Goal: Transaction & Acquisition: Purchase product/service

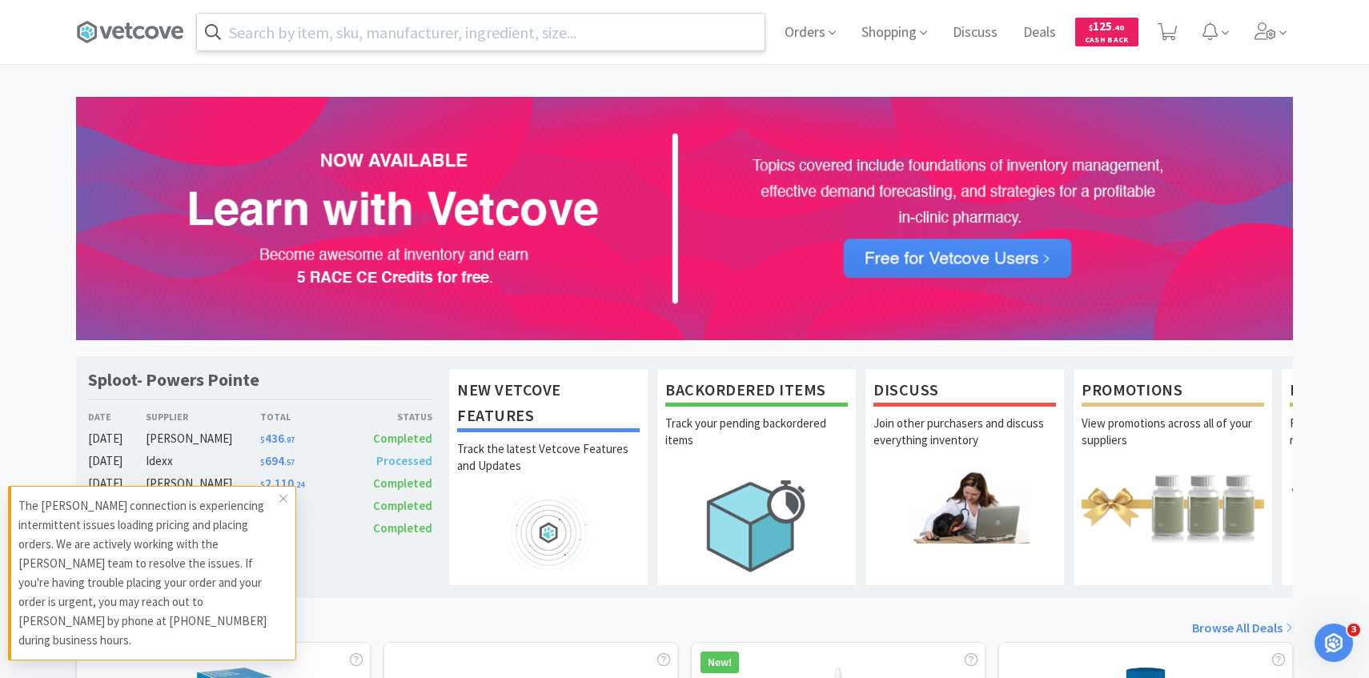
click at [542, 39] on input "text" at bounding box center [481, 32] width 568 height 37
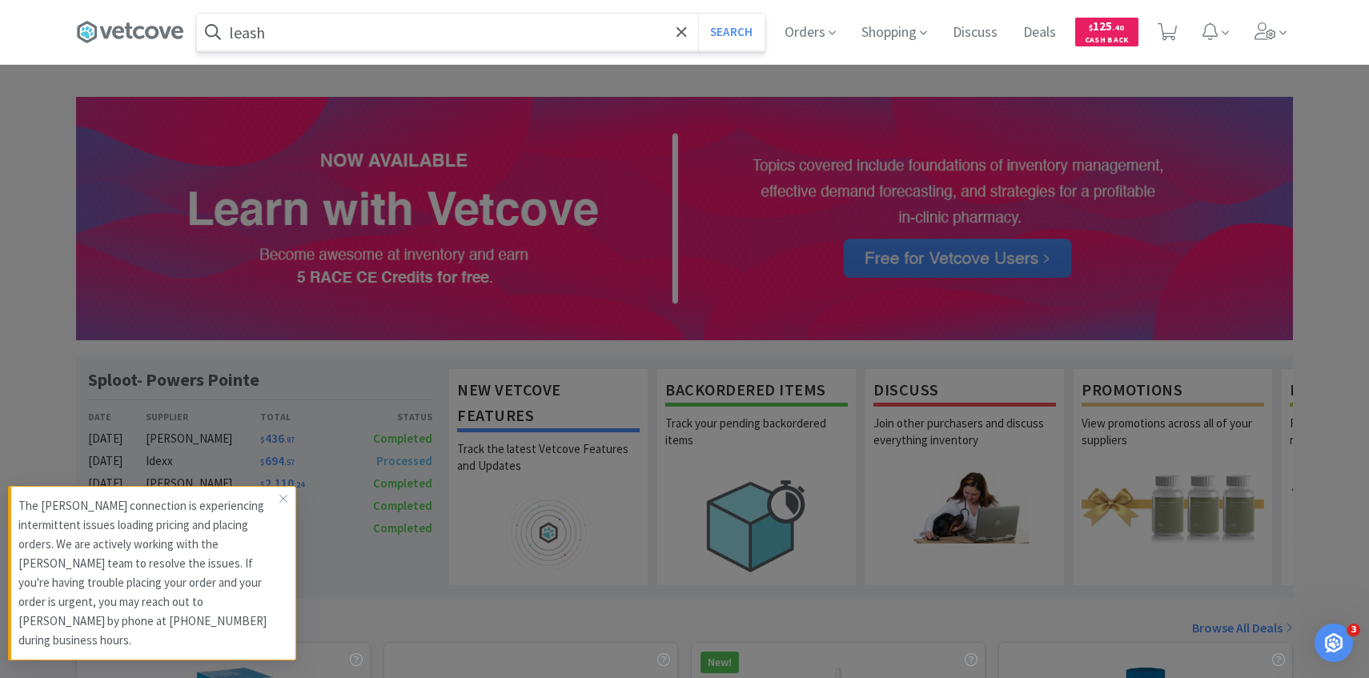
type input "leash"
click at [698, 14] on button "Search" at bounding box center [731, 32] width 66 height 37
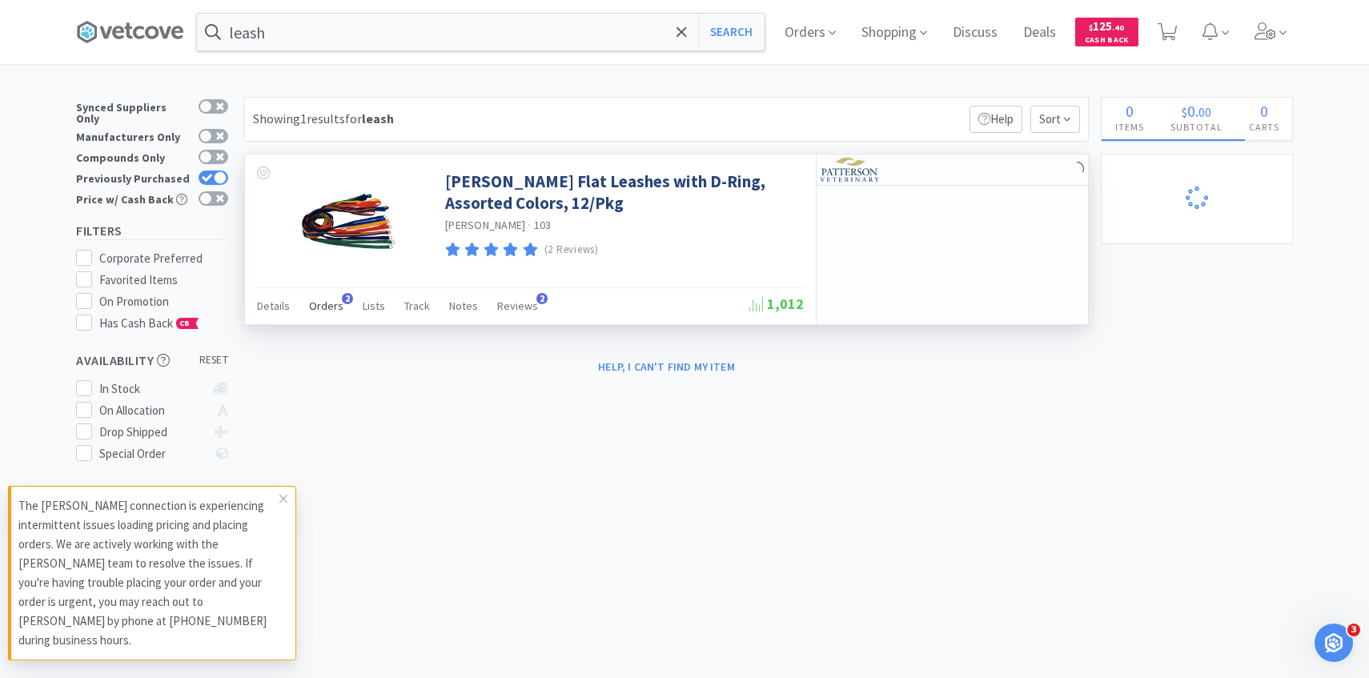
click at [318, 303] on span "Orders" at bounding box center [326, 306] width 34 height 14
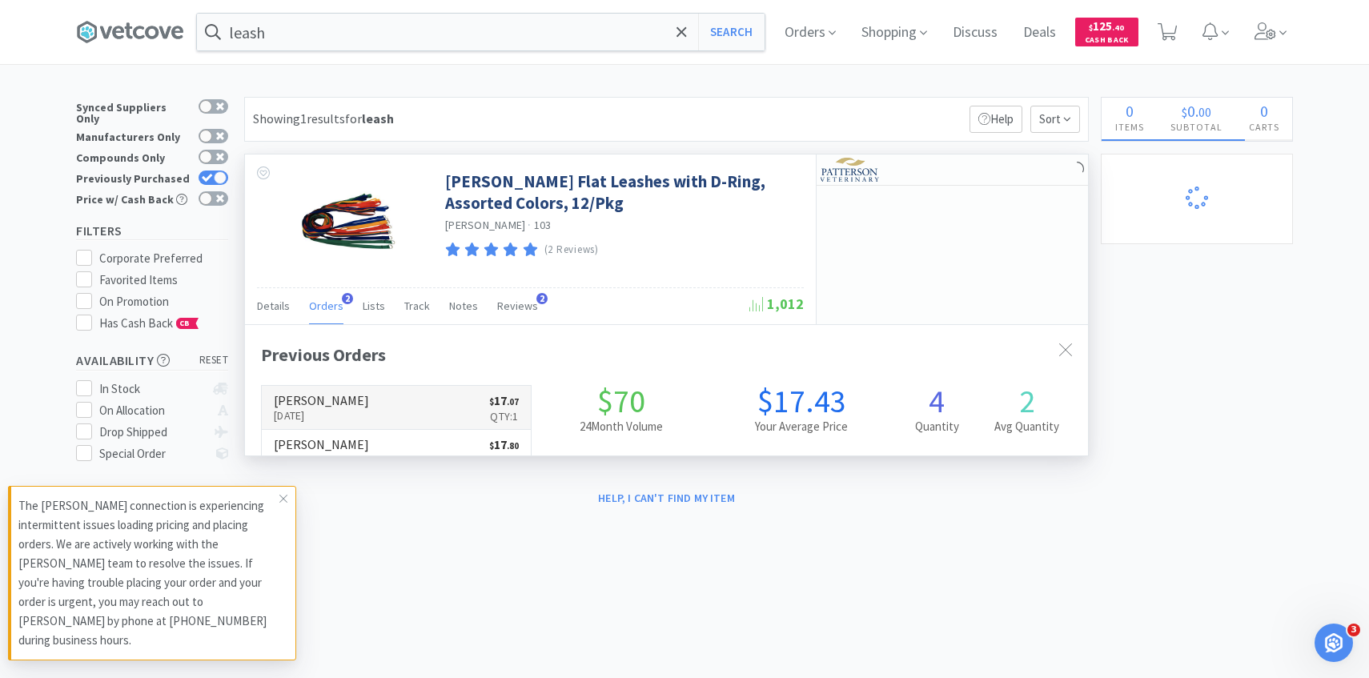
scroll to position [415, 843]
click at [344, 402] on link "Patterson Jul 7th, 2025 $ 17 . 07 Qty: 1" at bounding box center [396, 408] width 269 height 44
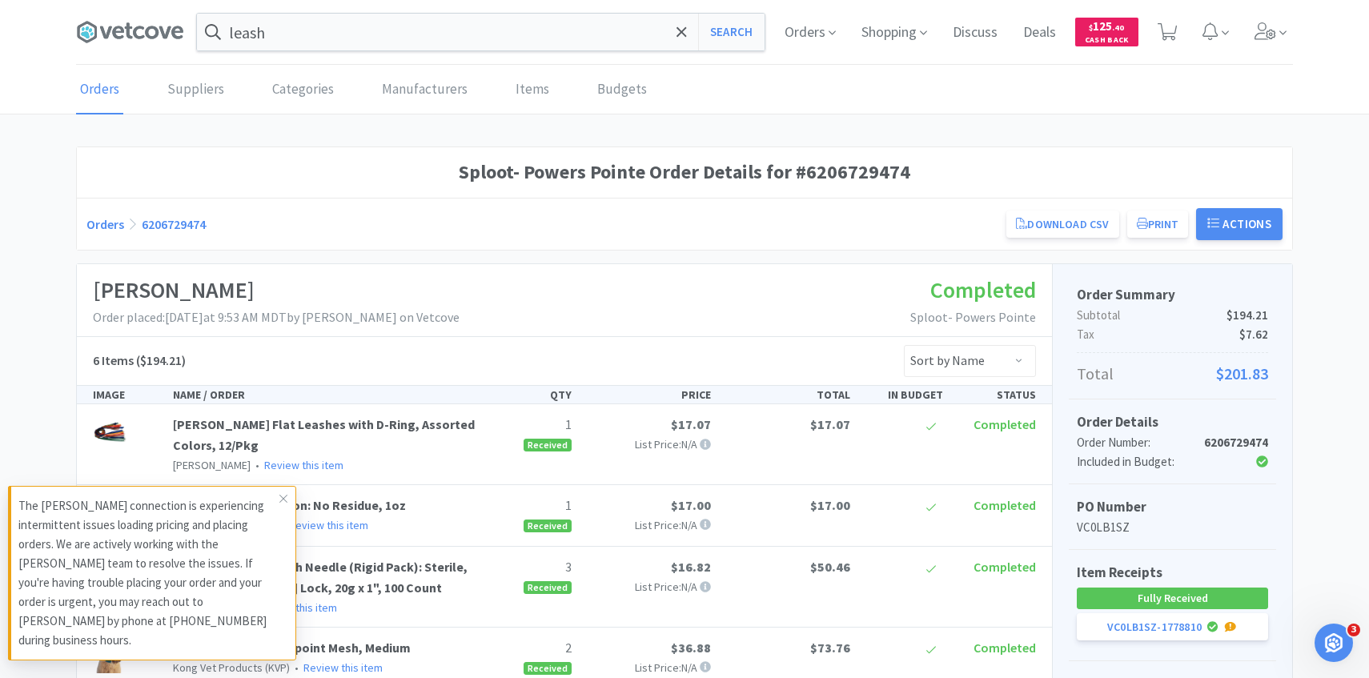
click at [509, 54] on div "leash Search Orders Shopping Discuss Discuss Deals Deals $ 125 . 40 Cash Back" at bounding box center [684, 32] width 1217 height 65
drag, startPoint x: 494, startPoint y: 34, endPoint x: 531, endPoint y: 29, distance: 37.2
click at [496, 34] on input "leash" at bounding box center [481, 32] width 568 height 37
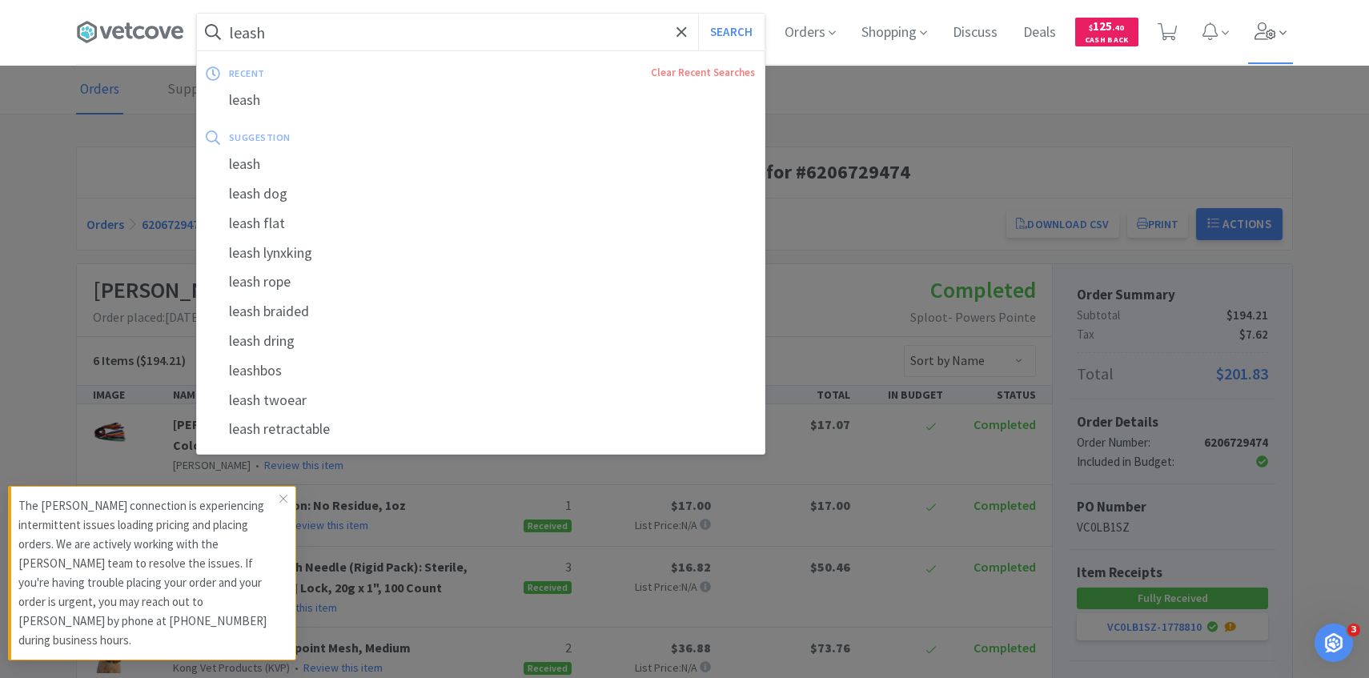
click at [1248, 29] on span at bounding box center [1271, 32] width 46 height 64
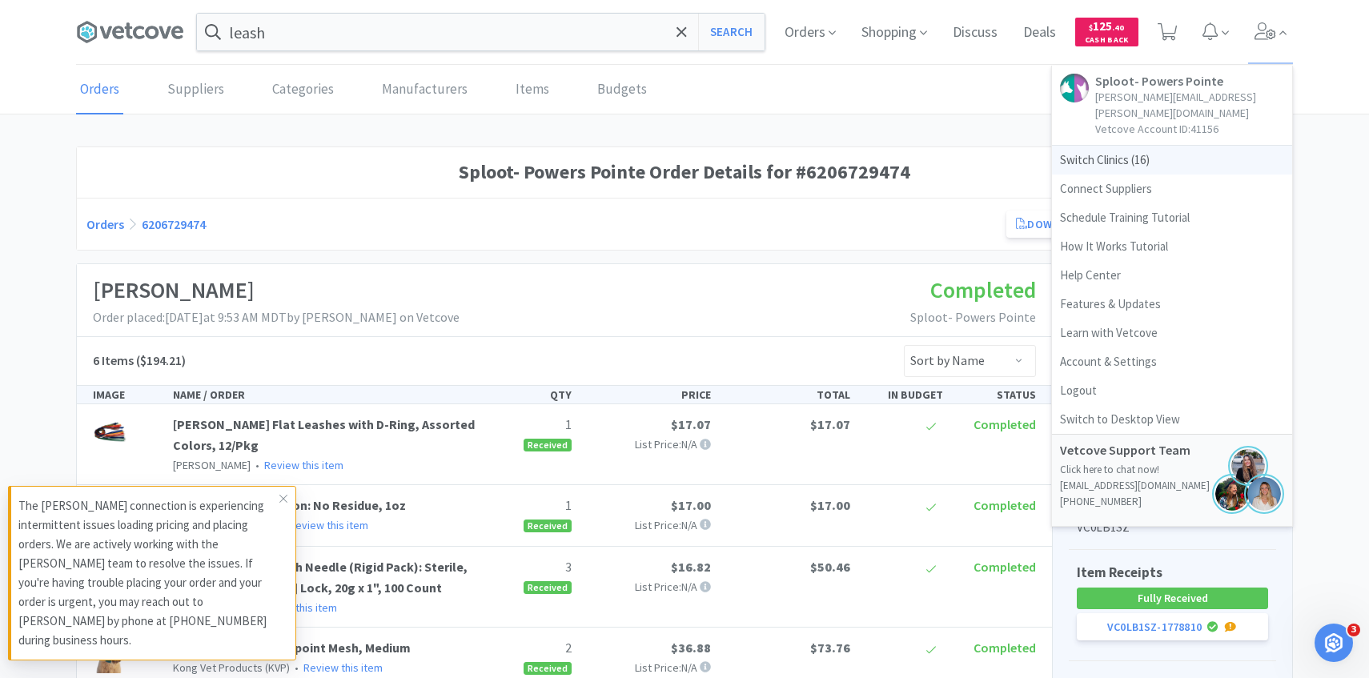
click at [1142, 146] on span "Switch Clinics ( 16 )" at bounding box center [1172, 160] width 240 height 29
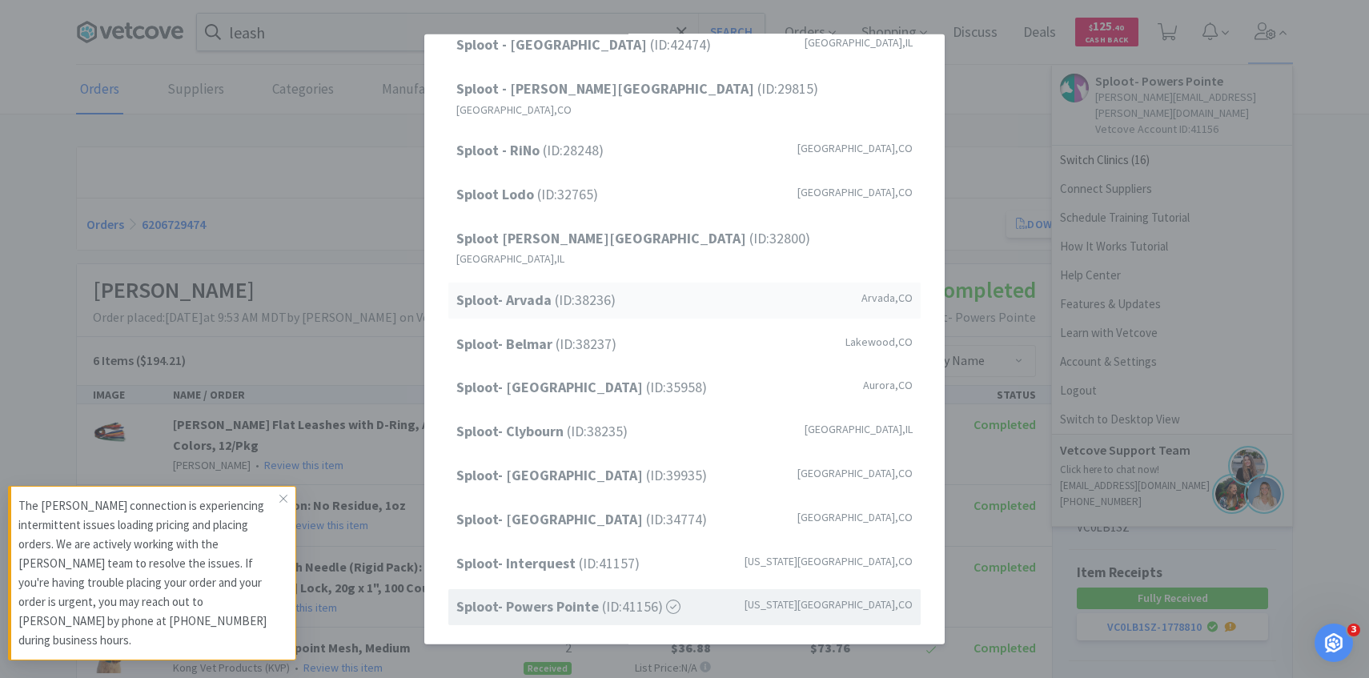
scroll to position [191, 0]
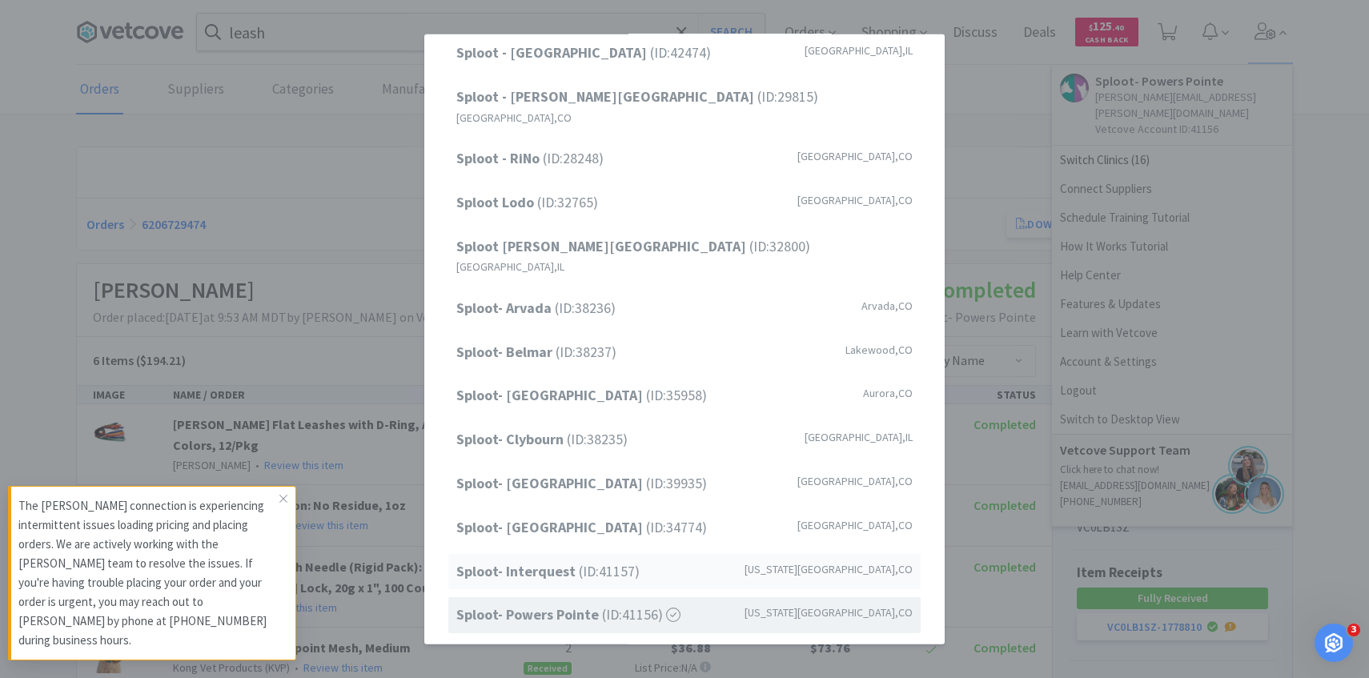
click at [564, 561] on strong "Sploot- Interquest" at bounding box center [517, 570] width 122 height 18
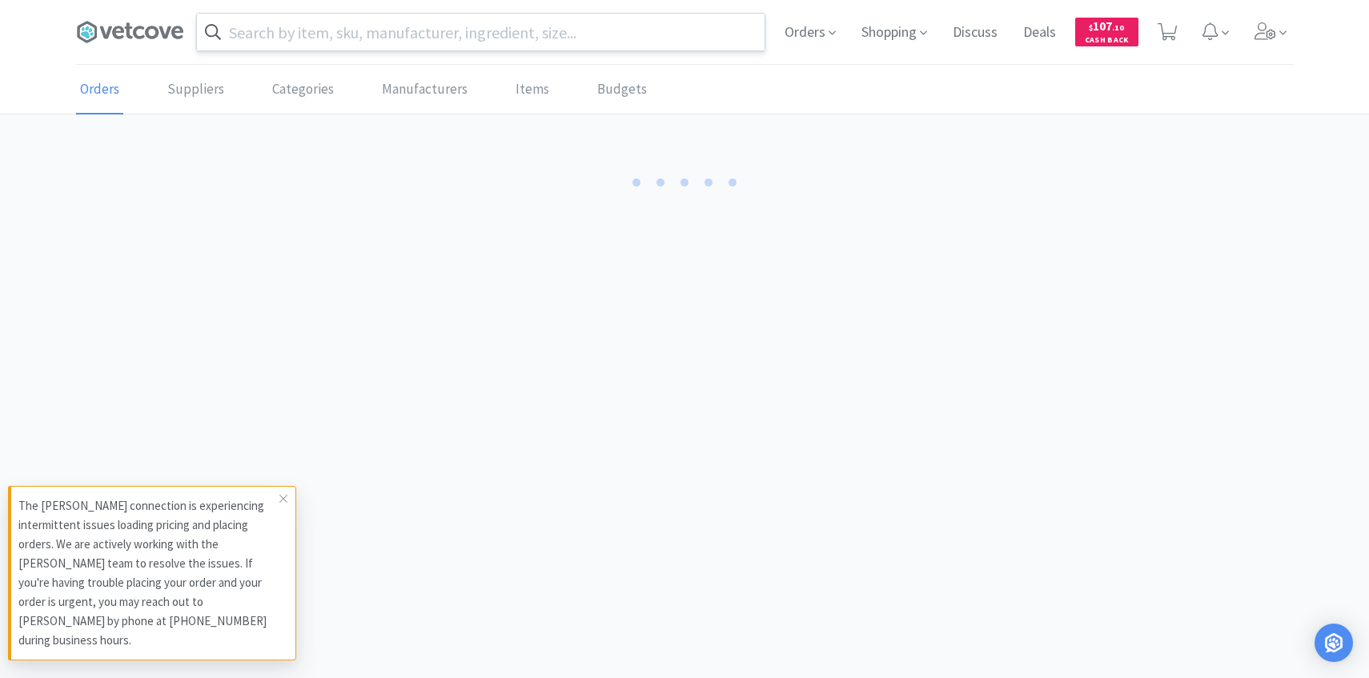
click at [369, 30] on input "text" at bounding box center [481, 32] width 568 height 37
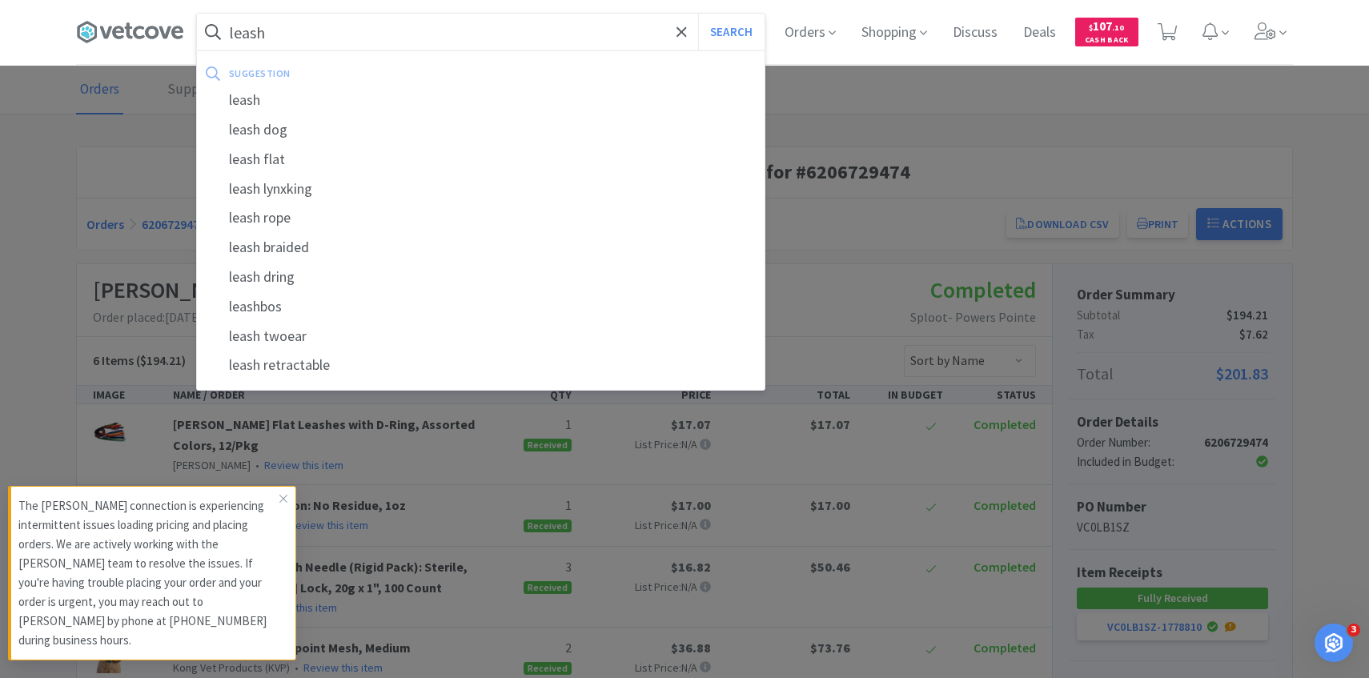
type input "leash"
click at [698, 14] on button "Search" at bounding box center [731, 32] width 66 height 37
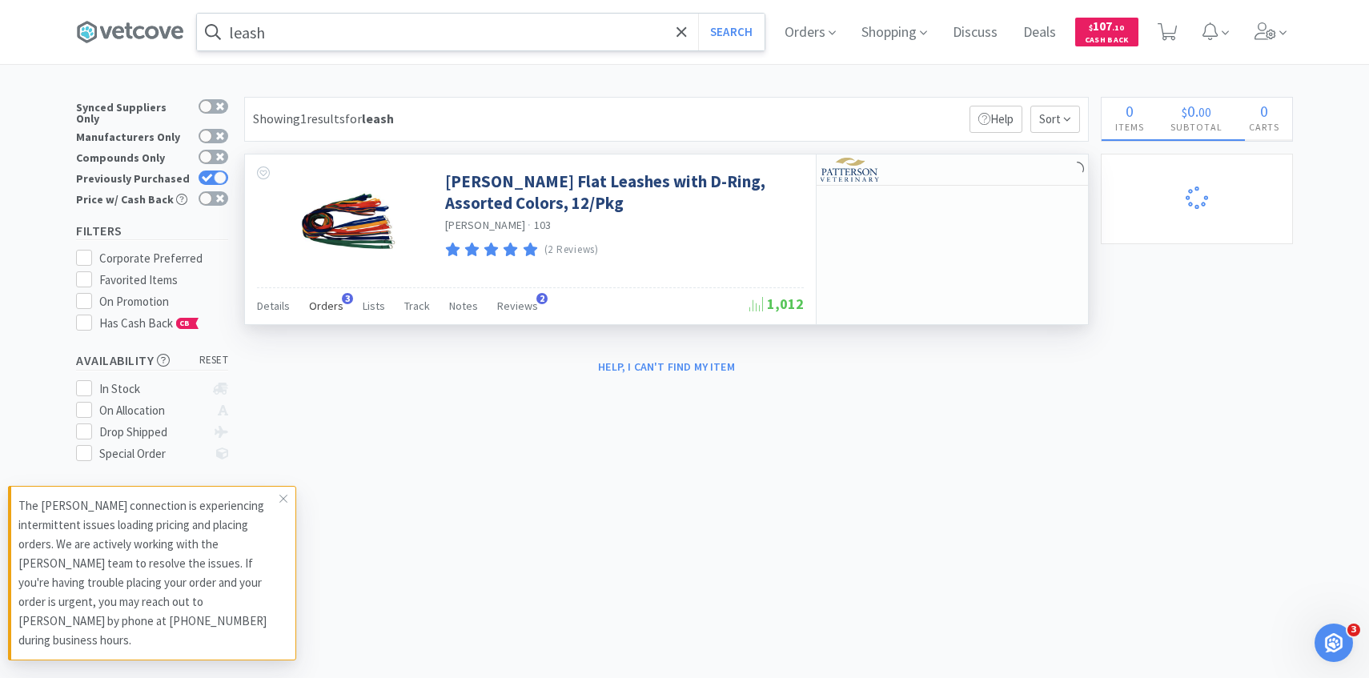
click at [329, 310] on span "Orders" at bounding box center [326, 306] width 34 height 14
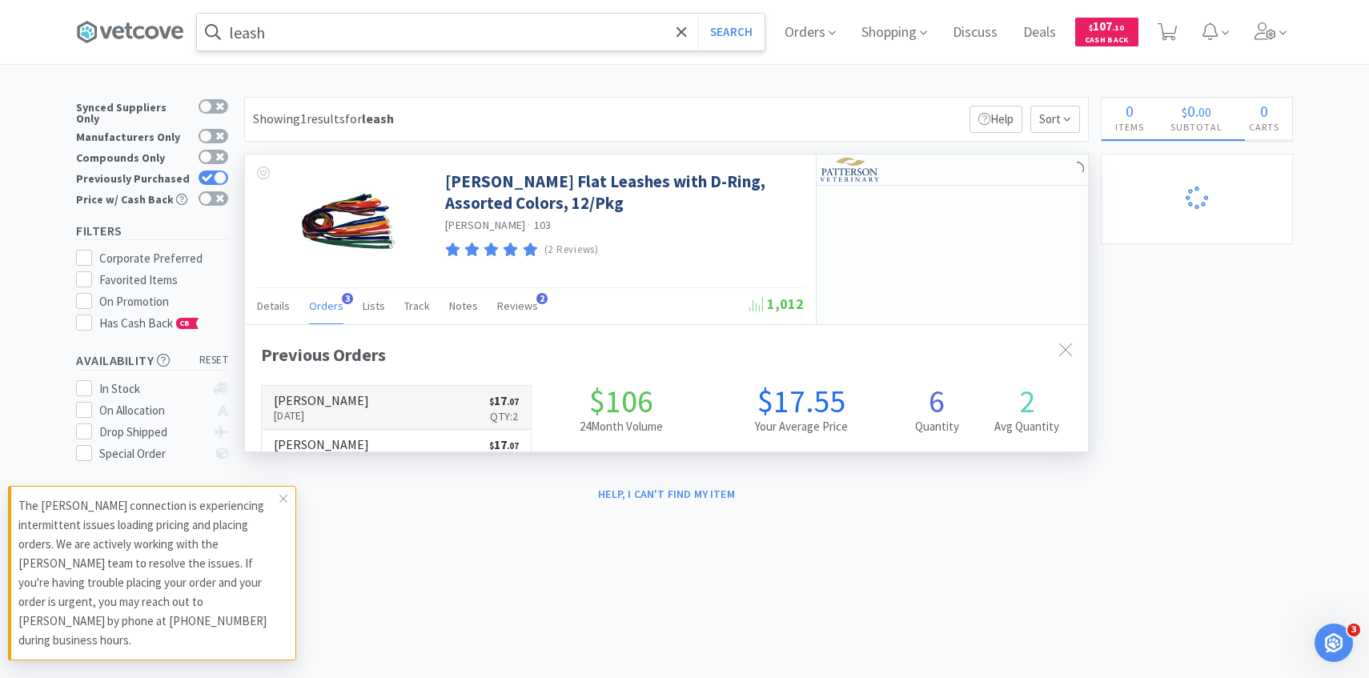
scroll to position [415, 843]
click at [354, 397] on link "Patterson Aug 7th, 2025 $ 17 . 07 Qty: 2" at bounding box center [396, 408] width 269 height 44
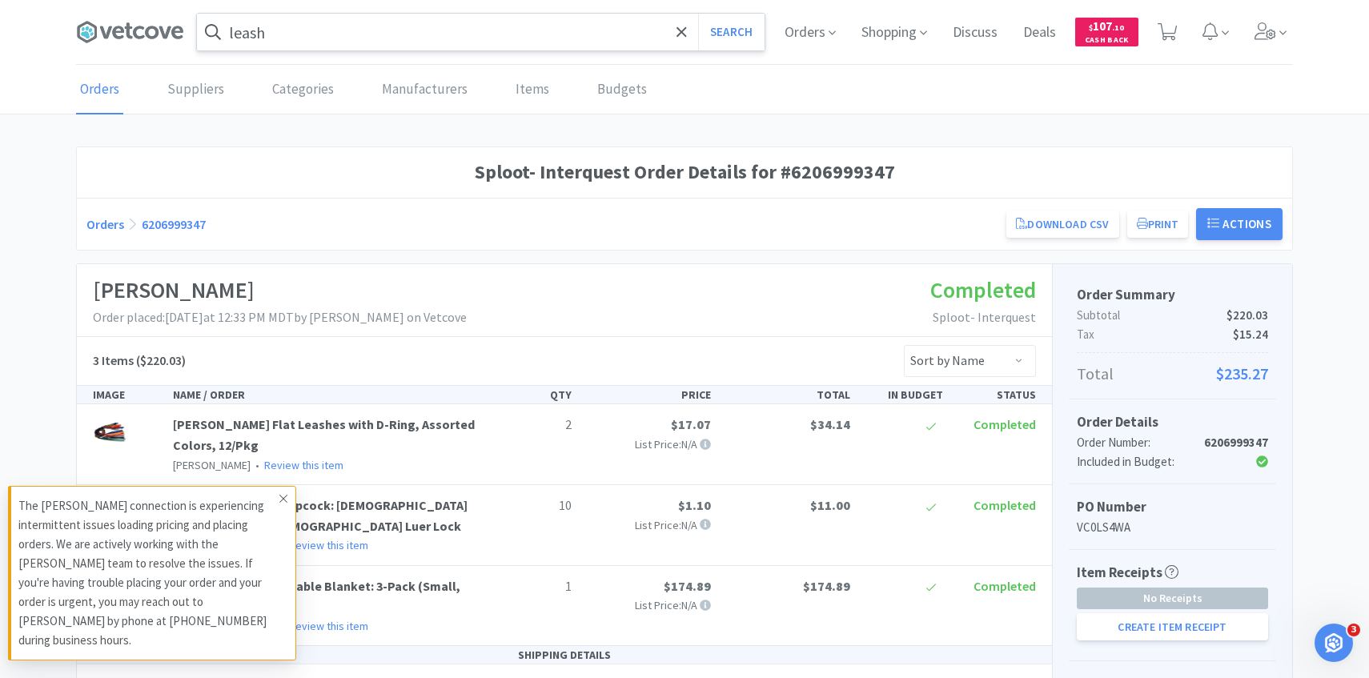
click at [286, 505] on icon at bounding box center [284, 498] width 10 height 13
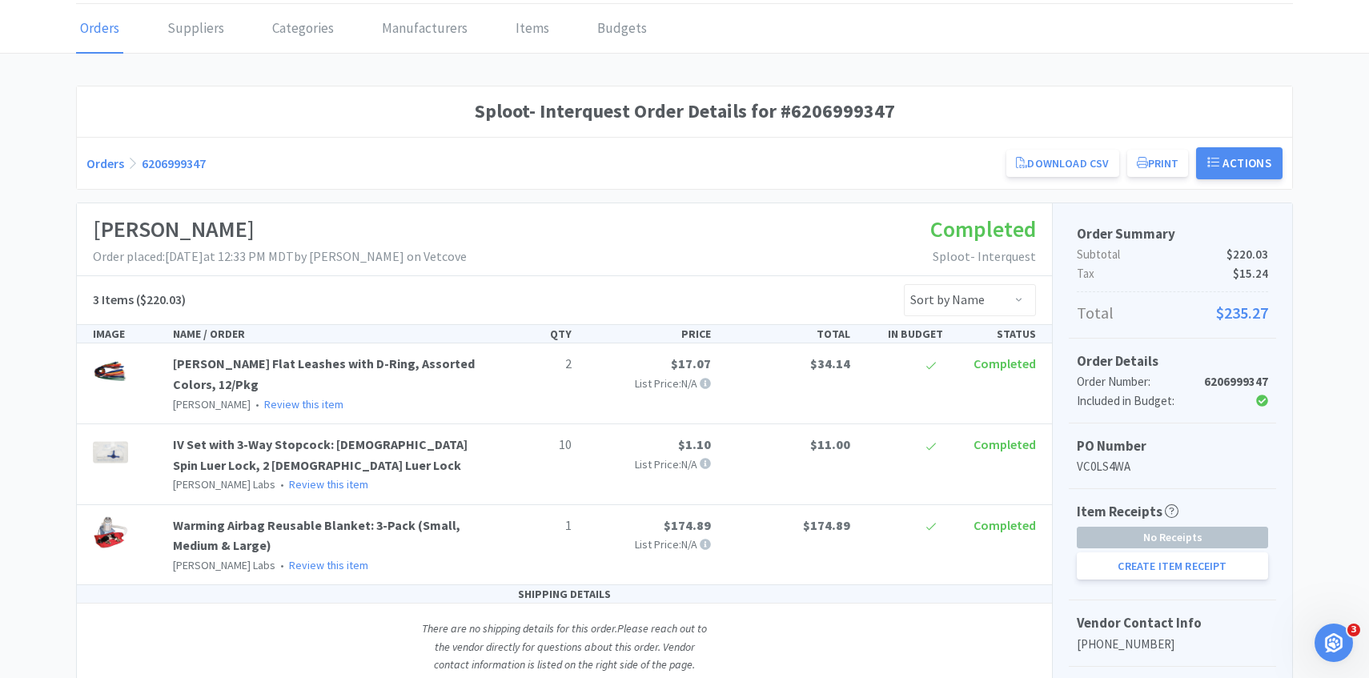
scroll to position [85, 0]
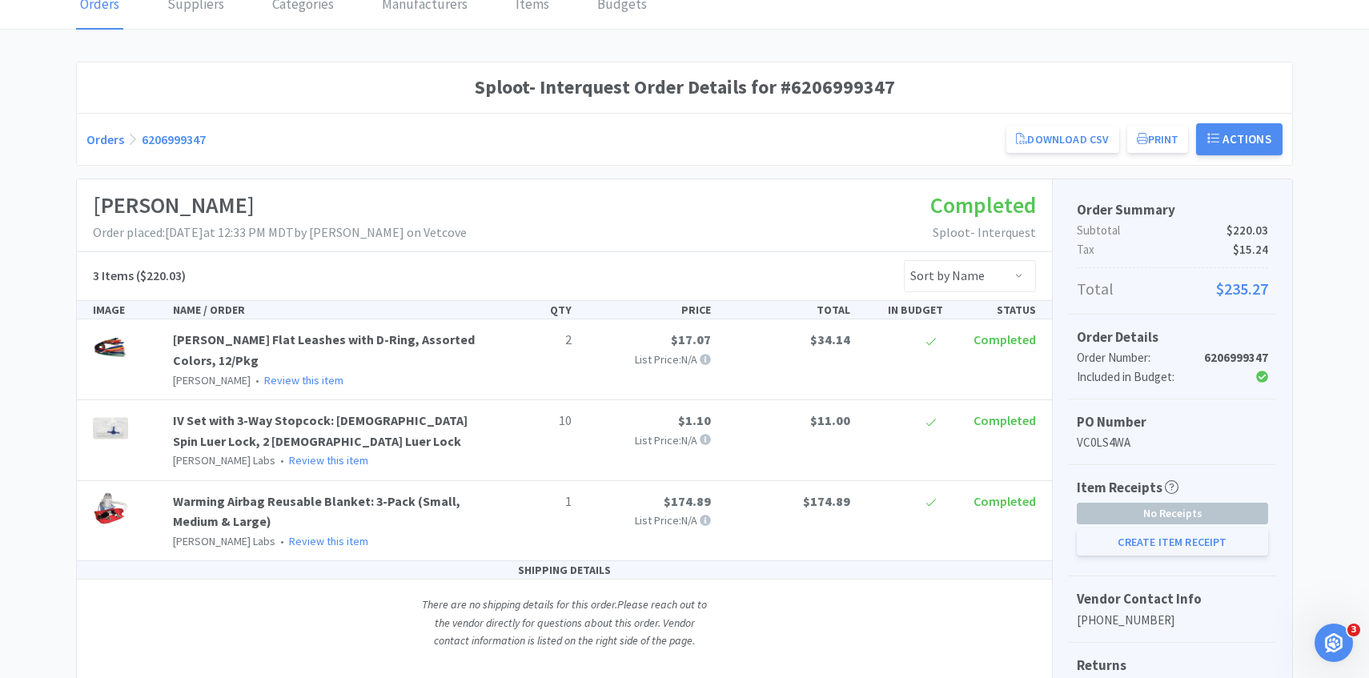
click at [1104, 536] on button "Create Item Receipt" at bounding box center [1172, 541] width 191 height 27
select select "10"
select select "2"
select select "1"
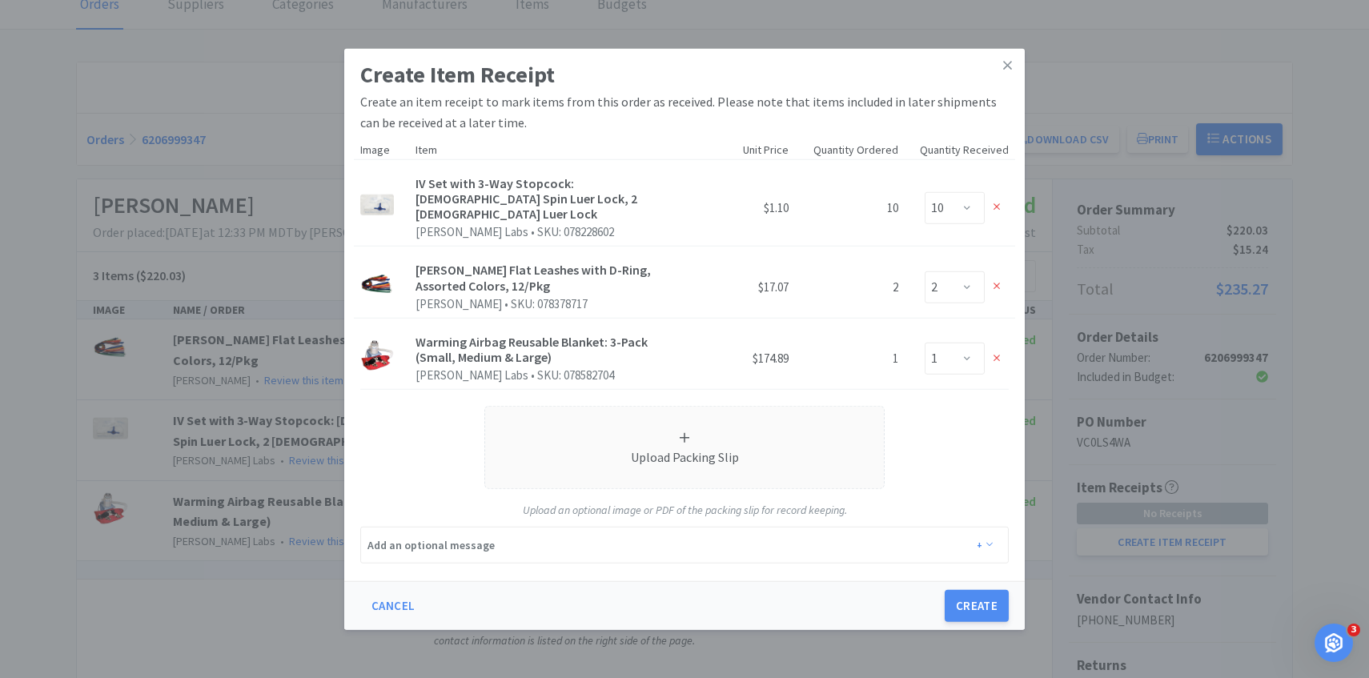
click at [1001, 351] on div at bounding box center [997, 359] width 24 height 24
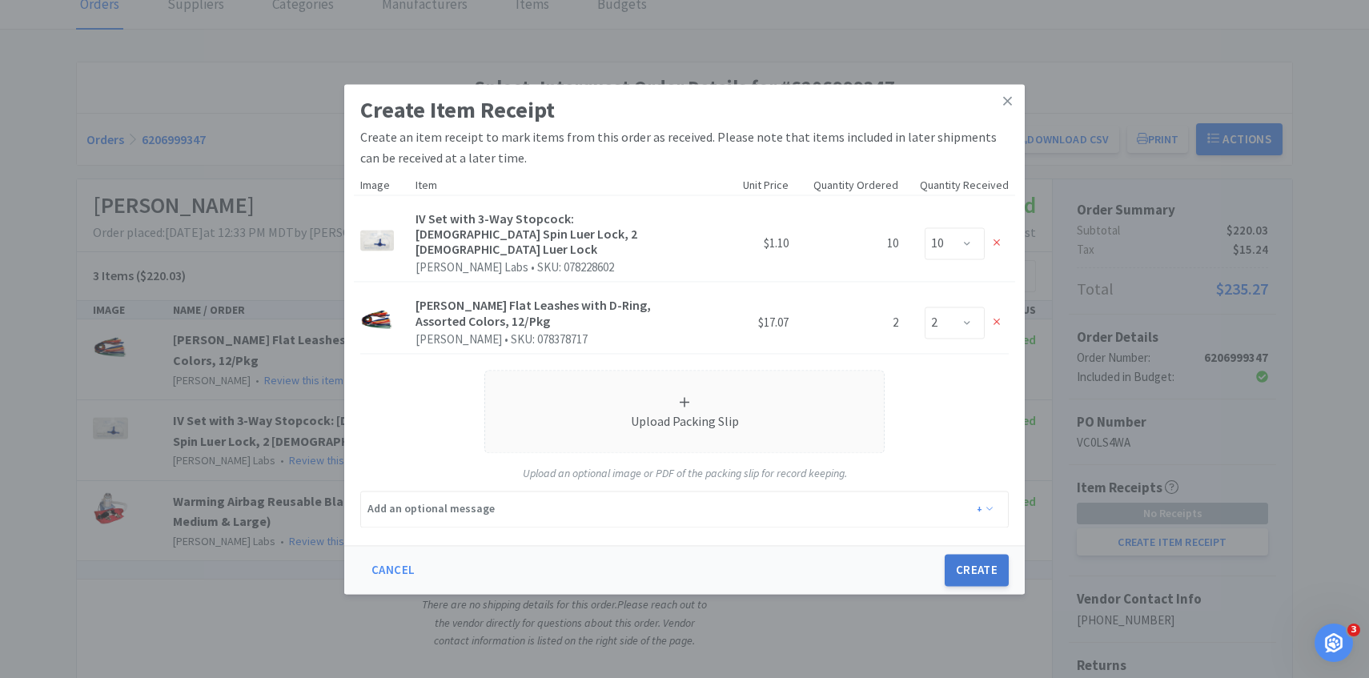
click at [989, 571] on button "Create" at bounding box center [977, 570] width 64 height 32
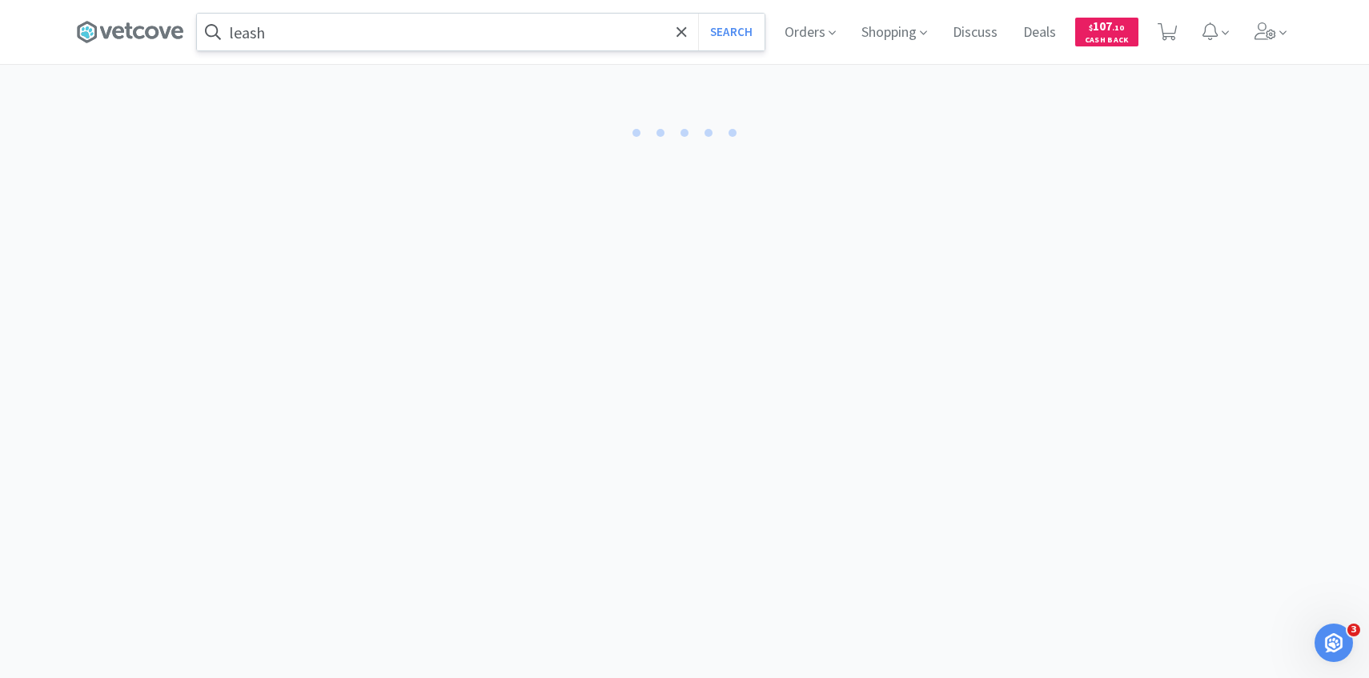
select select "2"
select select "10"
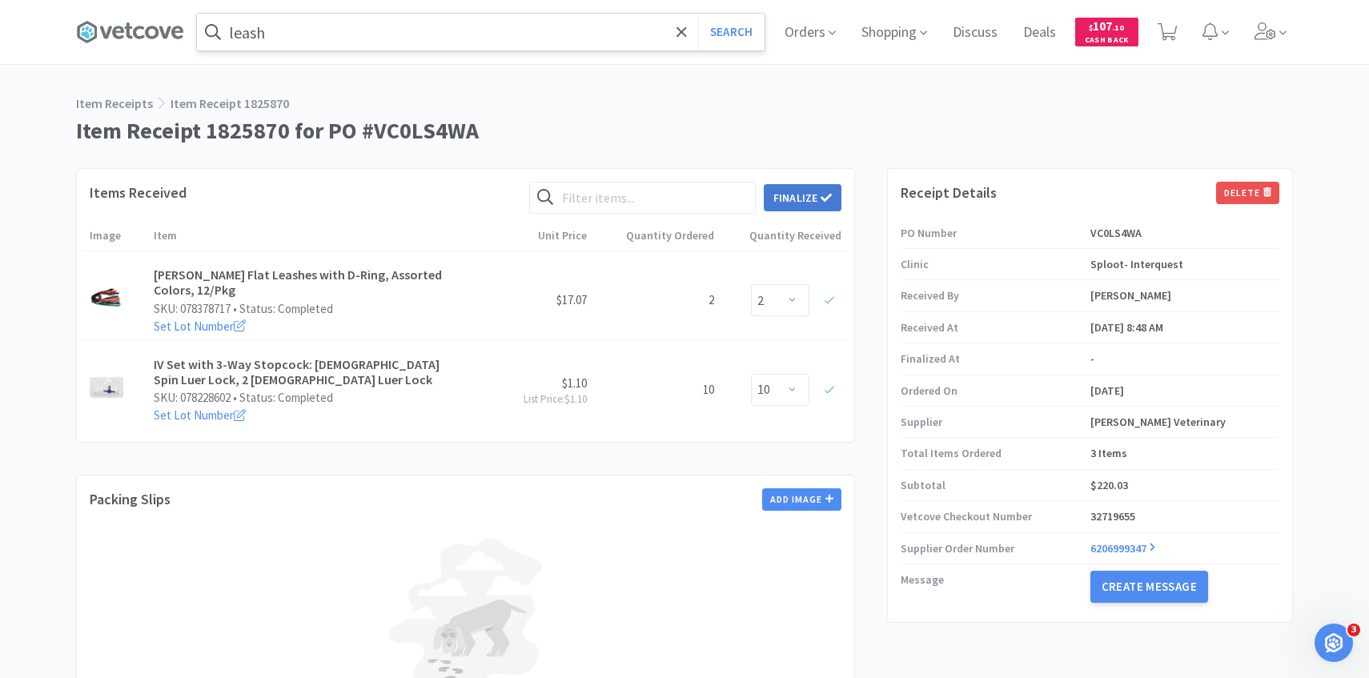
click at [811, 199] on button "Finalize" at bounding box center [803, 197] width 78 height 27
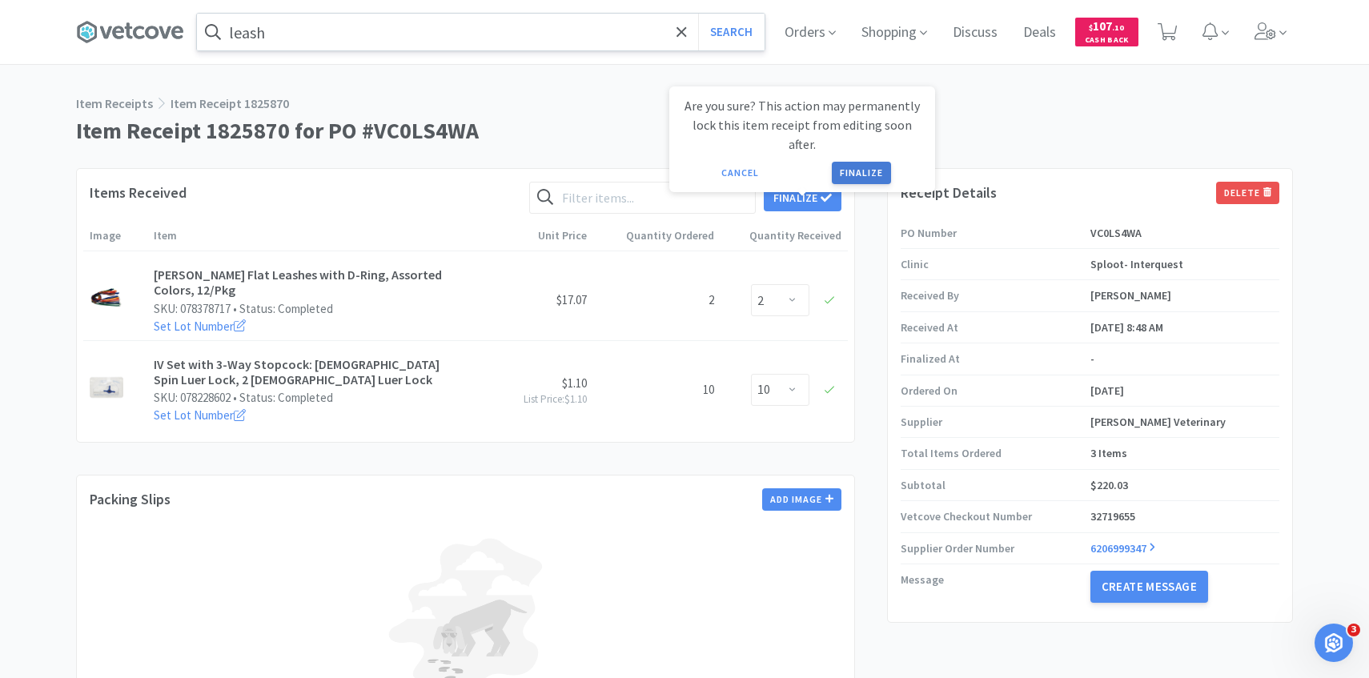
click at [871, 162] on button "Finalize" at bounding box center [861, 173] width 59 height 22
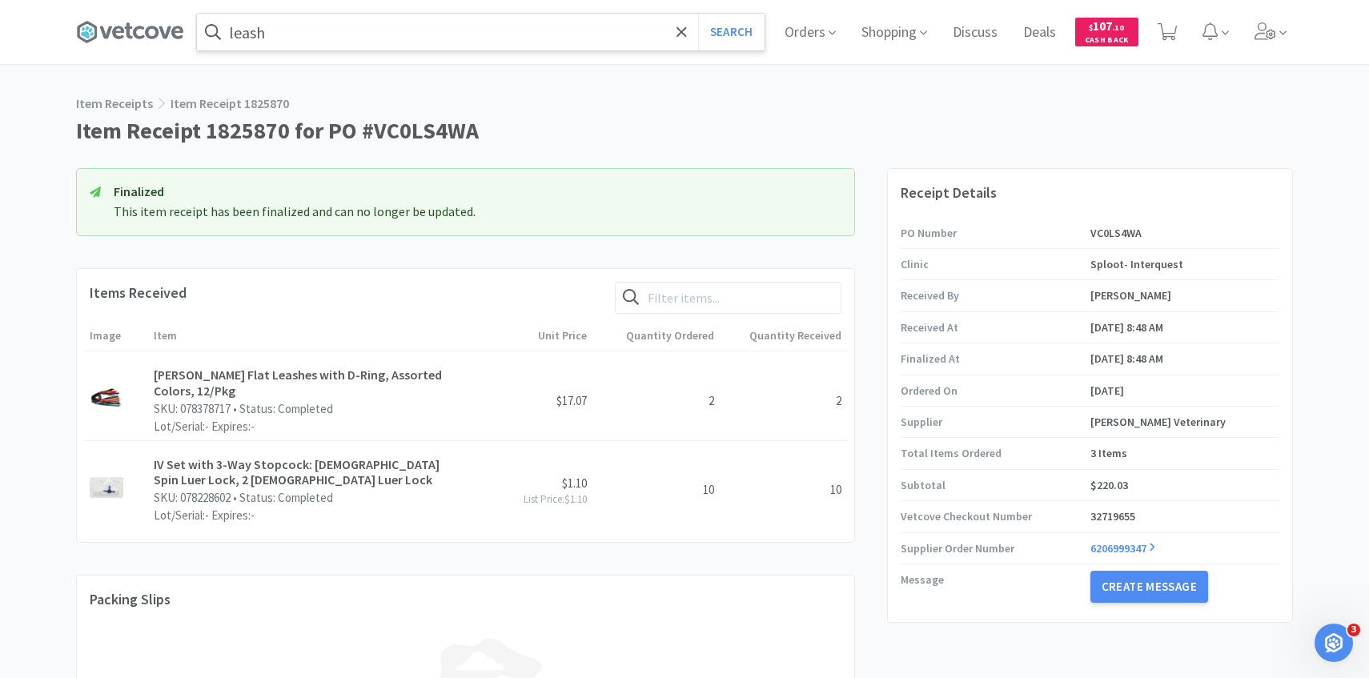
click at [431, 39] on input "leash" at bounding box center [481, 32] width 568 height 37
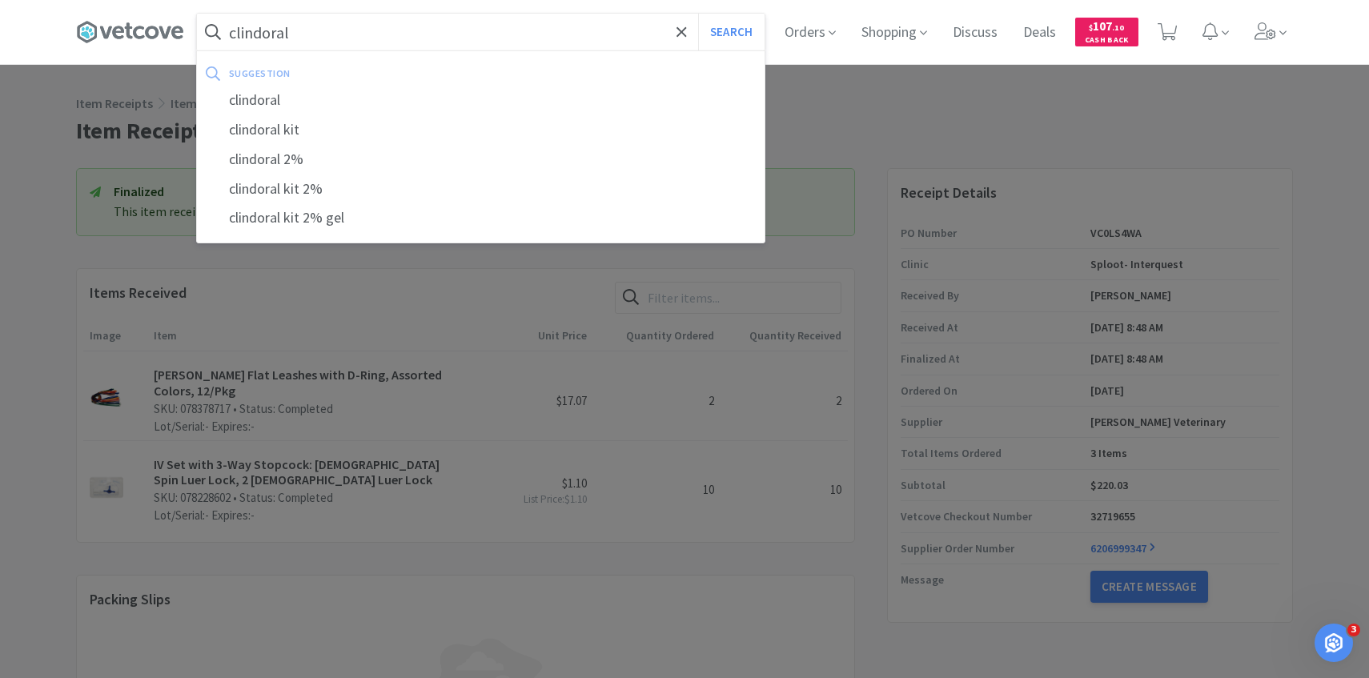
type input "clindoral"
click at [698, 14] on button "Search" at bounding box center [731, 32] width 66 height 37
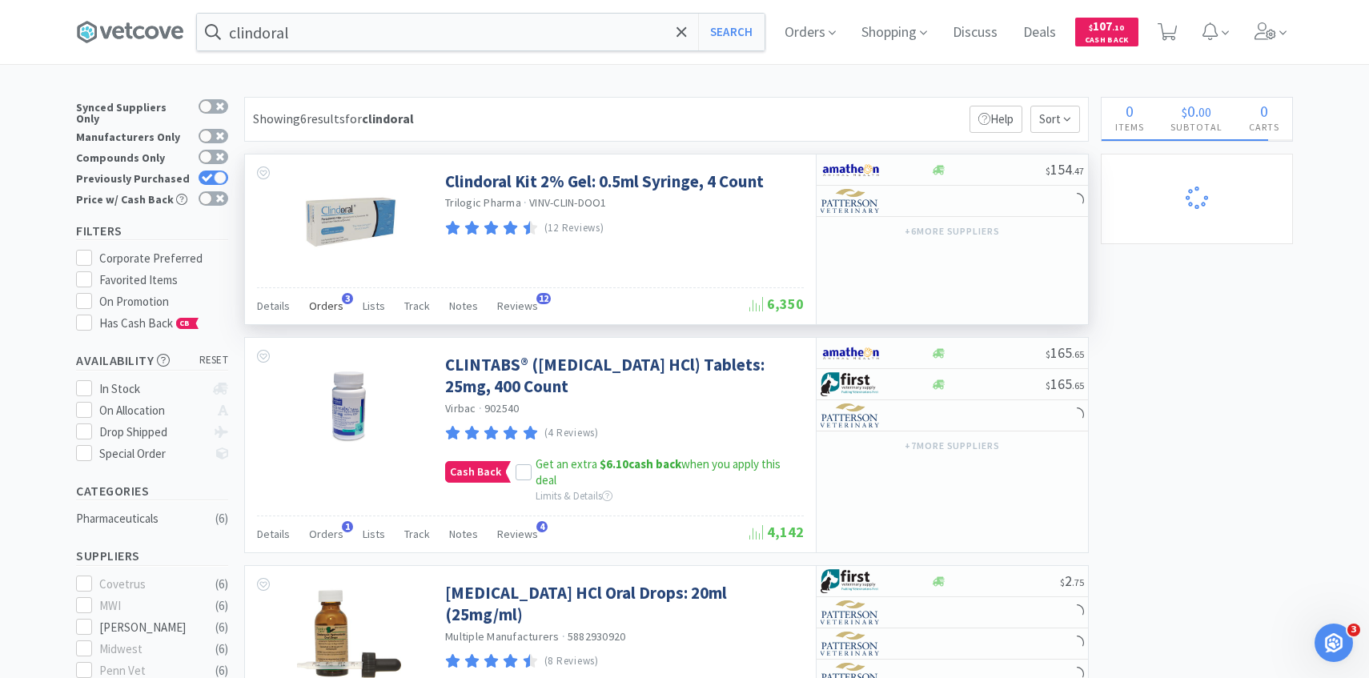
click at [342, 299] on span "3" at bounding box center [347, 298] width 11 height 11
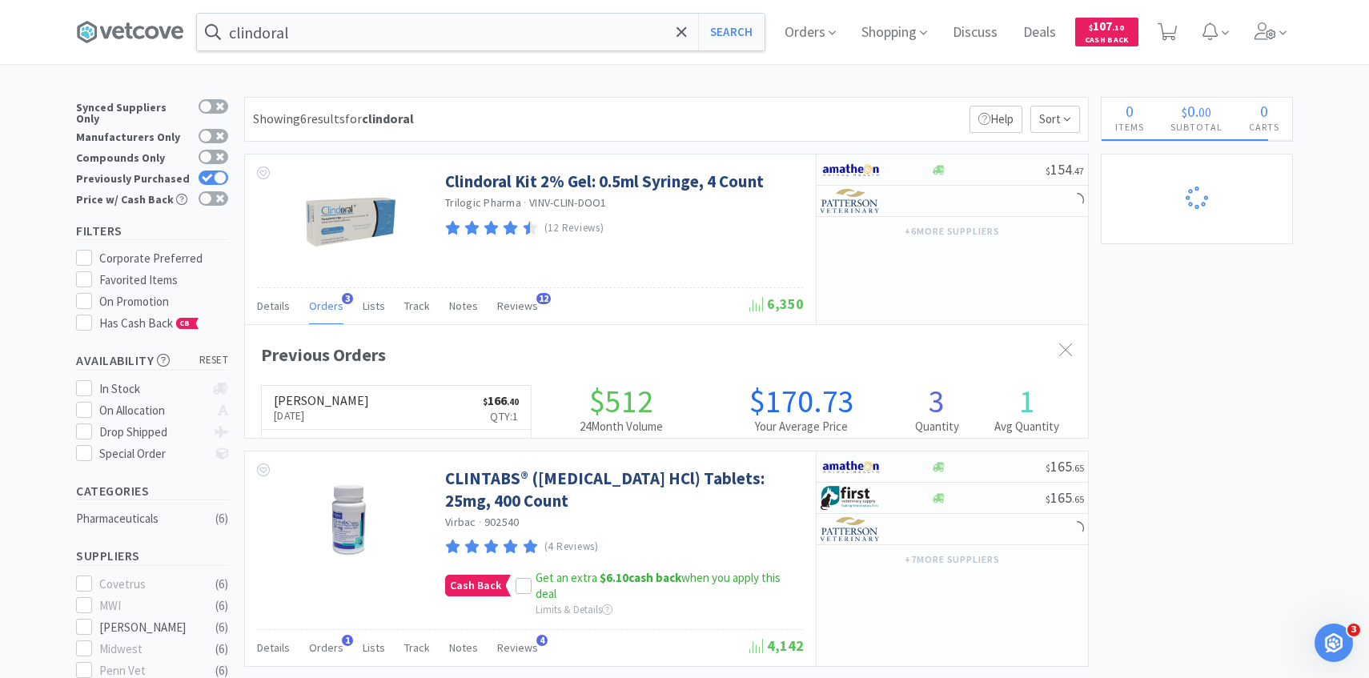
scroll to position [415, 843]
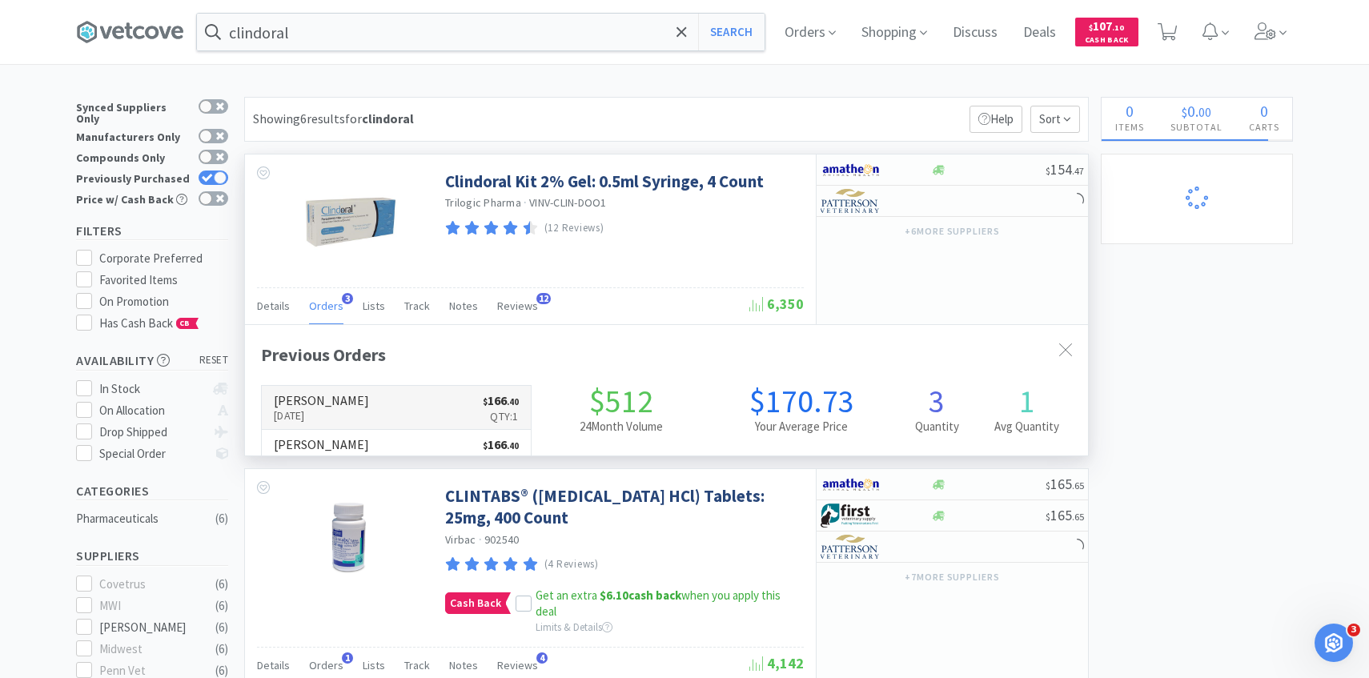
click at [361, 407] on link "Patterson Aug 7th, 2025 $ 166 . 40 Qty: 1" at bounding box center [396, 408] width 269 height 44
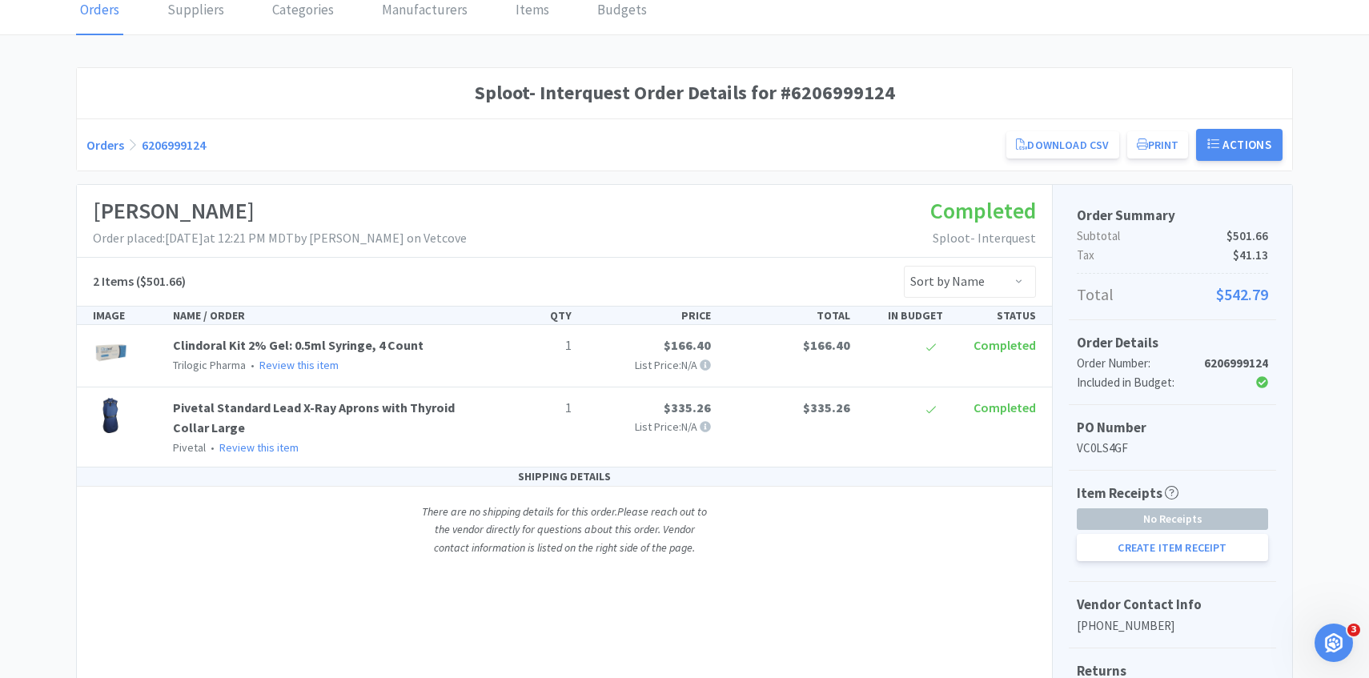
scroll to position [114, 0]
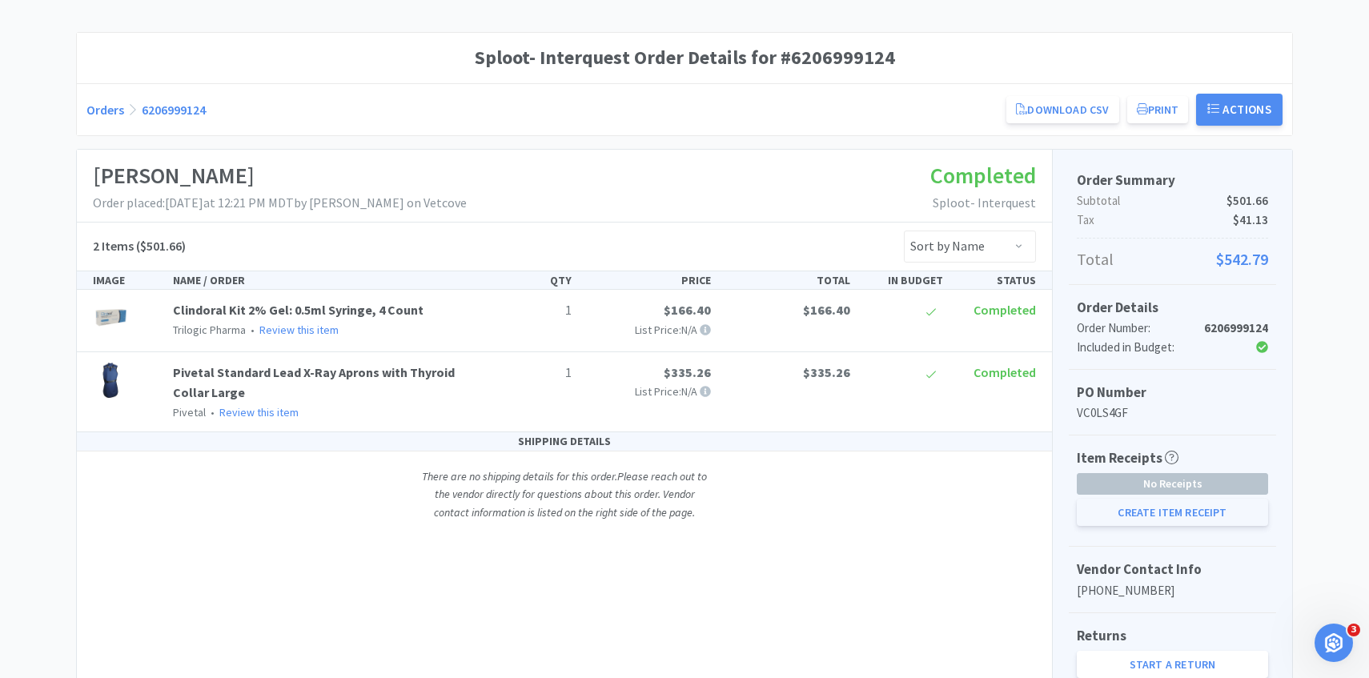
click at [1204, 508] on button "Create Item Receipt" at bounding box center [1172, 512] width 191 height 27
select select "1"
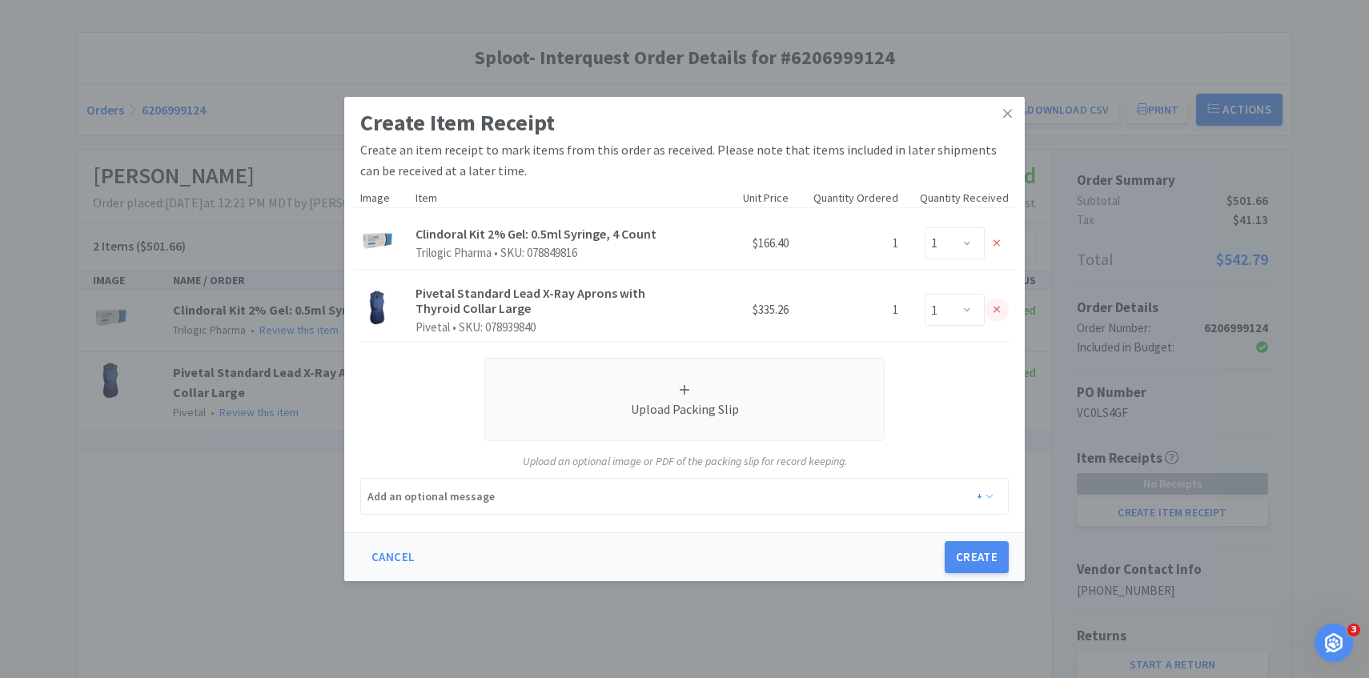
click at [992, 311] on div at bounding box center [997, 310] width 24 height 24
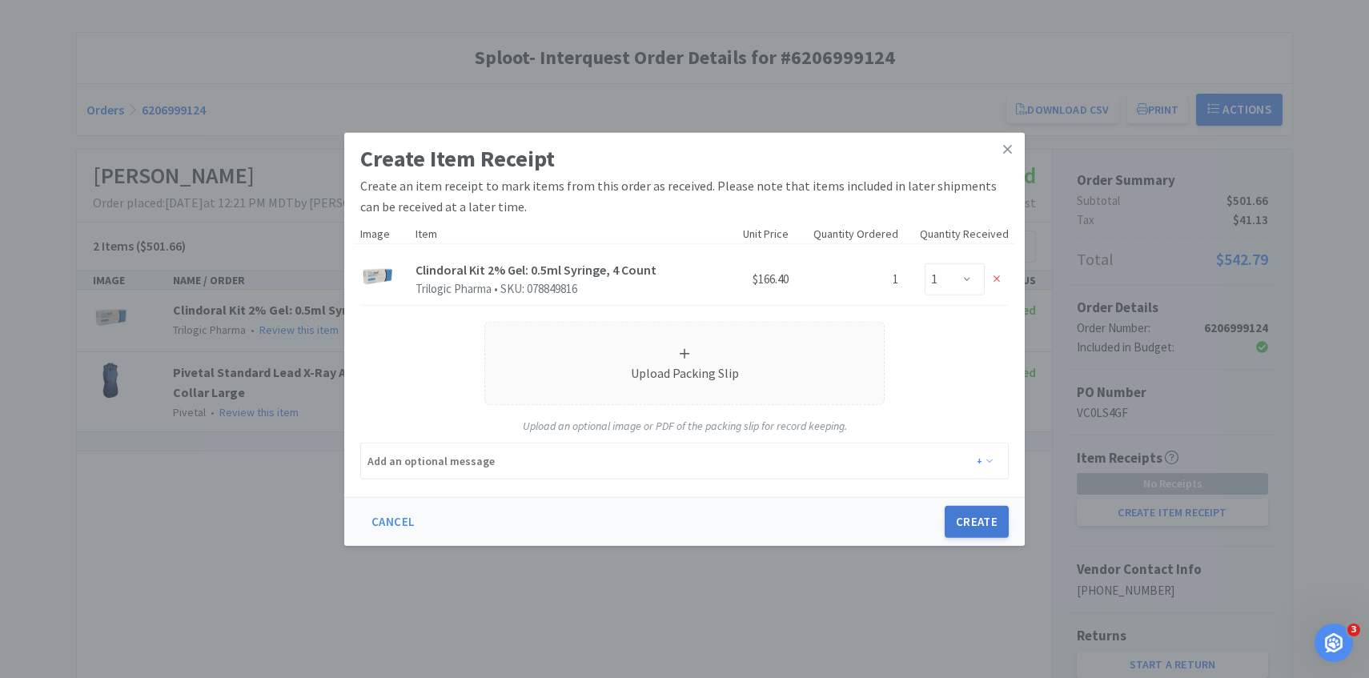
click at [962, 526] on button "Create" at bounding box center [977, 522] width 64 height 32
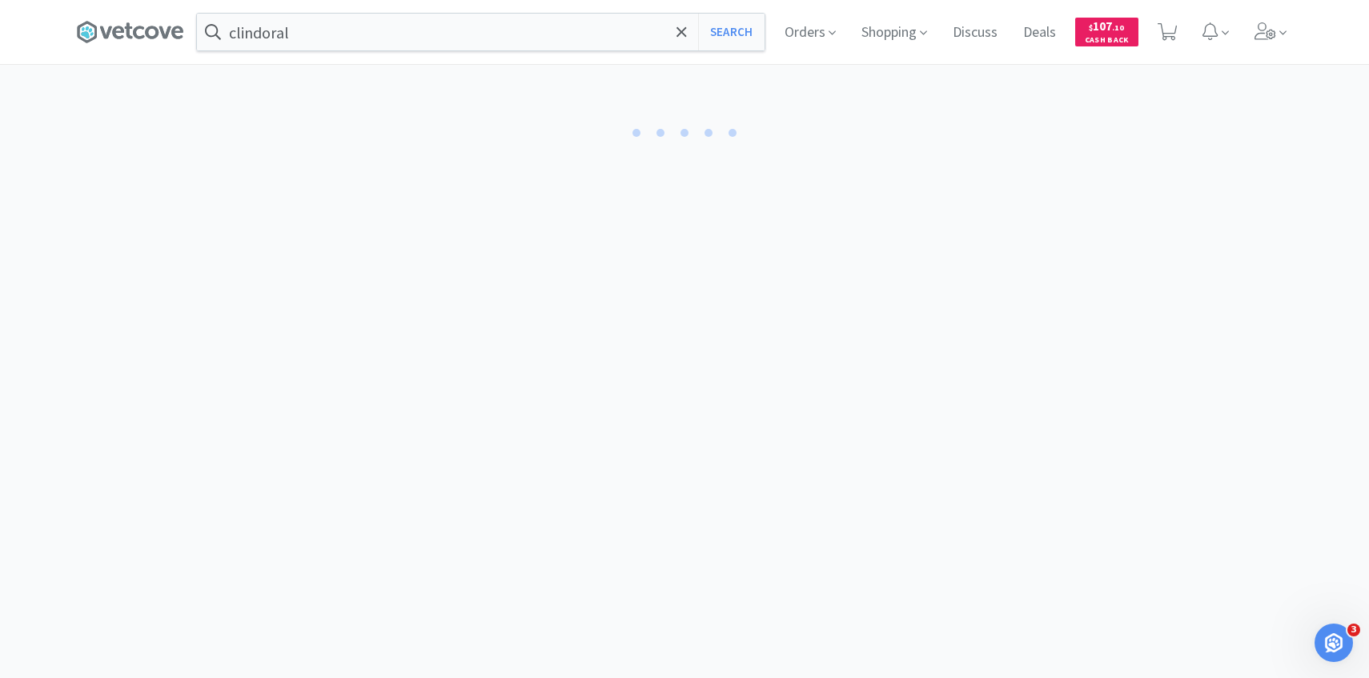
select select "1"
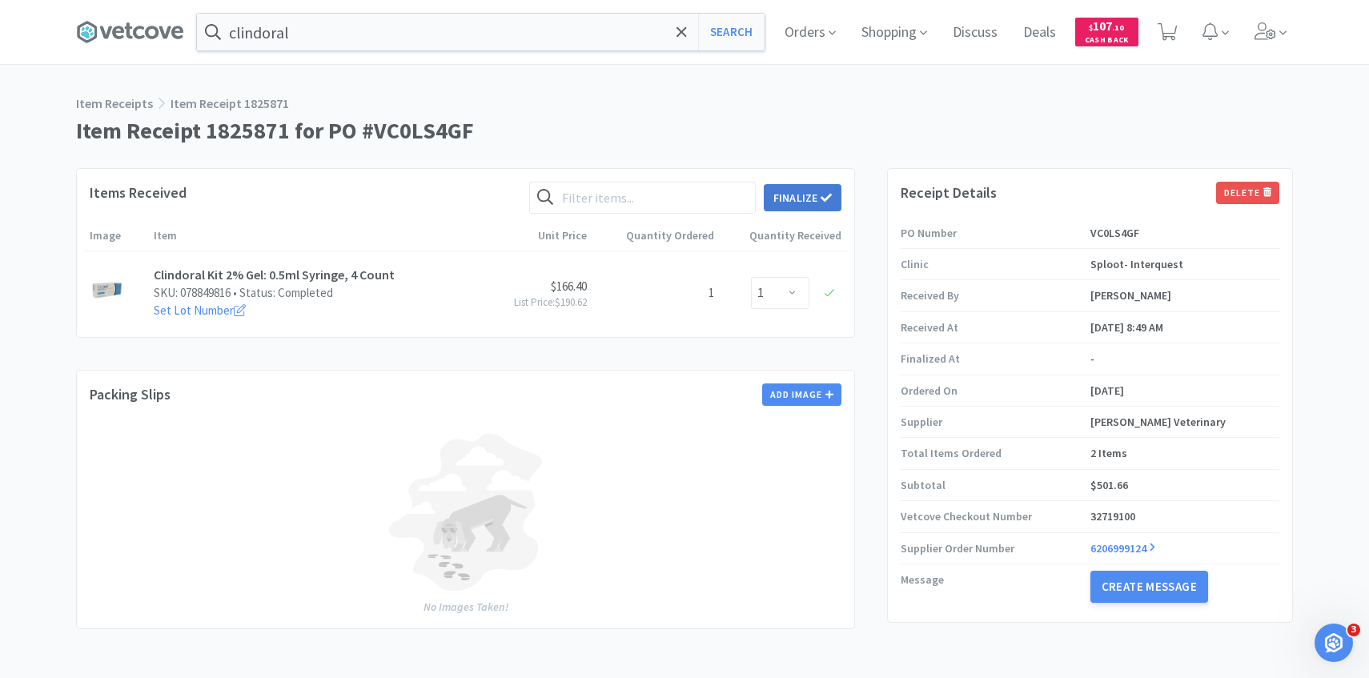
click at [801, 199] on button "Finalize" at bounding box center [803, 197] width 78 height 27
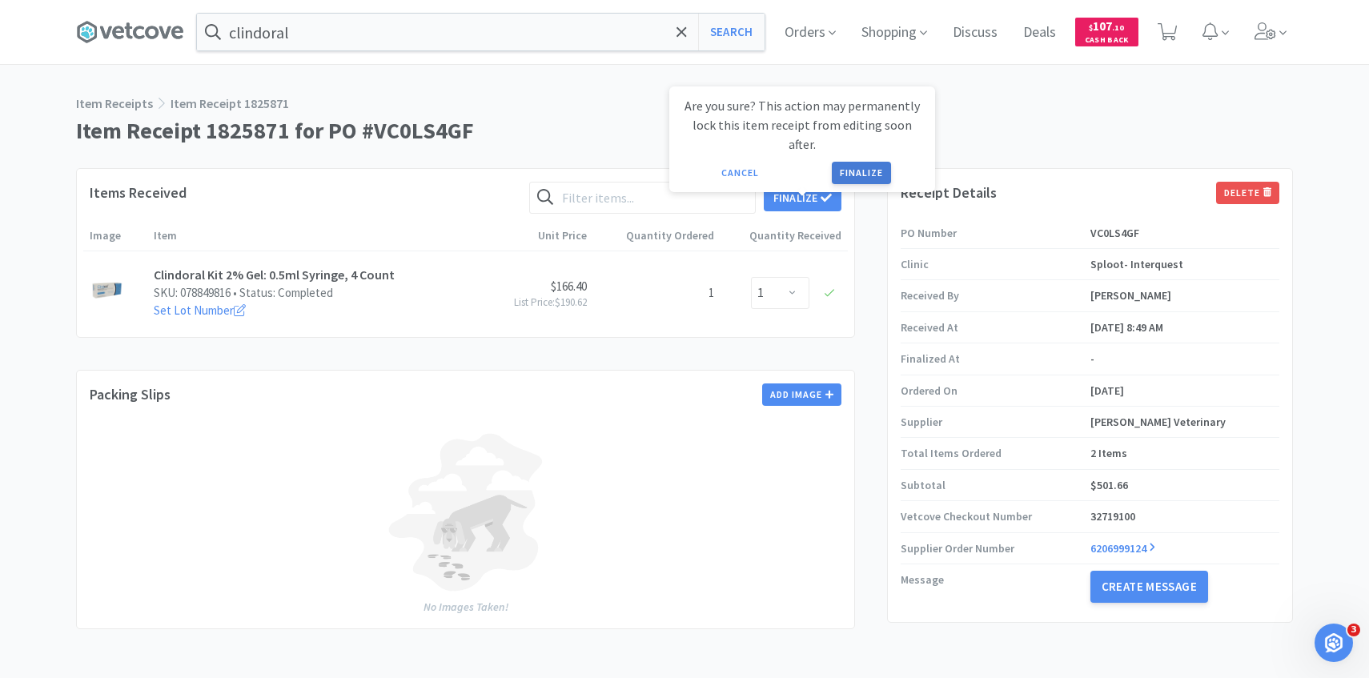
click at [856, 162] on button "Finalize" at bounding box center [861, 173] width 59 height 22
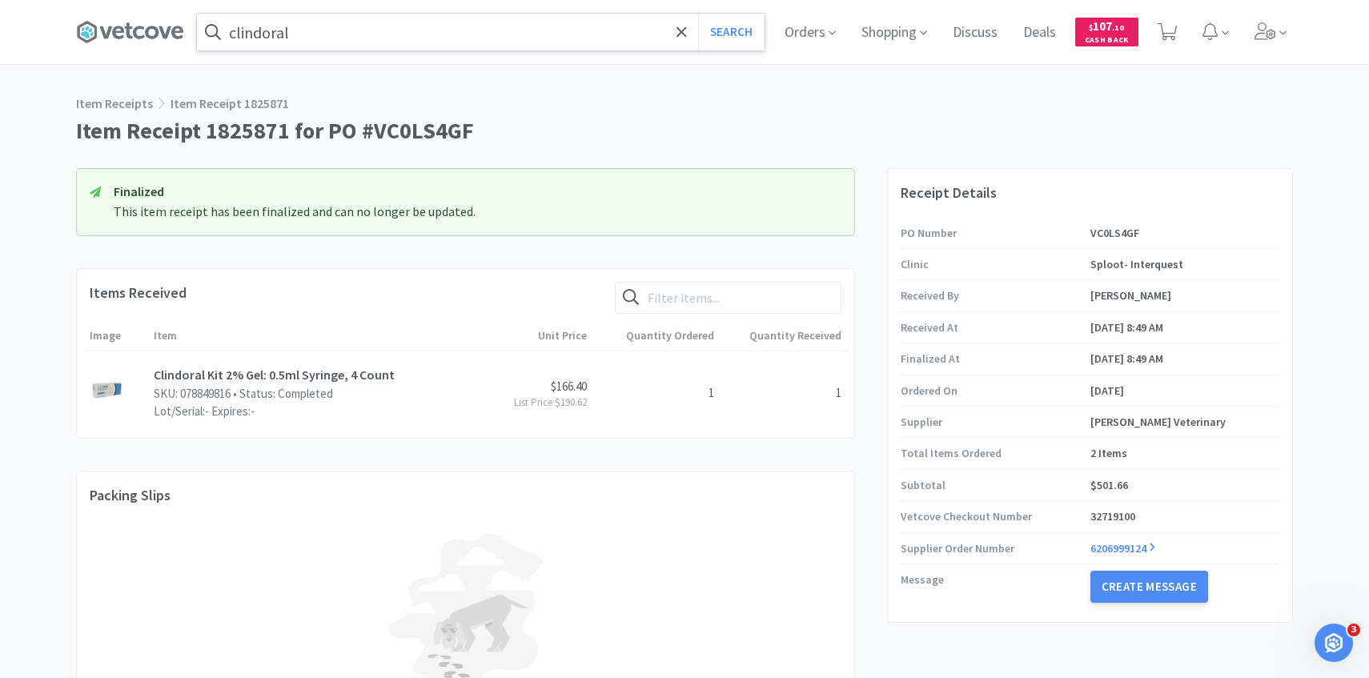
click at [385, 34] on input "clindoral" at bounding box center [481, 32] width 568 height 37
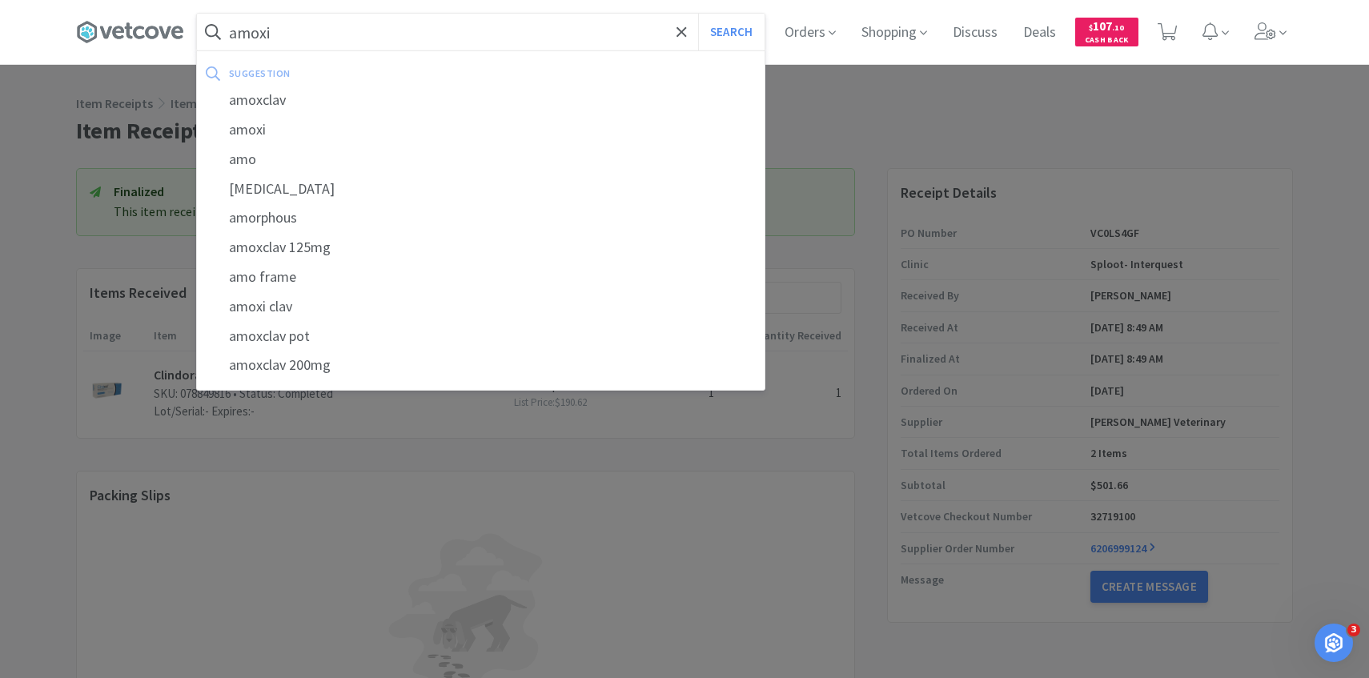
type input "amoxi"
click at [698, 14] on button "Search" at bounding box center [731, 32] width 66 height 37
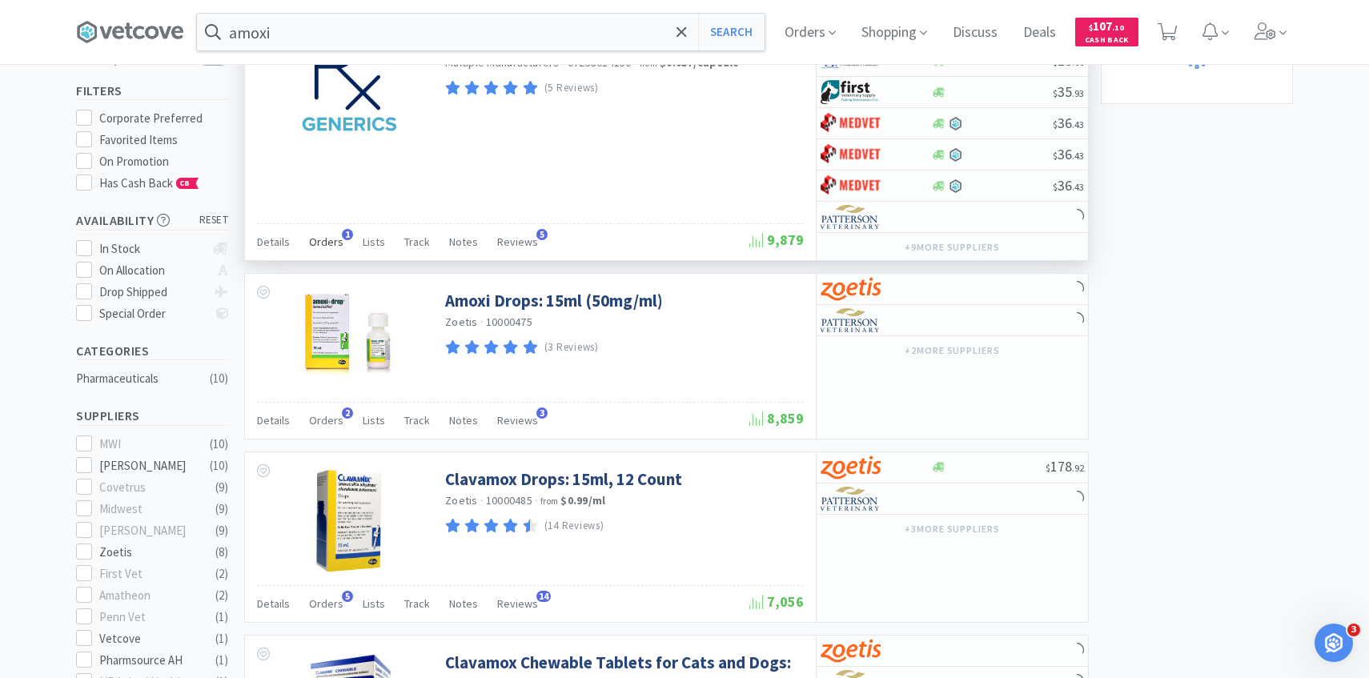
scroll to position [183, 0]
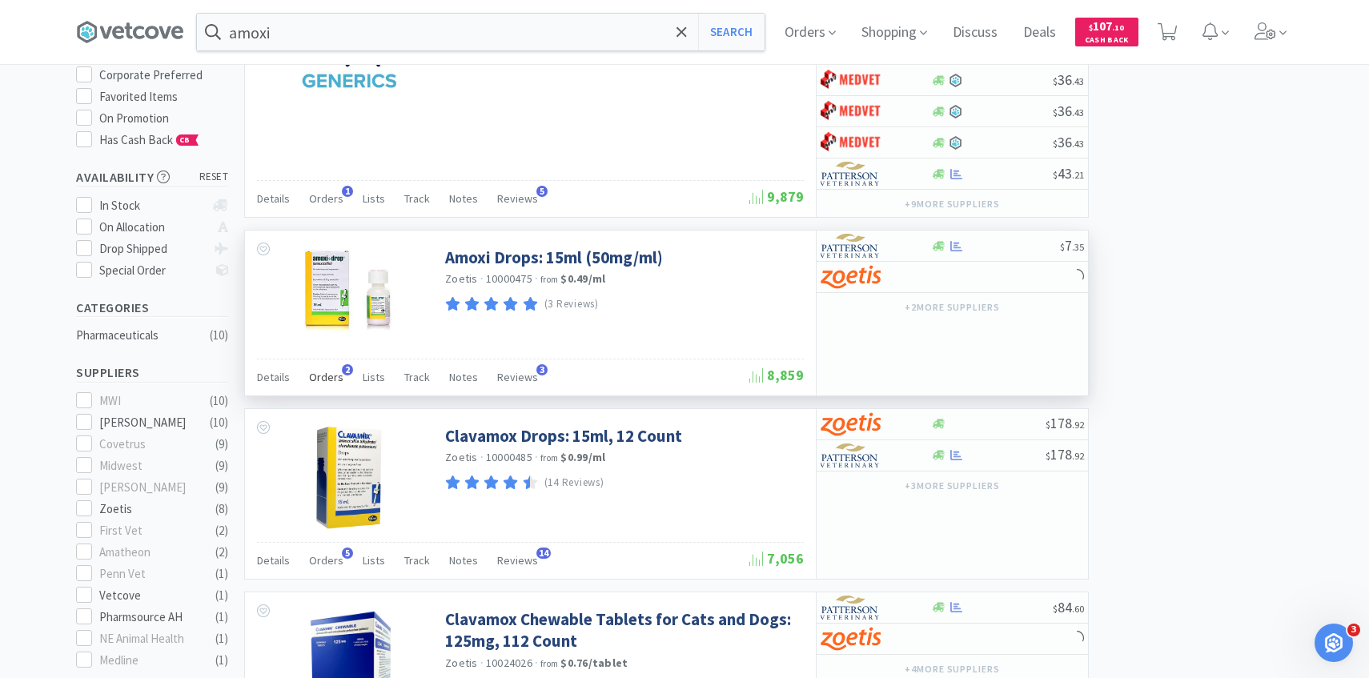
click at [323, 381] on span "Orders" at bounding box center [326, 377] width 34 height 14
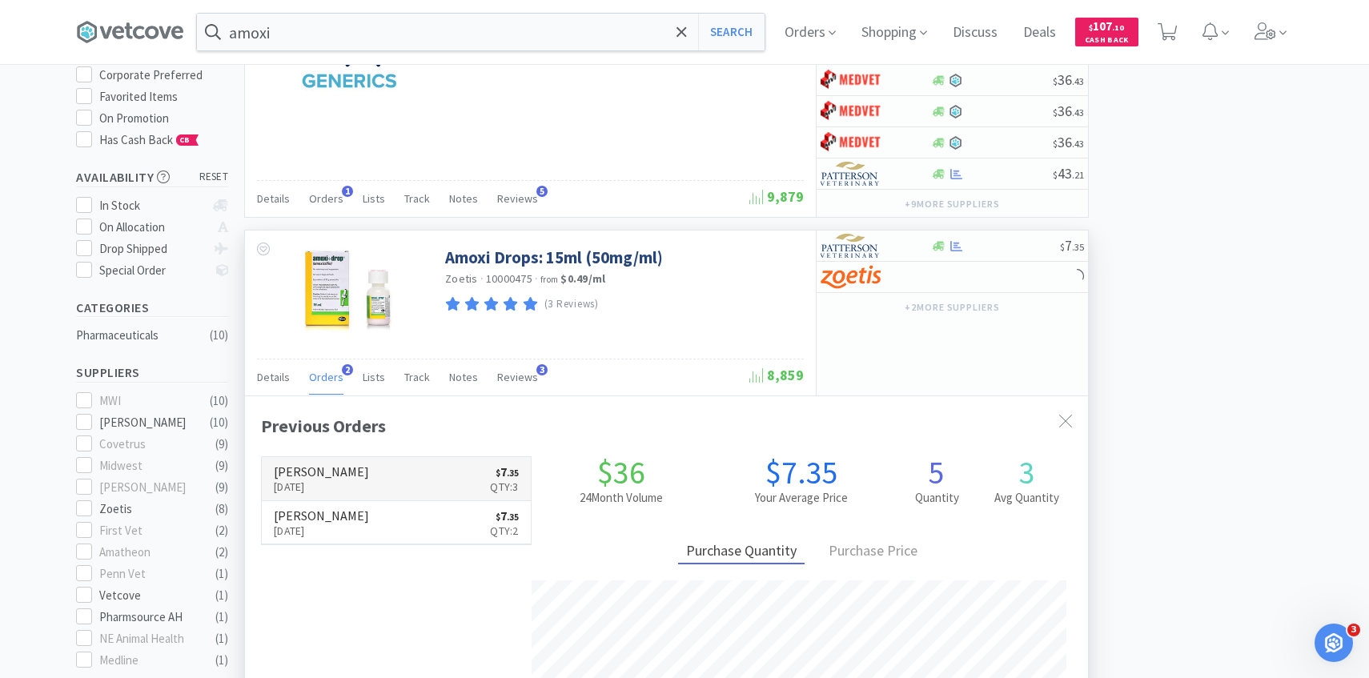
scroll to position [415, 843]
click at [331, 479] on p "Aug 6th, 2025" at bounding box center [321, 487] width 95 height 18
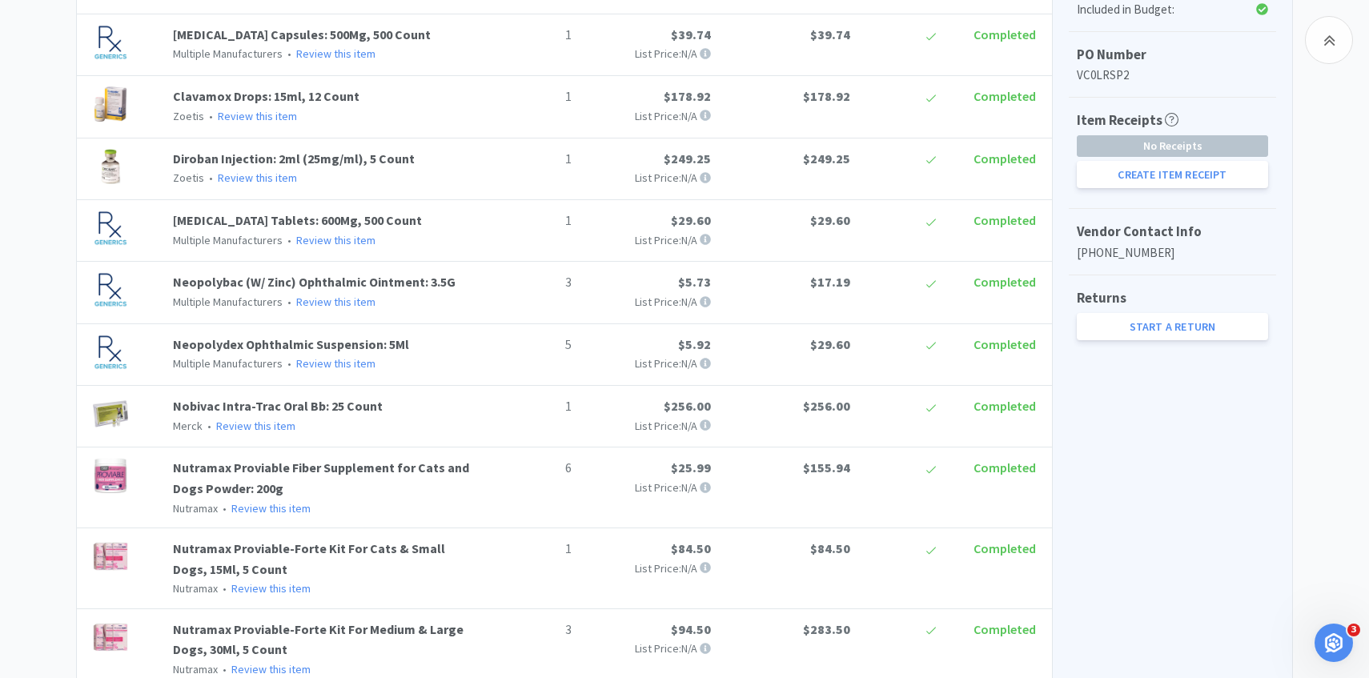
scroll to position [487, 0]
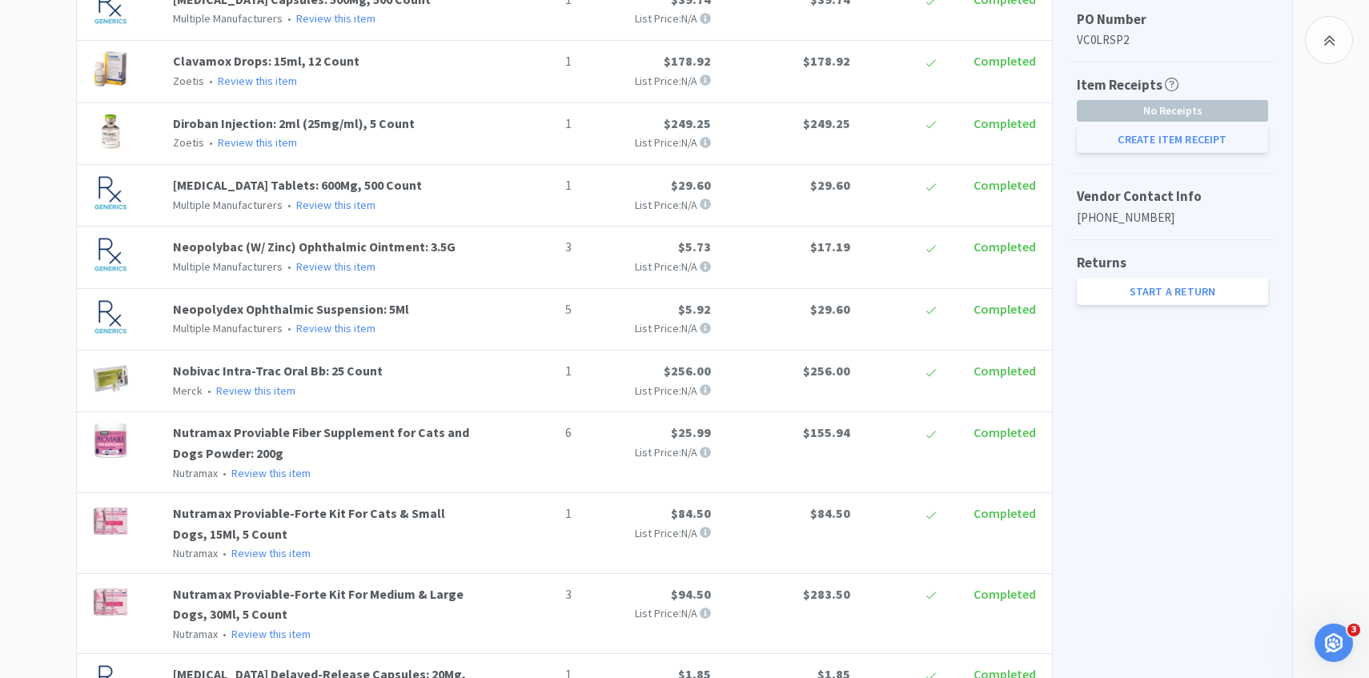
click at [1129, 144] on button "Create Item Receipt" at bounding box center [1172, 139] width 191 height 27
select select "3"
select select "1"
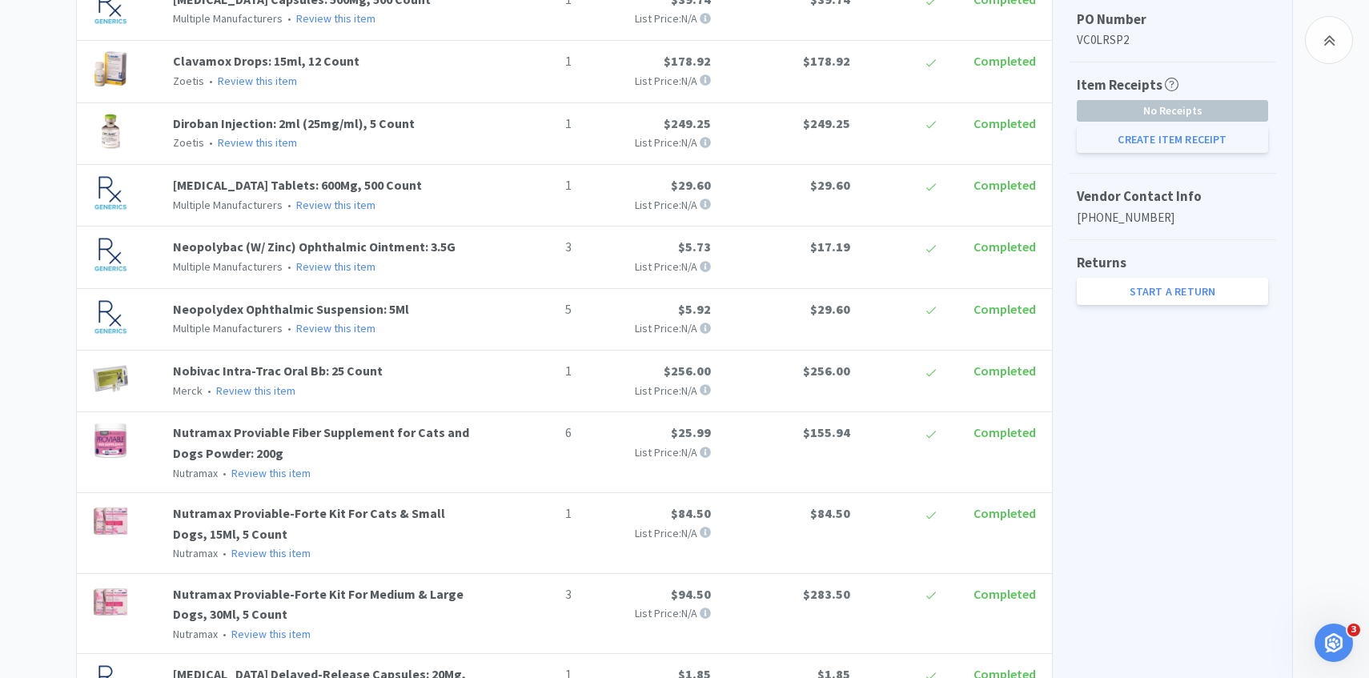
select select "1"
select select "3"
select select "5"
select select "1"
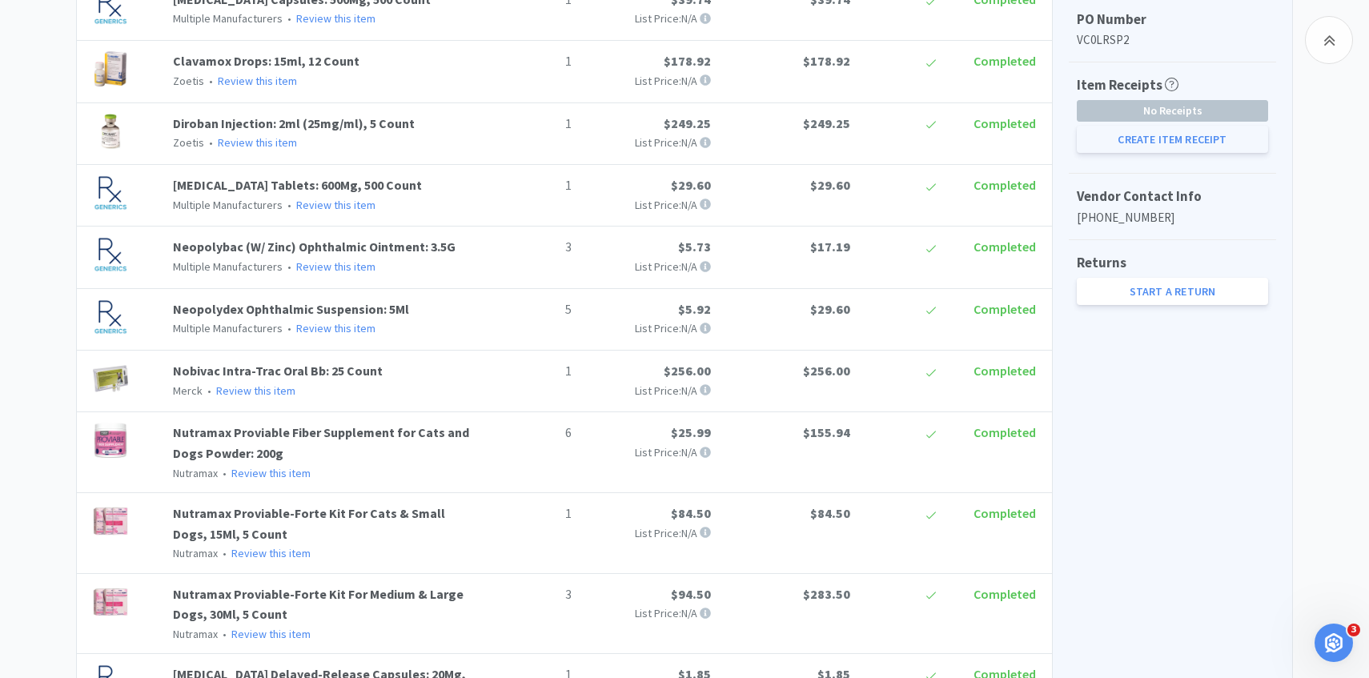
select select "1"
select select "3"
select select "6"
select select "4"
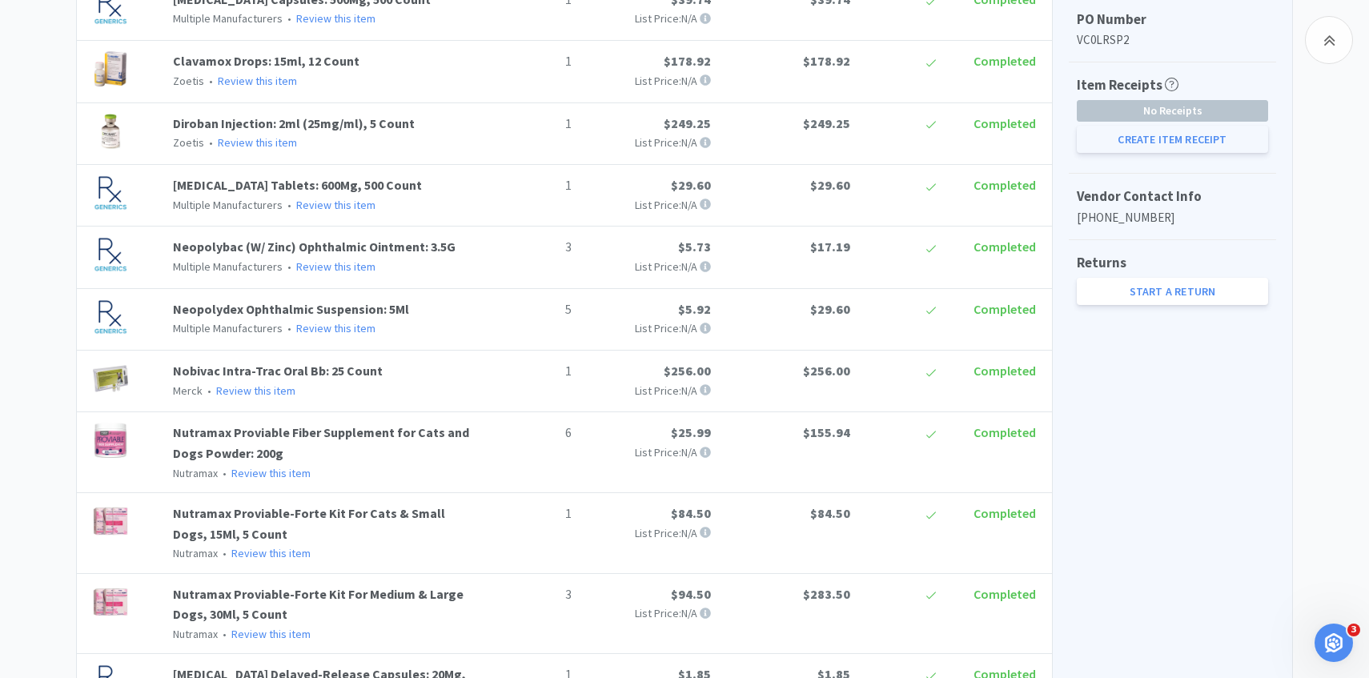
select select "4"
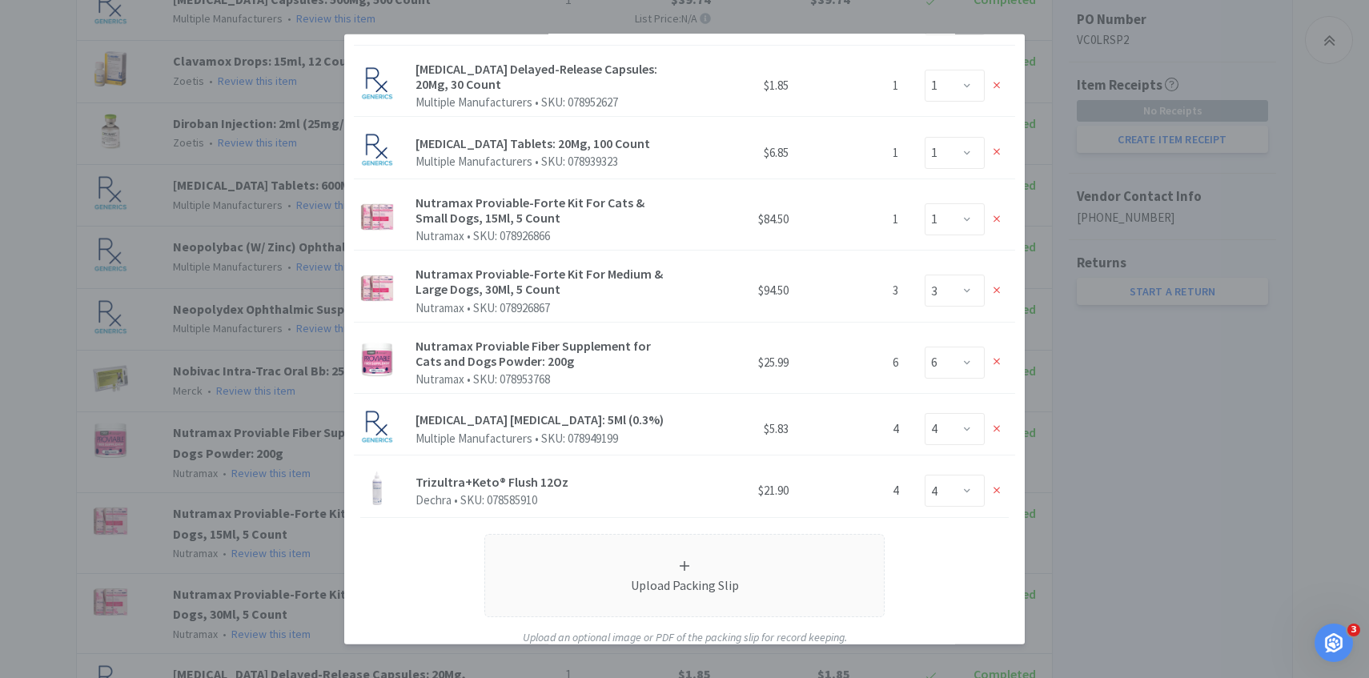
scroll to position [718, 0]
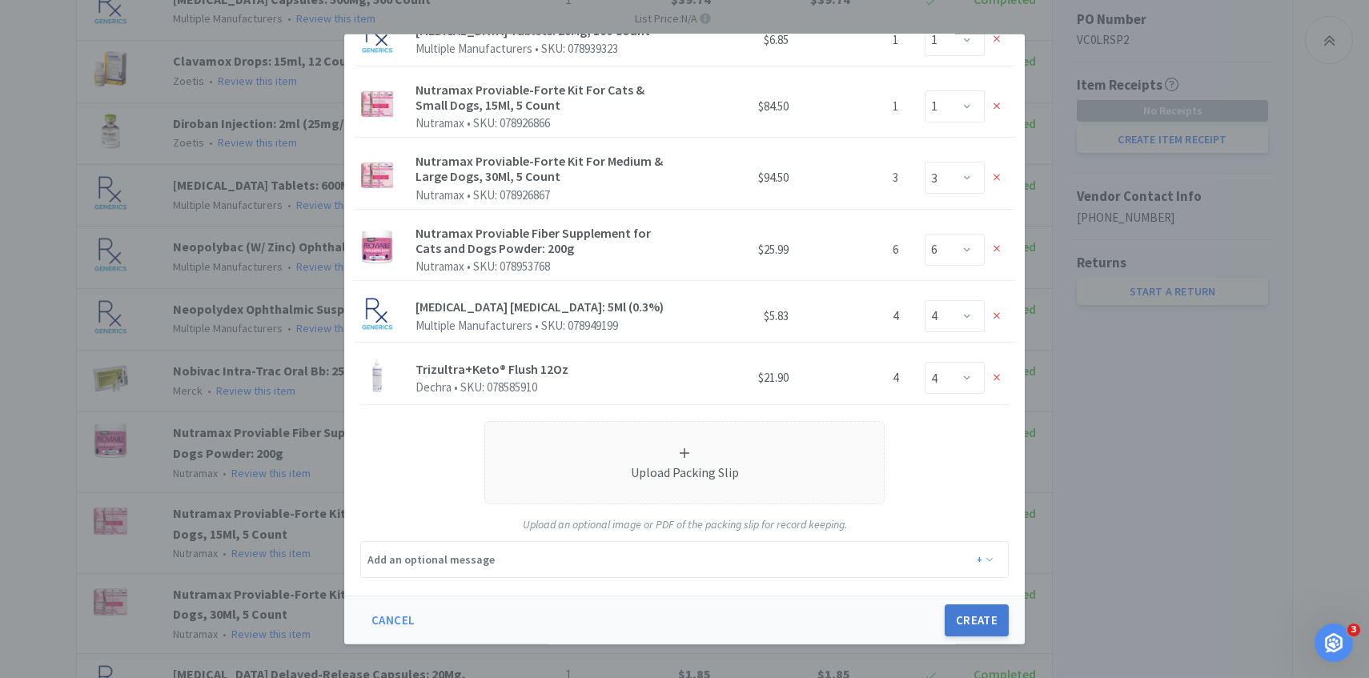
click at [973, 608] on button "Create" at bounding box center [977, 620] width 64 height 32
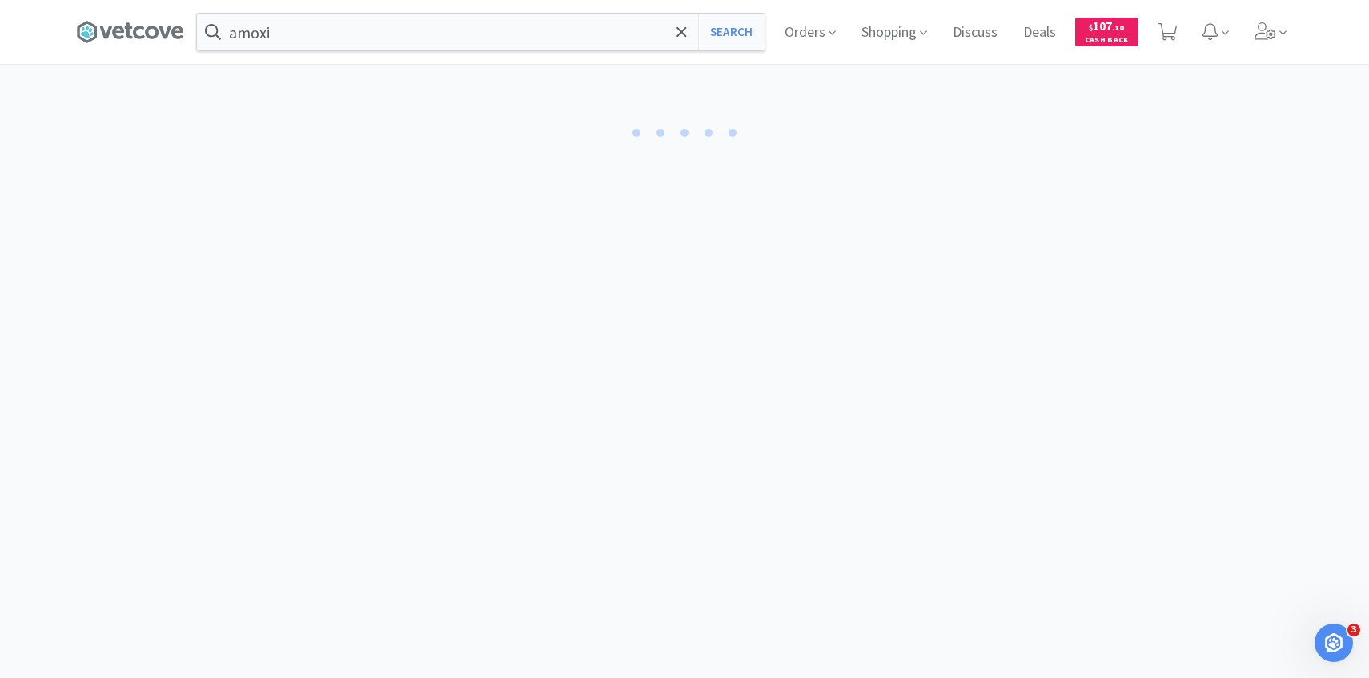
select select "3"
select select "1"
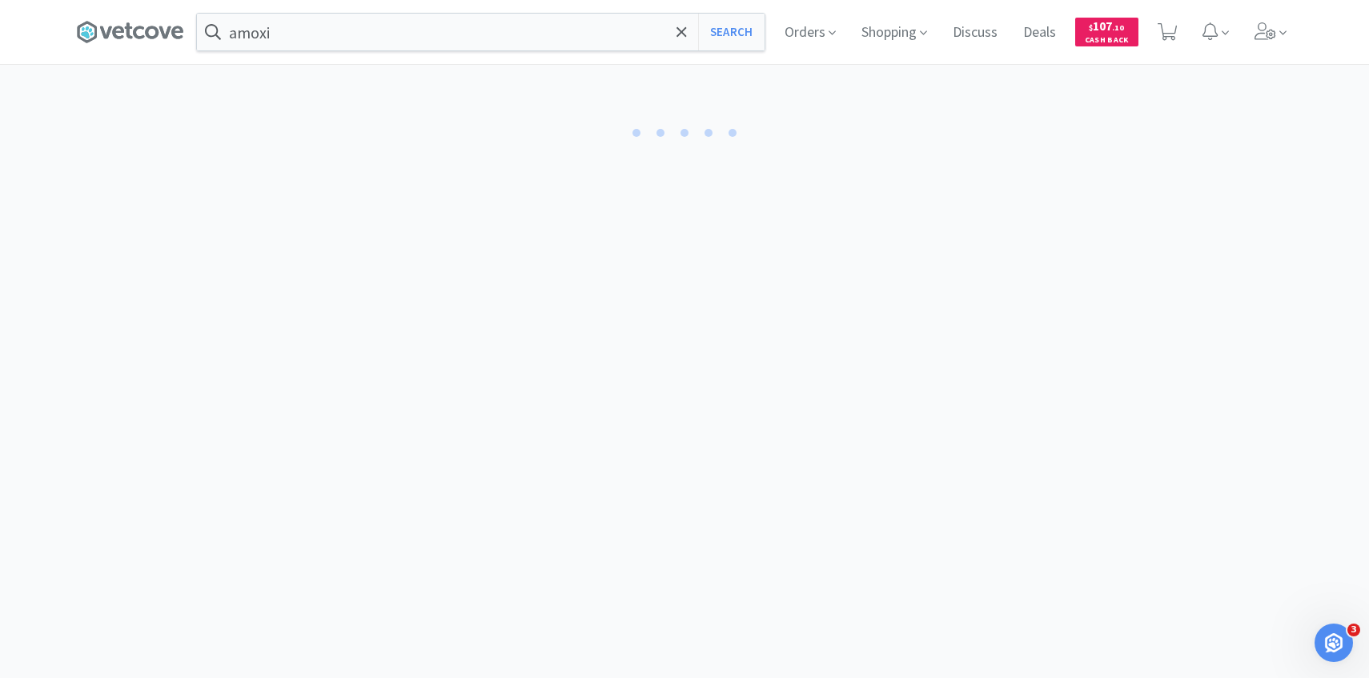
select select "3"
select select "5"
select select "1"
select select "6"
select select "1"
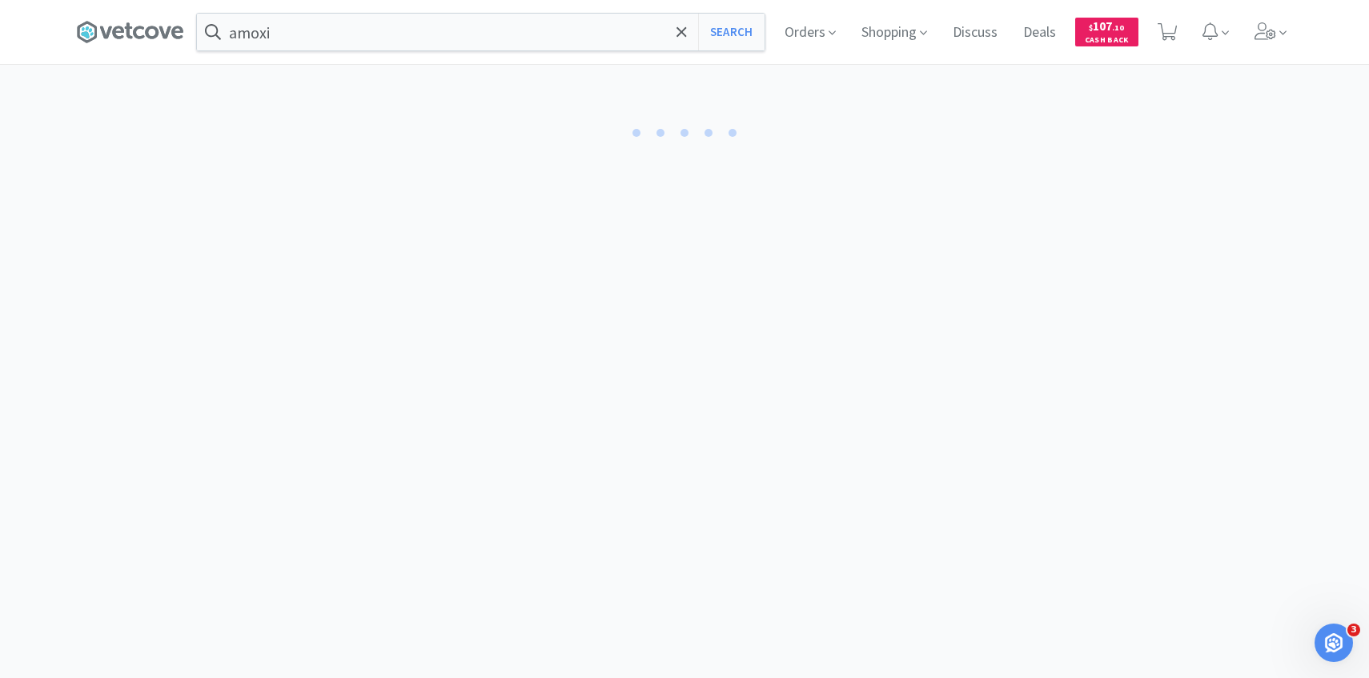
select select "3"
select select "1"
select select "4"
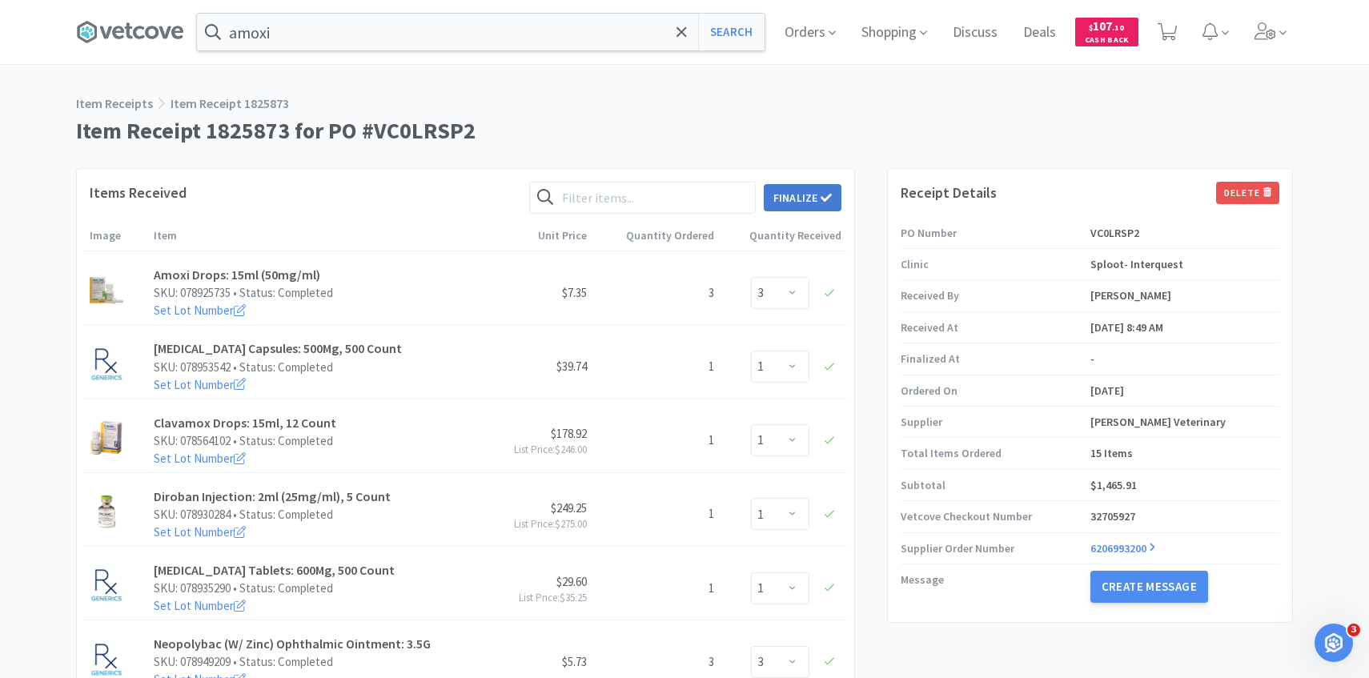
click at [804, 207] on button "Finalize" at bounding box center [803, 197] width 78 height 27
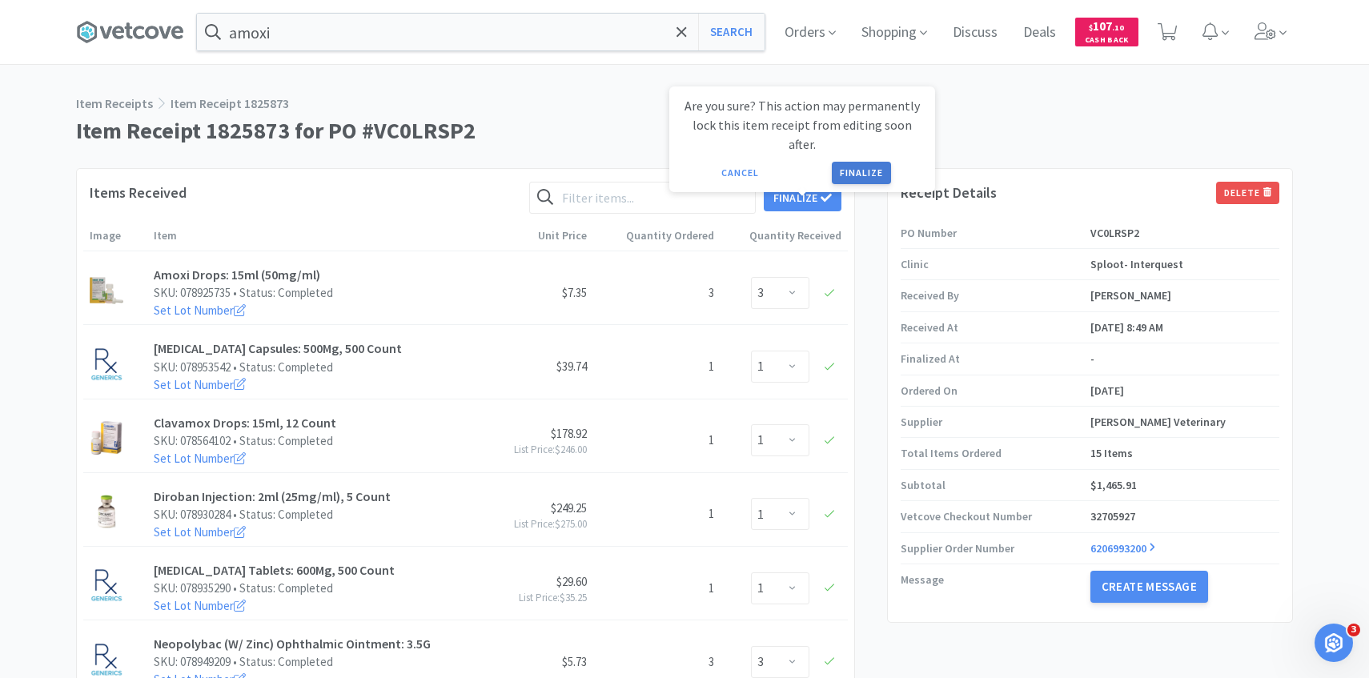
click at [852, 164] on button "Finalize" at bounding box center [861, 173] width 59 height 22
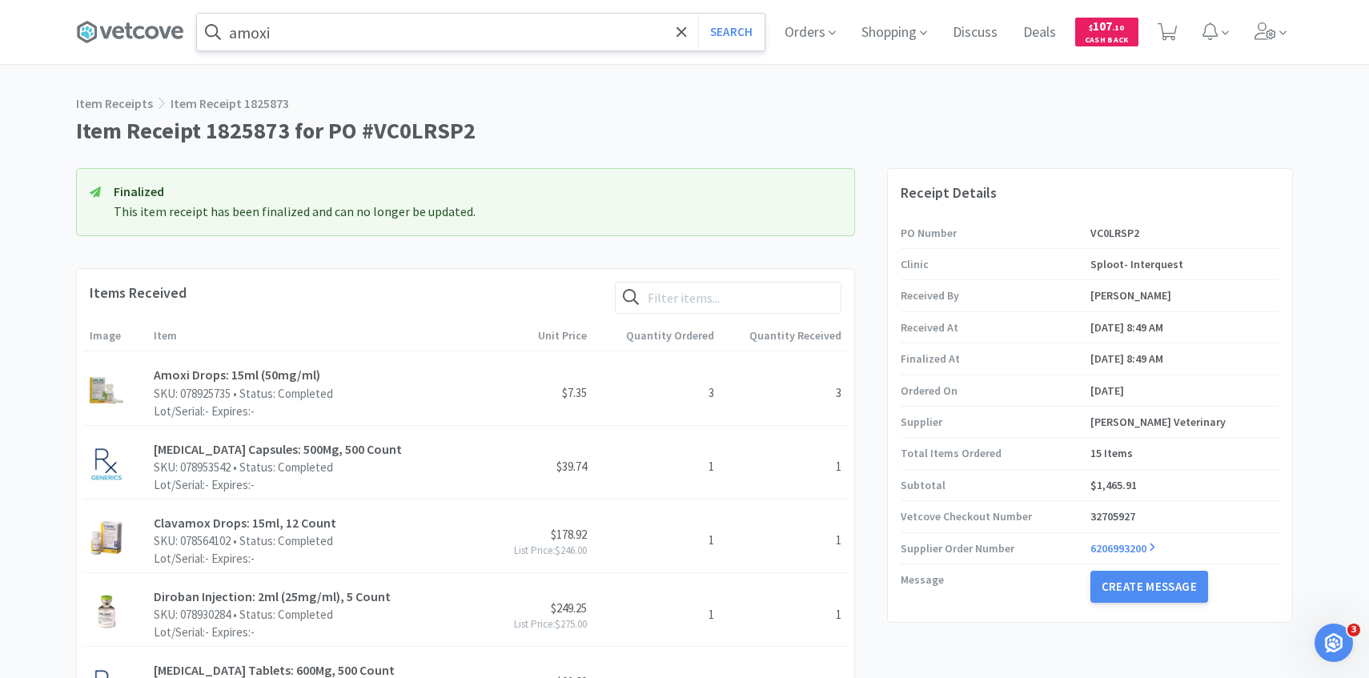
click at [464, 28] on input "amoxi" at bounding box center [481, 32] width 568 height 37
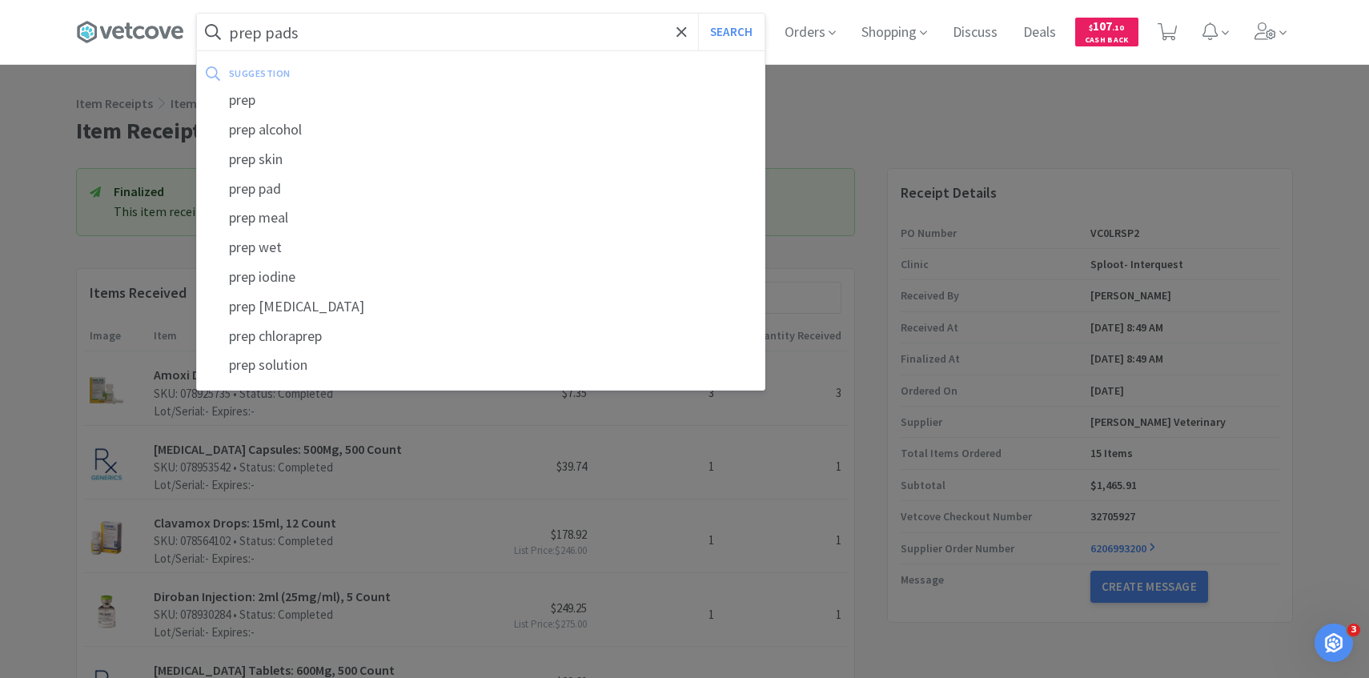
type input "prep pads"
click at [698, 14] on button "Search" at bounding box center [731, 32] width 66 height 37
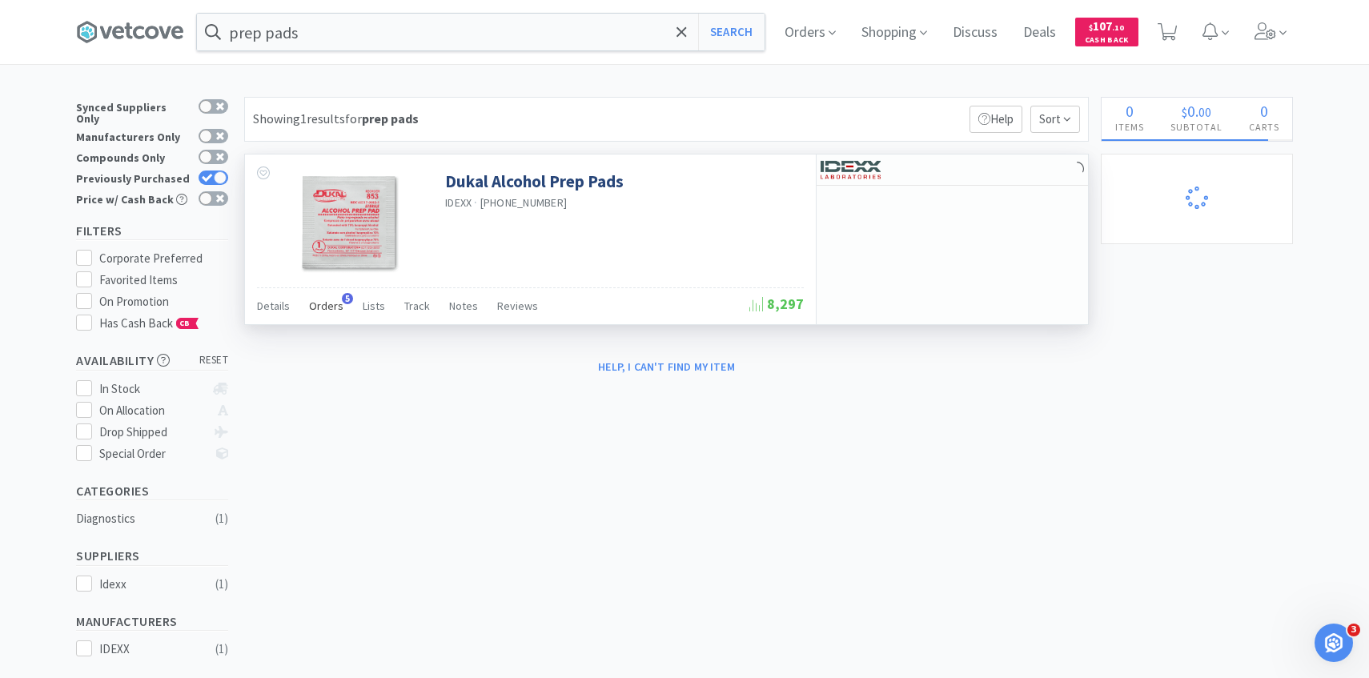
click at [328, 304] on span "Orders" at bounding box center [326, 306] width 34 height 14
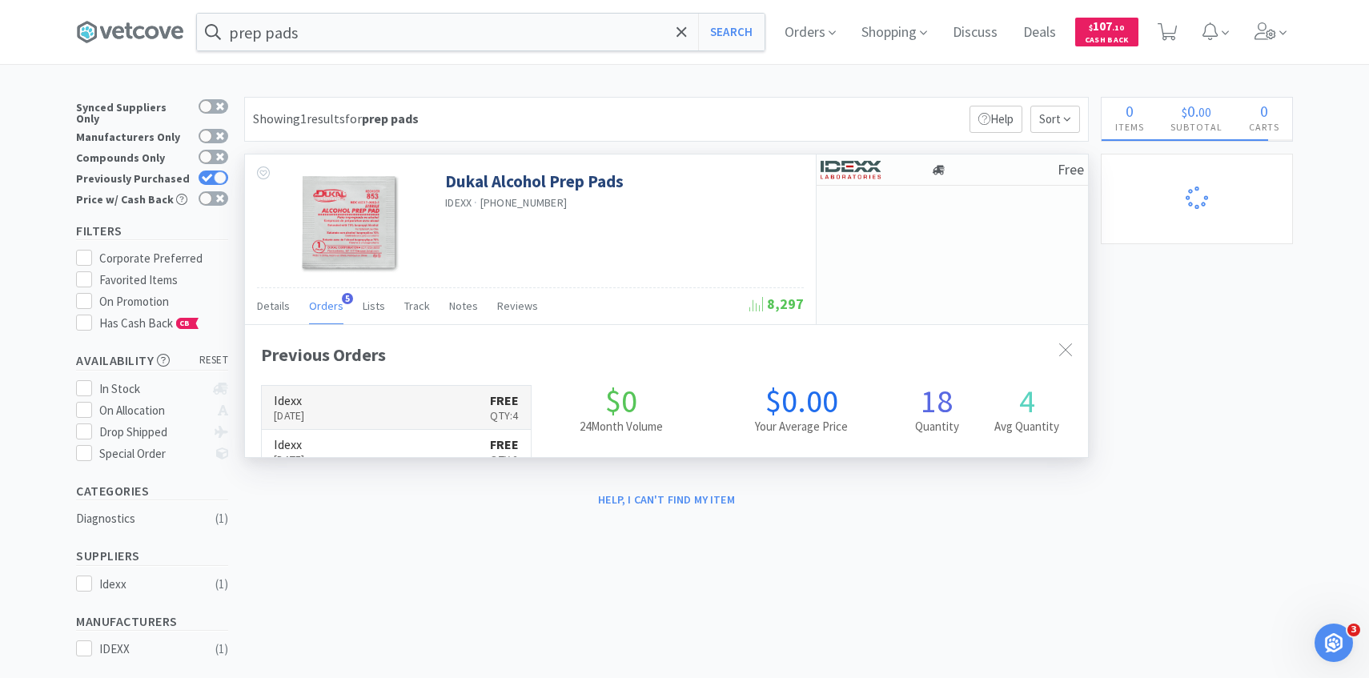
click at [305, 394] on h6 "Idexx" at bounding box center [289, 400] width 31 height 13
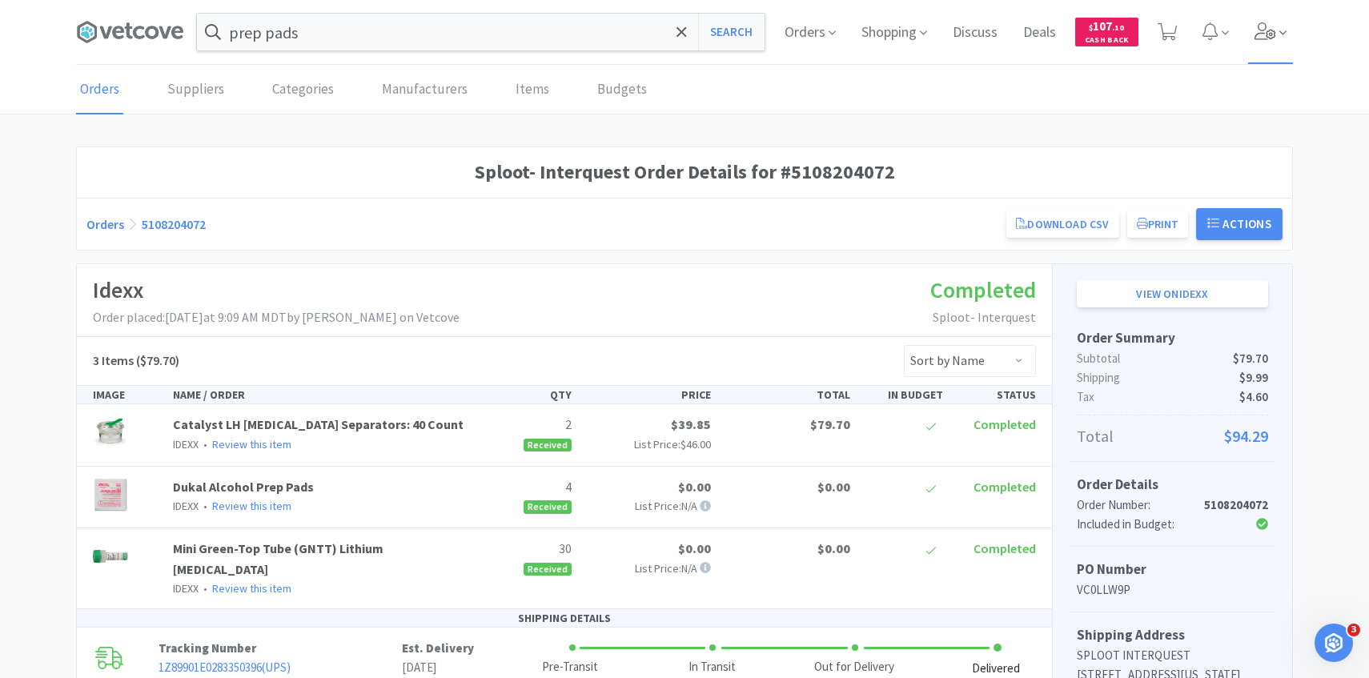
click at [1273, 29] on icon at bounding box center [1265, 31] width 22 height 18
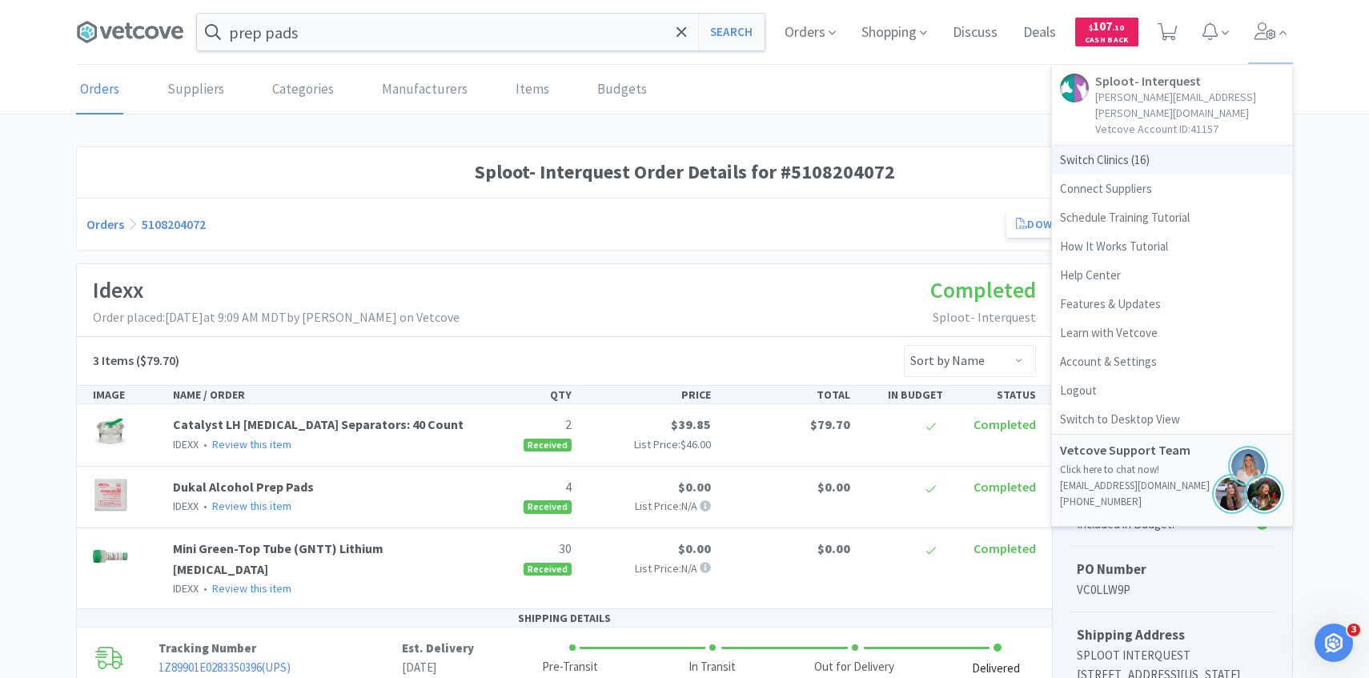
click at [1181, 153] on span "Switch Clinics ( 16 )" at bounding box center [1172, 160] width 240 height 29
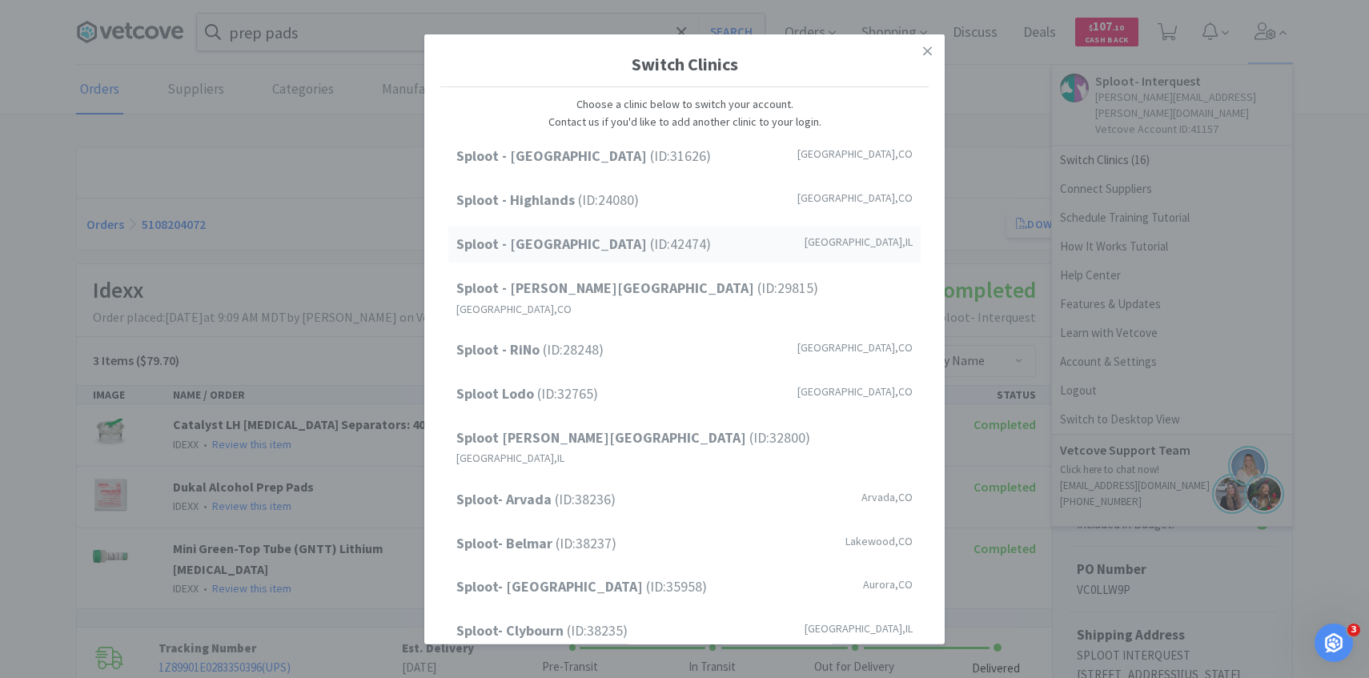
scroll to position [204, 0]
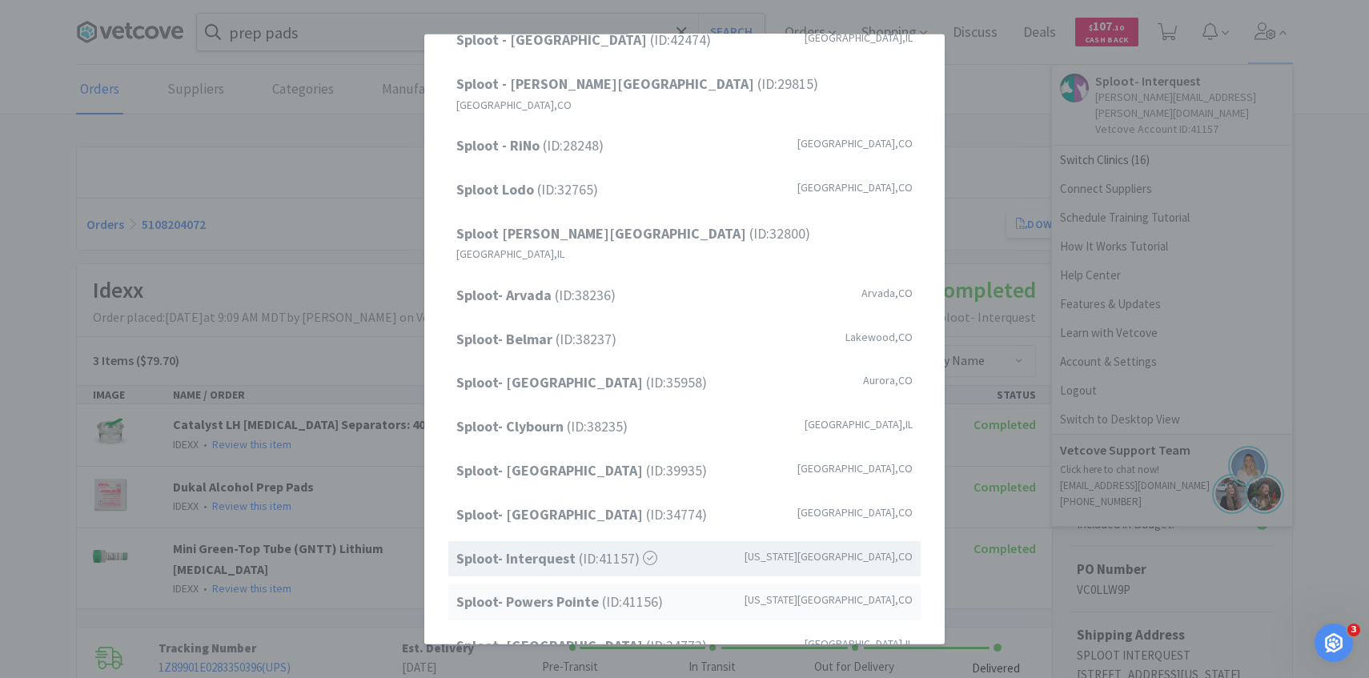
click at [601, 591] on span "Sploot- Powers Pointe (ID: 41156 )" at bounding box center [559, 602] width 207 height 23
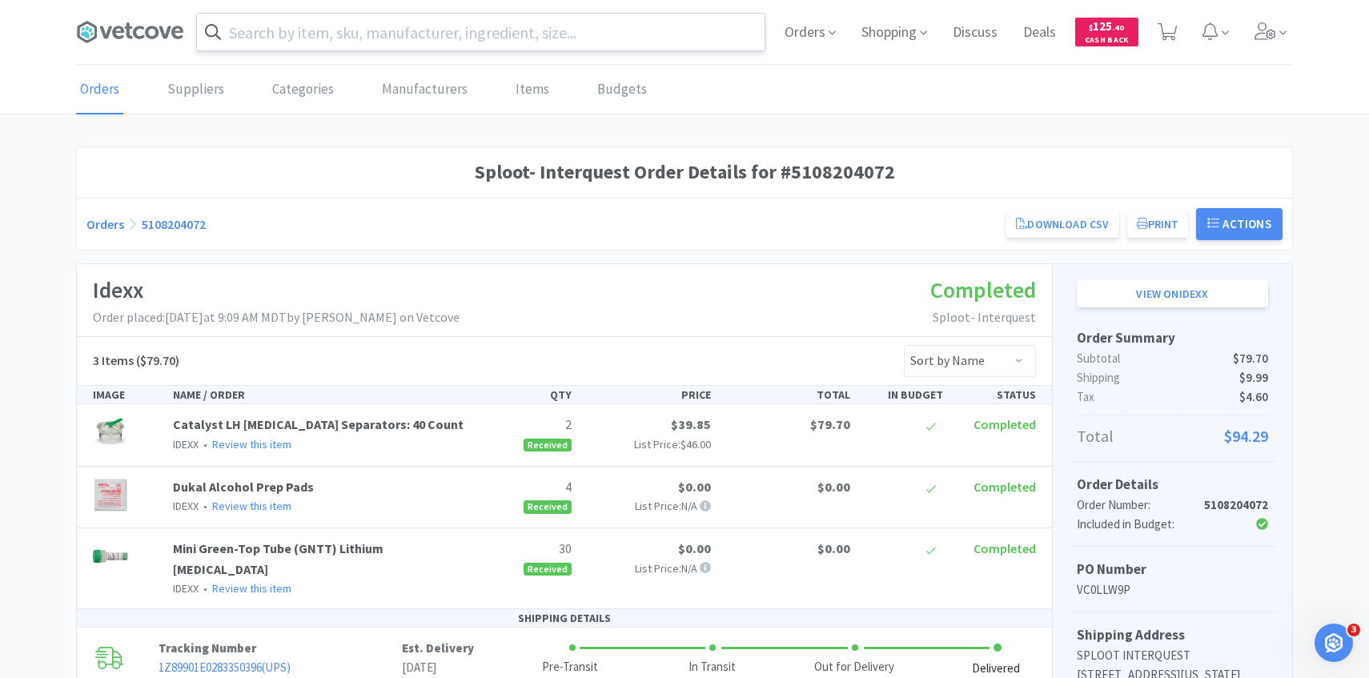
click at [416, 46] on input "text" at bounding box center [481, 32] width 568 height 37
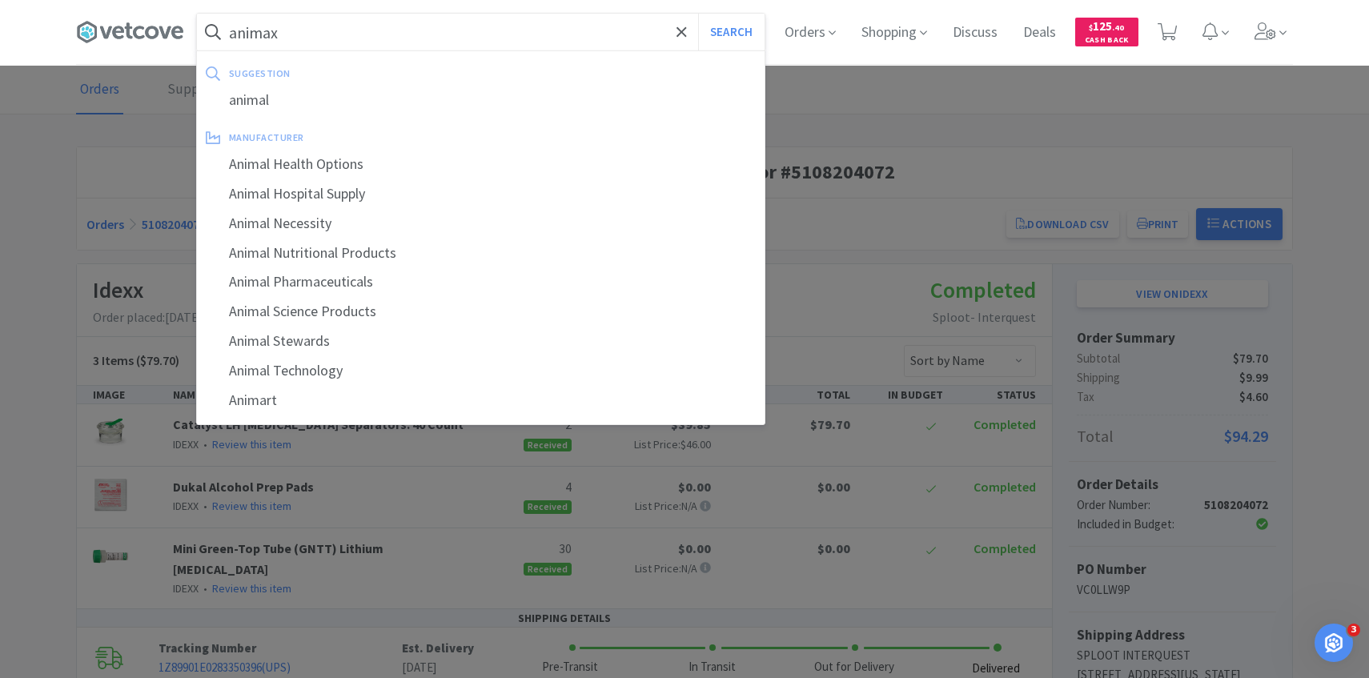
type input "animax"
click at [698, 14] on button "Search" at bounding box center [731, 32] width 66 height 37
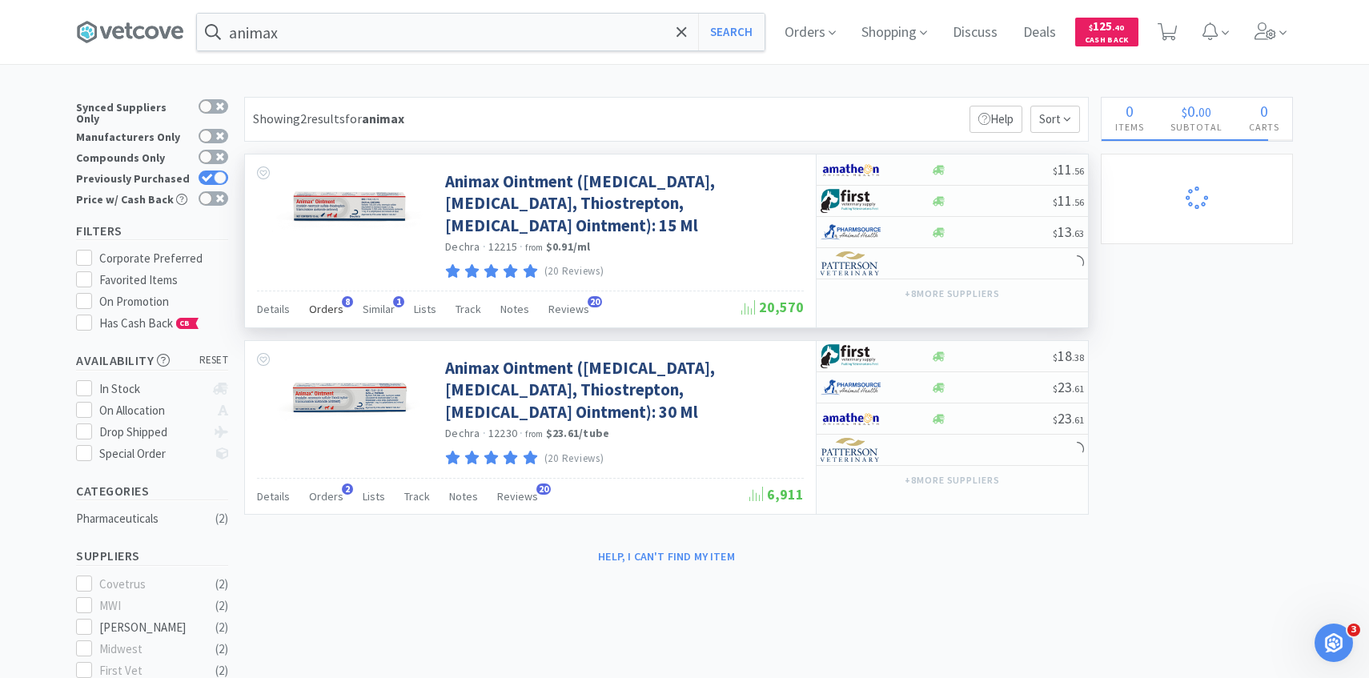
click at [329, 295] on div "Details Orders 8 Similar 1 Lists Track Notes Reviews 20 20,570" at bounding box center [530, 309] width 547 height 37
click at [329, 309] on span "Orders" at bounding box center [326, 309] width 34 height 14
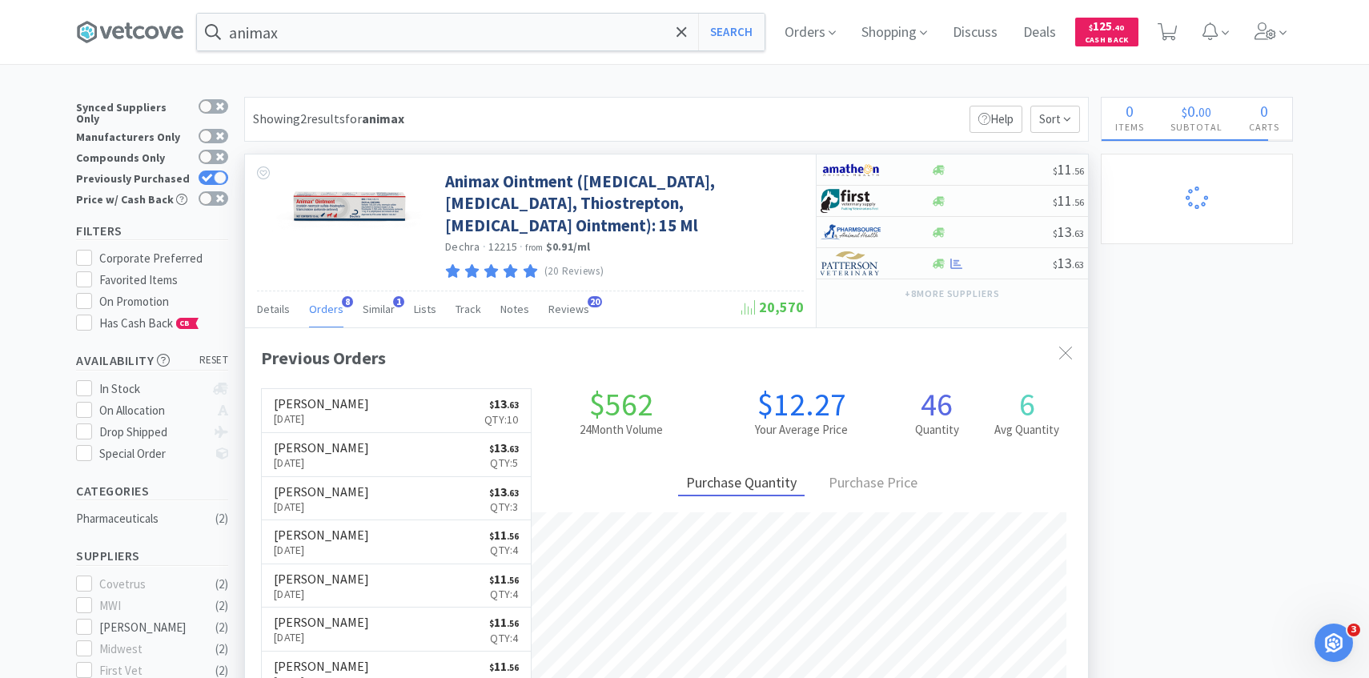
scroll to position [427, 843]
click at [400, 408] on link "[PERSON_NAME] [DATE] $ 13 . 63 Qty: 10" at bounding box center [396, 411] width 269 height 44
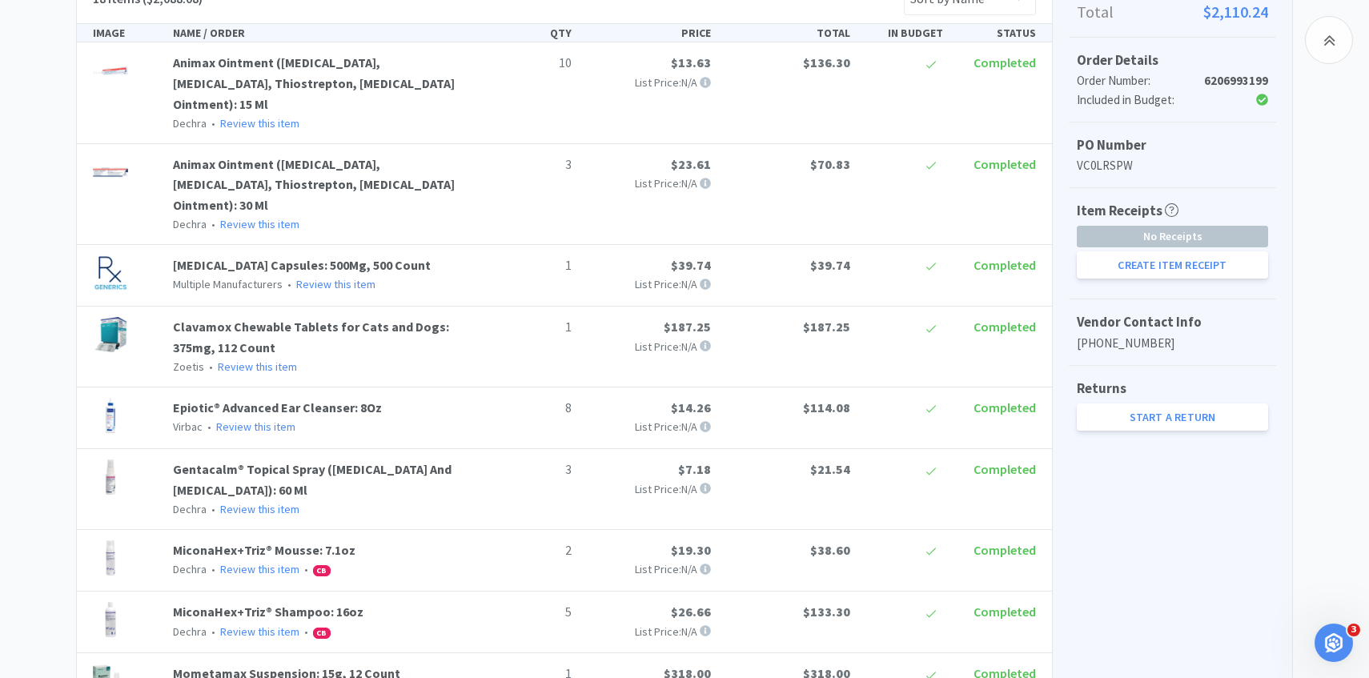
scroll to position [381, 0]
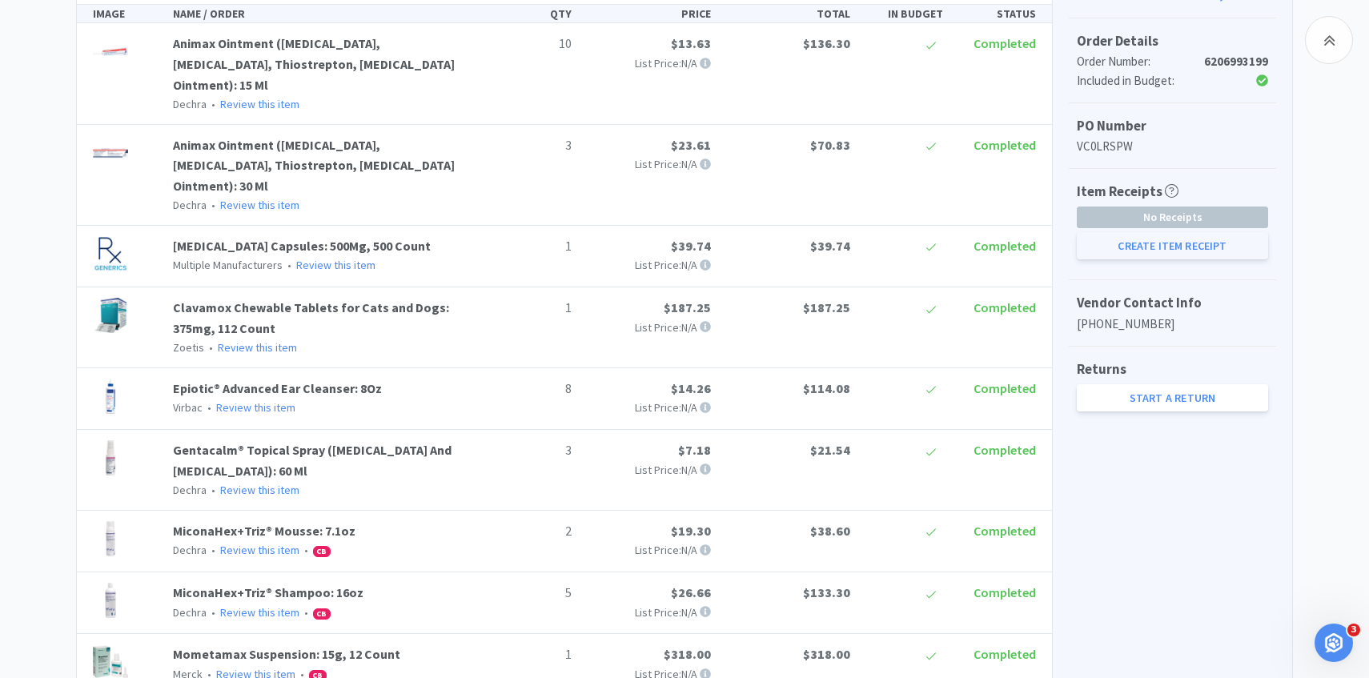
click at [1186, 238] on button "Create Item Receipt" at bounding box center [1172, 245] width 191 height 27
select select "10"
select select "3"
select select "1"
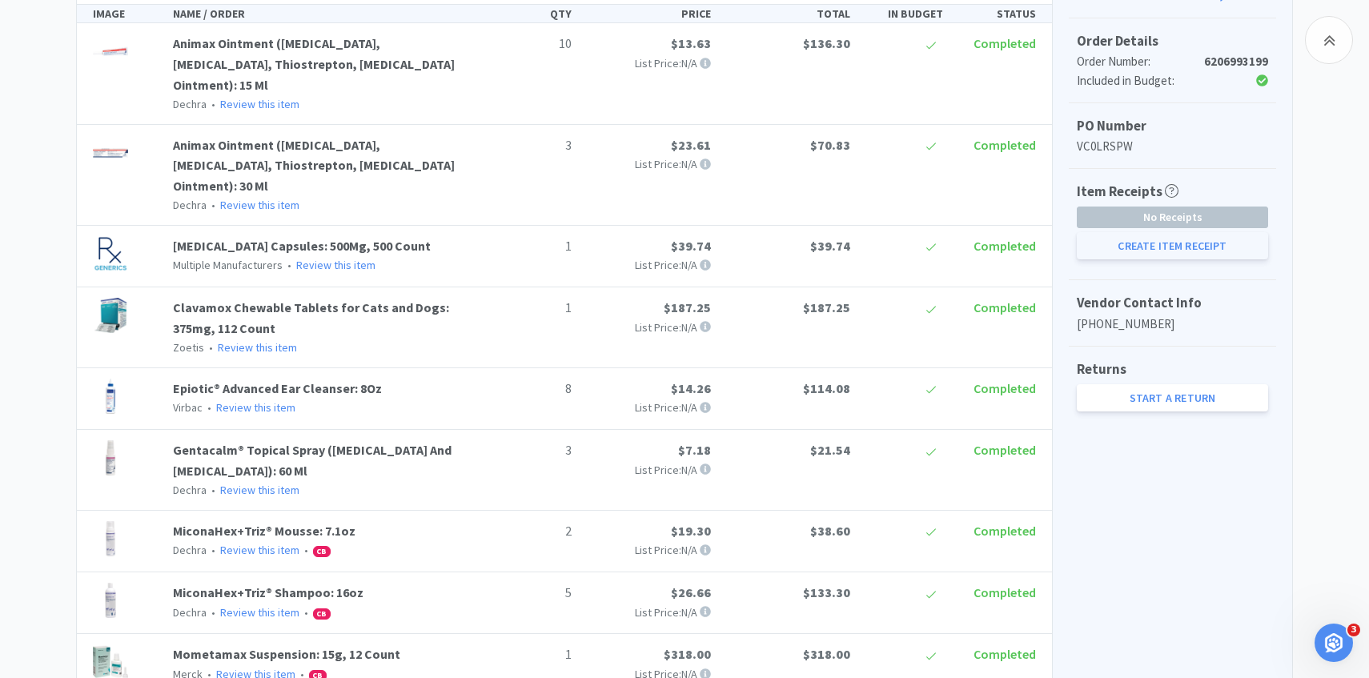
select select "8"
select select "3"
select select "2"
select select "5"
select select "1"
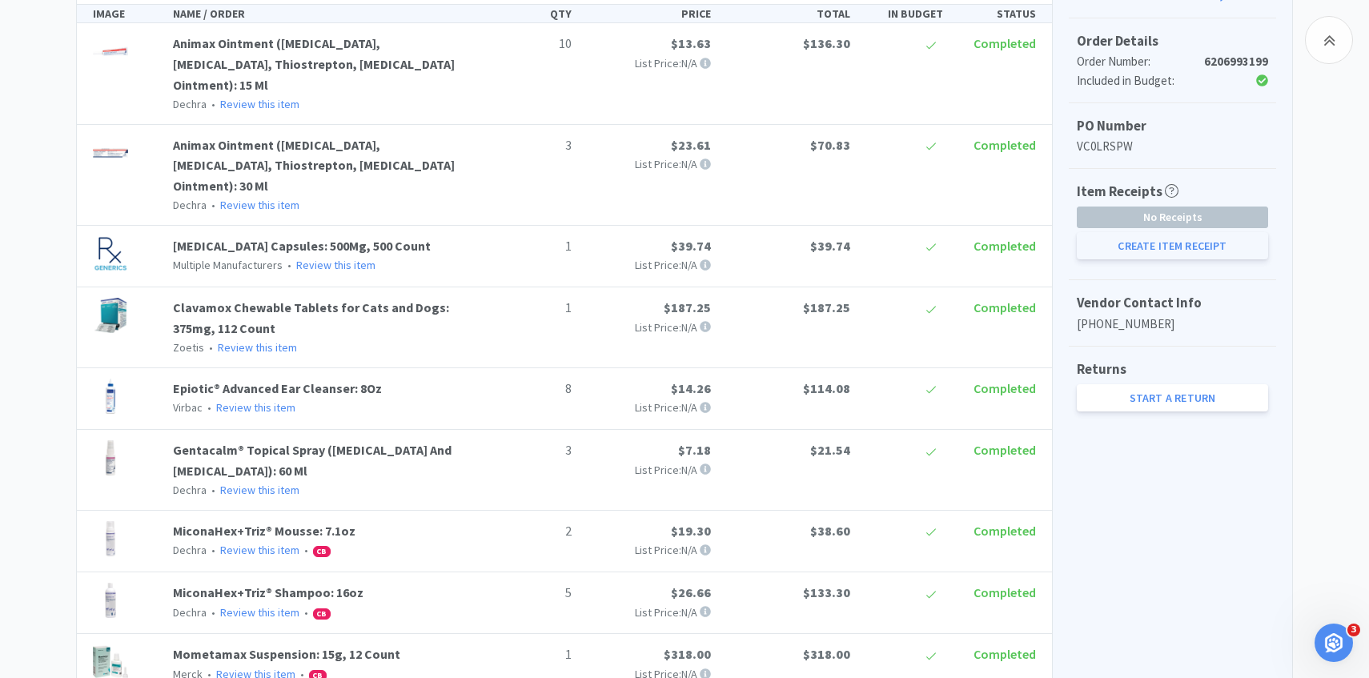
select select "4"
select select "1"
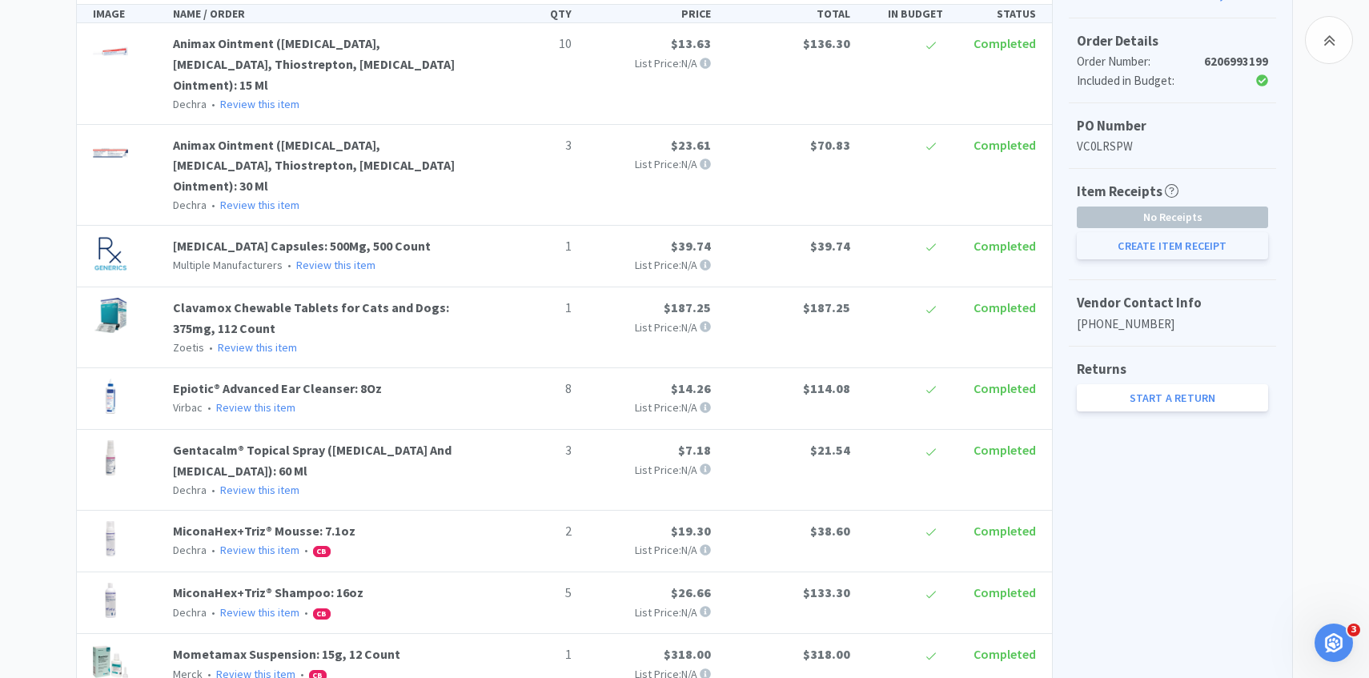
select select "1"
select select "3"
select select "1"
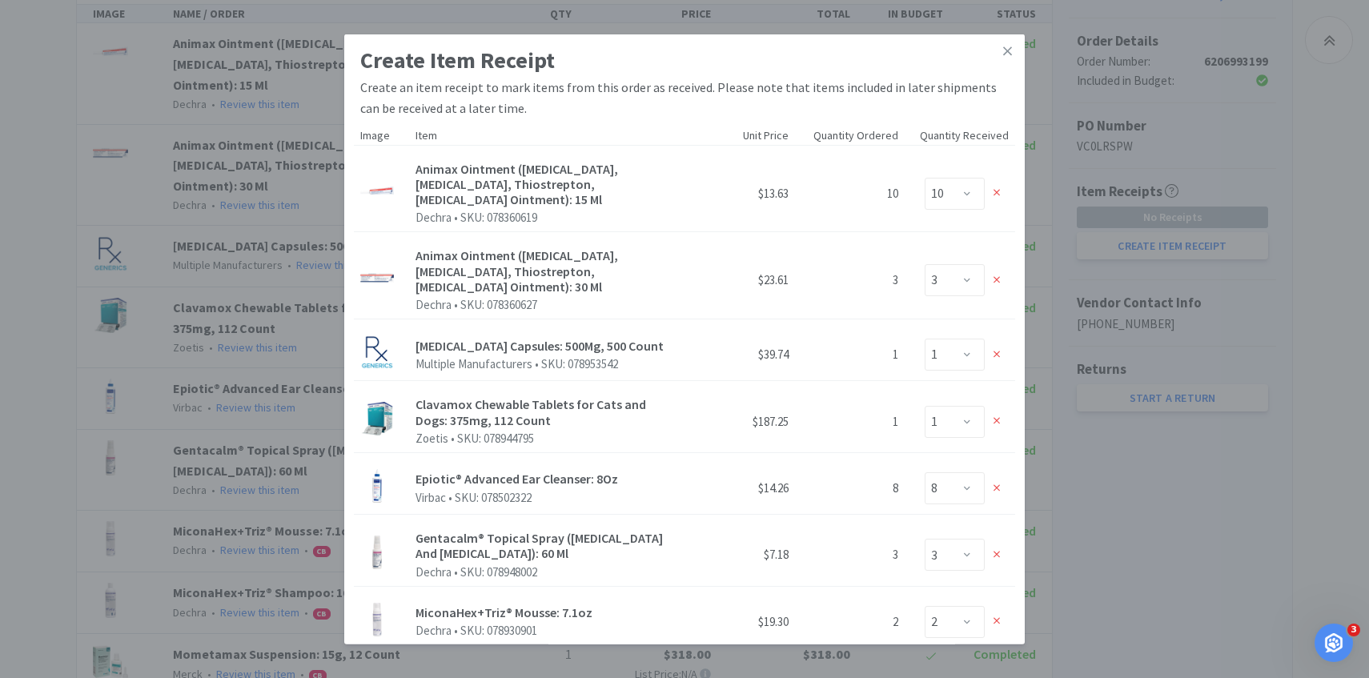
scroll to position [935, 0]
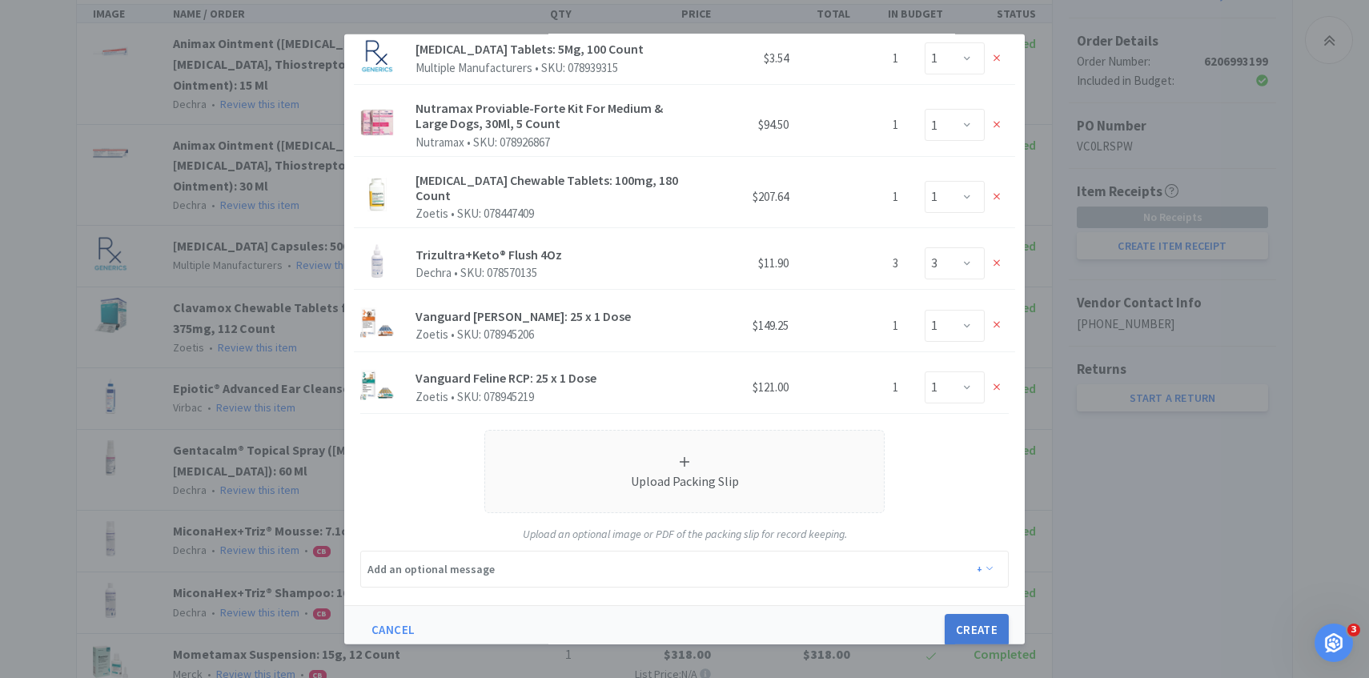
click at [968, 614] on button "Create" at bounding box center [977, 630] width 64 height 32
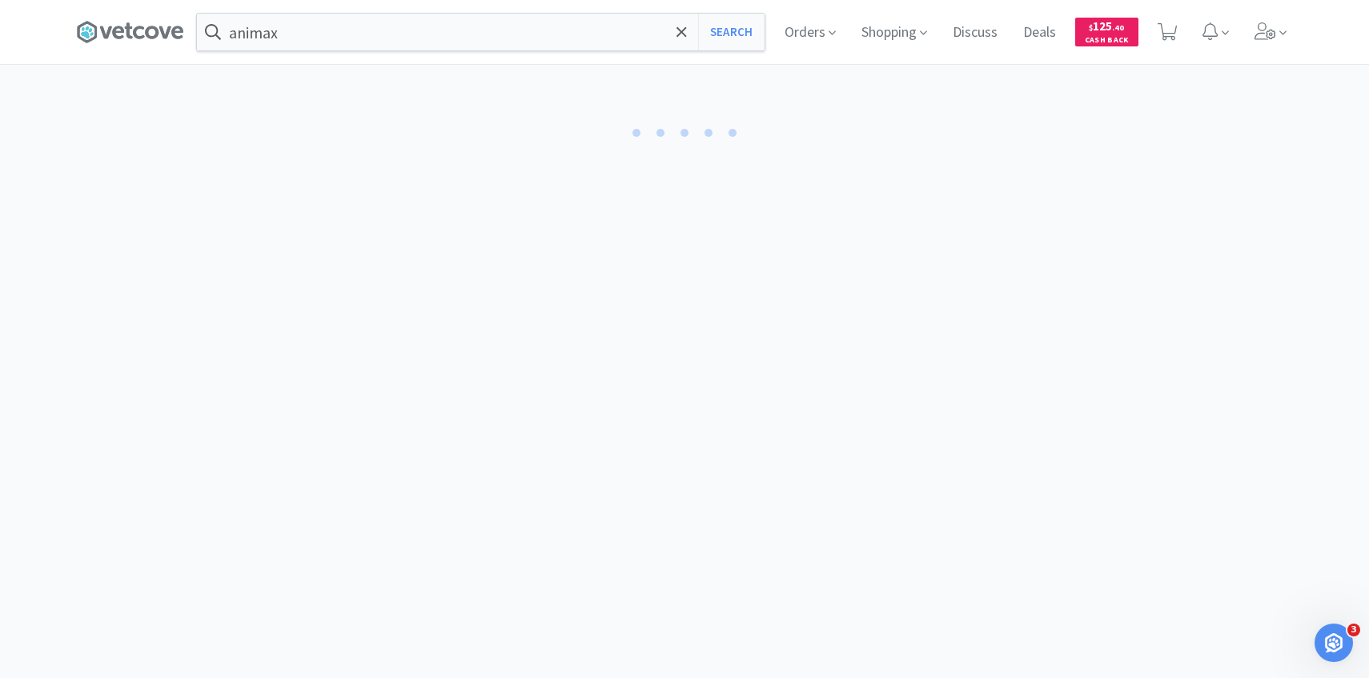
select select "10"
select select "3"
select select "1"
select select "8"
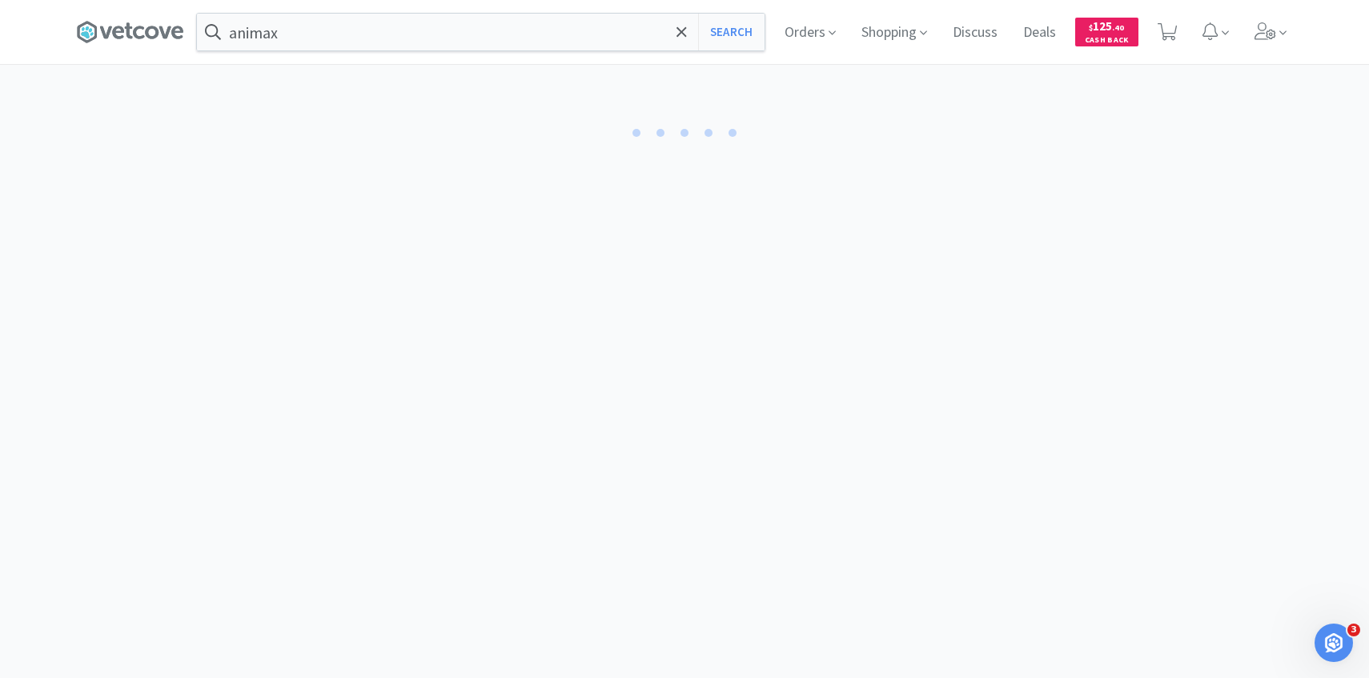
select select "3"
select select "2"
select select "5"
select select "1"
select select "4"
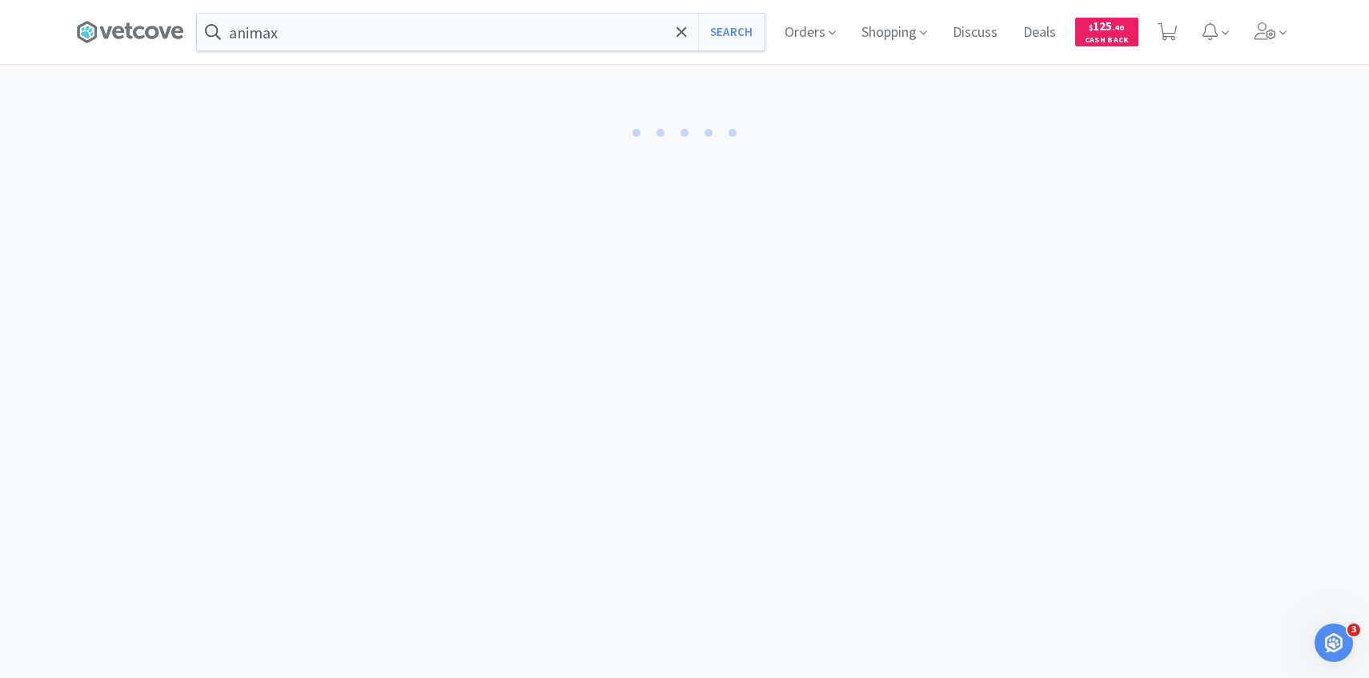
select select "1"
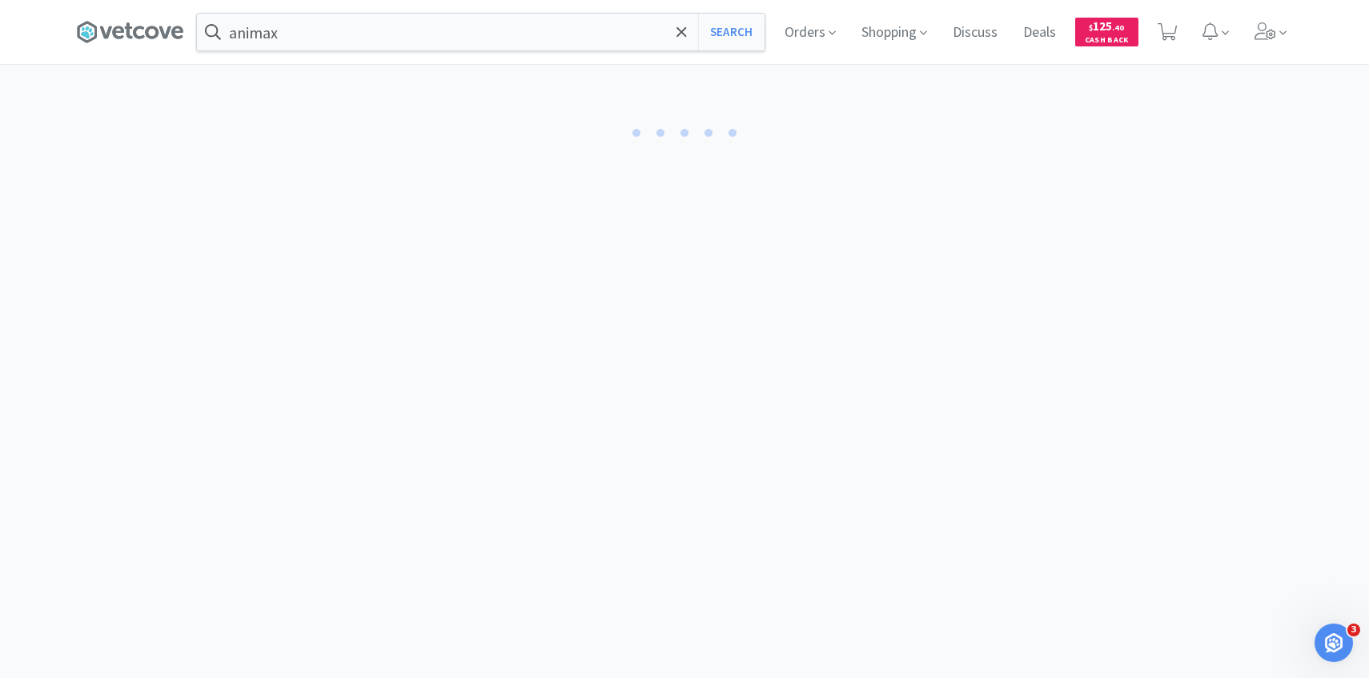
select select "3"
select select "1"
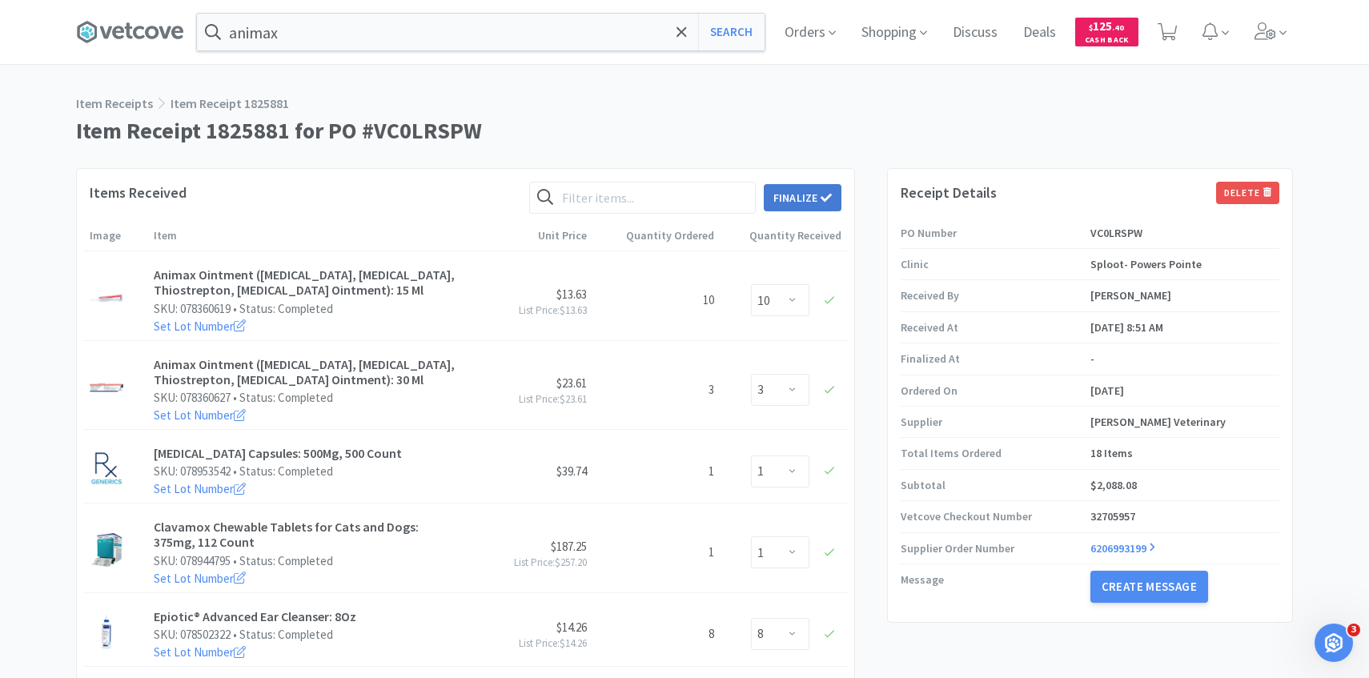
click at [812, 193] on button "Finalize" at bounding box center [803, 197] width 78 height 27
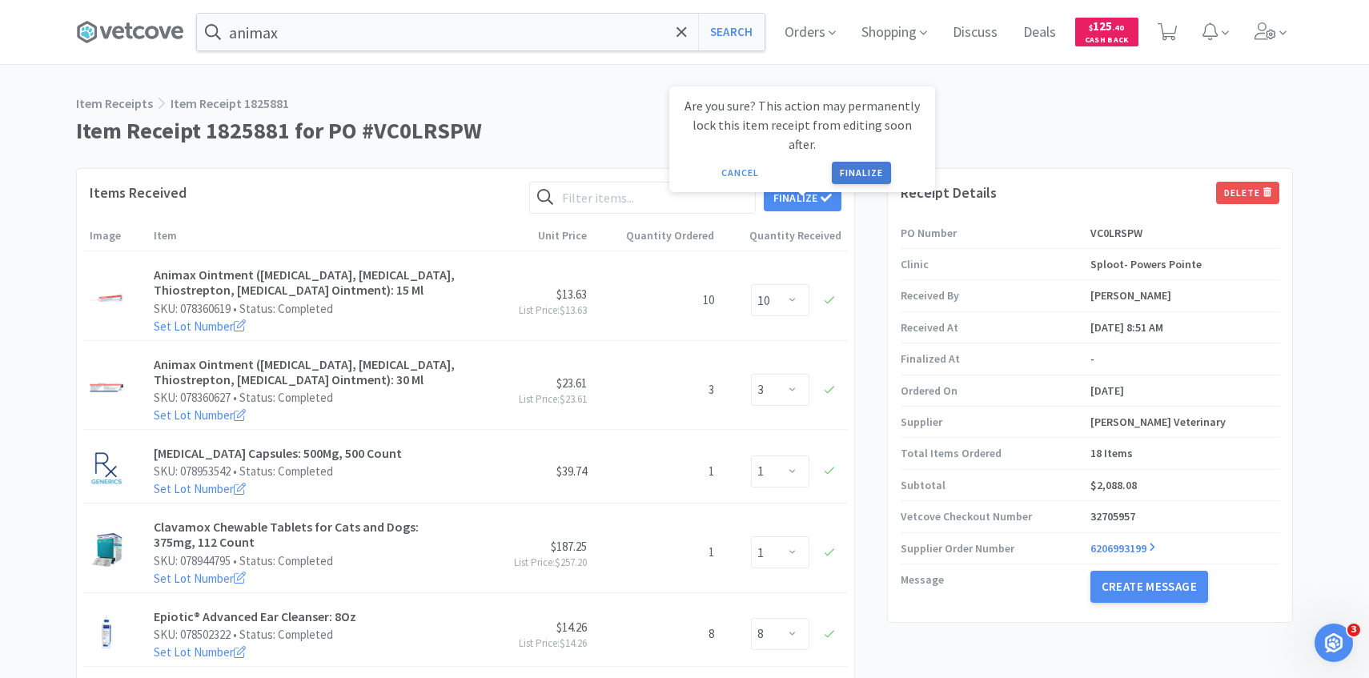
click at [864, 162] on button "Finalize" at bounding box center [861, 173] width 59 height 22
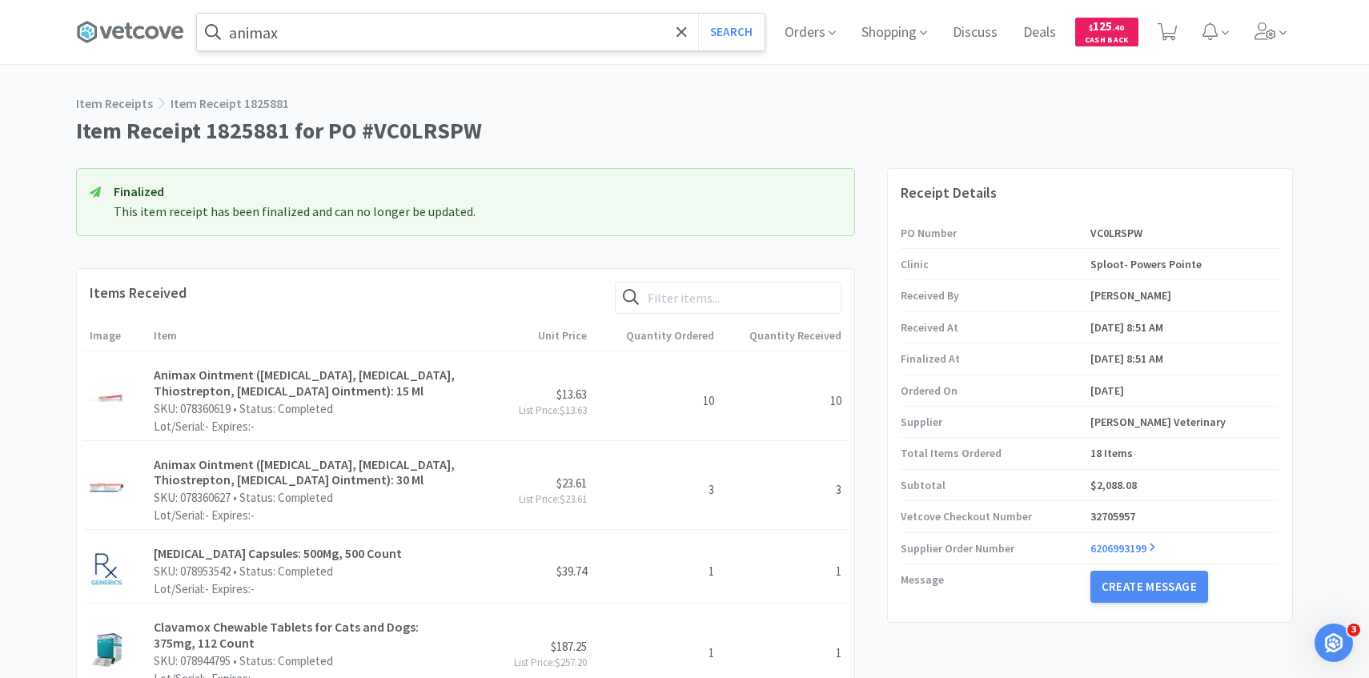
click at [358, 33] on input "animax" at bounding box center [481, 32] width 568 height 37
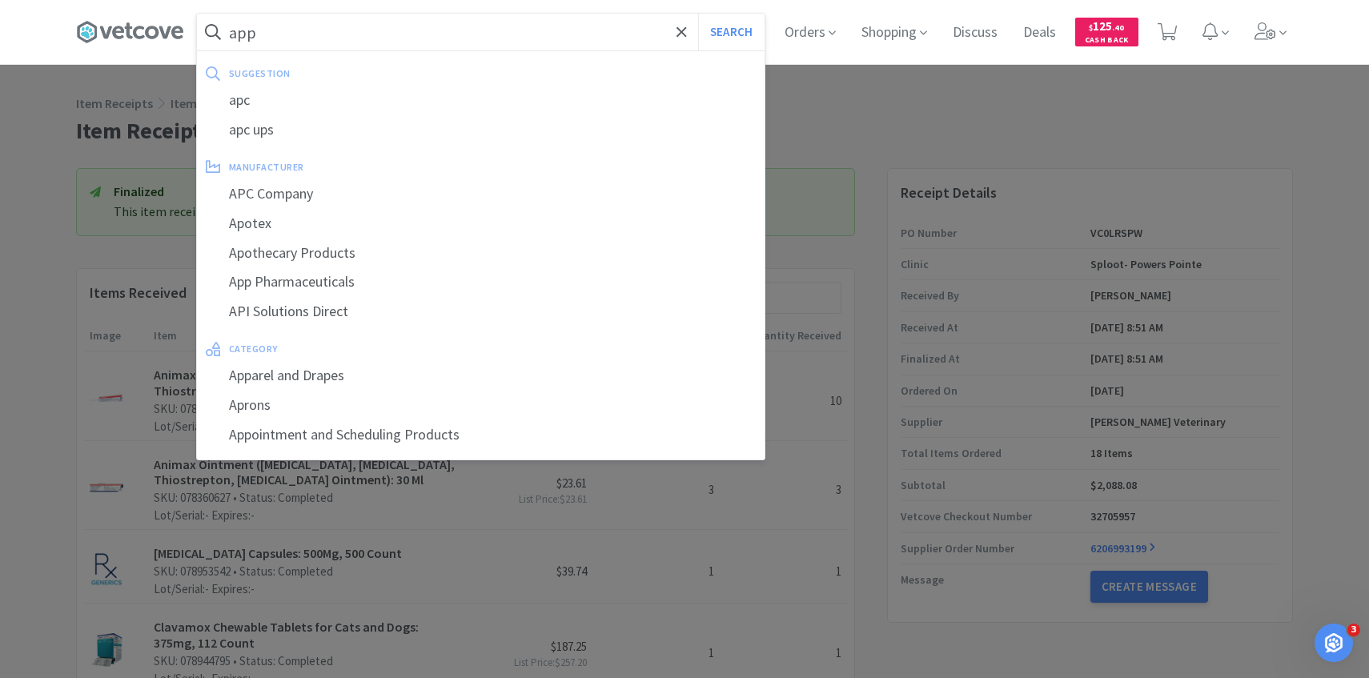
click at [698, 14] on button "Search" at bounding box center [731, 32] width 66 height 37
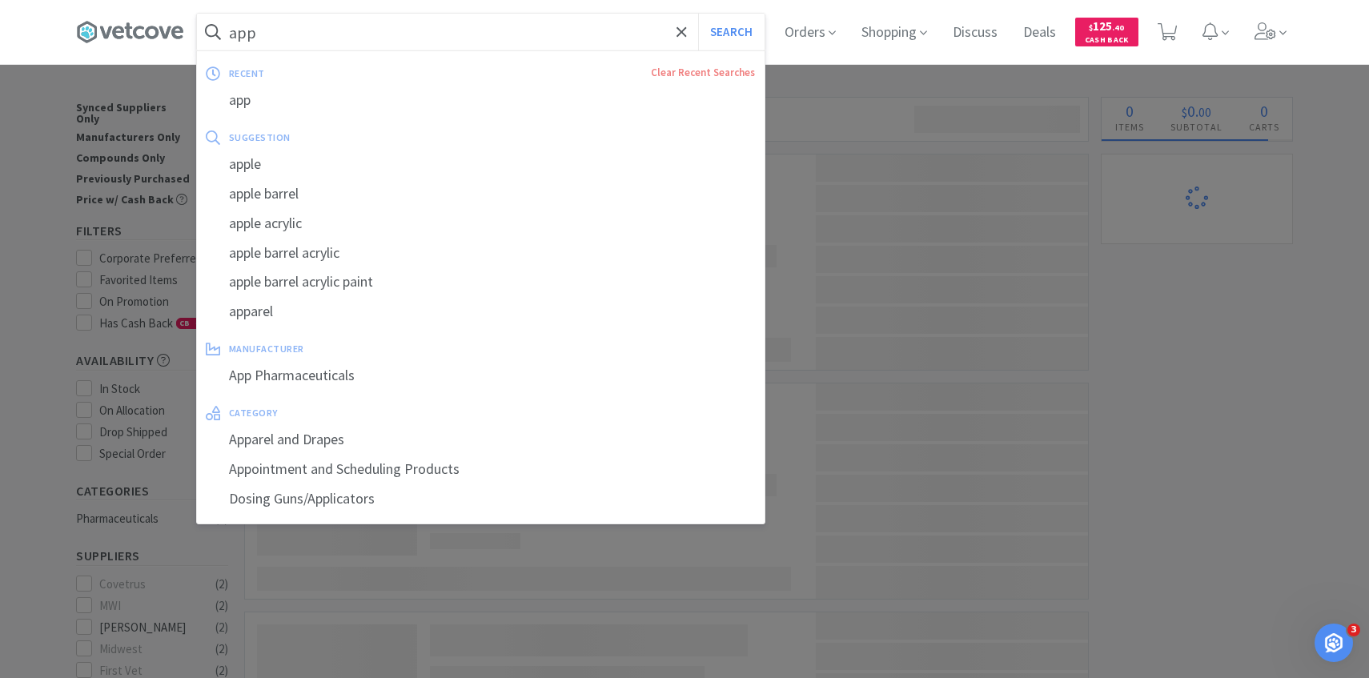
click at [358, 33] on input "app" at bounding box center [481, 32] width 568 height 37
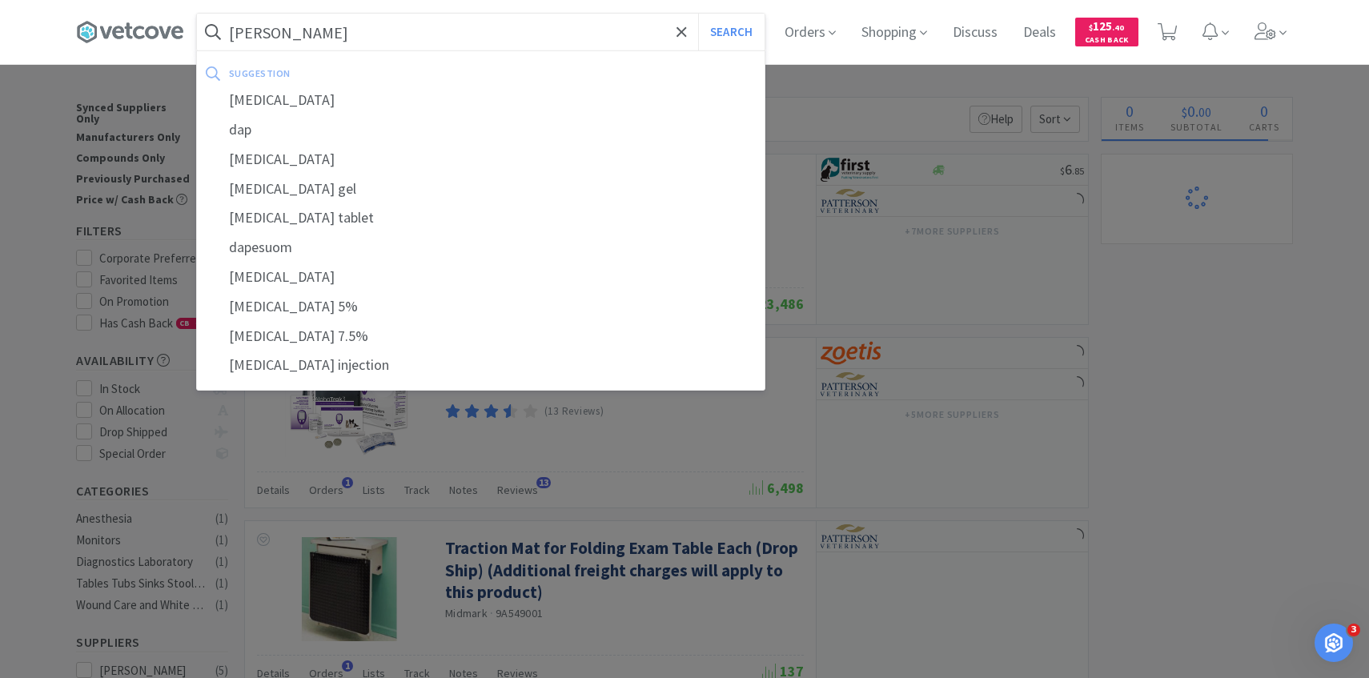
click at [698, 14] on button "Search" at bounding box center [731, 32] width 66 height 37
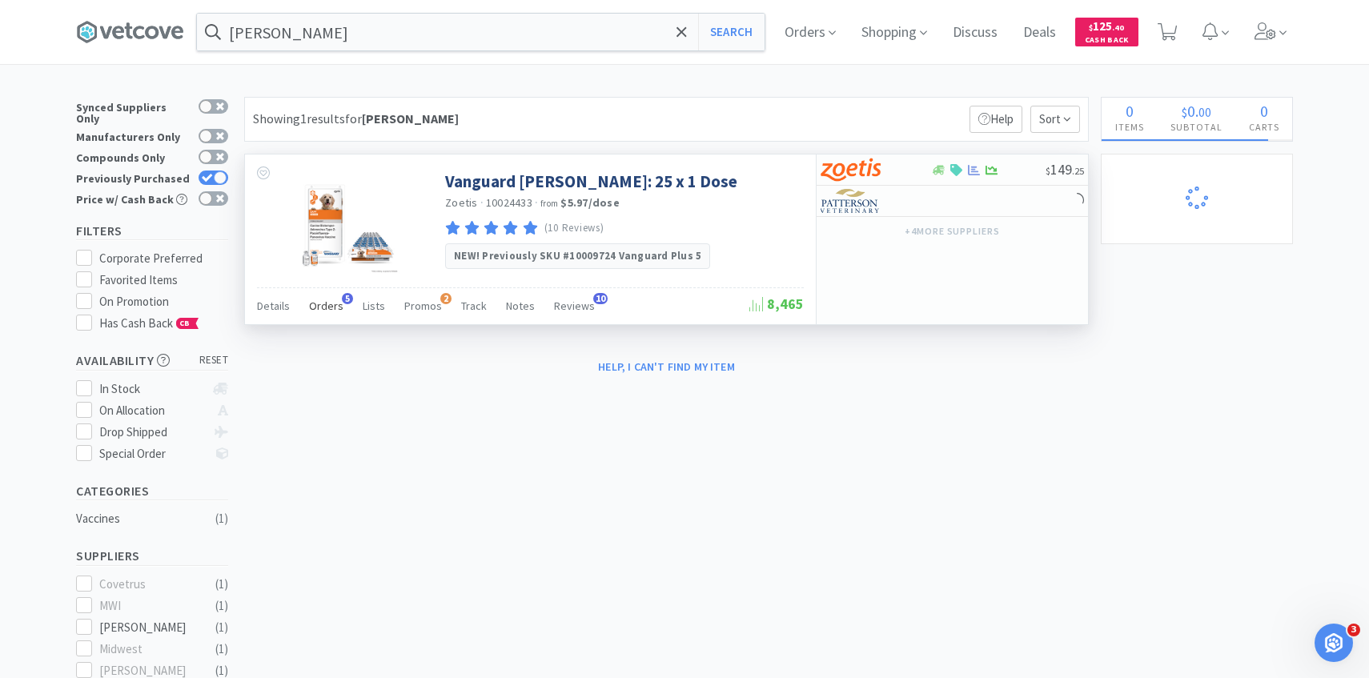
click at [319, 319] on div "Orders 5" at bounding box center [326, 308] width 34 height 30
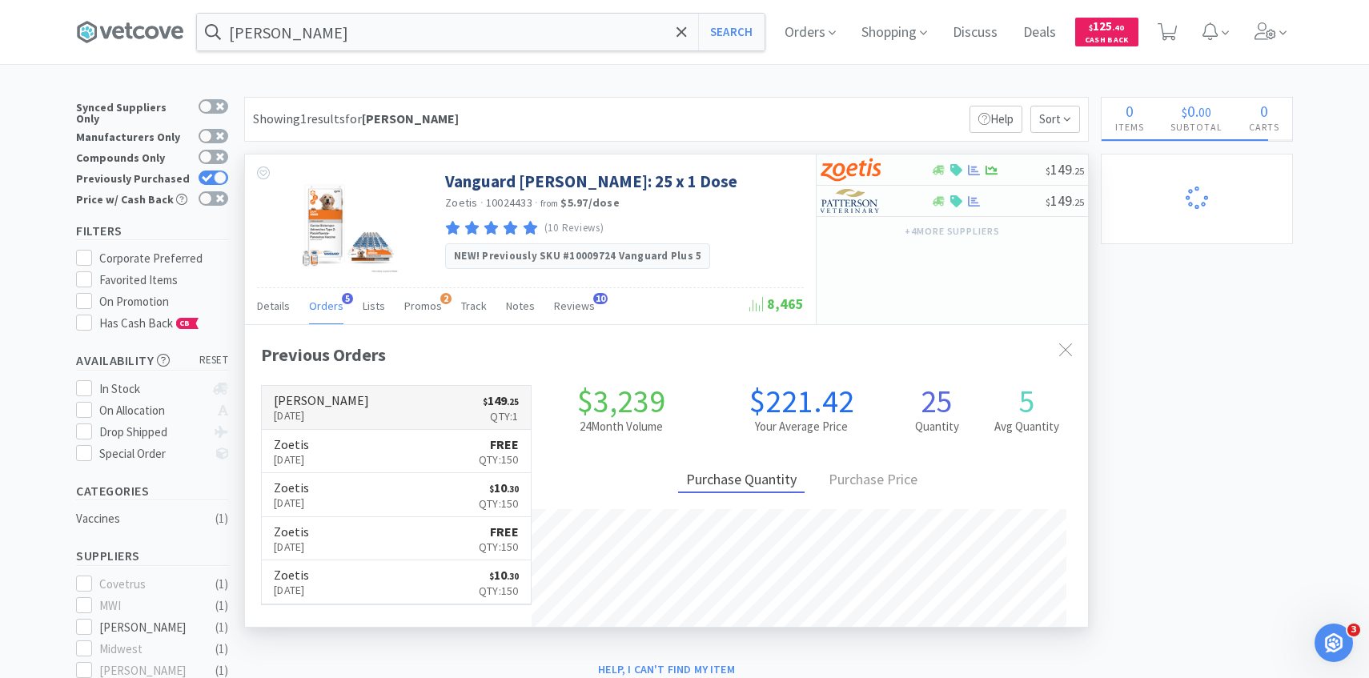
scroll to position [415, 843]
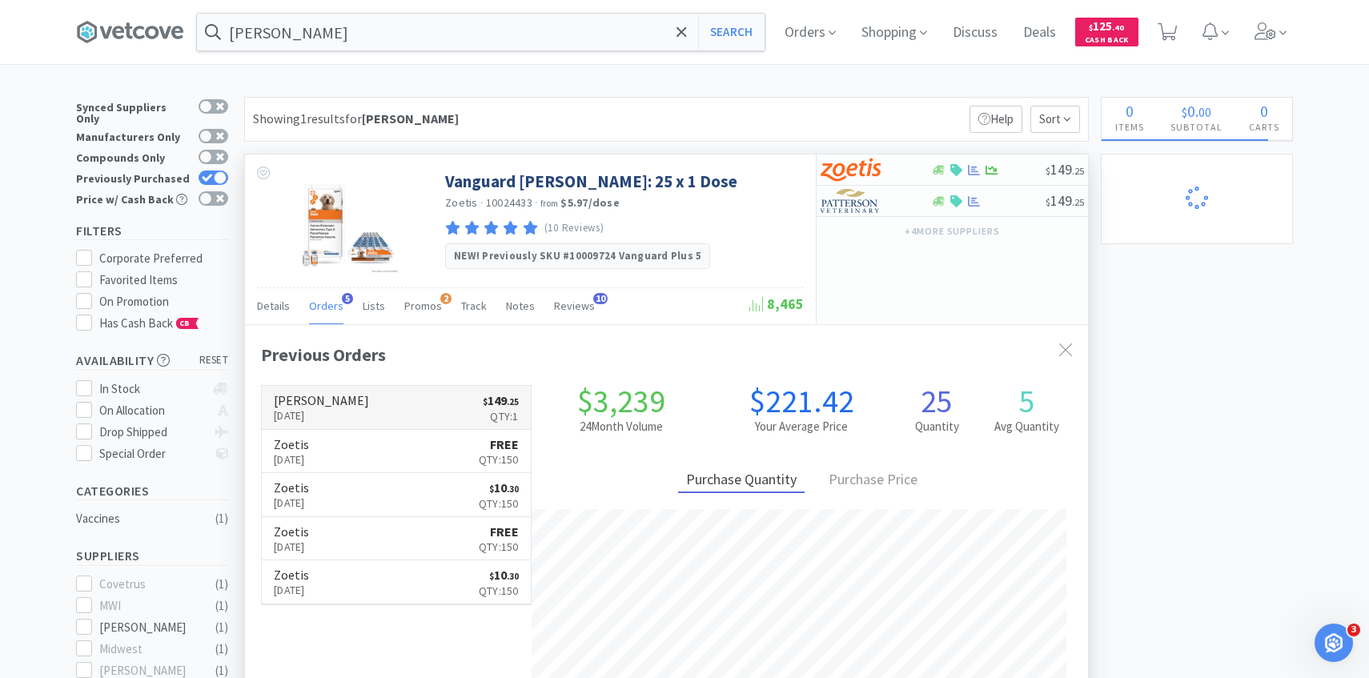
click at [383, 411] on link "Patterson Aug 6th, 2025 $ 149 . 25 Qty: 1" at bounding box center [396, 408] width 269 height 44
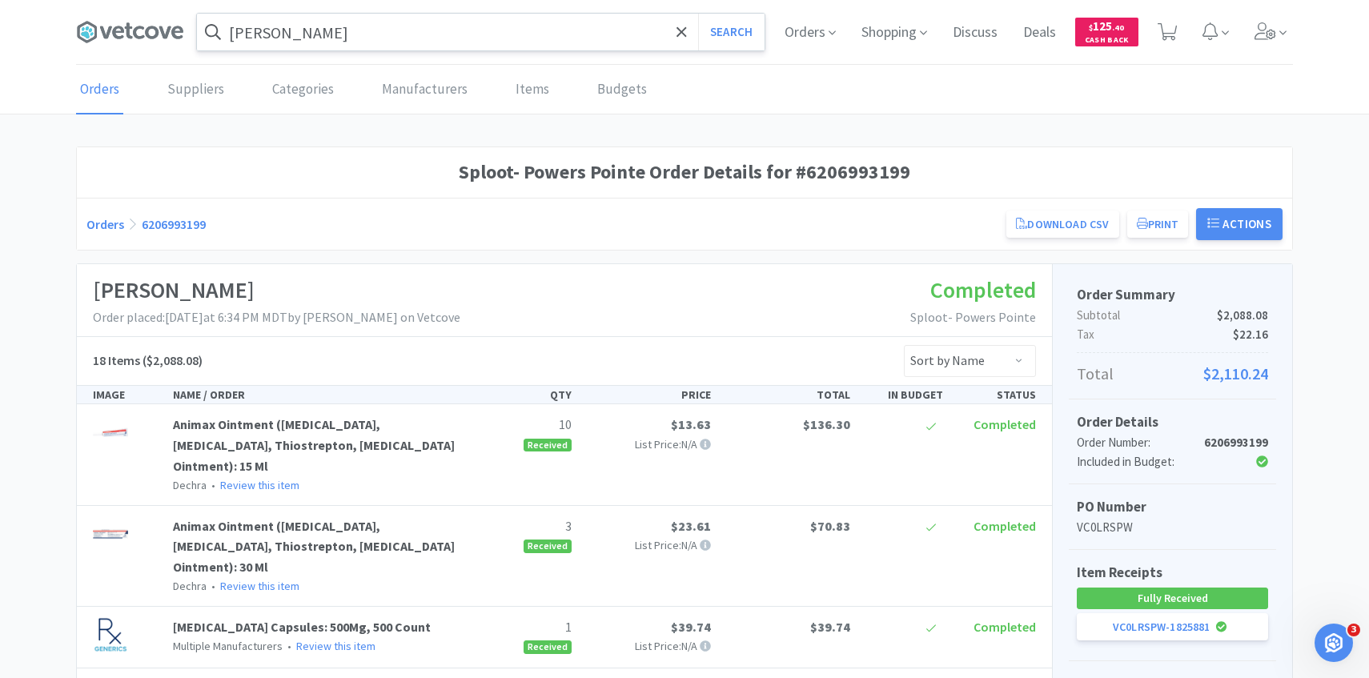
click at [359, 42] on input "dapp" at bounding box center [481, 32] width 568 height 37
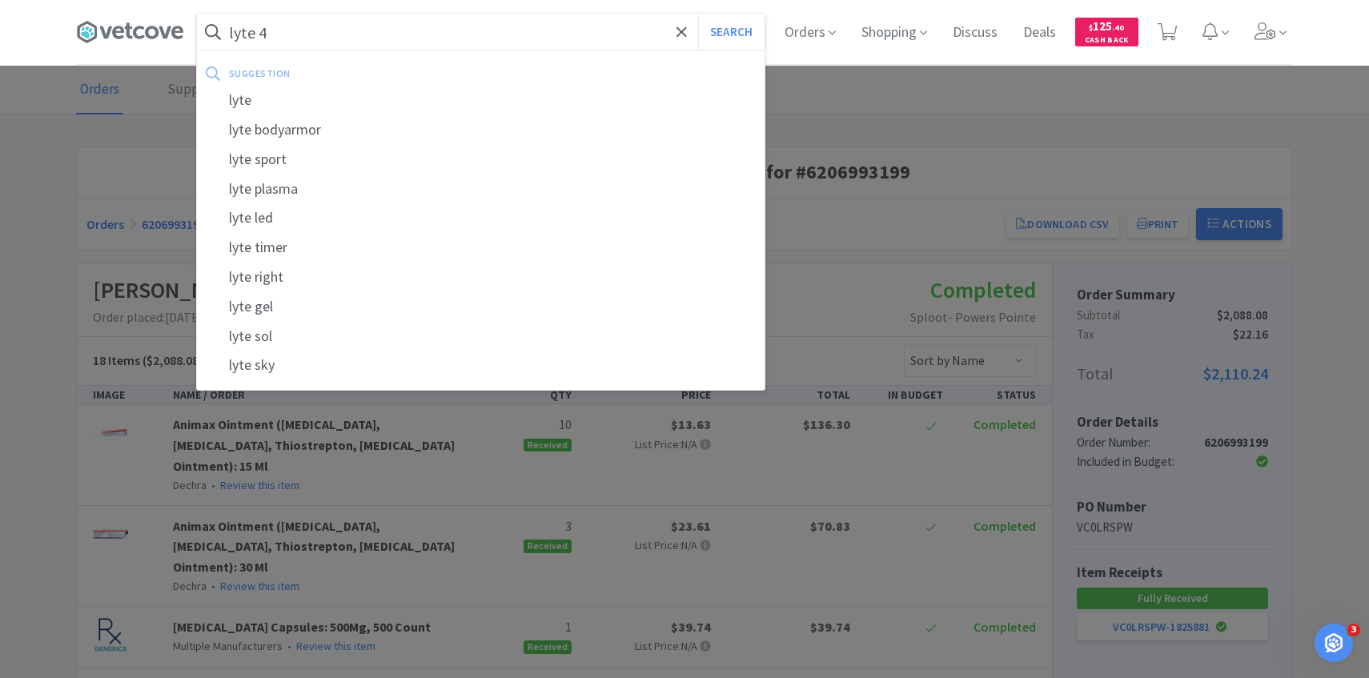
type input "lyte 4"
click at [698, 14] on button "Search" at bounding box center [731, 32] width 66 height 37
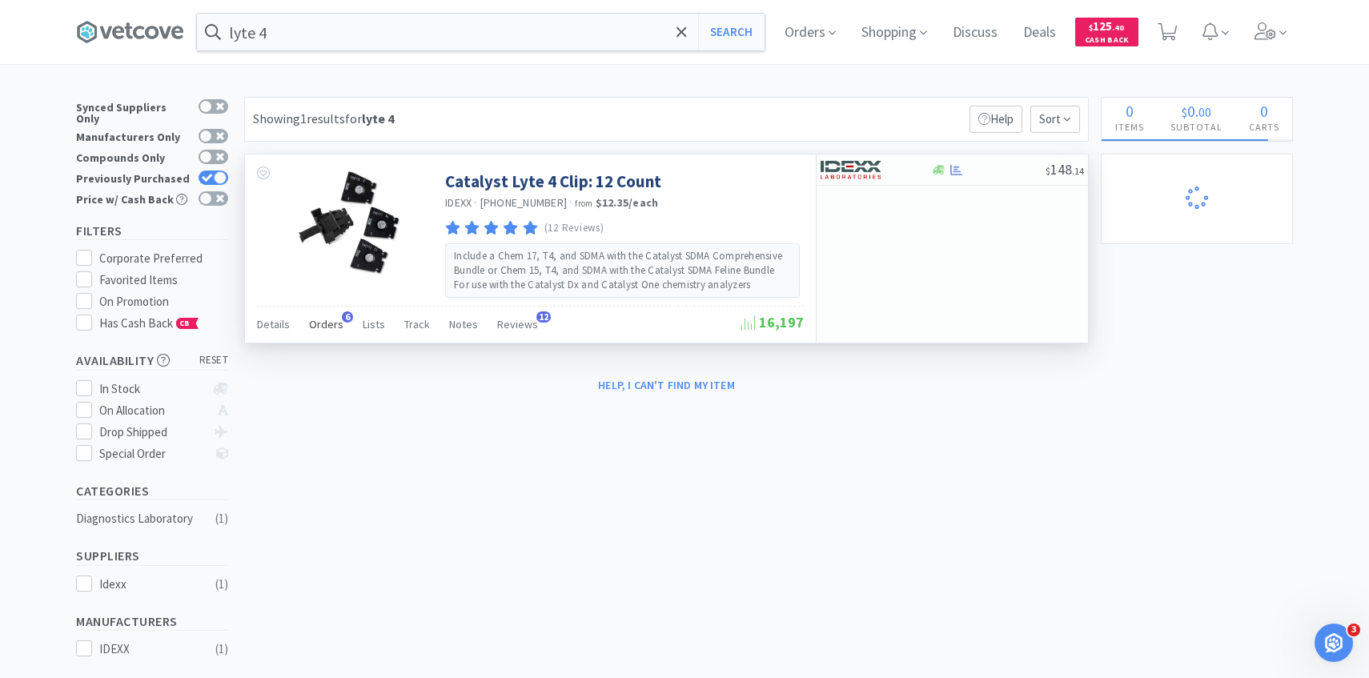
click at [330, 331] on span "Orders" at bounding box center [326, 324] width 34 height 14
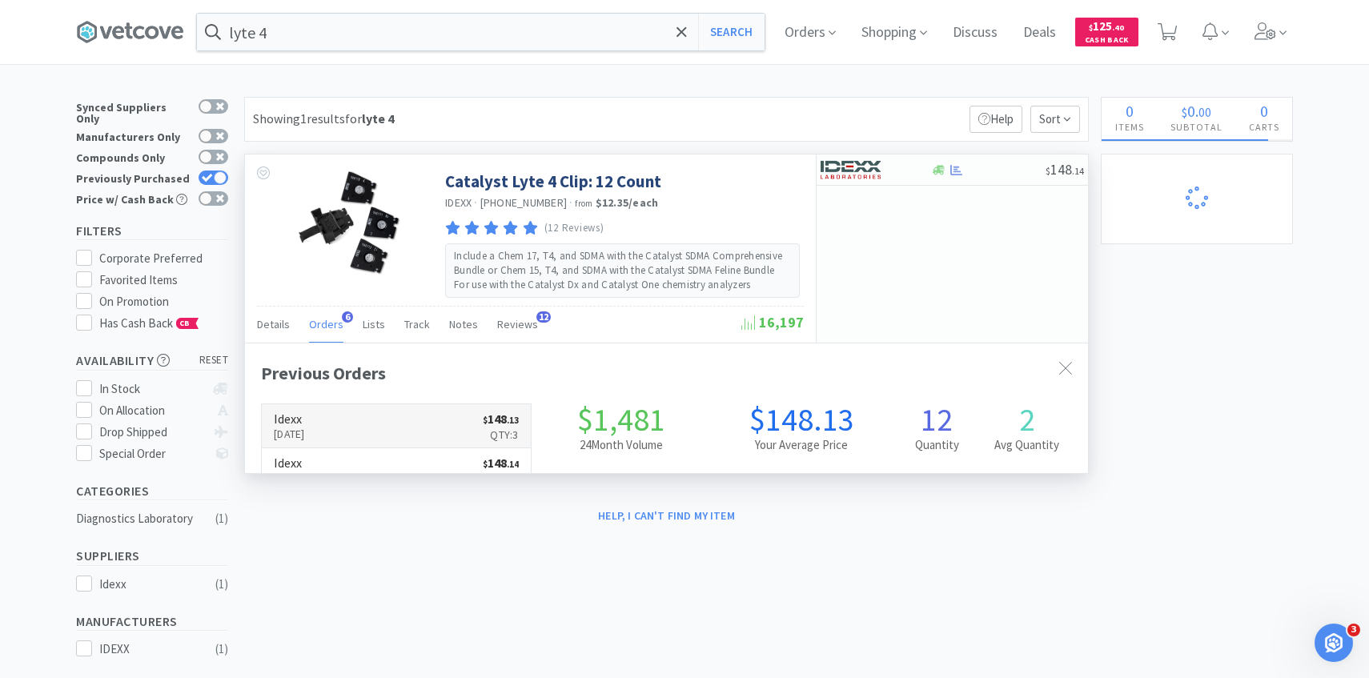
scroll to position [415, 843]
click at [305, 416] on h6 "Idexx" at bounding box center [289, 418] width 31 height 13
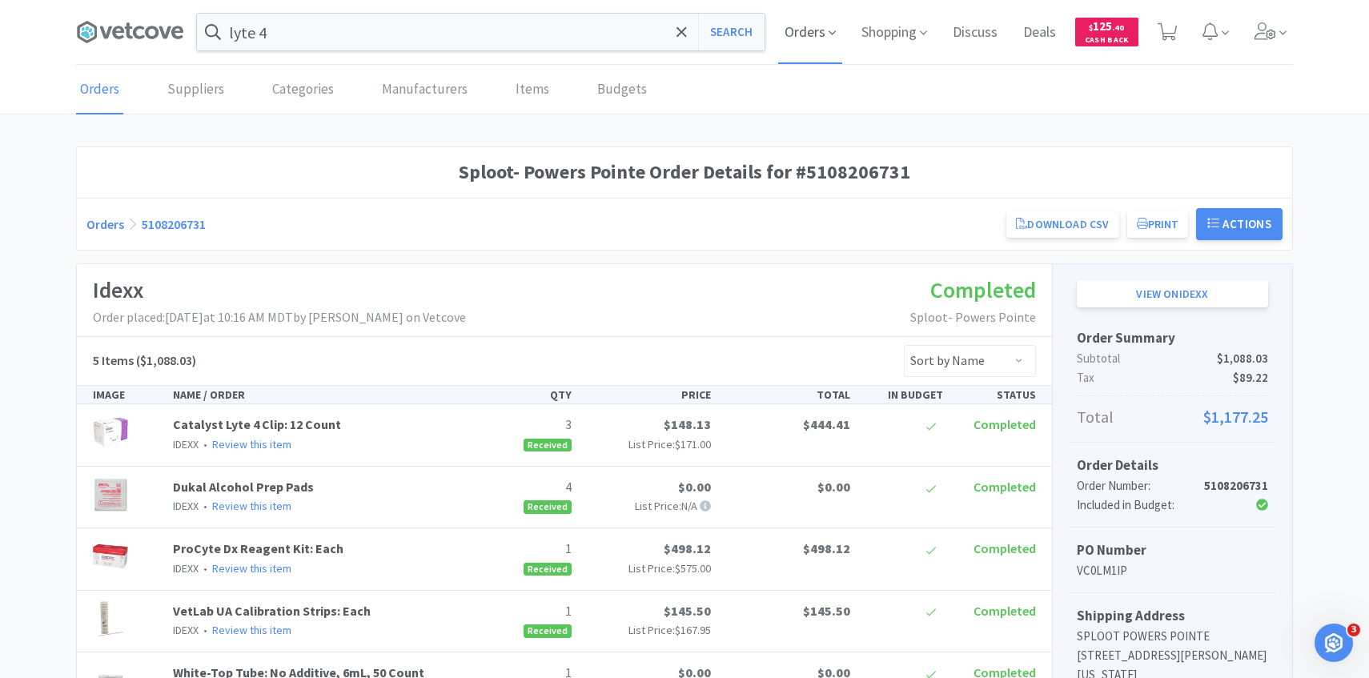
click at [808, 20] on span "Orders" at bounding box center [810, 32] width 64 height 64
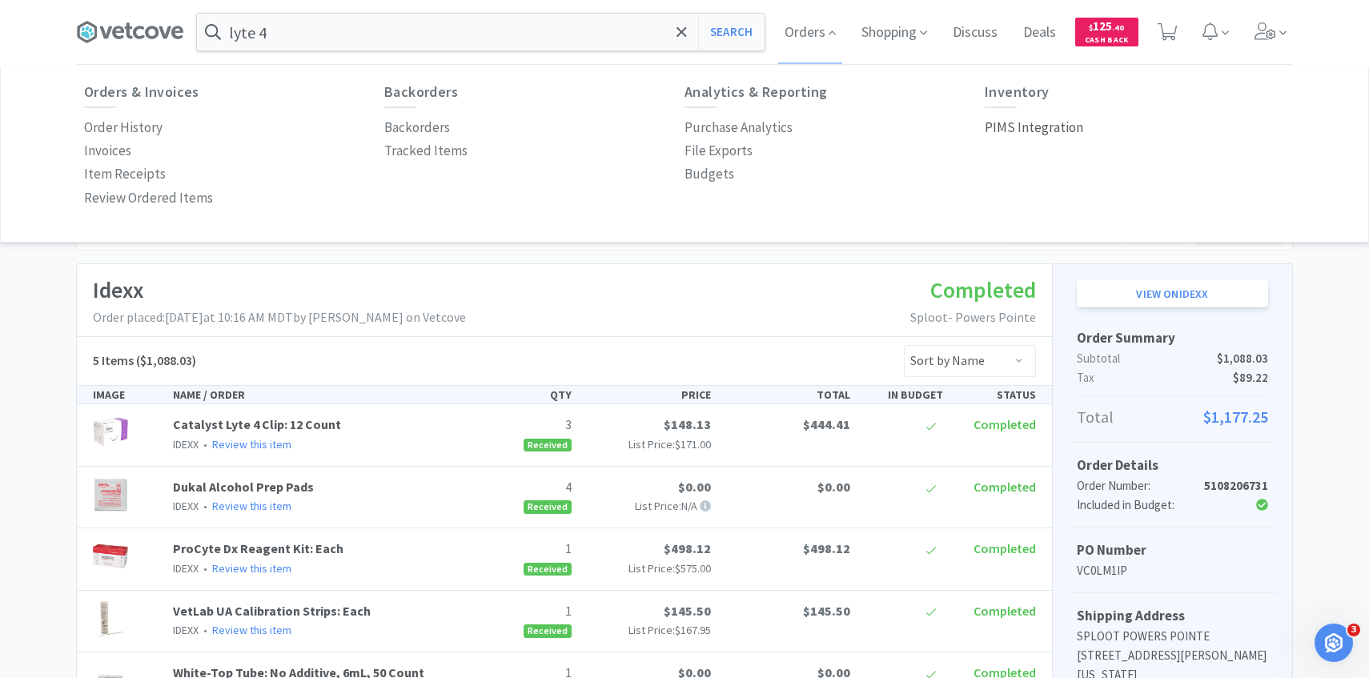
click at [1024, 130] on p "PIMS Integration" at bounding box center [1034, 128] width 98 height 22
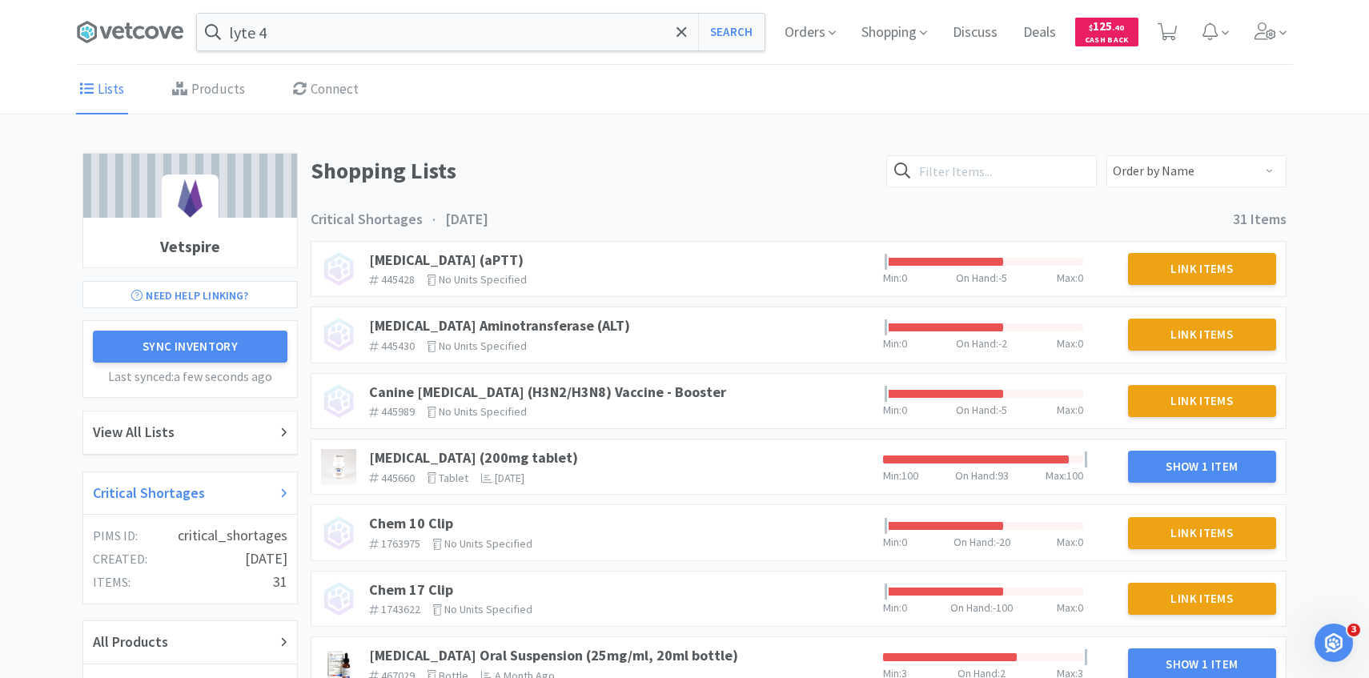
click at [216, 500] on div "Critical Shortages" at bounding box center [190, 493] width 195 height 23
click at [525, 456] on link "Cefpodoxime (200mg tablet)" at bounding box center [473, 457] width 209 height 18
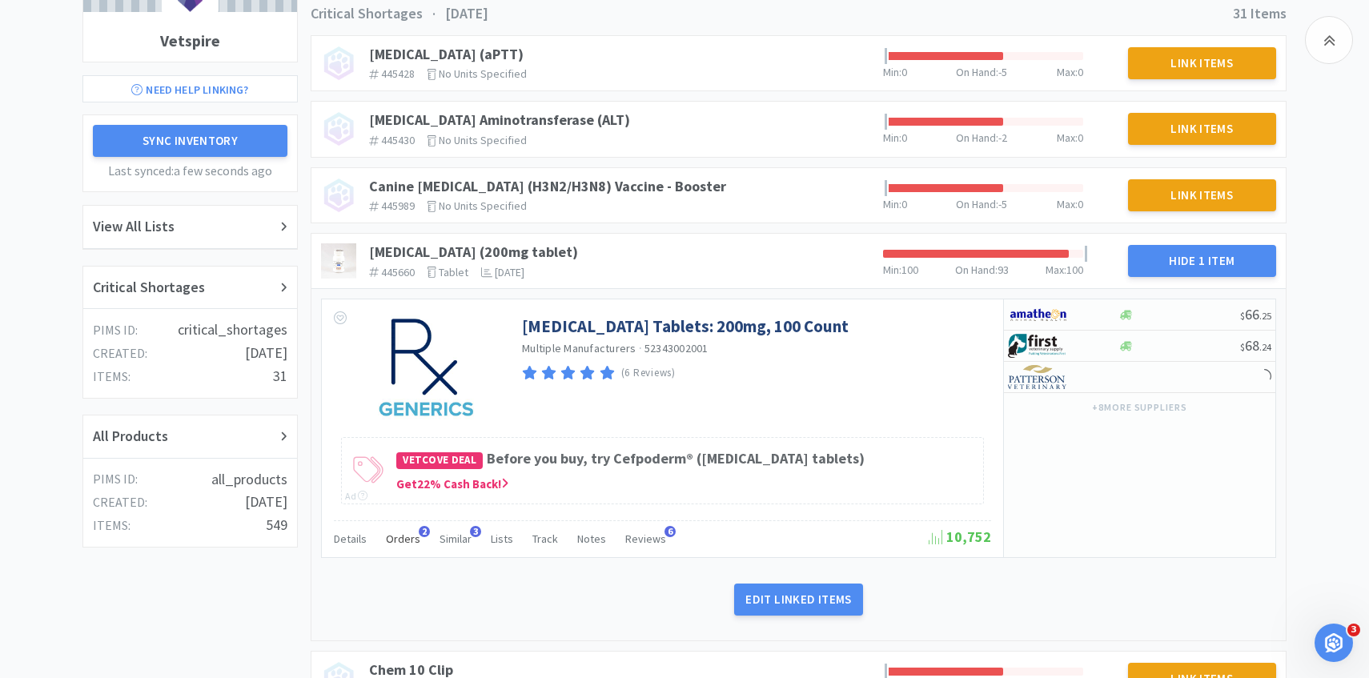
scroll to position [229, 0]
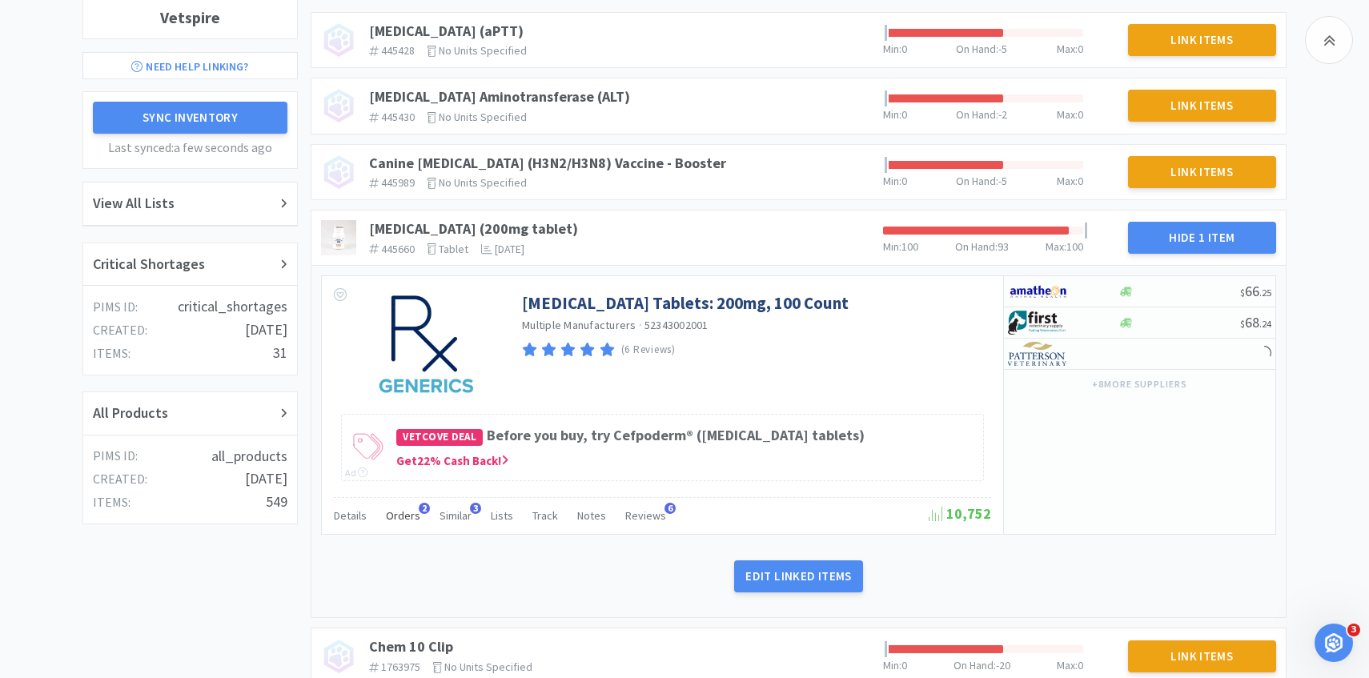
click at [399, 528] on div "Orders 2" at bounding box center [403, 518] width 34 height 30
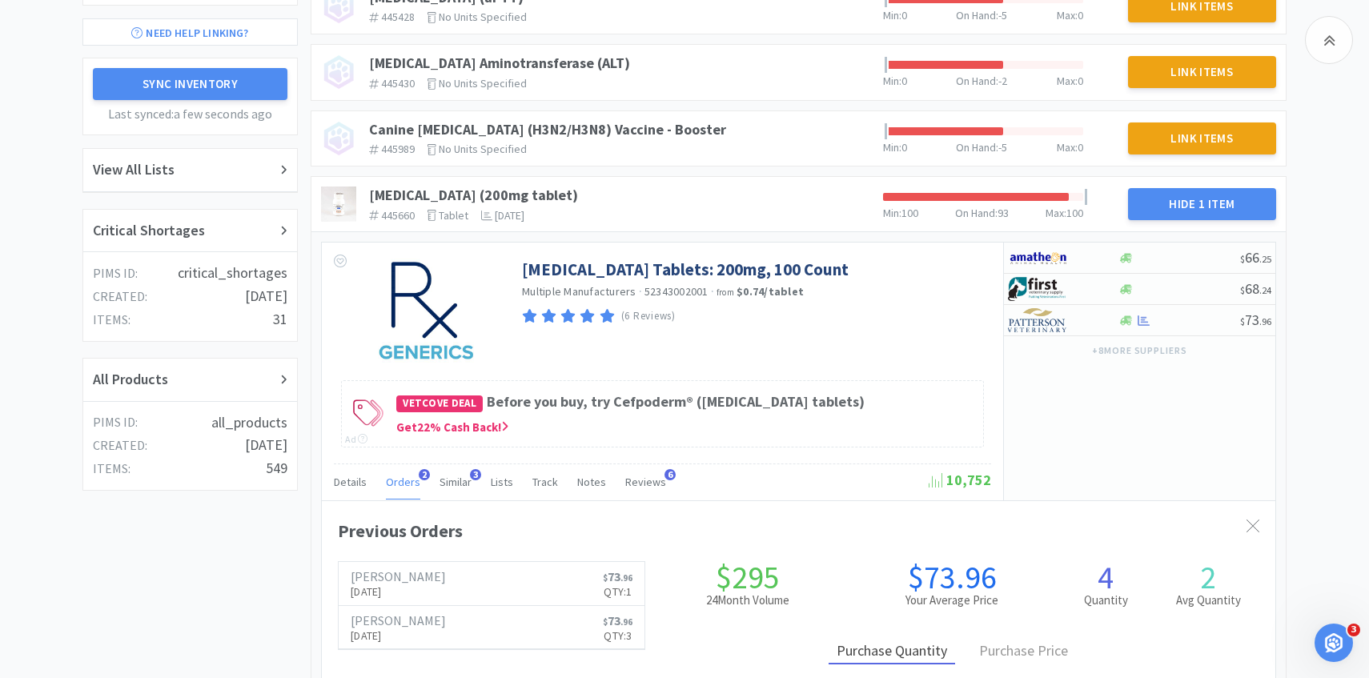
scroll to position [287, 0]
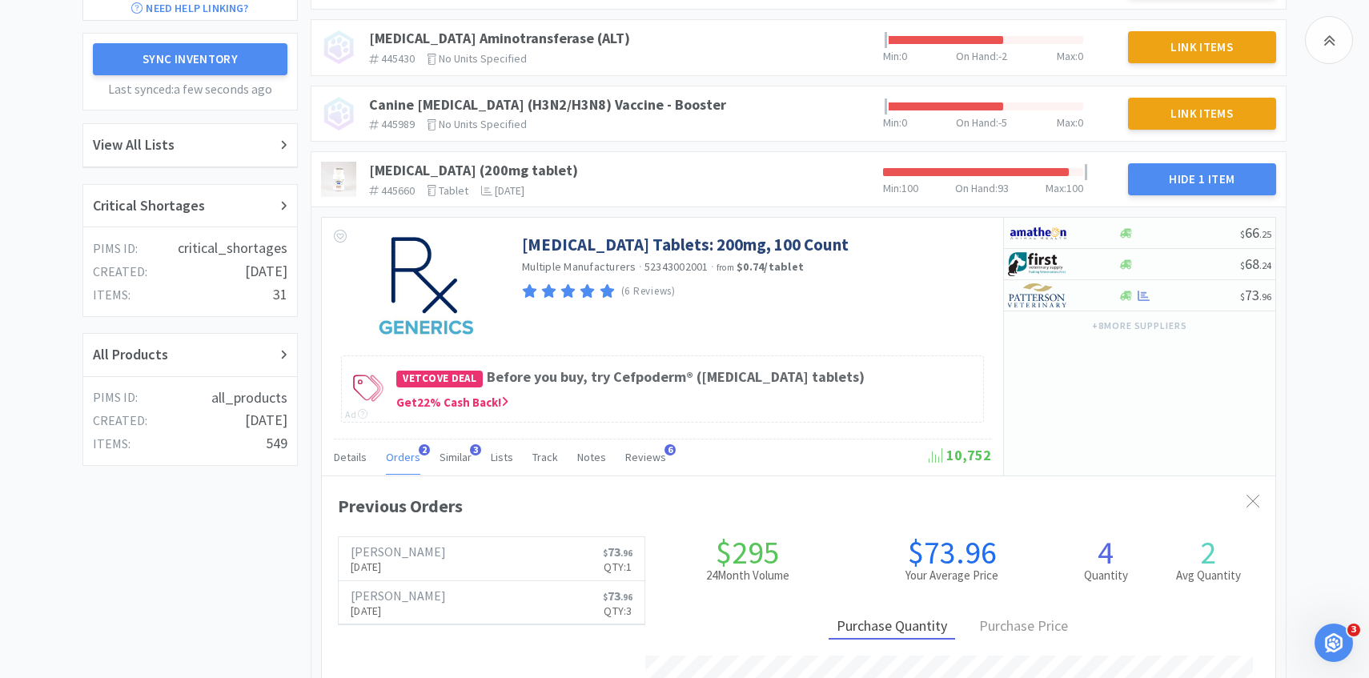
click at [402, 455] on span "Orders" at bounding box center [403, 457] width 34 height 14
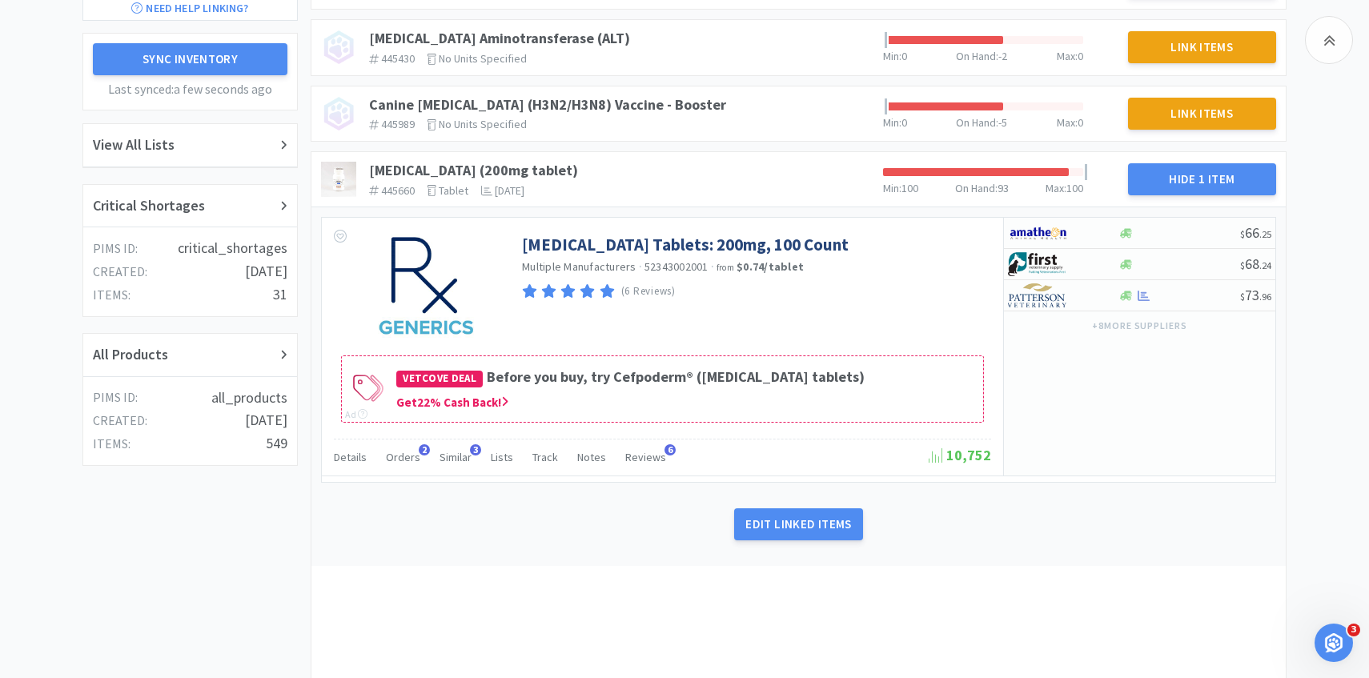
scroll to position [331, 0]
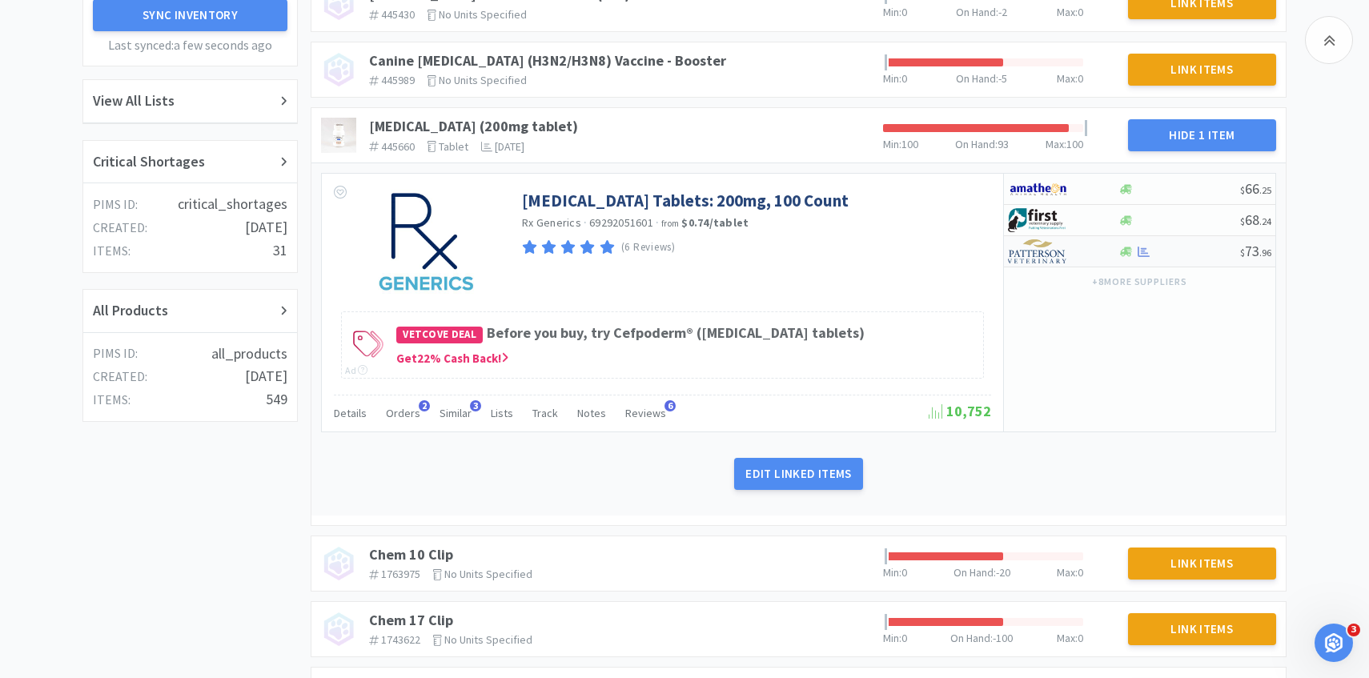
click at [1042, 264] on div at bounding box center [1052, 251] width 88 height 27
select select "1"
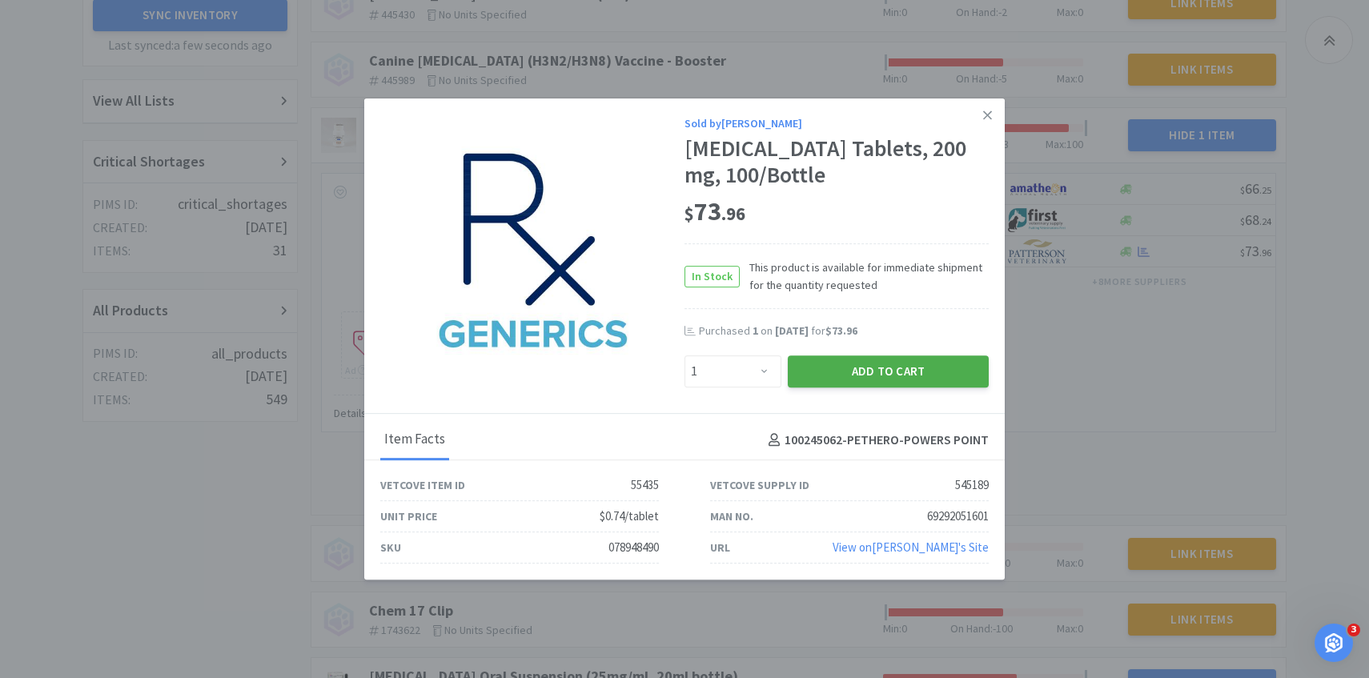
click at [907, 363] on button "Add to Cart" at bounding box center [888, 371] width 201 height 32
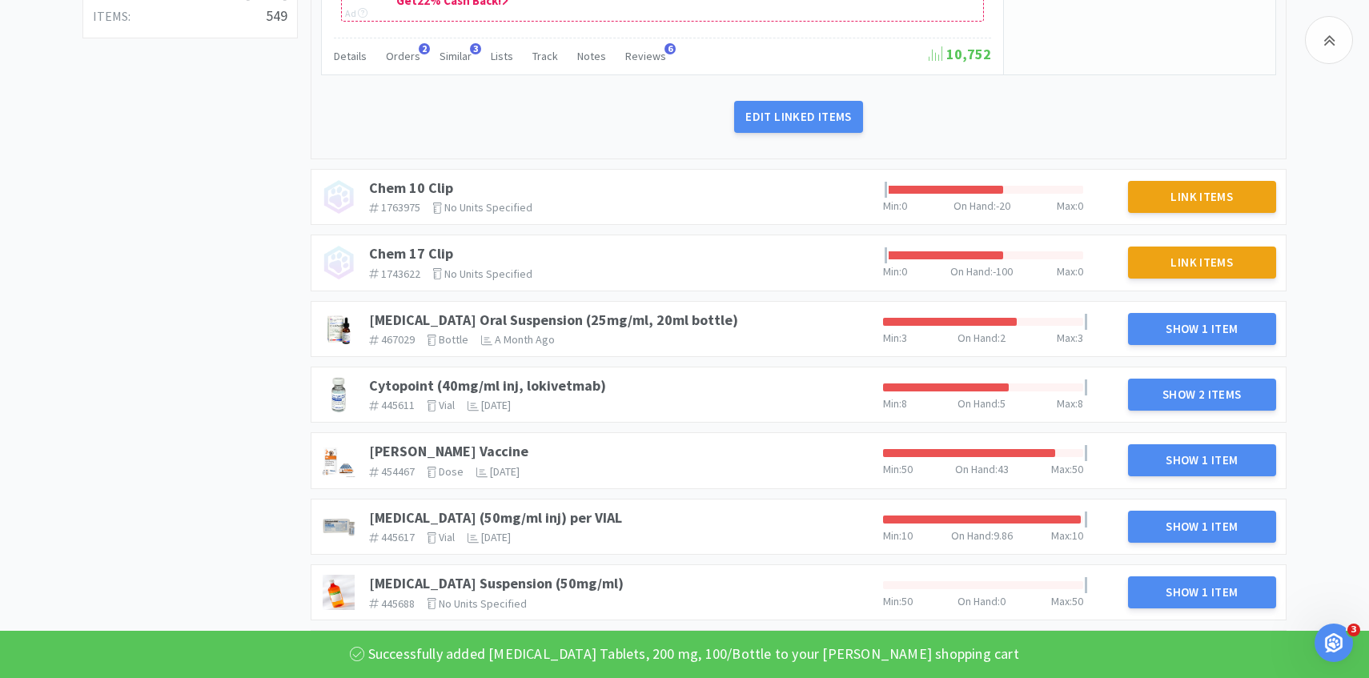
scroll to position [716, 0]
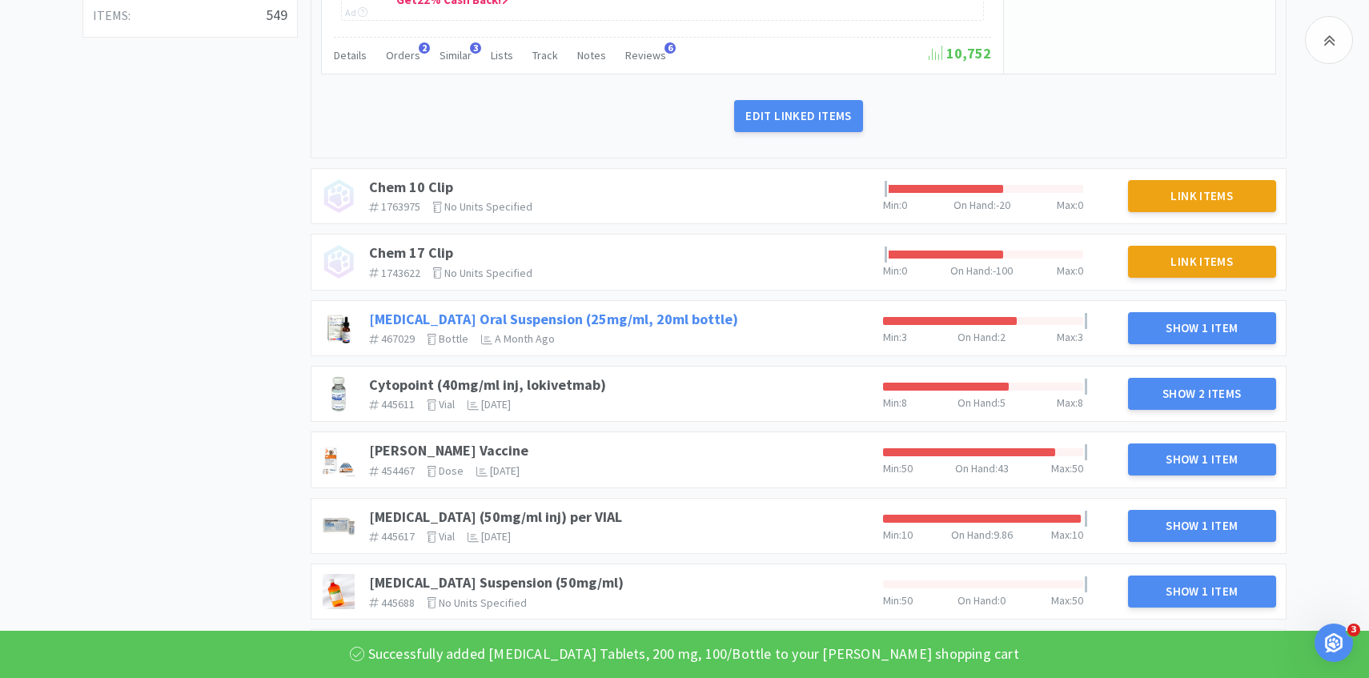
click at [664, 323] on link "Clindamycin Oral Suspension (25mg/ml, 20ml bottle)" at bounding box center [553, 319] width 369 height 18
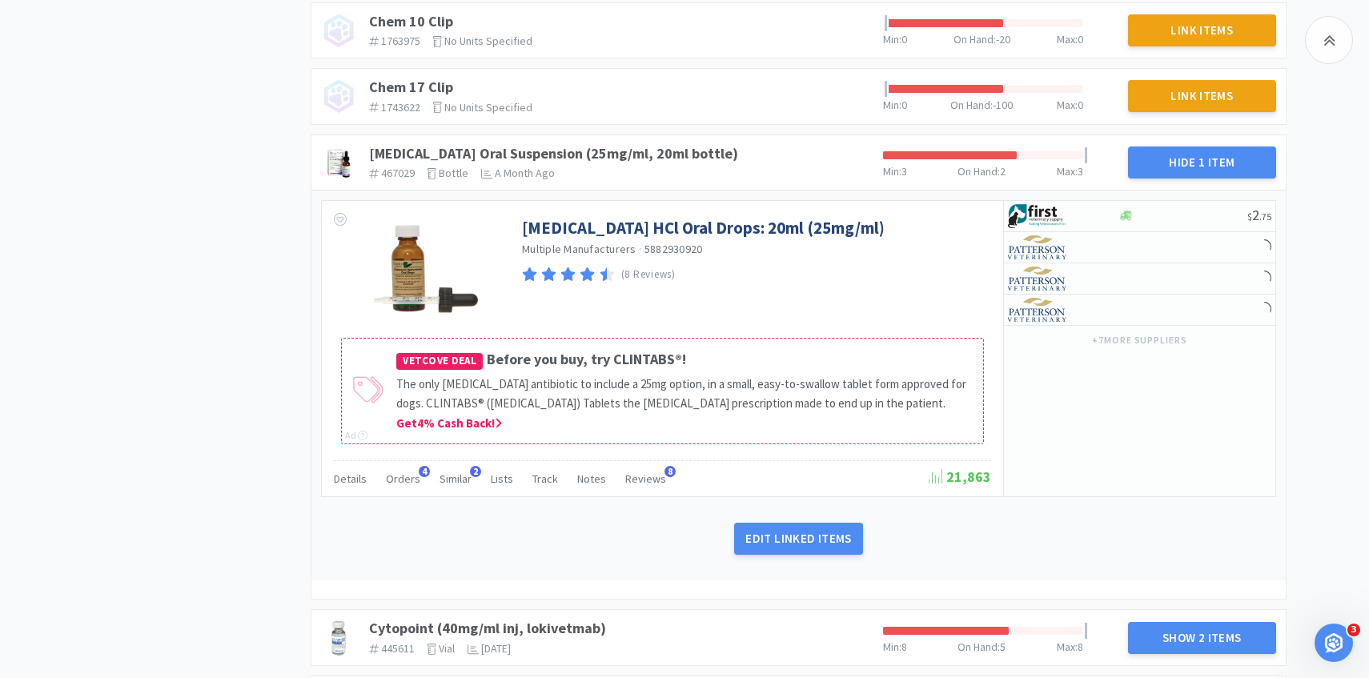
scroll to position [909, 0]
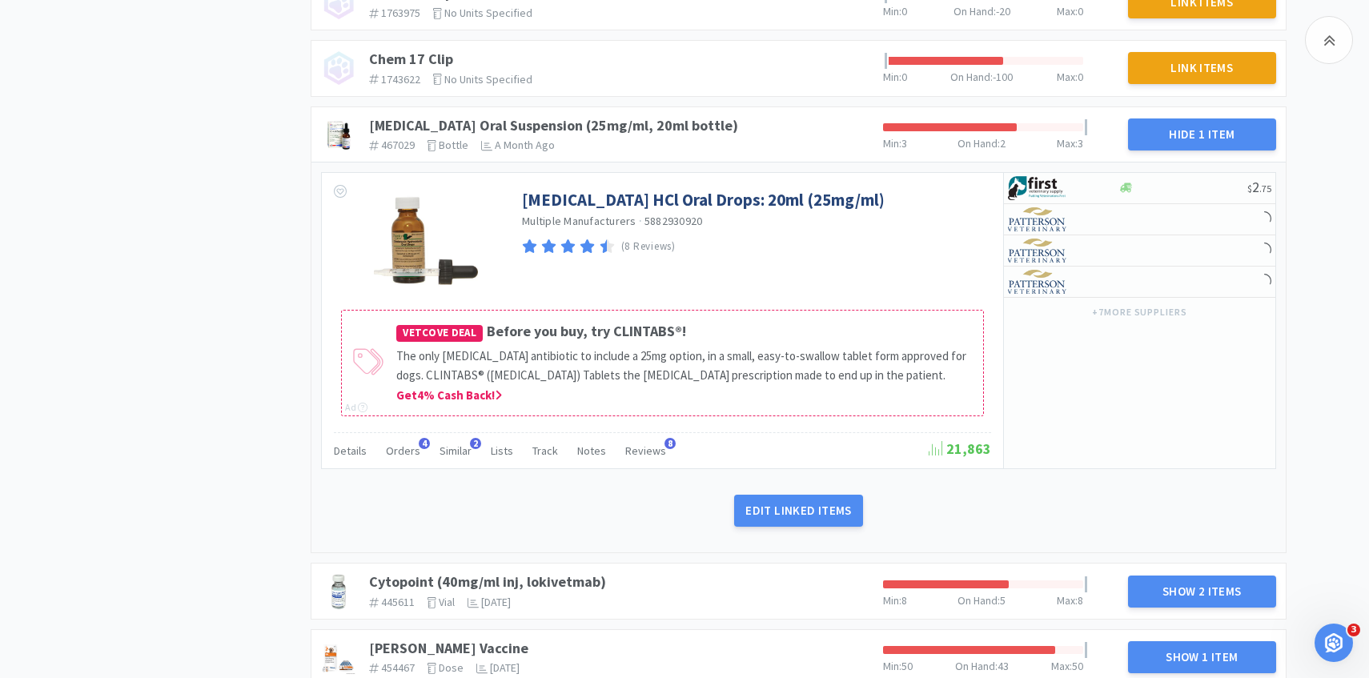
click at [406, 458] on span "Orders" at bounding box center [403, 450] width 34 height 14
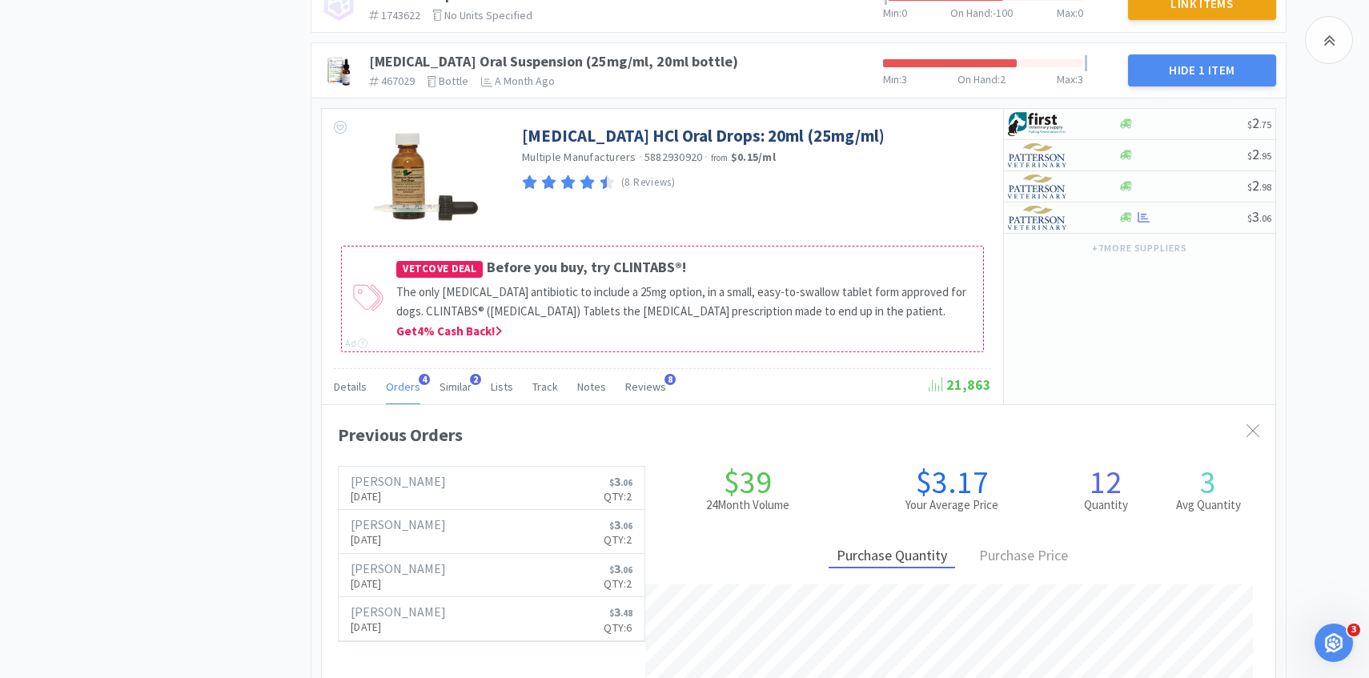
scroll to position [980, 0]
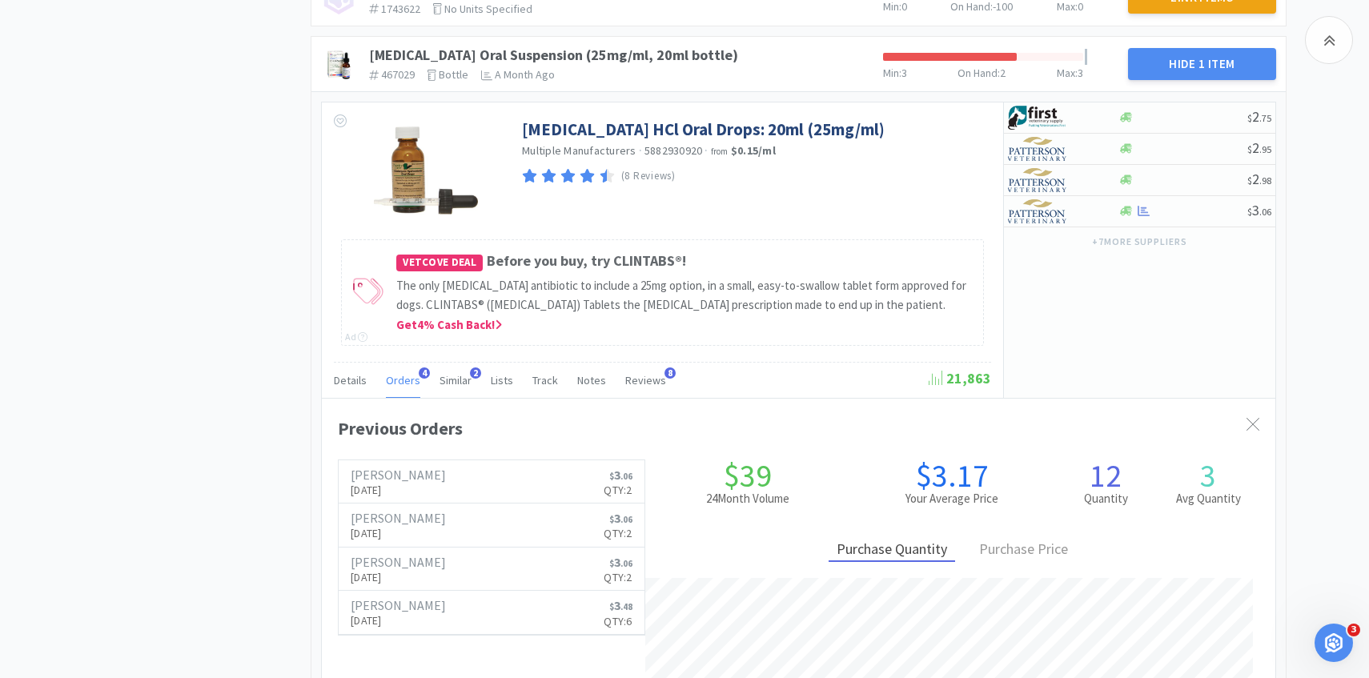
click at [411, 387] on span "Orders" at bounding box center [403, 380] width 34 height 14
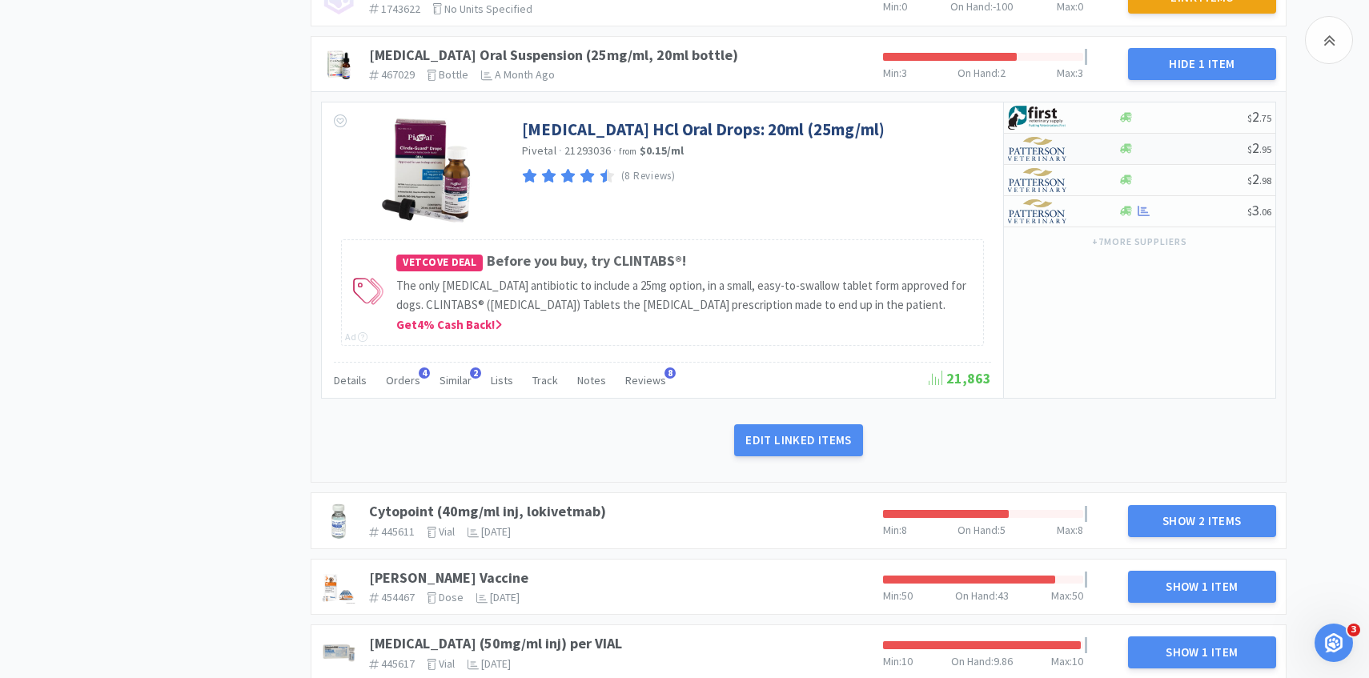
click at [1054, 154] on img at bounding box center [1038, 149] width 60 height 24
select select "1"
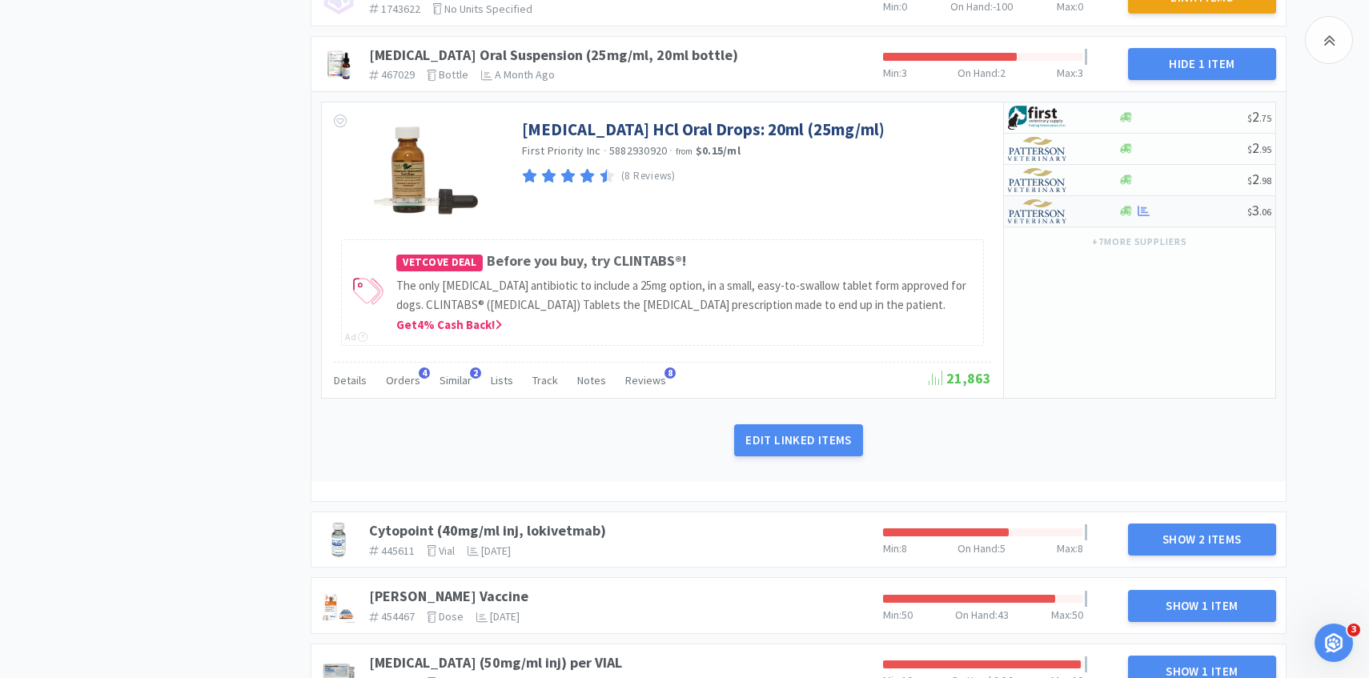
click at [1065, 213] on img at bounding box center [1038, 211] width 60 height 24
select select "1"
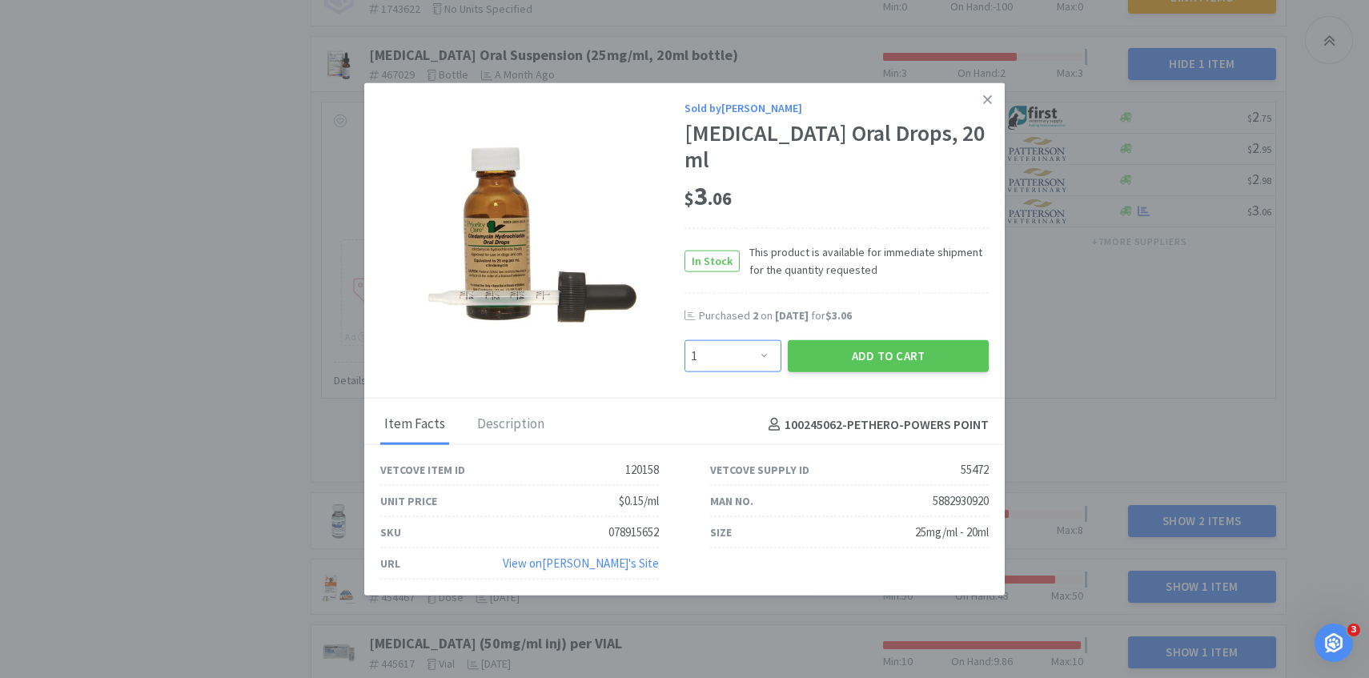
click at [743, 347] on select "Enter Quantity 1 2 3 4 5 6 7 8 9 10 11 12 13 14 15 16 17 18 19 20 Enter Quantity" at bounding box center [732, 356] width 97 height 32
drag, startPoint x: 743, startPoint y: 347, endPoint x: 832, endPoint y: 347, distance: 89.7
click at [832, 347] on button "Add to Cart" at bounding box center [888, 356] width 201 height 32
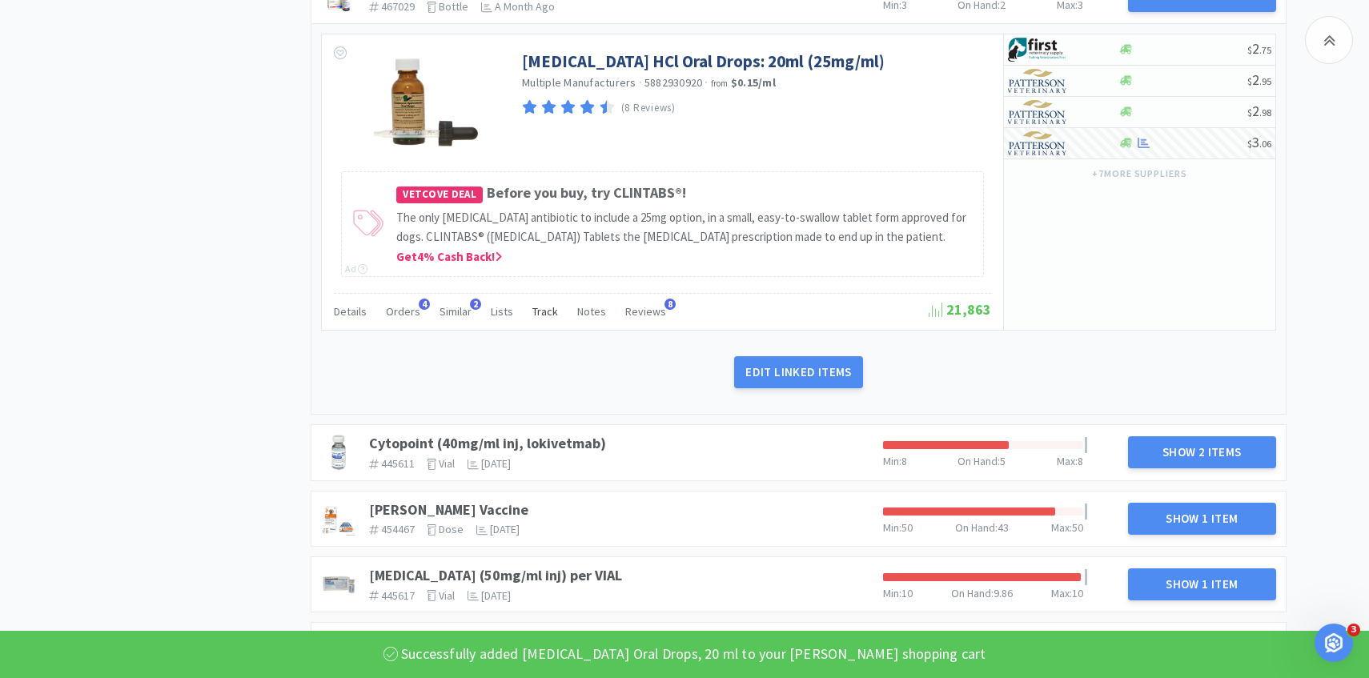
scroll to position [1129, 0]
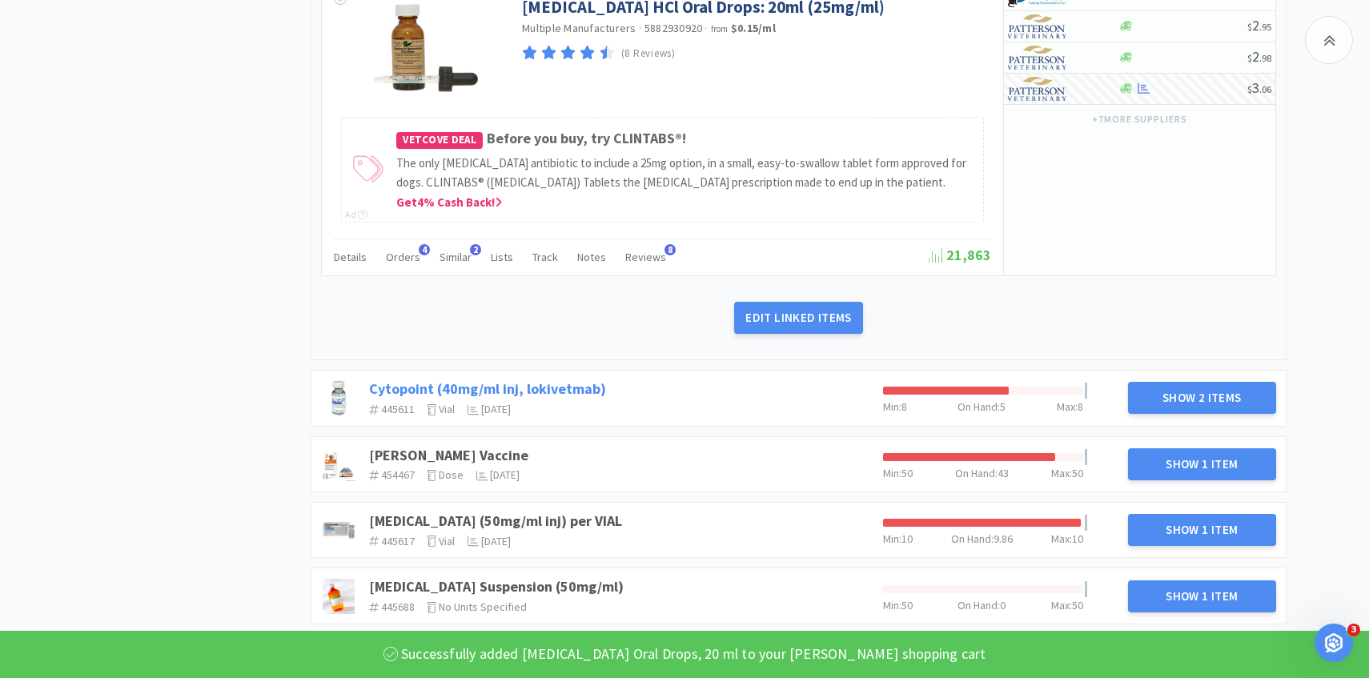
click at [567, 398] on link "Cytopoint (40mg/ml inj, lokivetmab)" at bounding box center [487, 388] width 237 height 18
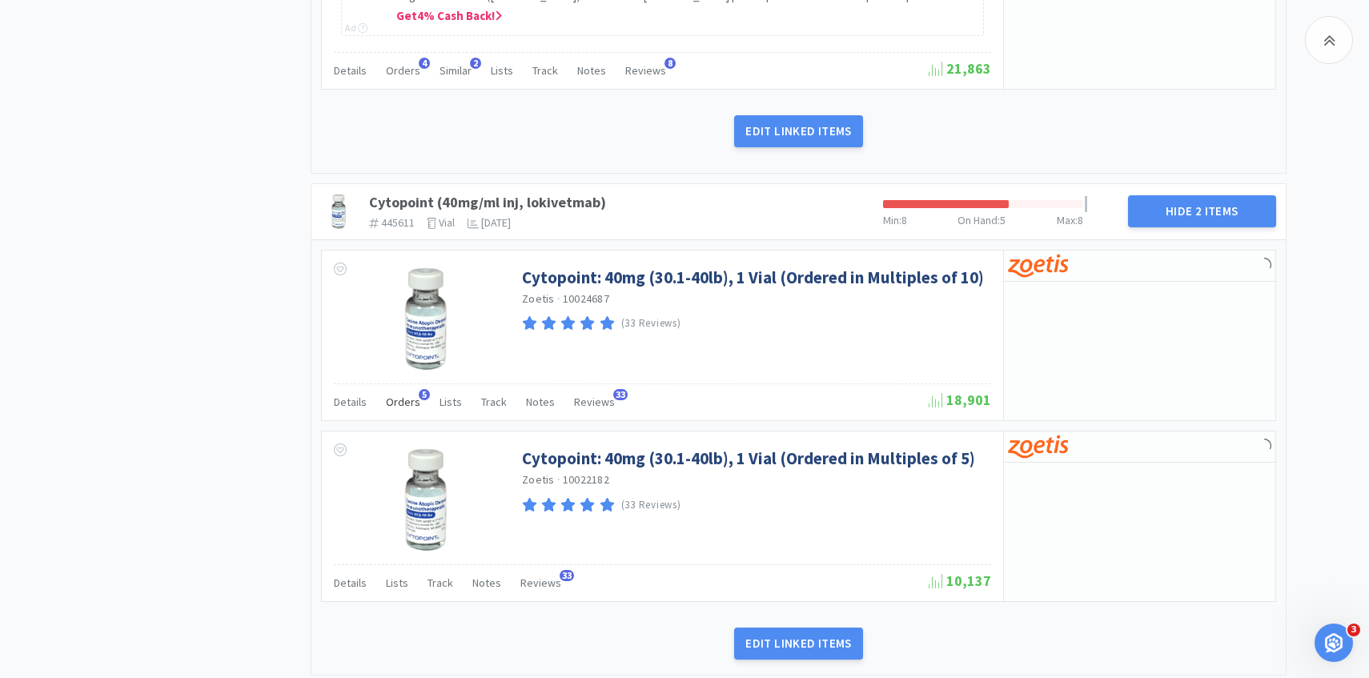
click at [401, 409] on span "Orders" at bounding box center [403, 402] width 34 height 14
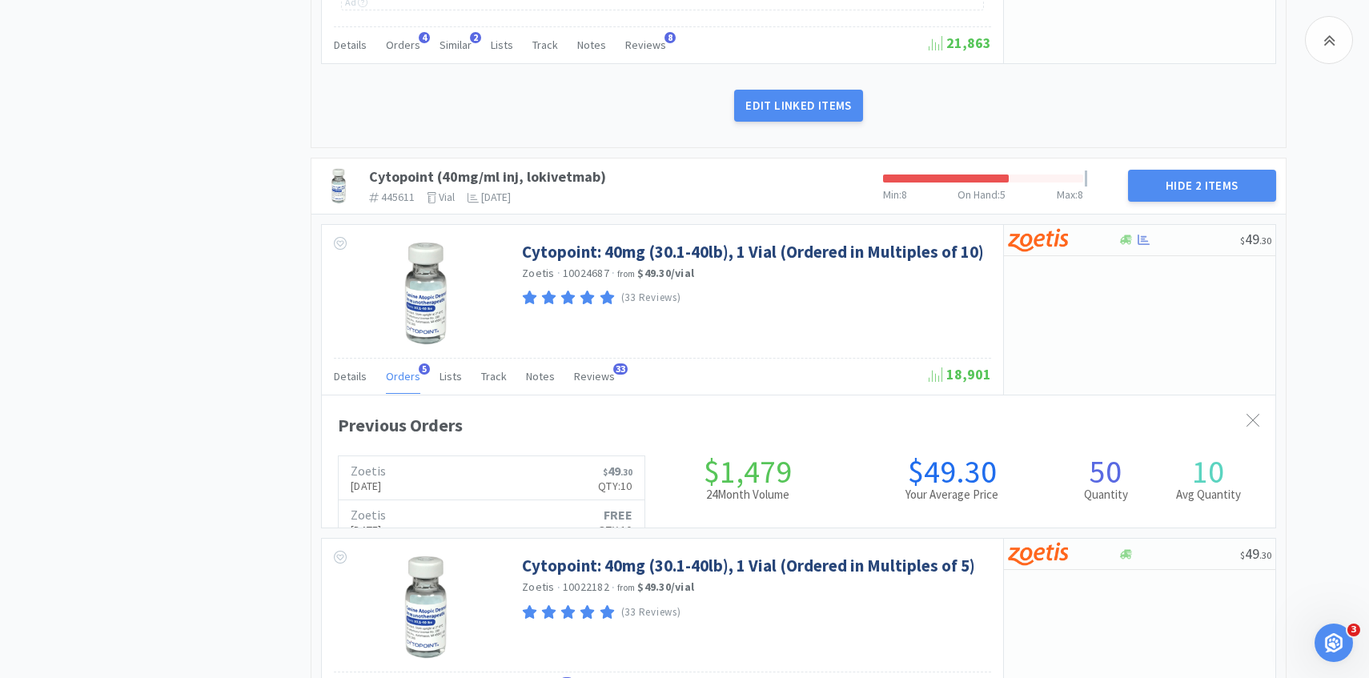
scroll to position [439, 953]
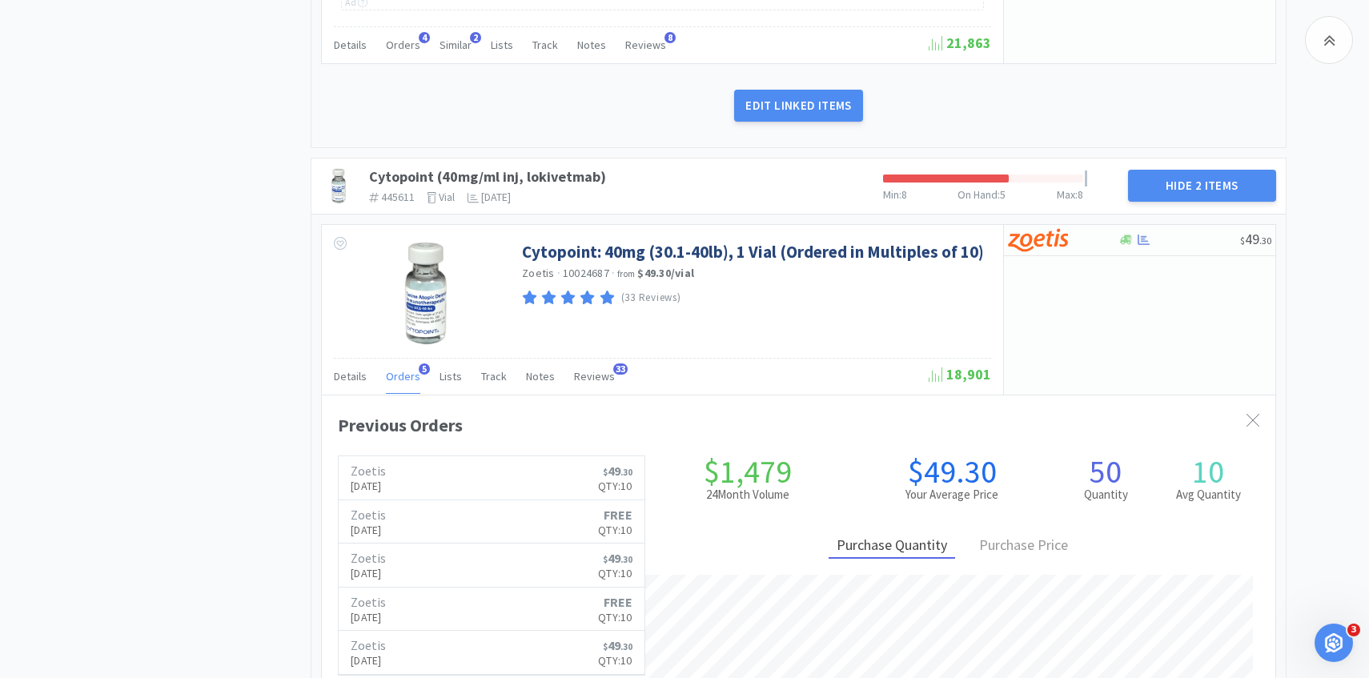
click at [400, 394] on div "Orders 5" at bounding box center [403, 378] width 34 height 30
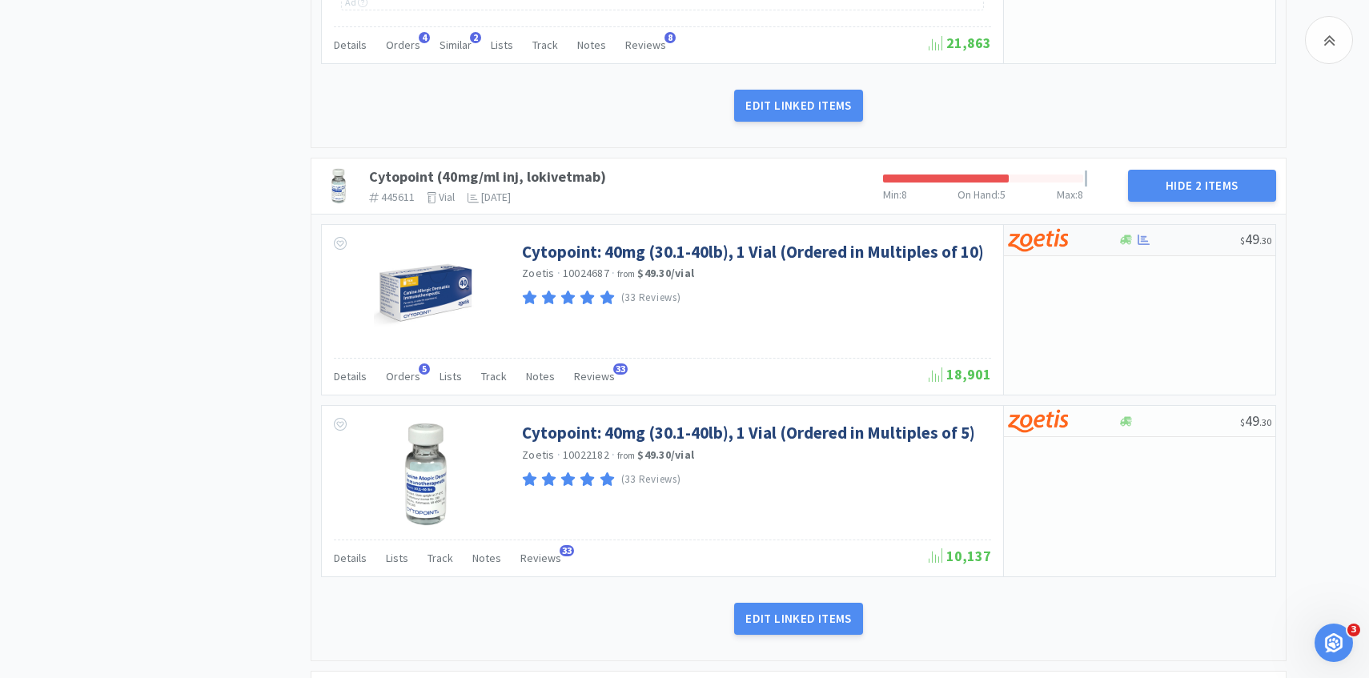
click at [1058, 252] on img at bounding box center [1038, 240] width 60 height 24
select select "10"
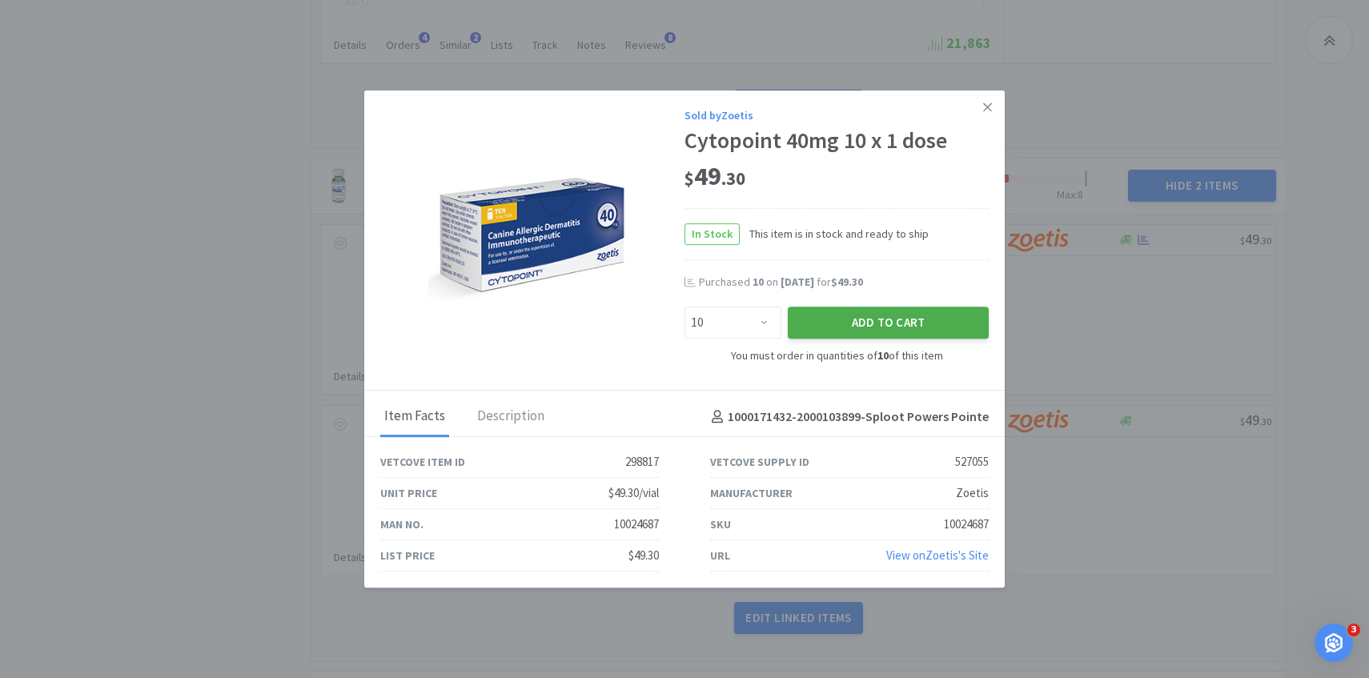
click at [873, 309] on button "Add to Cart" at bounding box center [888, 323] width 201 height 32
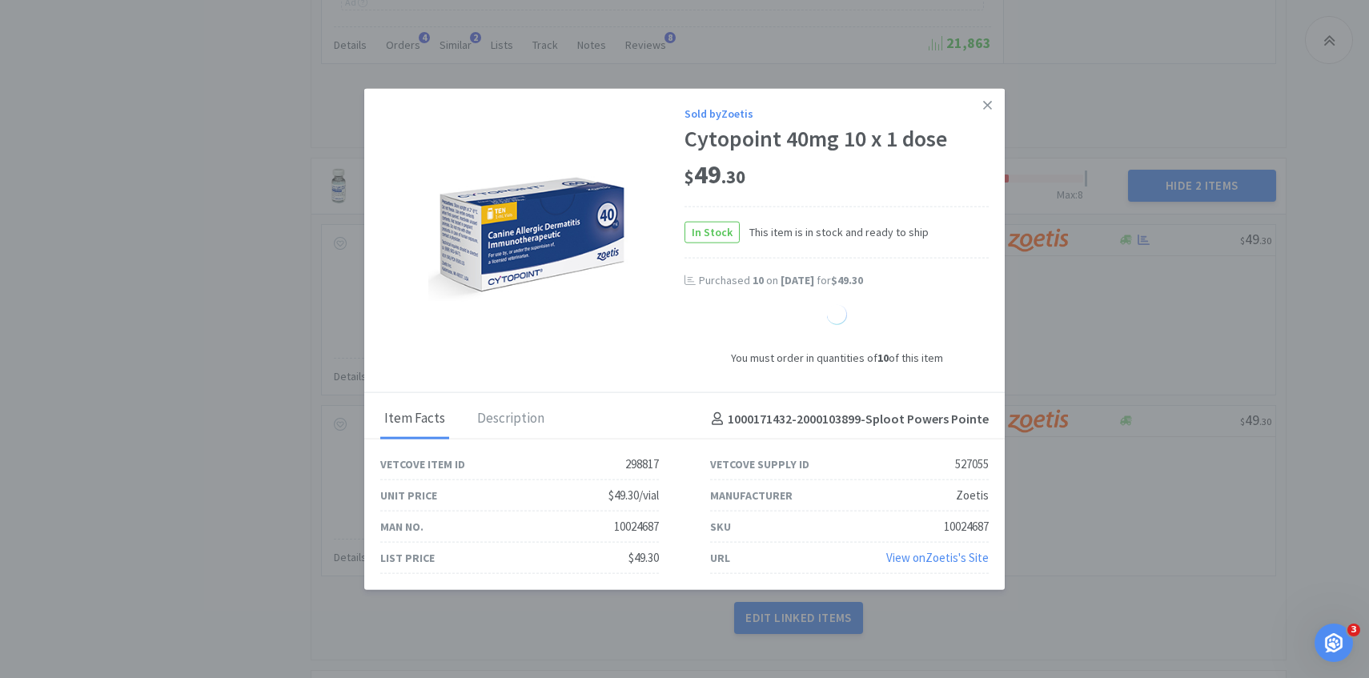
select select "1"
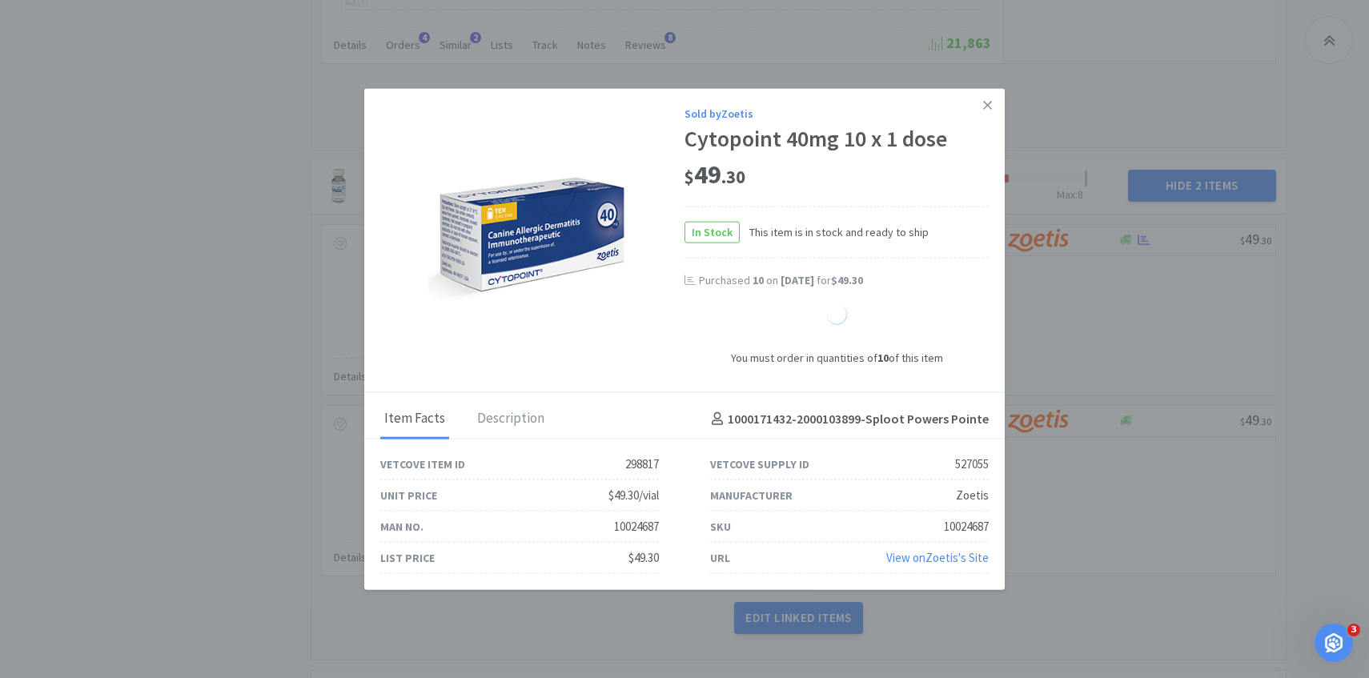
select select "1"
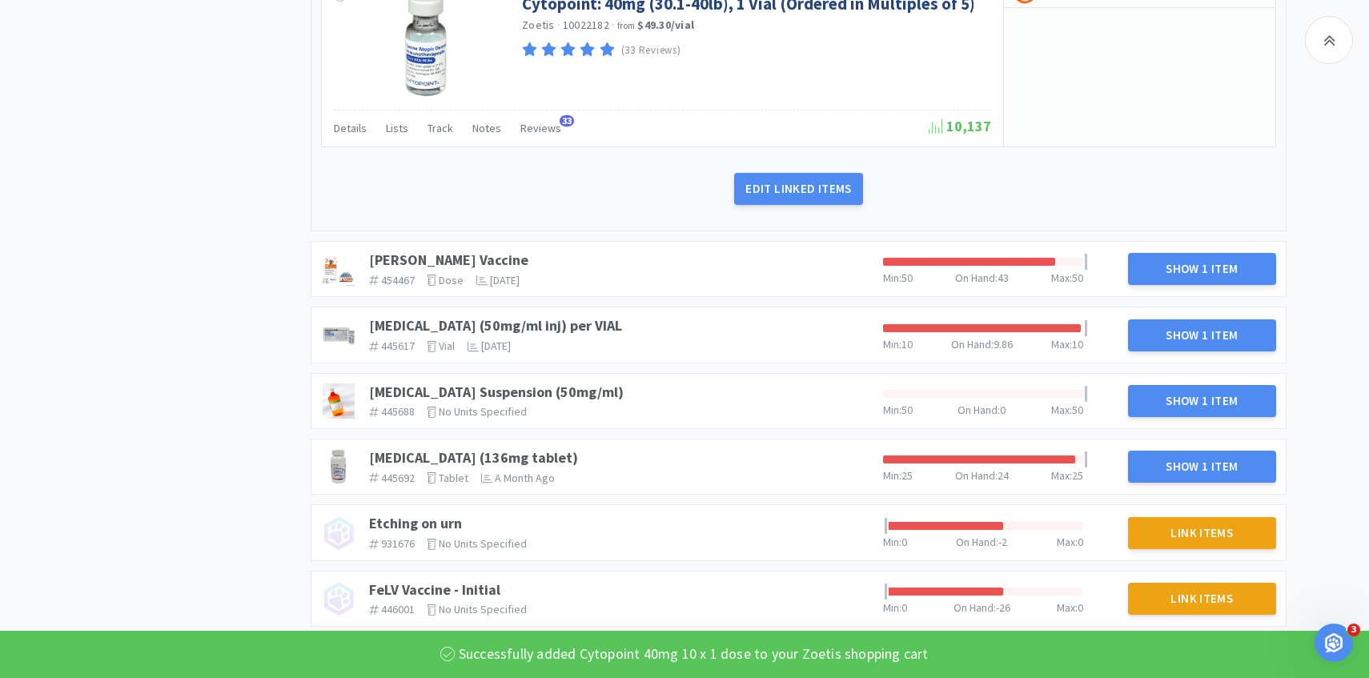
scroll to position [1847, 0]
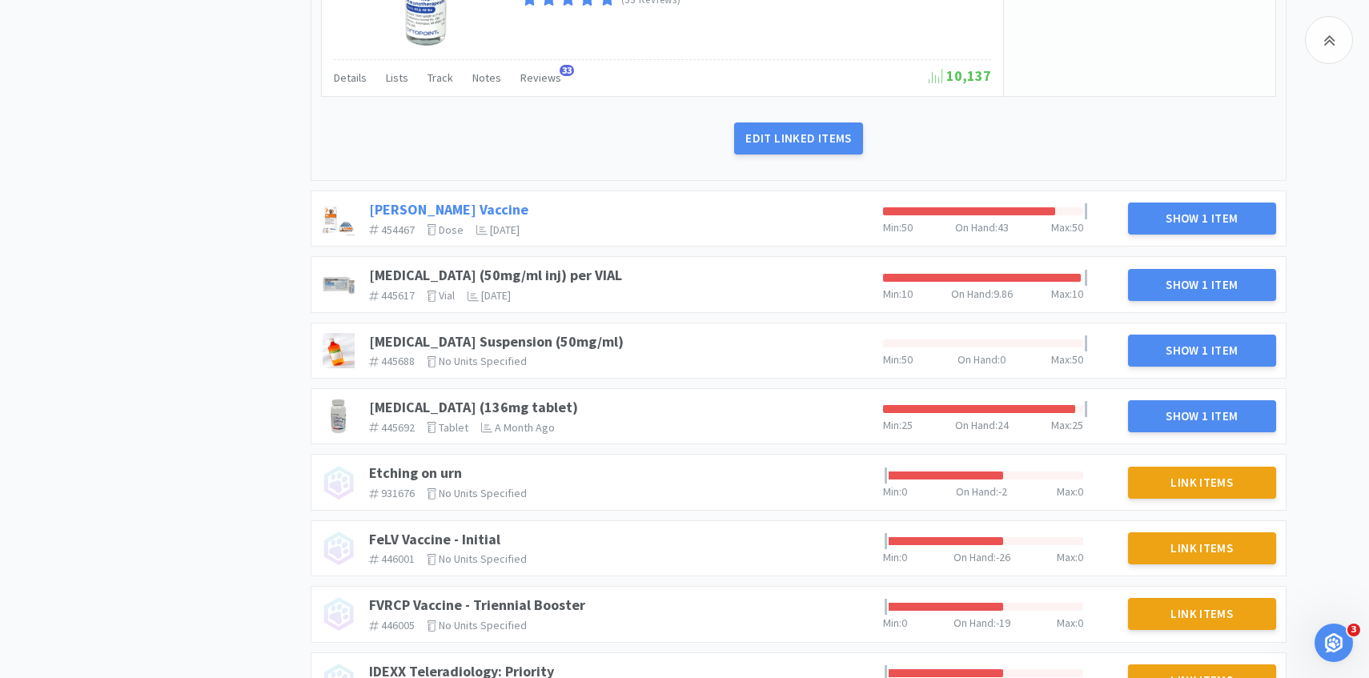
click at [409, 219] on link "DAPP Vaccine" at bounding box center [448, 209] width 159 height 18
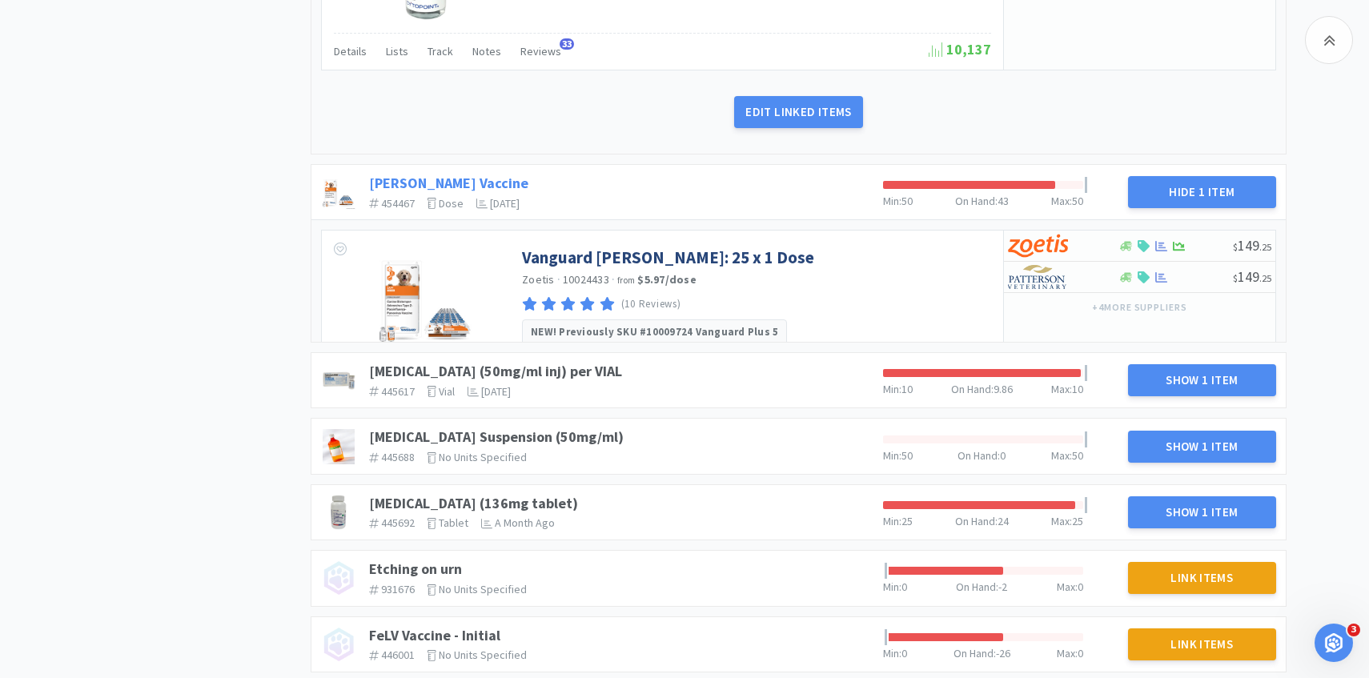
scroll to position [1943, 0]
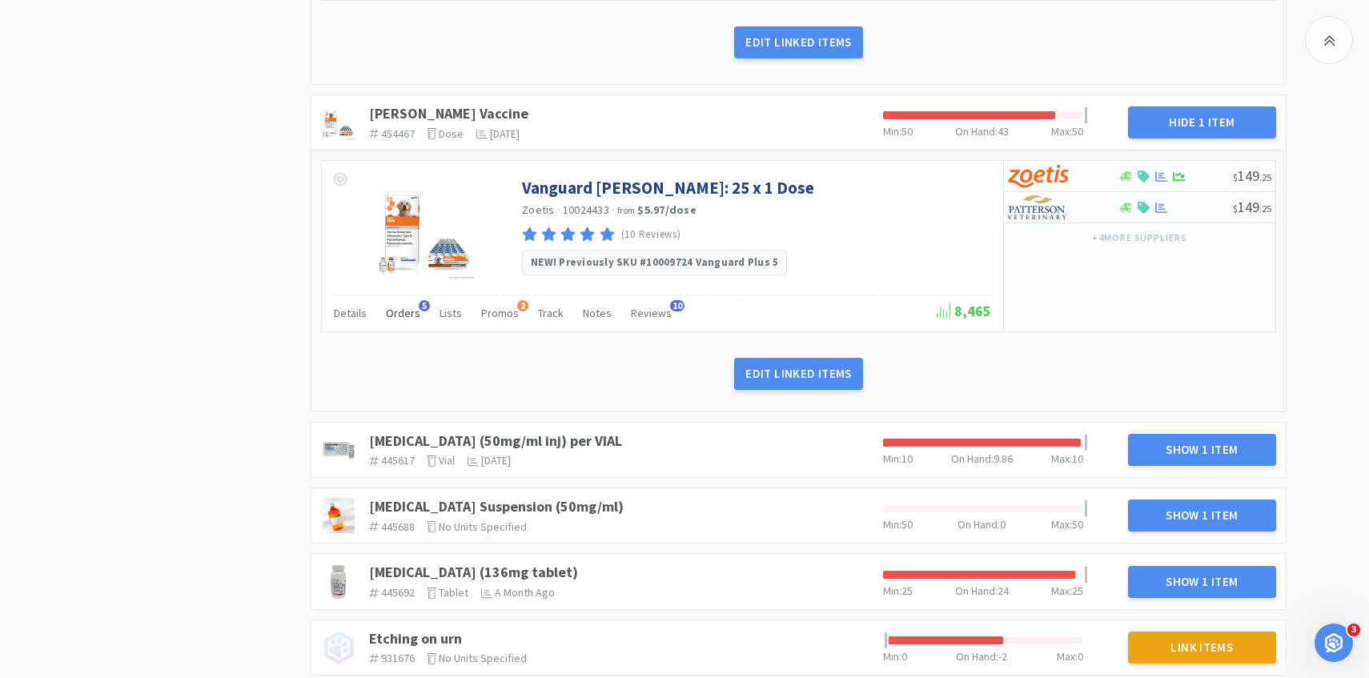
click at [399, 320] on span "Orders" at bounding box center [403, 313] width 34 height 14
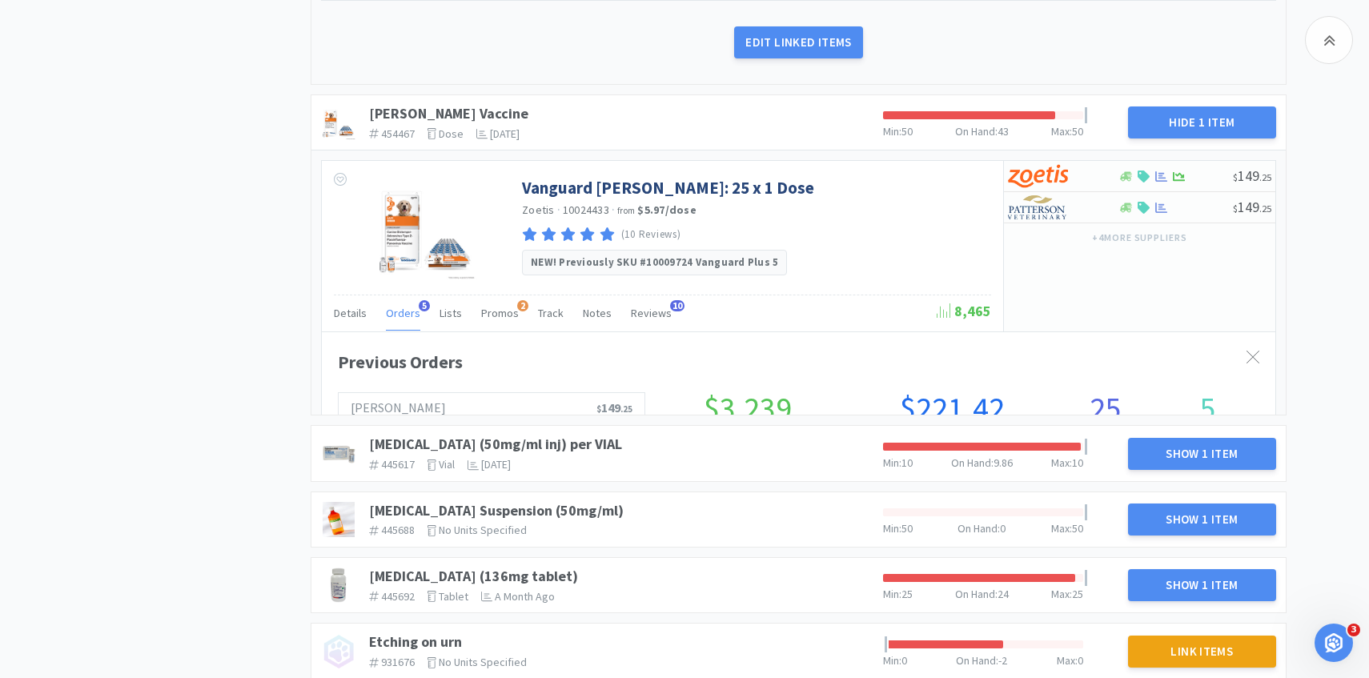
scroll to position [439, 953]
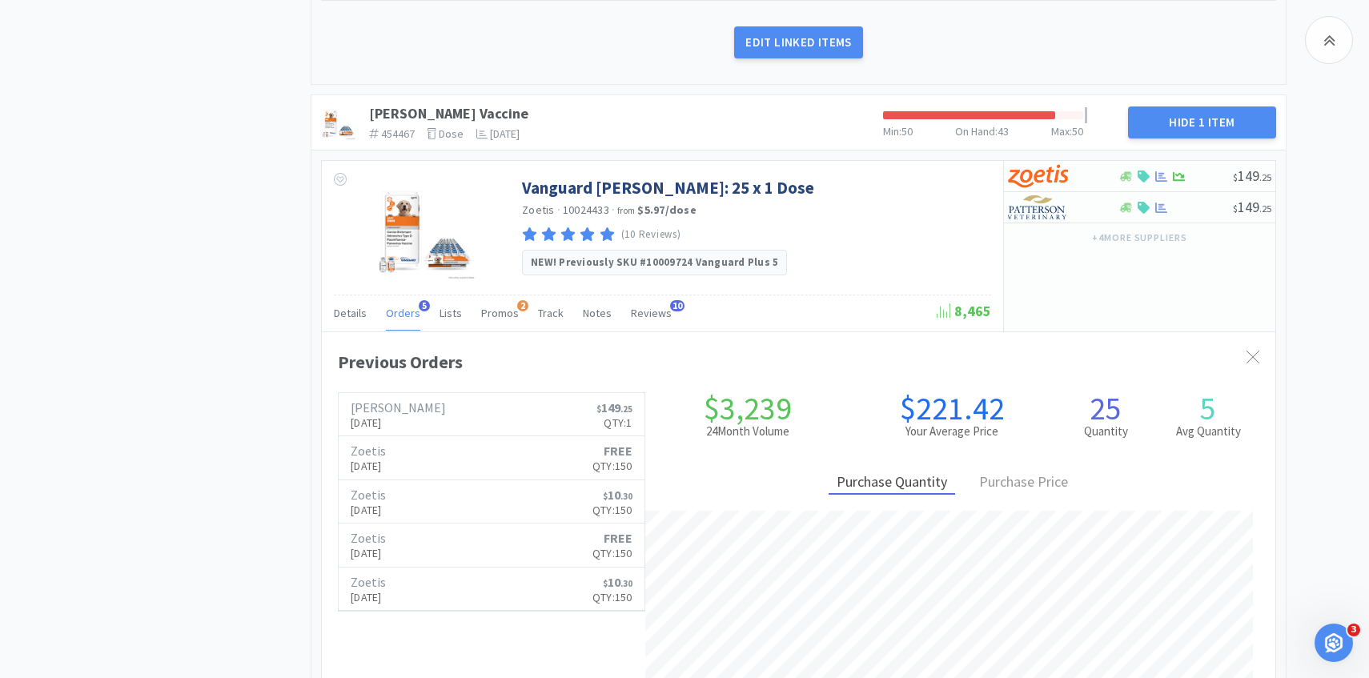
click at [399, 320] on span "Orders" at bounding box center [403, 313] width 34 height 14
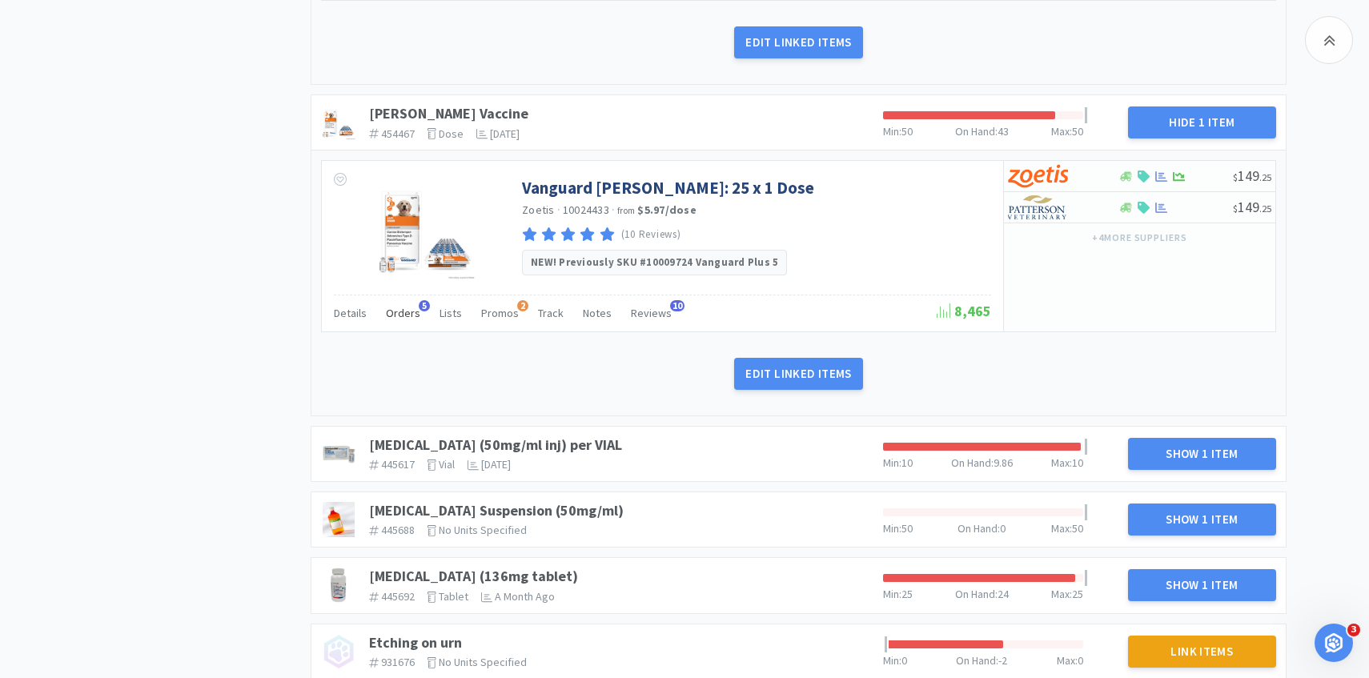
click at [405, 320] on span "Orders" at bounding box center [403, 313] width 34 height 14
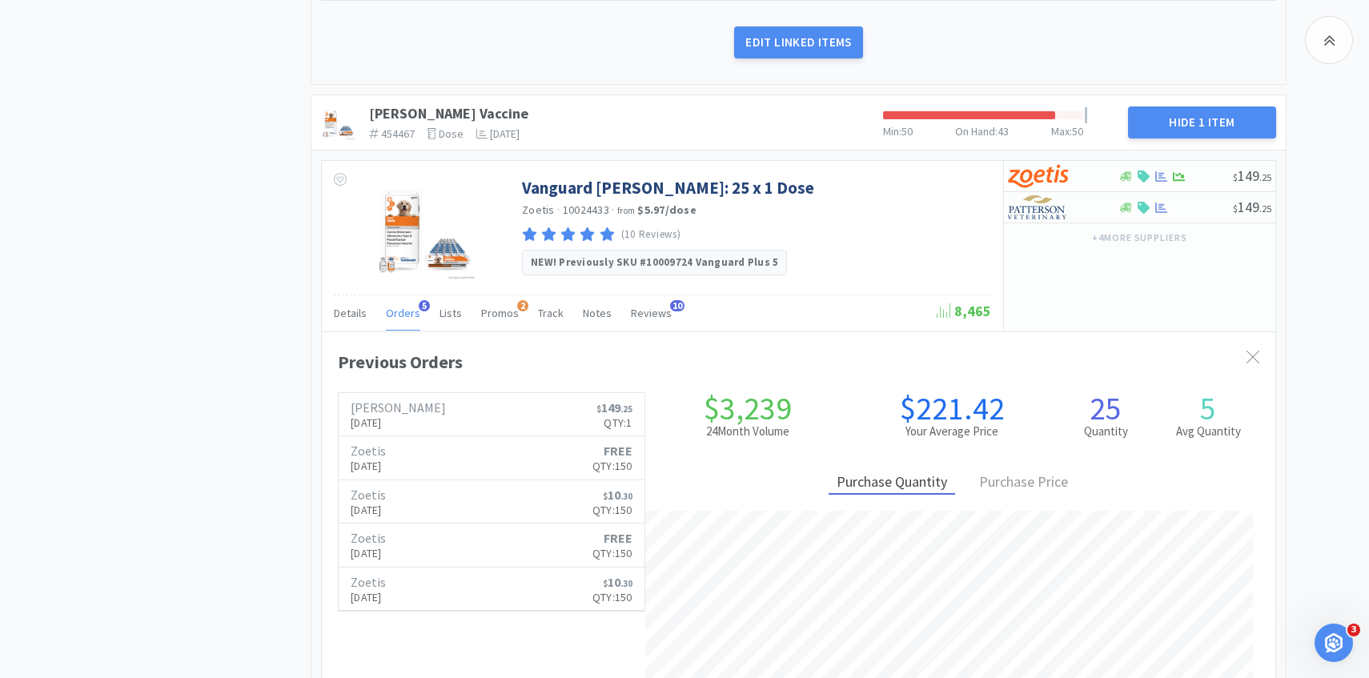
click at [405, 320] on span "Orders" at bounding box center [403, 313] width 34 height 14
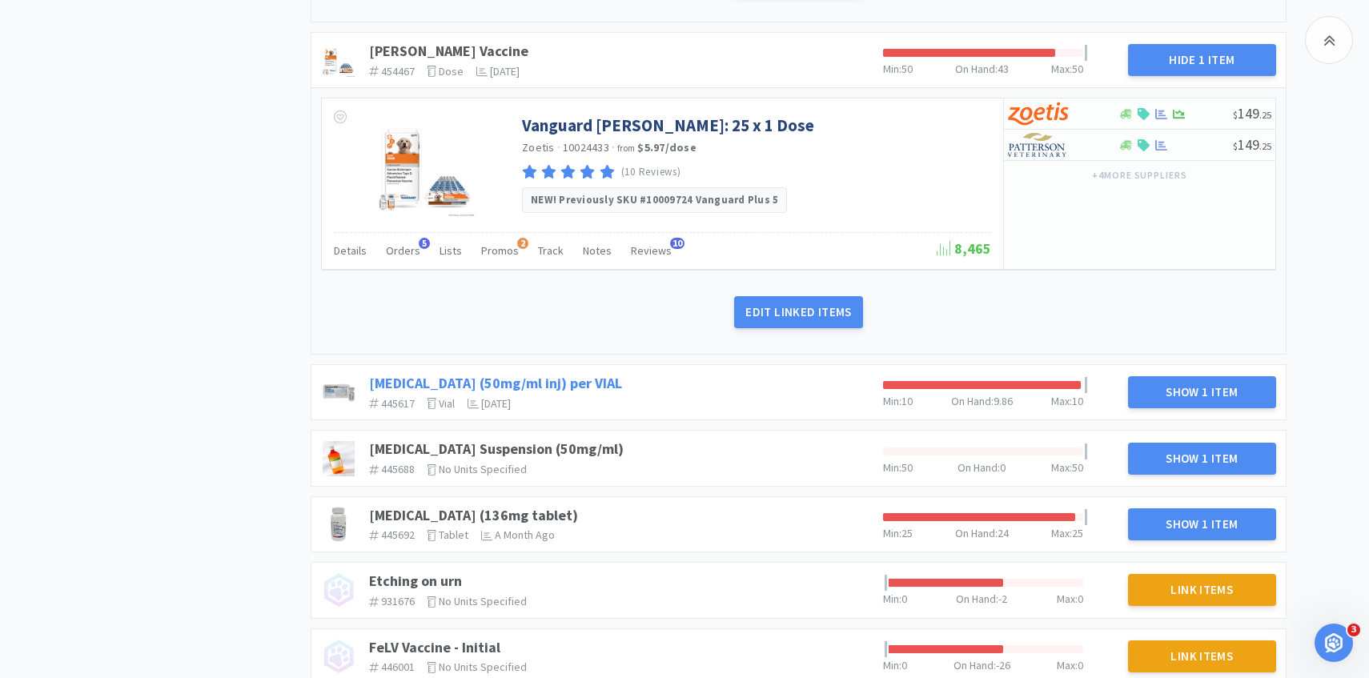
scroll to position [2029, 0]
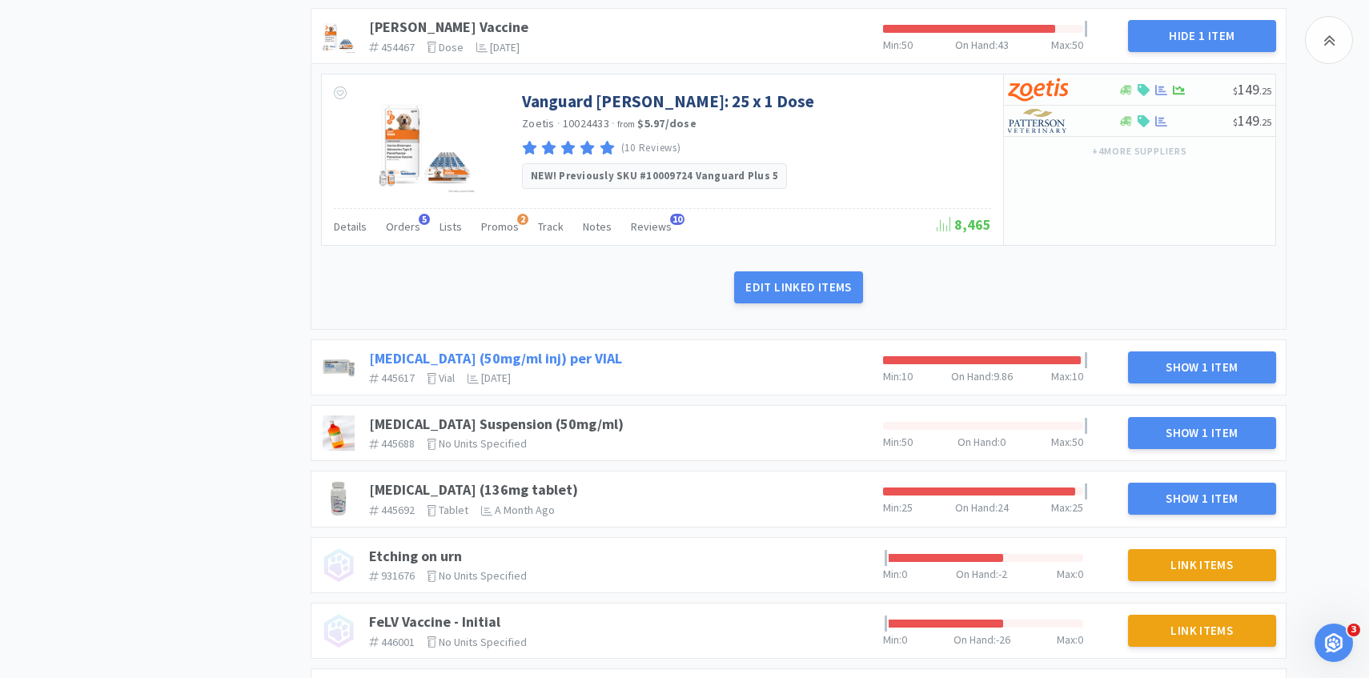
click at [606, 367] on link "Diphenhydramine (50mg/ml inj) per VIAL" at bounding box center [495, 358] width 253 height 18
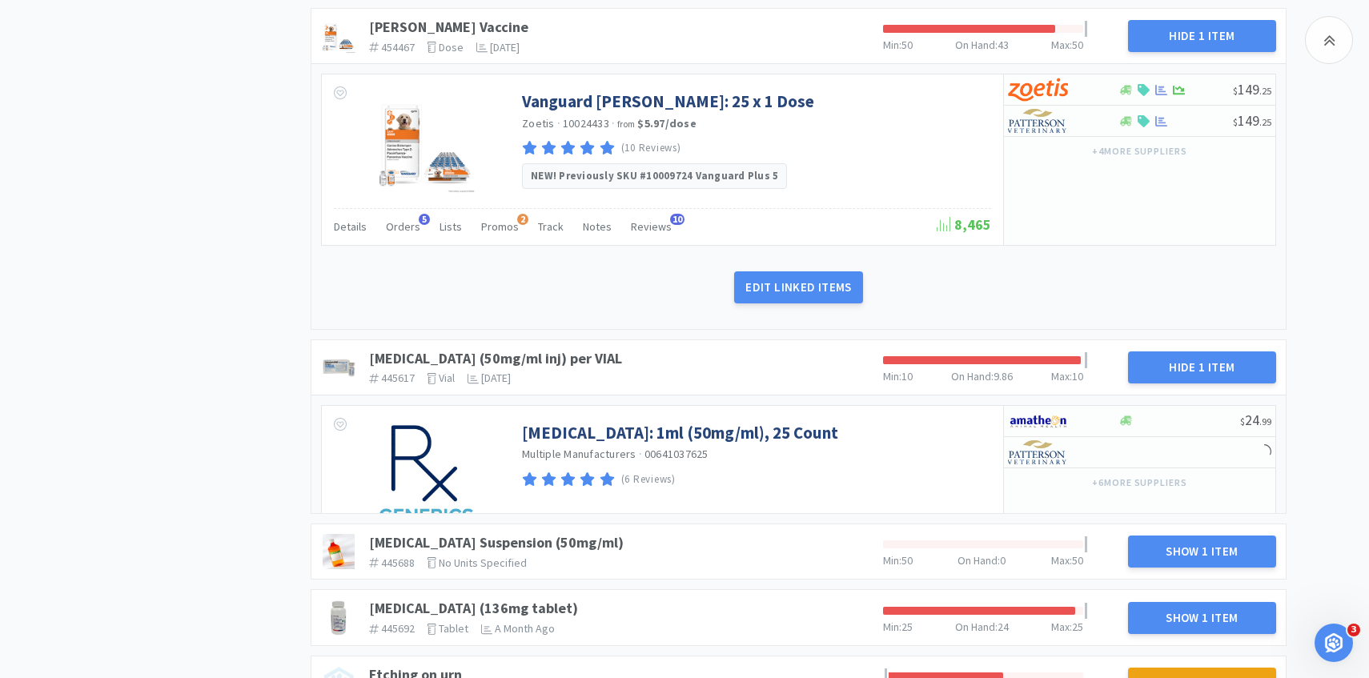
scroll to position [2203, 0]
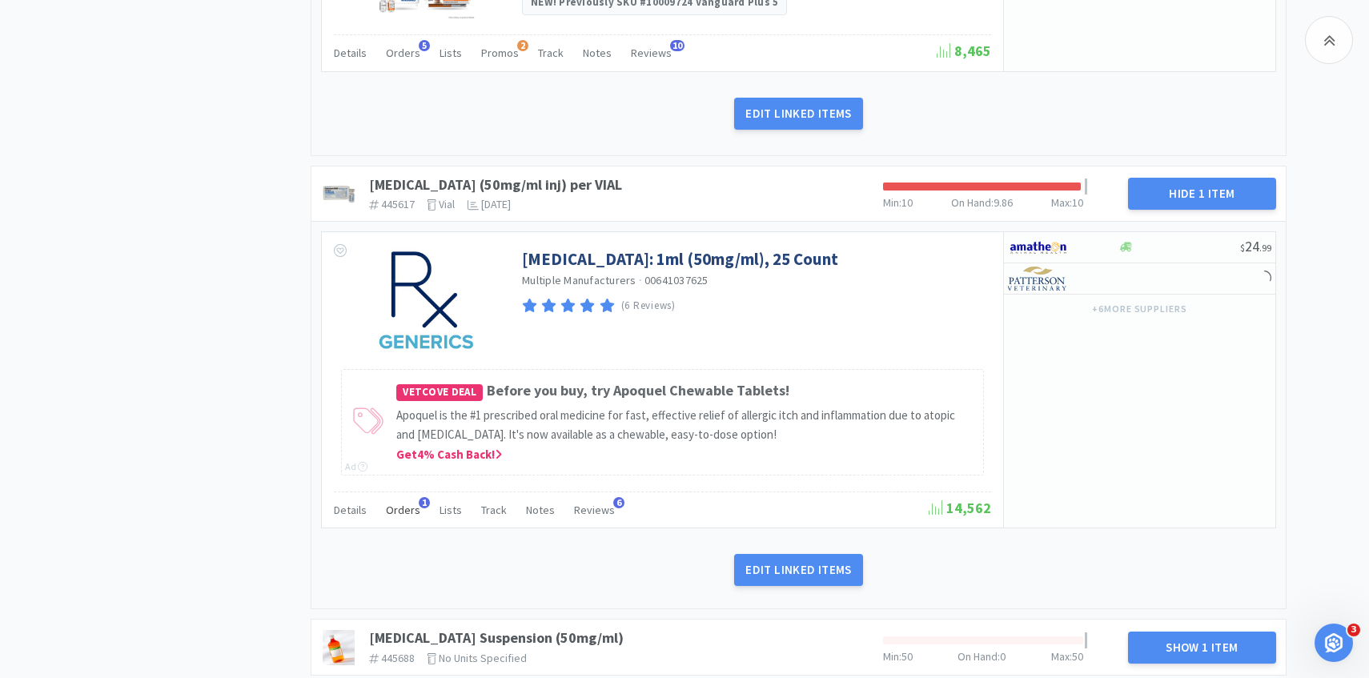
click at [397, 517] on span "Orders" at bounding box center [403, 510] width 34 height 14
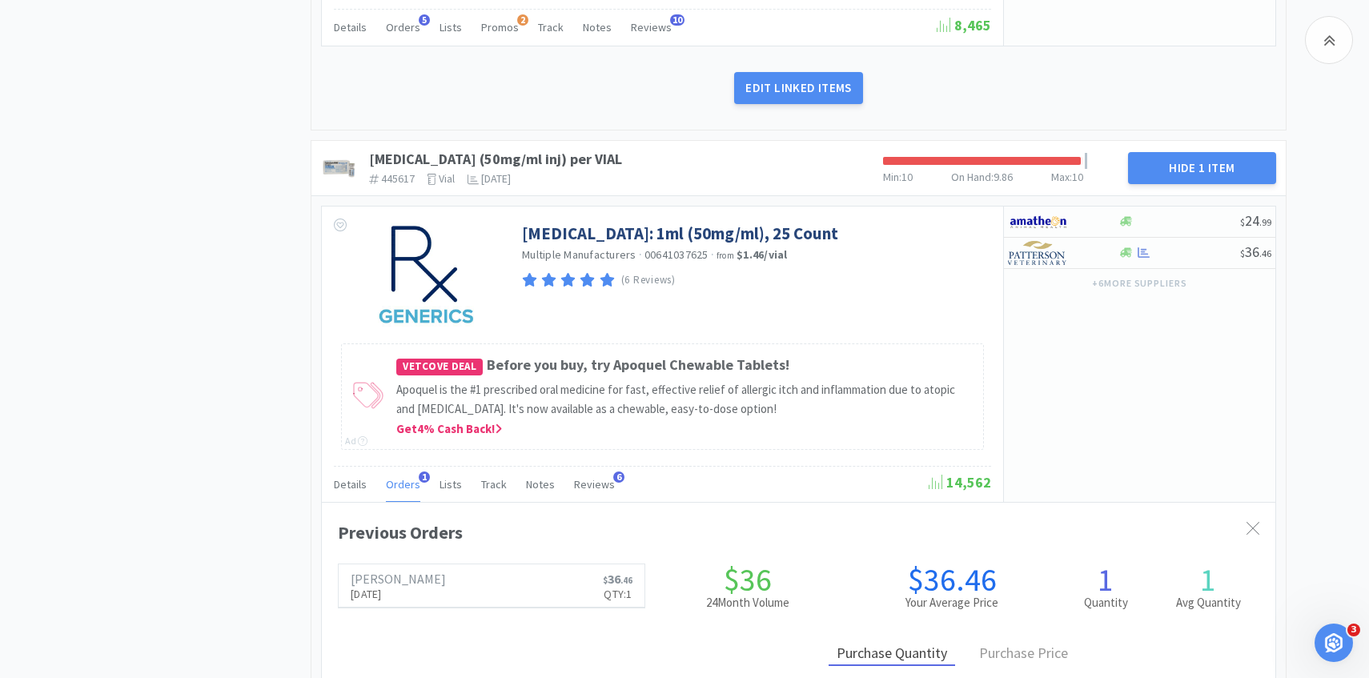
scroll to position [439, 953]
click at [399, 502] on div "Orders 1" at bounding box center [403, 486] width 34 height 30
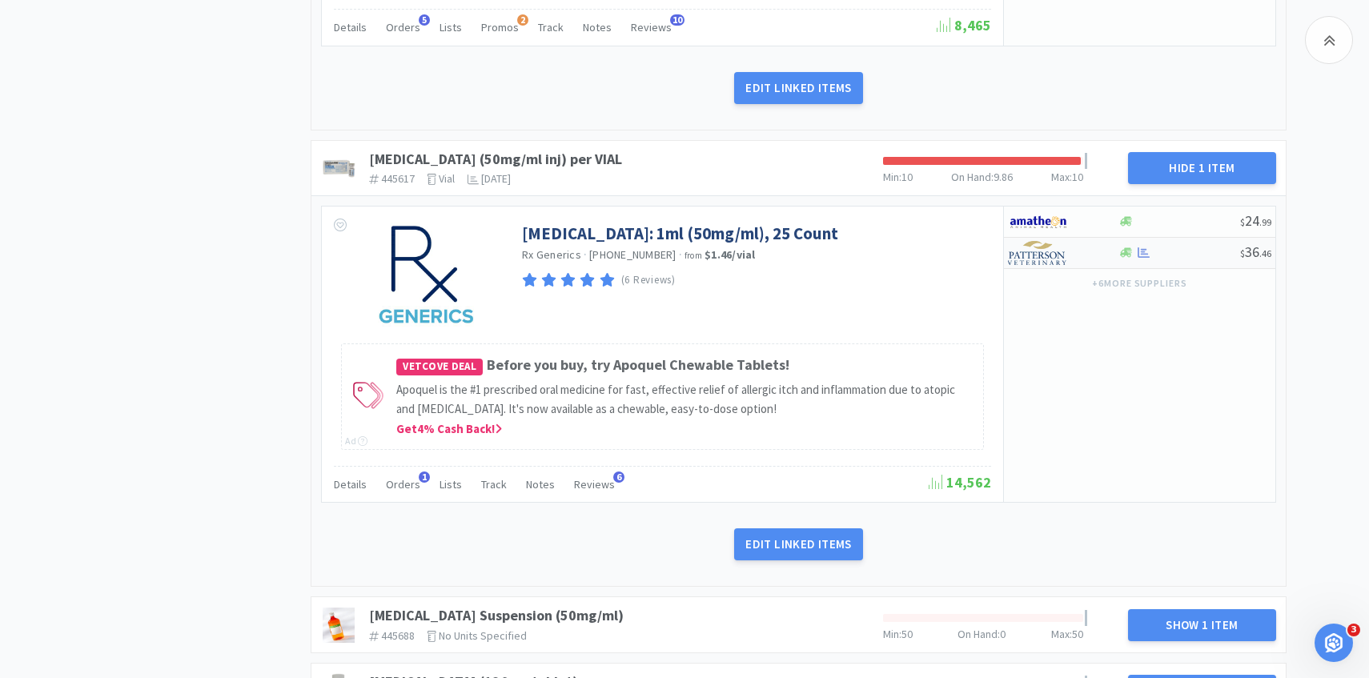
click at [1065, 263] on img at bounding box center [1038, 253] width 60 height 24
select select "1"
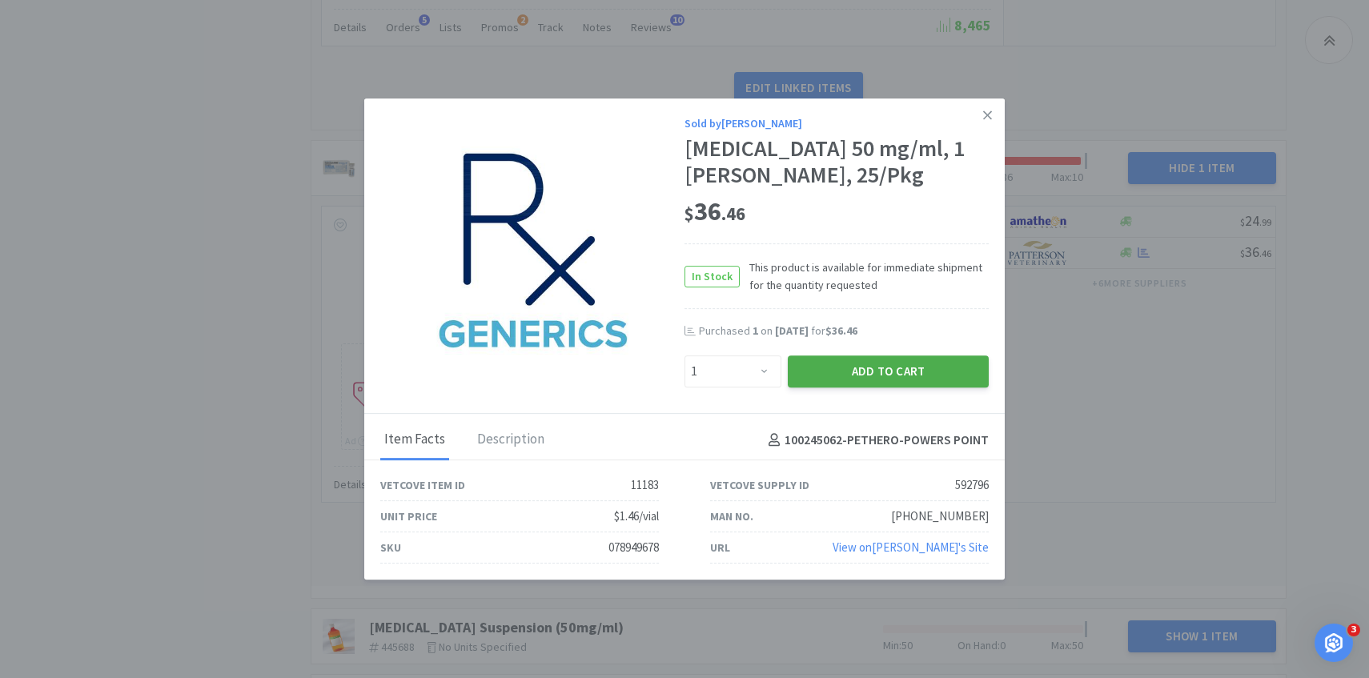
click at [897, 366] on button "Add to Cart" at bounding box center [888, 371] width 201 height 32
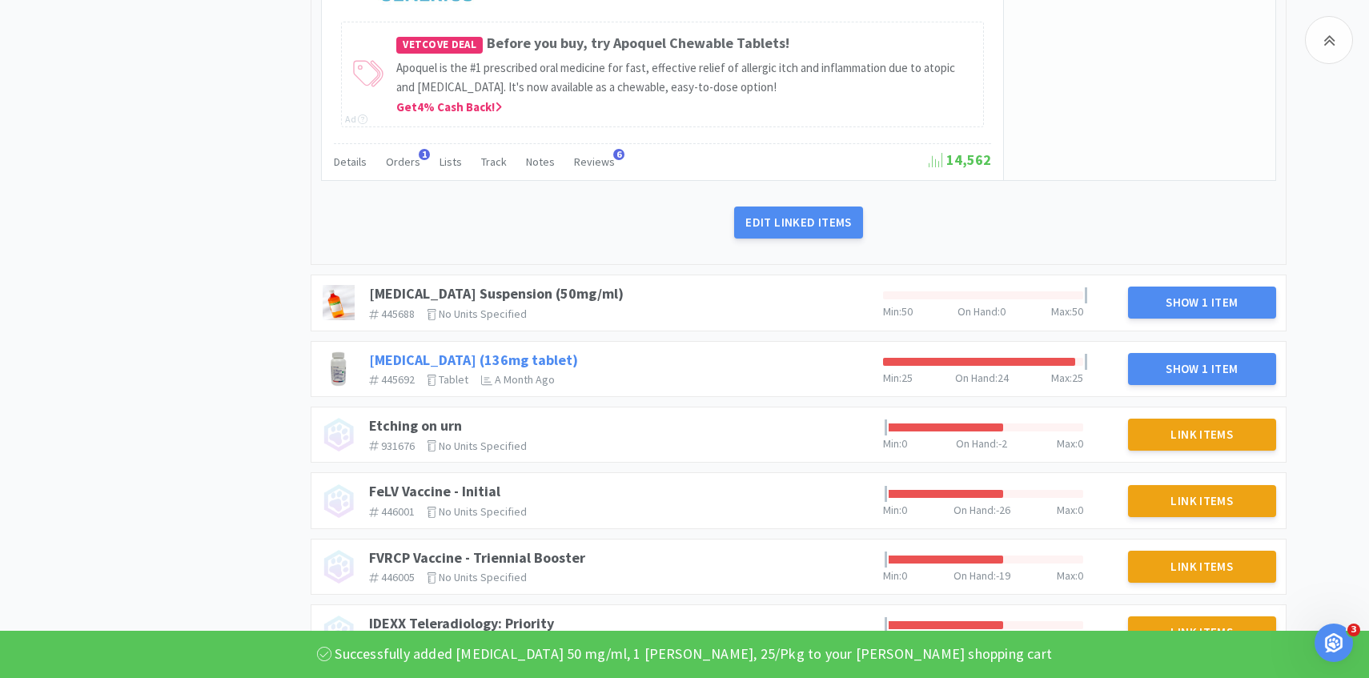
click at [512, 369] on link "Enrofloxacin (136mg tablet)" at bounding box center [473, 360] width 209 height 18
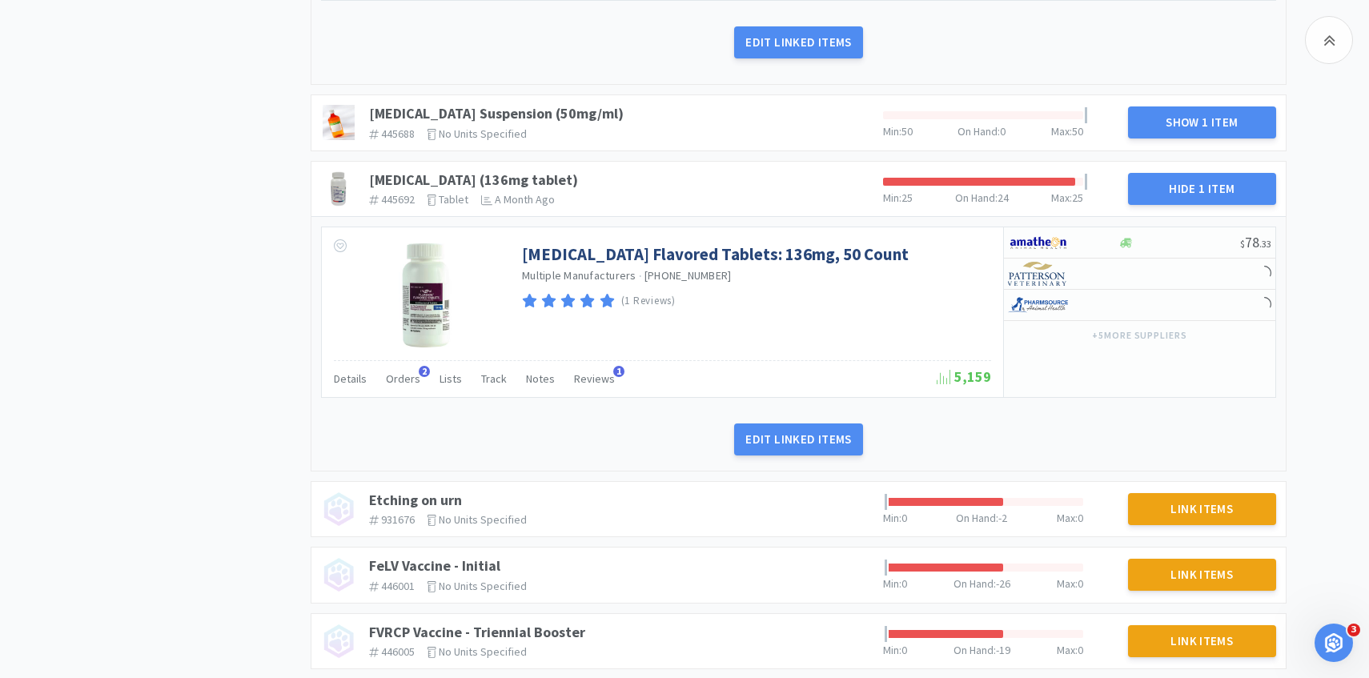
scroll to position [2758, 0]
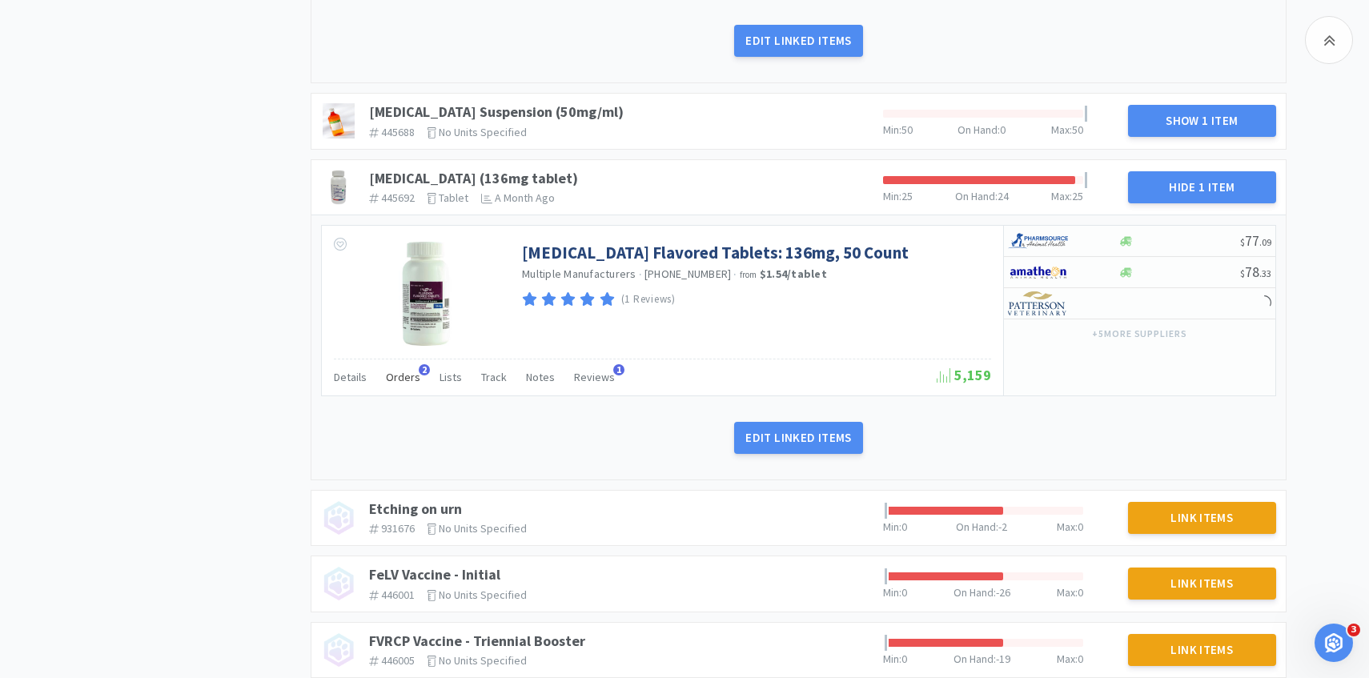
click at [409, 395] on div "Orders 2" at bounding box center [403, 379] width 34 height 30
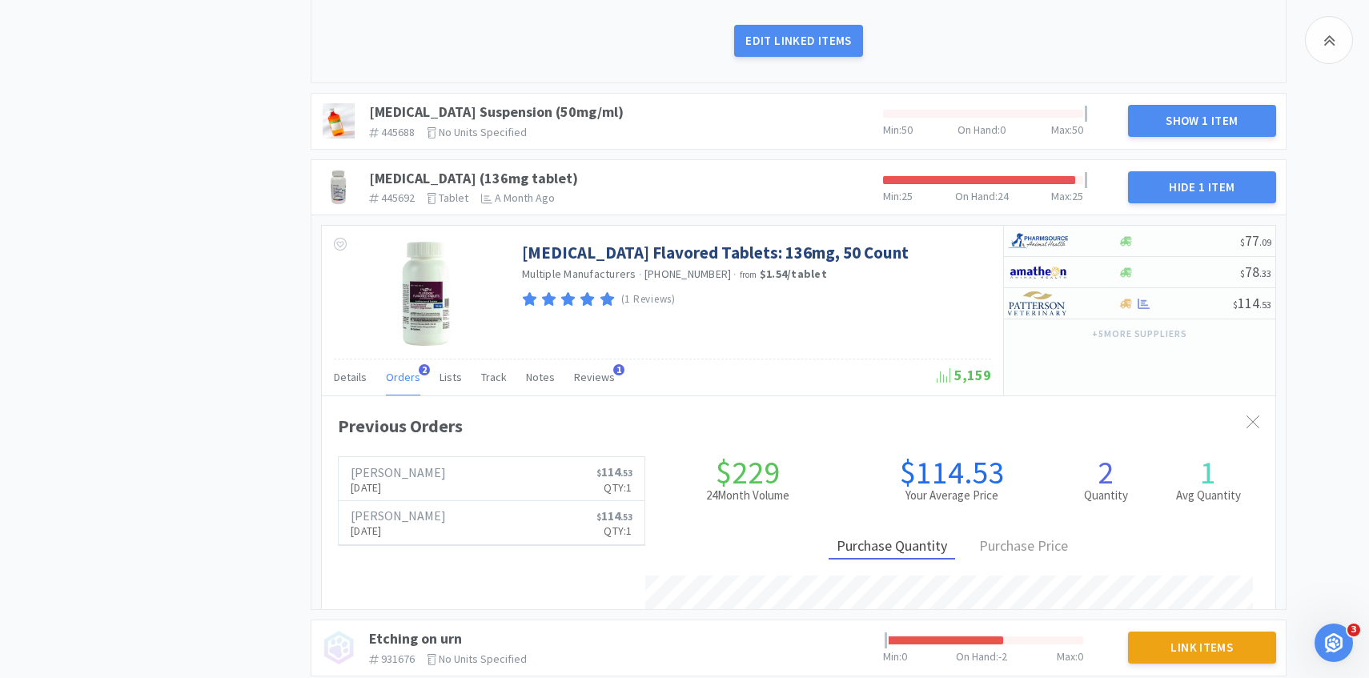
scroll to position [439, 953]
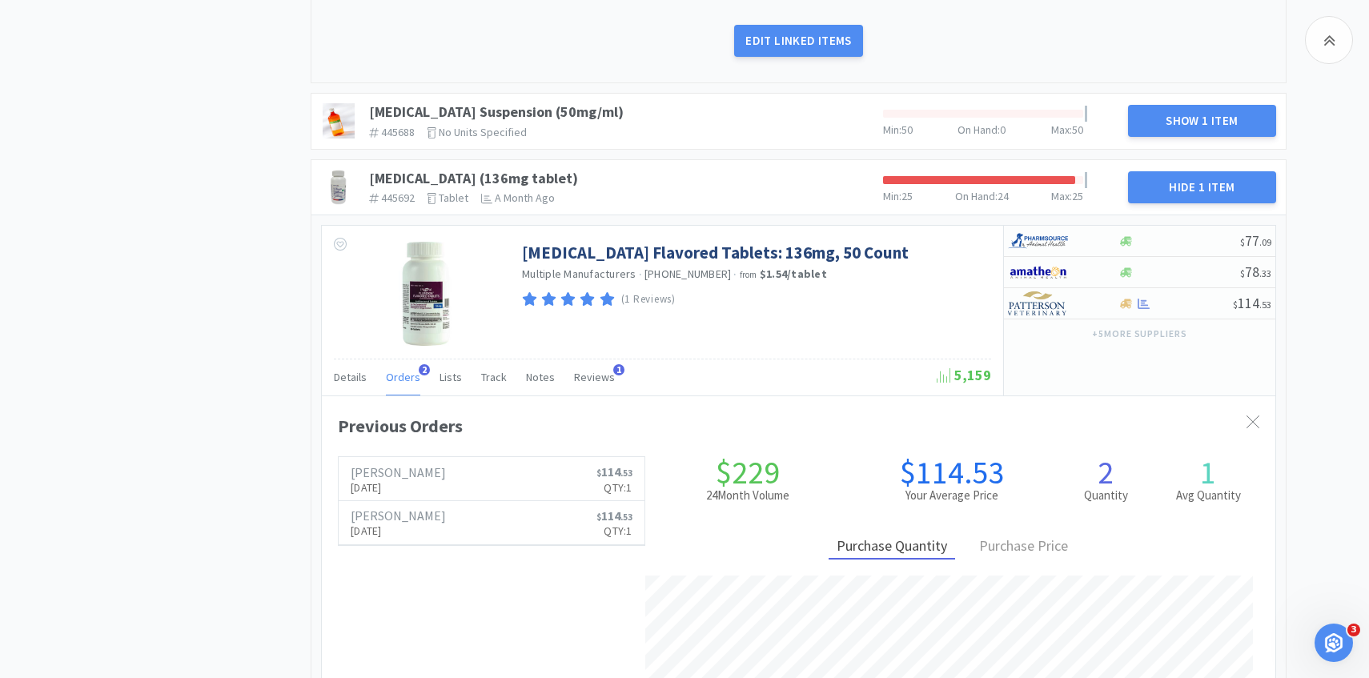
click at [403, 384] on span "Orders" at bounding box center [403, 377] width 34 height 14
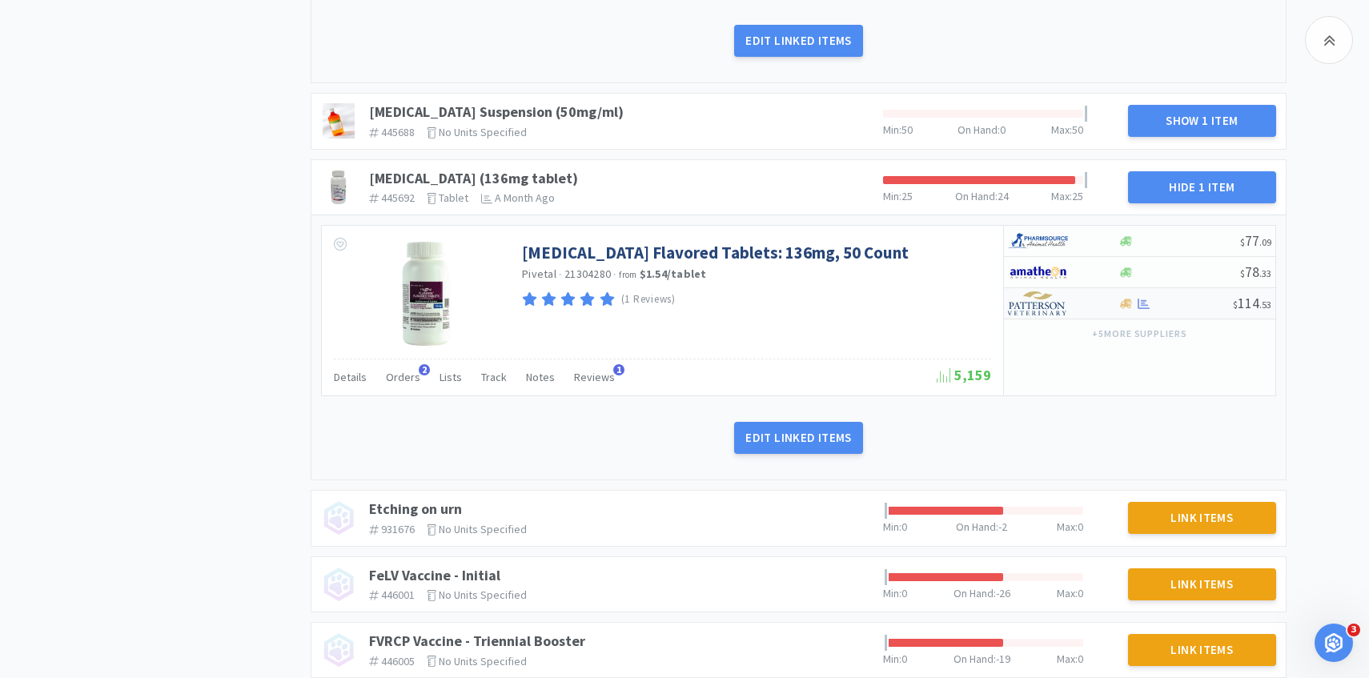
click at [1047, 315] on img at bounding box center [1038, 303] width 60 height 24
select select "1"
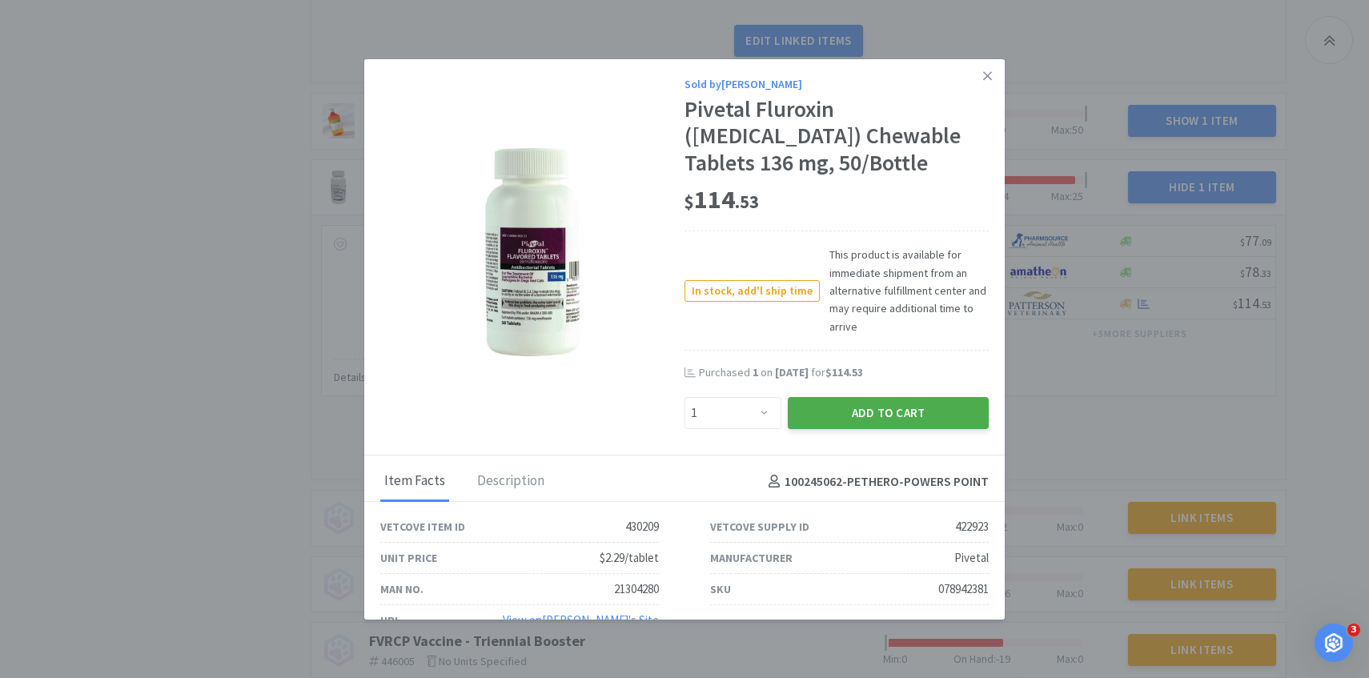
click at [877, 416] on button "Add to Cart" at bounding box center [888, 413] width 201 height 32
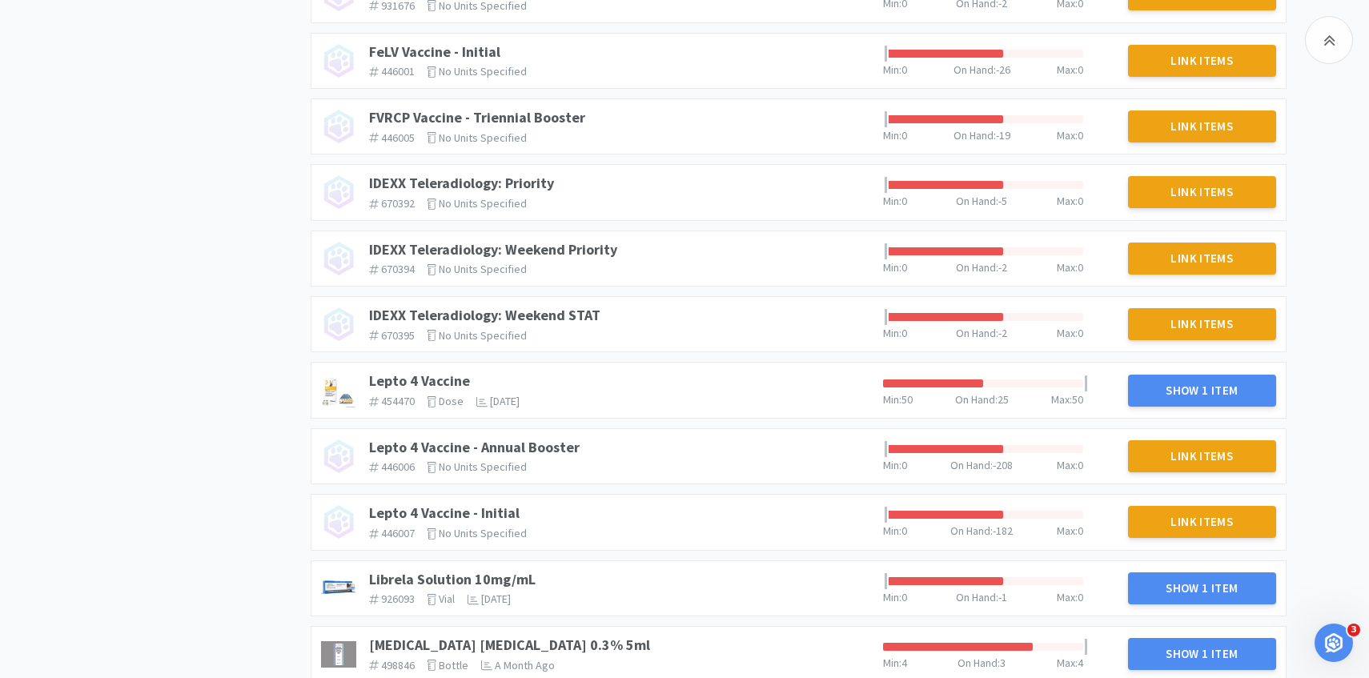
scroll to position [3315, 0]
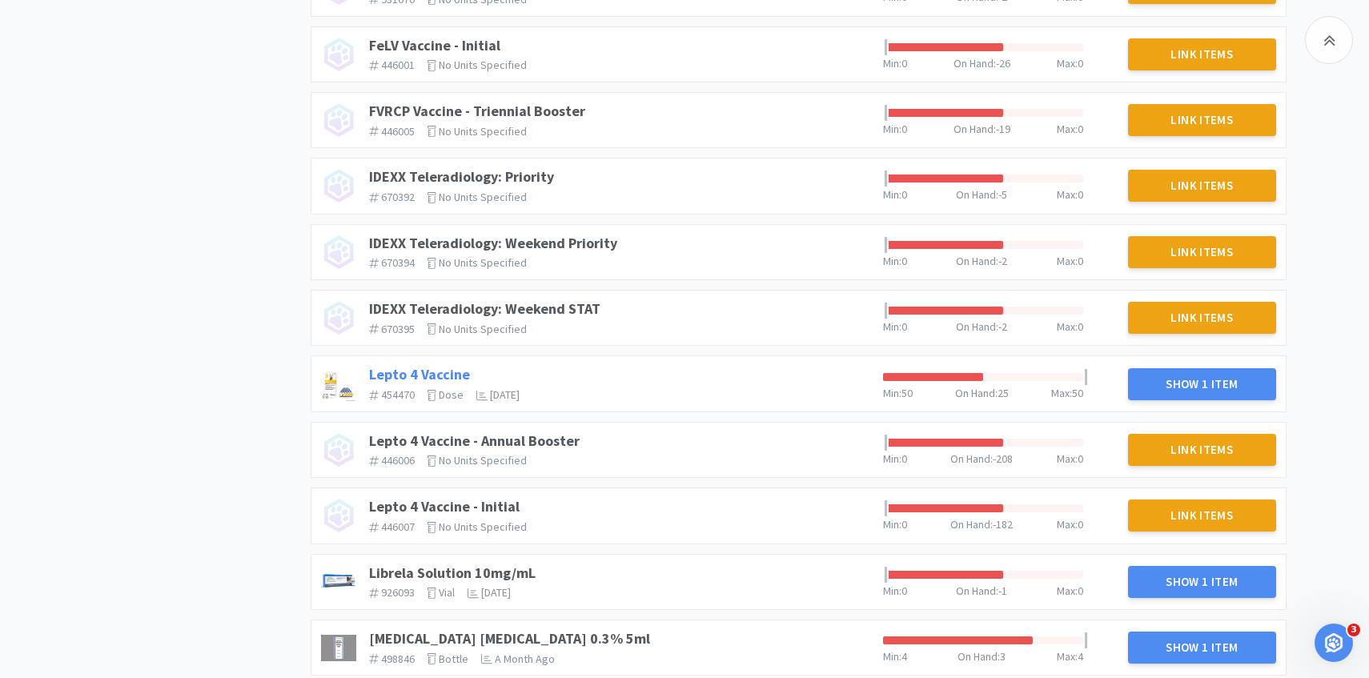
click at [419, 383] on link "Lepto 4 Vaccine" at bounding box center [419, 374] width 101 height 18
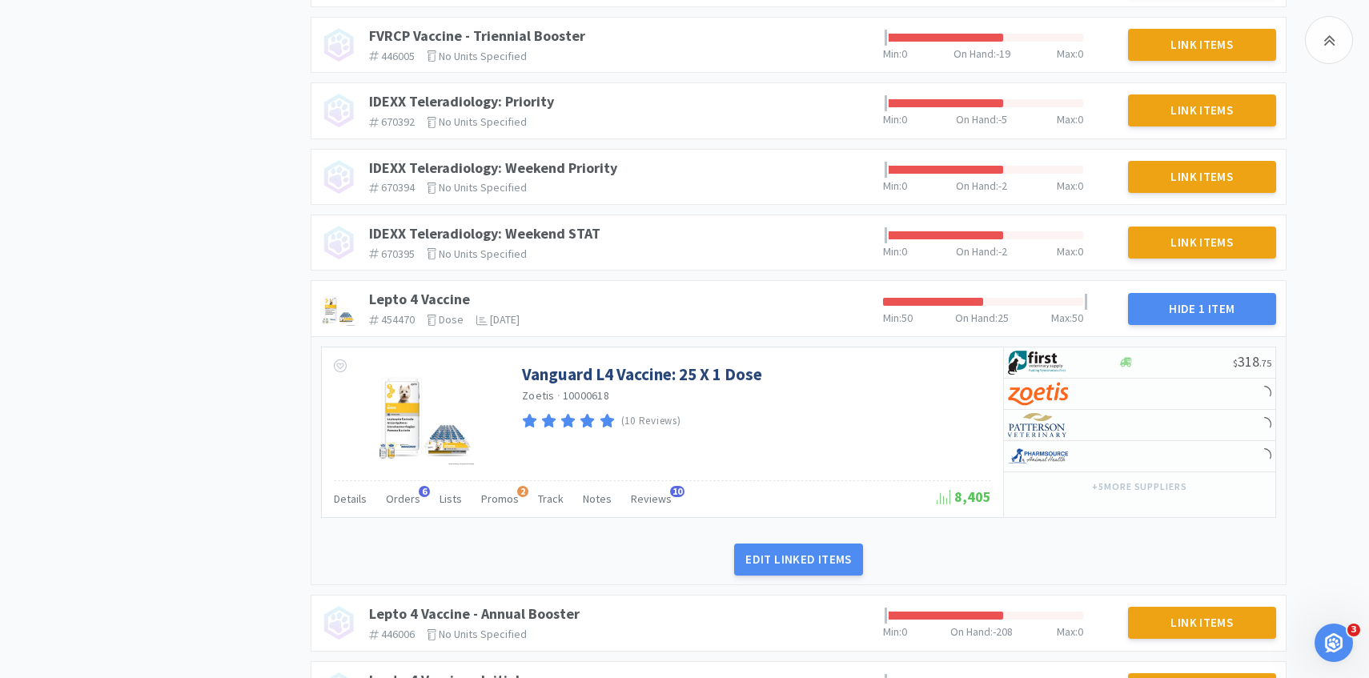
scroll to position [3398, 0]
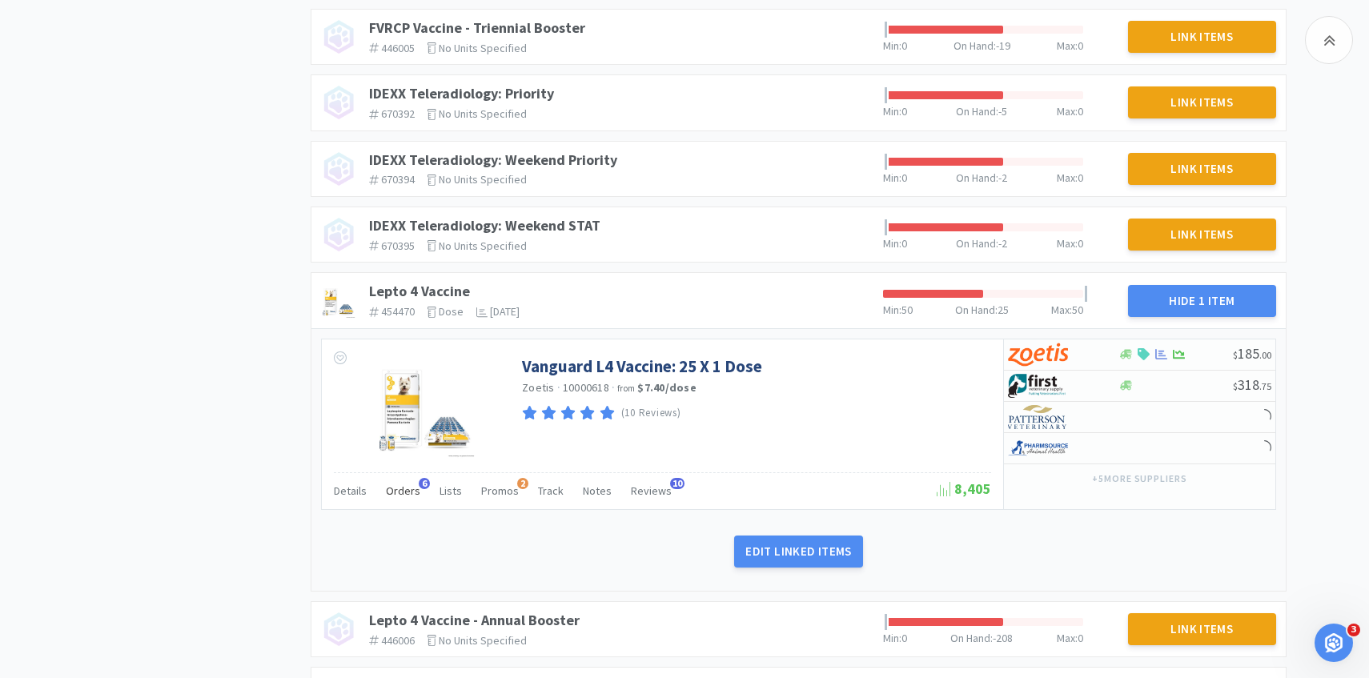
click at [395, 498] on span "Orders" at bounding box center [403, 490] width 34 height 14
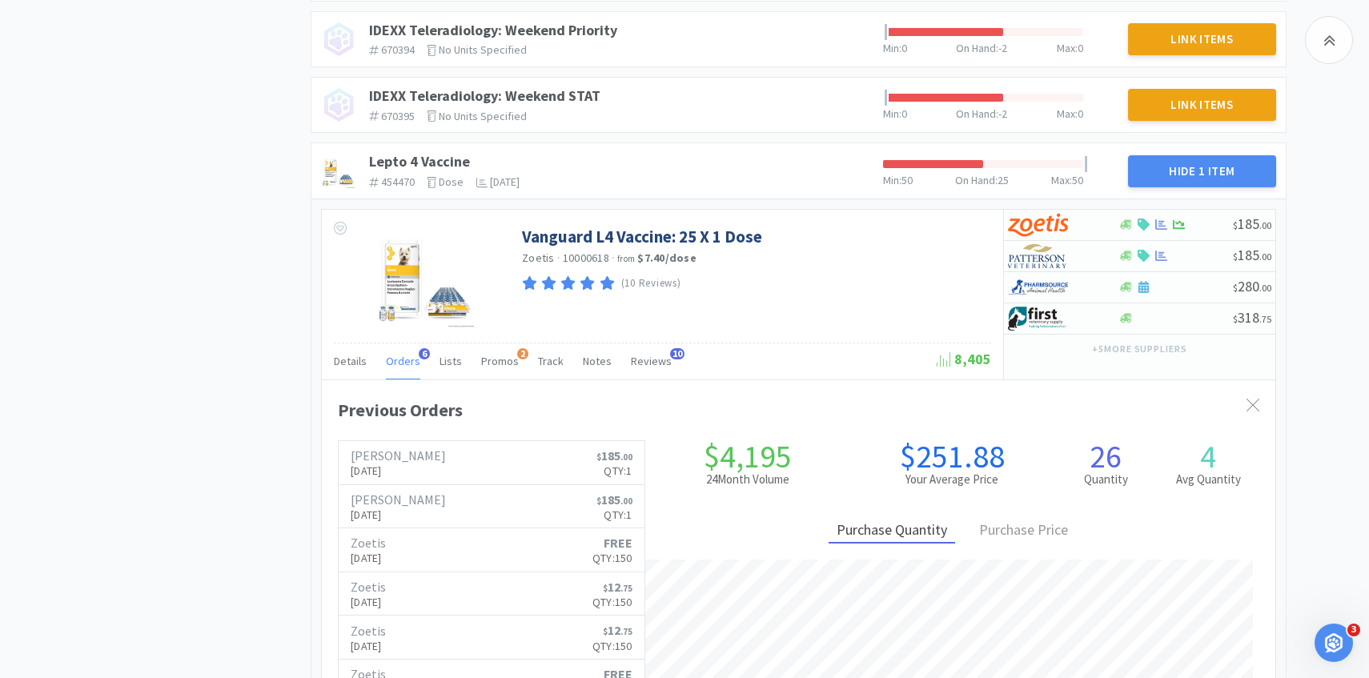
scroll to position [3534, 0]
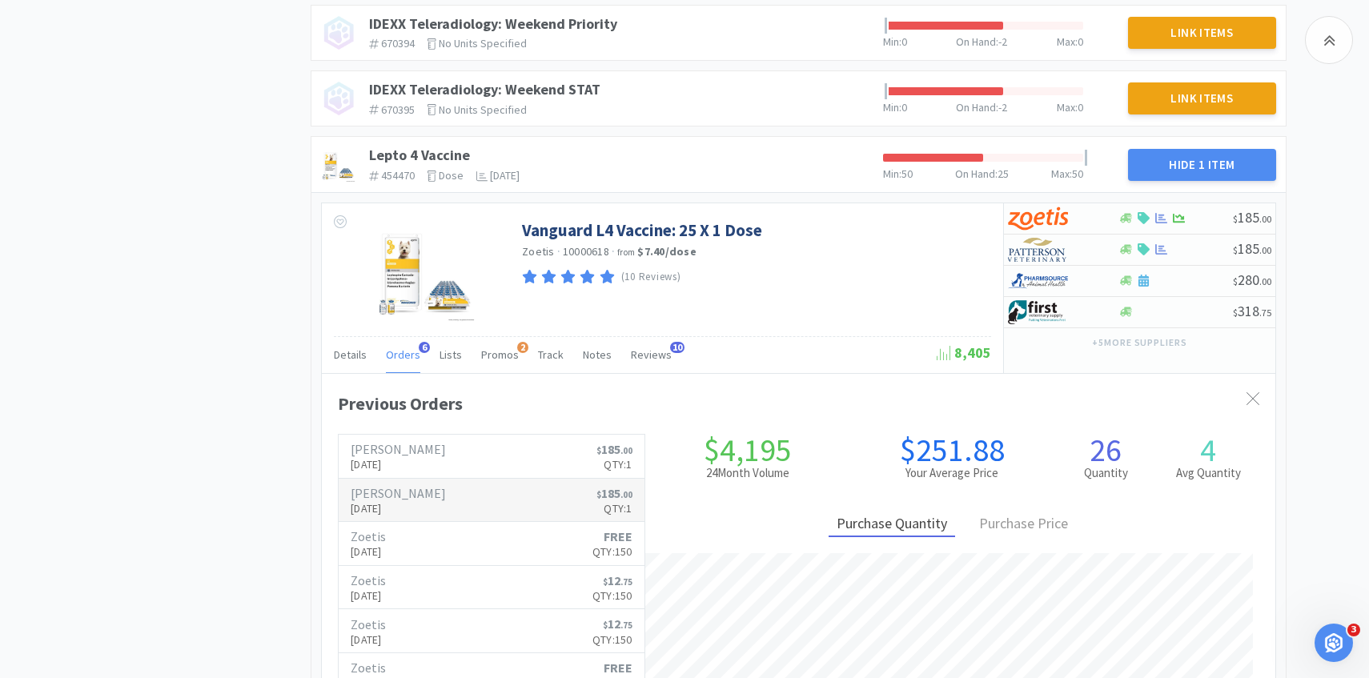
click at [414, 517] on p "Jul 21st, 2025" at bounding box center [398, 508] width 95 height 18
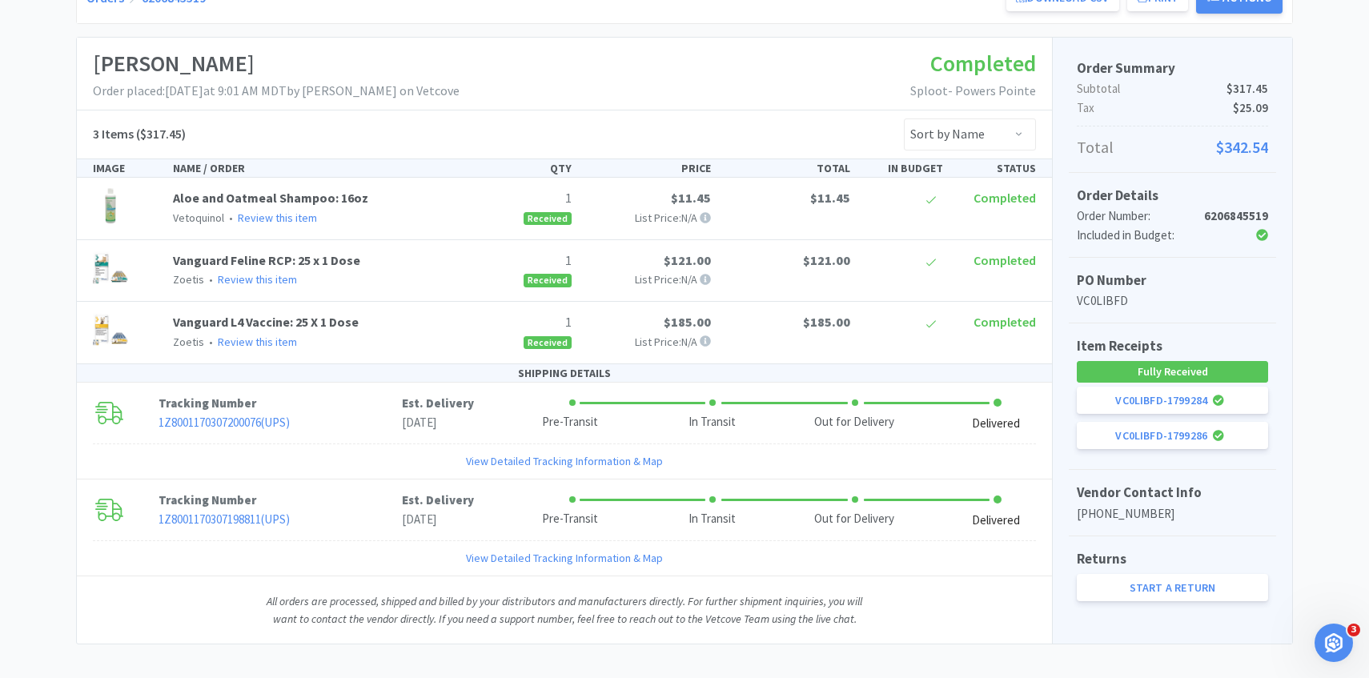
scroll to position [241, 0]
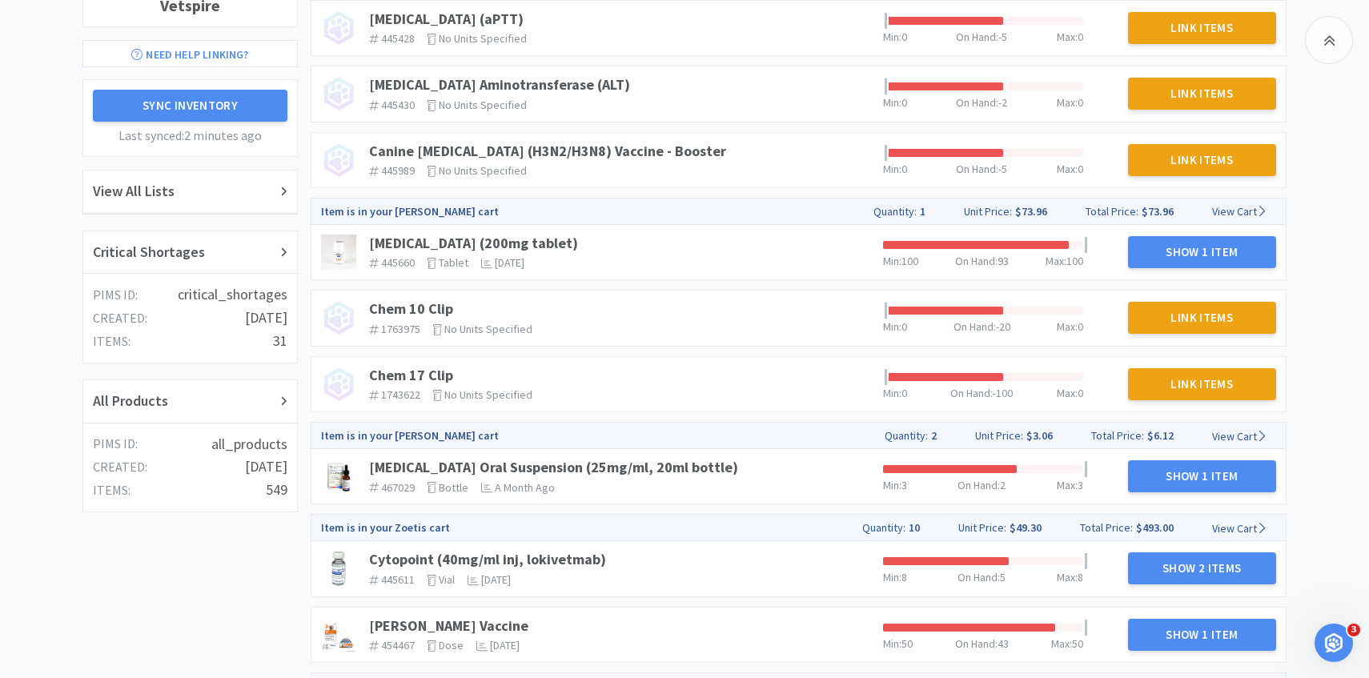
scroll to position [1404, 0]
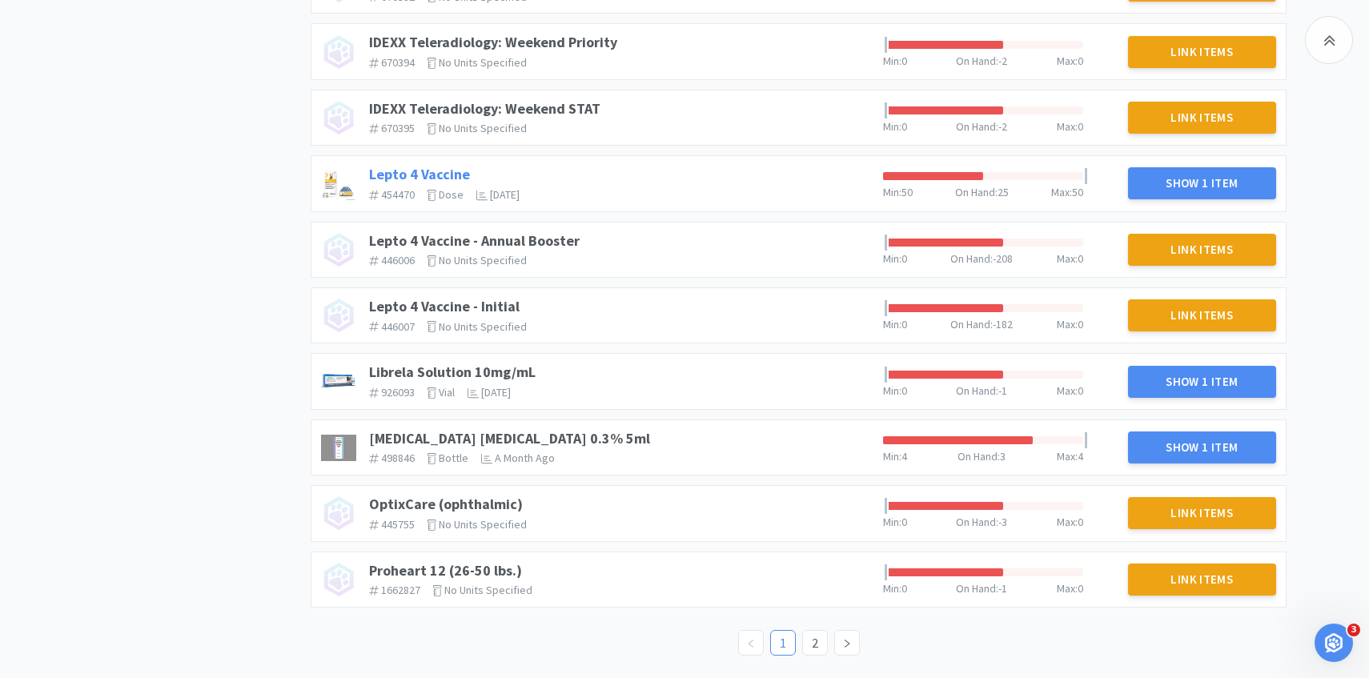
click at [439, 168] on link "Lepto 4 Vaccine" at bounding box center [419, 174] width 101 height 18
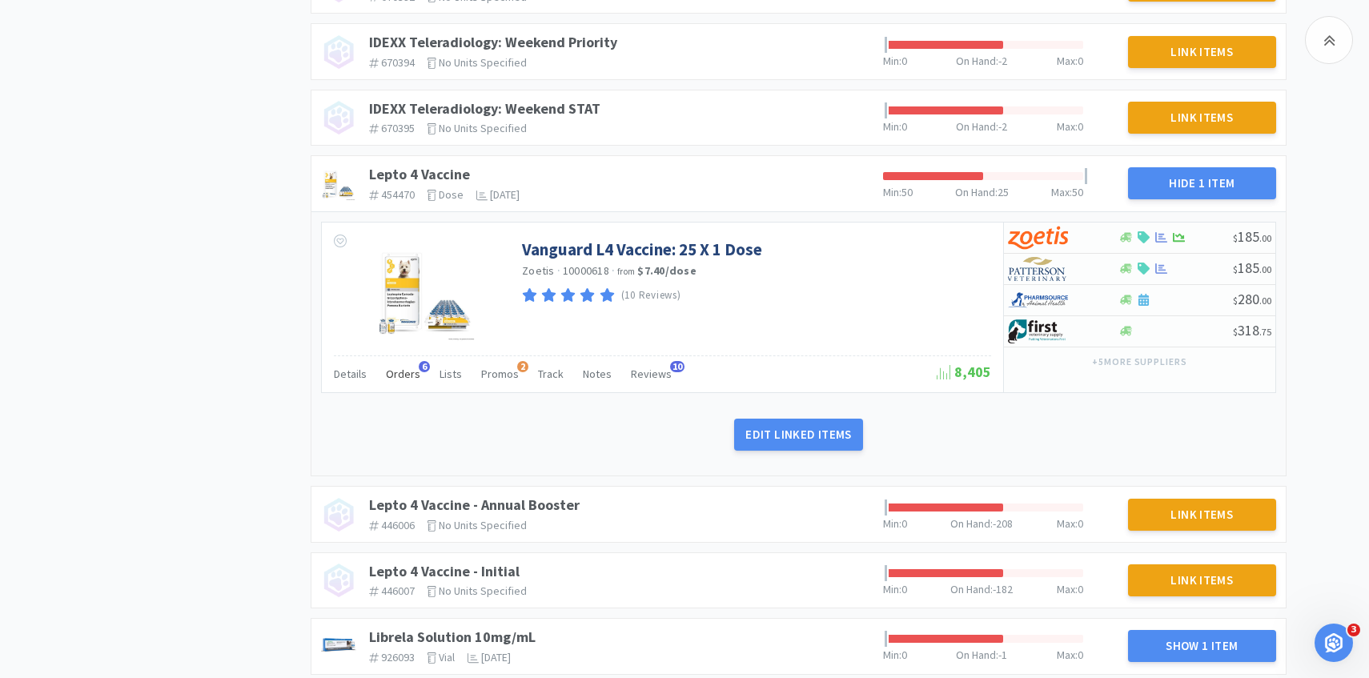
click at [395, 379] on span "Orders" at bounding box center [403, 374] width 34 height 14
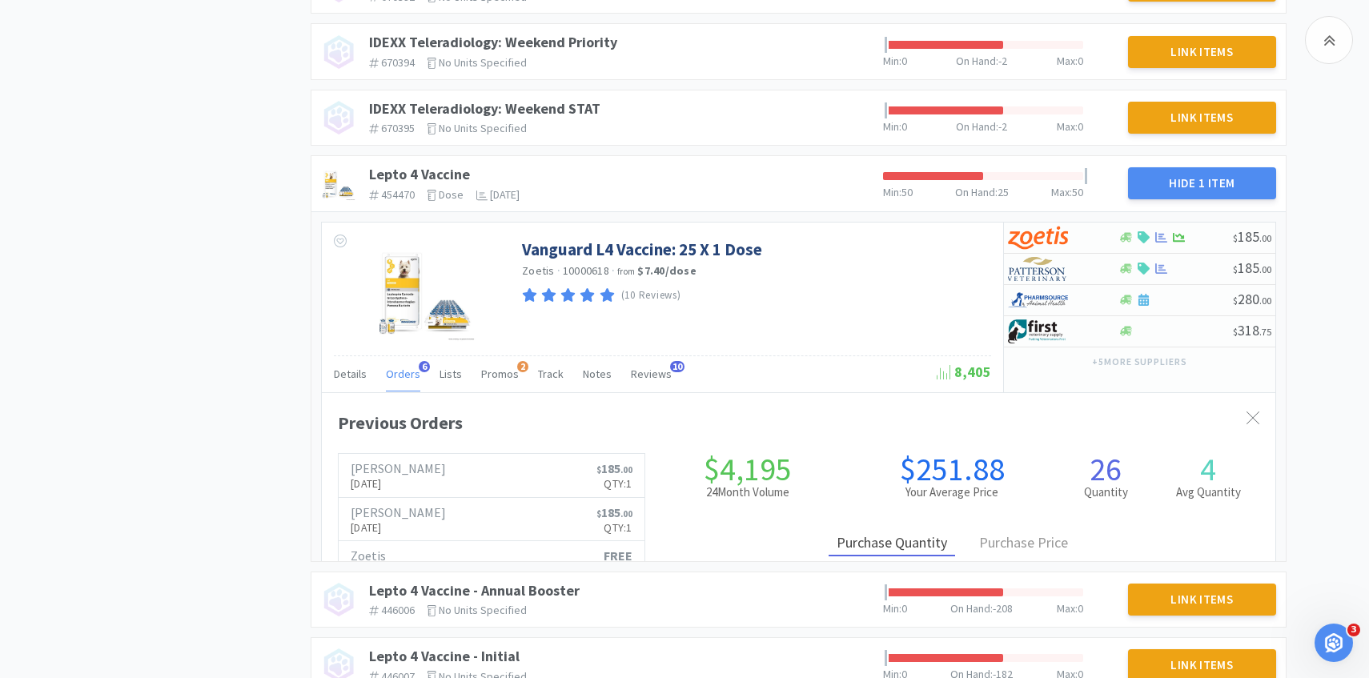
scroll to position [439, 953]
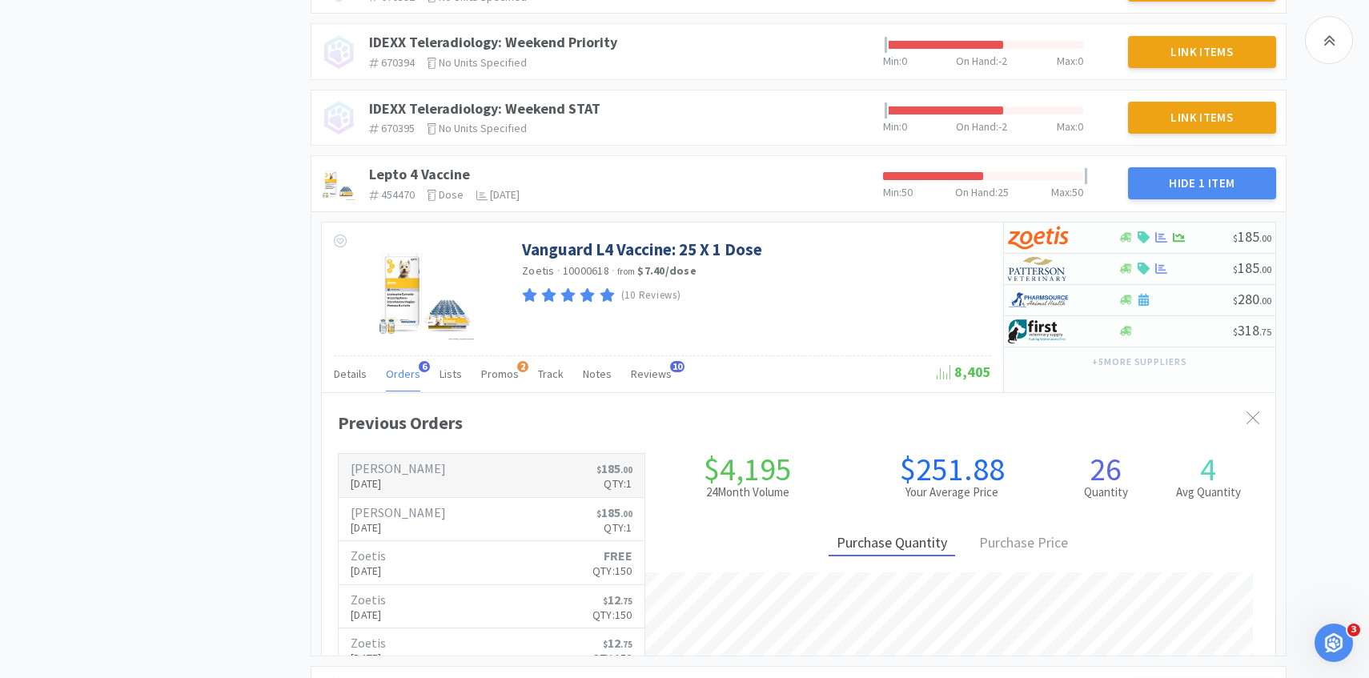
click at [405, 477] on p "Jul 28th, 2025" at bounding box center [398, 484] width 95 height 18
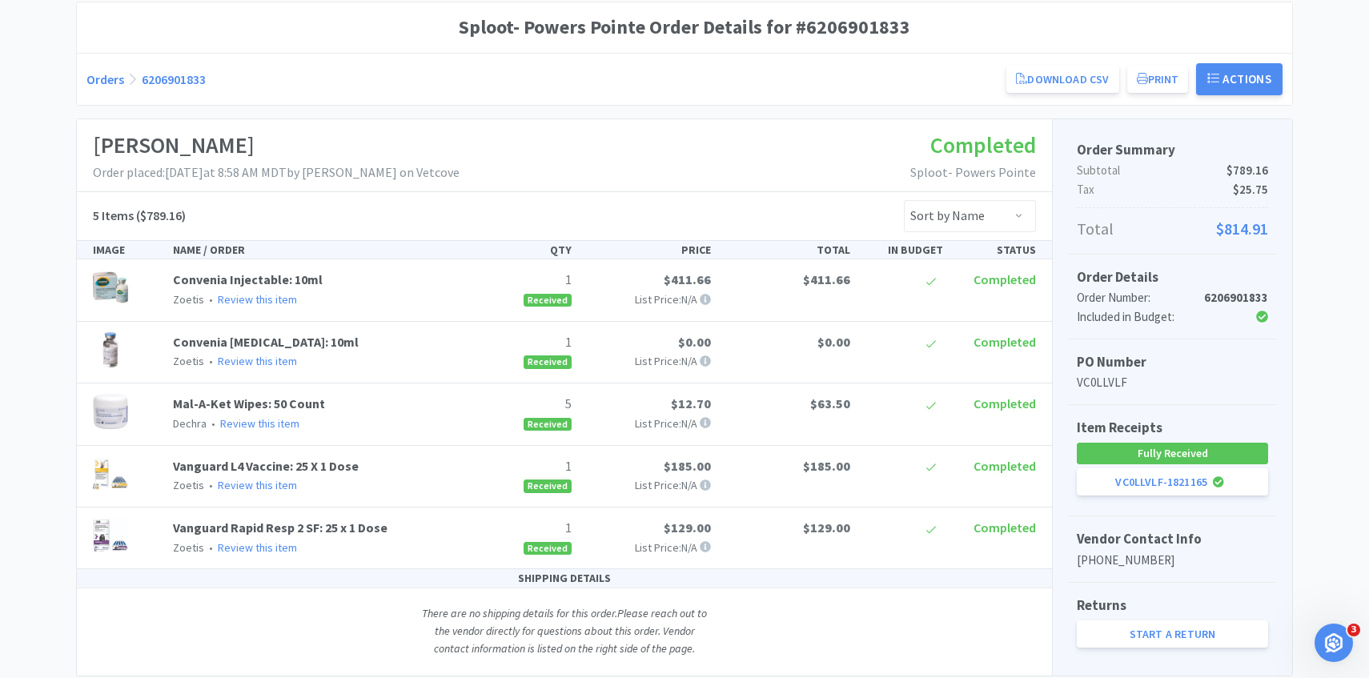
scroll to position [191, 0]
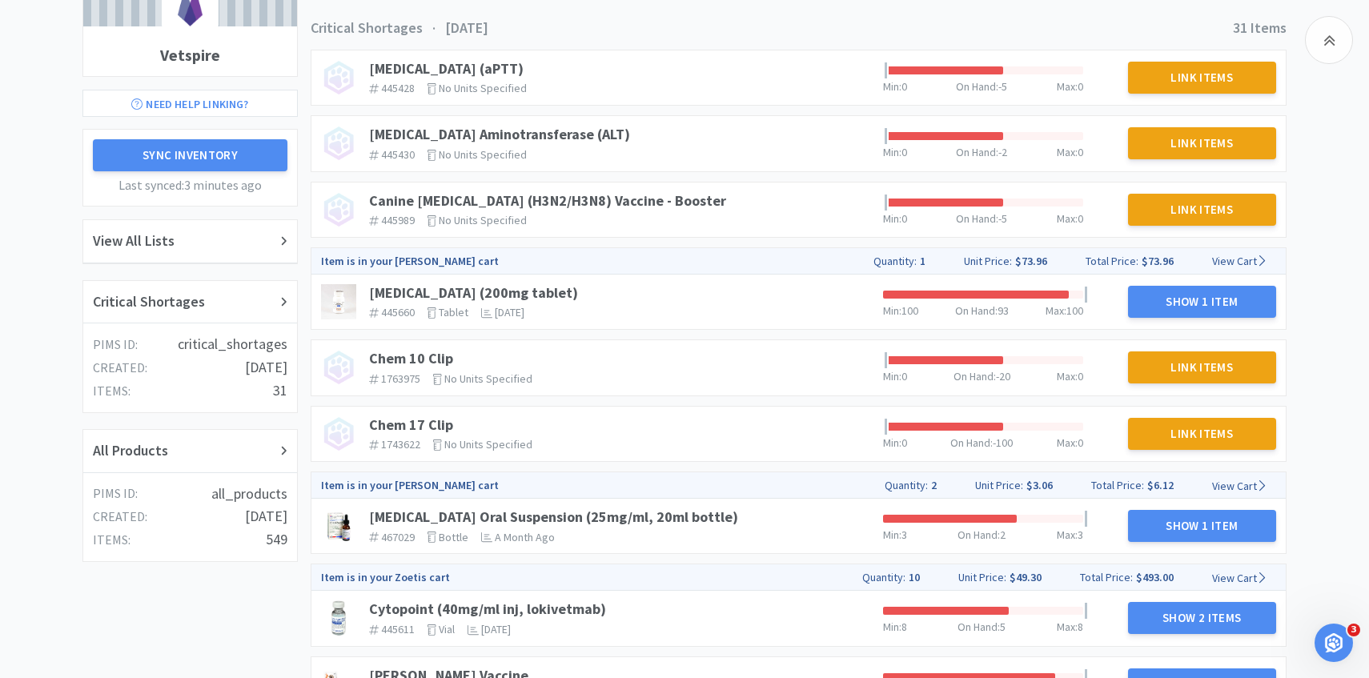
scroll to position [1404, 0]
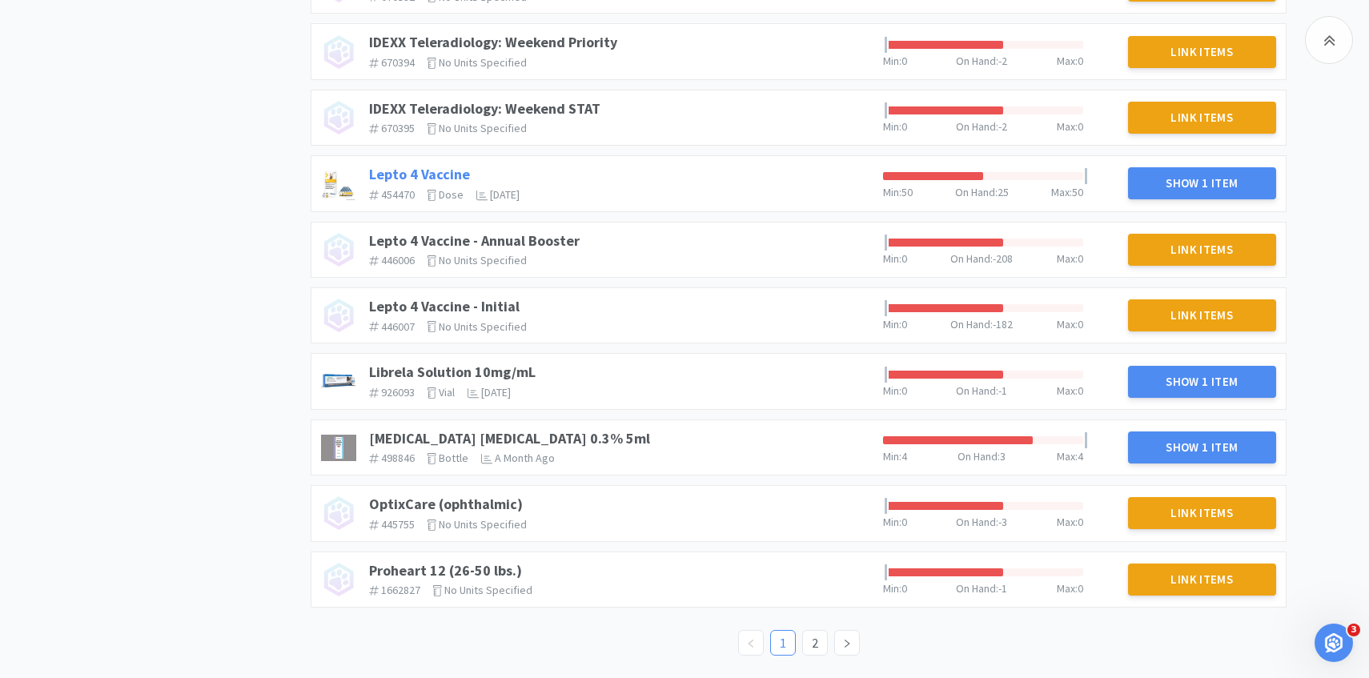
click at [456, 174] on link "Lepto 4 Vaccine" at bounding box center [419, 174] width 101 height 18
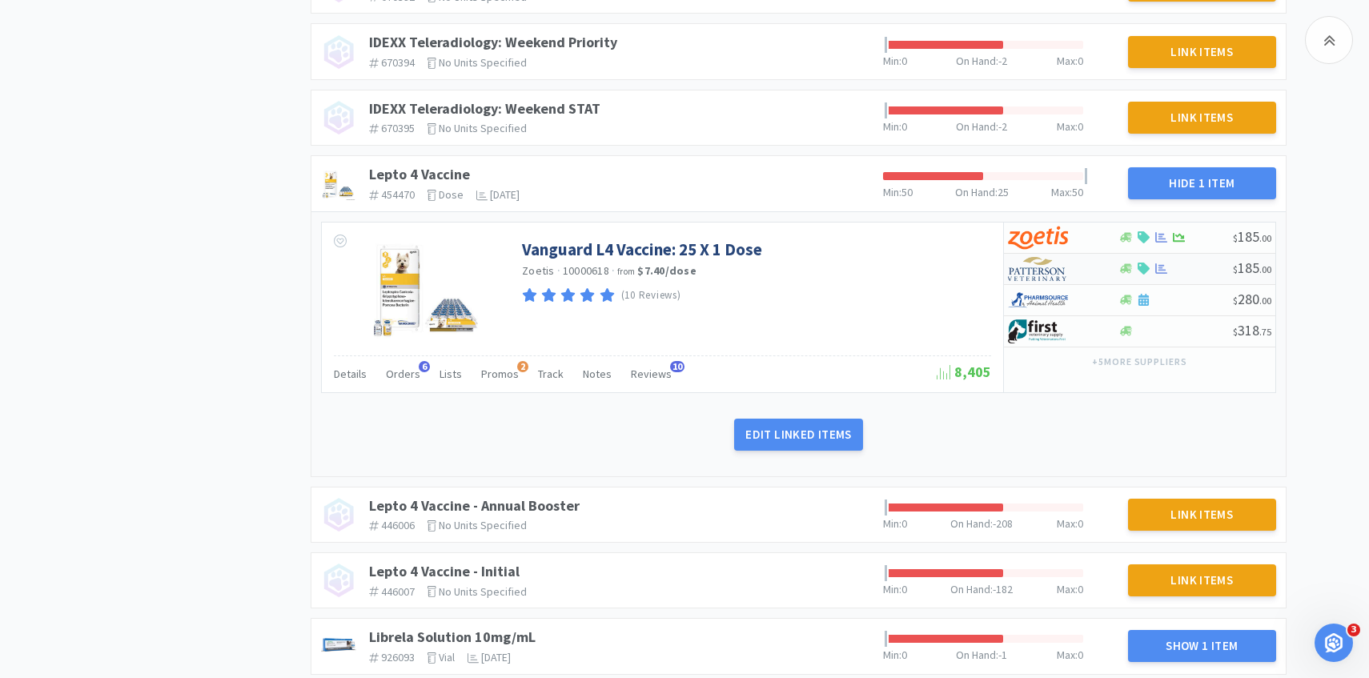
click at [1078, 275] on div at bounding box center [1052, 268] width 88 height 27
select select "1"
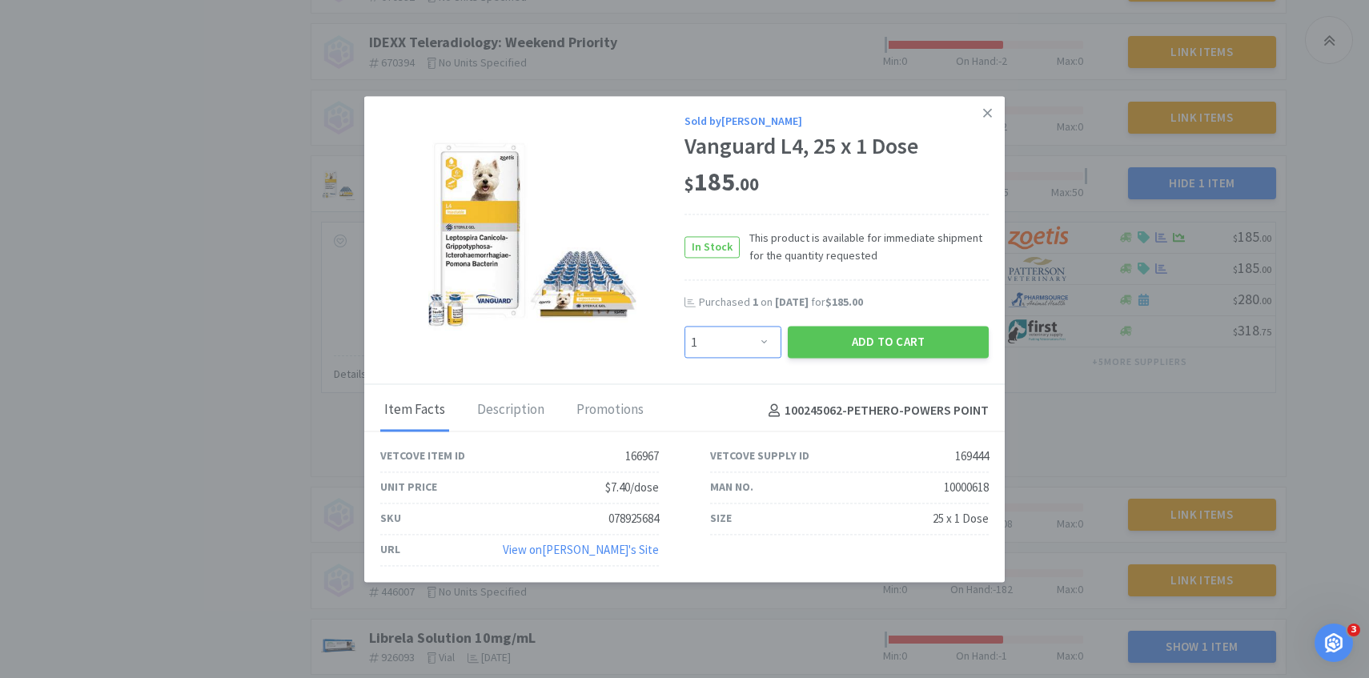
click at [765, 343] on select "Enter Quantity 1 2 3 4 5 6 7 8 9 10 11 12 13 14 15 16 17 18 19 20 Enter Quantity" at bounding box center [732, 343] width 97 height 32
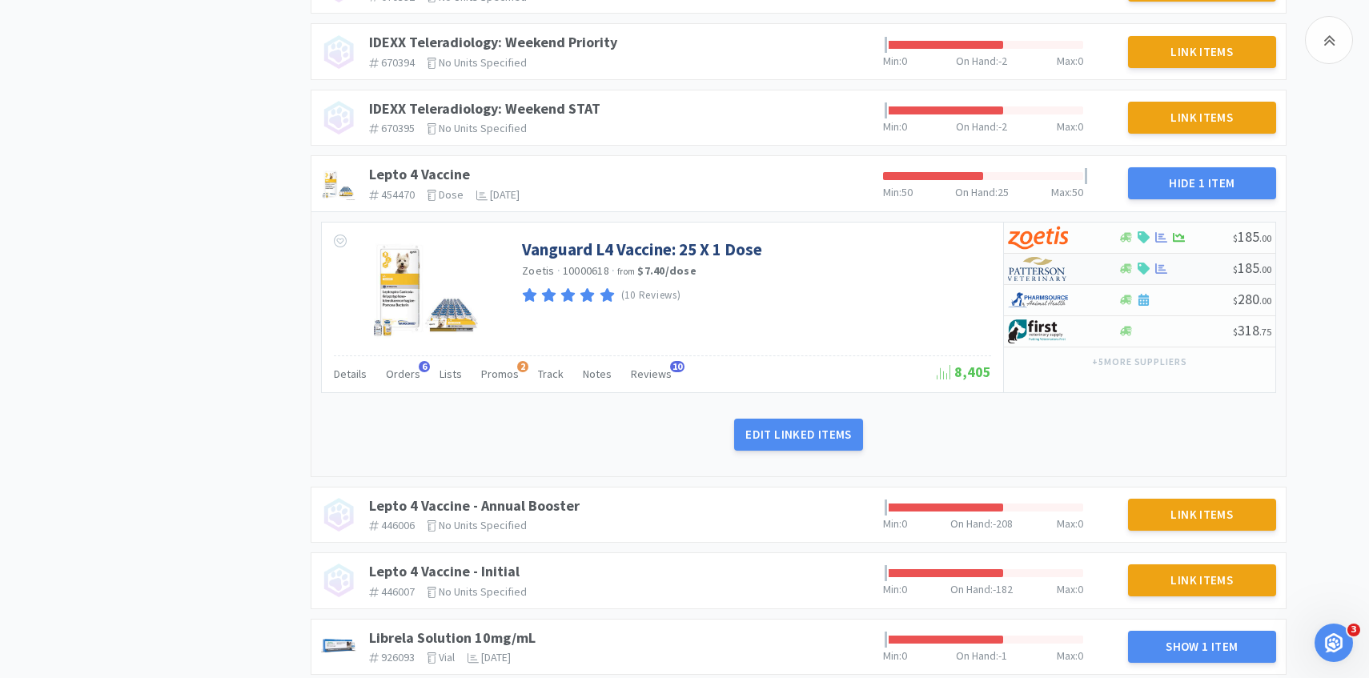
click at [1045, 271] on img at bounding box center [1038, 269] width 60 height 24
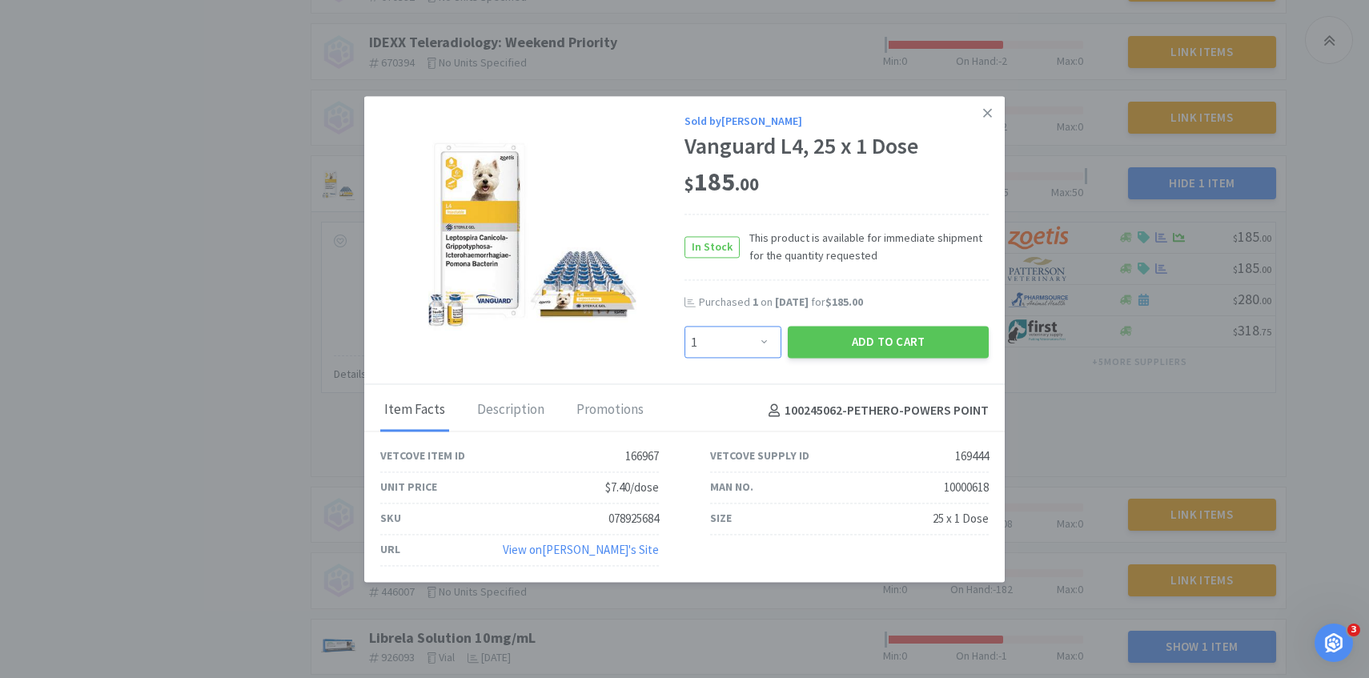
click at [744, 348] on select "Enter Quantity 1 2 3 4 5 6 7 8 9 10 11 12 13 14 15 16 17 18 19 20 Enter Quantity" at bounding box center [732, 343] width 97 height 32
select select "3"
click at [867, 348] on button "Add to Cart" at bounding box center [888, 343] width 201 height 32
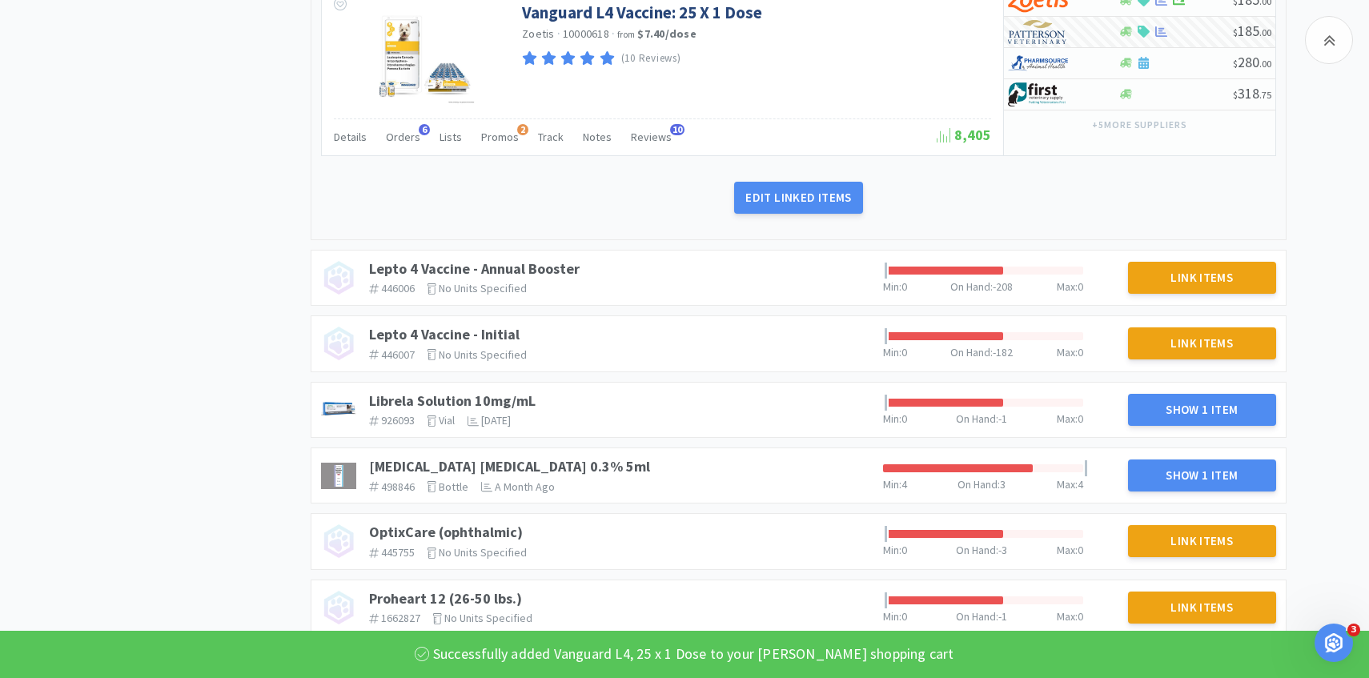
scroll to position [1671, 0]
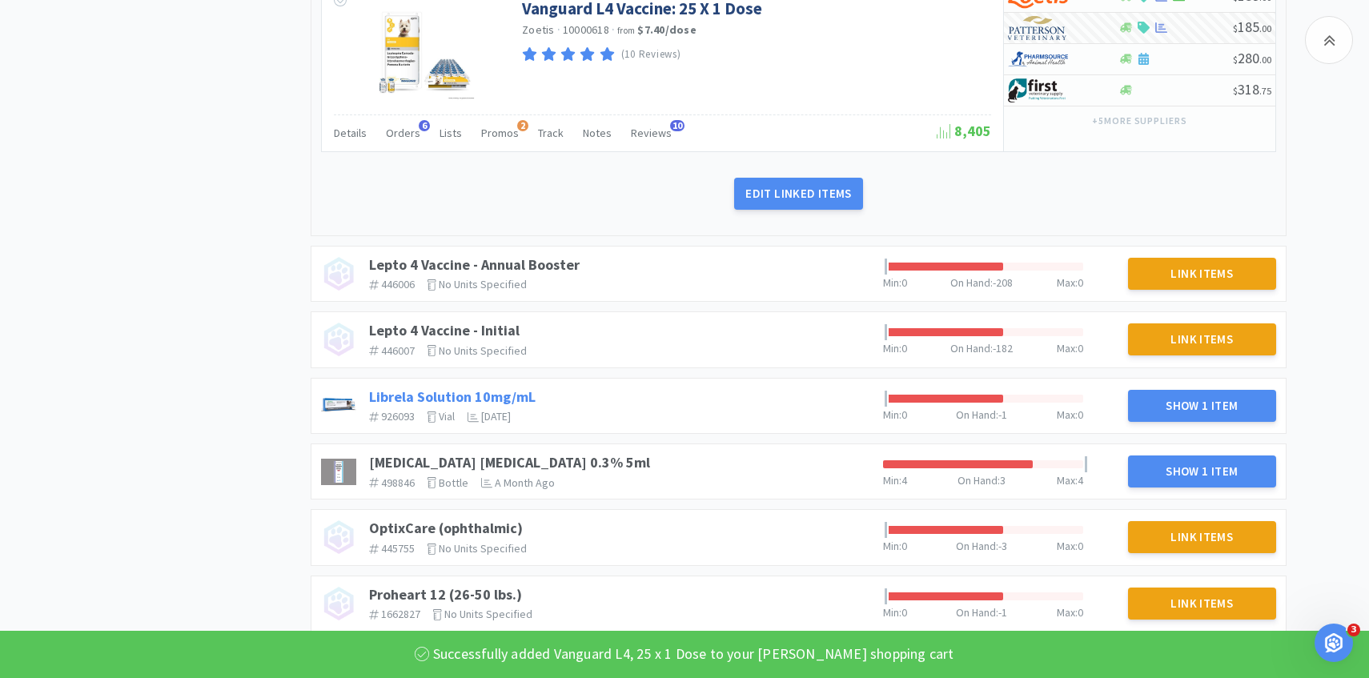
click at [475, 396] on link "Librela Solution 10mg/mL" at bounding box center [452, 396] width 166 height 18
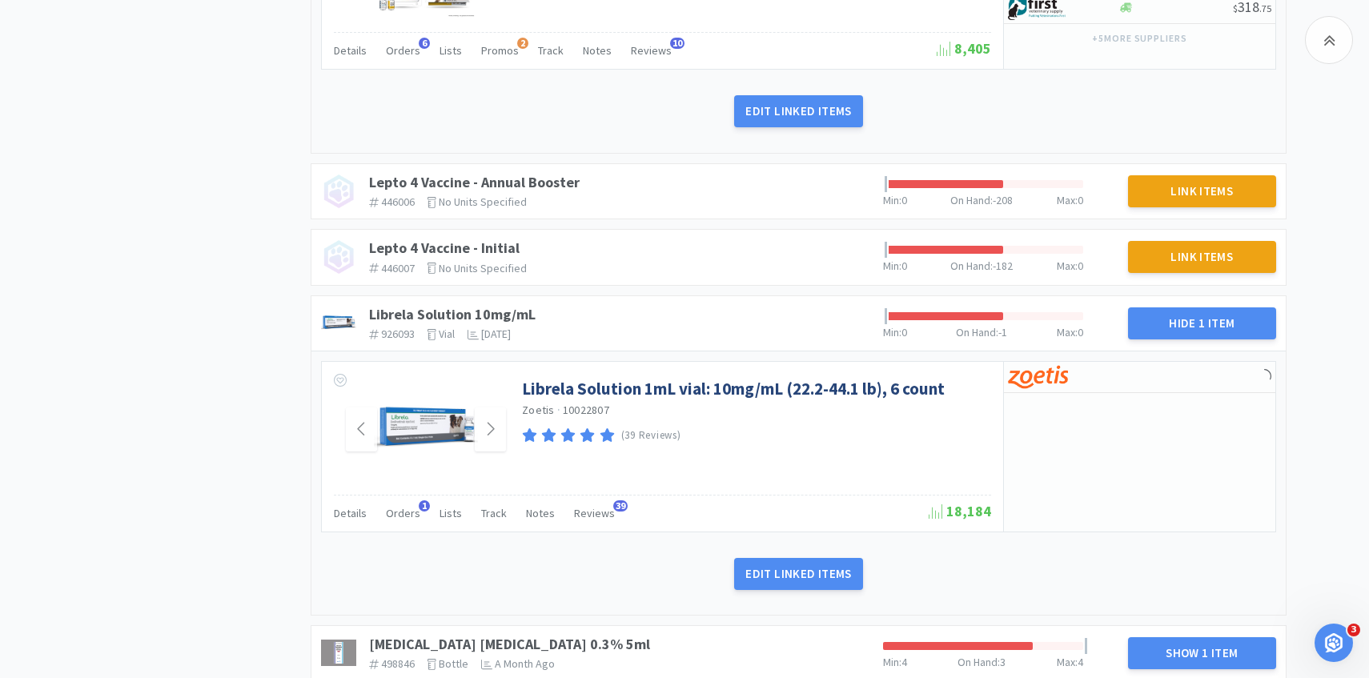
scroll to position [1841, 0]
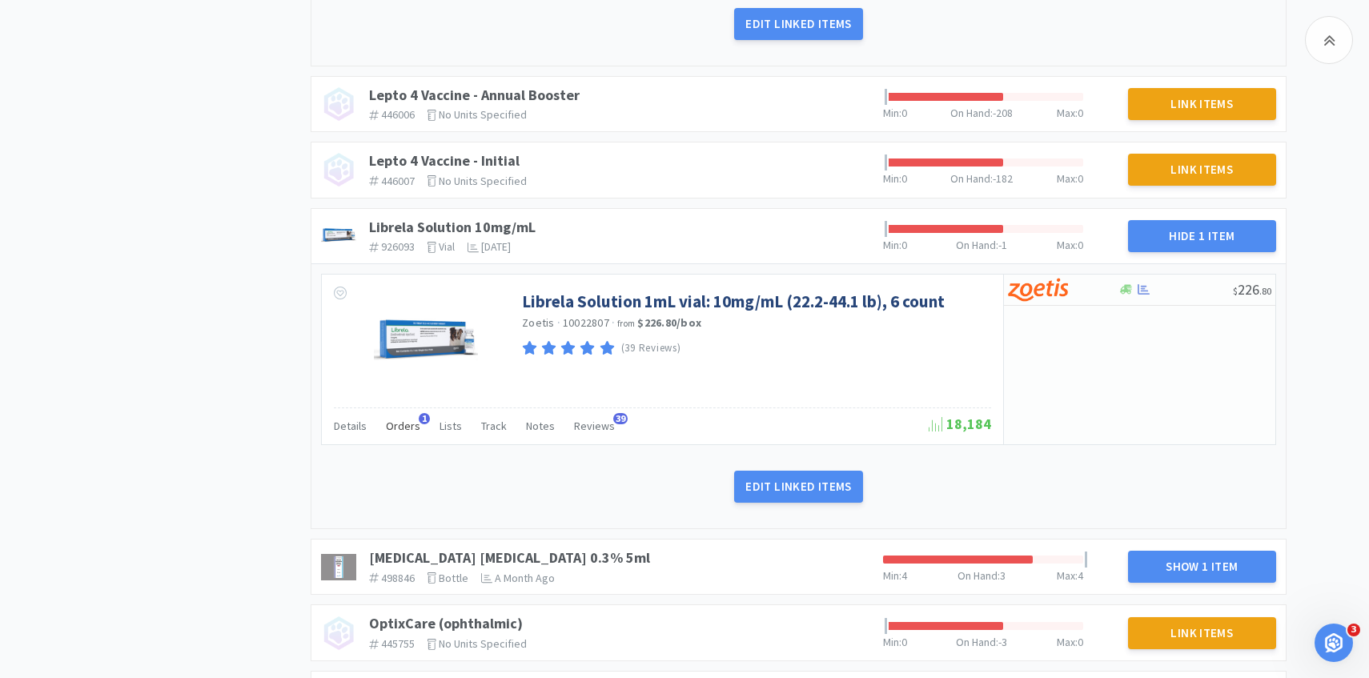
click at [400, 431] on span "Orders" at bounding box center [403, 426] width 34 height 14
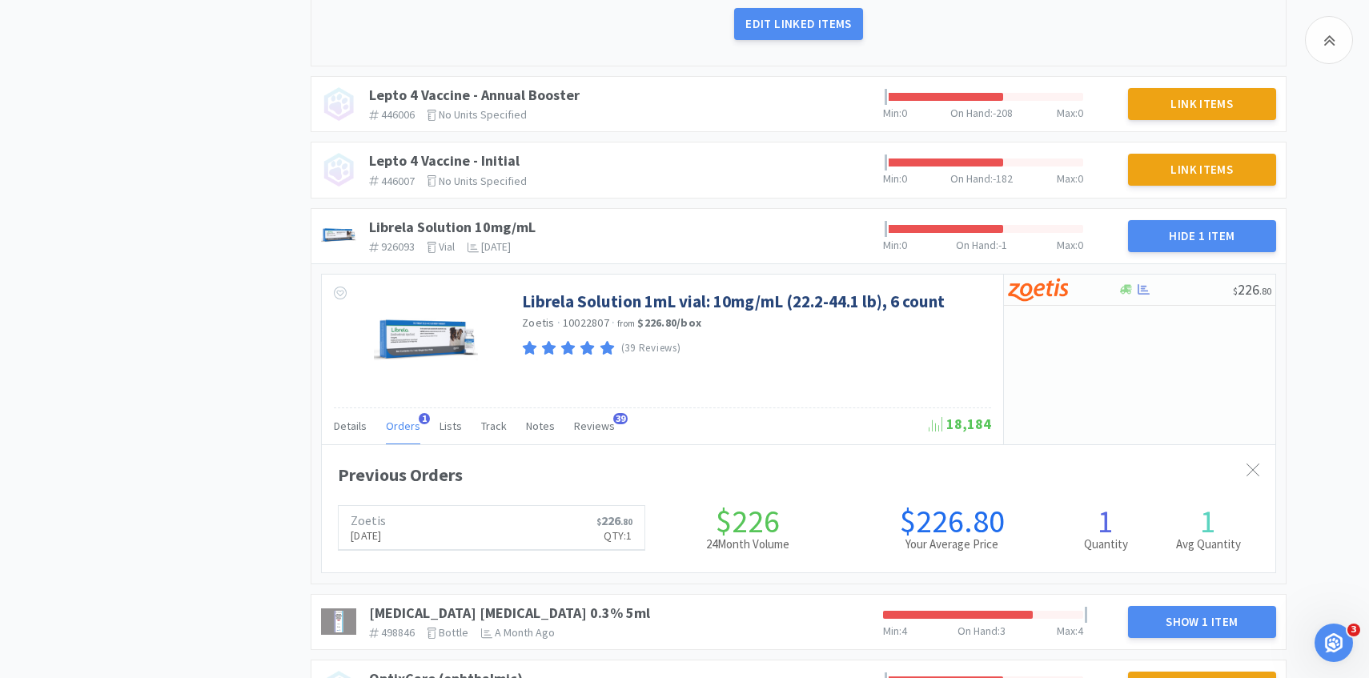
scroll to position [0, 0]
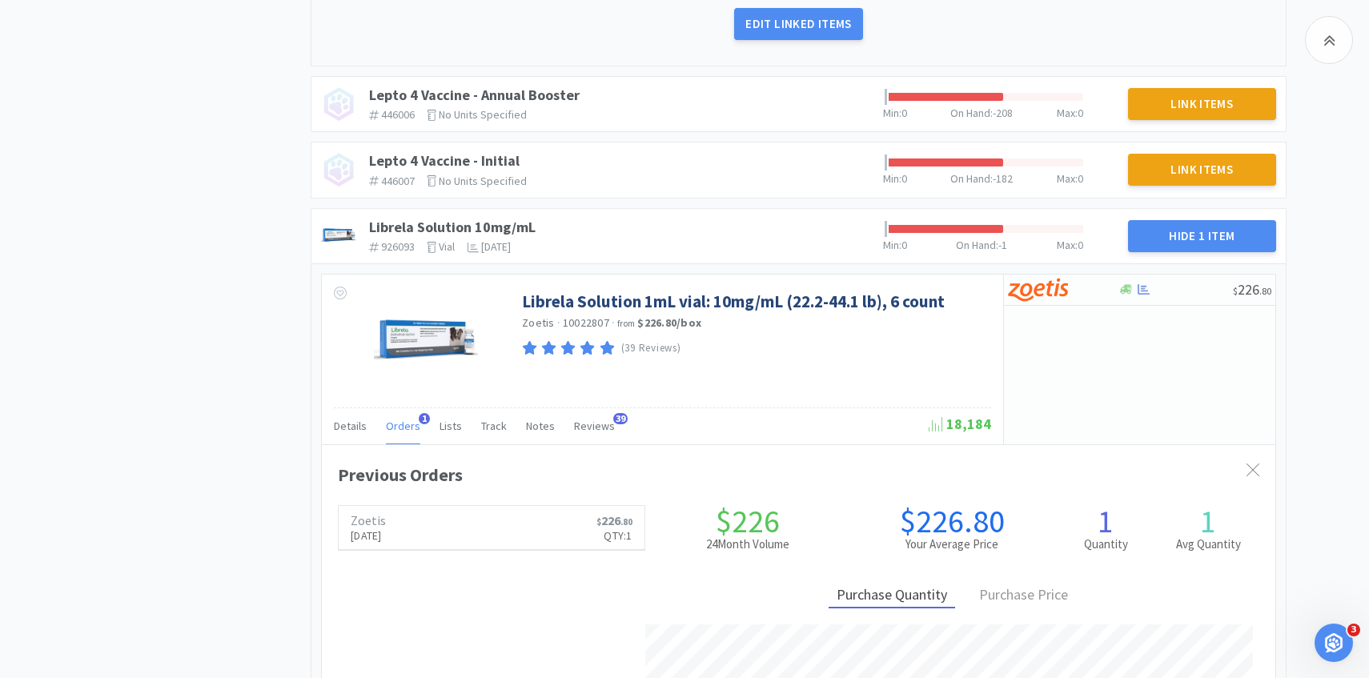
click at [400, 431] on span "Orders" at bounding box center [403, 426] width 34 height 14
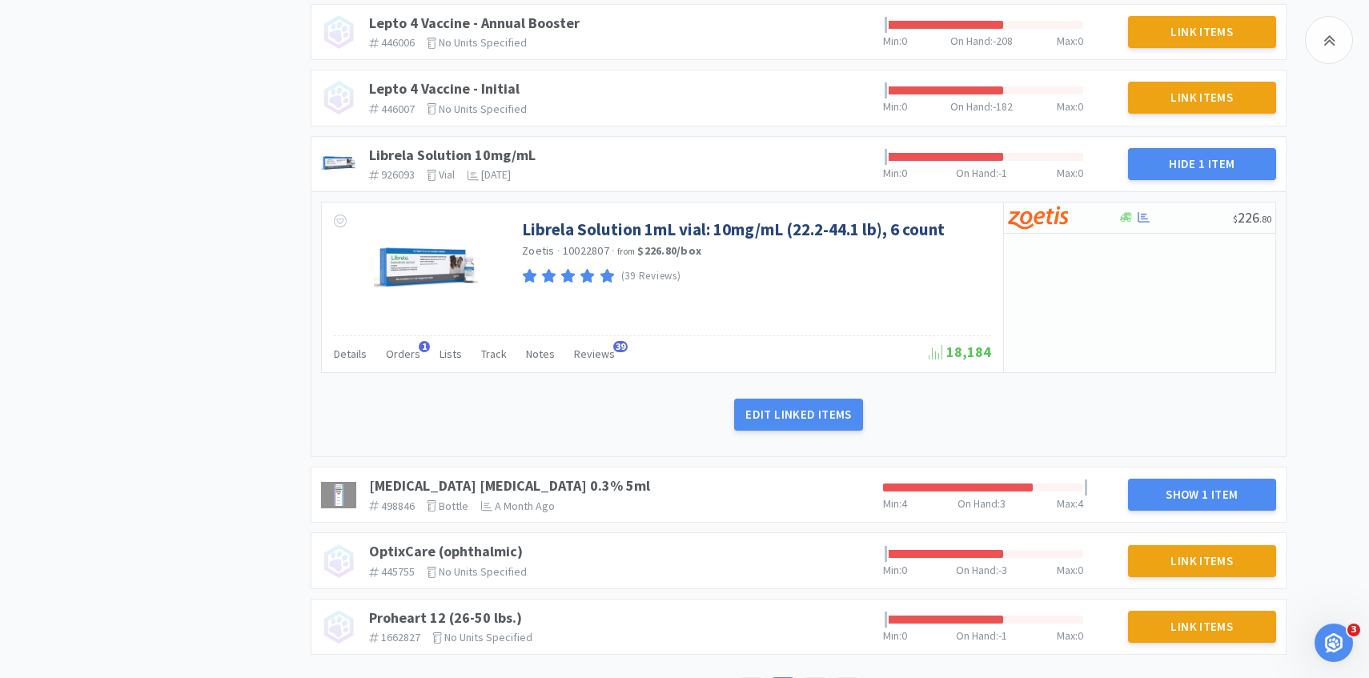
scroll to position [1916, 0]
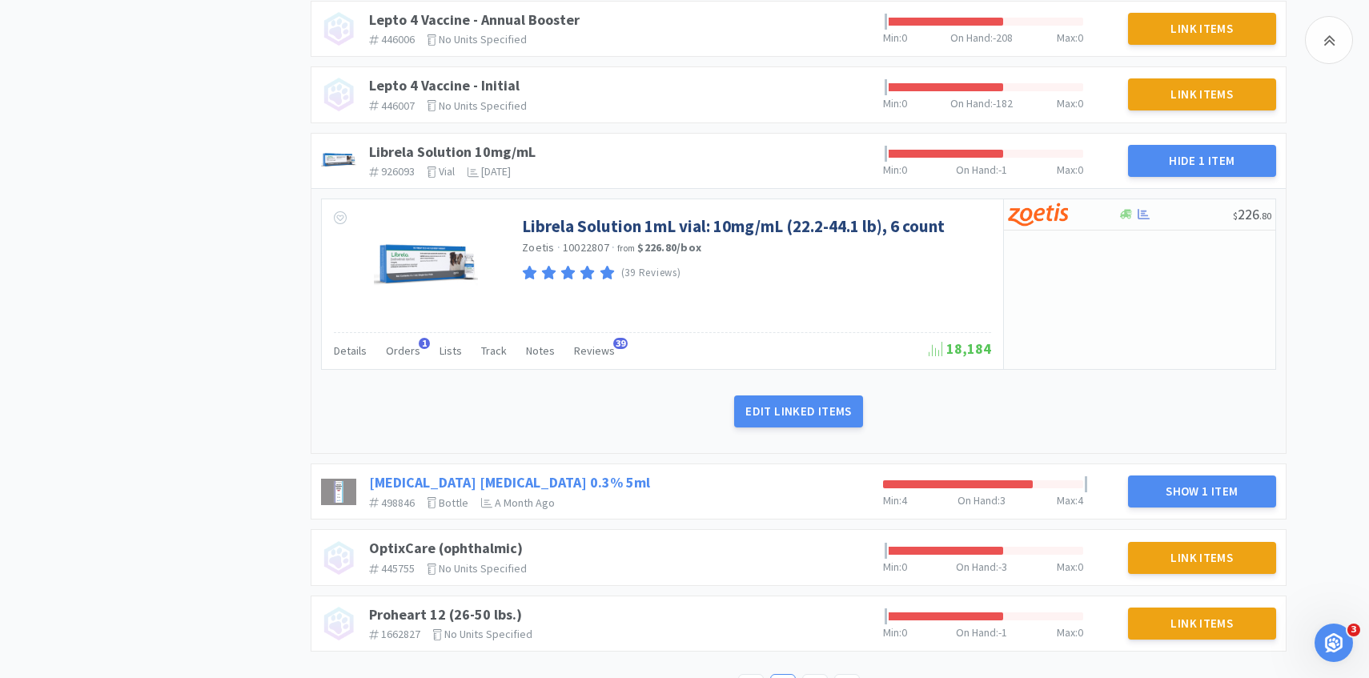
click at [575, 483] on link "Ofloxacin Ophthalmic Solution 0.3% 5ml" at bounding box center [509, 482] width 281 height 18
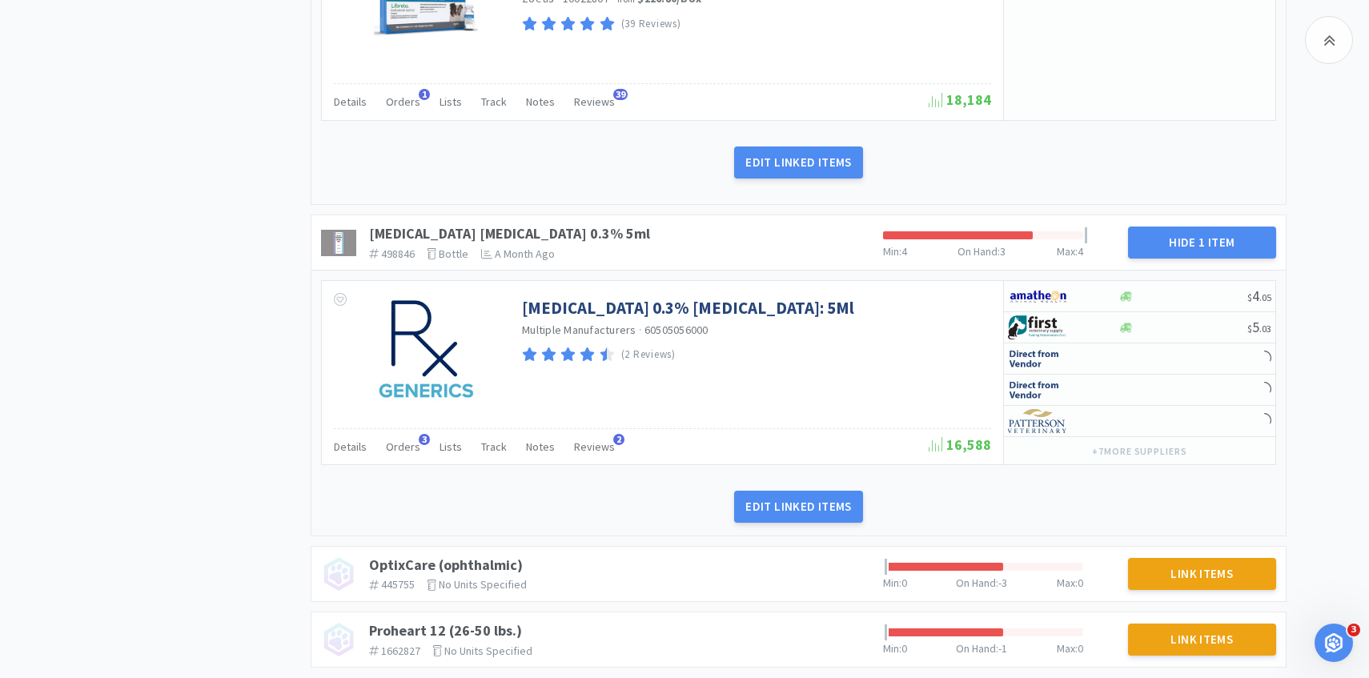
scroll to position [2187, 0]
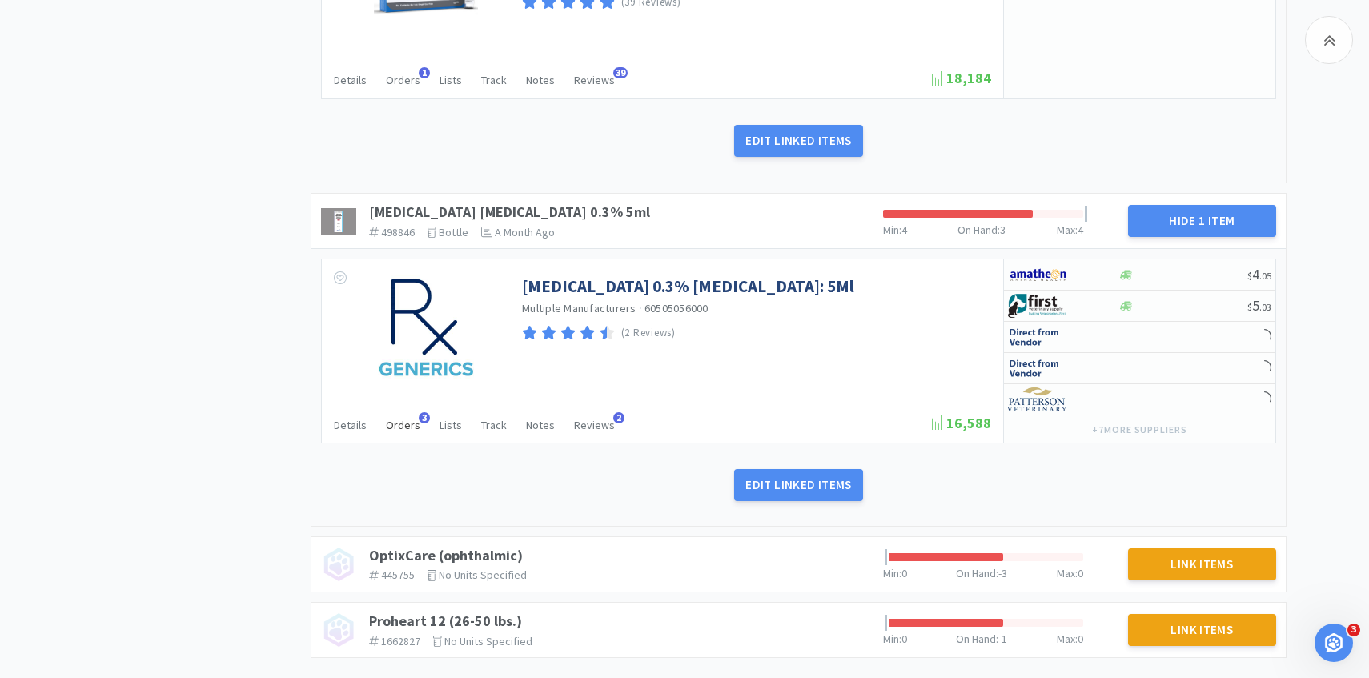
click at [407, 429] on span "Orders" at bounding box center [403, 425] width 34 height 14
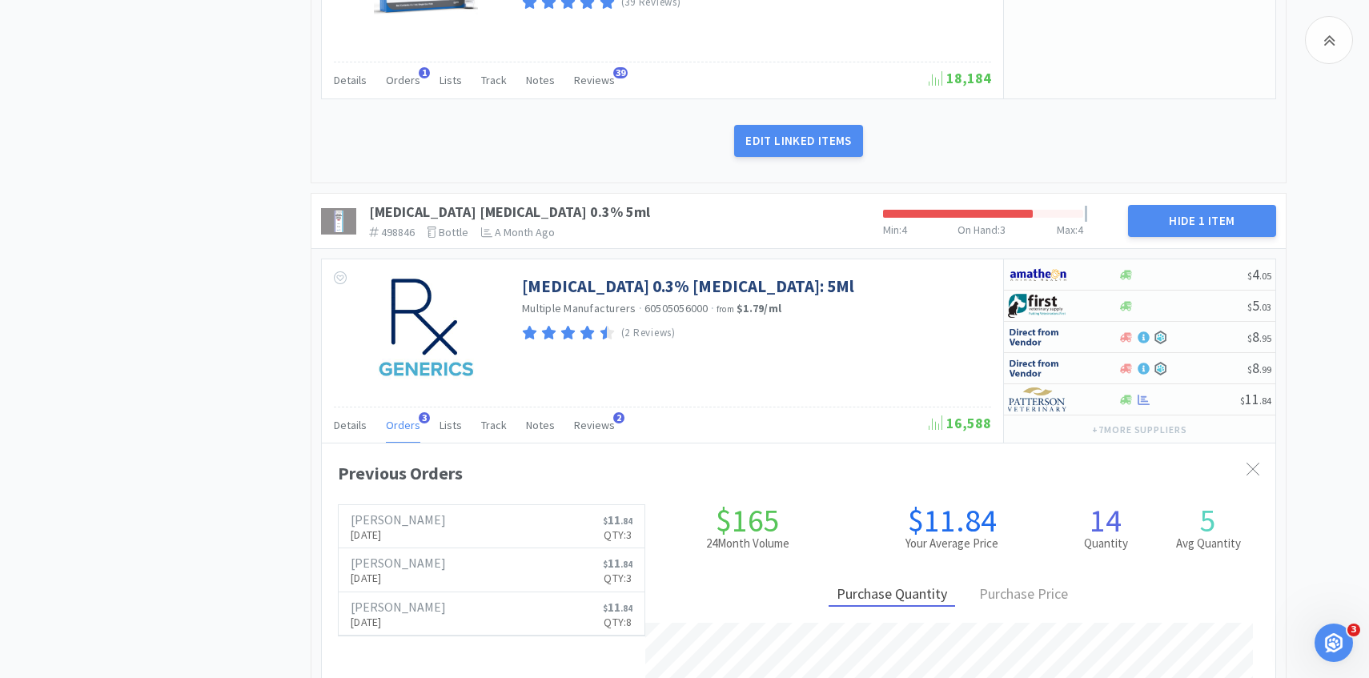
scroll to position [439, 953]
click at [407, 429] on span "Orders" at bounding box center [403, 425] width 34 height 14
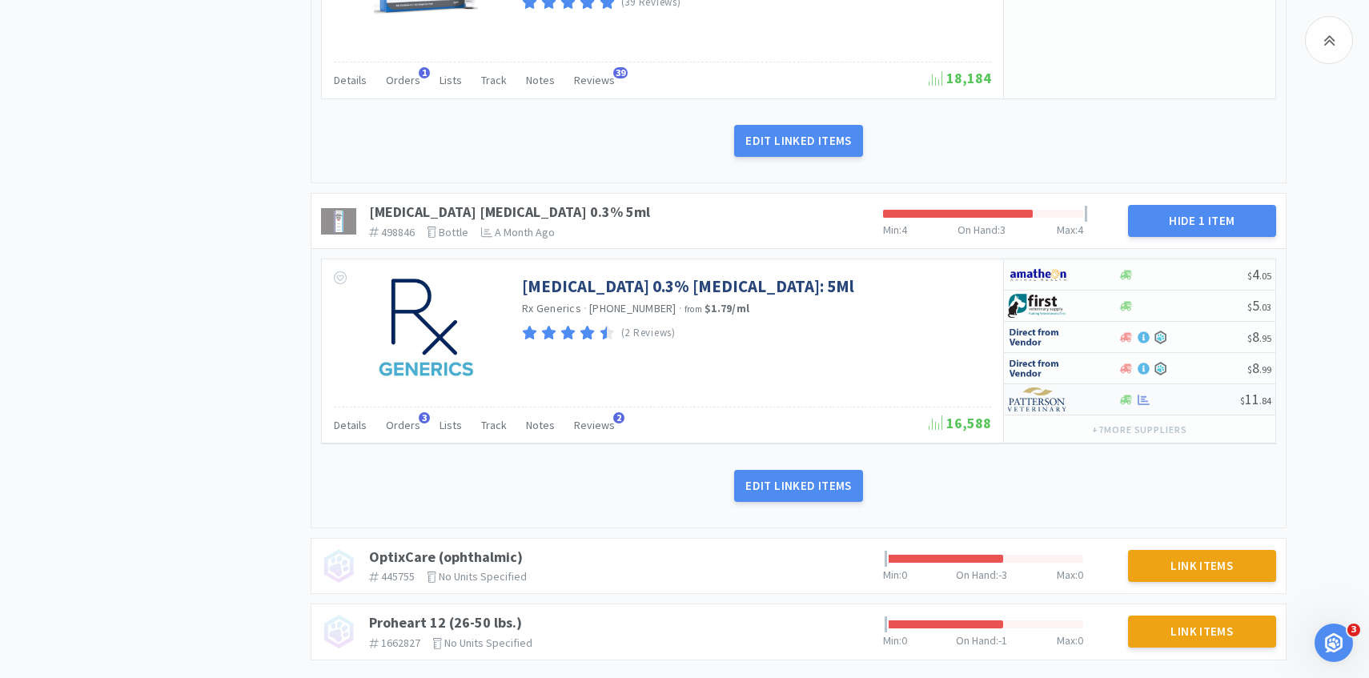
click at [1067, 396] on img at bounding box center [1038, 399] width 60 height 24
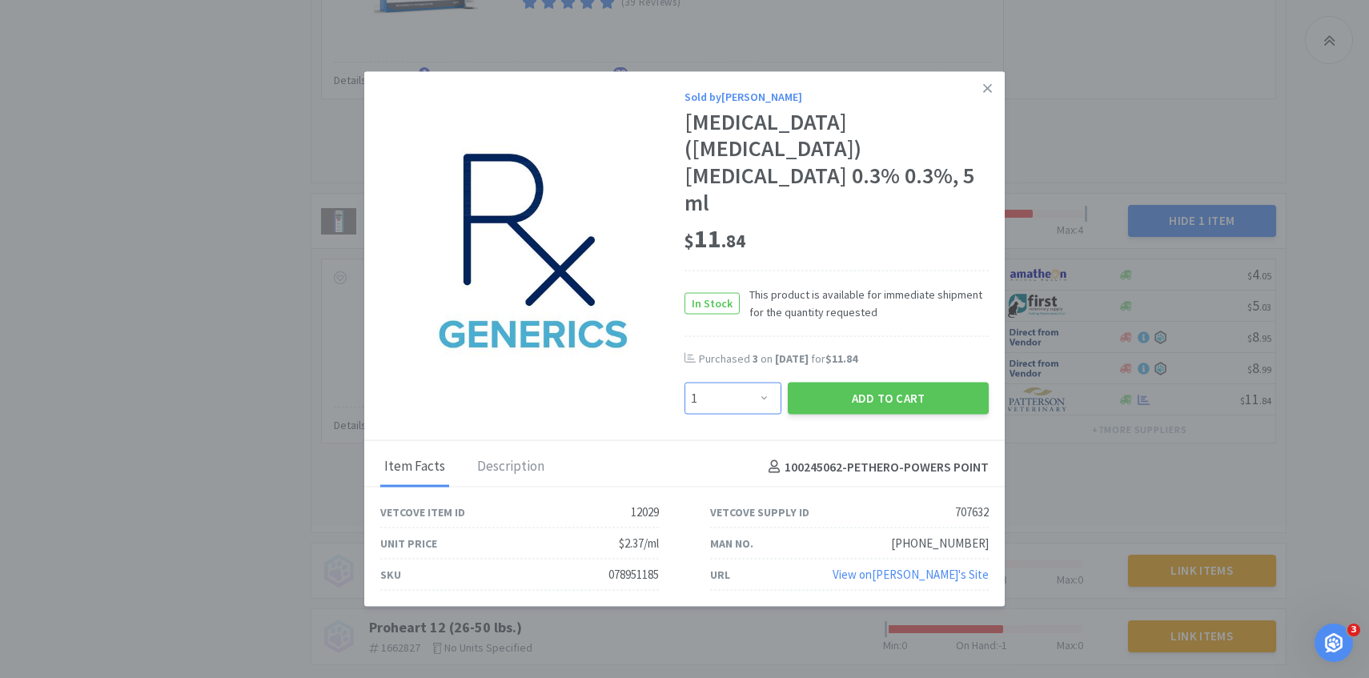
click at [726, 383] on select "Enter Quantity 1 2 3 4 5 6 7 8 9 10 11 12 13 14 15 16 17 18 19 20 Enter Quantity" at bounding box center [732, 399] width 97 height 32
select select "3"
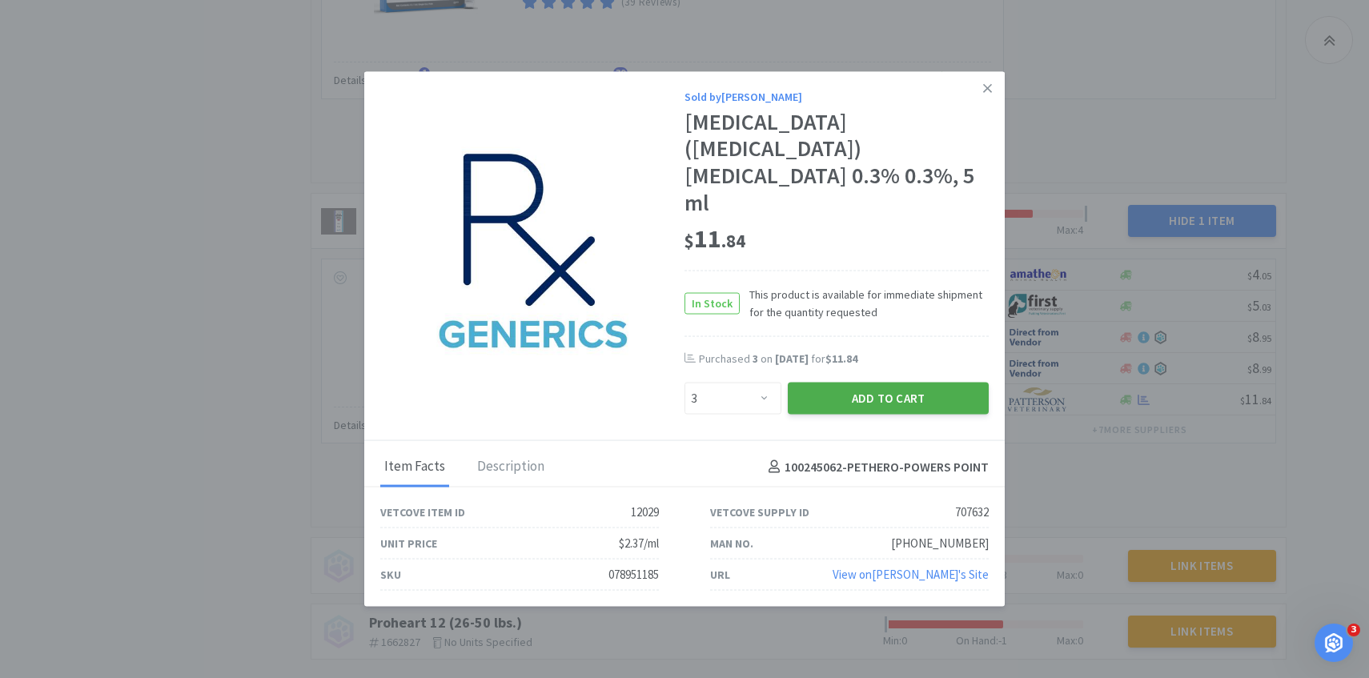
drag, startPoint x: 726, startPoint y: 383, endPoint x: 840, endPoint y: 374, distance: 114.0
click at [840, 383] on button "Add to Cart" at bounding box center [888, 399] width 201 height 32
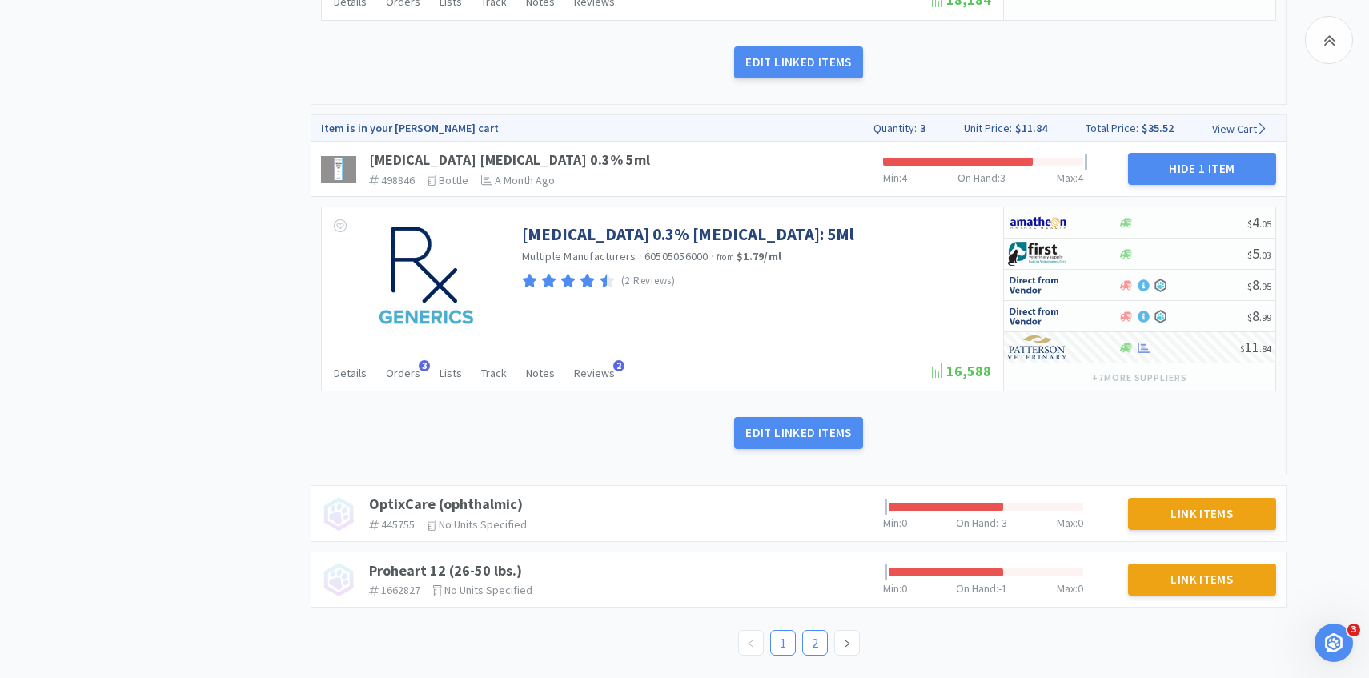
click at [804, 640] on link "2" at bounding box center [815, 643] width 24 height 24
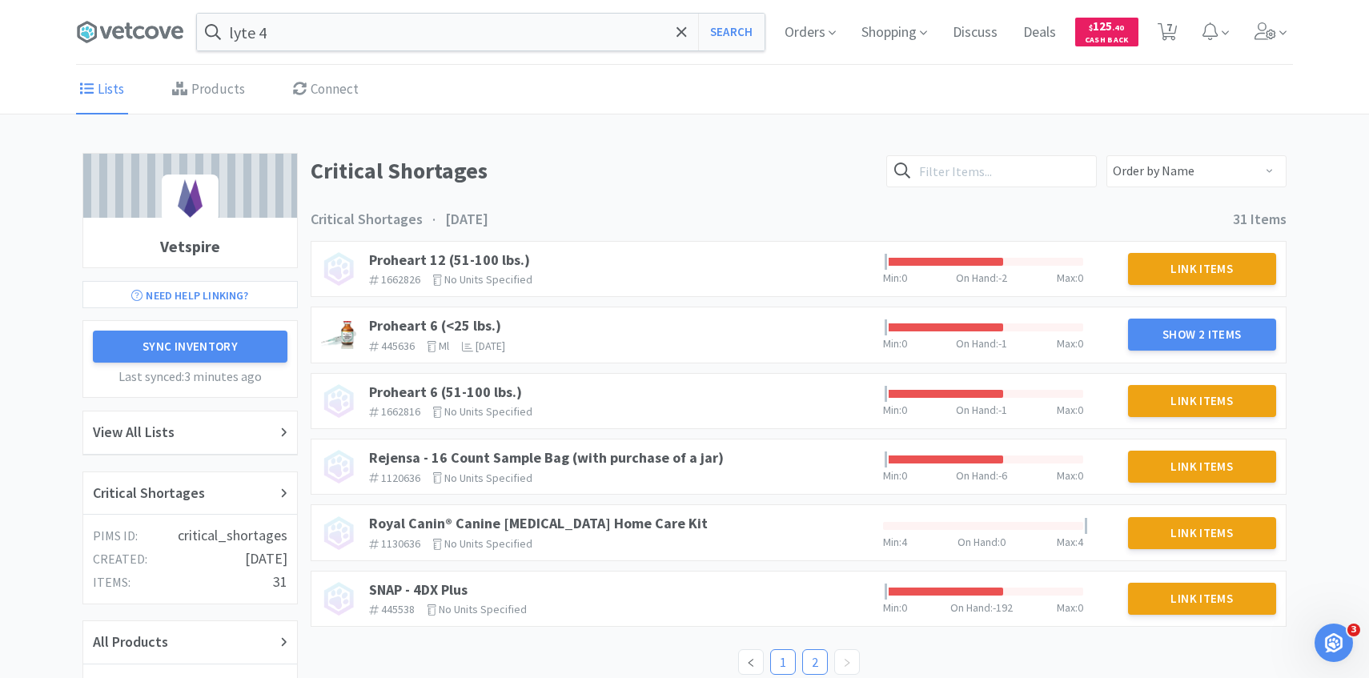
click at [785, 649] on li "1" at bounding box center [783, 662] width 26 height 26
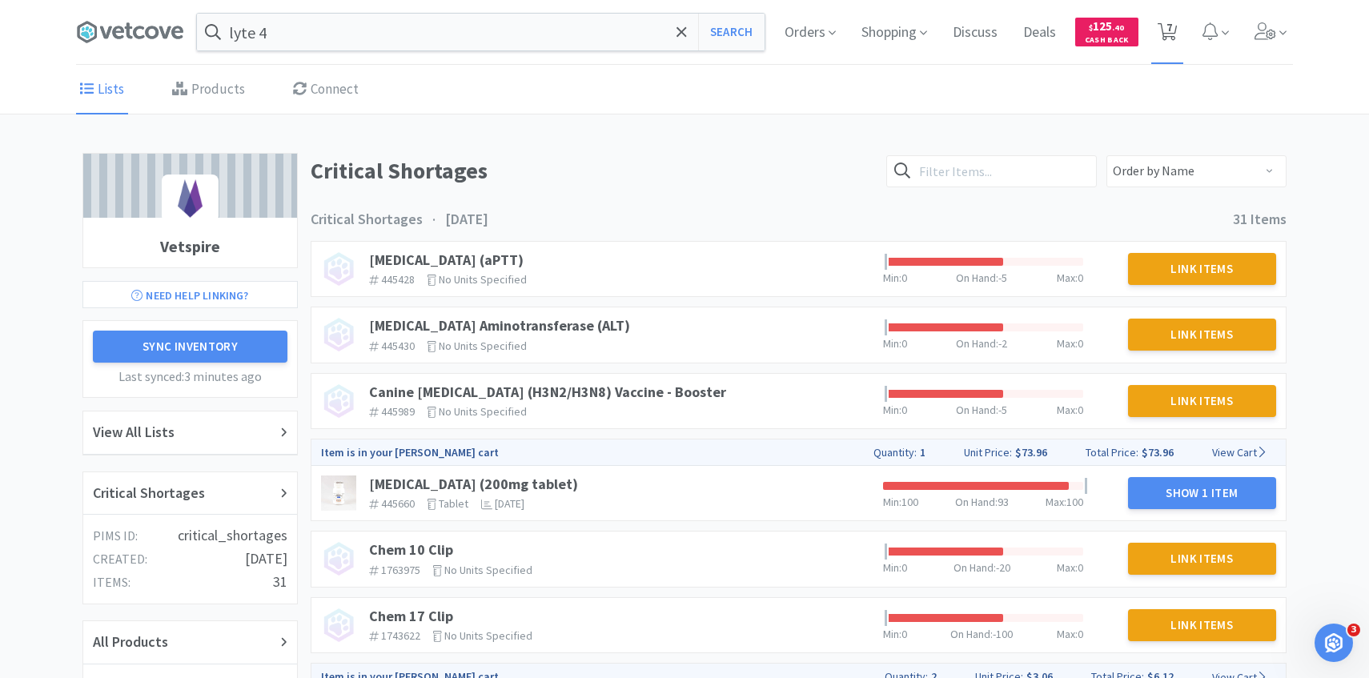
click at [1165, 49] on span "7" at bounding box center [1167, 32] width 33 height 64
select select "10"
select select "1"
select select "2"
select select "1"
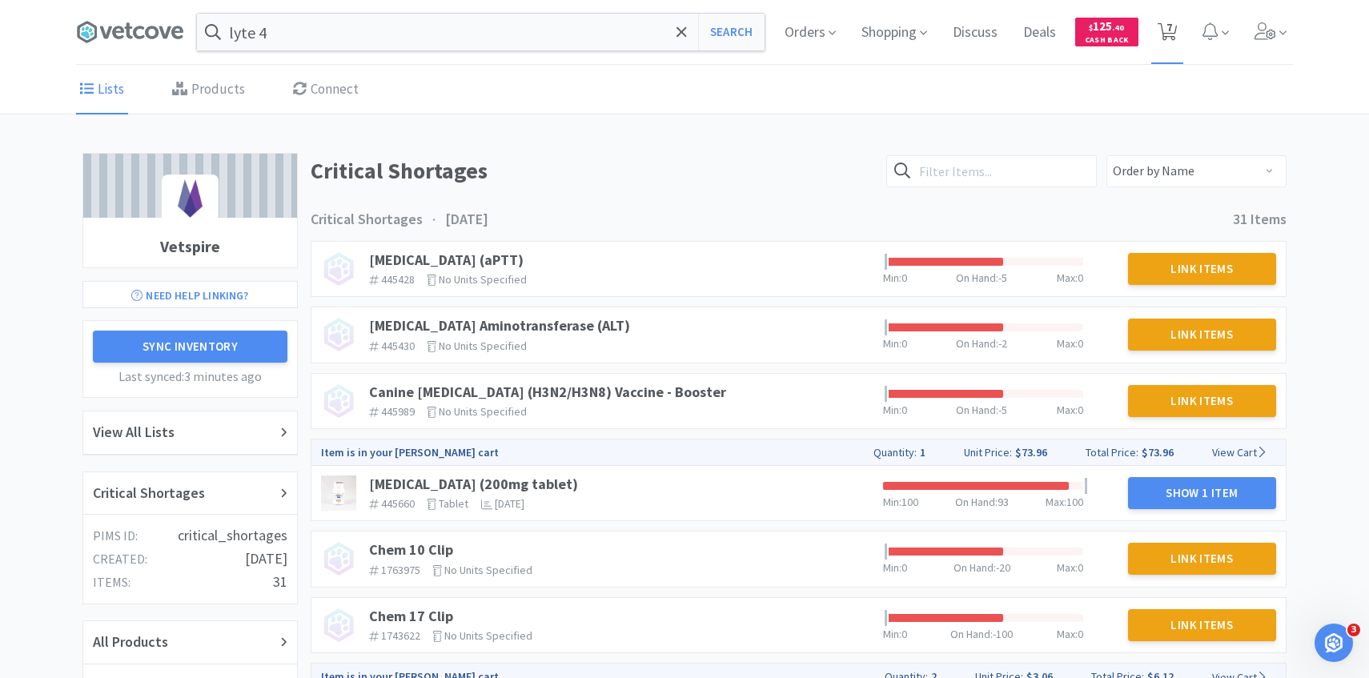
select select "1"
select select "3"
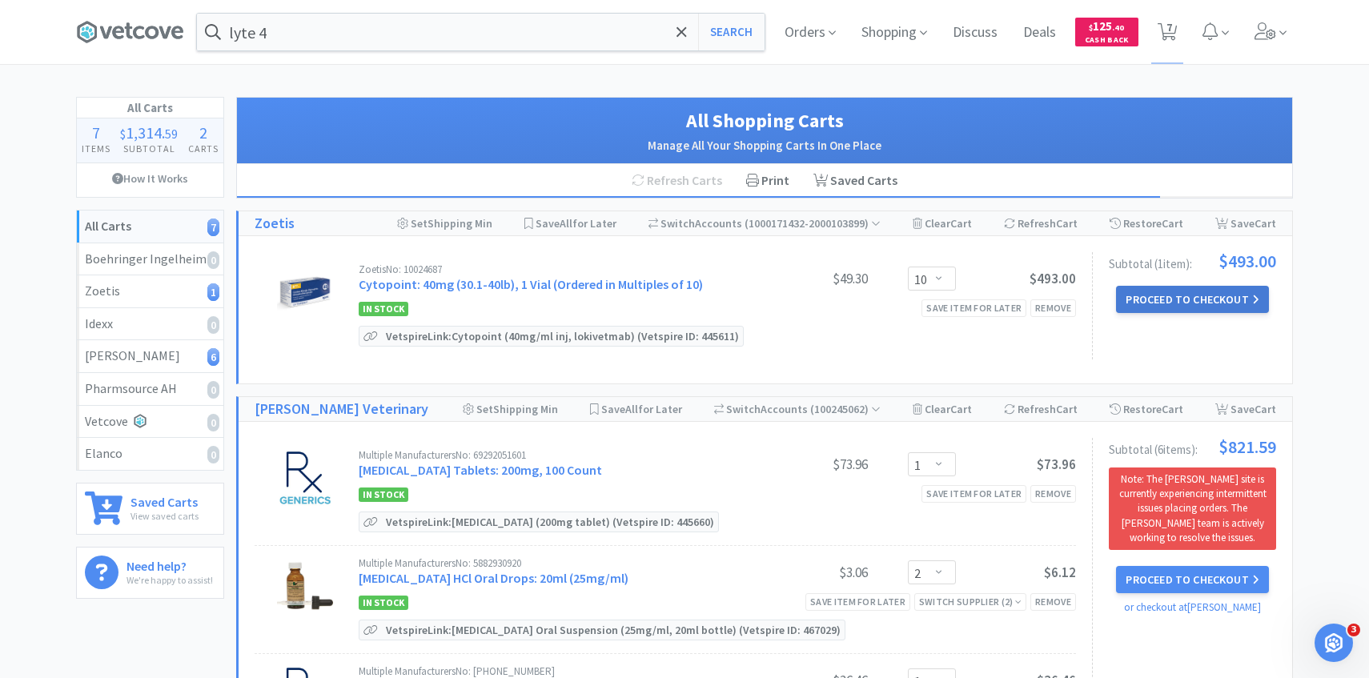
click at [1150, 308] on button "Proceed to Checkout" at bounding box center [1192, 299] width 152 height 27
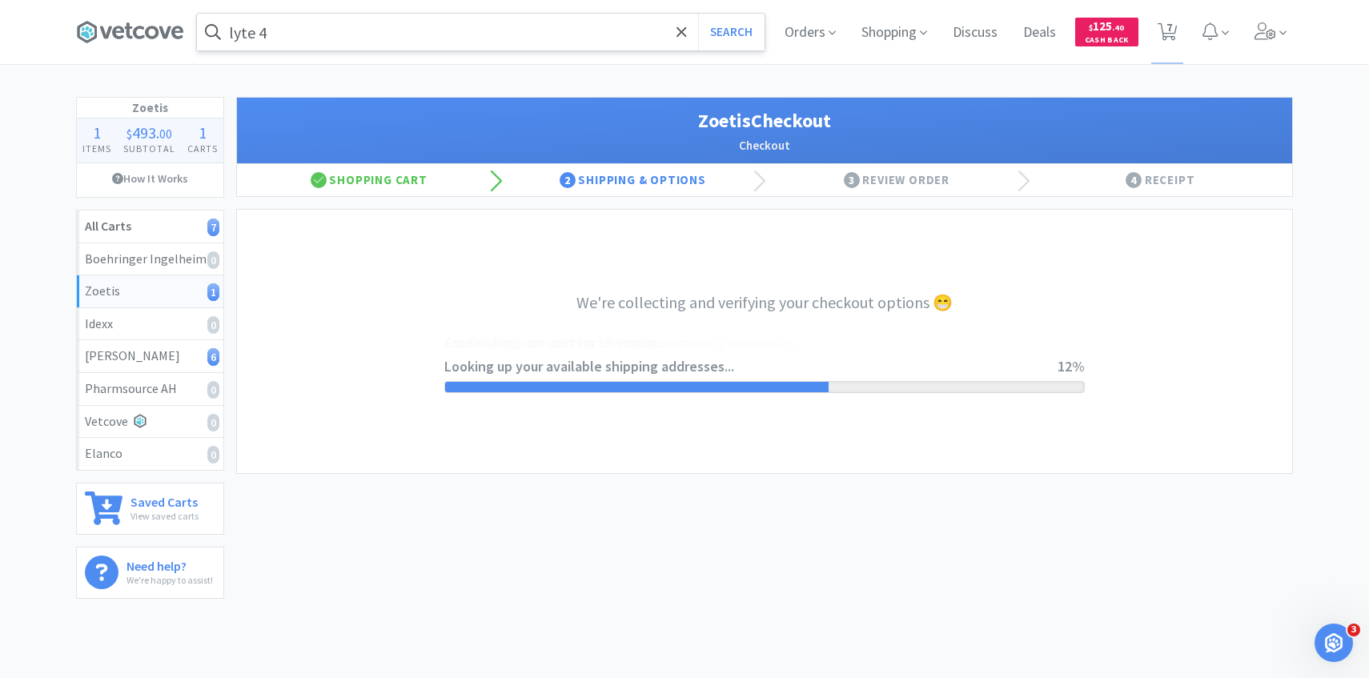
select select "invoice"
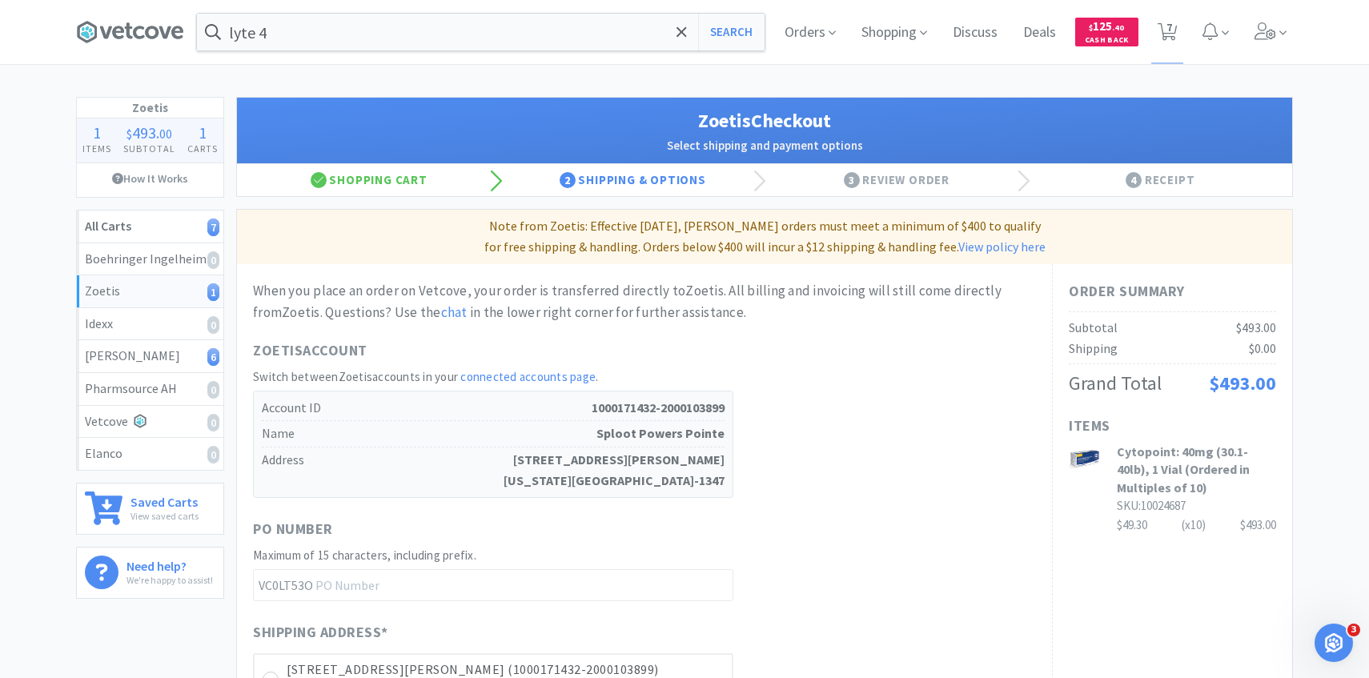
scroll to position [451, 0]
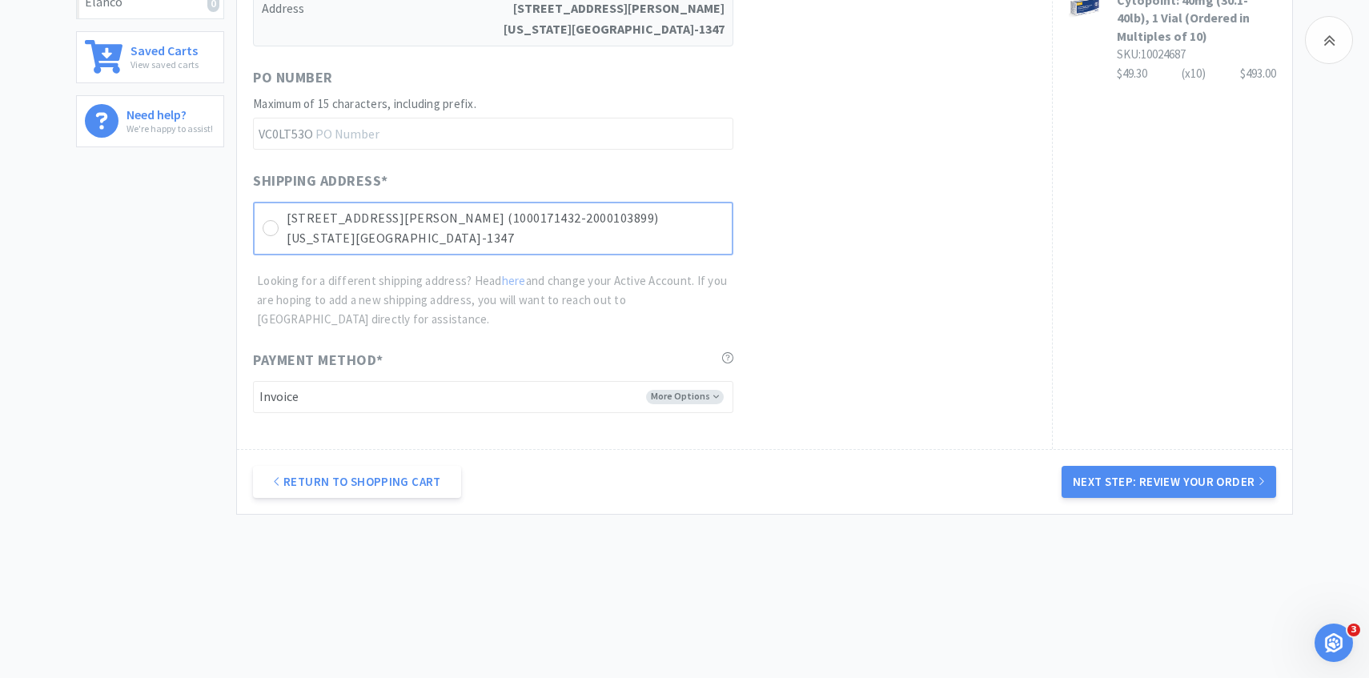
click at [700, 227] on p "5687 Barnes Rd Ste 100 (1000171432-2000103899)" at bounding box center [505, 218] width 437 height 21
click at [1164, 484] on button "Next Step: Review Your Order" at bounding box center [1168, 482] width 215 height 32
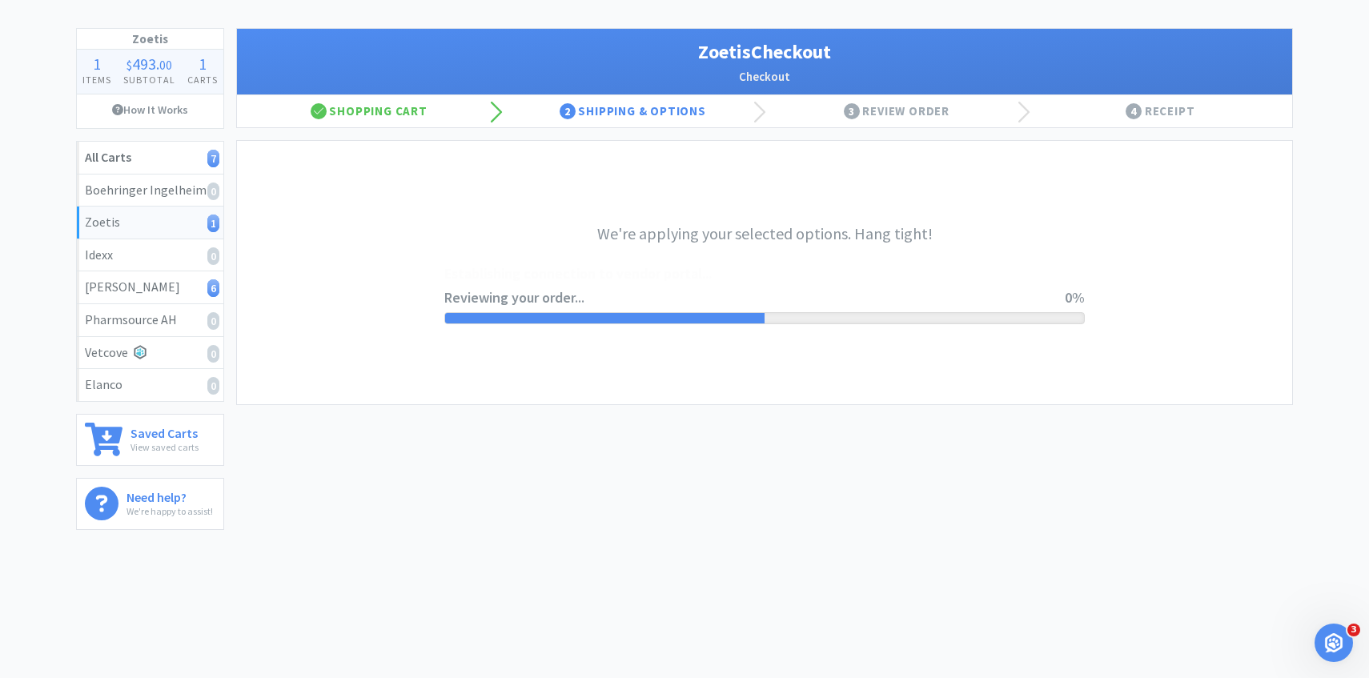
scroll to position [0, 0]
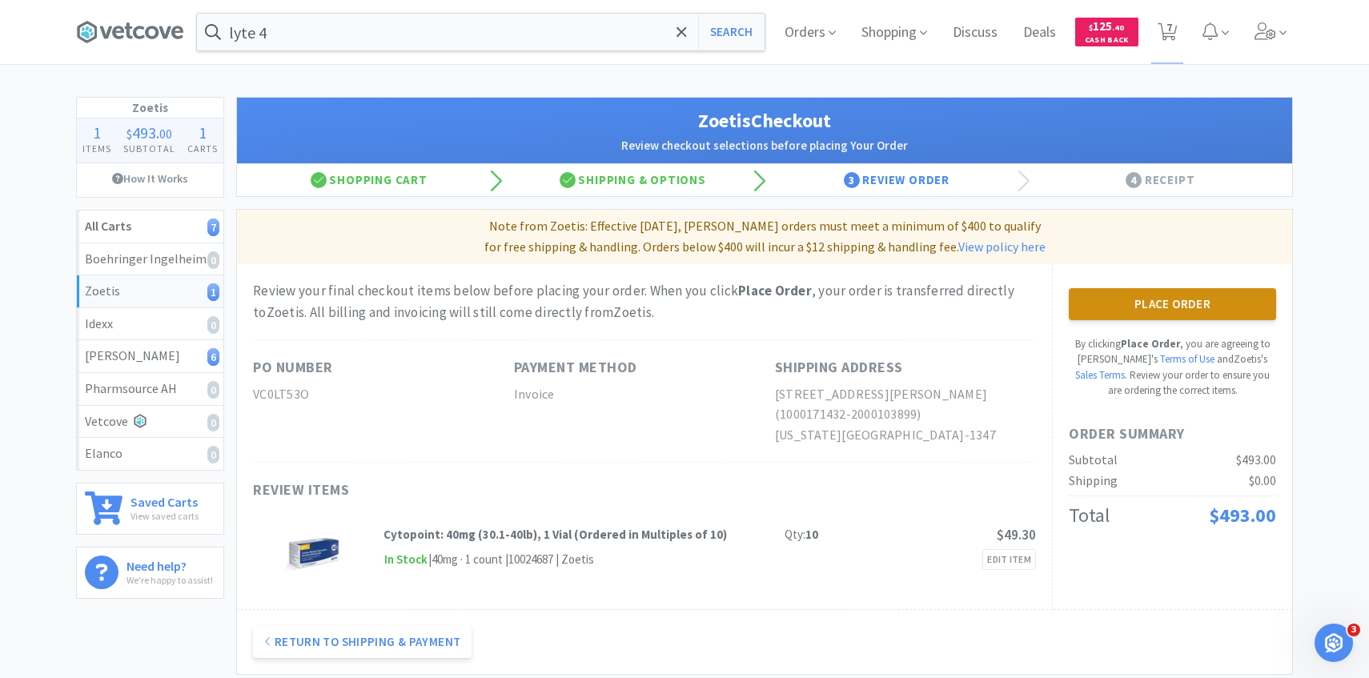
click at [1161, 313] on button "Place Order" at bounding box center [1172, 304] width 207 height 32
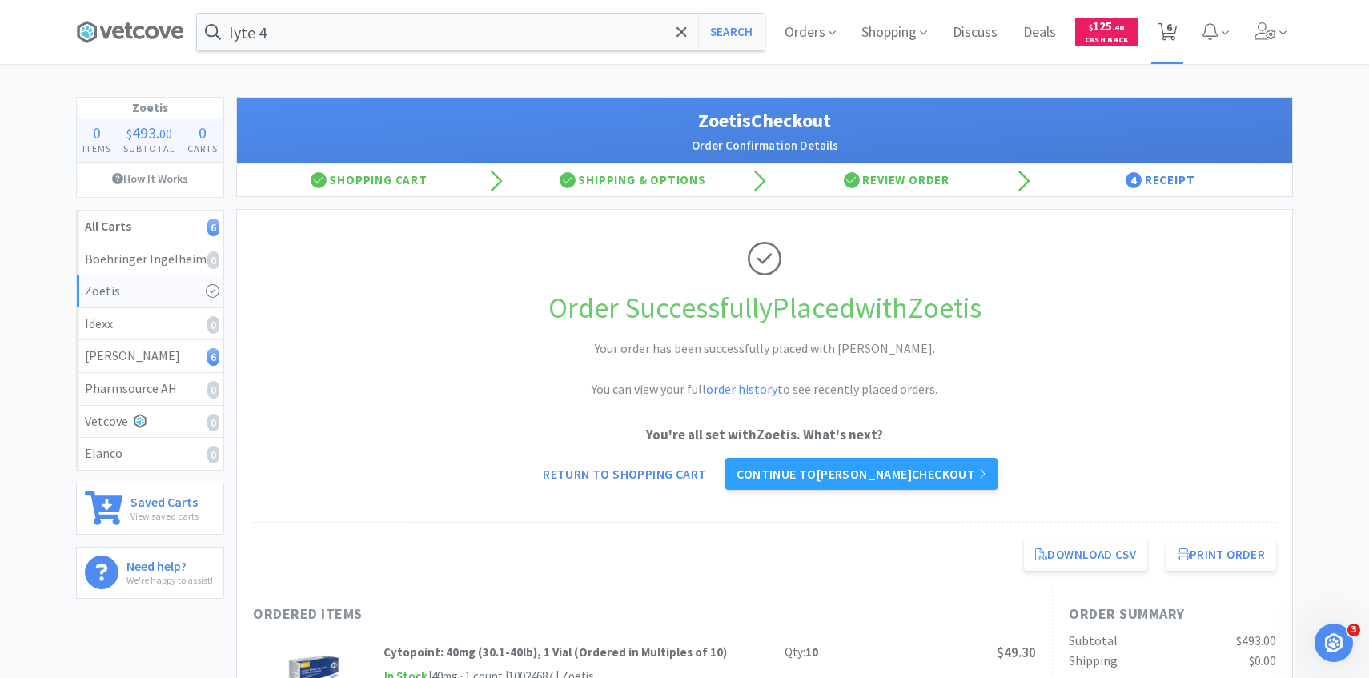
click at [1159, 31] on icon at bounding box center [1167, 32] width 20 height 18
select select "1"
select select "2"
select select "1"
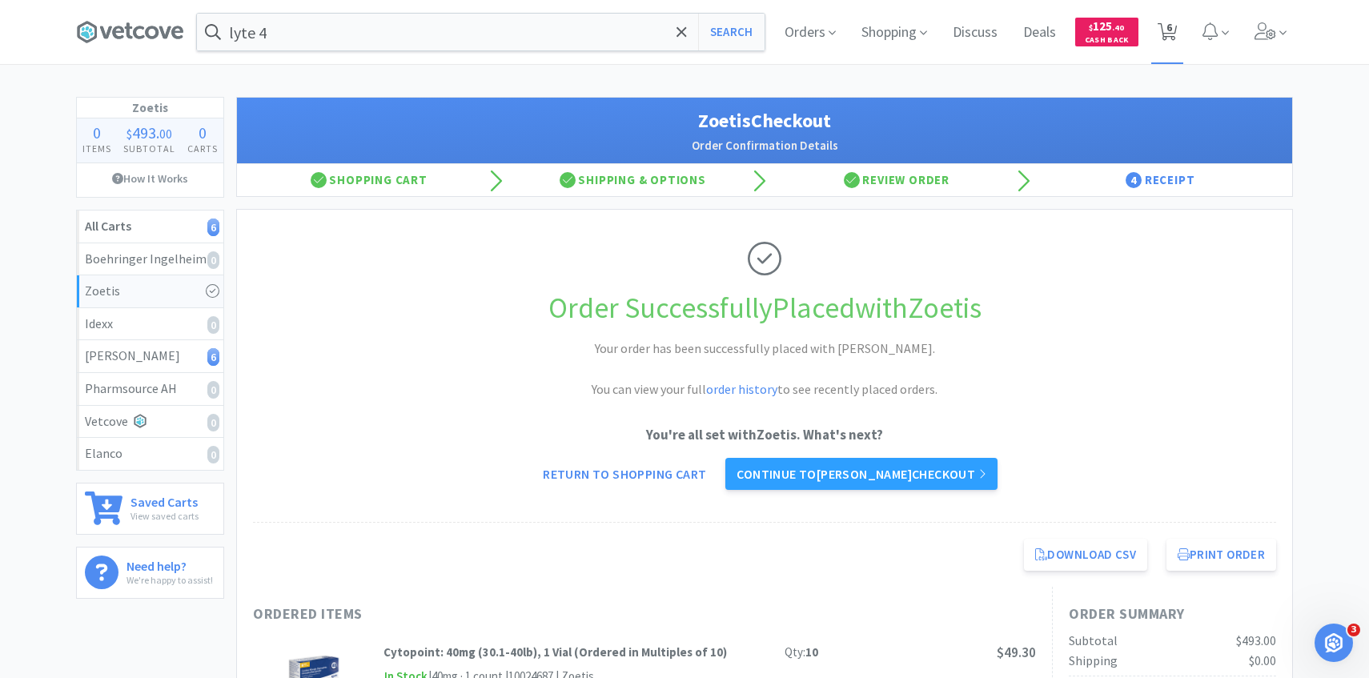
select select "3"
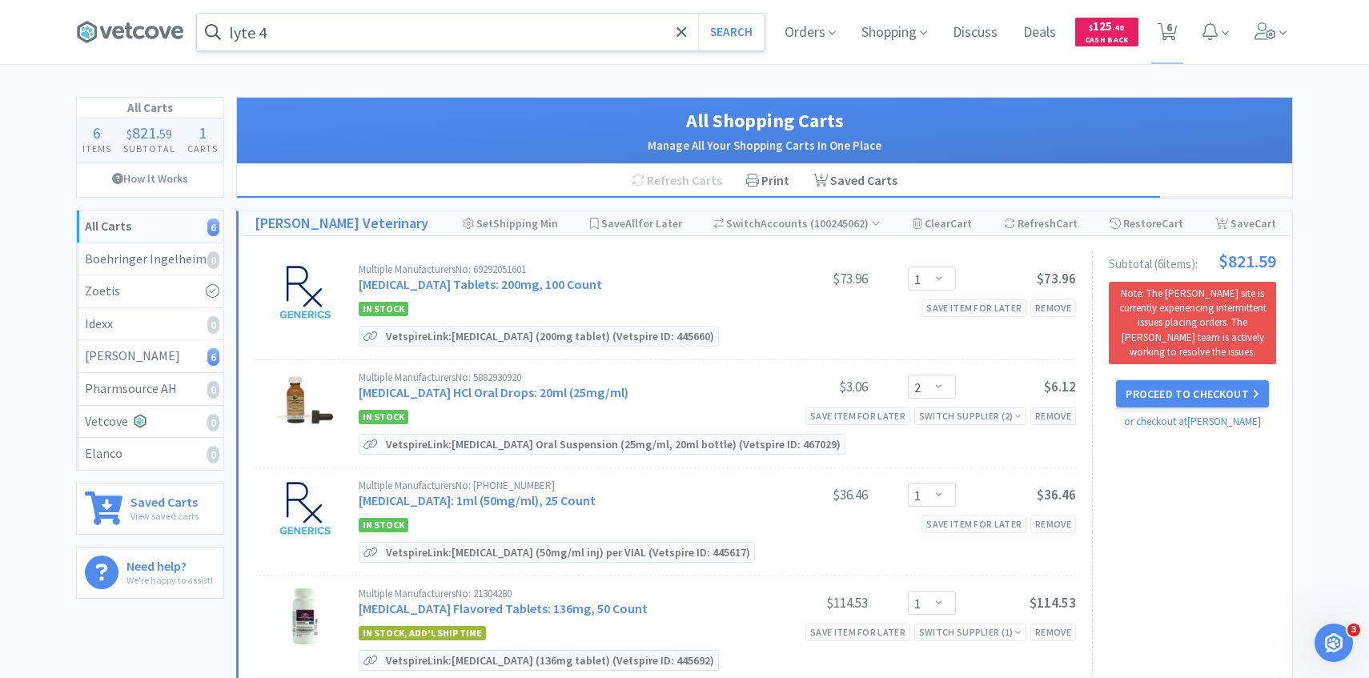
click at [562, 36] on input "lyte 4" at bounding box center [481, 32] width 568 height 37
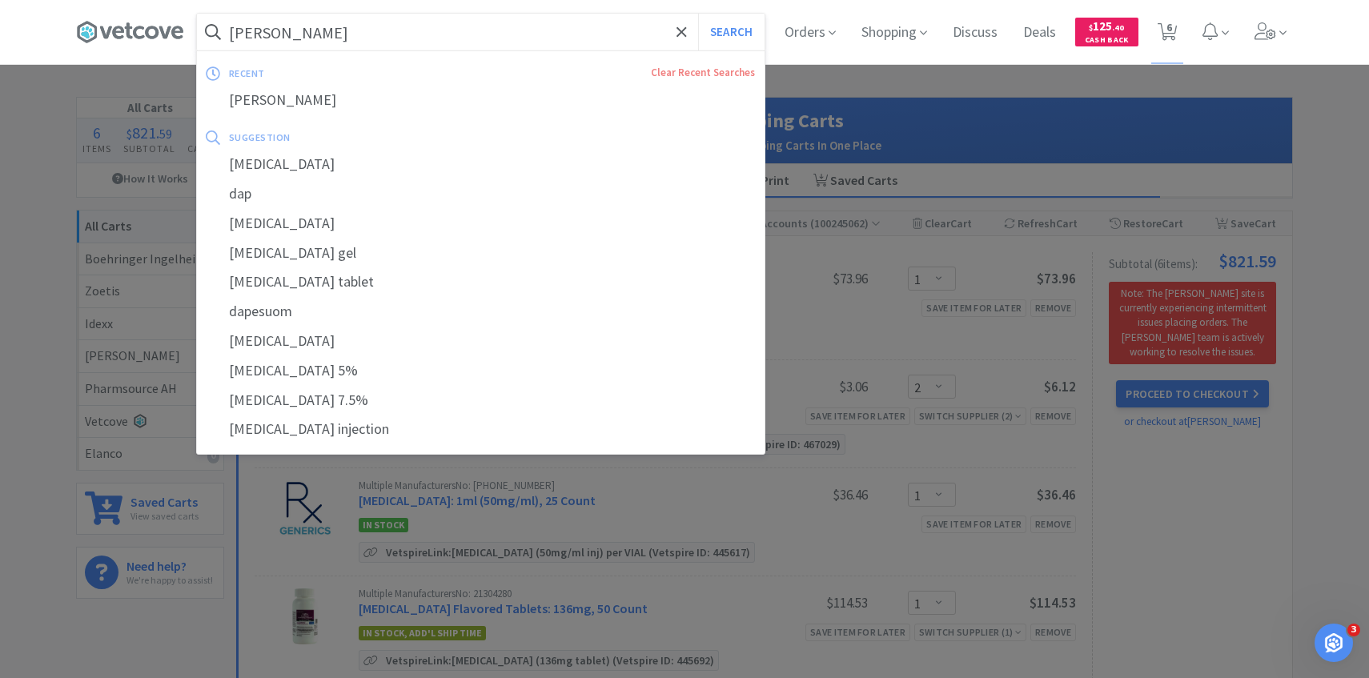
type input "dapp"
click at [698, 14] on button "Search" at bounding box center [731, 32] width 66 height 37
select select "1"
select select "2"
select select "1"
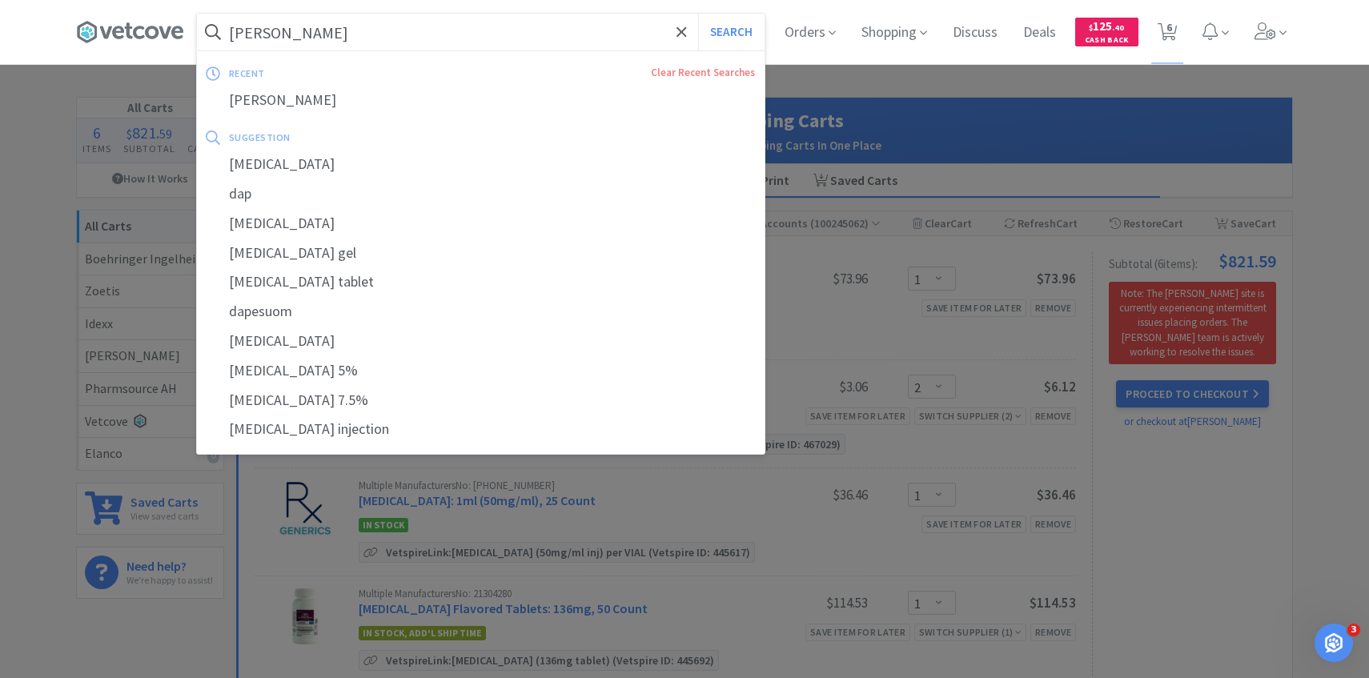
select select "1"
select select "3"
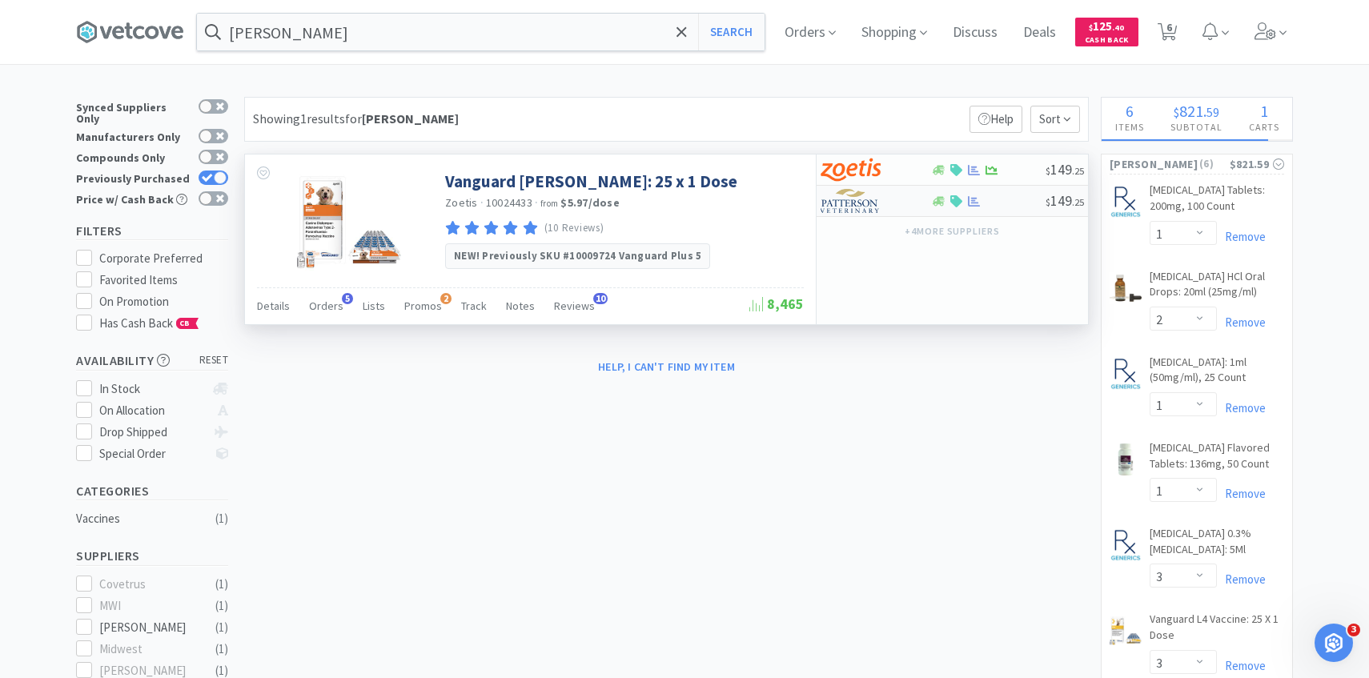
click at [872, 195] on img at bounding box center [850, 201] width 60 height 24
select select "1"
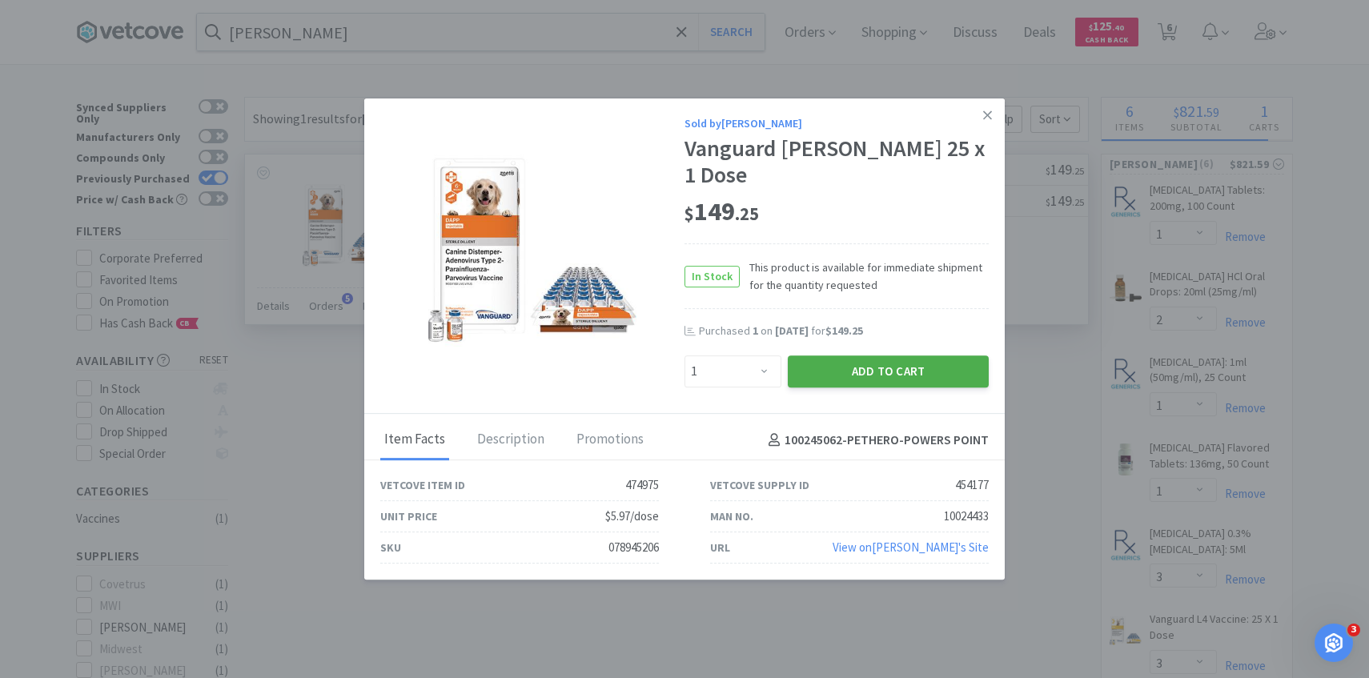
click at [856, 355] on button "Add to Cart" at bounding box center [888, 371] width 201 height 32
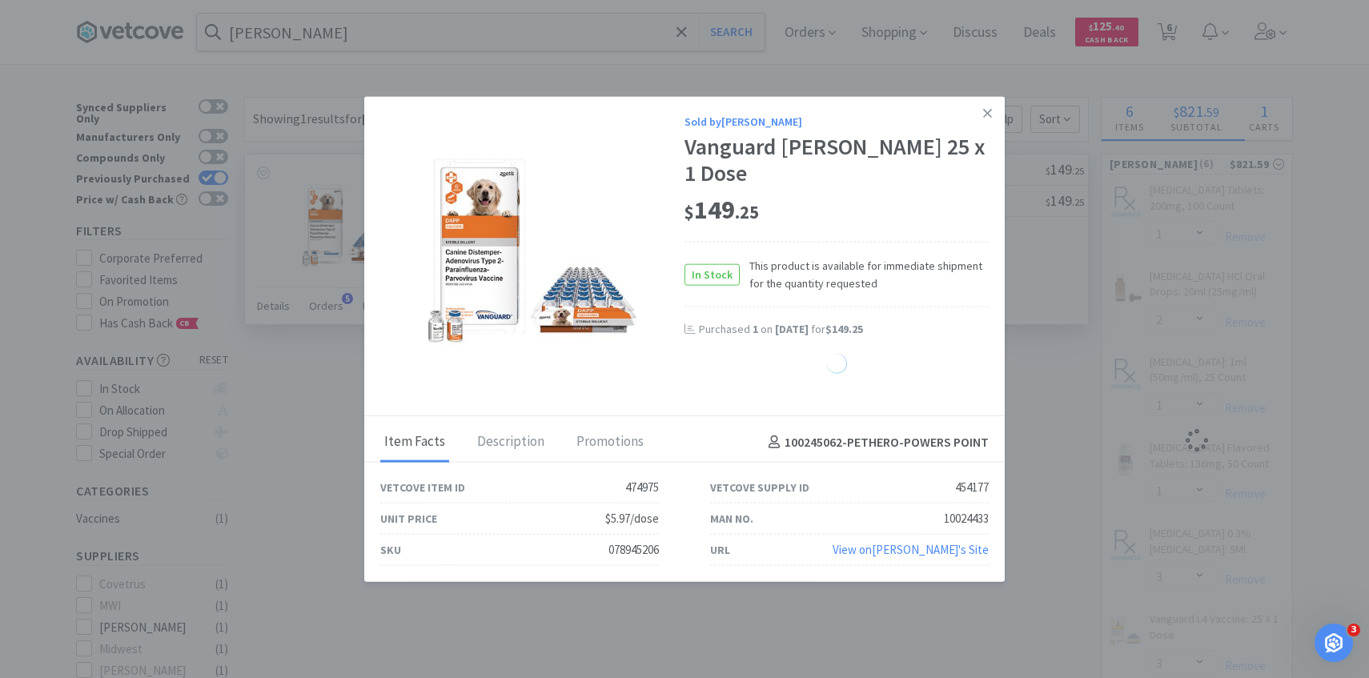
select select "1"
select select "3"
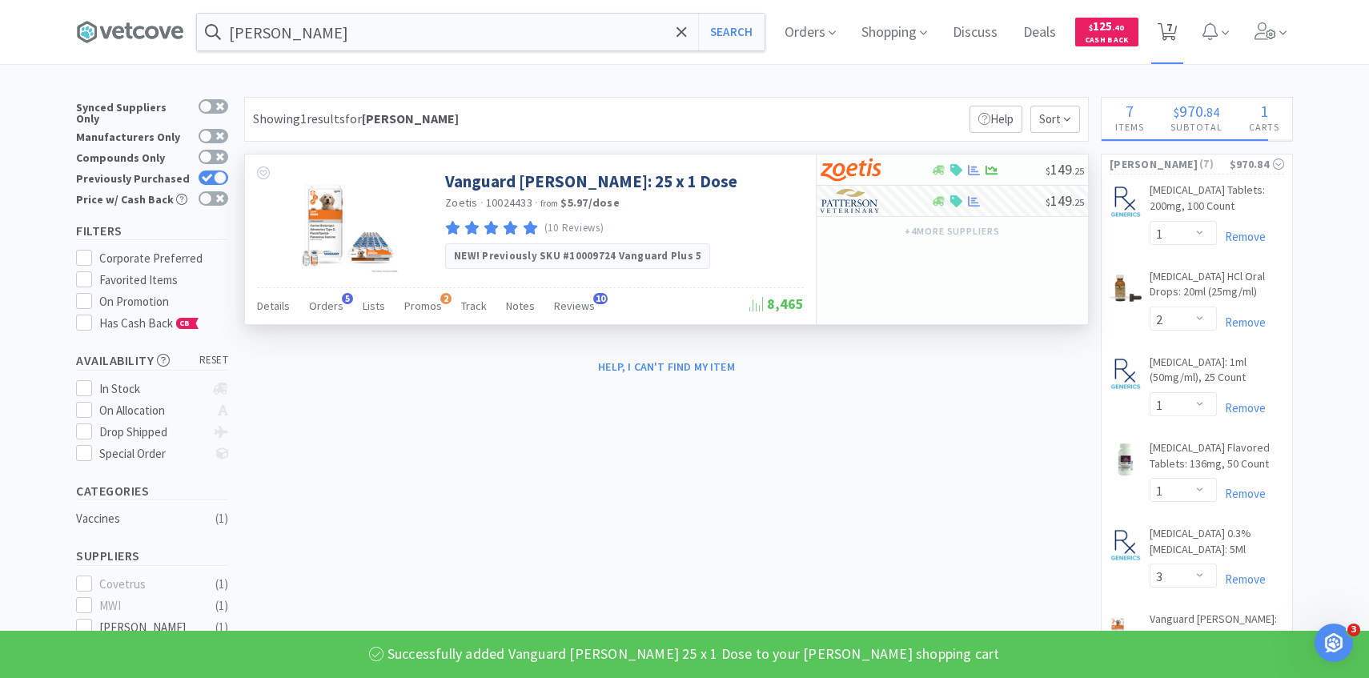
click at [1174, 39] on icon at bounding box center [1167, 32] width 20 height 18
select select "1"
select select "2"
select select "1"
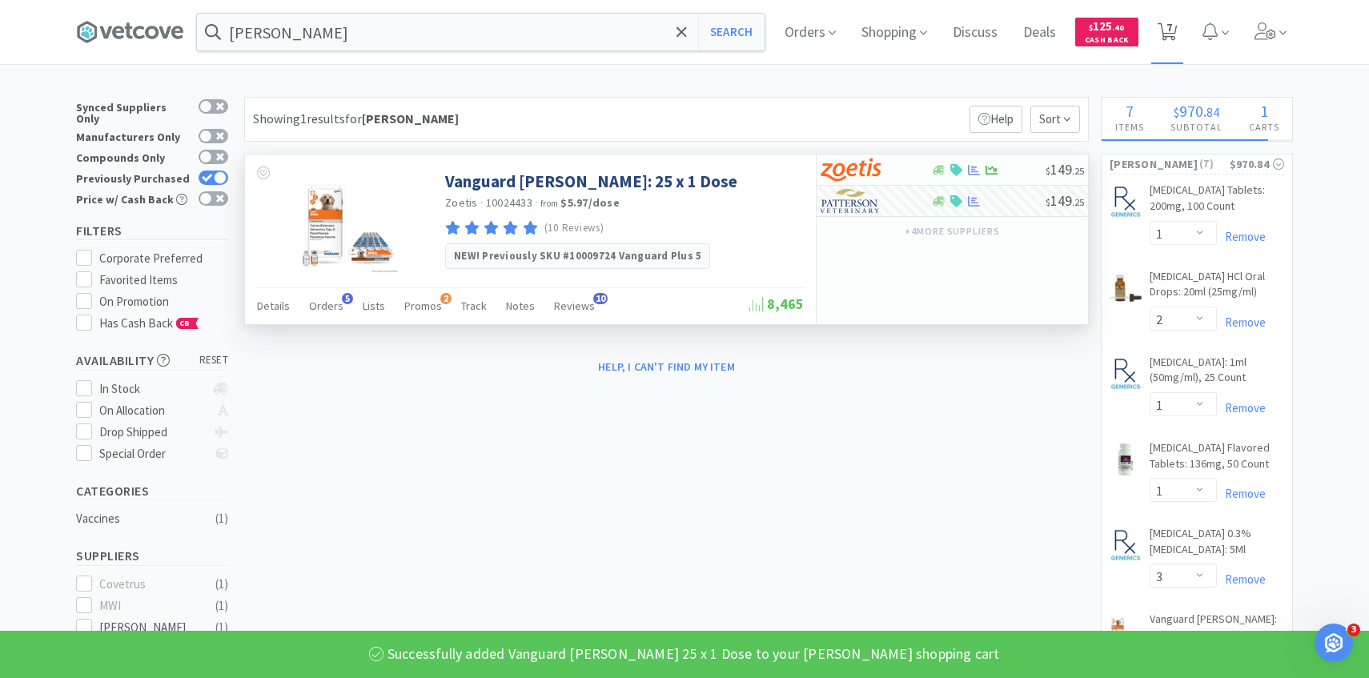
select select "3"
select select "1"
select select "3"
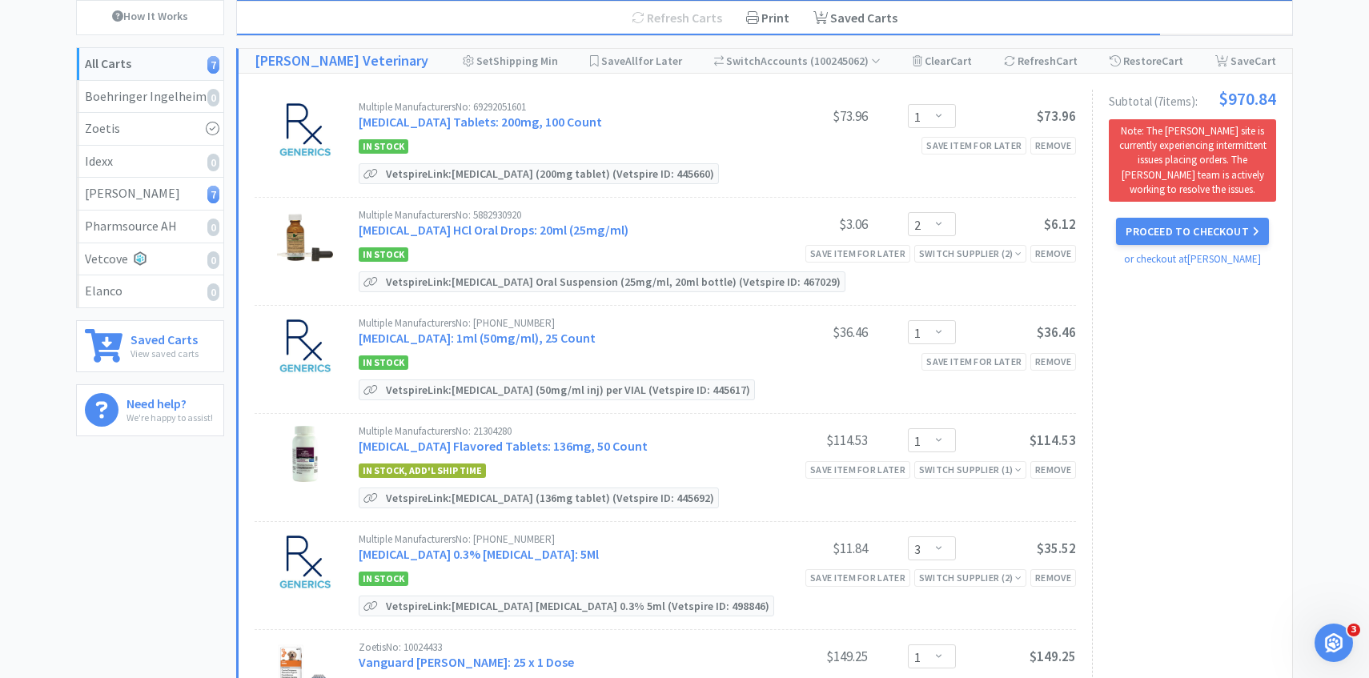
scroll to position [48, 0]
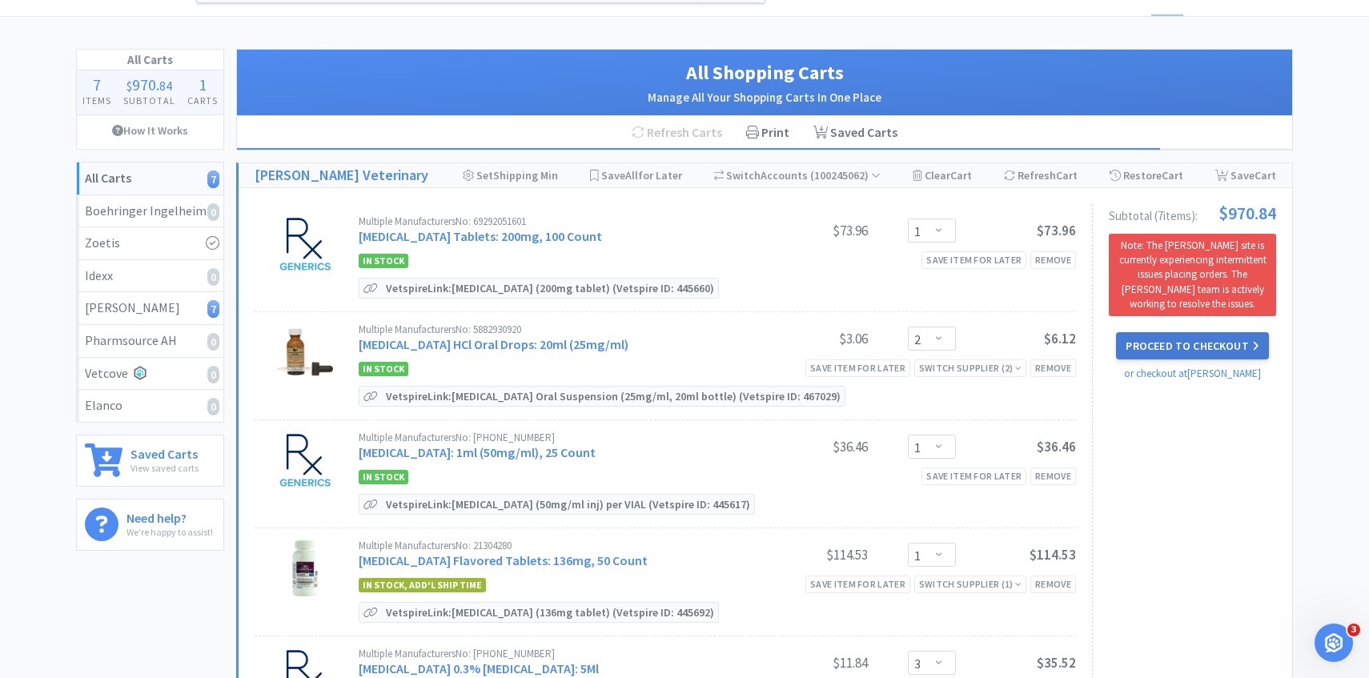
click at [1197, 344] on button "Proceed to Checkout" at bounding box center [1192, 345] width 152 height 27
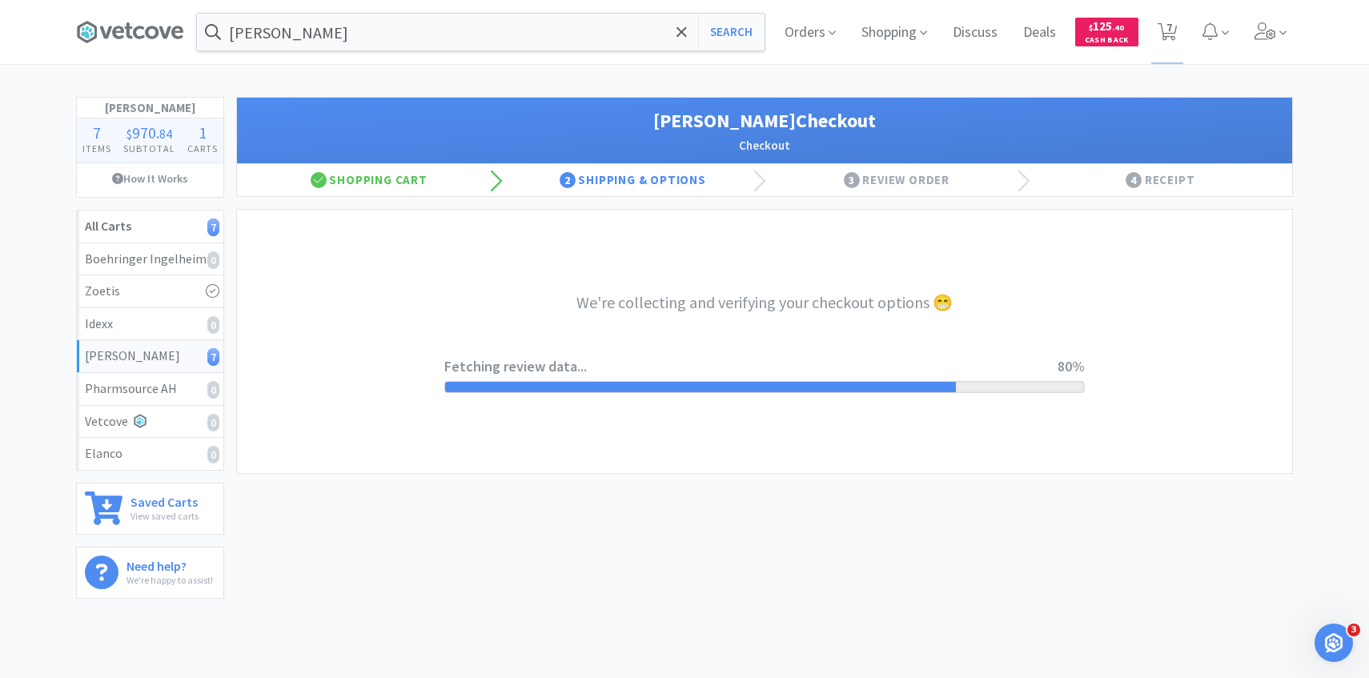
select select "1"
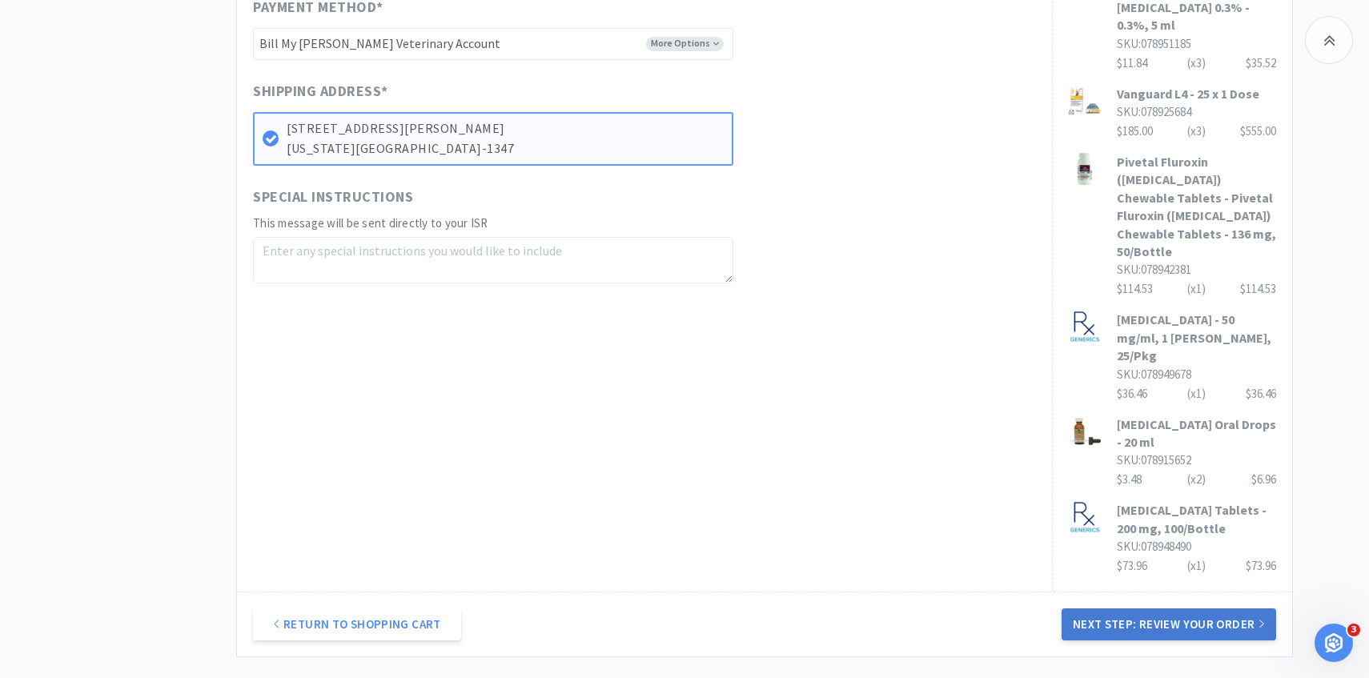
click at [1107, 608] on button "Next Step: Review Your Order" at bounding box center [1168, 624] width 215 height 32
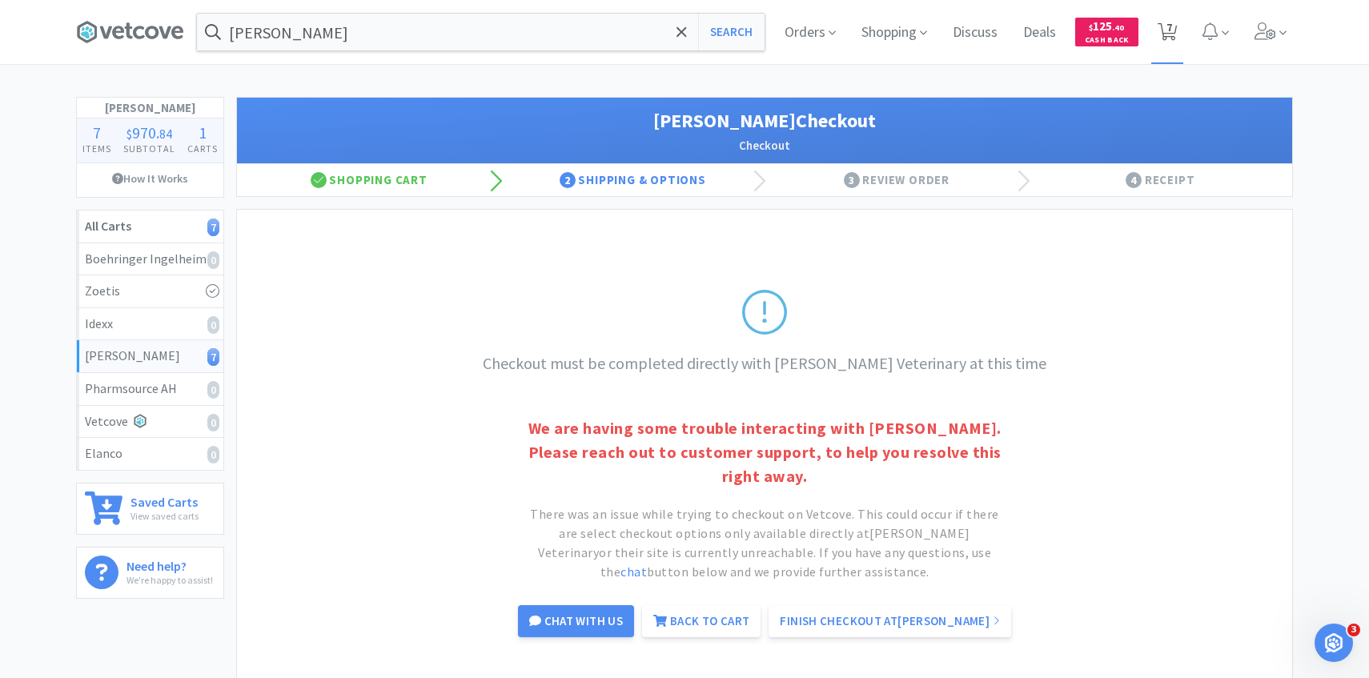
click at [1159, 16] on span "7" at bounding box center [1167, 32] width 33 height 64
select select "1"
select select "2"
select select "1"
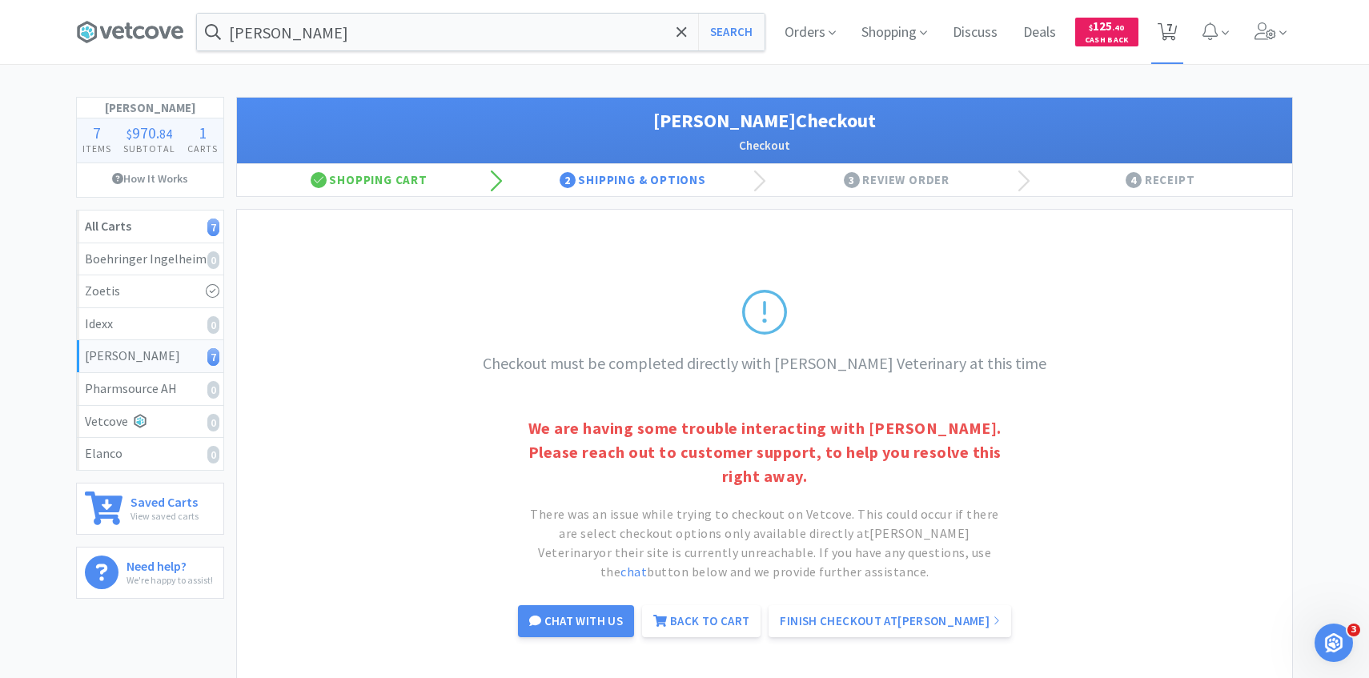
select select "3"
select select "1"
select select "3"
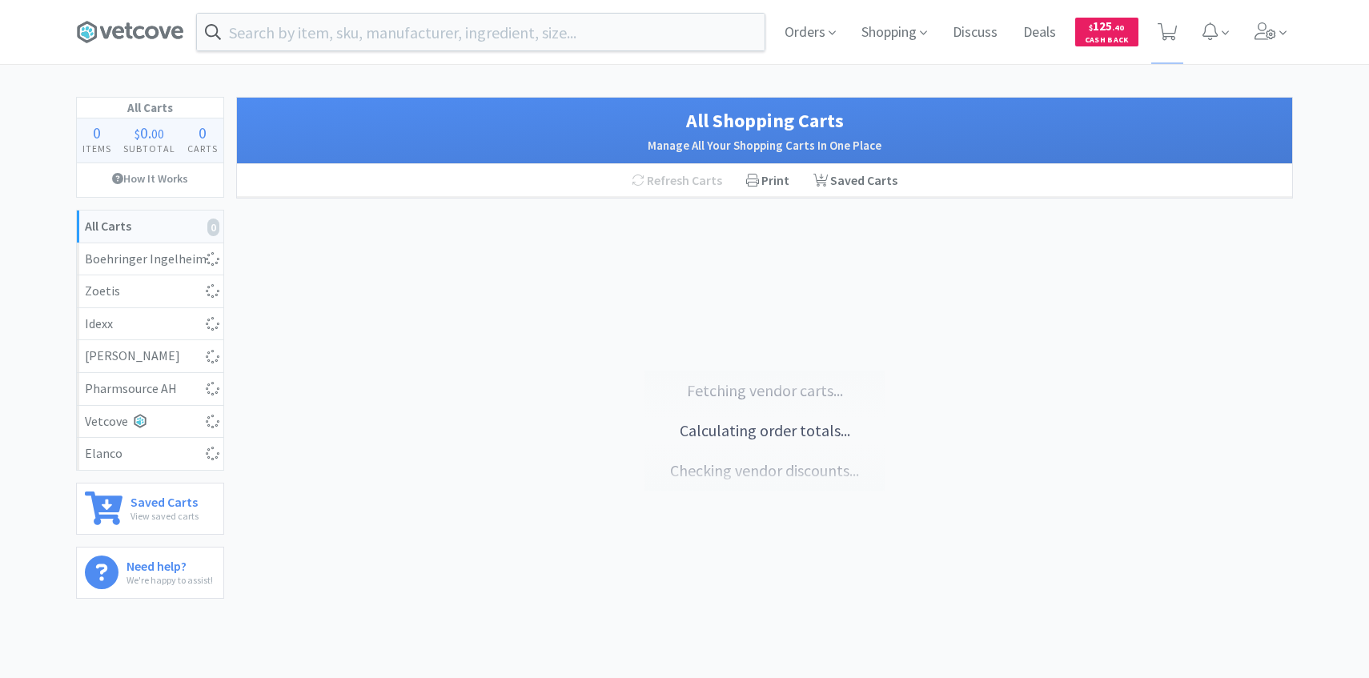
select select "1"
select select "2"
select select "1"
select select "3"
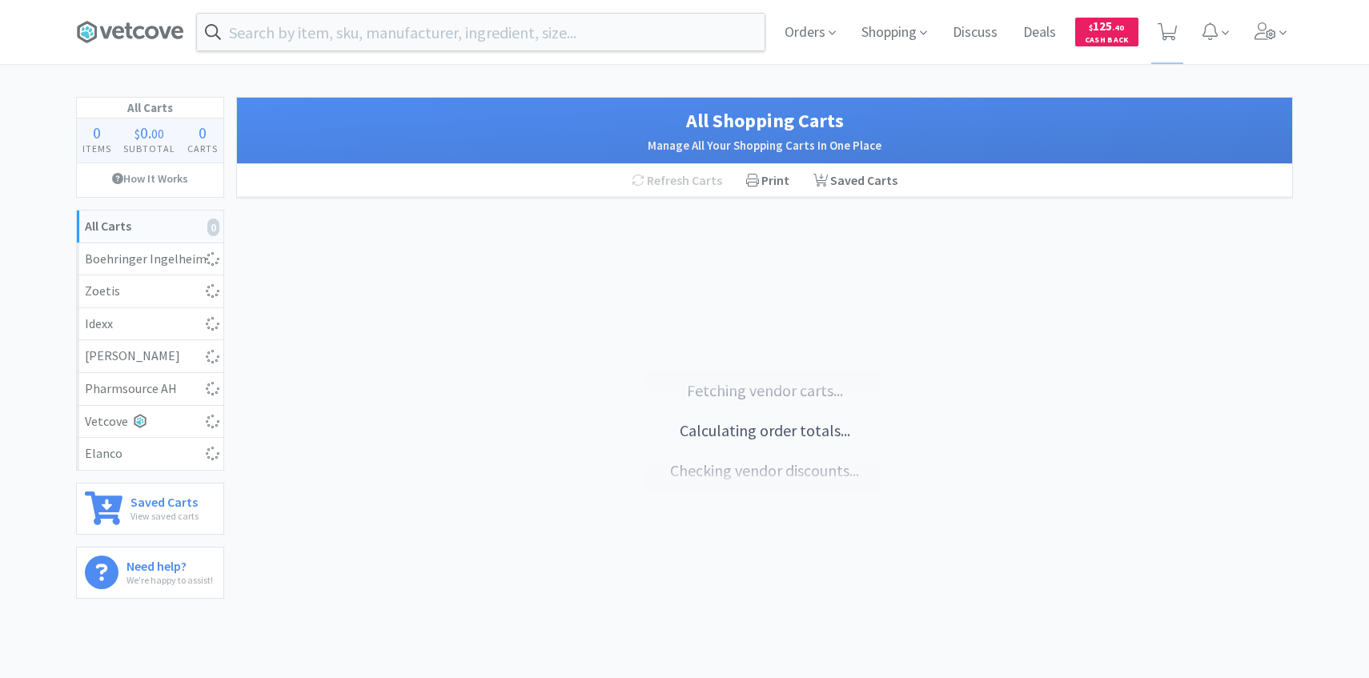
select select "1"
select select "3"
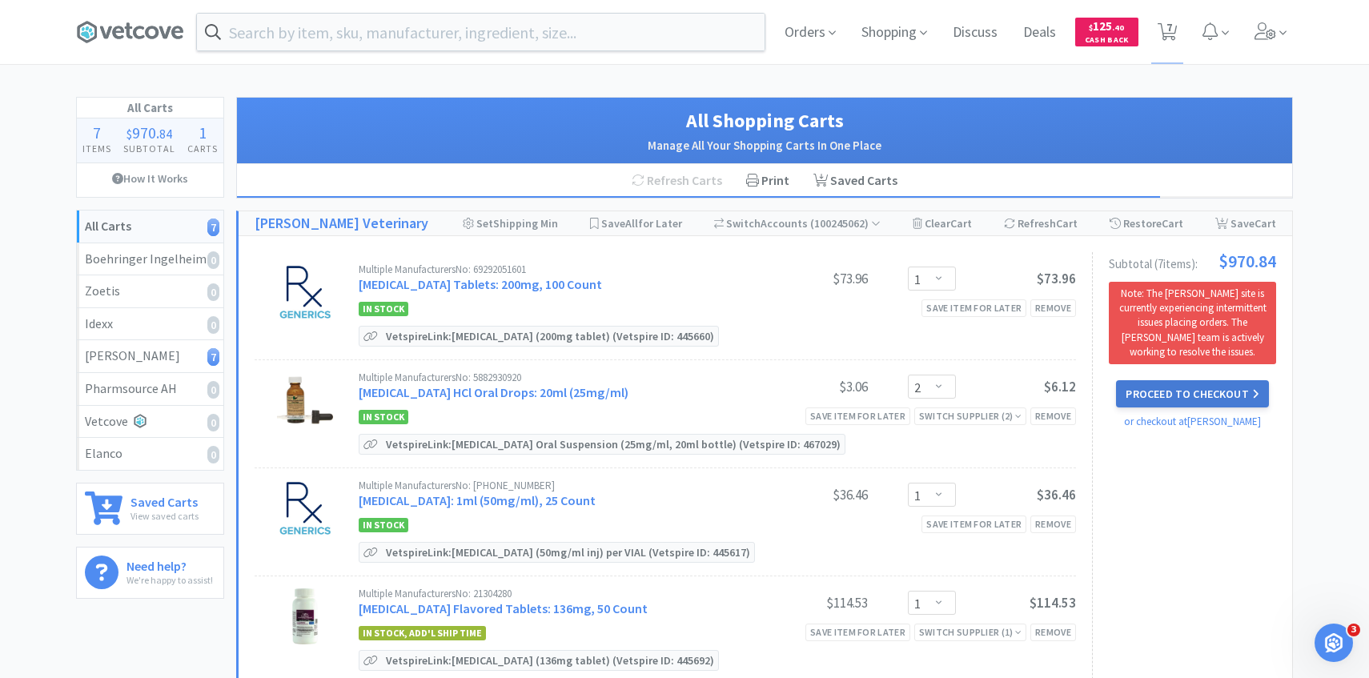
click at [1205, 402] on button "Proceed to Checkout" at bounding box center [1192, 393] width 152 height 27
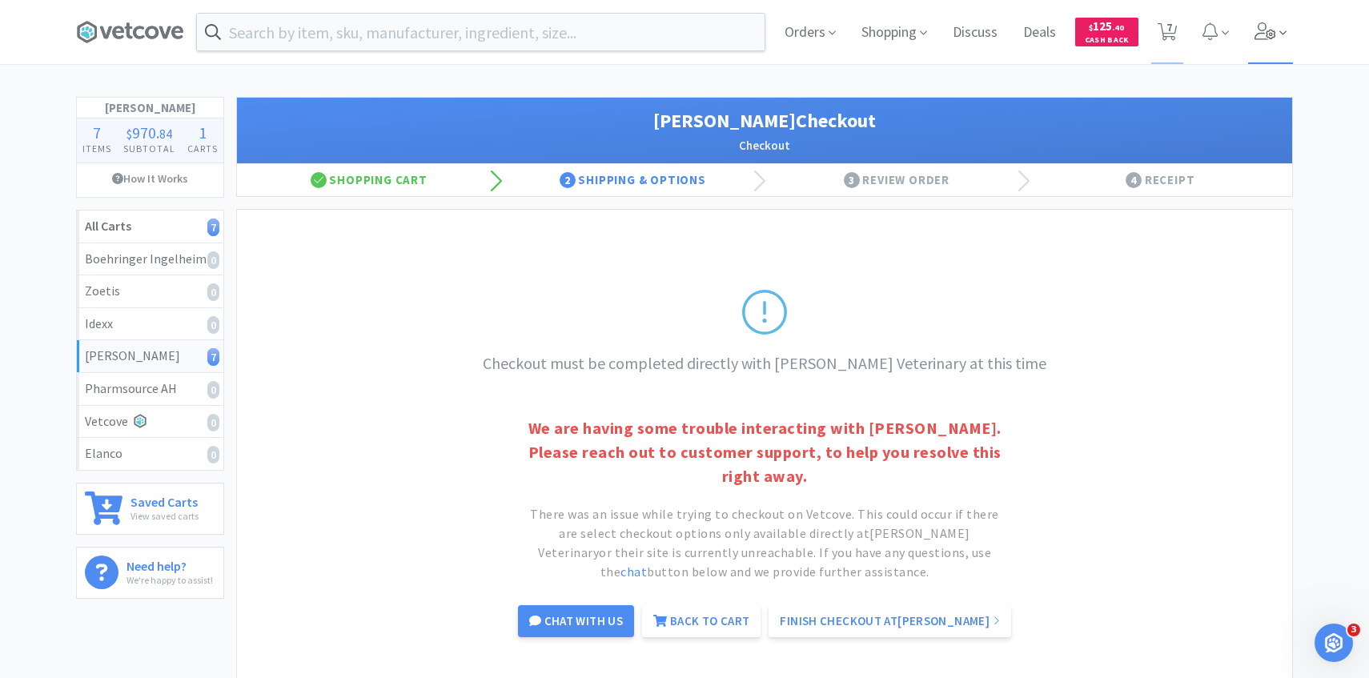
click at [1272, 30] on icon at bounding box center [1265, 31] width 22 height 18
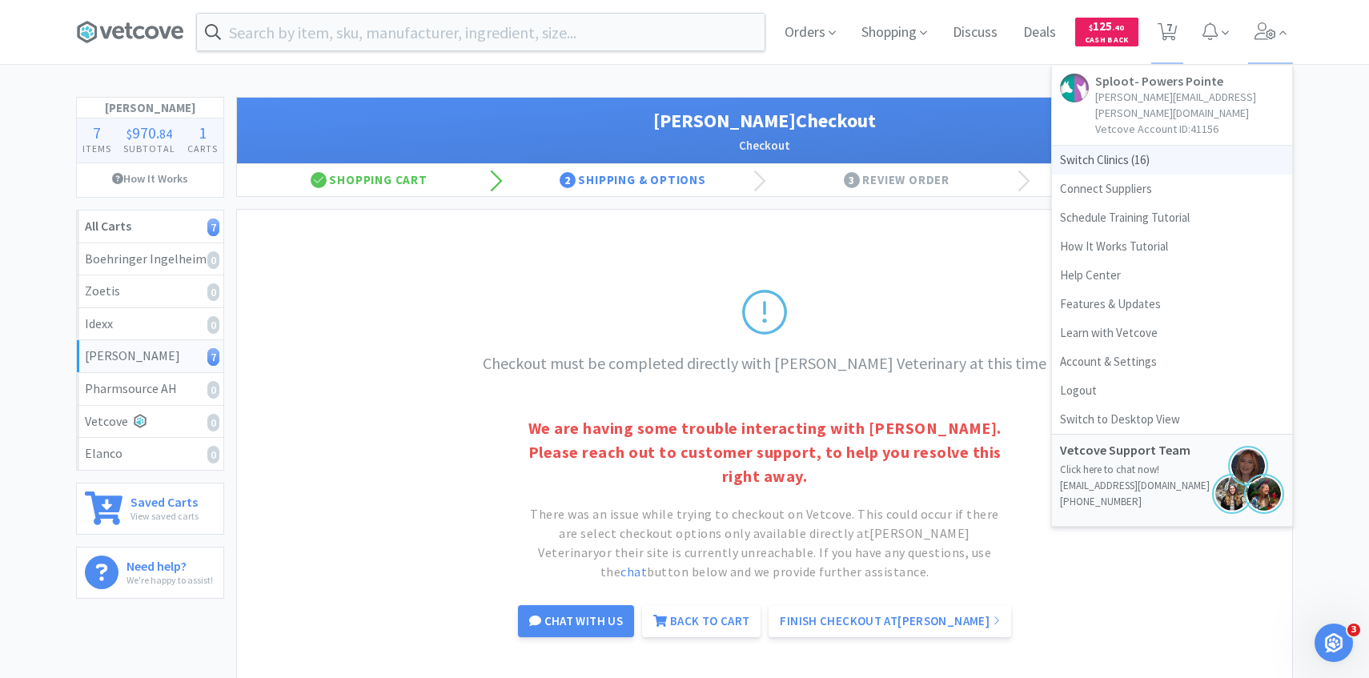
click at [1136, 151] on span "Switch Clinics ( 16 )" at bounding box center [1172, 160] width 240 height 29
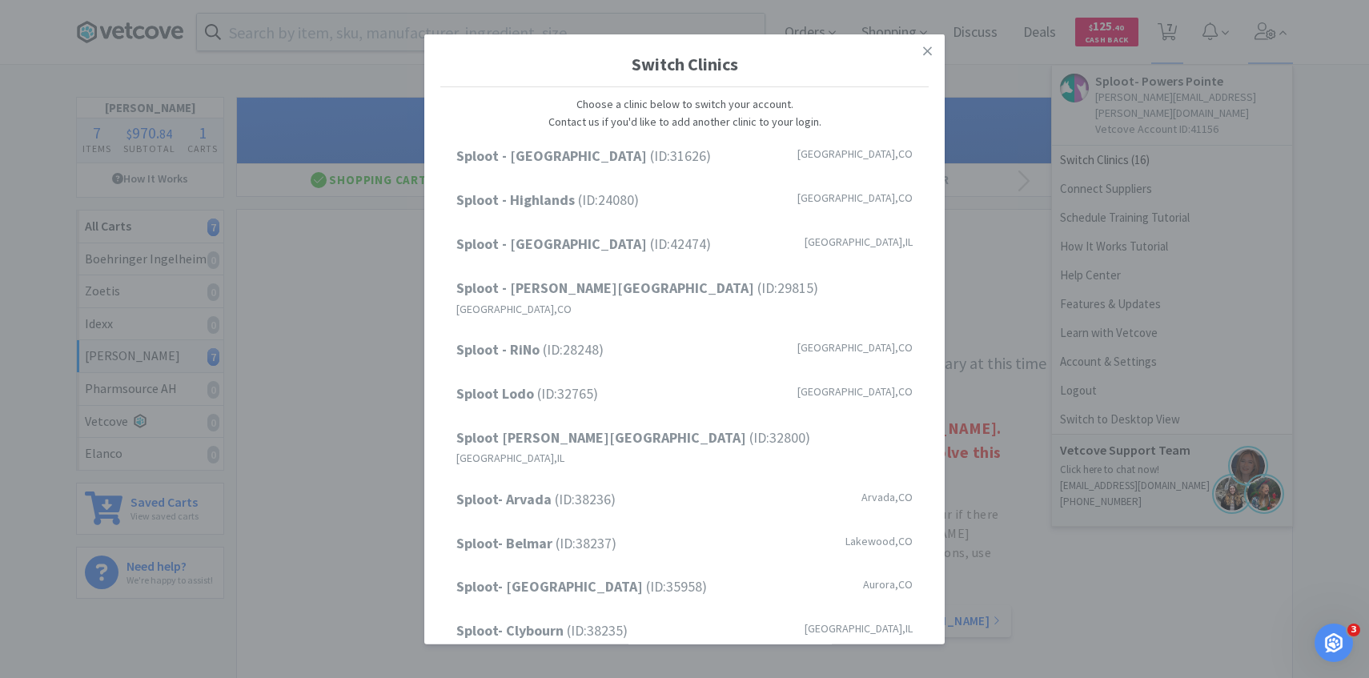
scroll to position [204, 0]
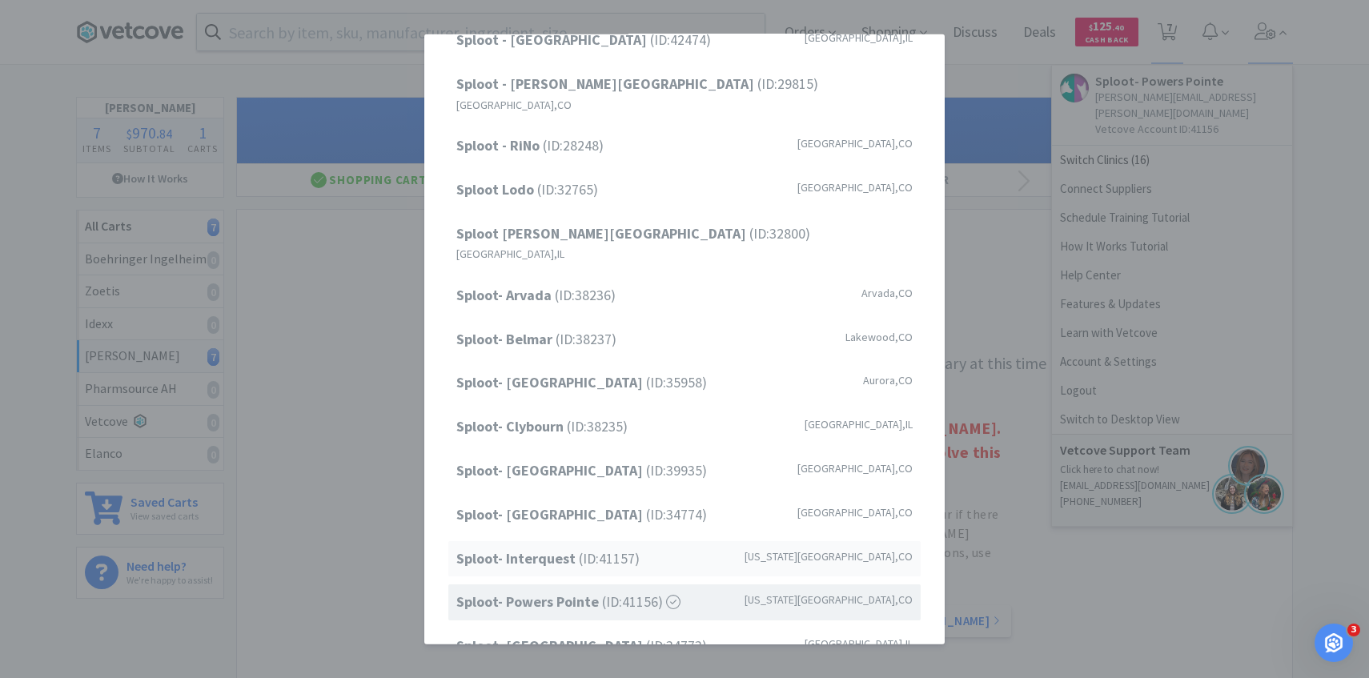
click at [583, 547] on span "Sploot- Interquest (ID: 41157 )" at bounding box center [547, 558] width 183 height 23
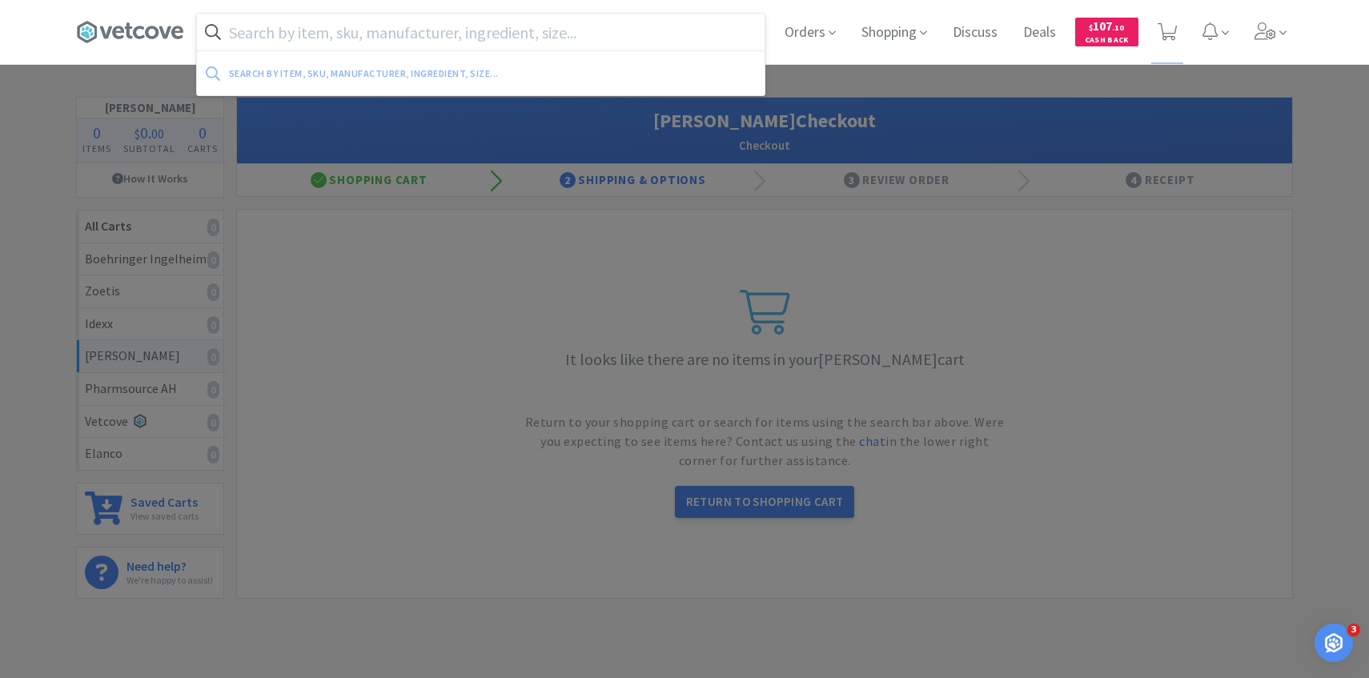
click at [528, 39] on input "text" at bounding box center [481, 32] width 568 height 37
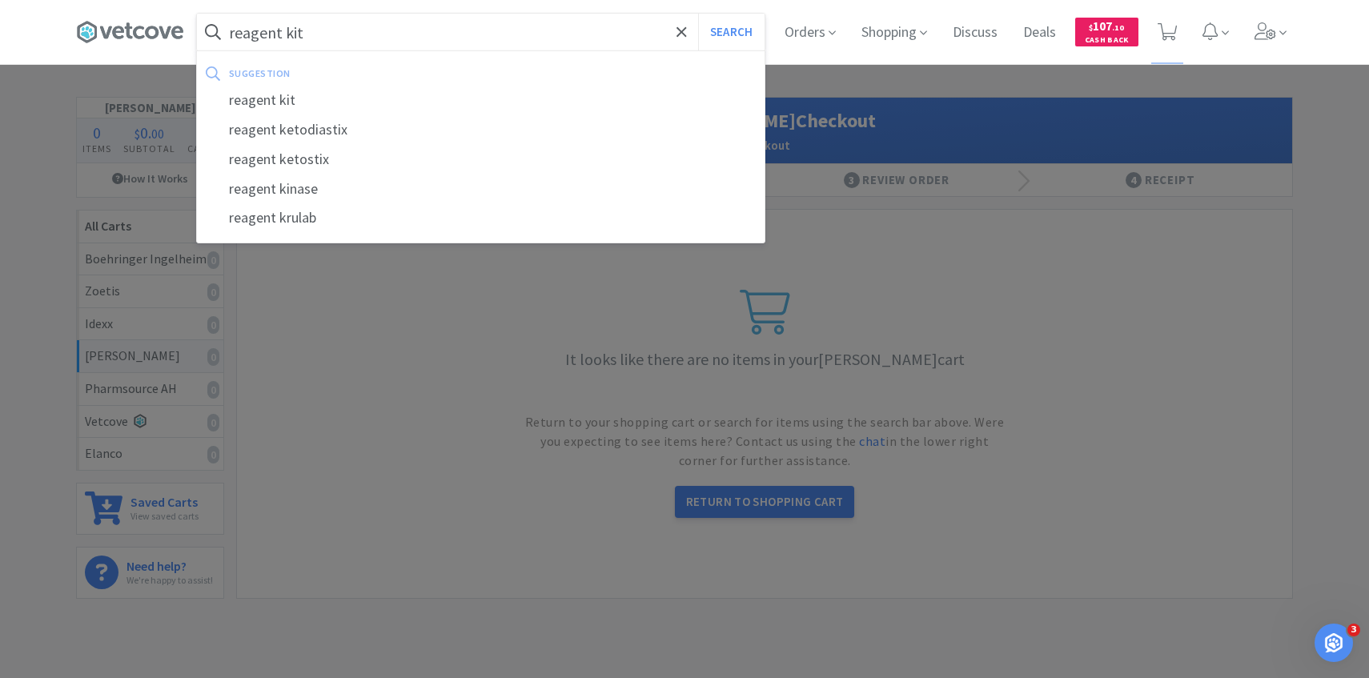
type input "reagent kit"
click at [698, 14] on button "Search" at bounding box center [731, 32] width 66 height 37
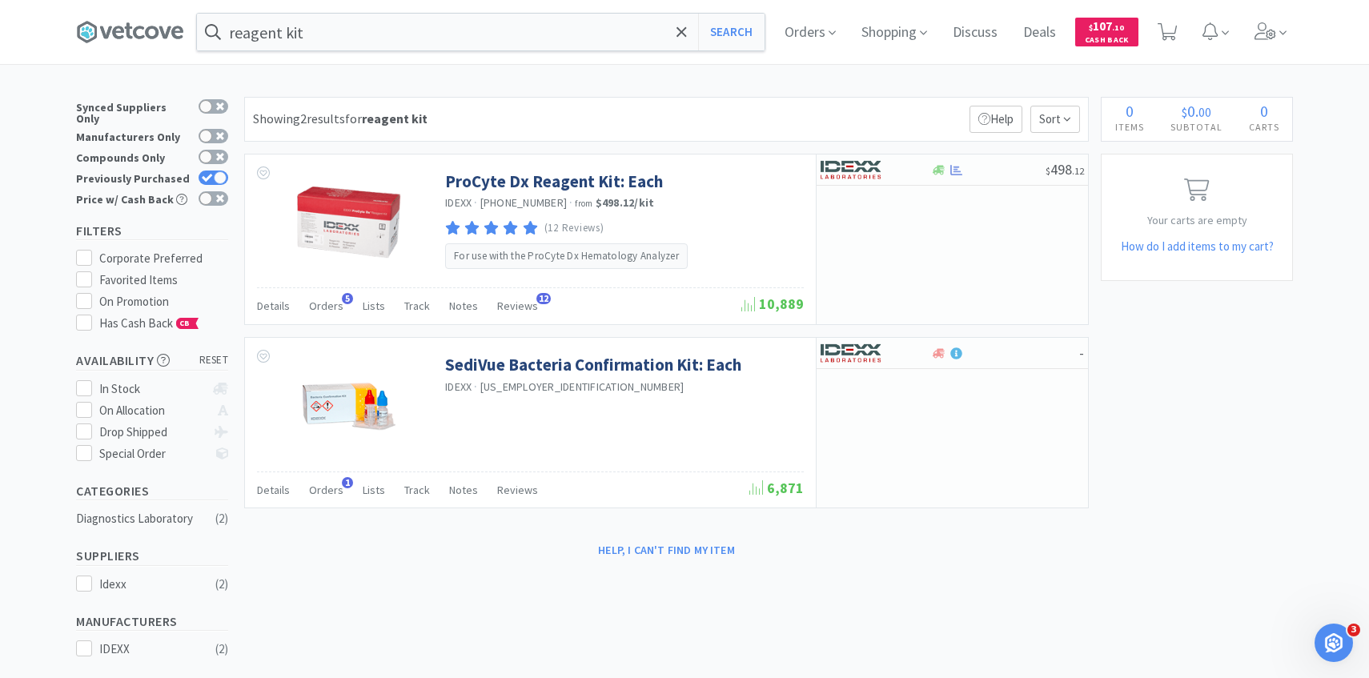
click at [889, 150] on div "Showing 2 results for reagent kit Filters Help Sort ProCyte Dx Reagent Kit: Eac…" at bounding box center [662, 330] width 852 height 467
click at [884, 168] on div at bounding box center [864, 169] width 88 height 27
select select "1"
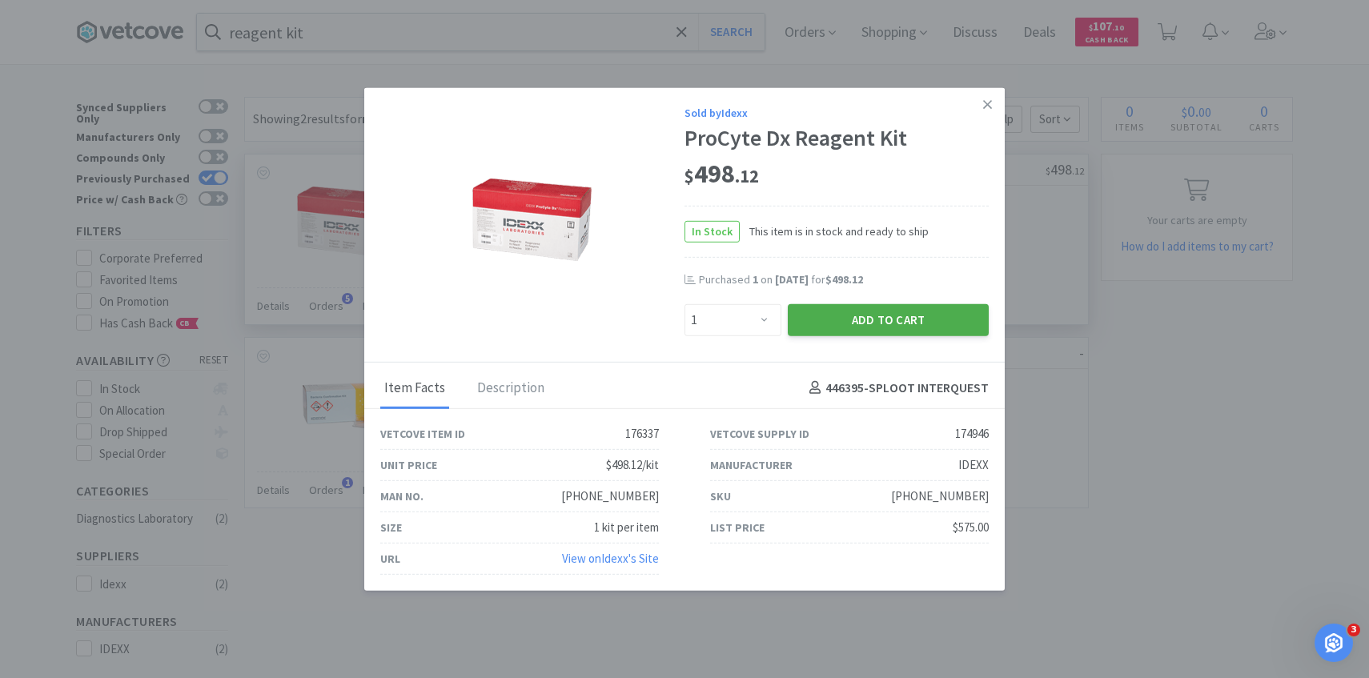
click at [852, 332] on button "Add to Cart" at bounding box center [888, 319] width 201 height 32
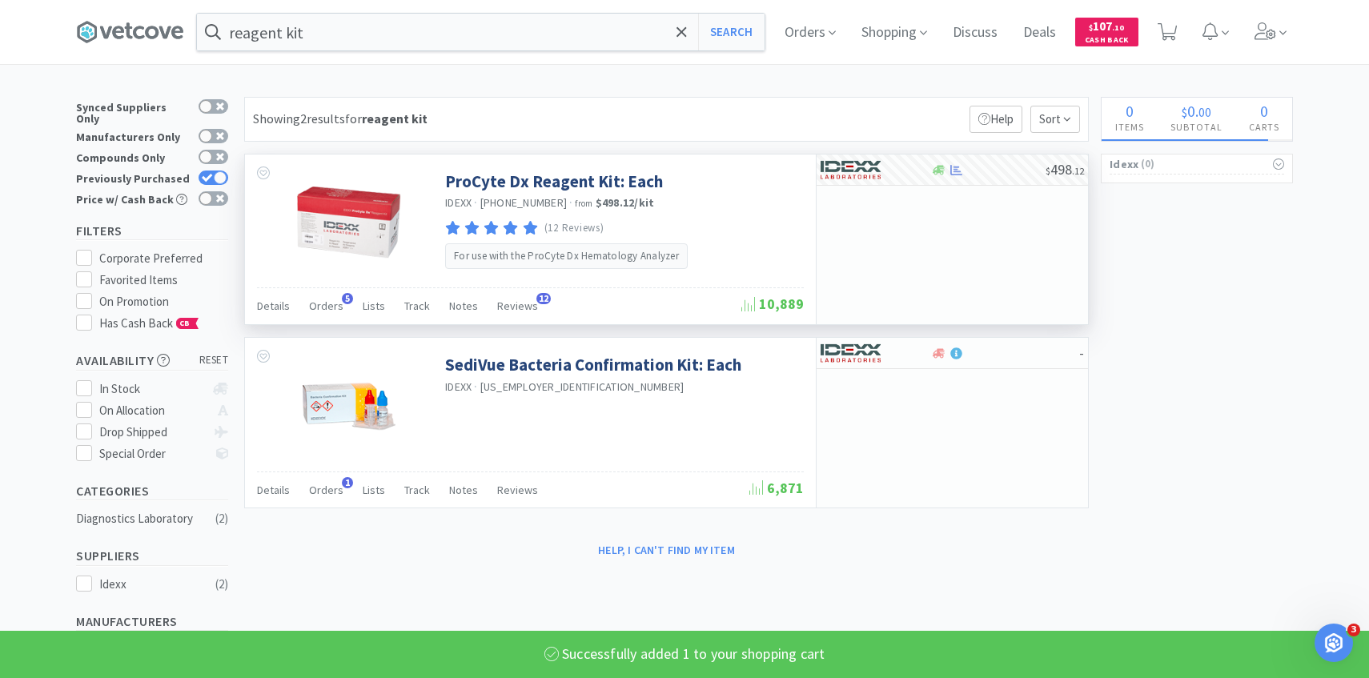
select select "1"
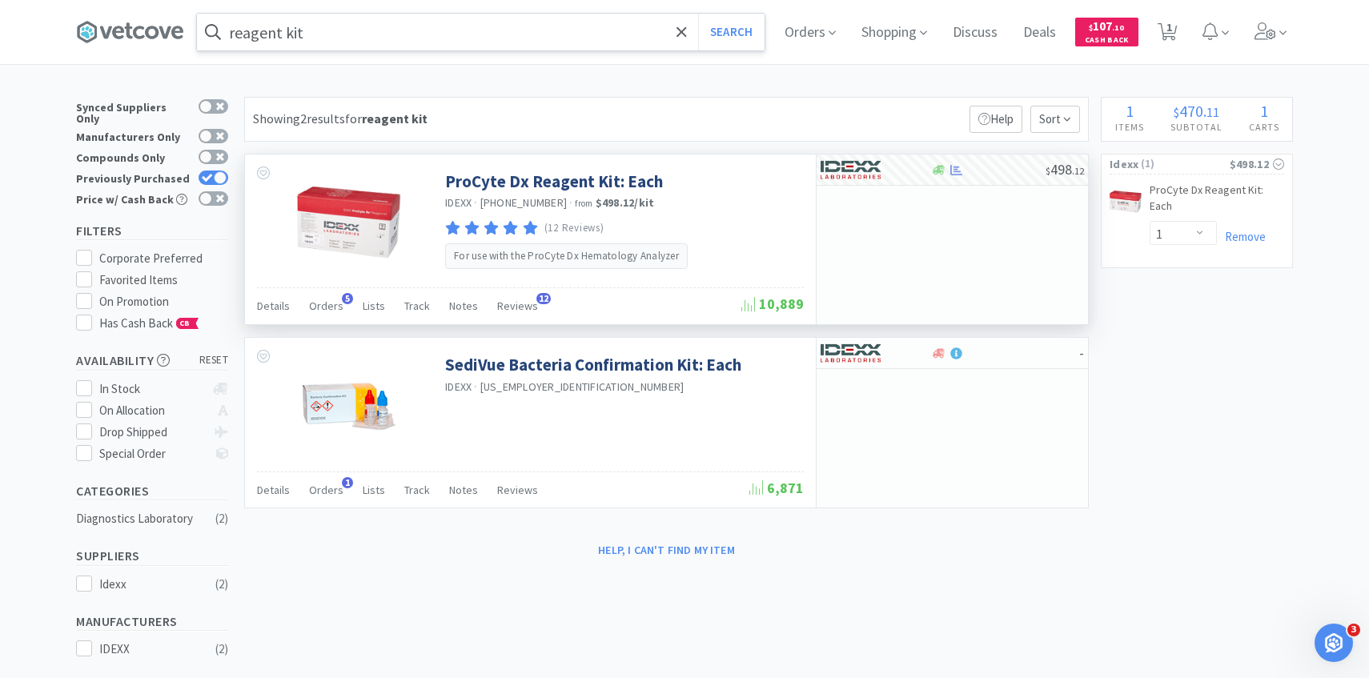
click at [459, 39] on input "reagent kit" at bounding box center [481, 32] width 568 height 37
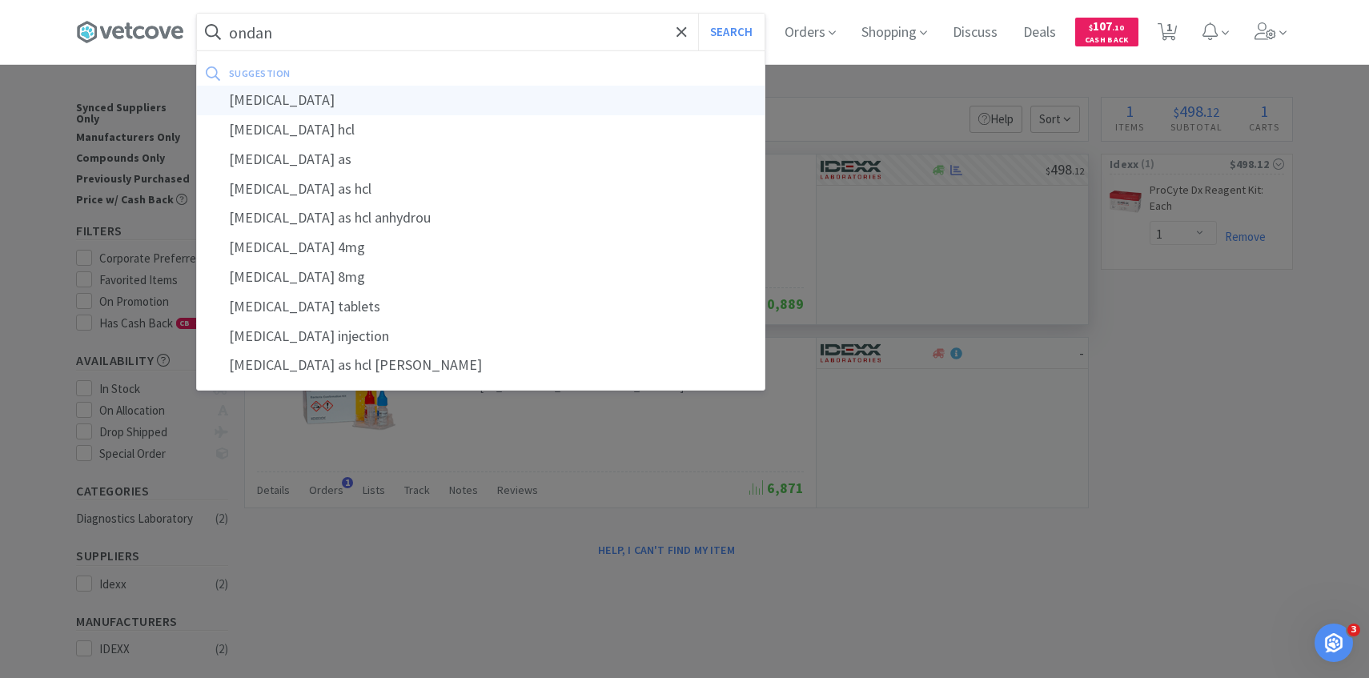
click at [448, 108] on div "ondansetron" at bounding box center [481, 101] width 568 height 30
type input "ondansetron"
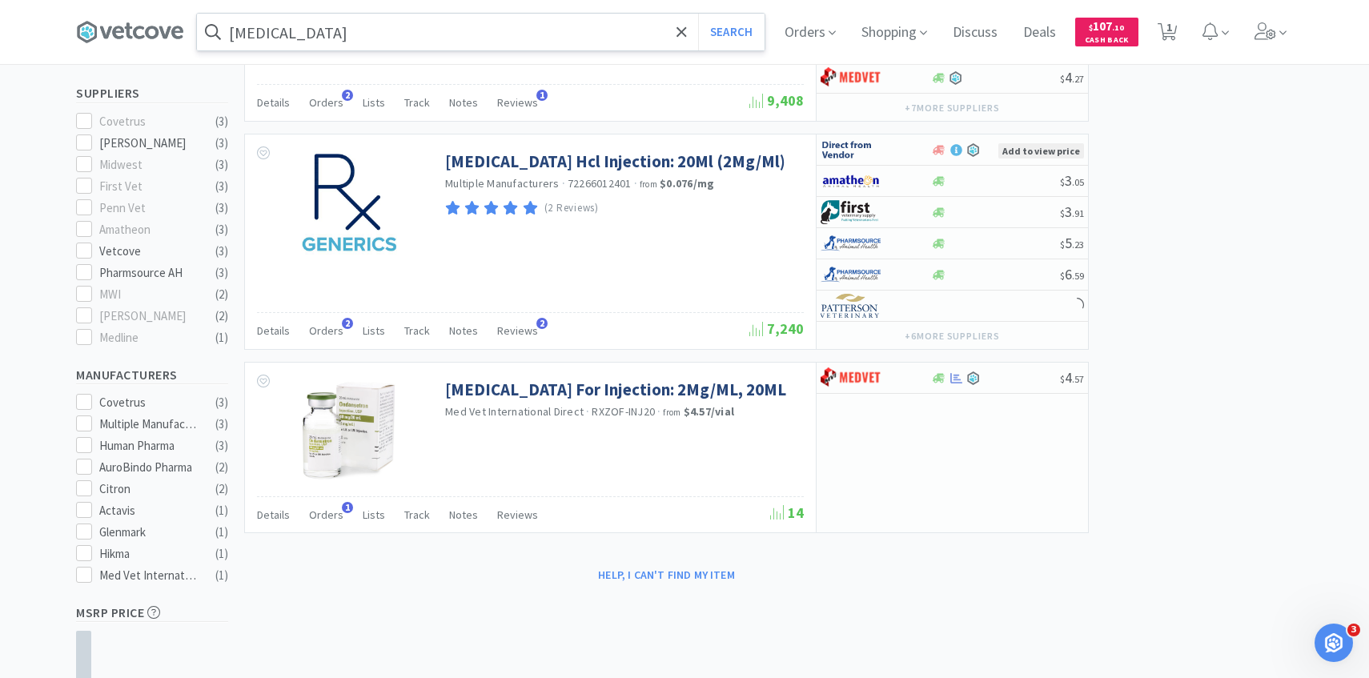
scroll to position [465, 0]
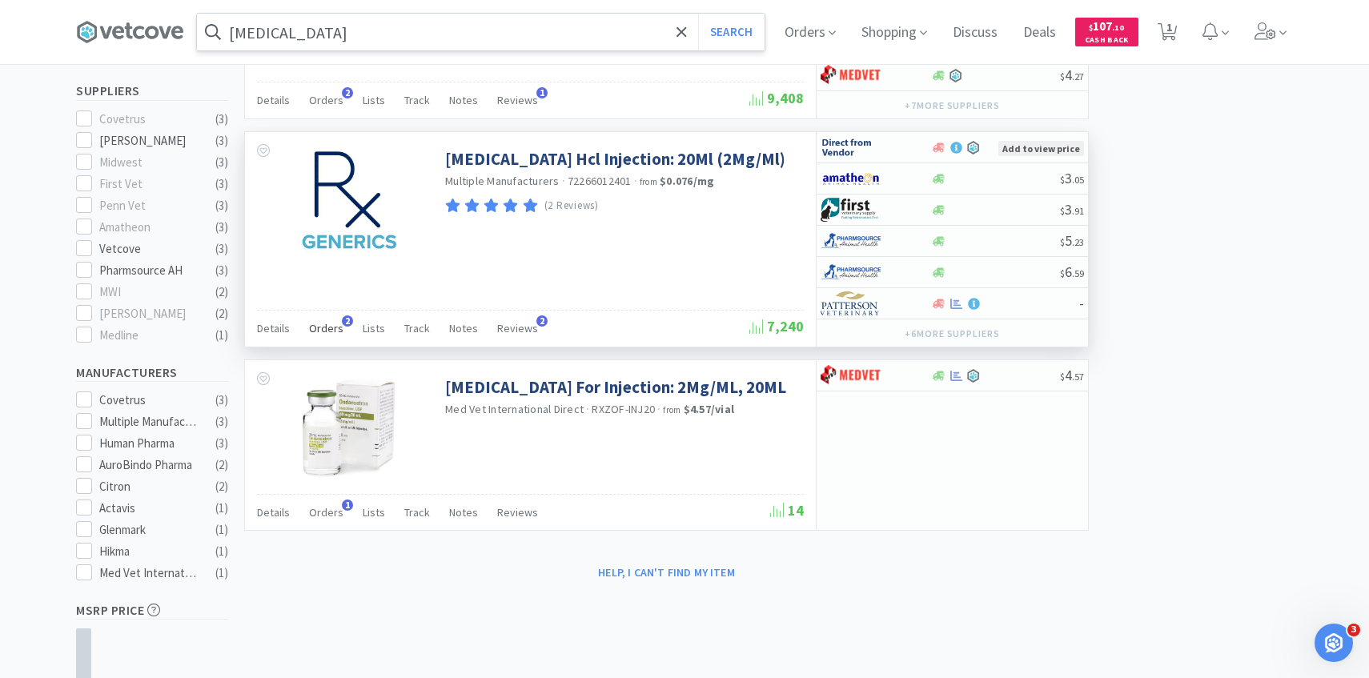
click at [327, 323] on span "Orders" at bounding box center [326, 328] width 34 height 14
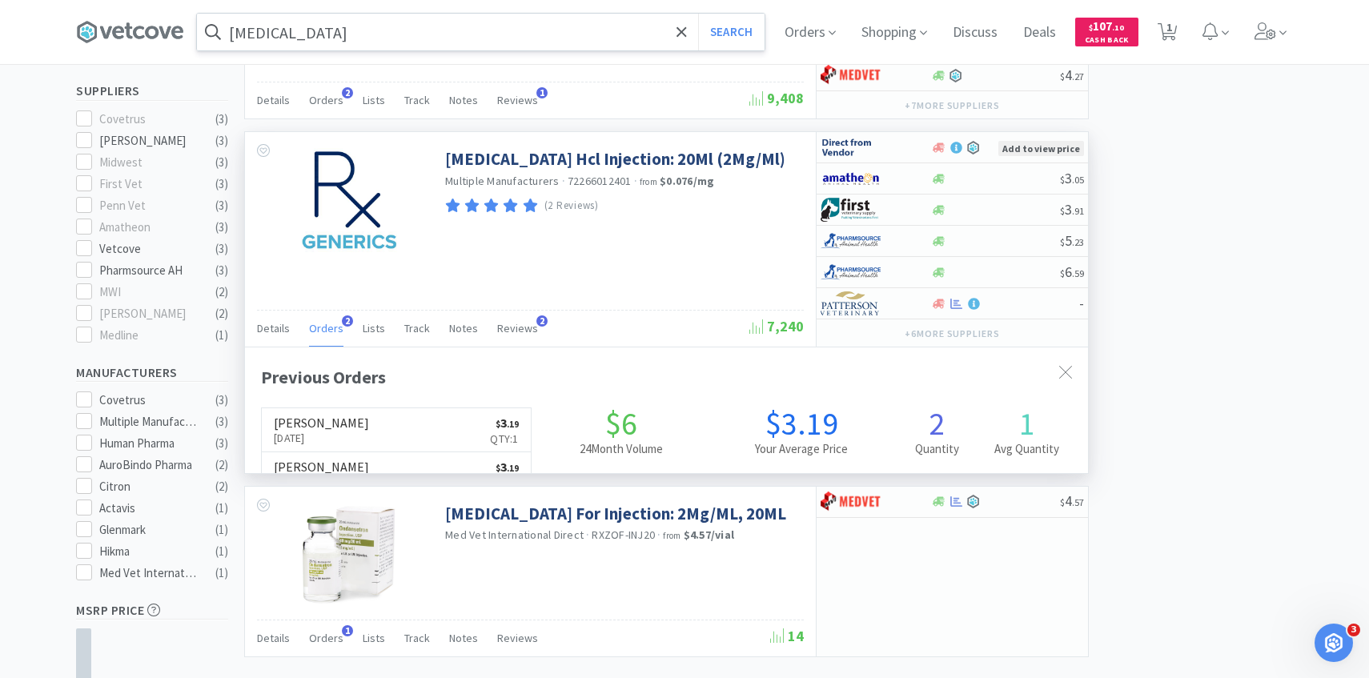
scroll to position [415, 843]
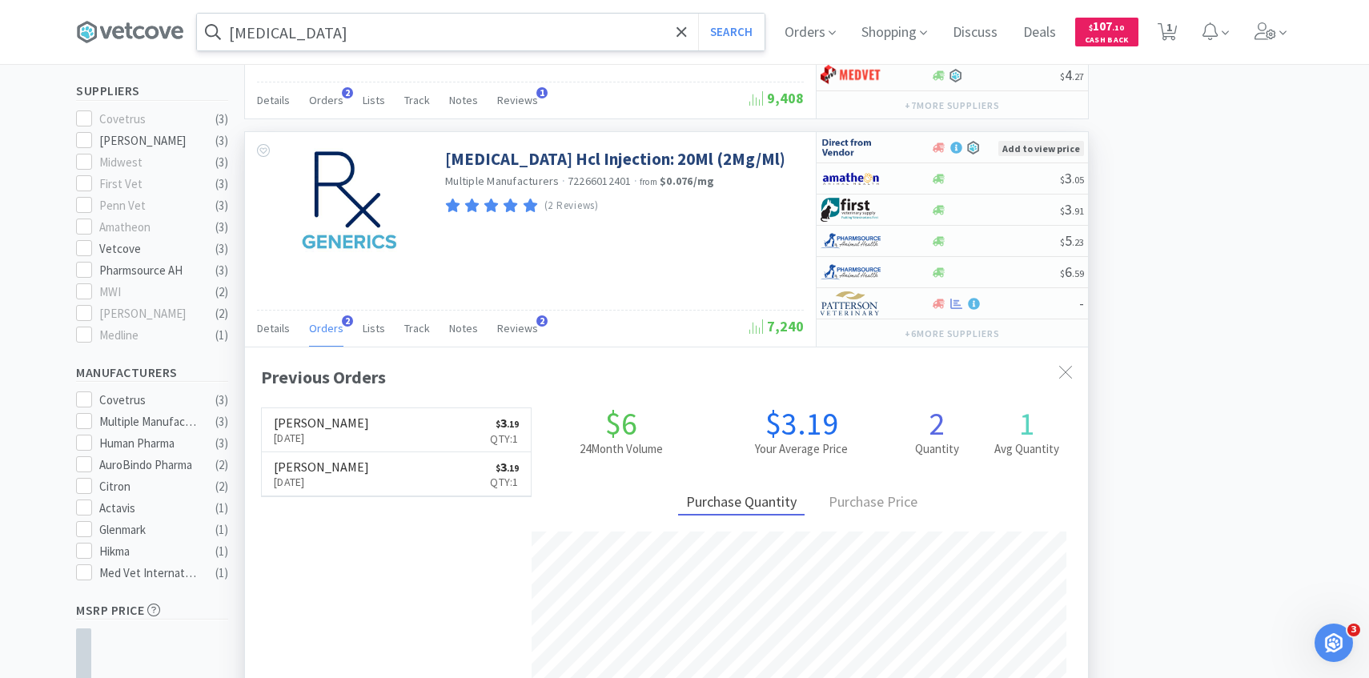
click at [327, 323] on span "Orders" at bounding box center [326, 328] width 34 height 14
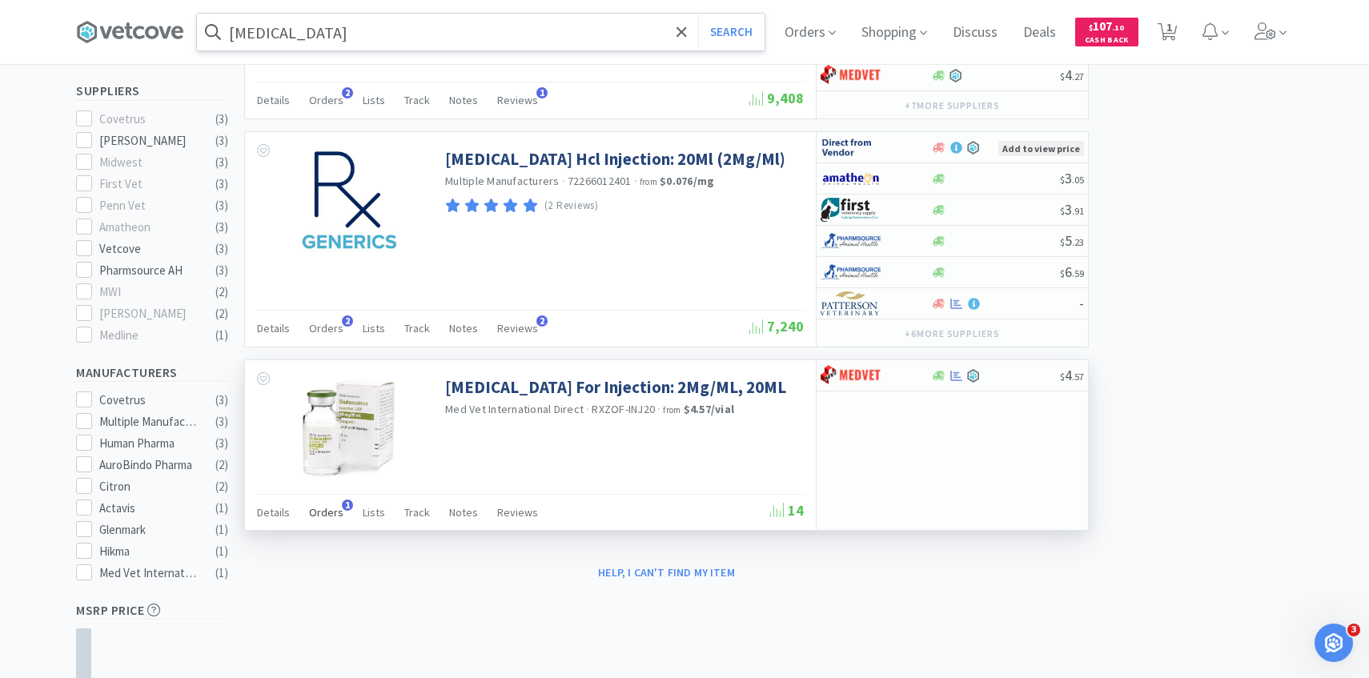
click at [338, 512] on span "Orders" at bounding box center [326, 512] width 34 height 14
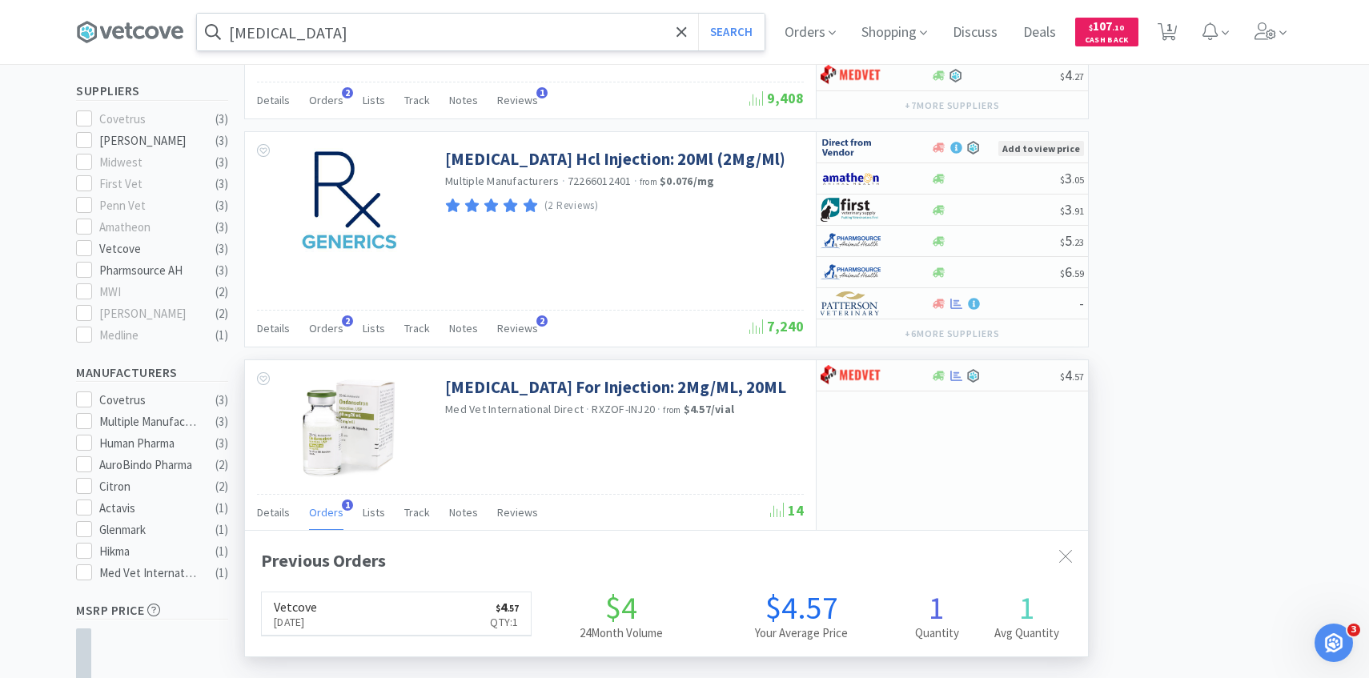
click at [335, 512] on span "Orders" at bounding box center [326, 512] width 34 height 14
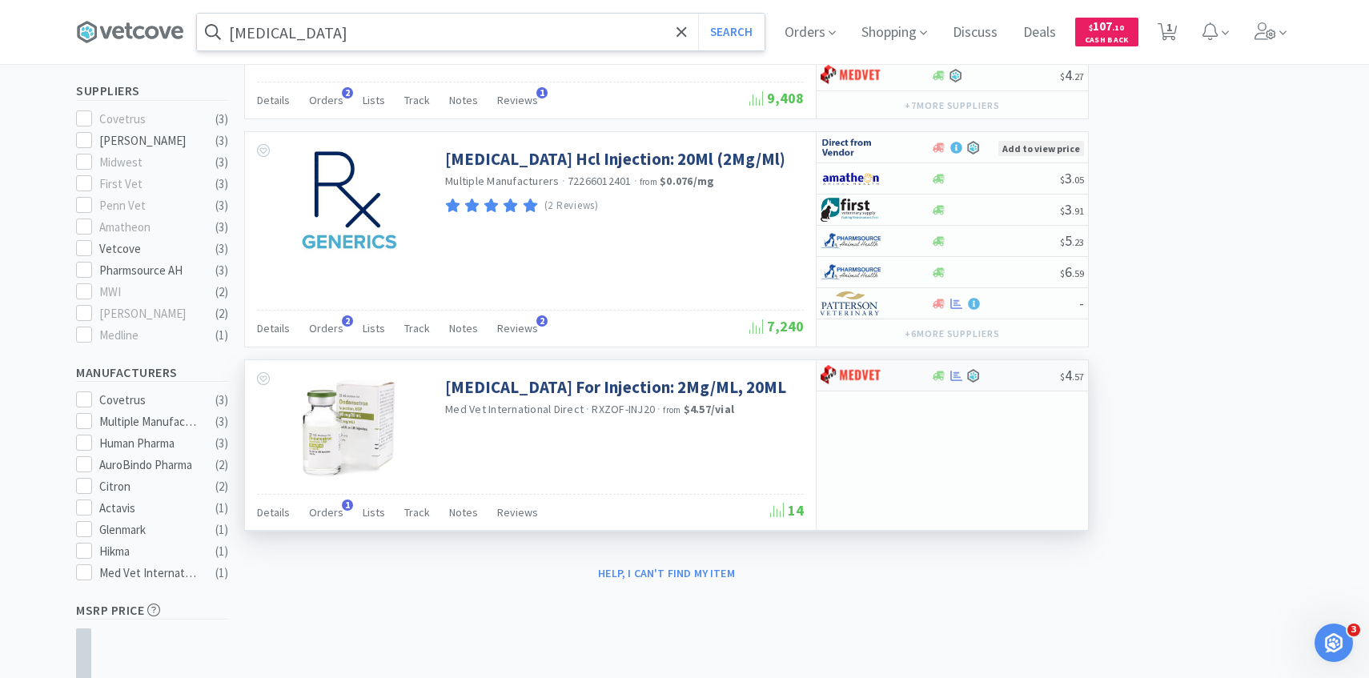
click at [915, 368] on div at bounding box center [875, 375] width 110 height 27
select select "1"
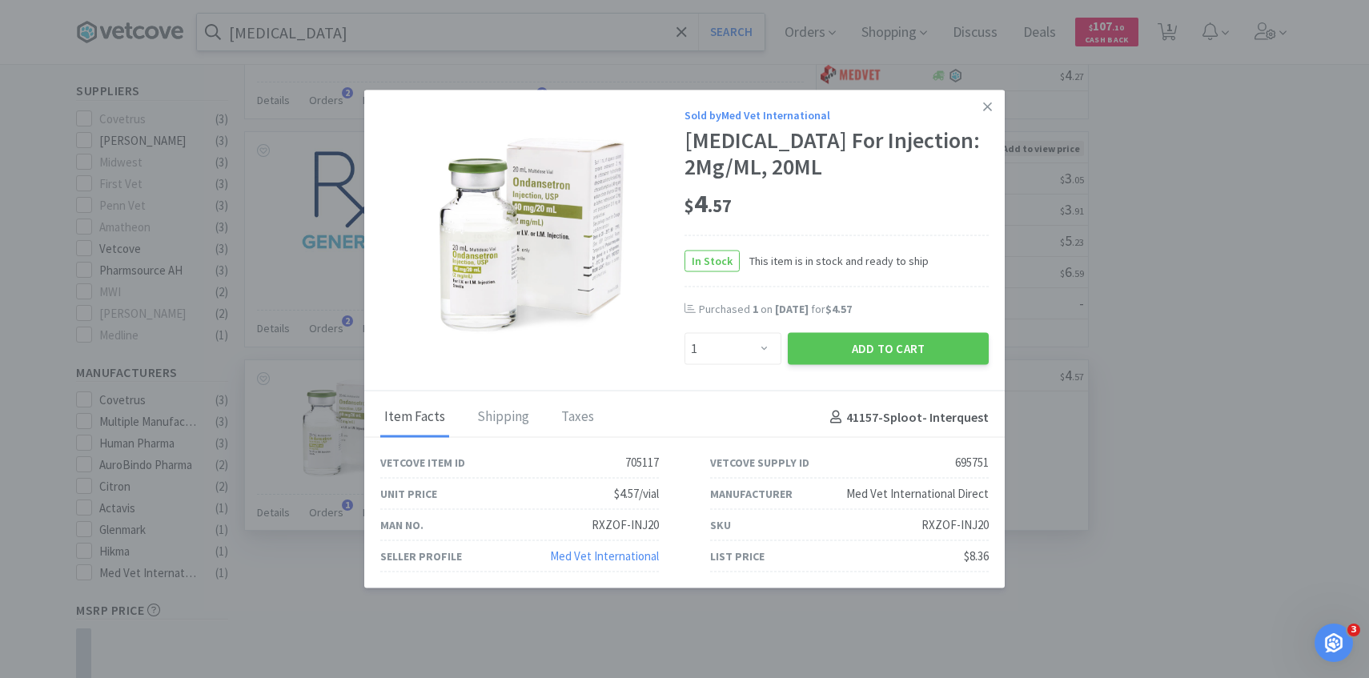
click at [875, 330] on div "Add to Cart" at bounding box center [887, 349] width 207 height 38
click at [860, 354] on button "Add to Cart" at bounding box center [888, 349] width 201 height 32
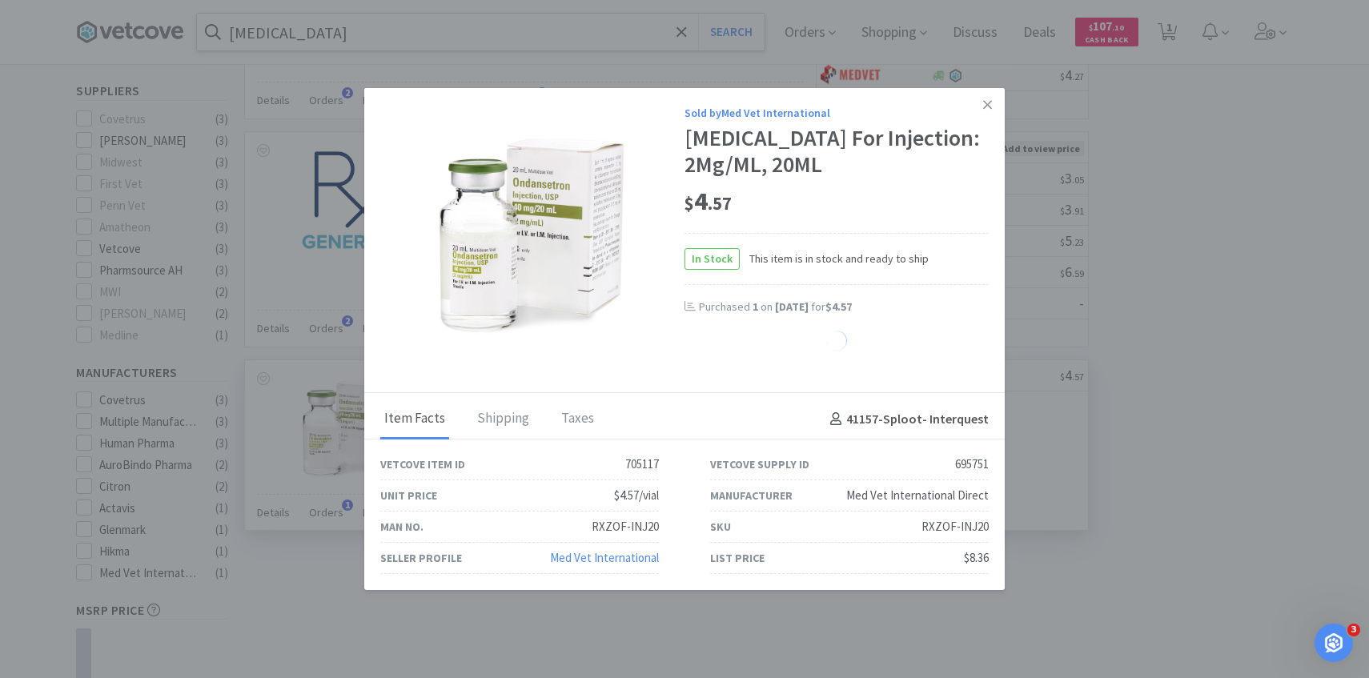
select select "1"
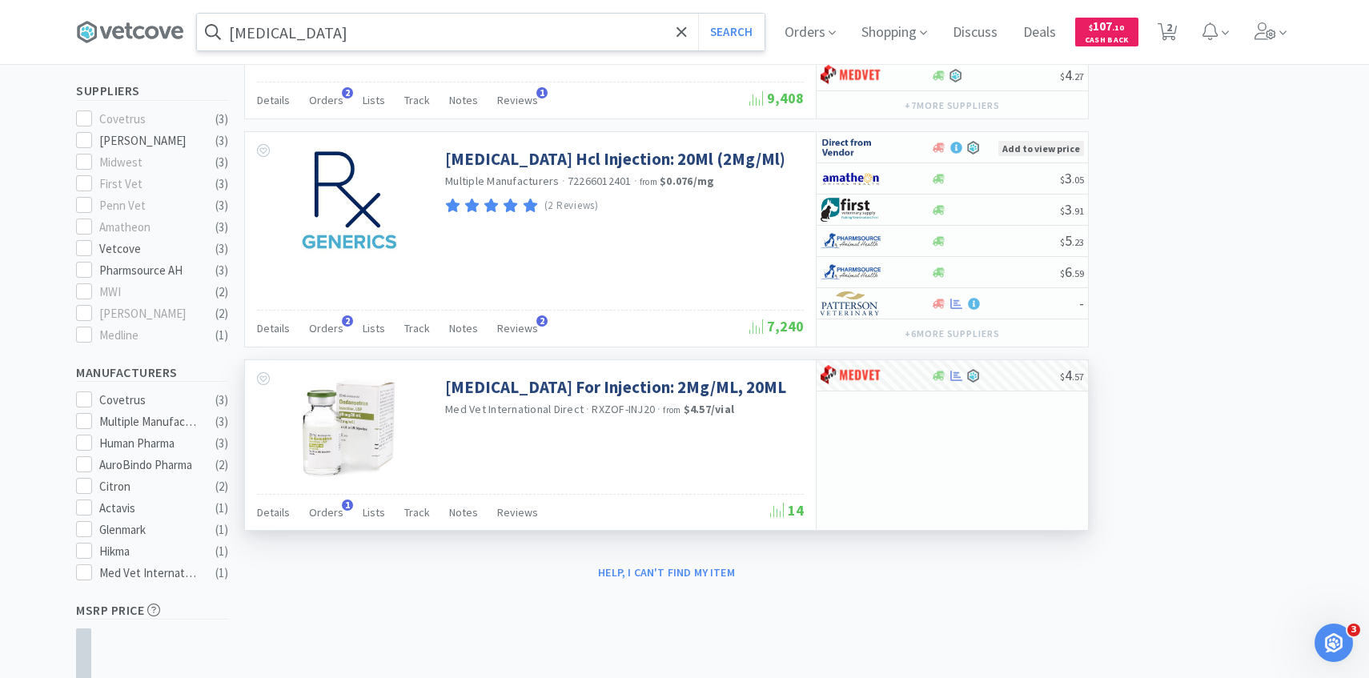
click at [499, 46] on input "ondansetron" at bounding box center [481, 32] width 568 height 37
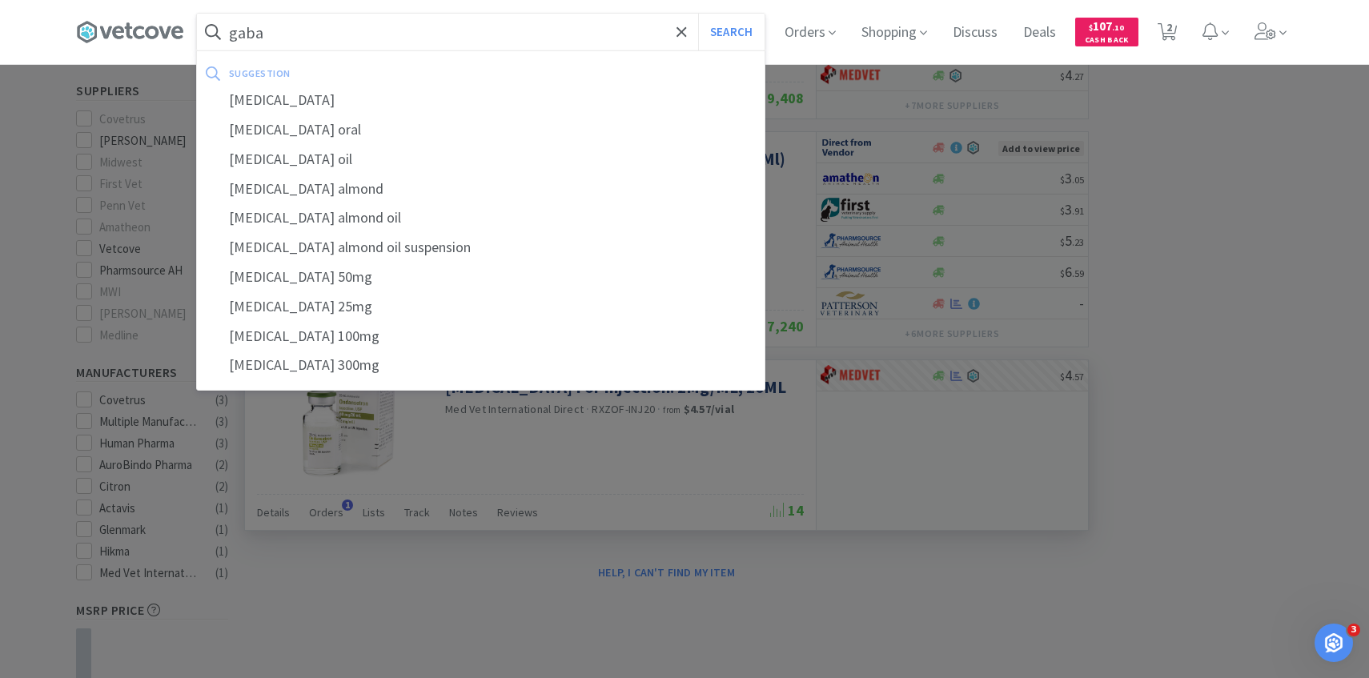
click at [698, 14] on button "Search" at bounding box center [731, 32] width 66 height 37
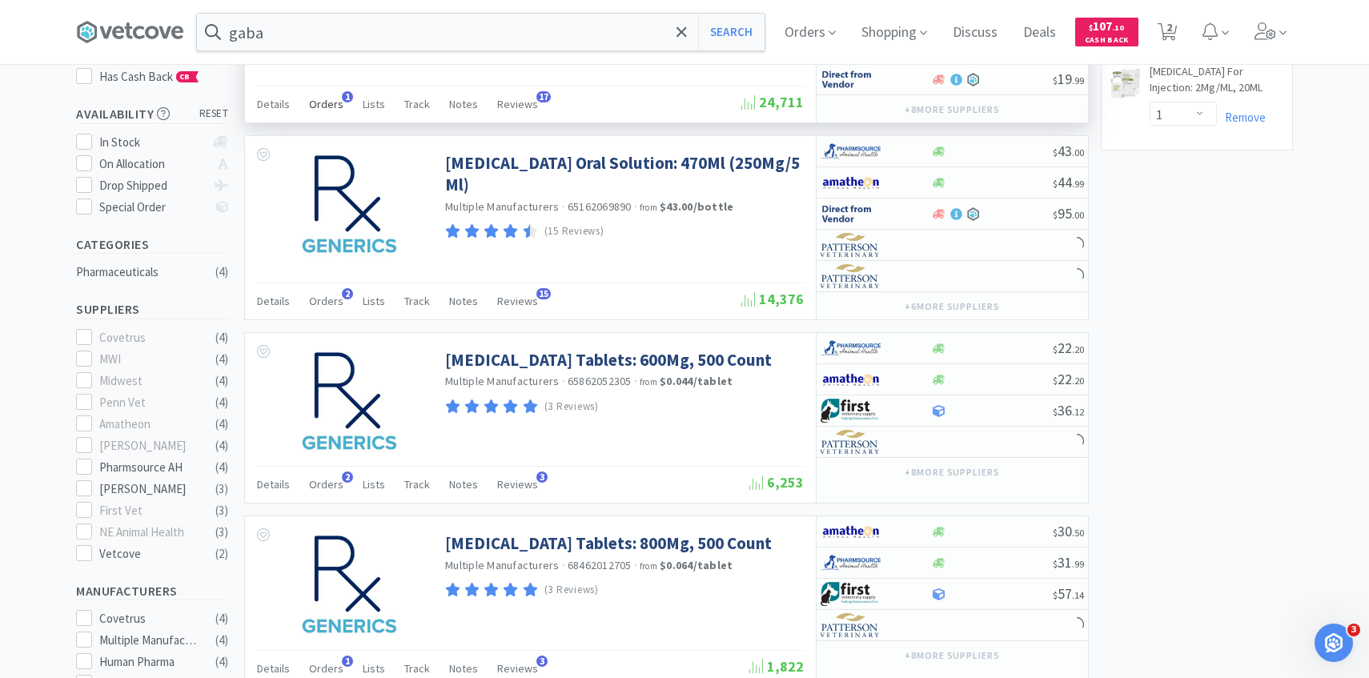
scroll to position [315, 0]
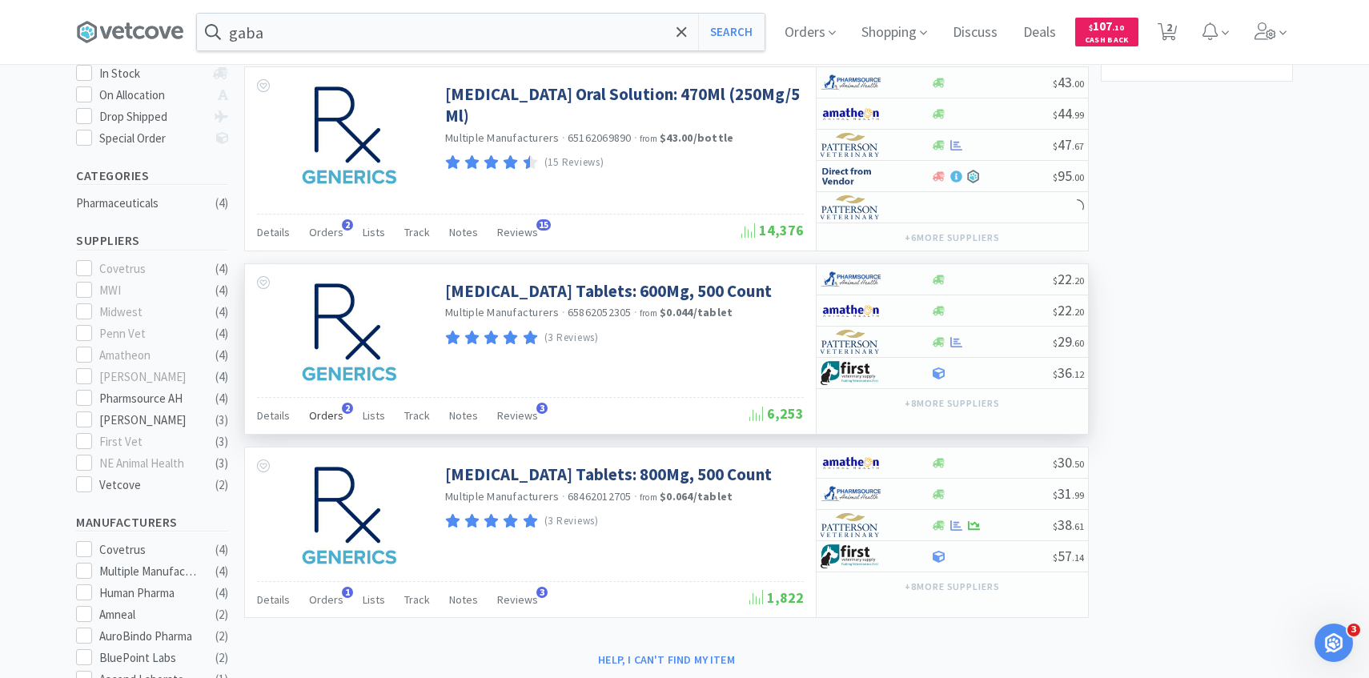
click at [338, 423] on div "Orders 2" at bounding box center [326, 418] width 34 height 30
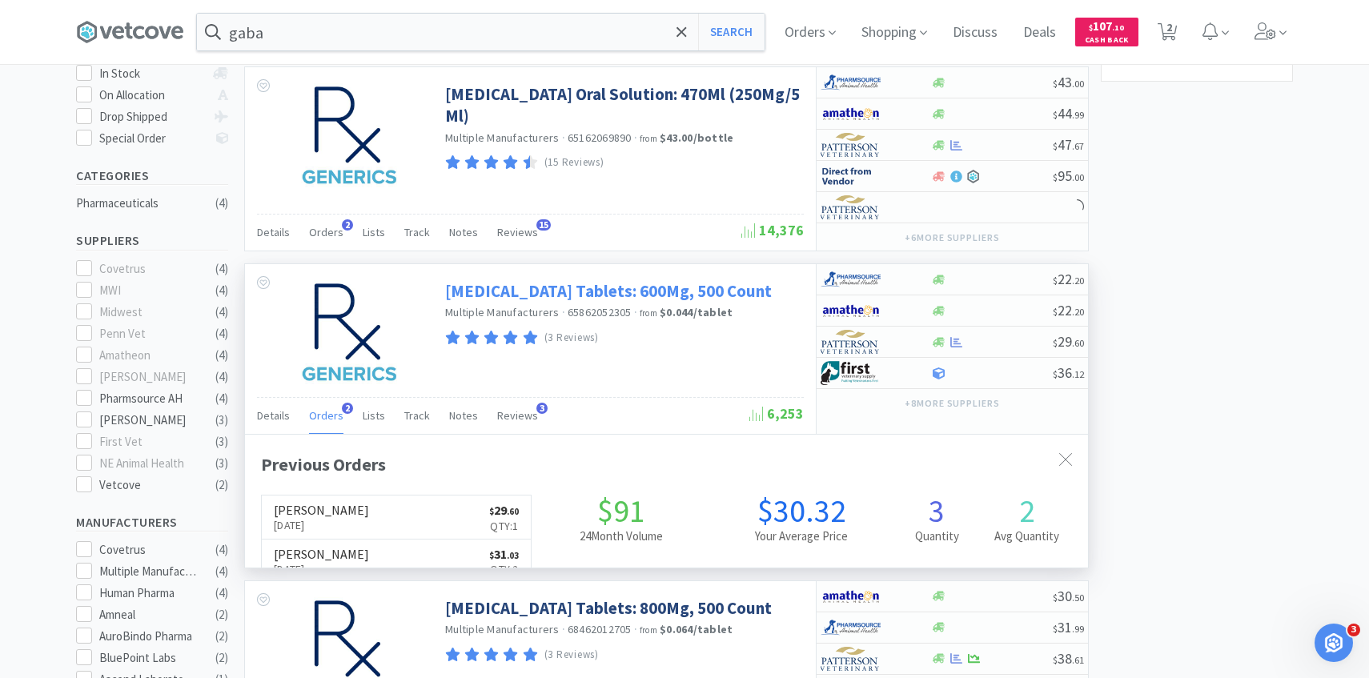
scroll to position [326, 0]
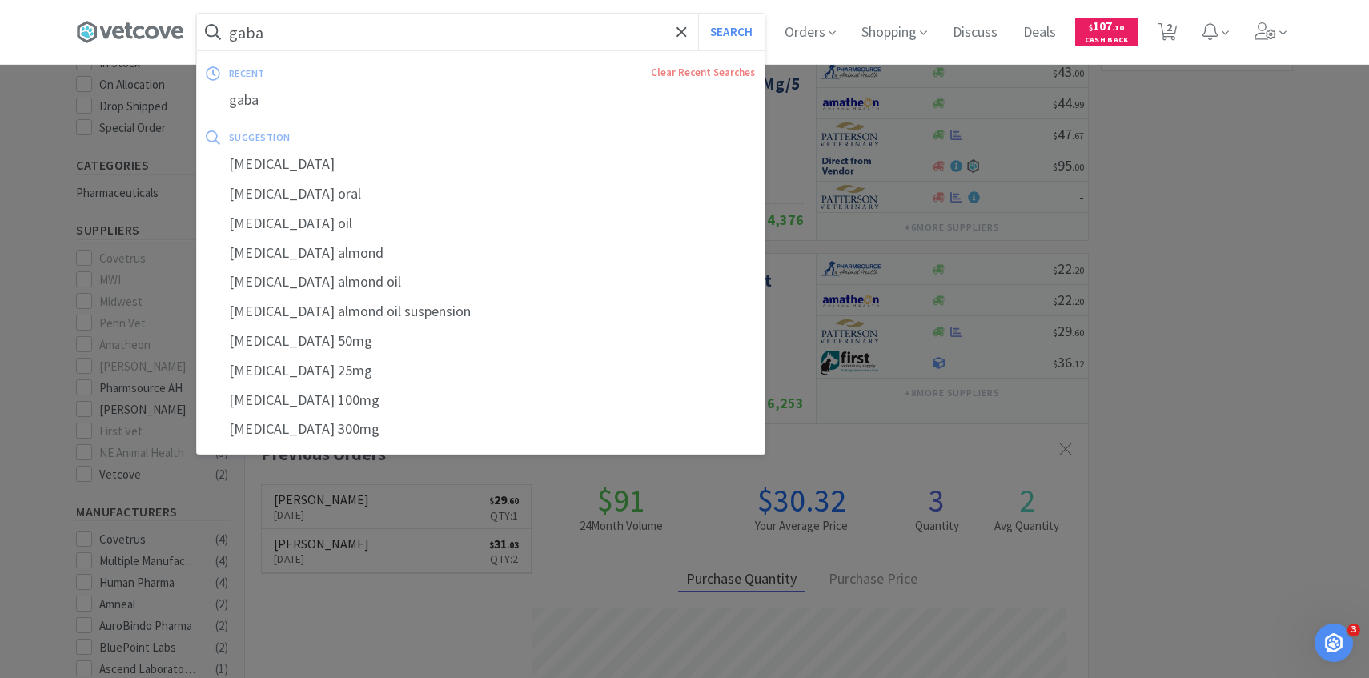
click at [459, 42] on input "gaba" at bounding box center [481, 32] width 568 height 37
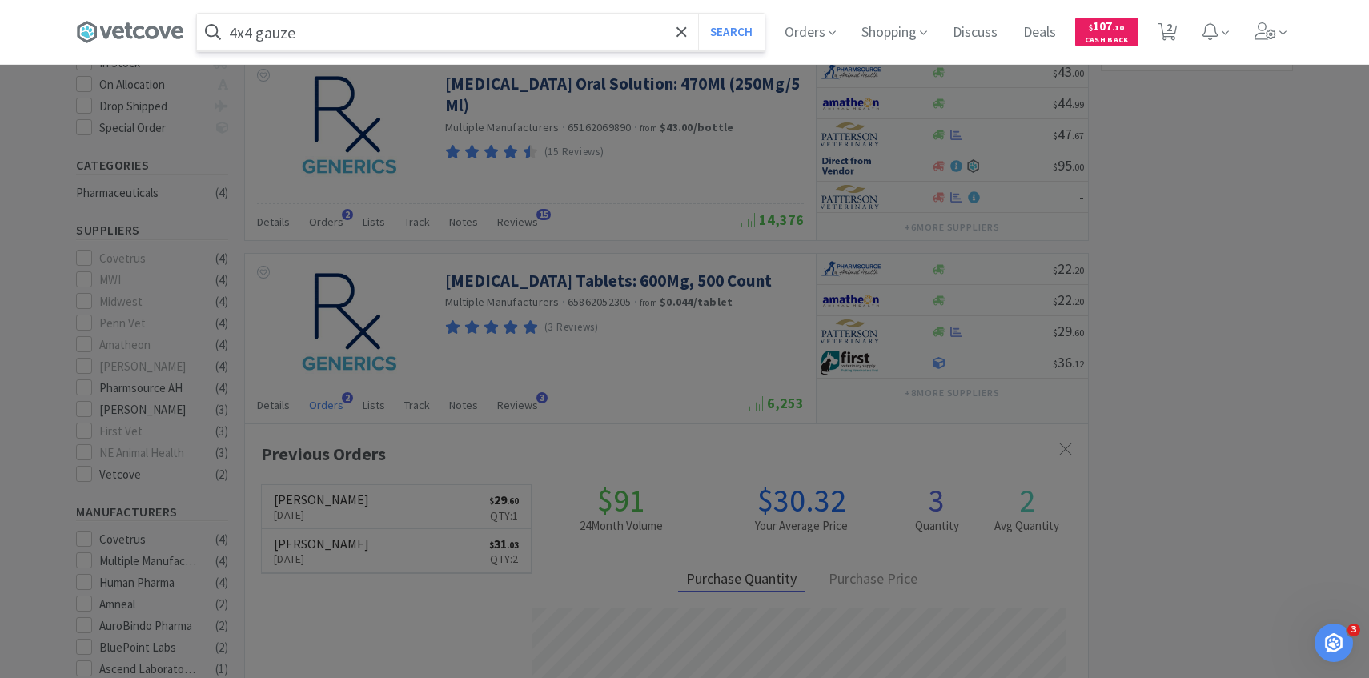
type input "4x4 gauze"
click at [698, 14] on button "Search" at bounding box center [731, 32] width 66 height 37
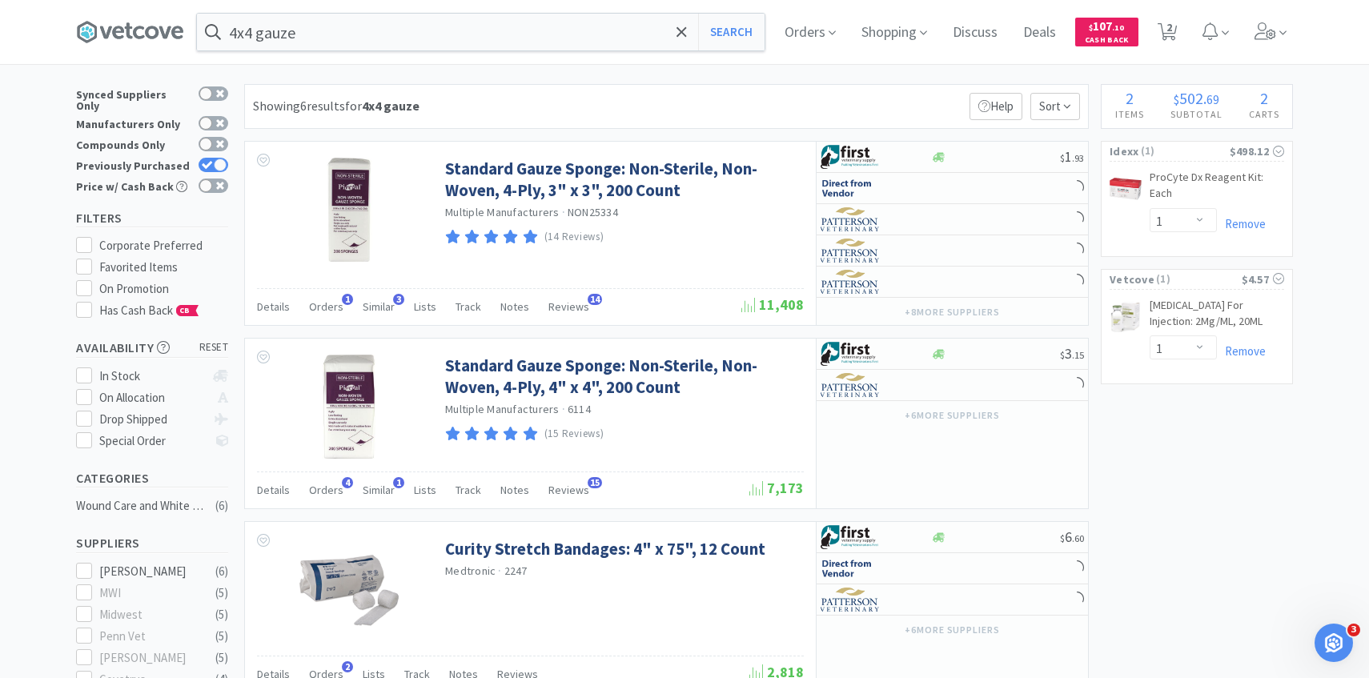
scroll to position [14, 0]
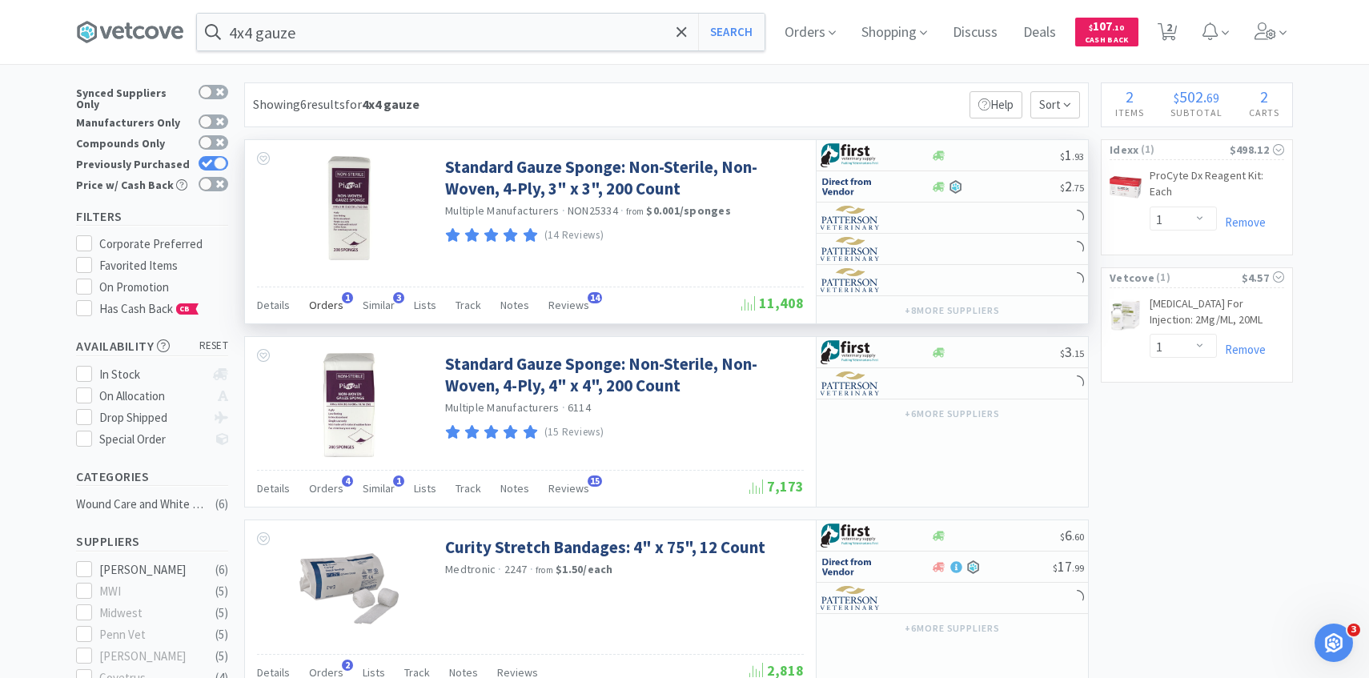
click at [331, 307] on span "Orders" at bounding box center [326, 305] width 34 height 14
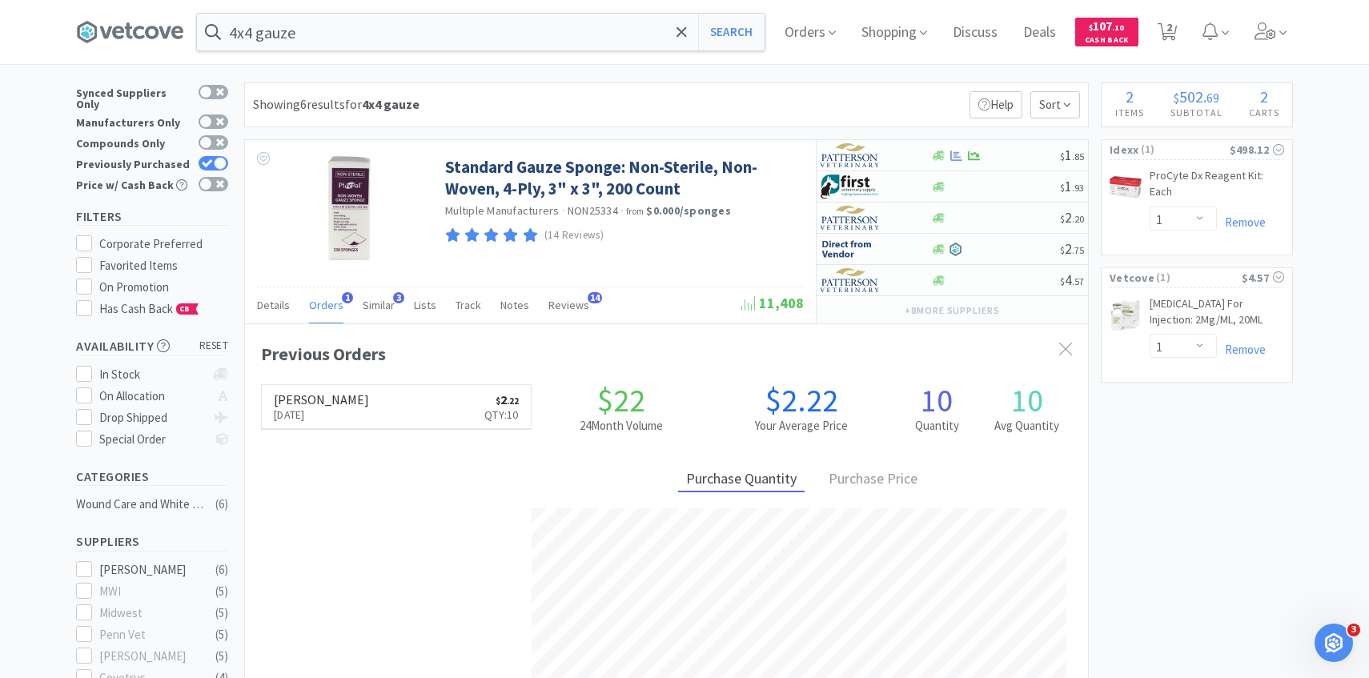
scroll to position [415, 843]
click at [844, 164] on img at bounding box center [850, 155] width 60 height 24
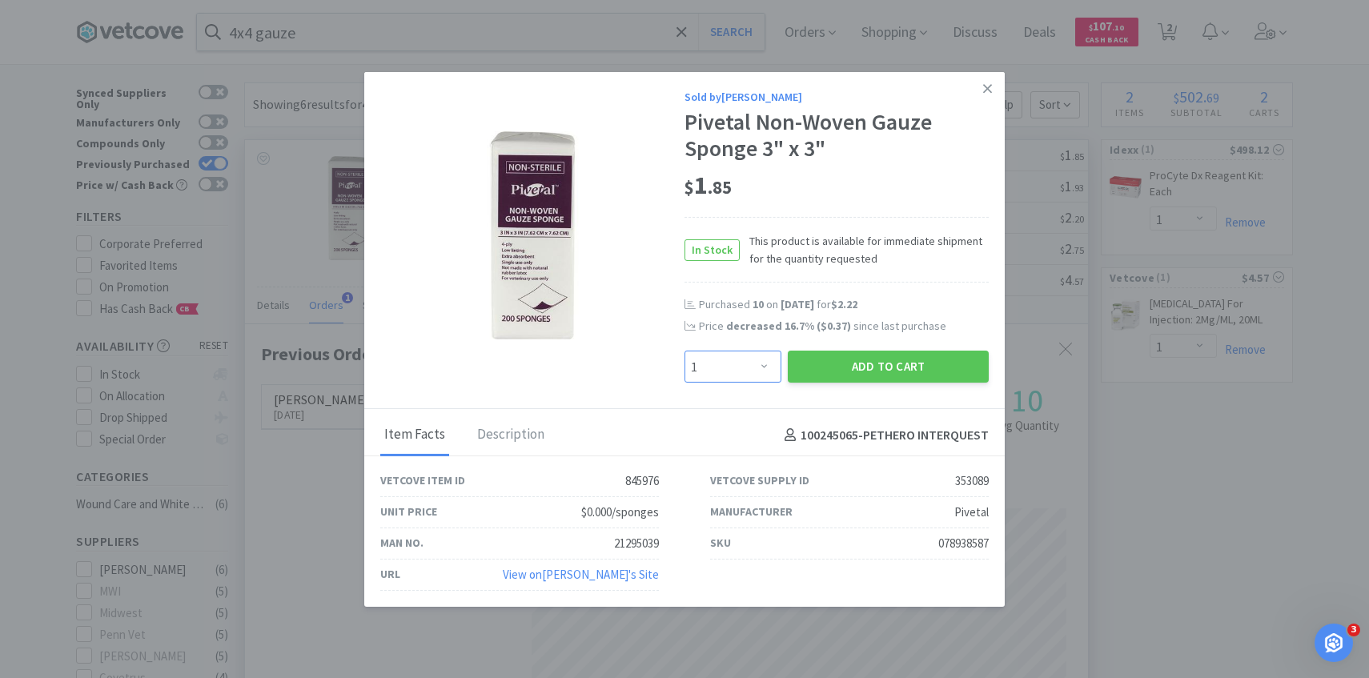
click at [764, 363] on select "Enter Quantity 1 2 3 4 5 6 7 8 9 10 11 12 13 14 15 16 17 18 19 20 Enter Quantity" at bounding box center [732, 367] width 97 height 32
select select "5"
click at [870, 367] on button "Add to Cart" at bounding box center [888, 367] width 201 height 32
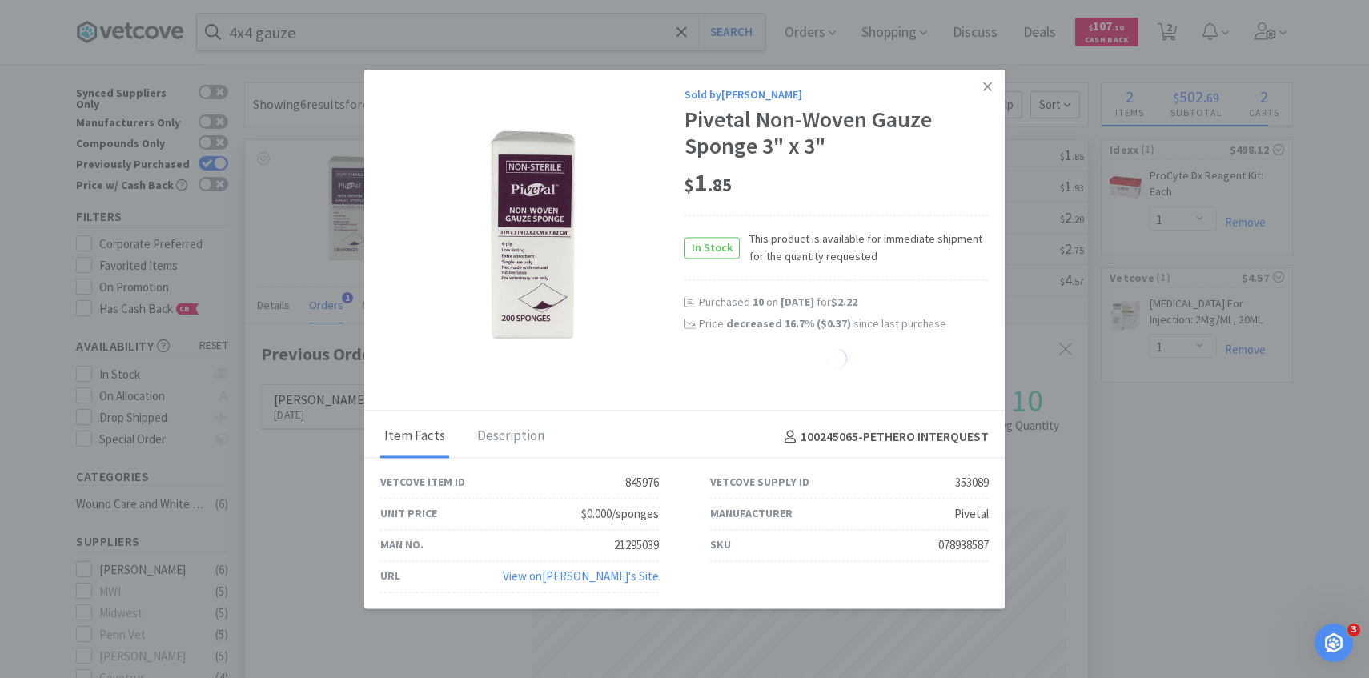
select select "5"
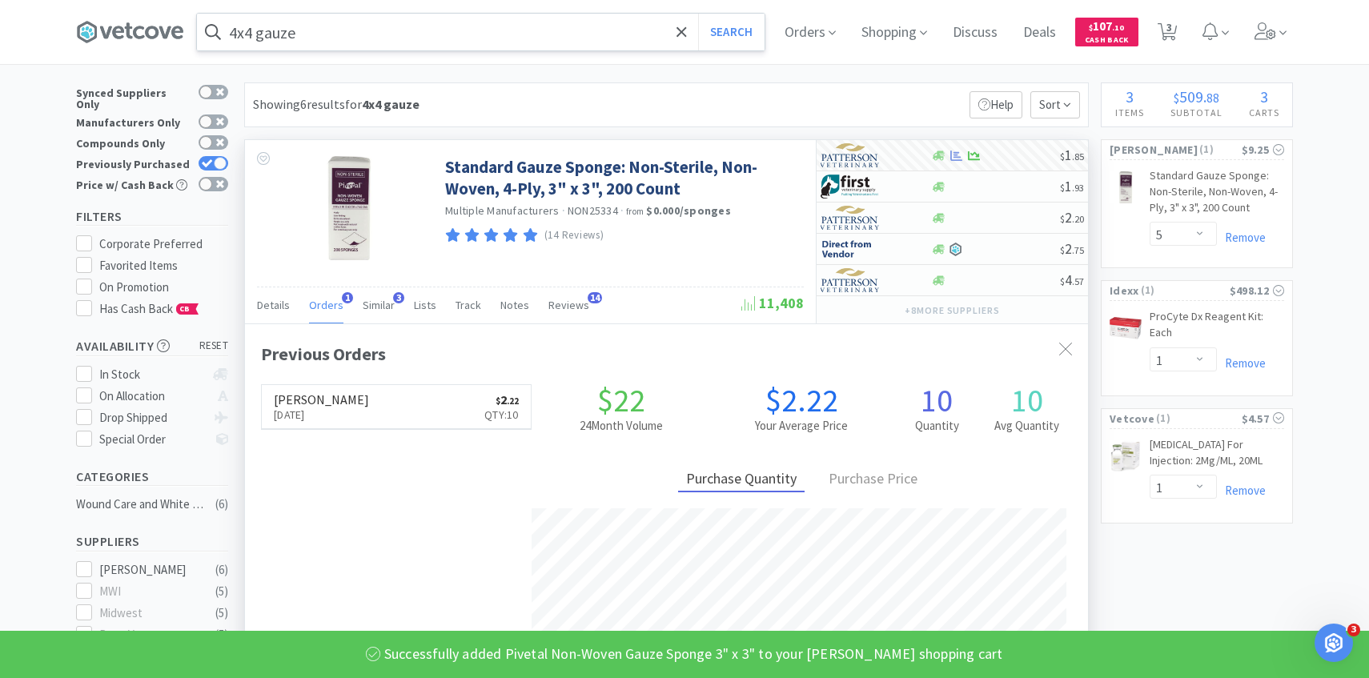
click at [528, 30] on input "4x4 gauze" at bounding box center [481, 32] width 568 height 37
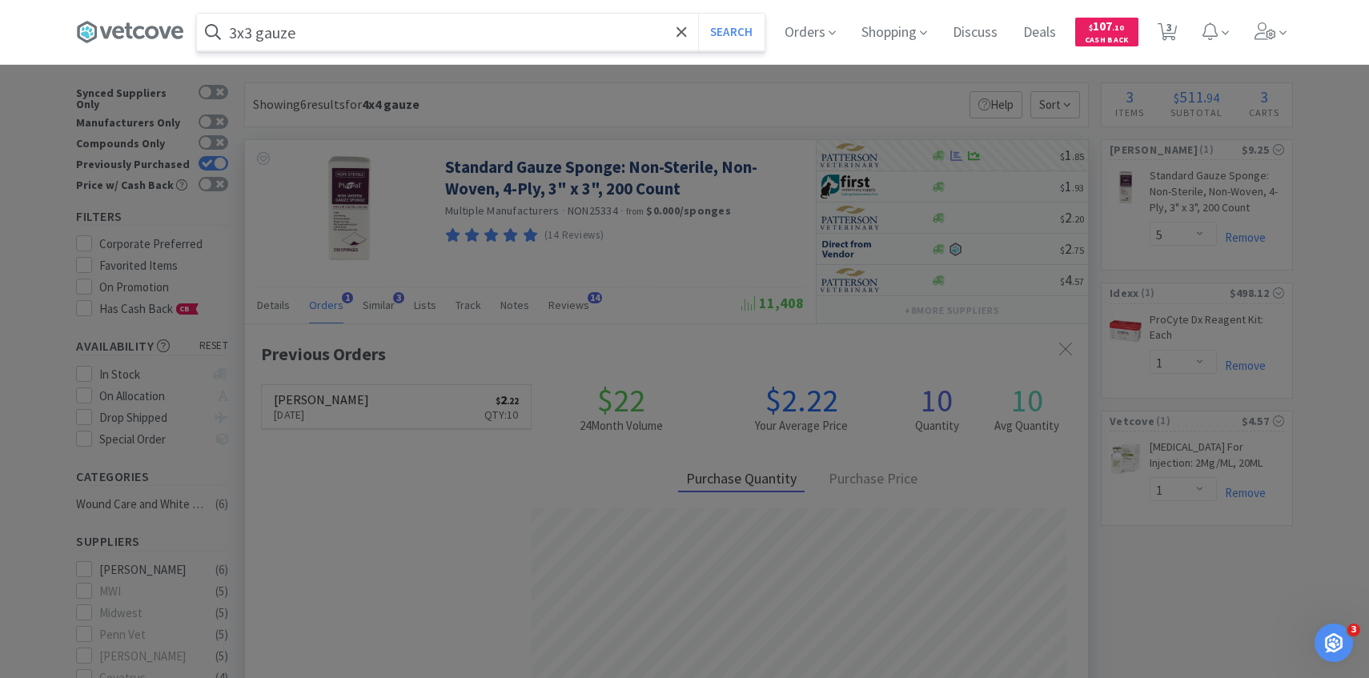
type input "3x3 gauze"
click at [698, 14] on button "Search" at bounding box center [731, 32] width 66 height 37
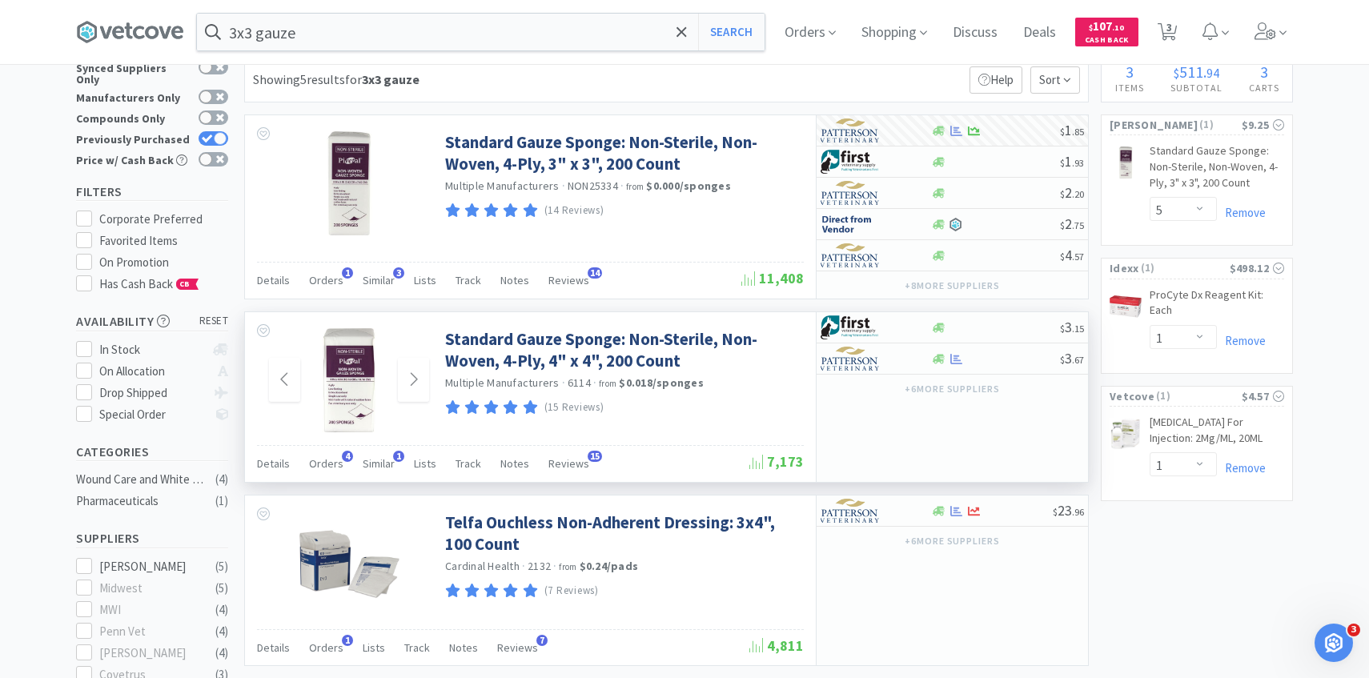
scroll to position [54, 0]
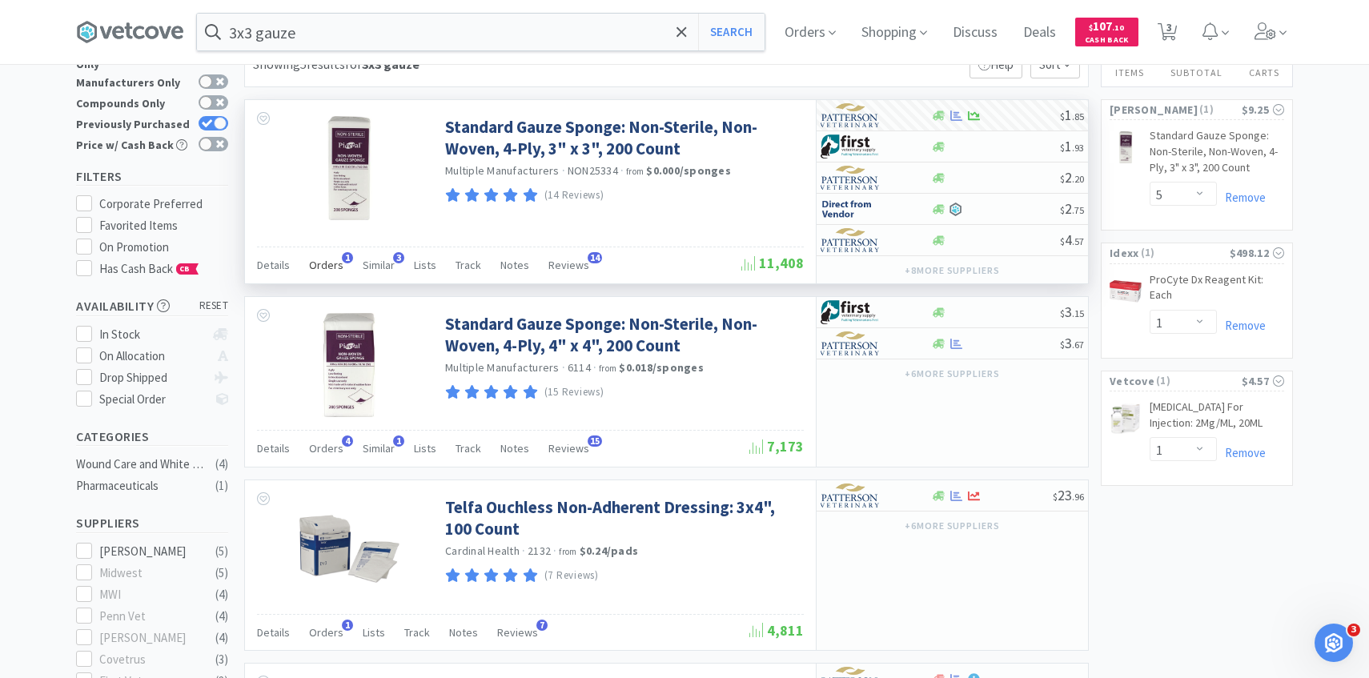
click at [322, 282] on div "Orders 1" at bounding box center [326, 267] width 34 height 30
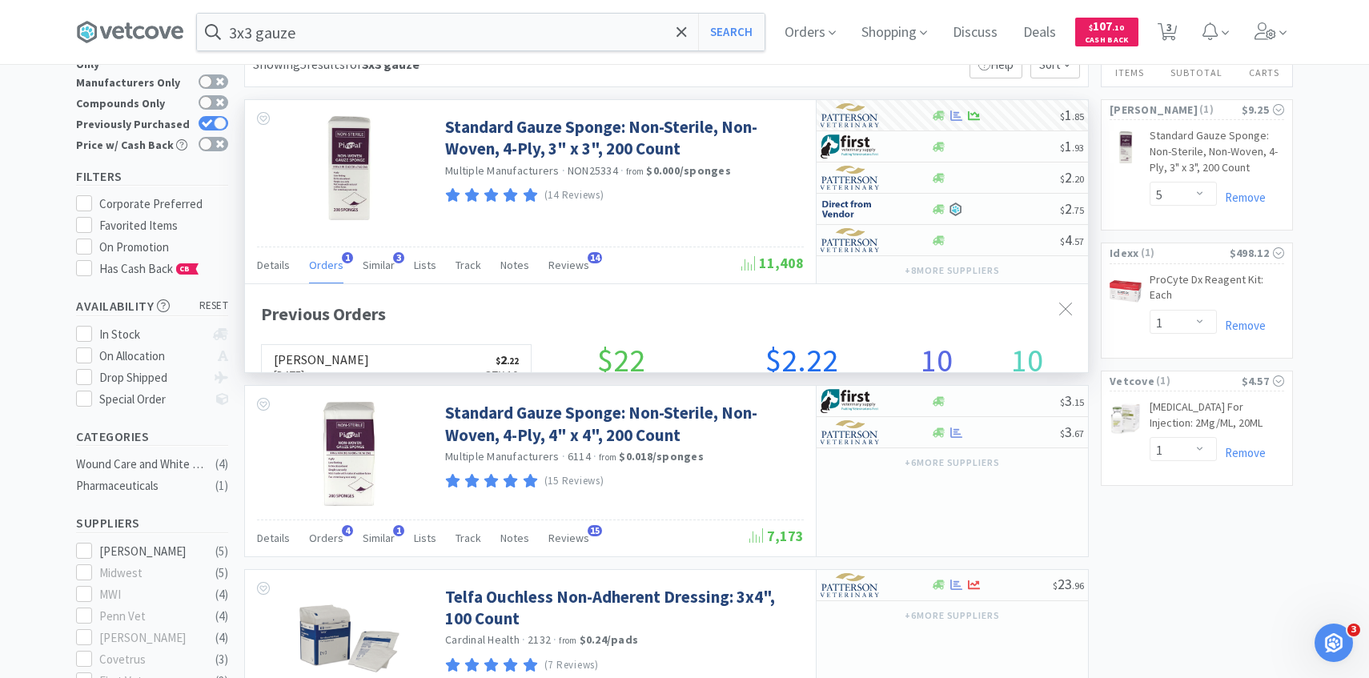
scroll to position [415, 843]
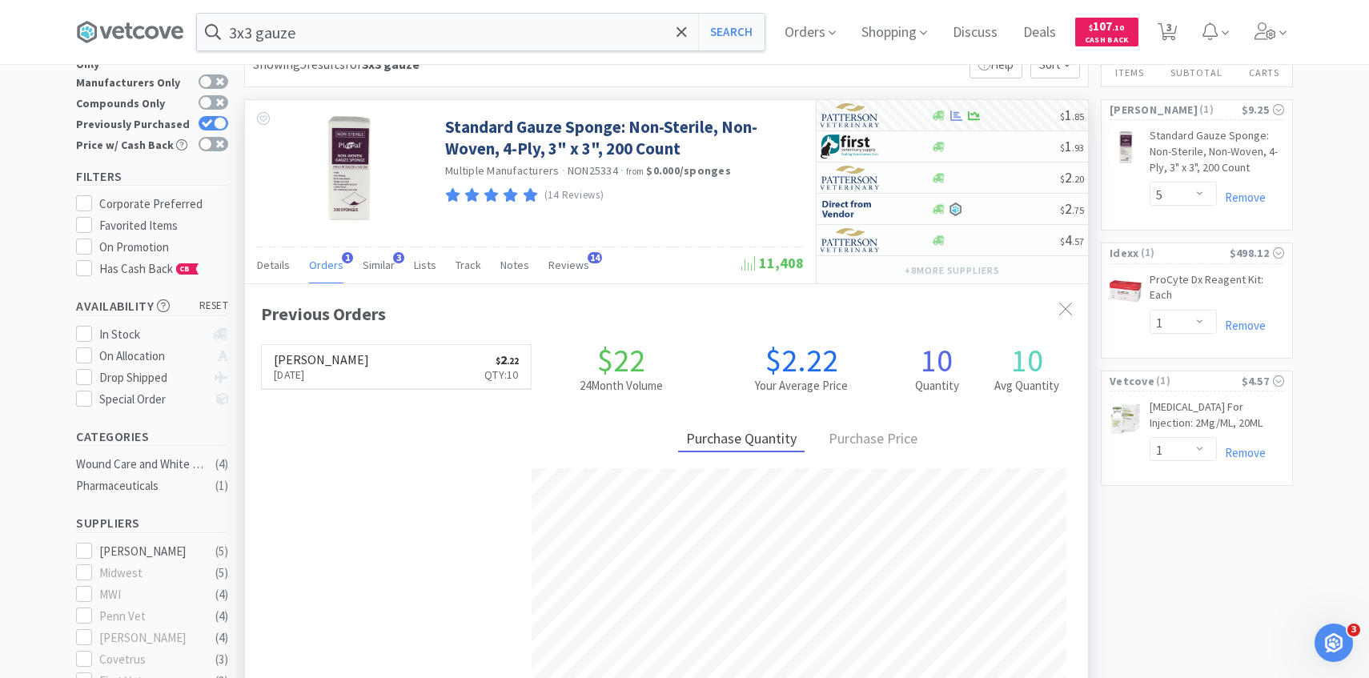
click at [322, 269] on span "Orders" at bounding box center [326, 265] width 34 height 14
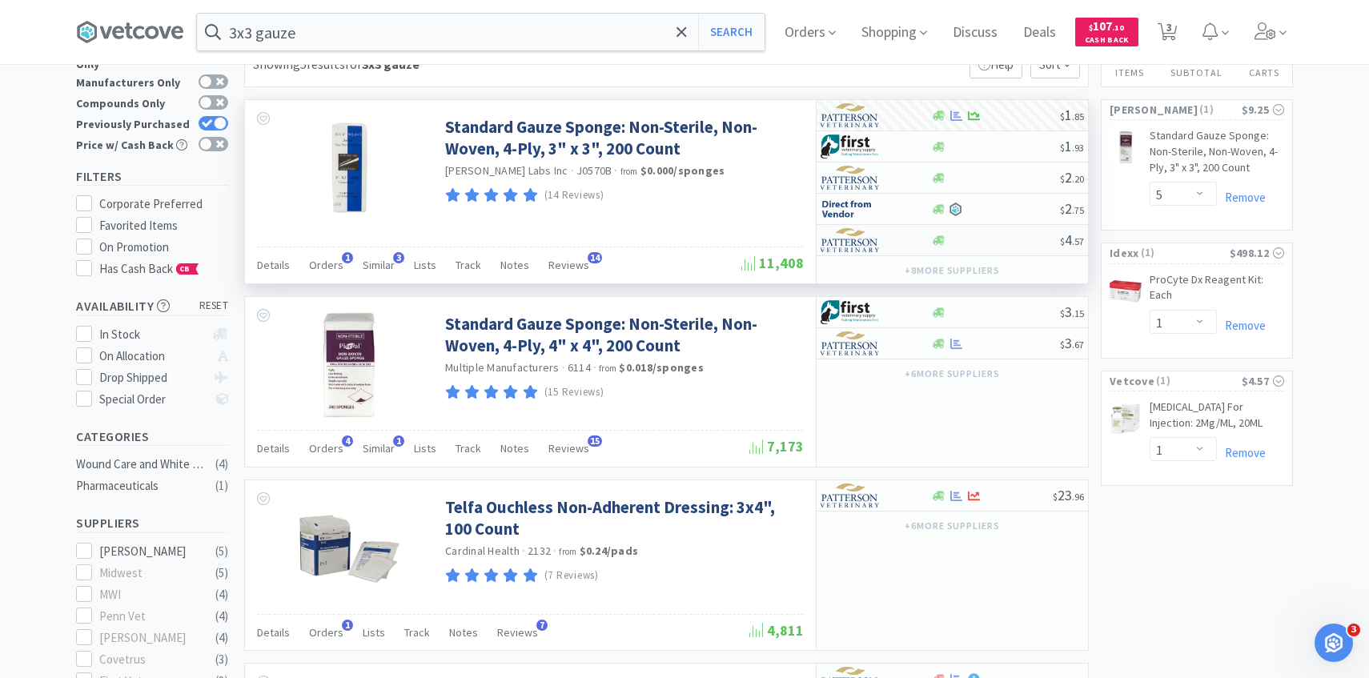
click at [873, 247] on img at bounding box center [850, 240] width 60 height 24
select select "1"
click at [882, 121] on div at bounding box center [864, 115] width 88 height 27
select select "1"
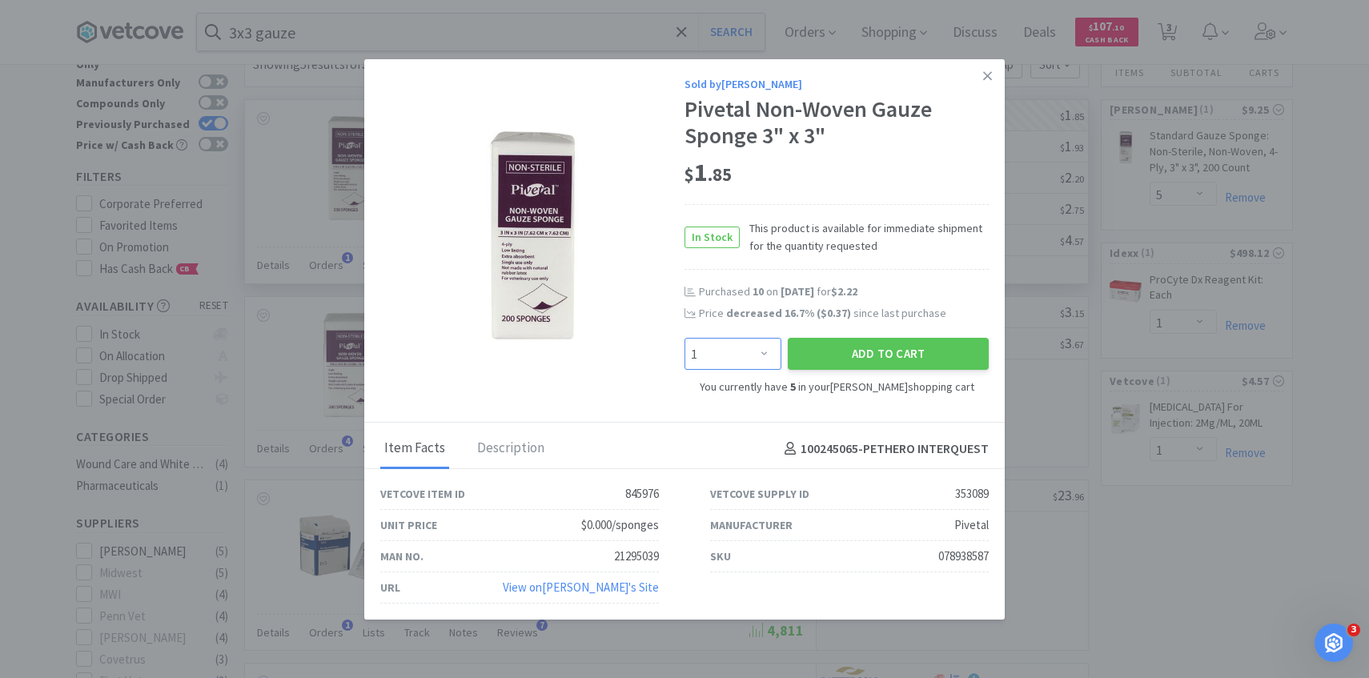
click at [743, 342] on select "Enter Quantity 1 2 3 4 5 6 7 8 9 10 11 12 13 14 15 16 17 18 19 20 Enter Quantity" at bounding box center [732, 354] width 97 height 32
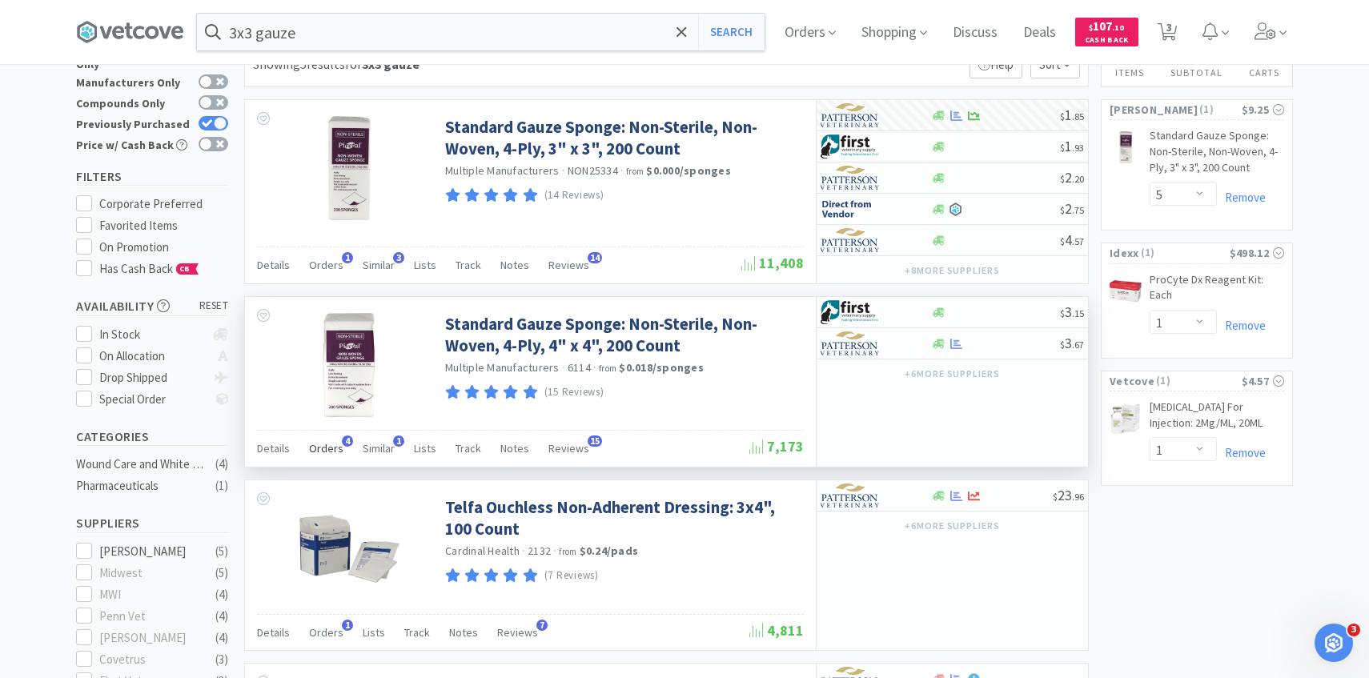
click at [328, 454] on span "Orders" at bounding box center [326, 448] width 34 height 14
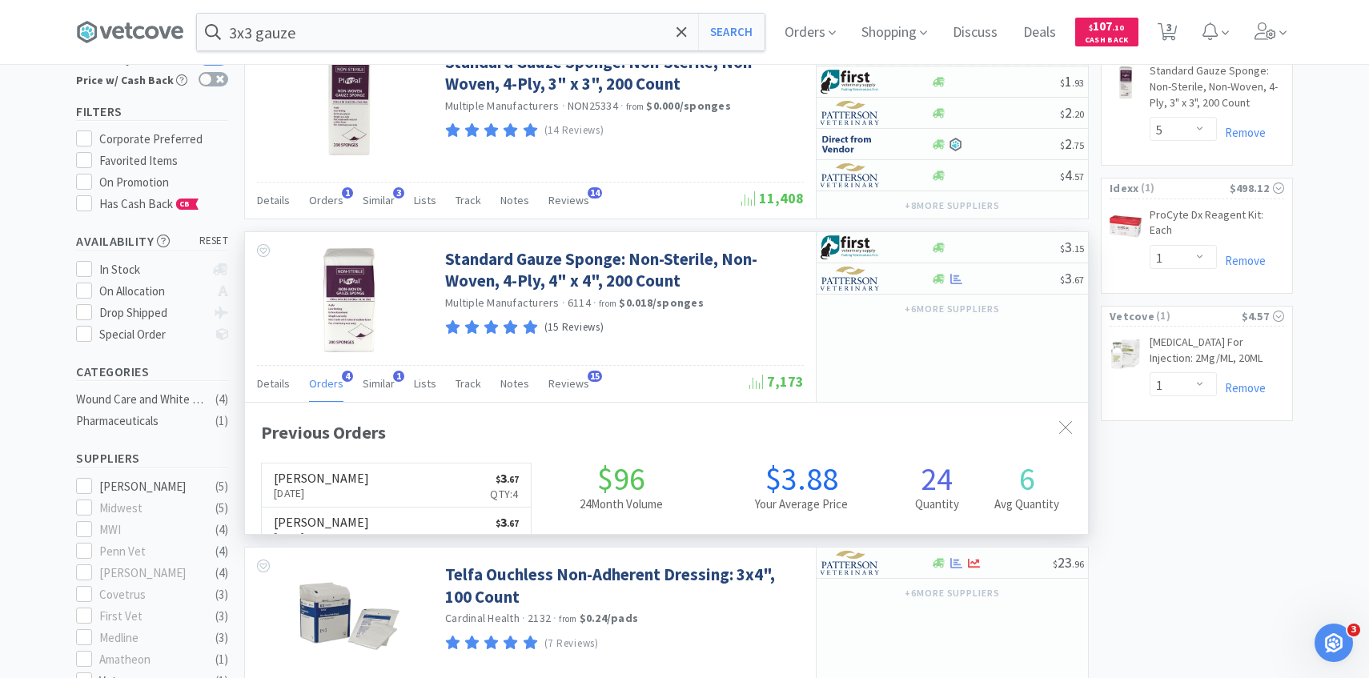
scroll to position [122, 0]
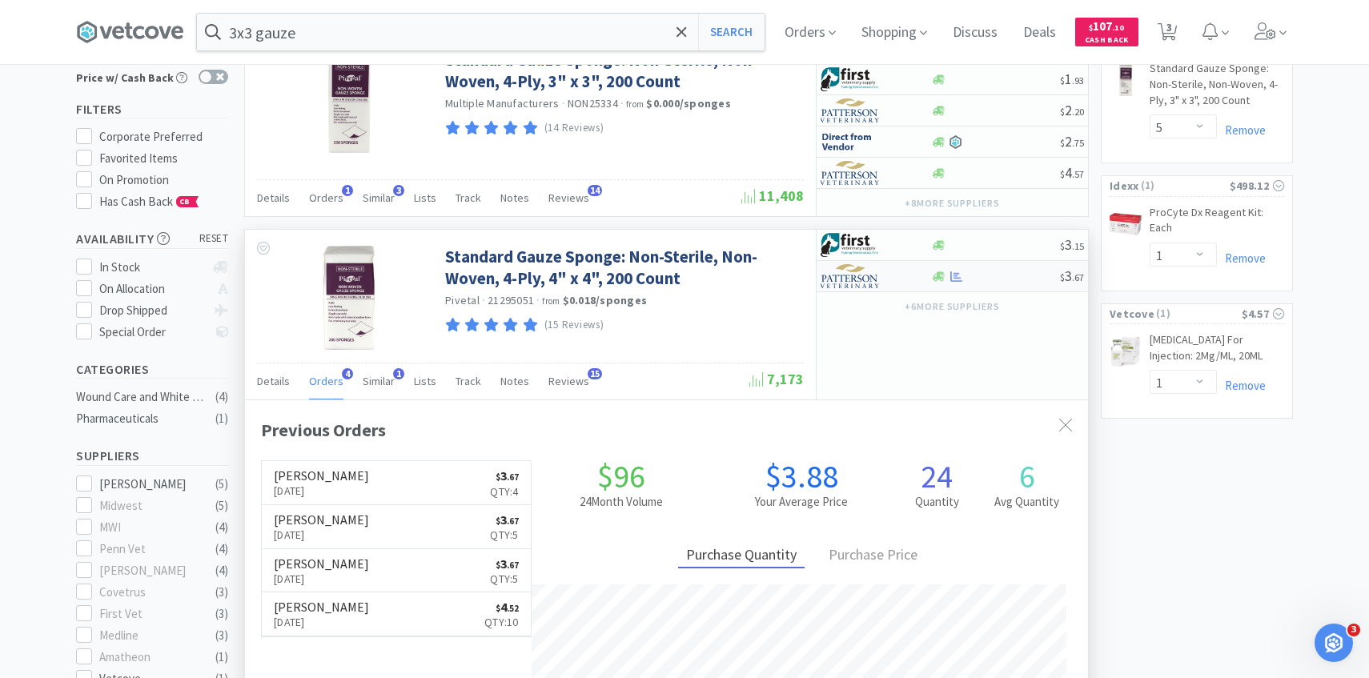
click at [870, 281] on img at bounding box center [850, 276] width 60 height 24
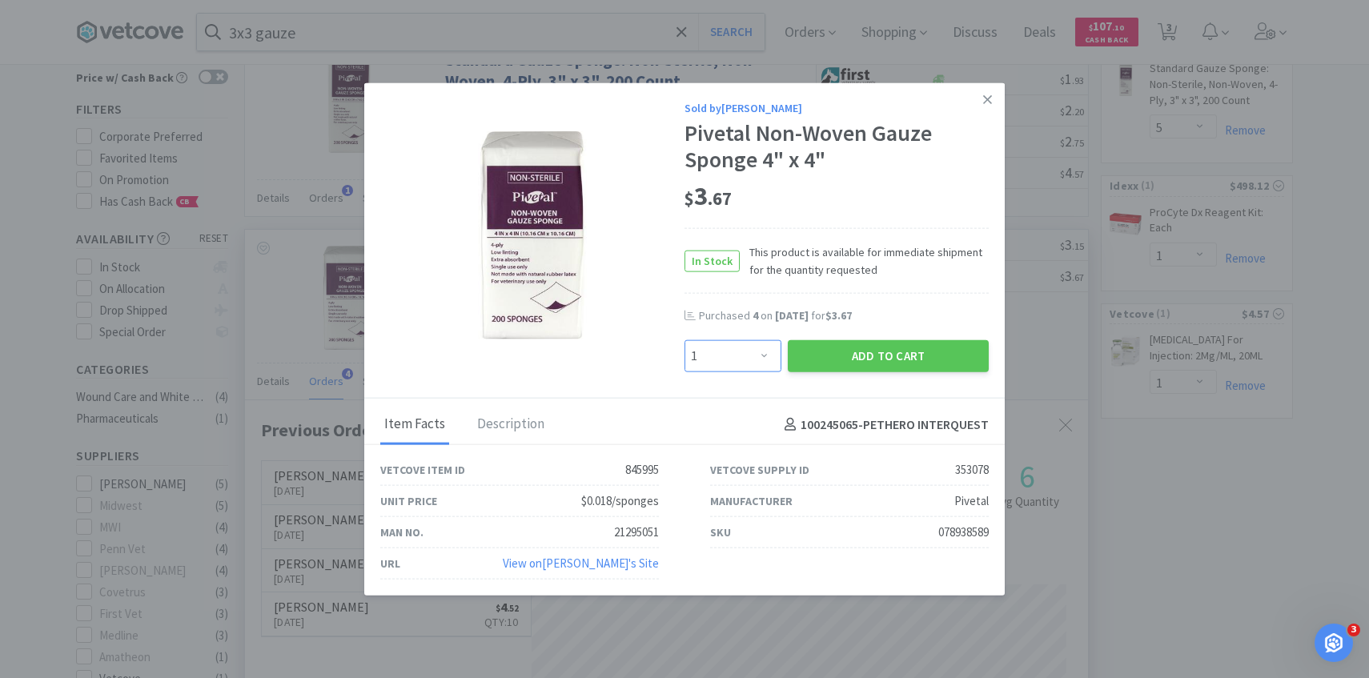
click at [758, 367] on select "Enter Quantity 1 2 3 4 5 6 7 8 9 10 11 12 13 14 15 16 17 18 19 20 Enter Quantity" at bounding box center [732, 356] width 97 height 32
select select "6"
click at [854, 347] on button "Add to Cart" at bounding box center [888, 356] width 201 height 32
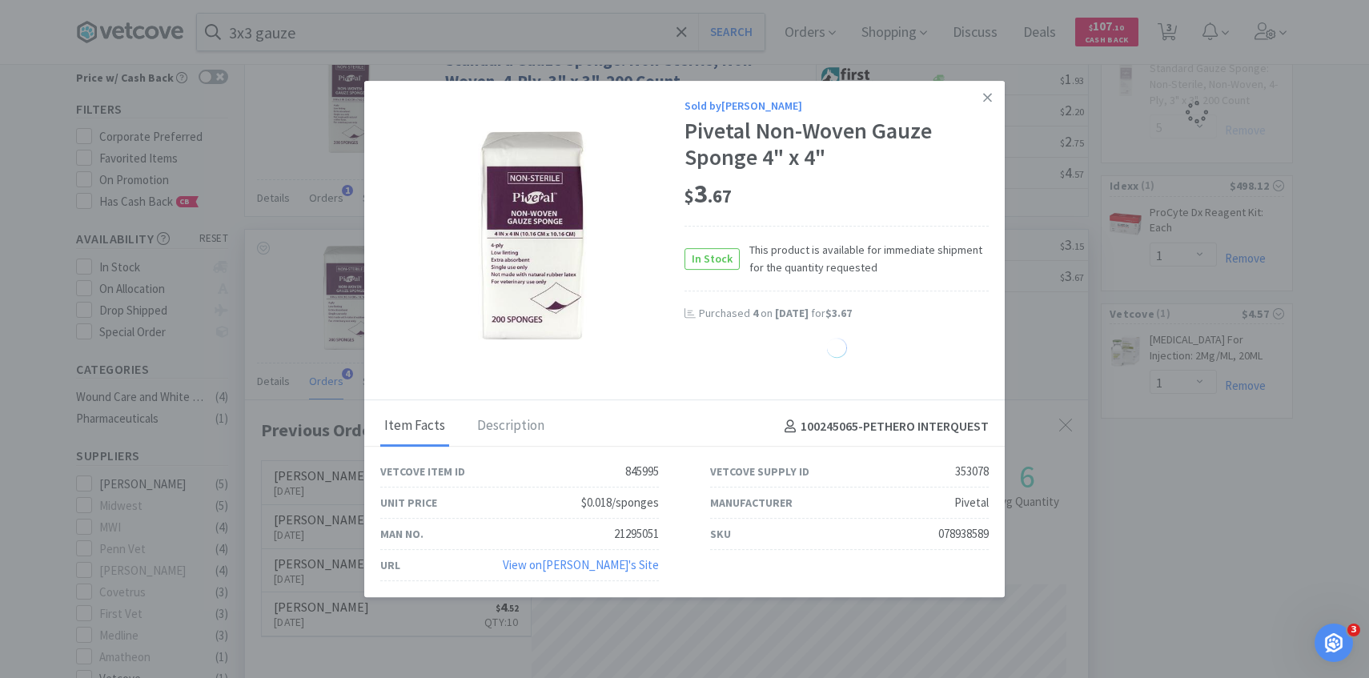
select select "6"
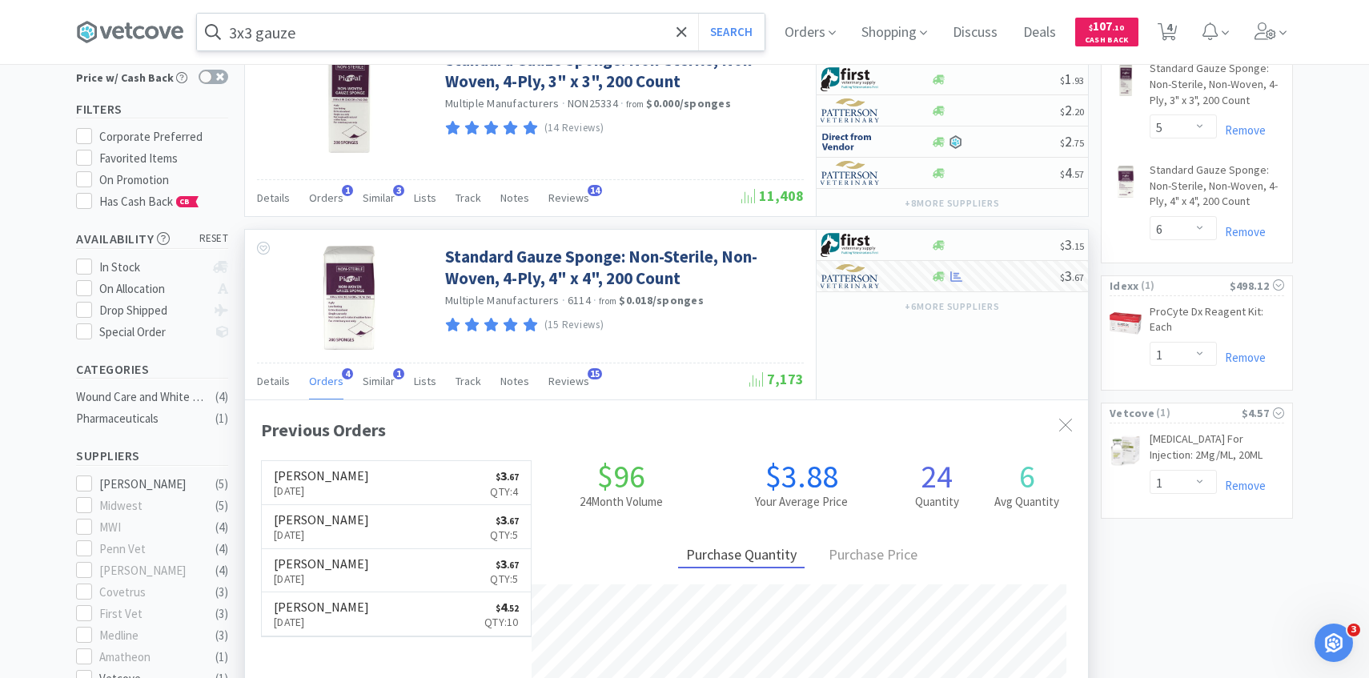
click at [433, 47] on input "3x3 gauze" at bounding box center [481, 32] width 568 height 37
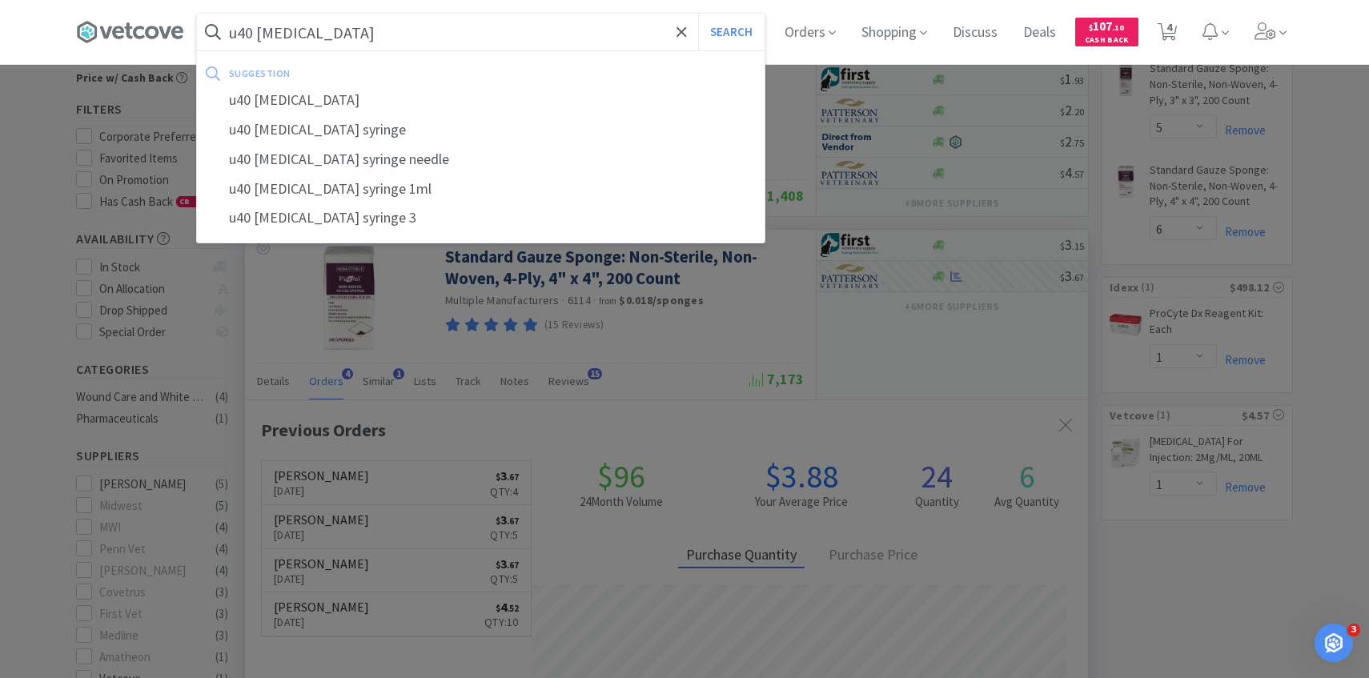
type input "u40 insulin"
click at [698, 14] on button "Search" at bounding box center [731, 32] width 66 height 37
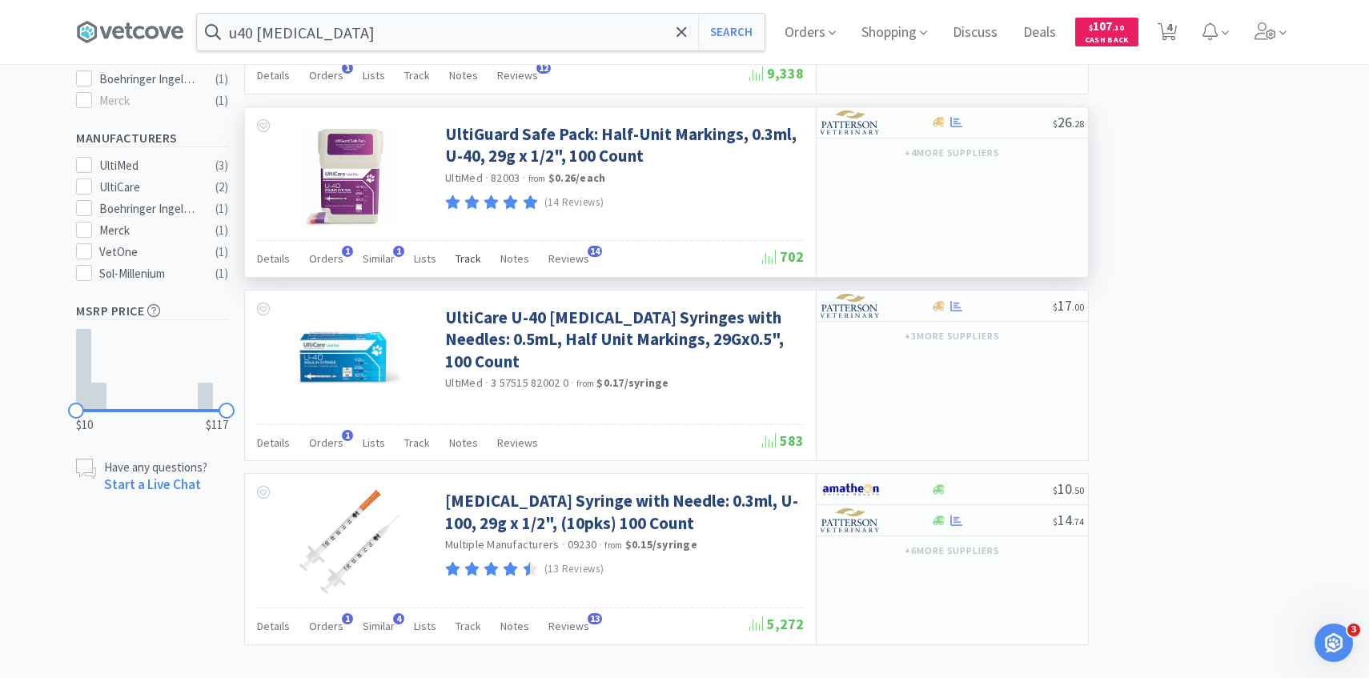
scroll to position [682, 0]
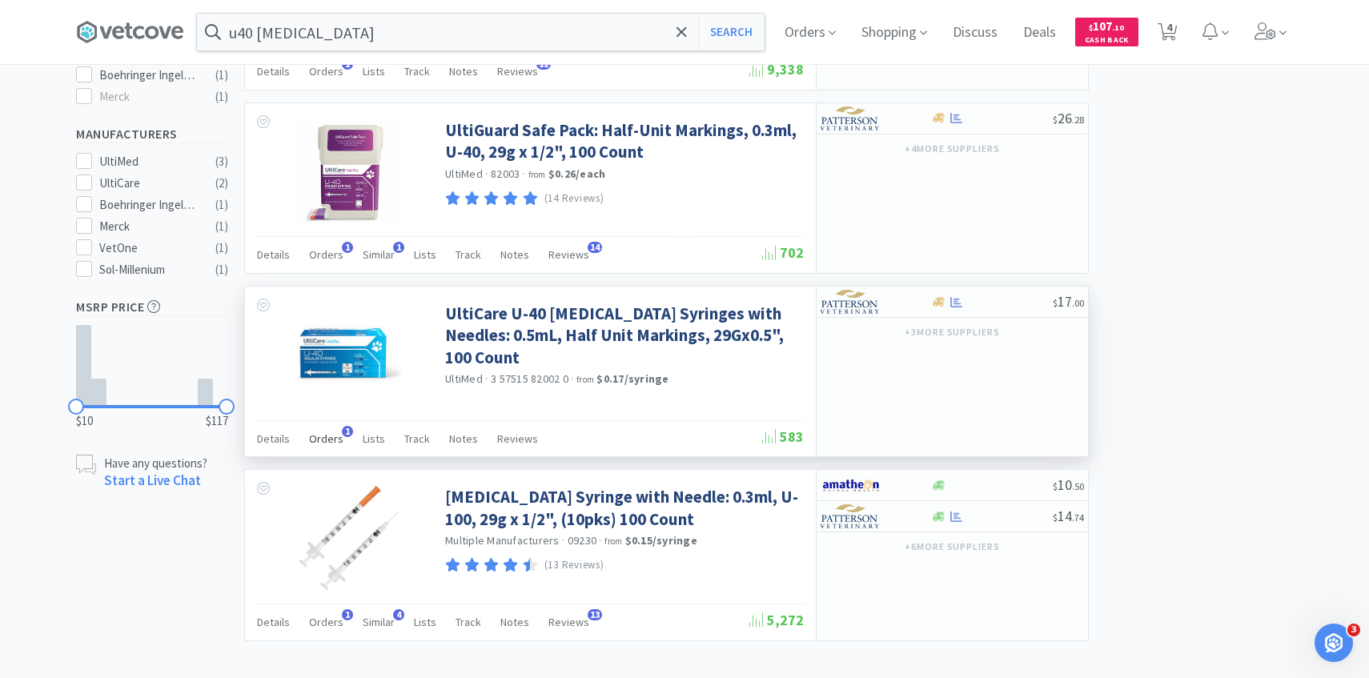
click at [323, 447] on div "Orders 1" at bounding box center [326, 441] width 34 height 30
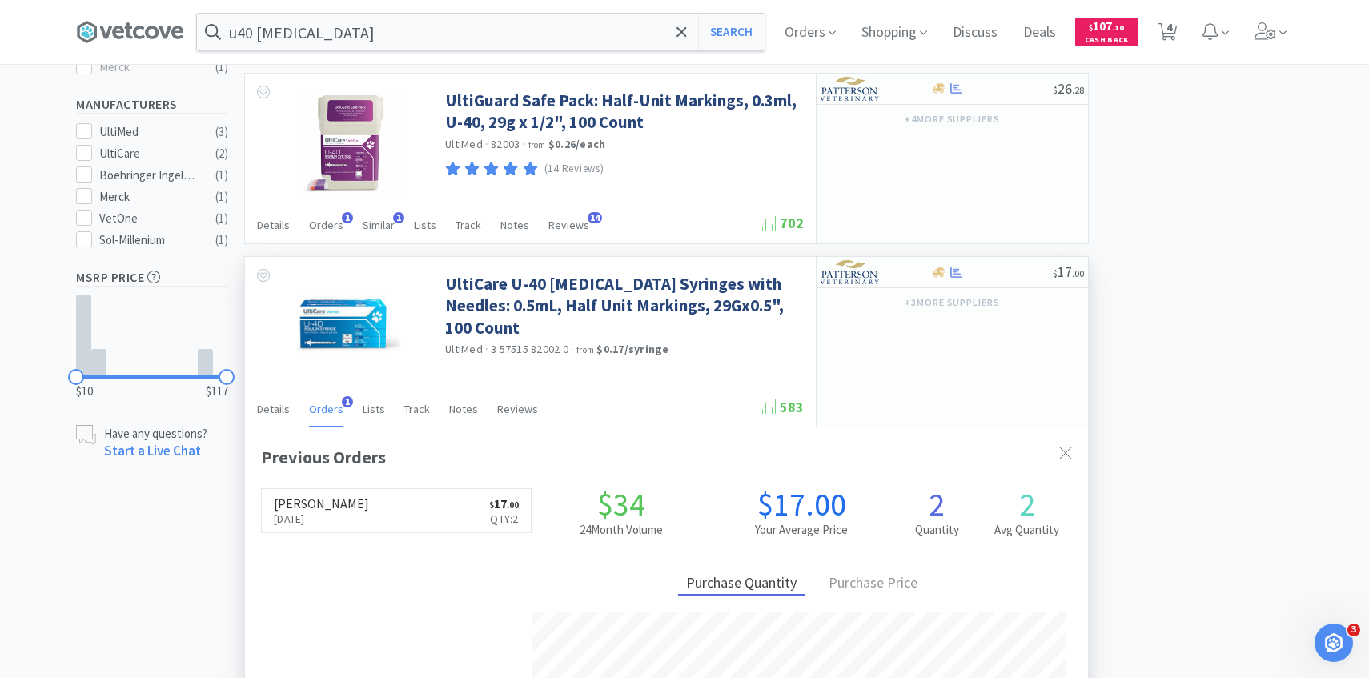
scroll to position [713, 0]
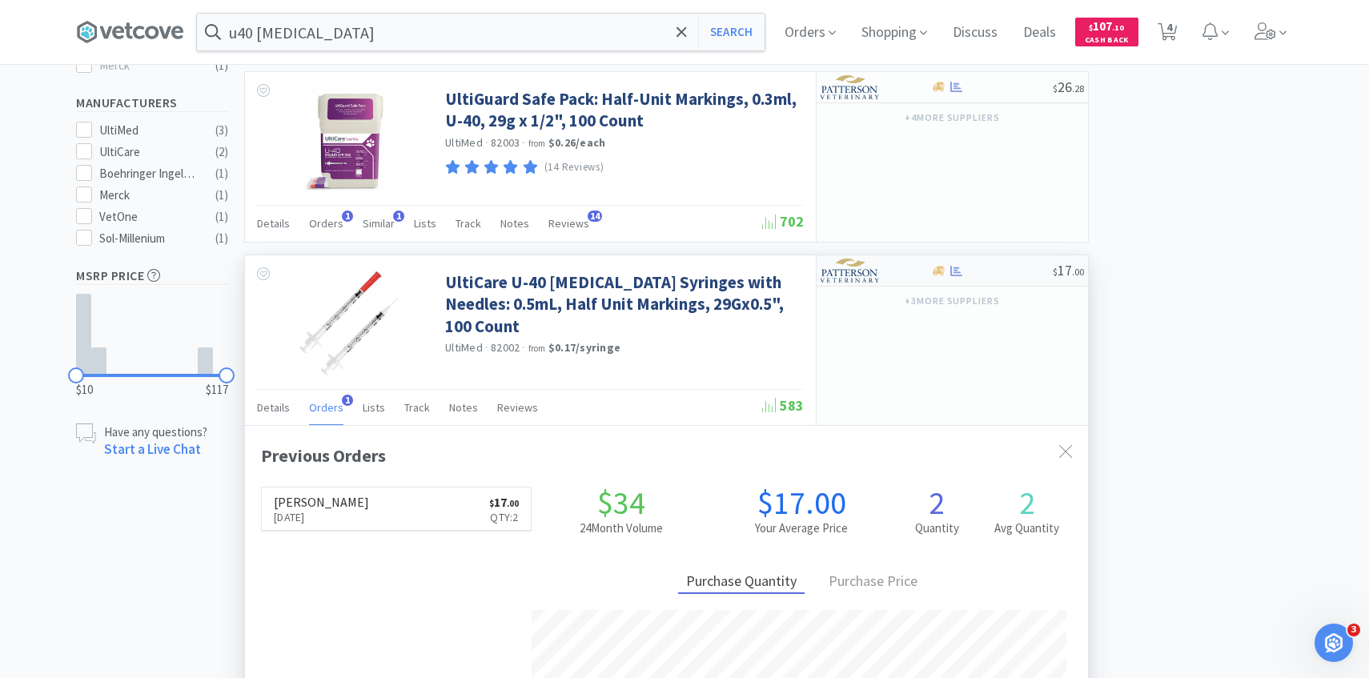
click at [867, 279] on img at bounding box center [850, 271] width 60 height 24
select select "1"
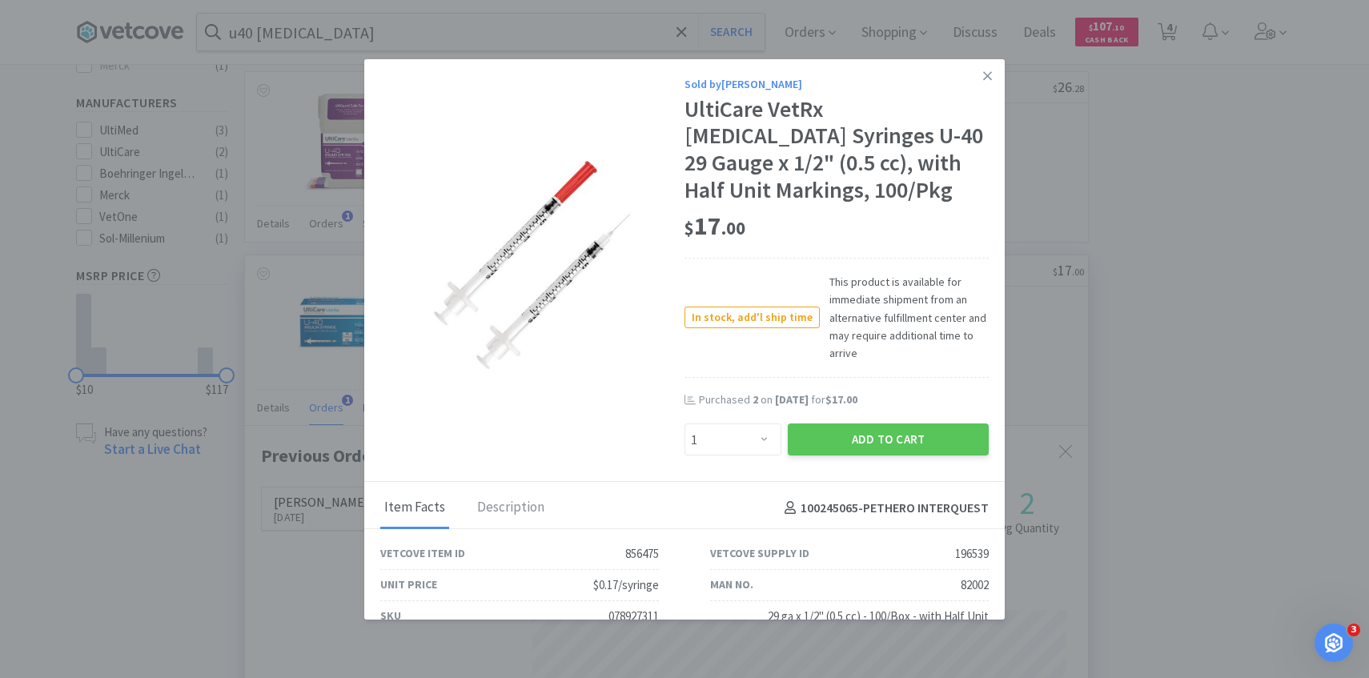
click at [855, 415] on div "Purchased 2 on Apr 4th, 2025 for $17.00" at bounding box center [836, 408] width 304 height 32
click at [855, 431] on button "Add to Cart" at bounding box center [888, 439] width 201 height 32
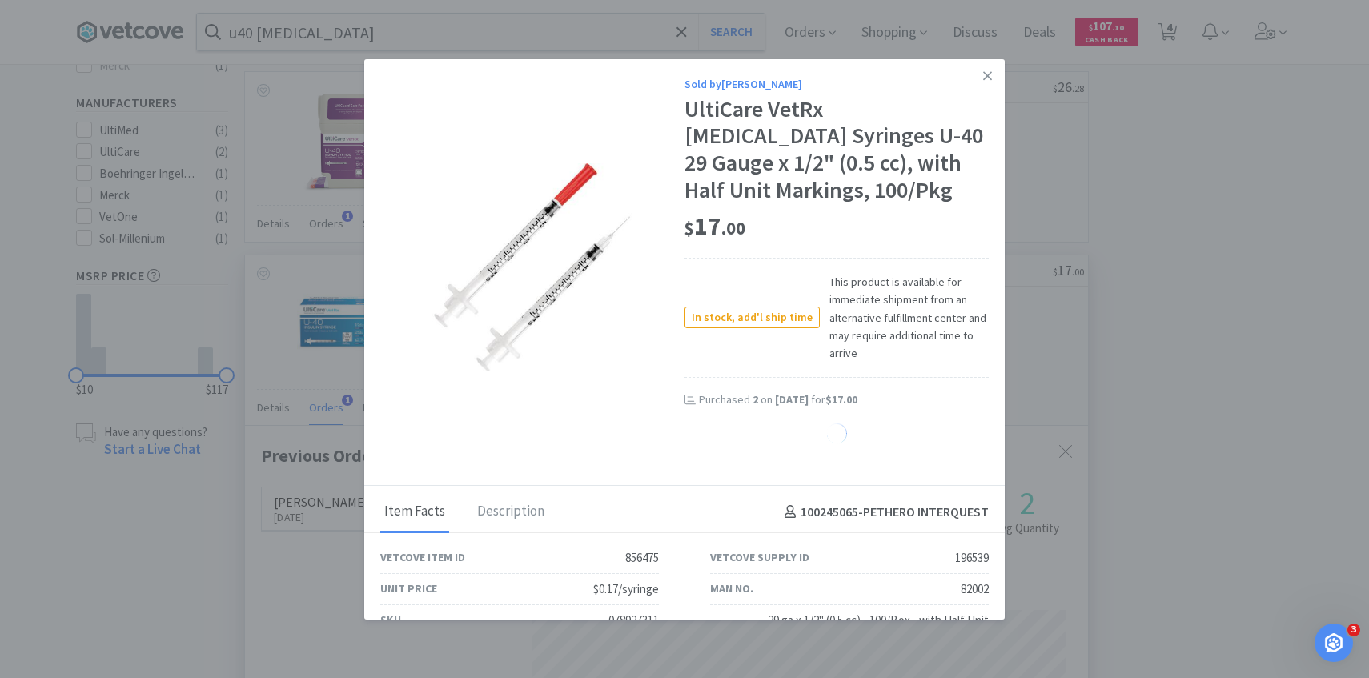
select select "1"
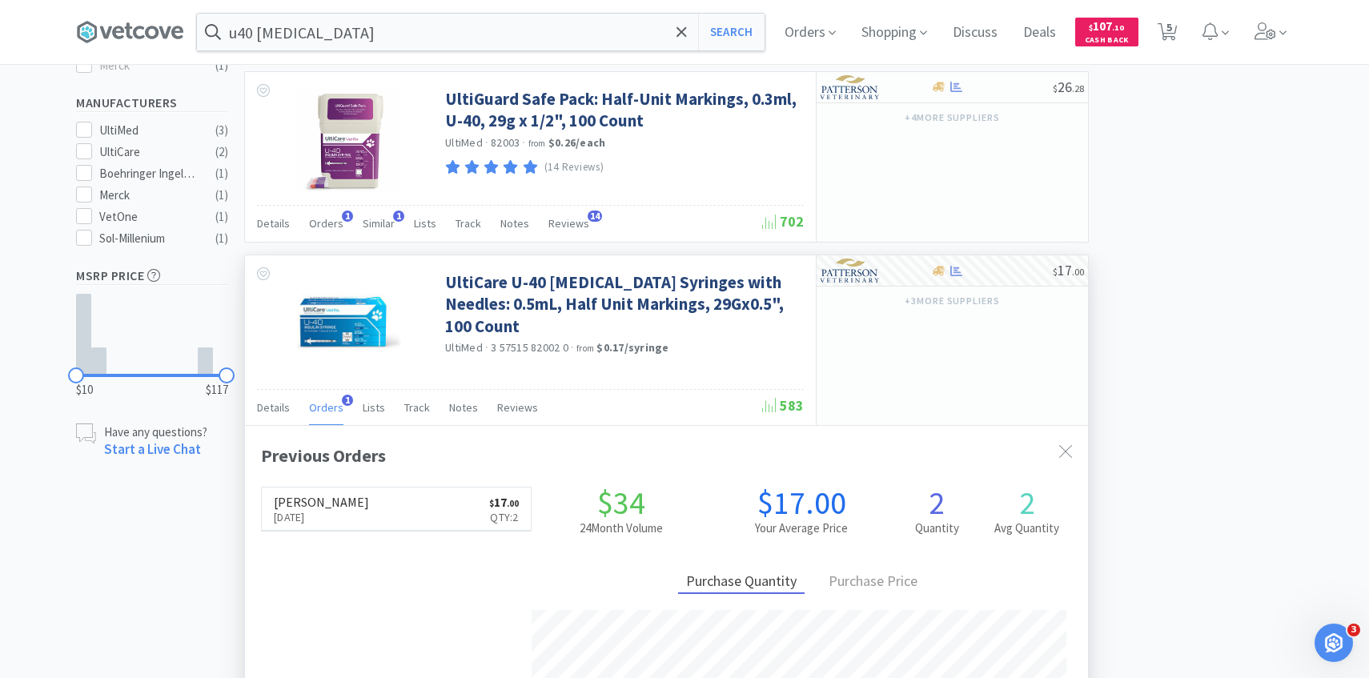
click at [431, 62] on div "u40 insulin Search Orders Shopping Discuss Discuss Deals Deals $ 107 . 10 Cash …" at bounding box center [684, 32] width 1217 height 64
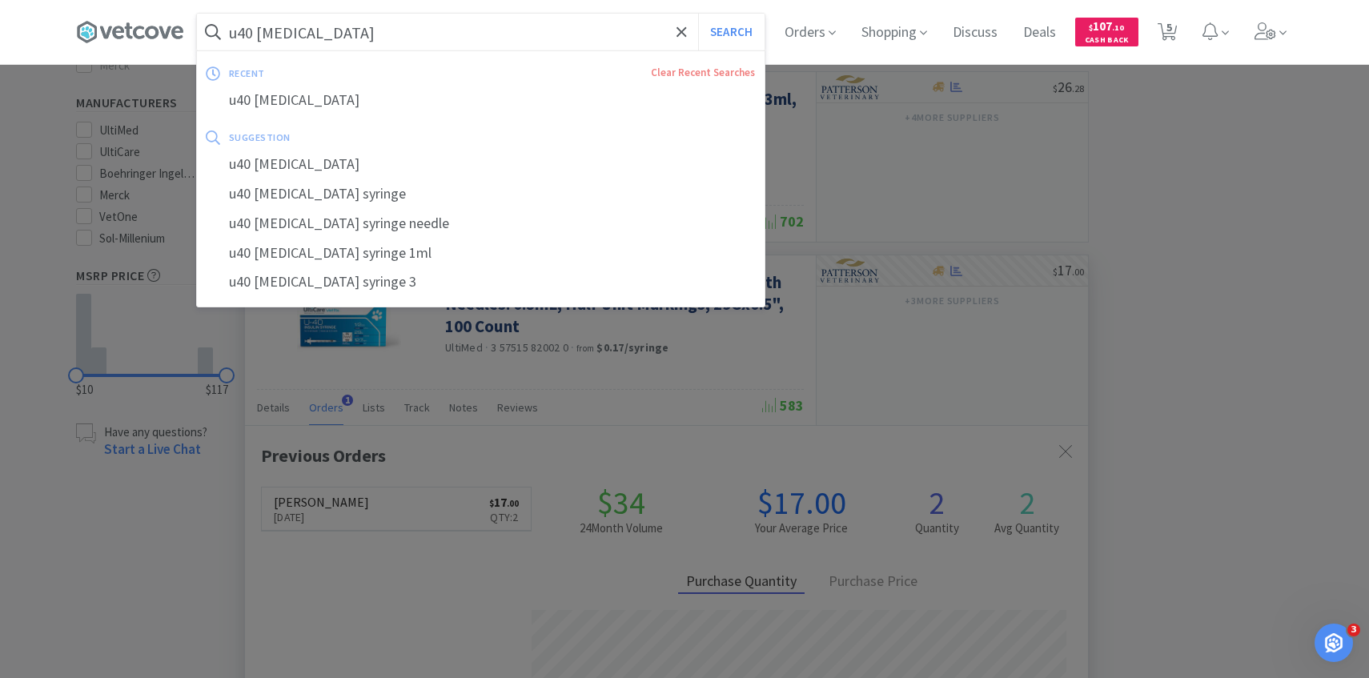
click at [415, 23] on input "u40 insulin" at bounding box center [481, 32] width 568 height 37
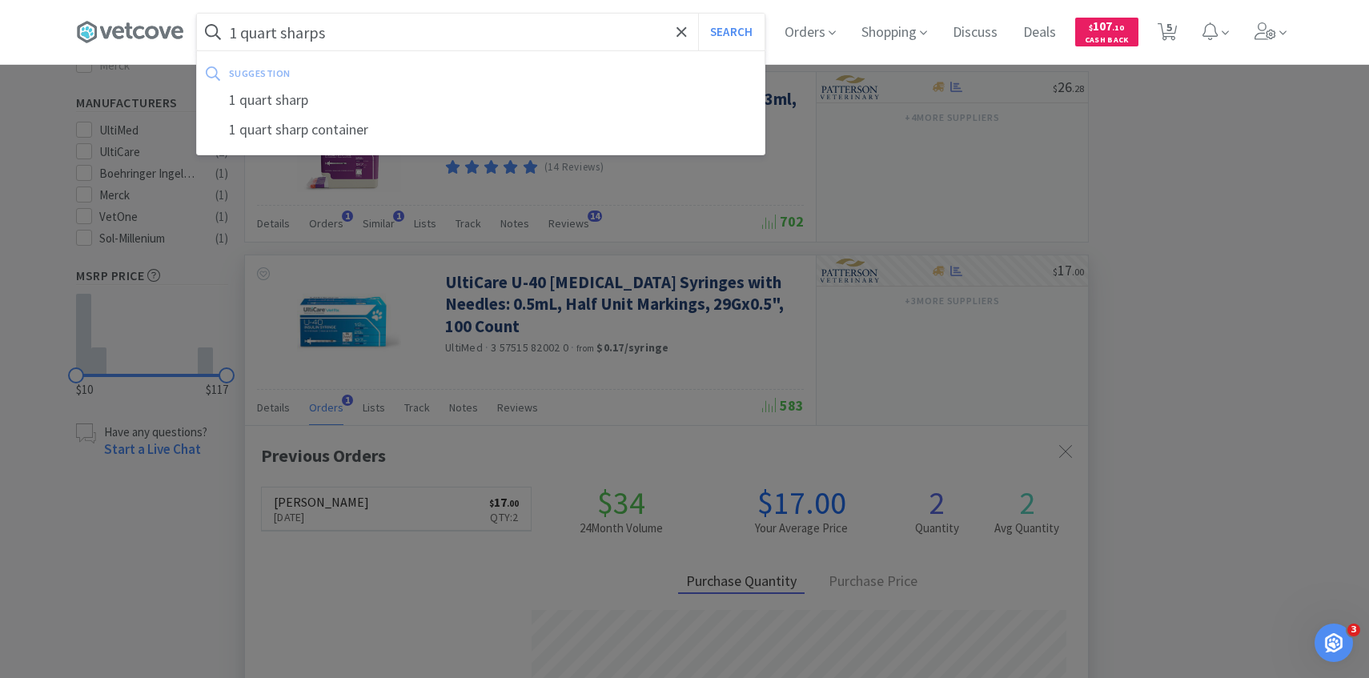
type input "1 quart sharps"
click at [698, 14] on button "Search" at bounding box center [731, 32] width 66 height 37
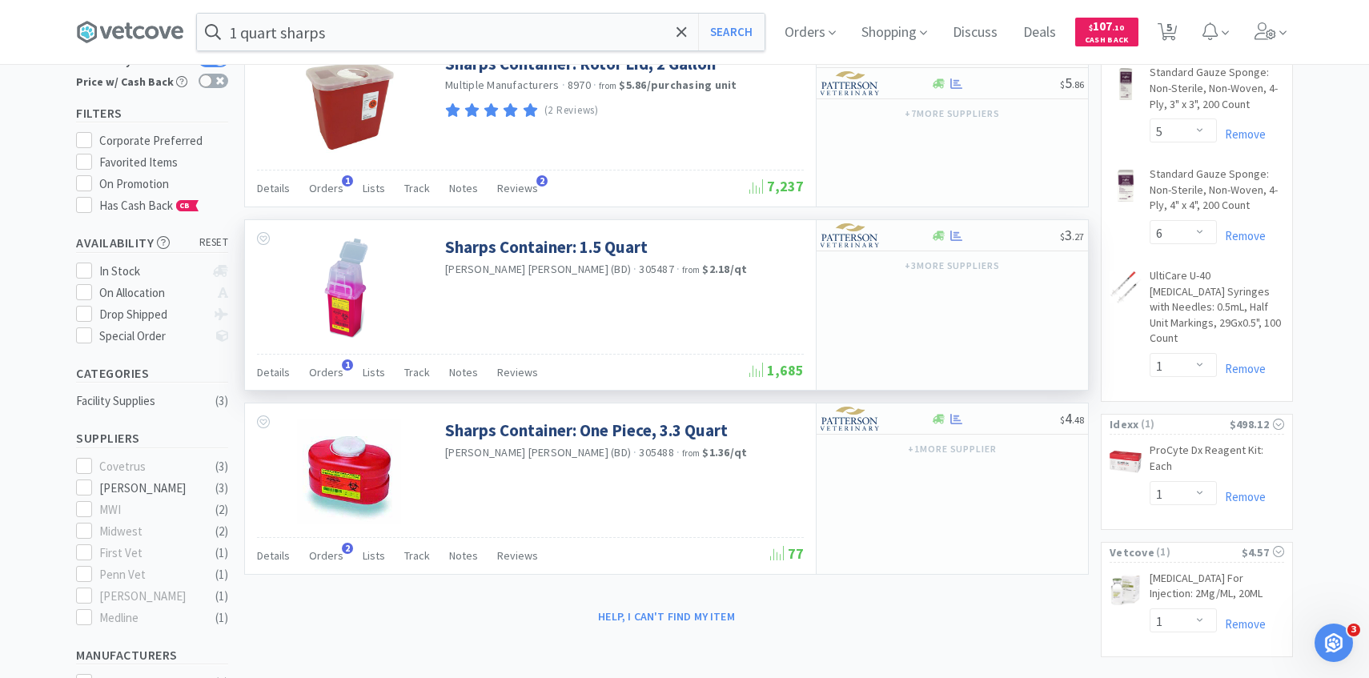
scroll to position [123, 0]
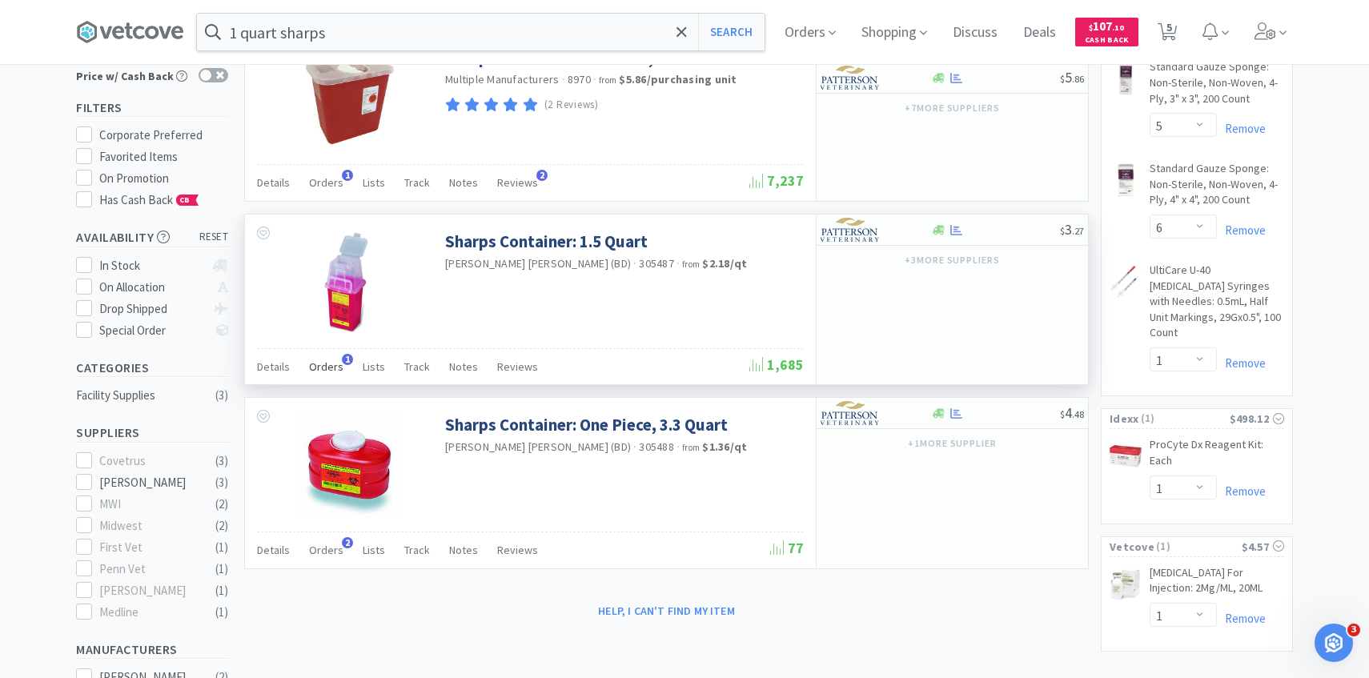
click at [330, 371] on span "Orders" at bounding box center [326, 366] width 34 height 14
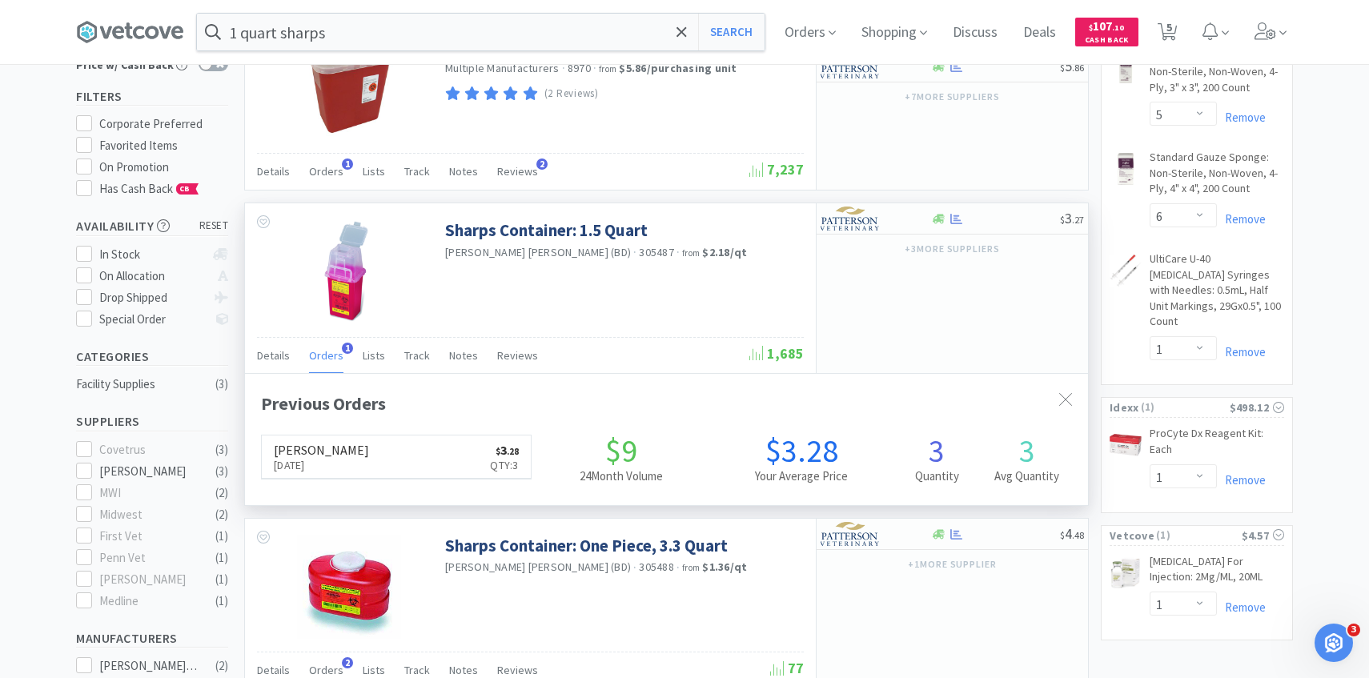
scroll to position [415, 843]
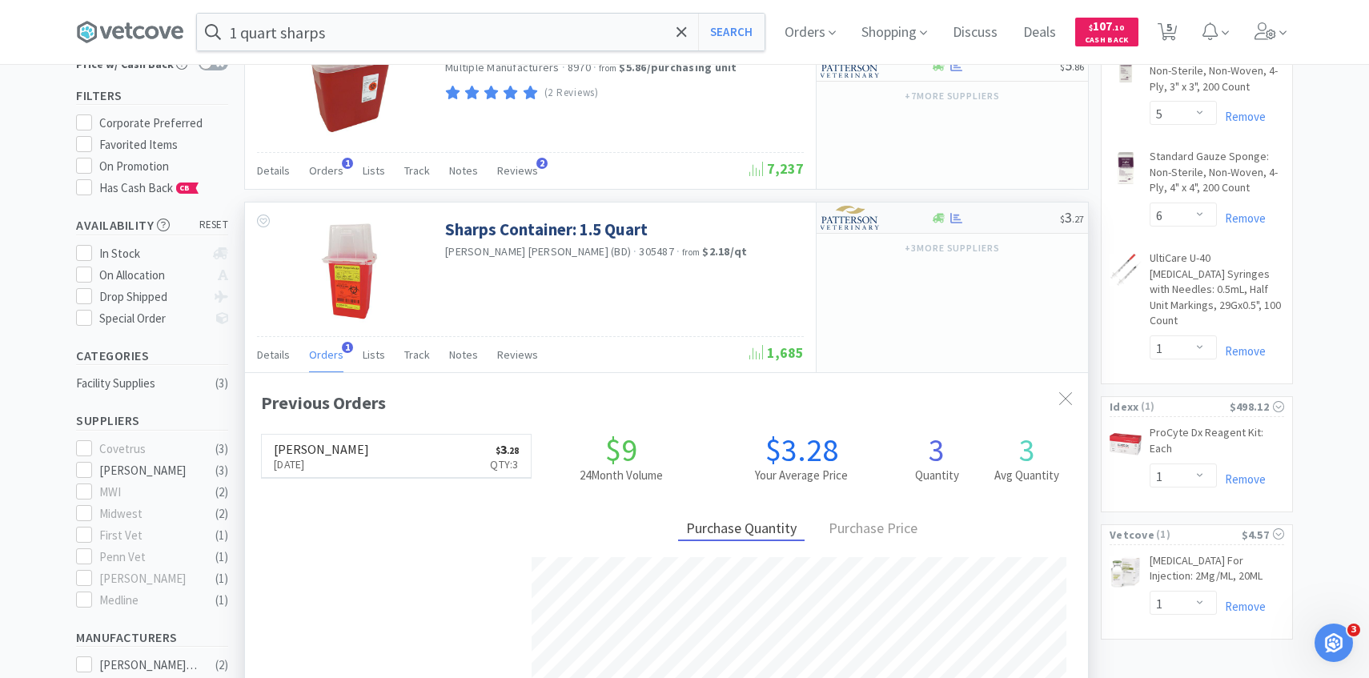
click at [881, 222] on div at bounding box center [864, 217] width 88 height 27
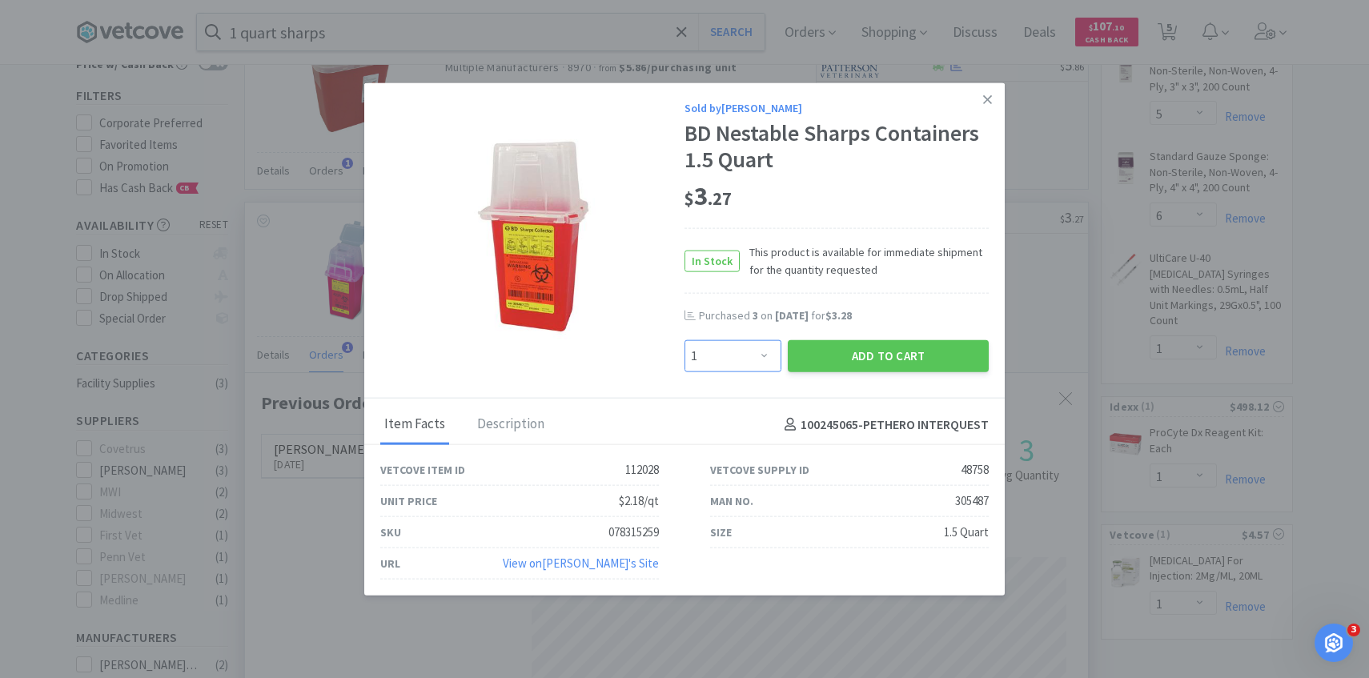
click at [714, 362] on select "Enter Quantity 1 2 3 4 5 6 7 8 9 10 11 12 13 14 15 16 17 18 19 20 Enter Quantity" at bounding box center [732, 356] width 97 height 32
select select "2"
click at [901, 355] on button "Add to Cart" at bounding box center [888, 356] width 201 height 32
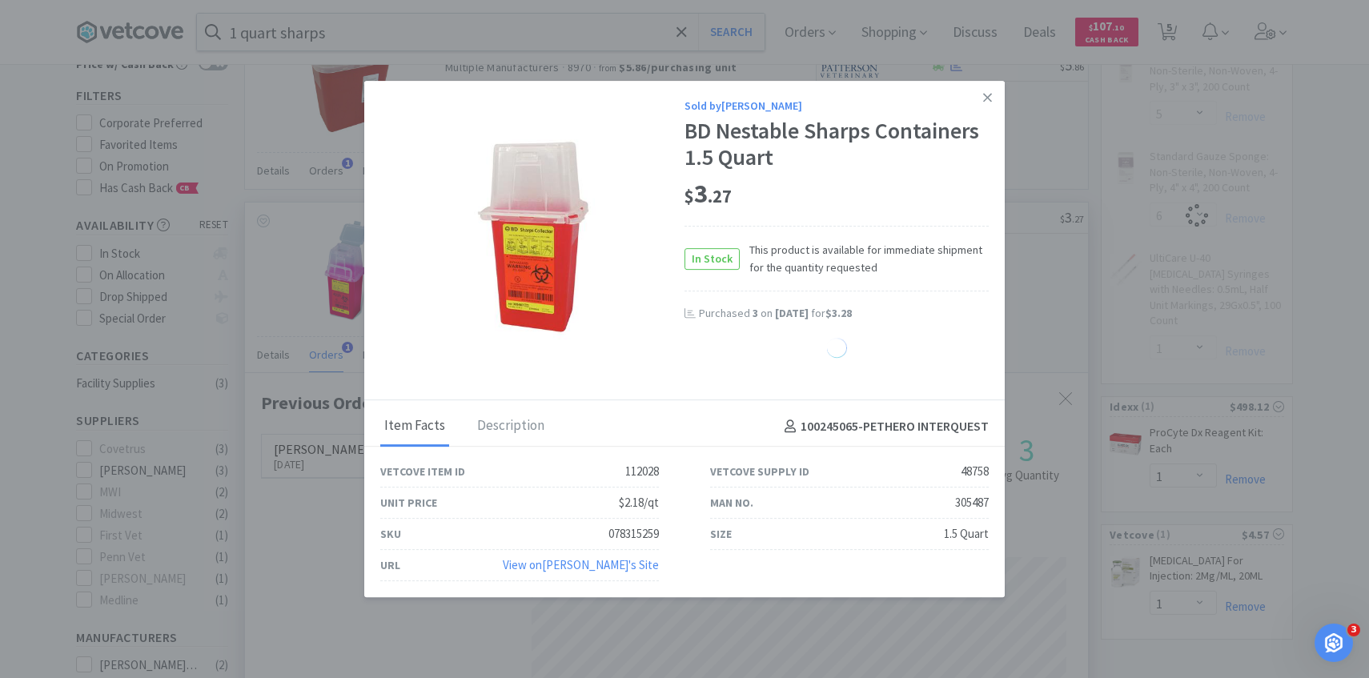
select select "2"
select select "5"
select select "6"
select select "1"
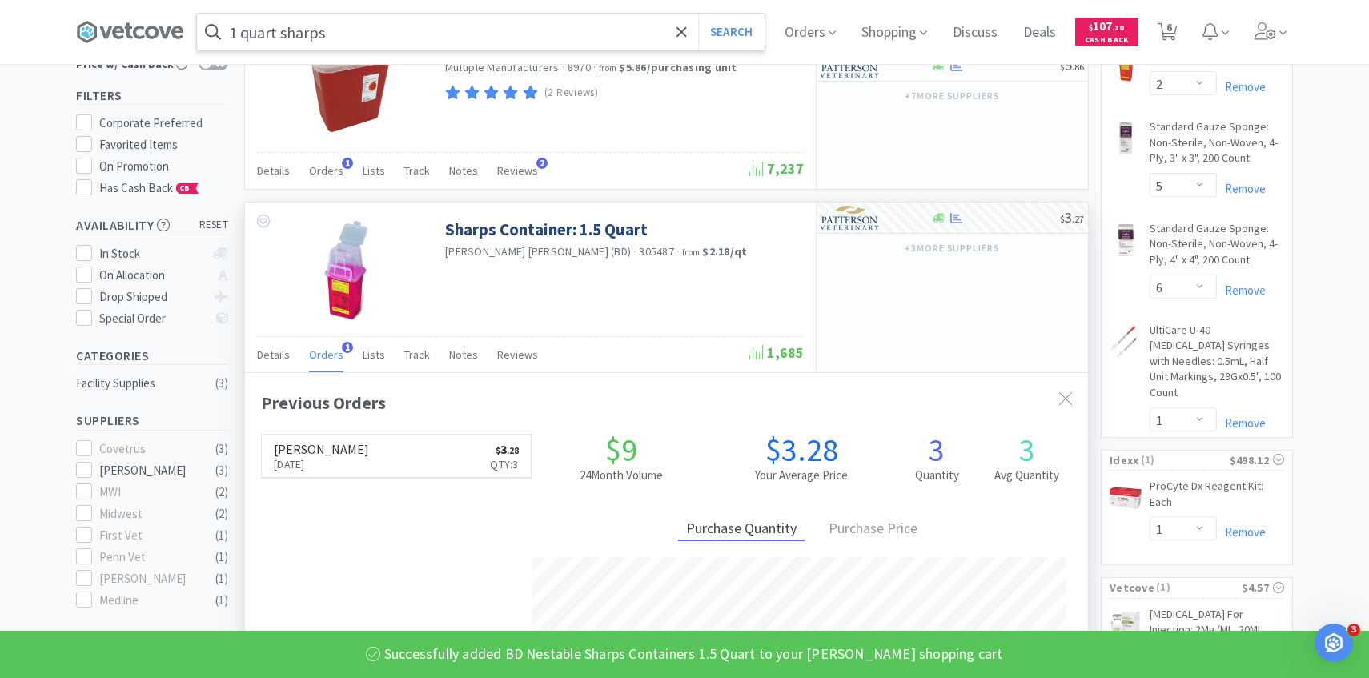
click at [475, 47] on input "1 quart sharps" at bounding box center [481, 32] width 568 height 37
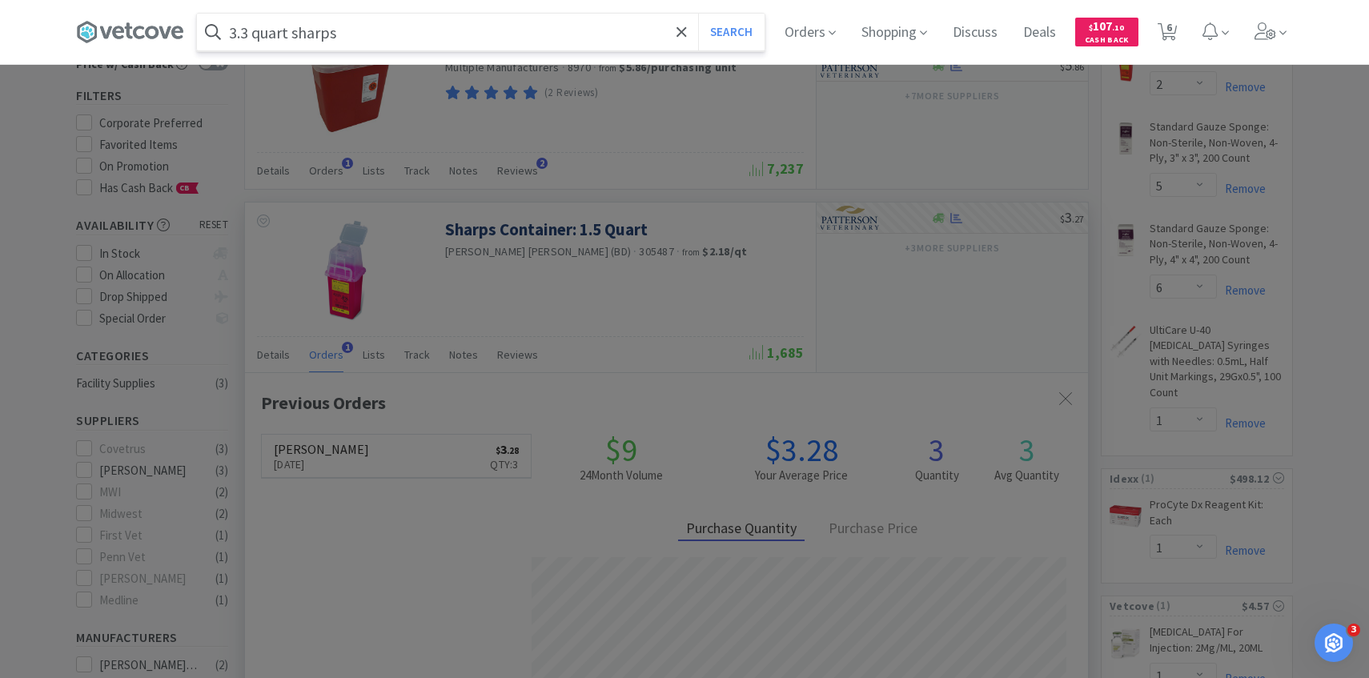
type input "3.3 quart sharps"
click at [698, 14] on button "Search" at bounding box center [731, 32] width 66 height 37
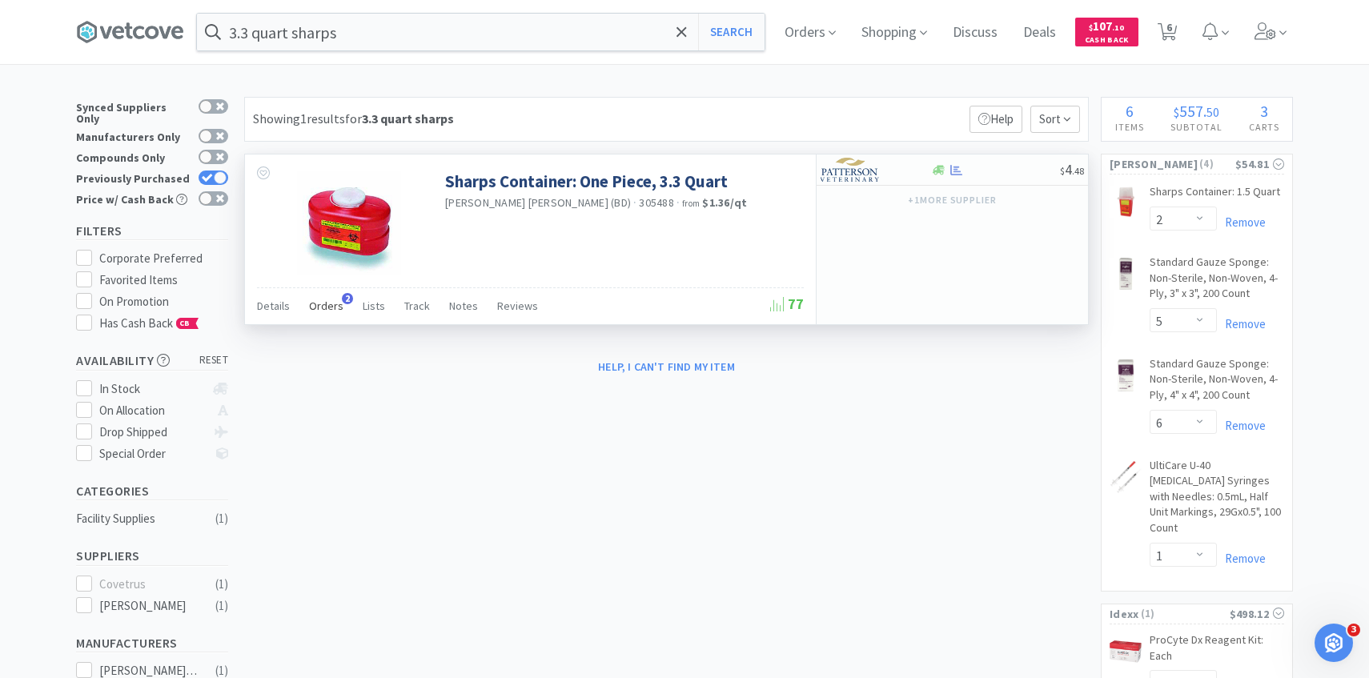
click at [312, 307] on span "Orders" at bounding box center [326, 306] width 34 height 14
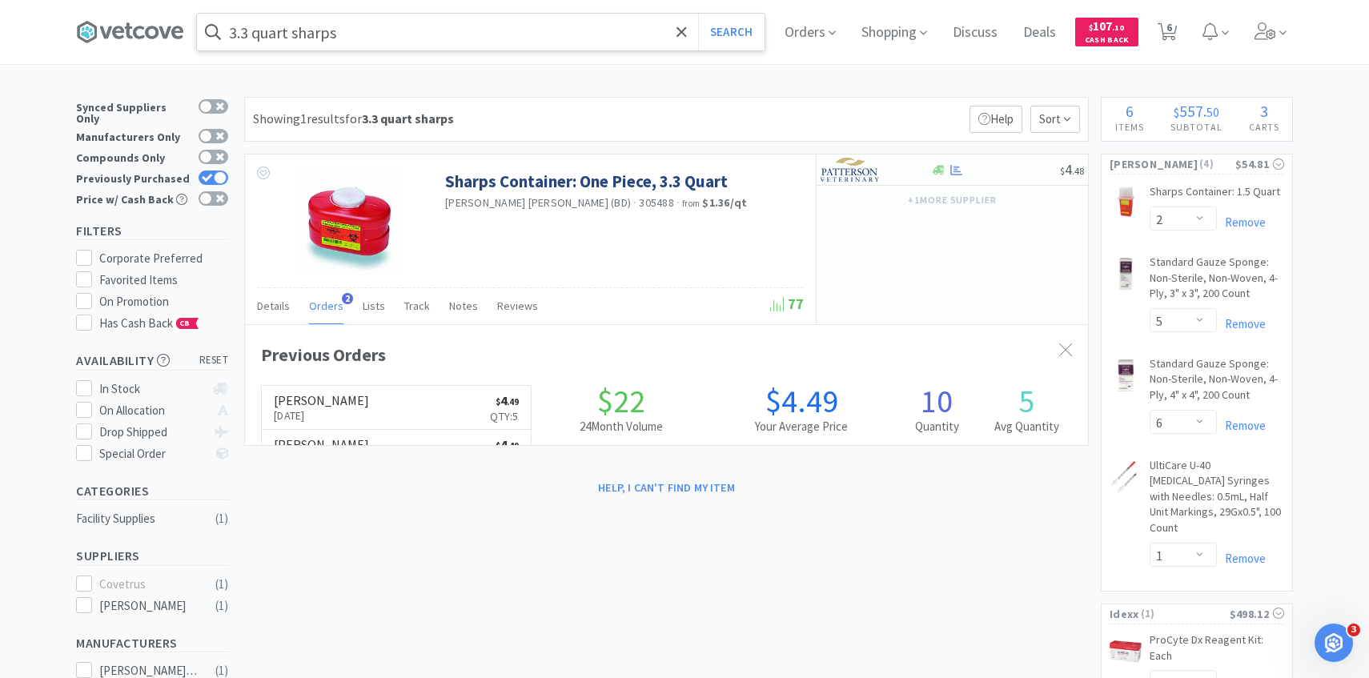
scroll to position [415, 843]
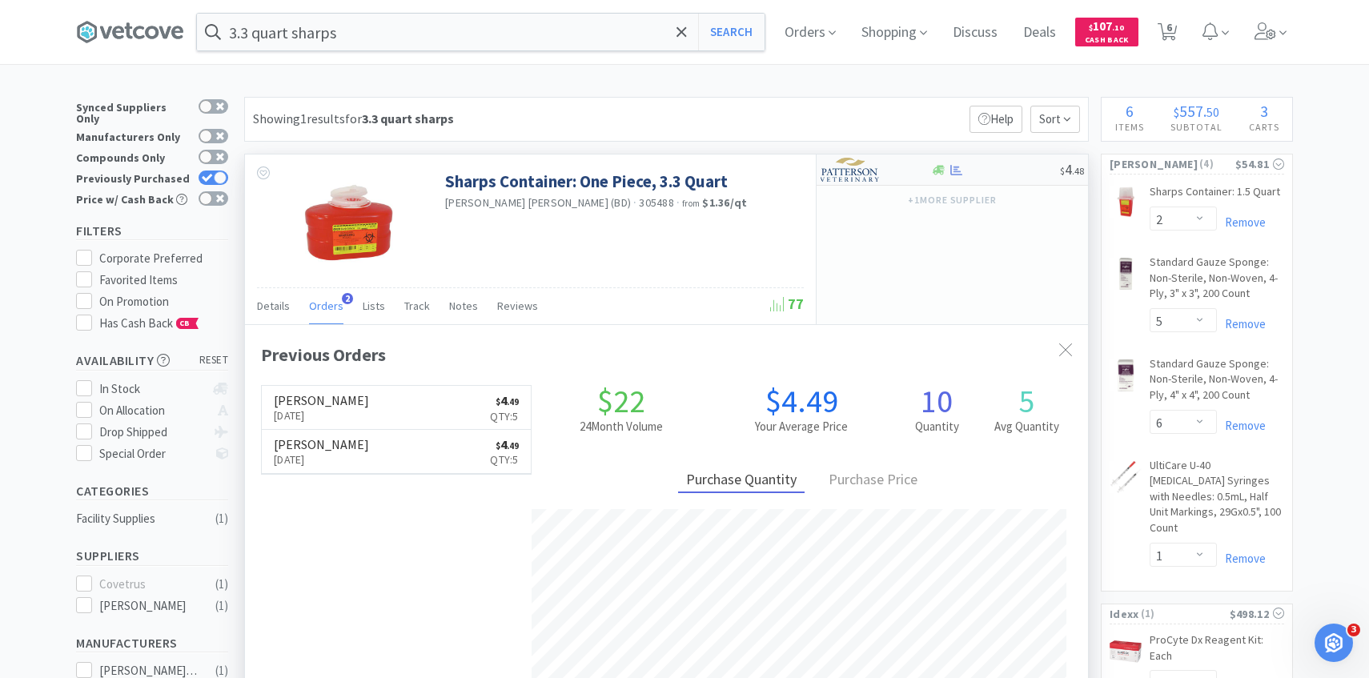
click at [860, 178] on img at bounding box center [850, 170] width 60 height 24
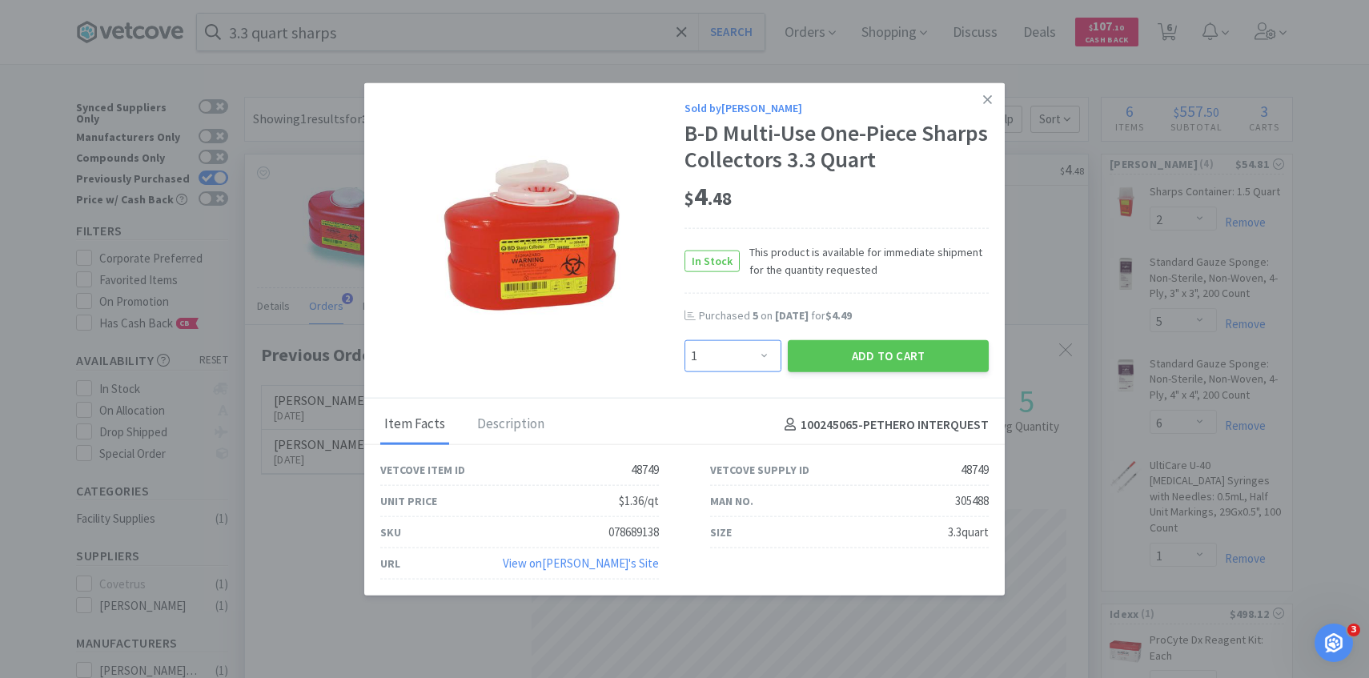
click at [749, 352] on select "Enter Quantity 1 2 3 4 5 6 7 8 9 10 11 12 13 14 15 16 17 18 19 20 Enter Quantity" at bounding box center [732, 356] width 97 height 32
select select "2"
click at [838, 355] on button "Add to Cart" at bounding box center [888, 356] width 201 height 32
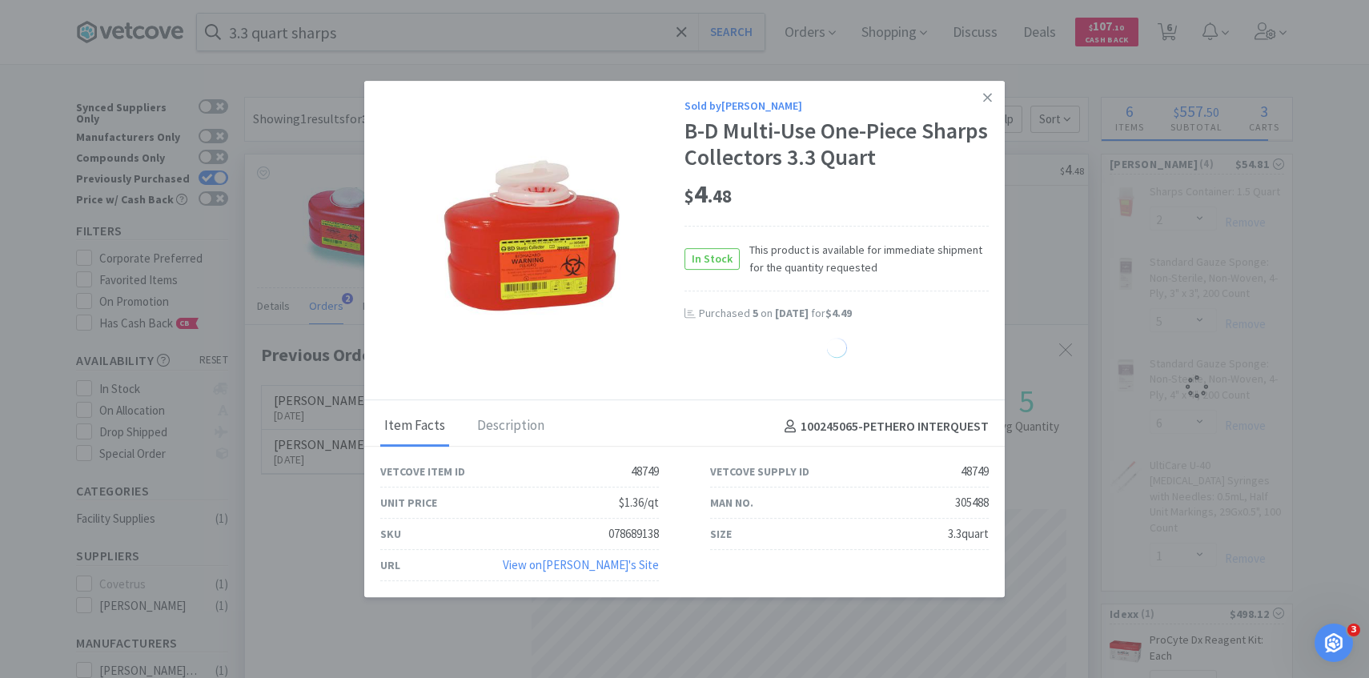
select select "2"
select select "5"
select select "6"
select select "1"
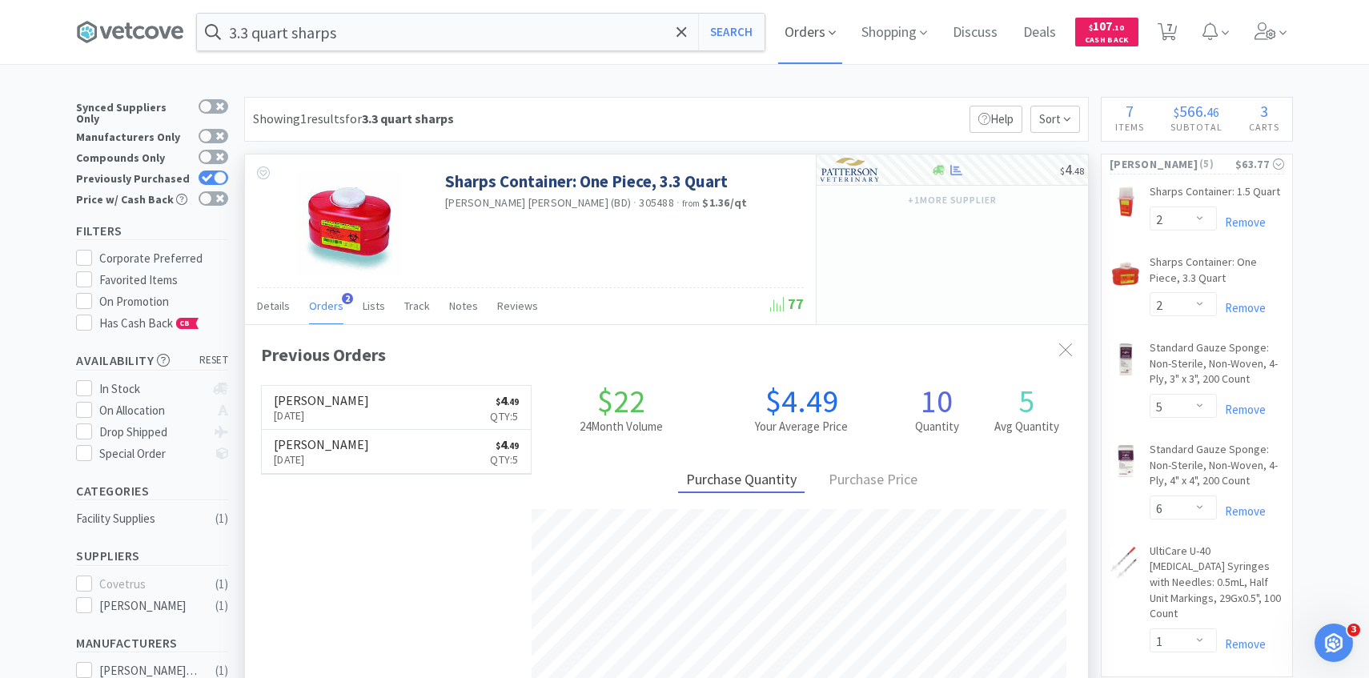
click at [791, 19] on span "Orders" at bounding box center [810, 32] width 64 height 64
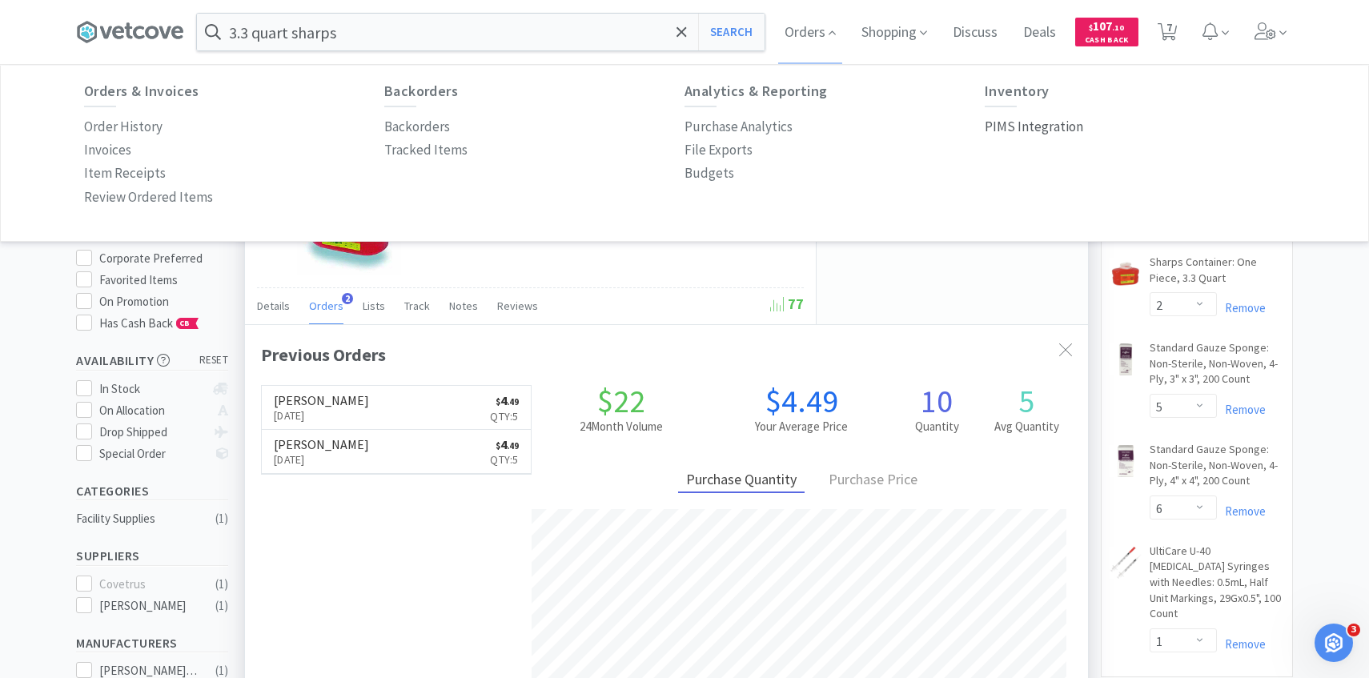
click at [1057, 134] on p "PIMS Integration" at bounding box center [1034, 127] width 98 height 22
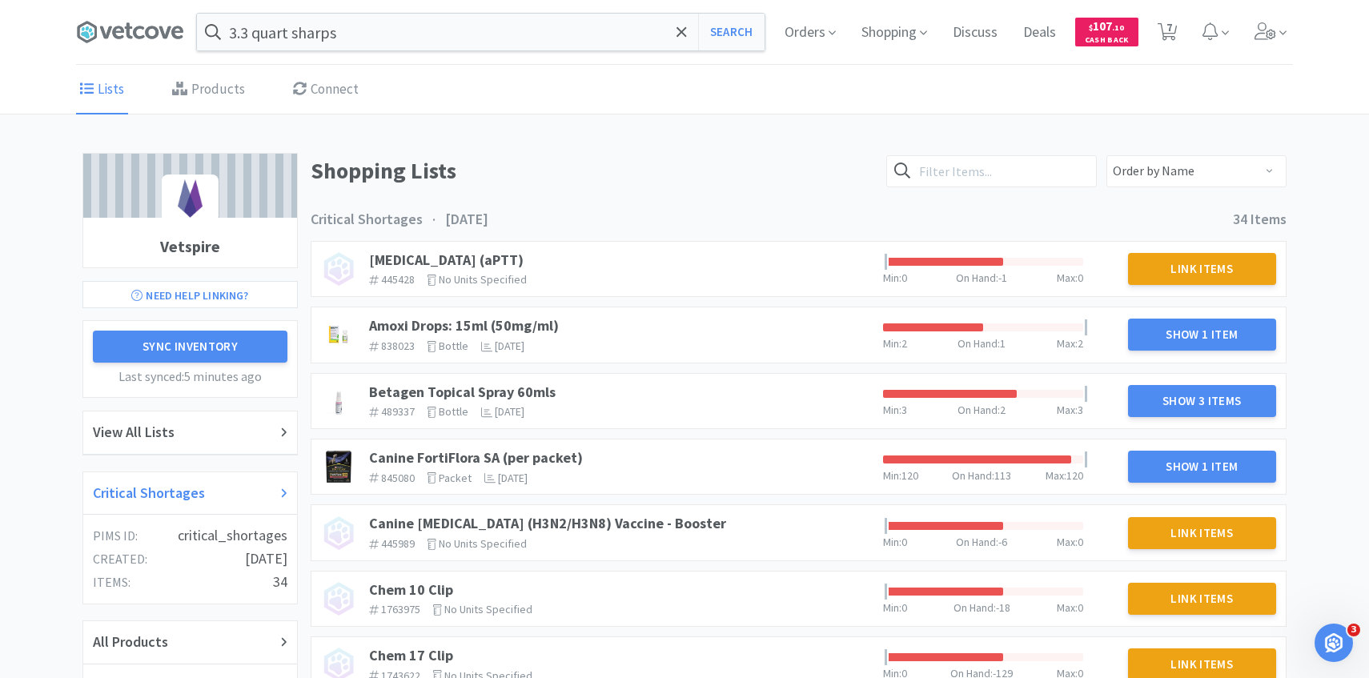
click at [248, 499] on div "Critical Shortages" at bounding box center [190, 493] width 195 height 23
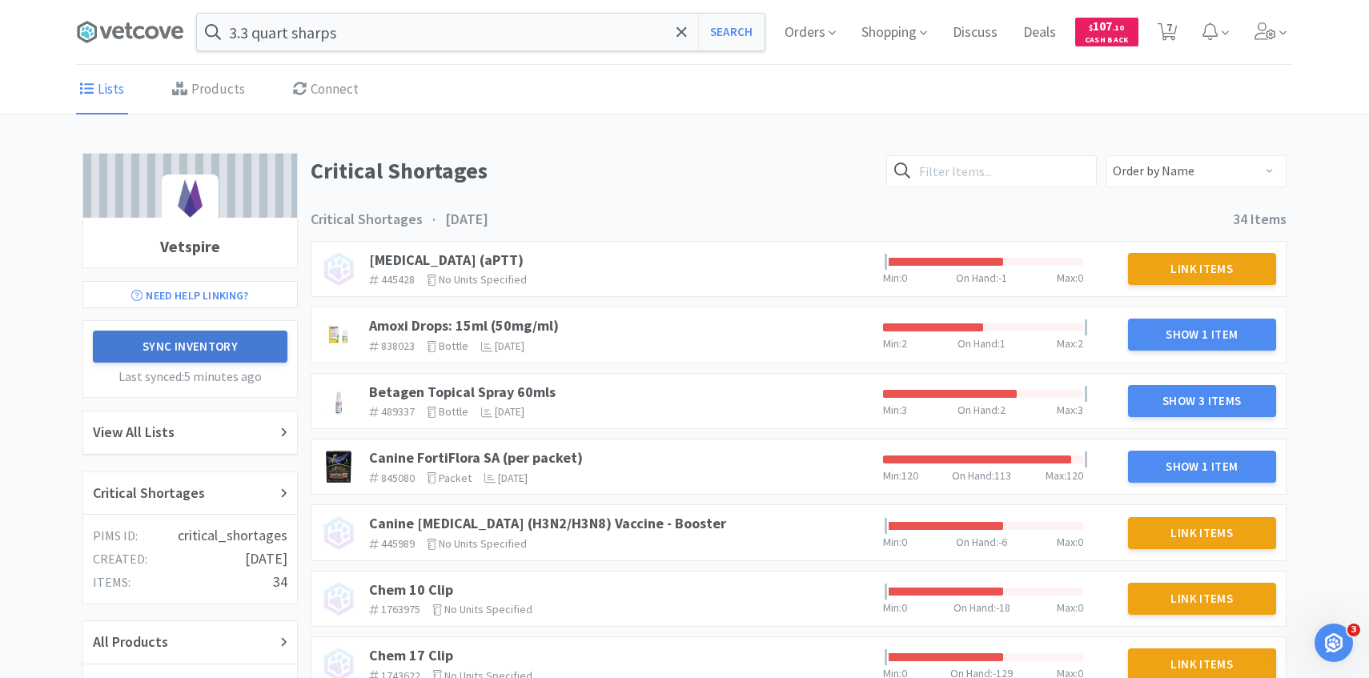
click at [257, 354] on button "Sync Inventory" at bounding box center [190, 347] width 195 height 32
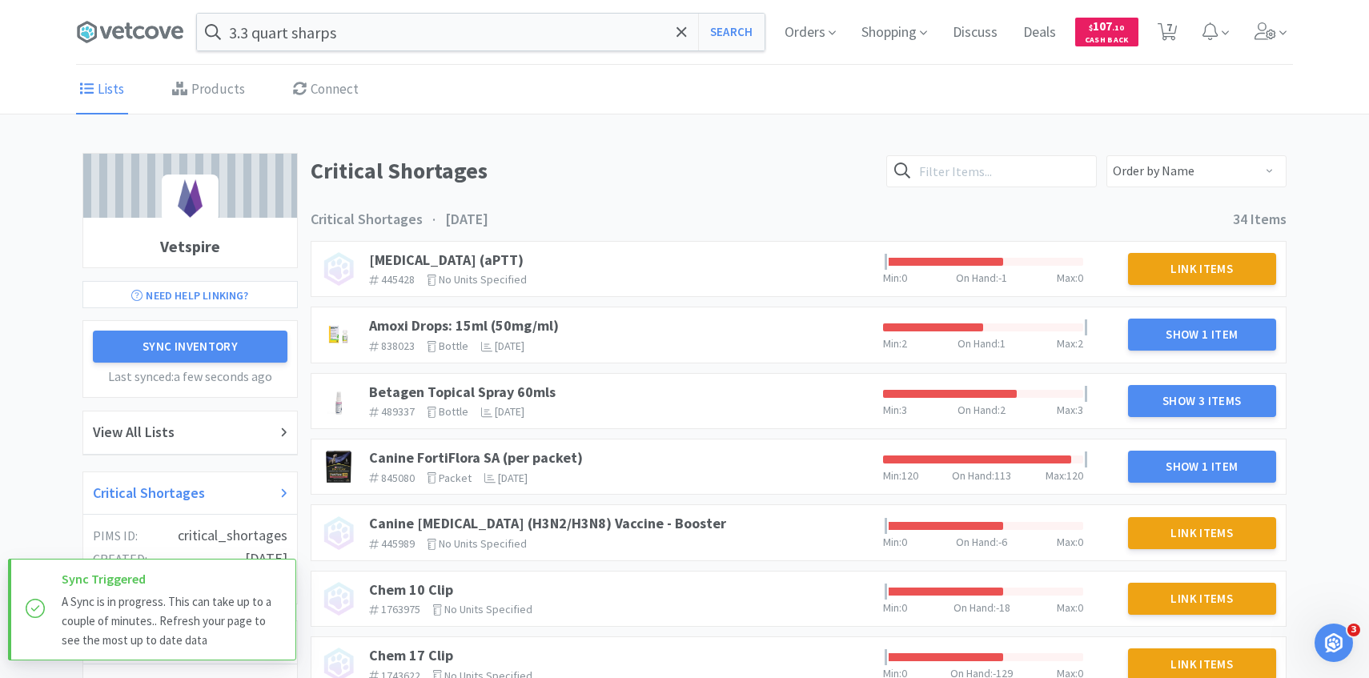
click at [183, 477] on div "Critical Shortages" at bounding box center [190, 493] width 214 height 43
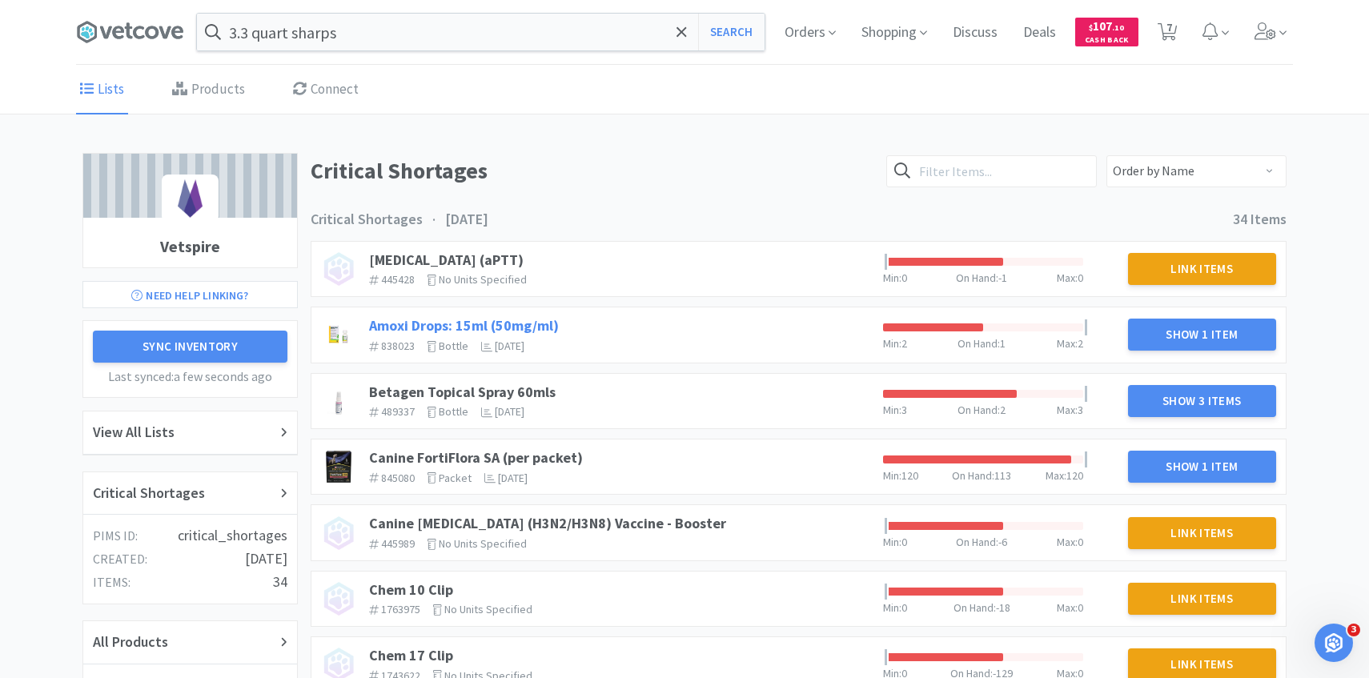
click at [532, 329] on link "Amoxi Drops: 15ml (50mg/ml)" at bounding box center [464, 325] width 190 height 18
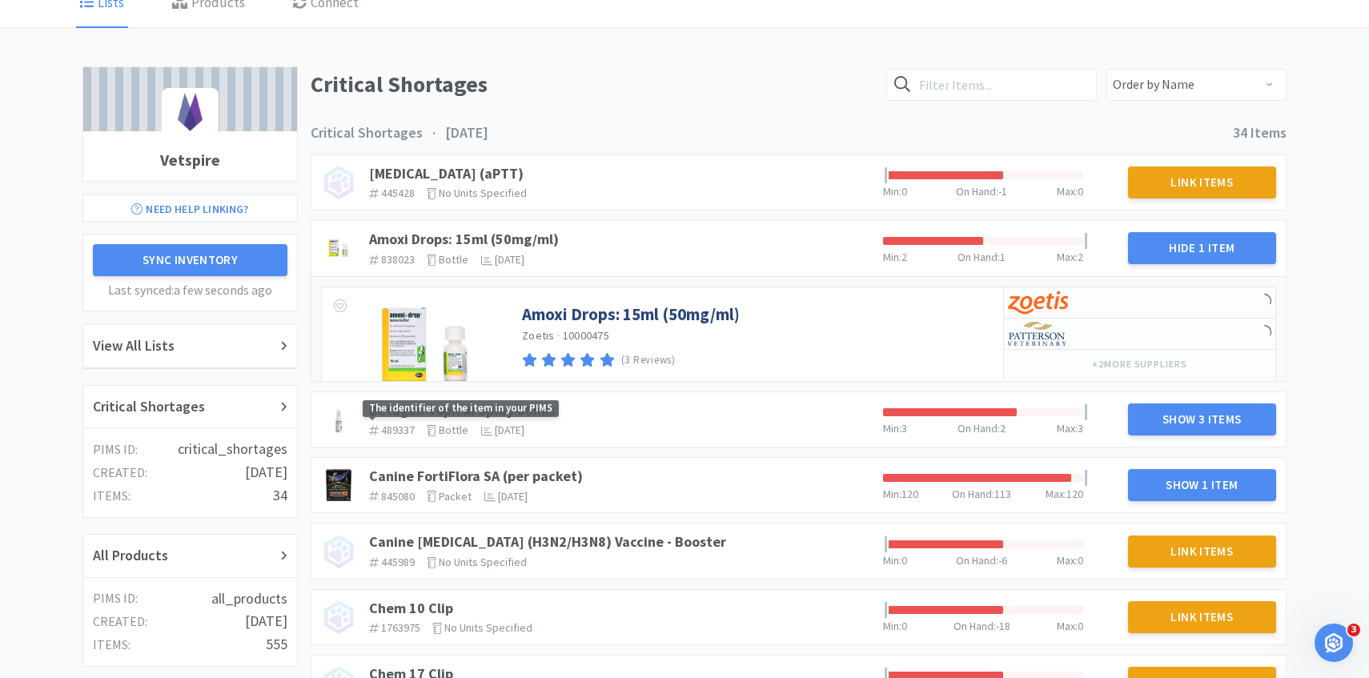
scroll to position [114, 0]
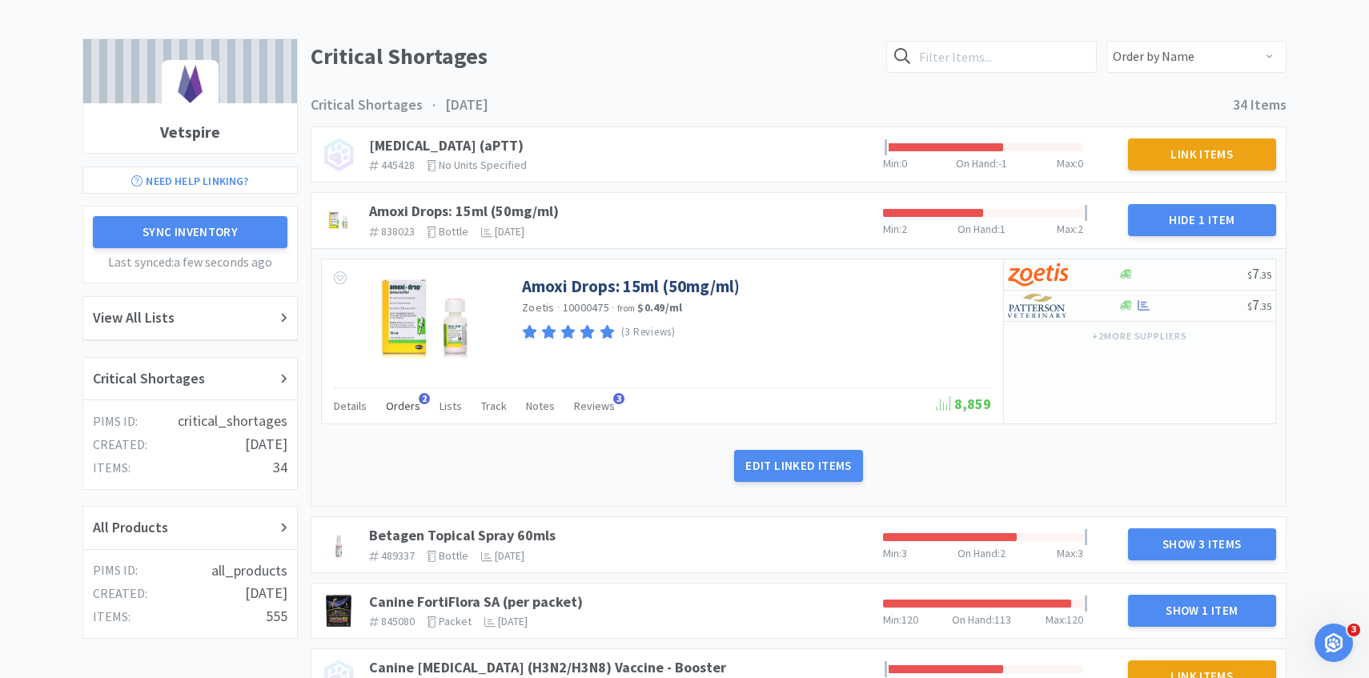
click at [400, 399] on span "Orders" at bounding box center [403, 406] width 34 height 14
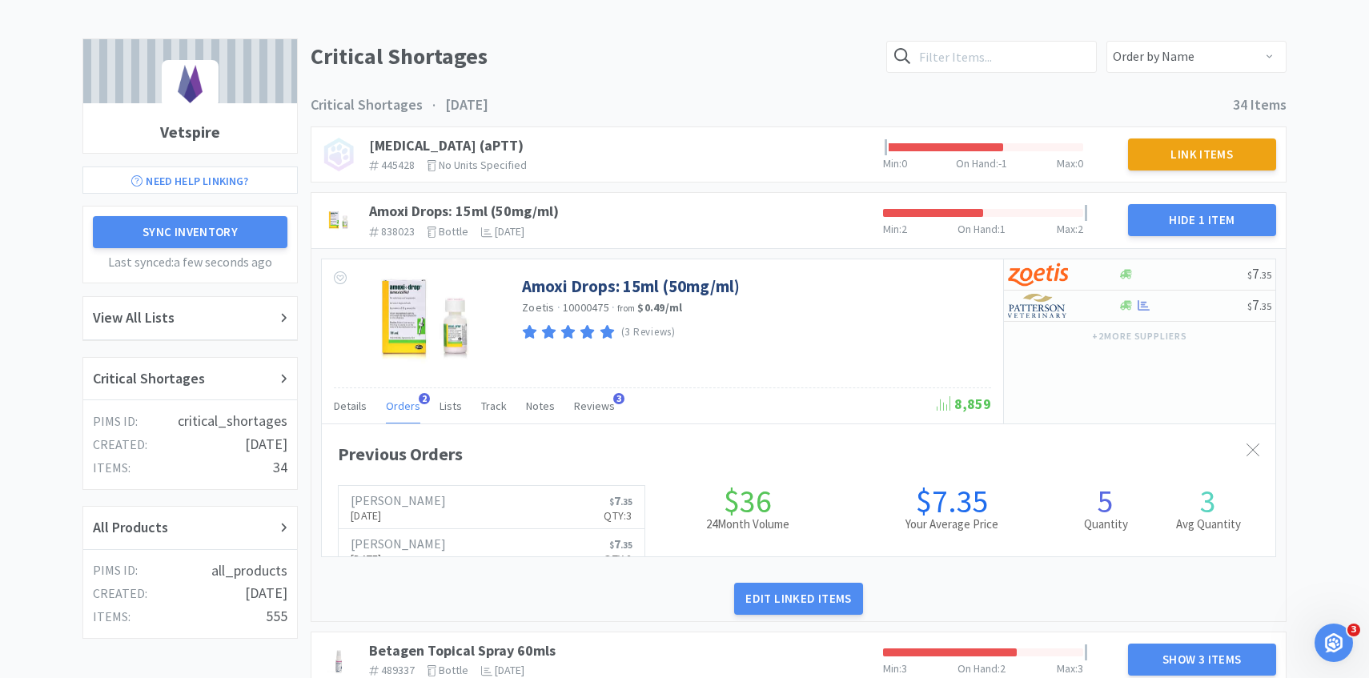
scroll to position [439, 953]
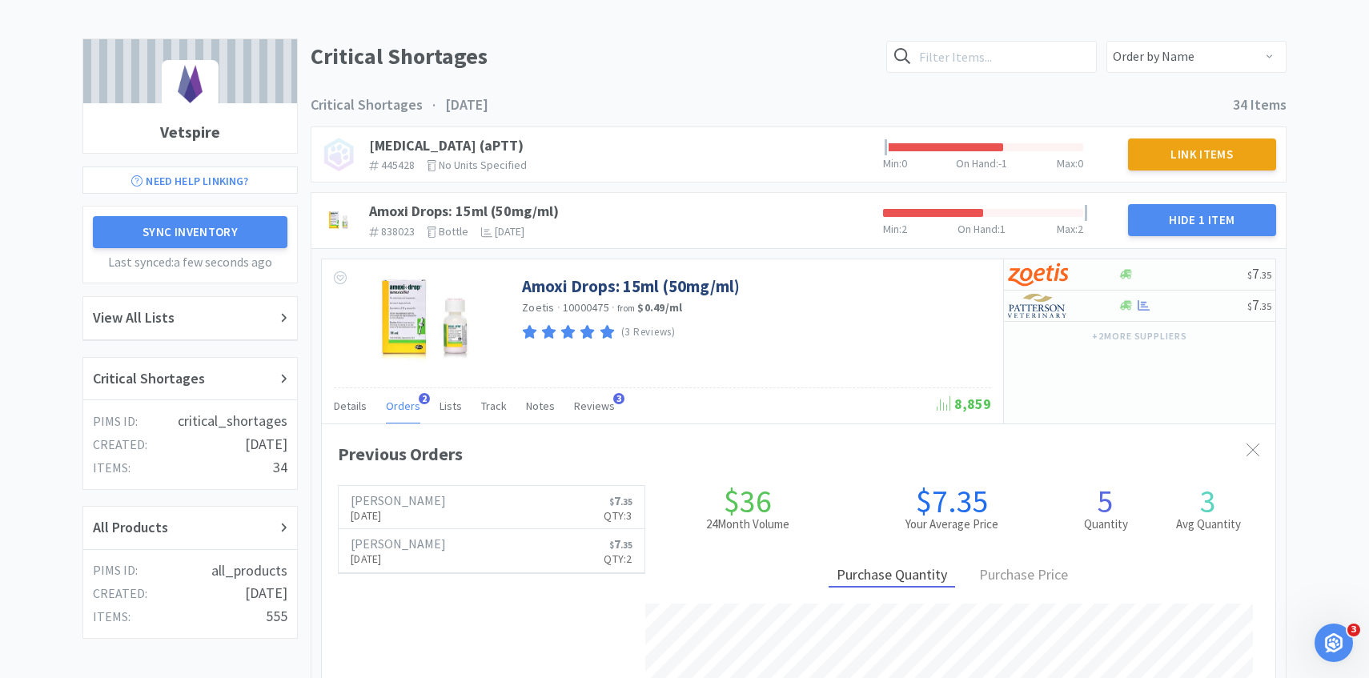
click at [400, 399] on span "Orders" at bounding box center [403, 406] width 34 height 14
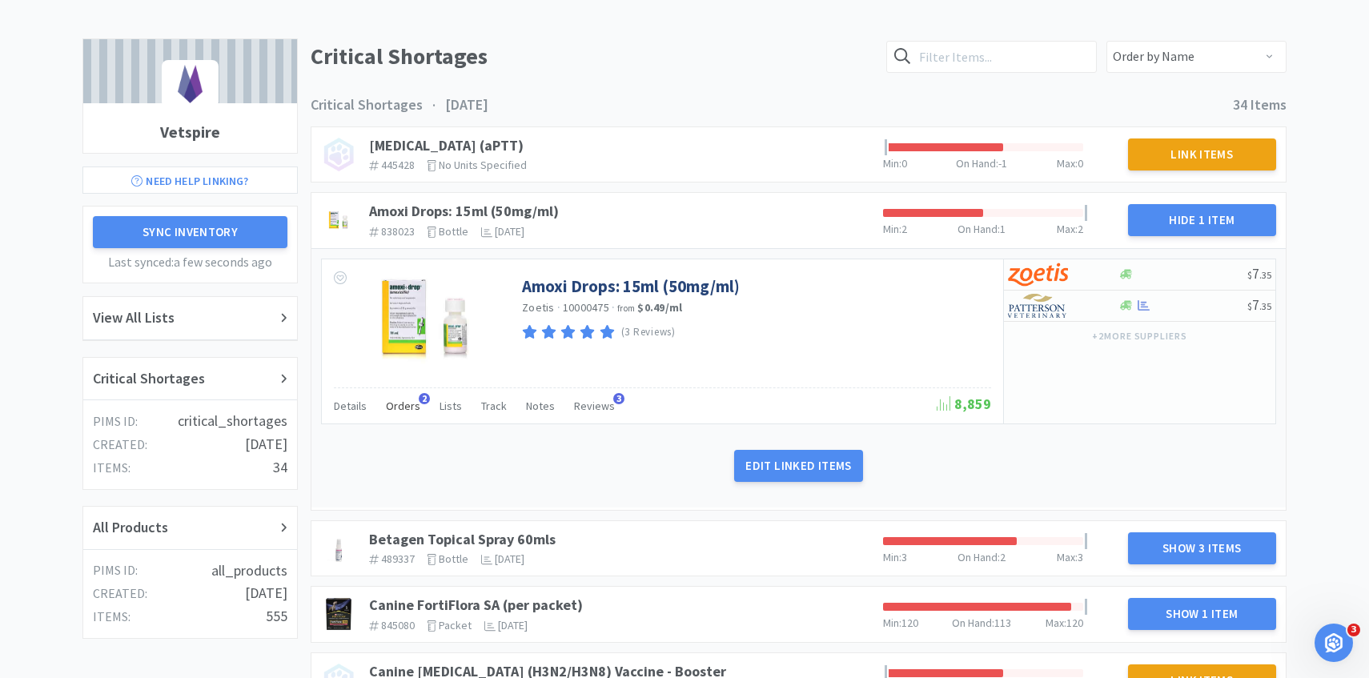
click at [396, 403] on span "Orders" at bounding box center [403, 406] width 34 height 14
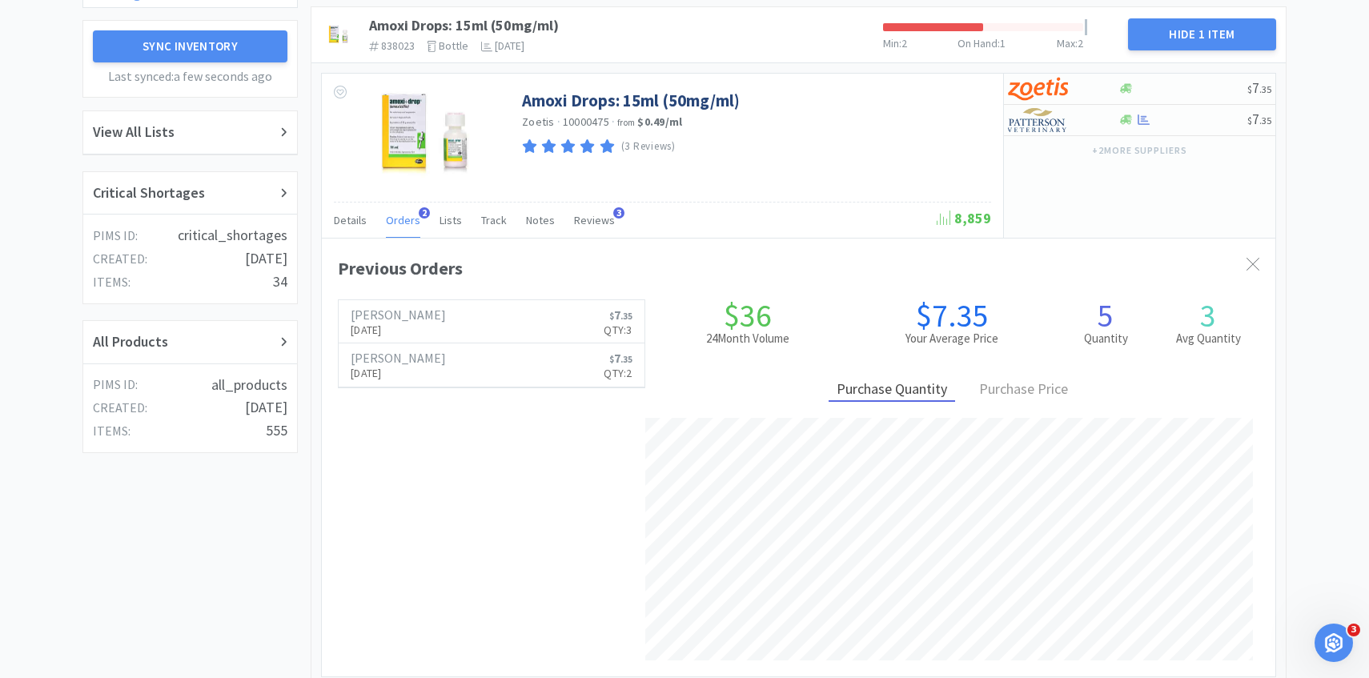
scroll to position [468, 0]
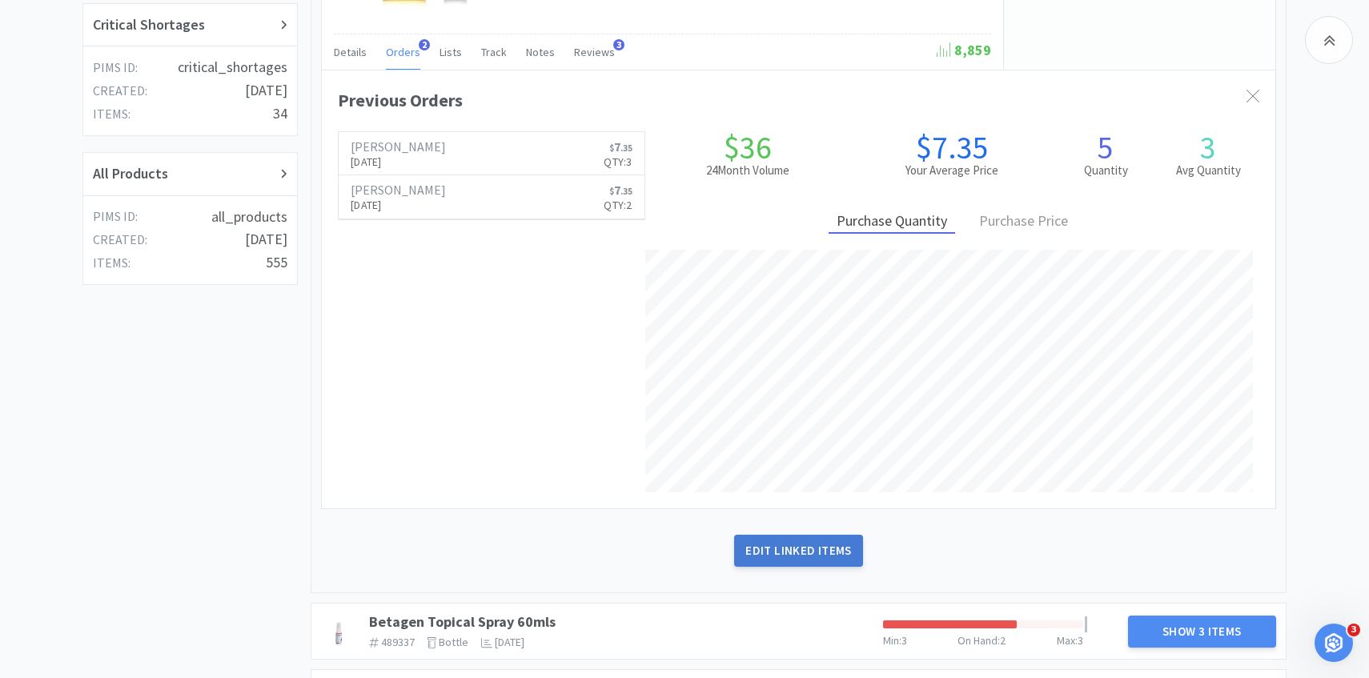
click at [791, 552] on button "Edit Linked Items" at bounding box center [798, 551] width 128 height 32
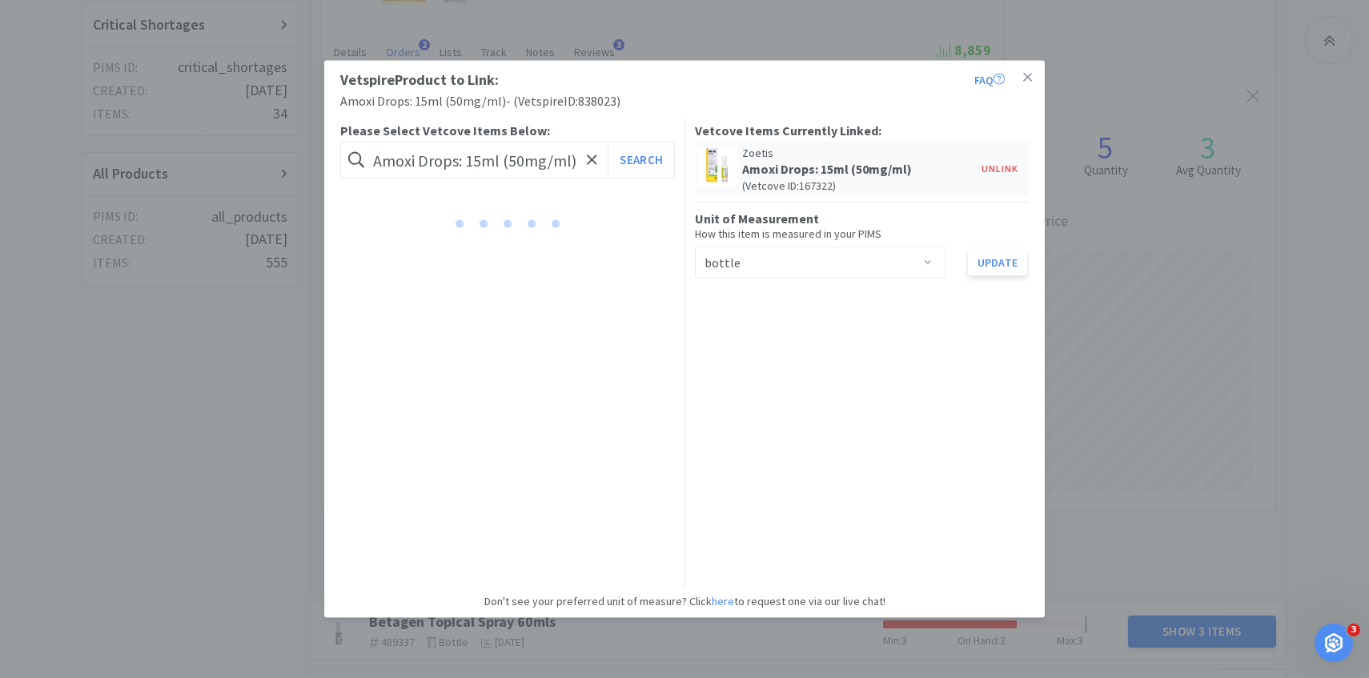
click at [1108, 375] on div "Vetspire Product to Link: FAQ Amoxi Drops: 15ml (50mg/ml) - ( Vetspire ID: 8380…" at bounding box center [684, 339] width 1369 height 678
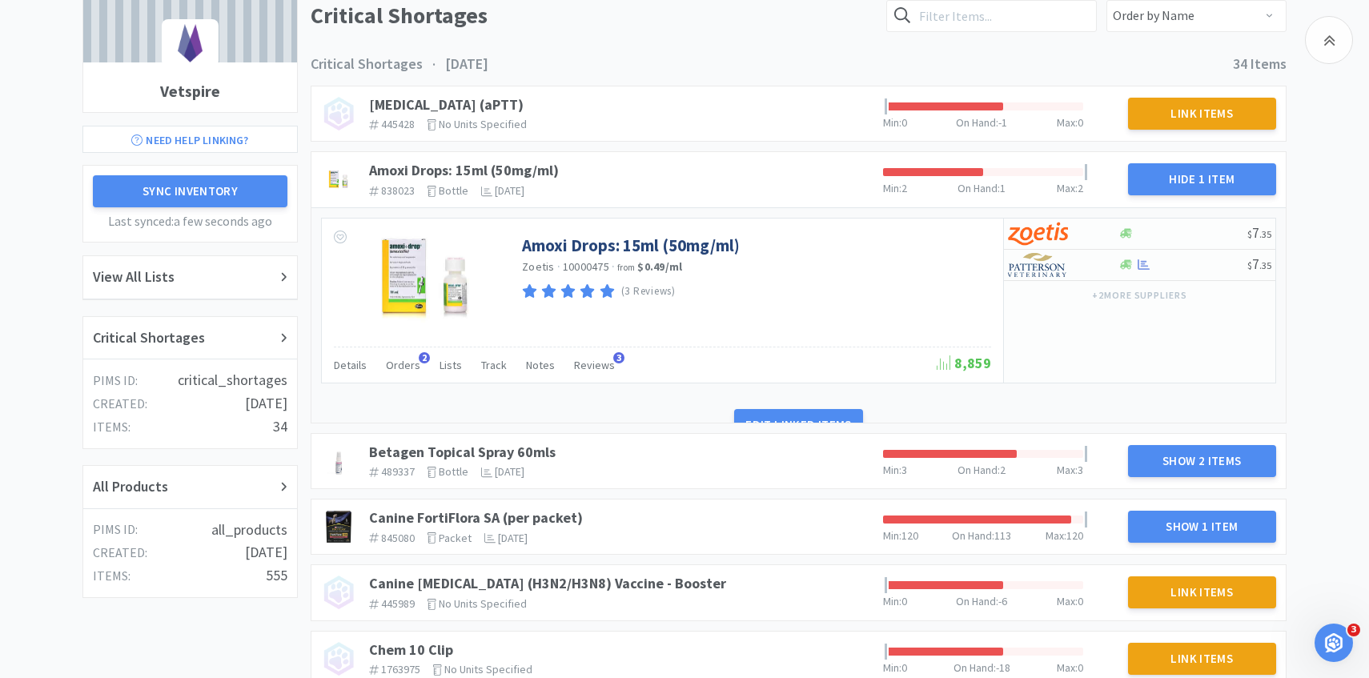
scroll to position [173, 0]
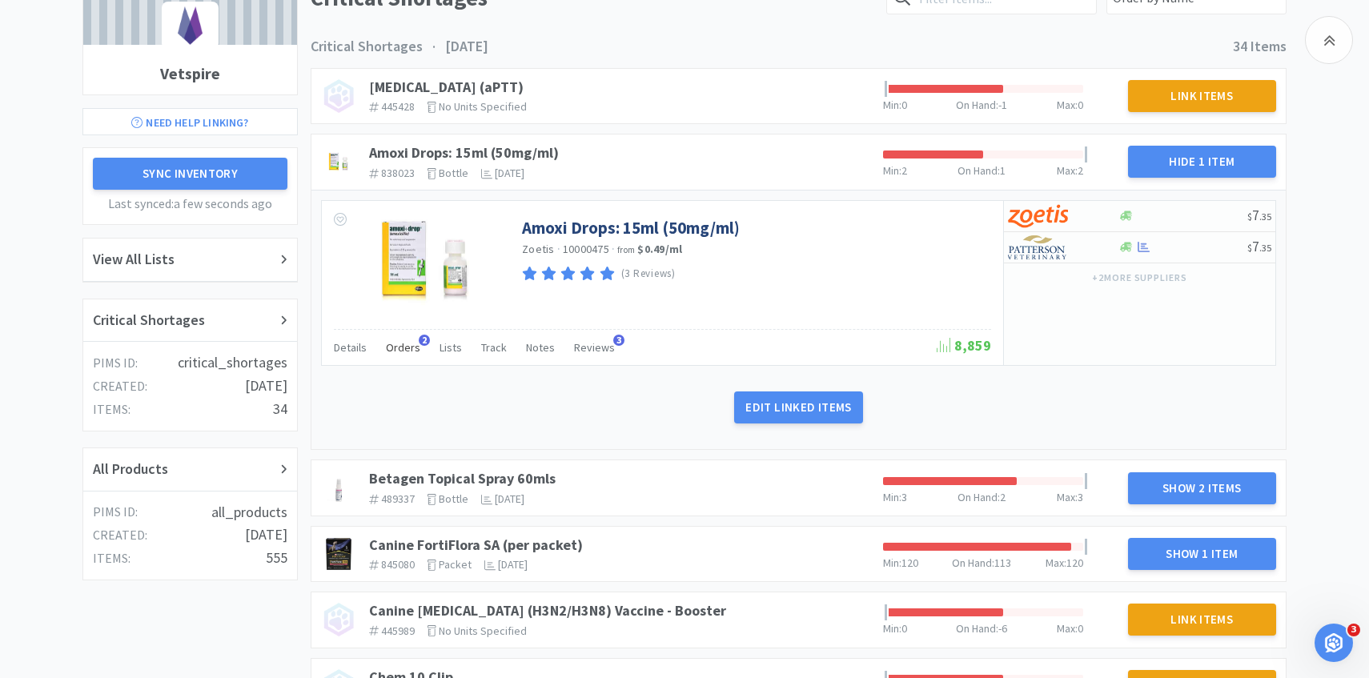
click at [399, 359] on div "Orders 2" at bounding box center [403, 350] width 34 height 30
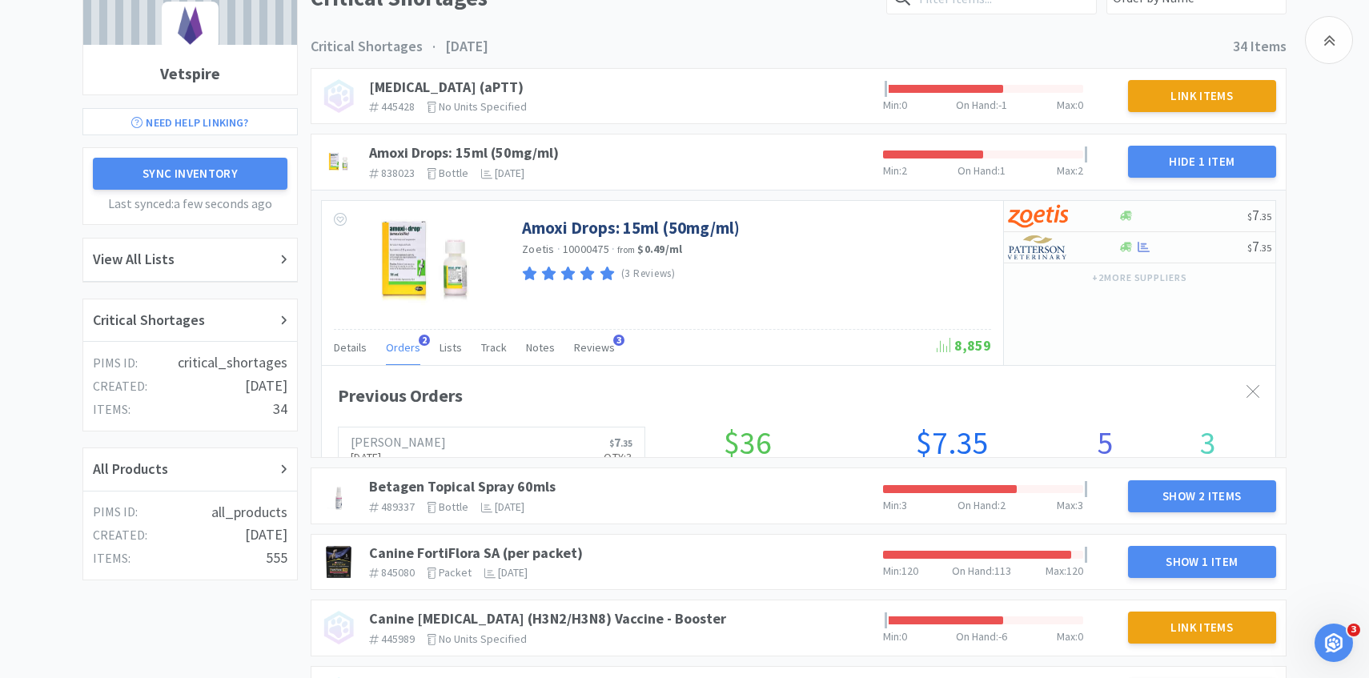
scroll to position [439, 953]
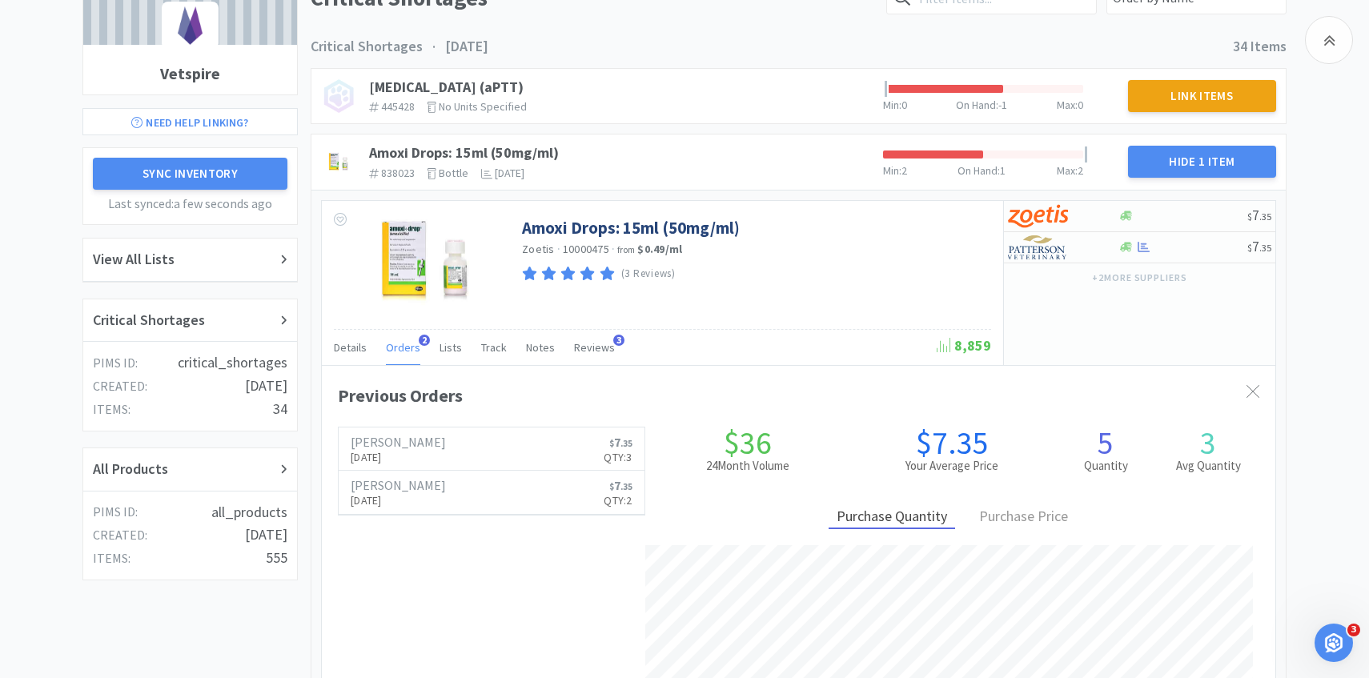
click at [399, 359] on div "Orders 2" at bounding box center [403, 350] width 34 height 30
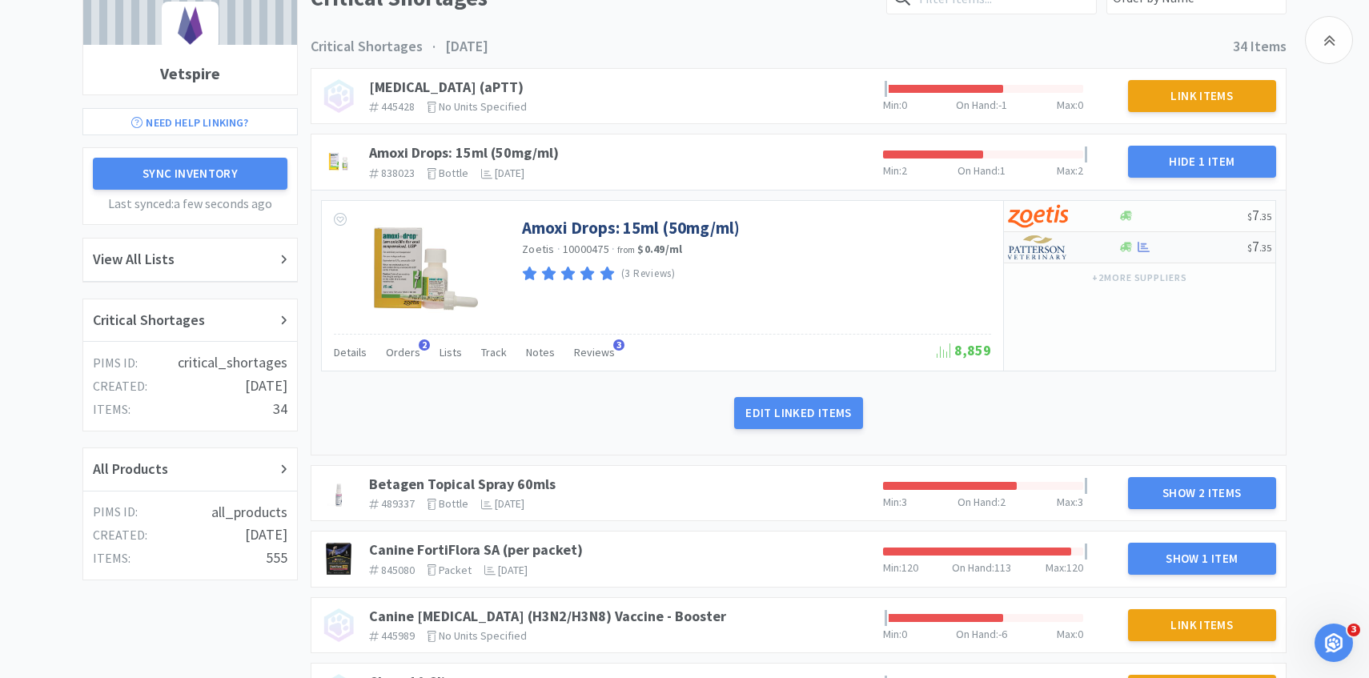
click at [1086, 240] on div at bounding box center [1052, 247] width 88 height 27
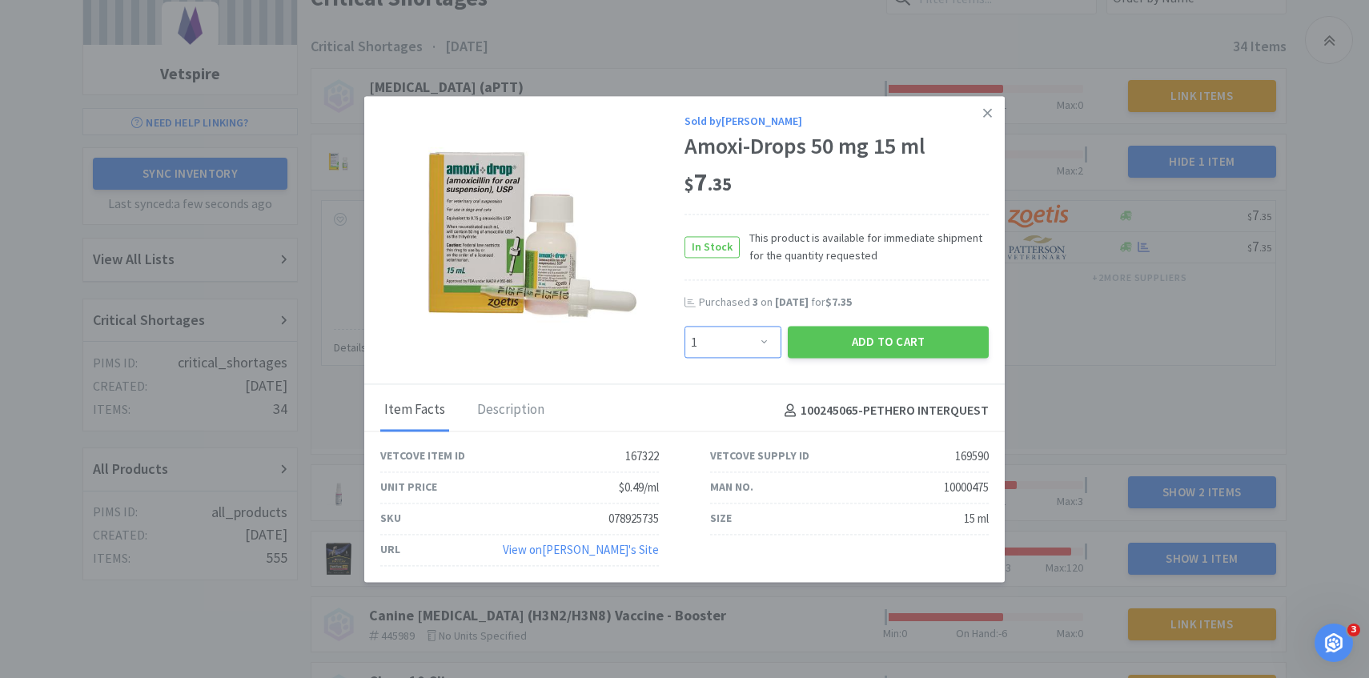
click at [755, 346] on select "Enter Quantity 1 2 3 4 5 6 7 8 9 10 11 12 13 14 15 16 17 18 19 20 Enter Quantity" at bounding box center [732, 343] width 97 height 32
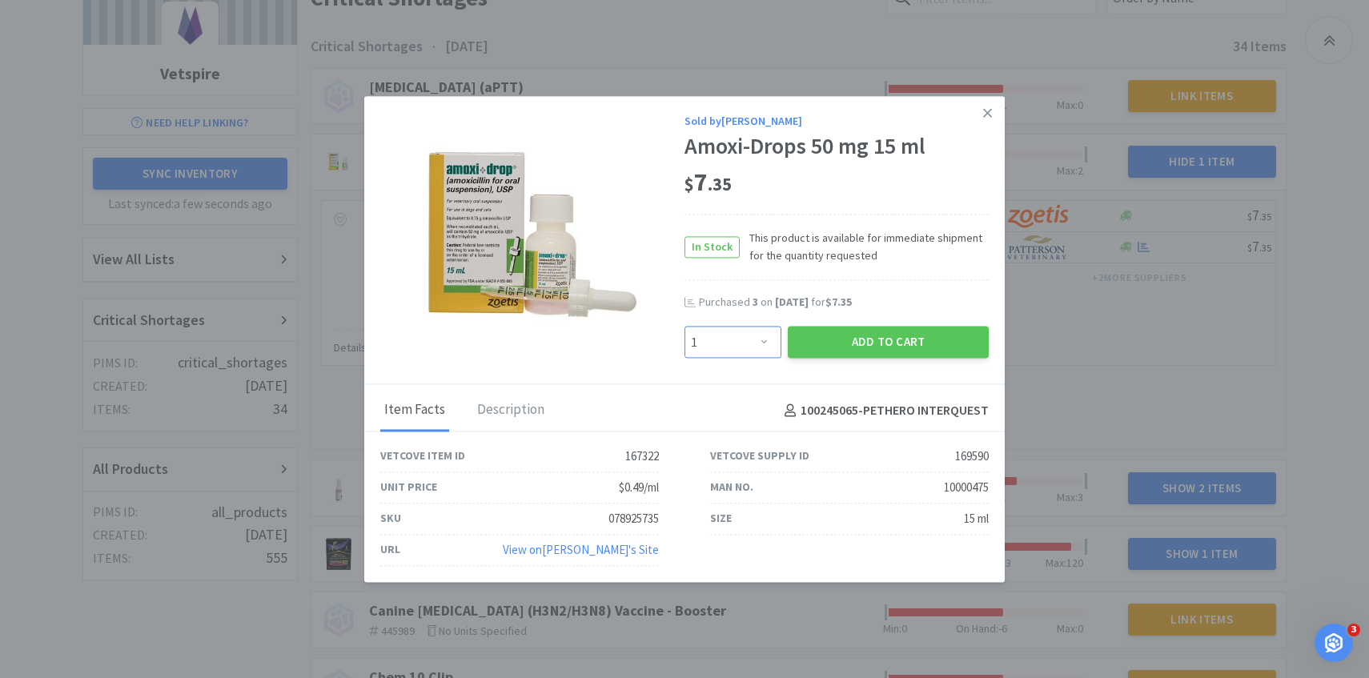
select select "4"
click at [846, 351] on button "Add to Cart" at bounding box center [888, 343] width 201 height 32
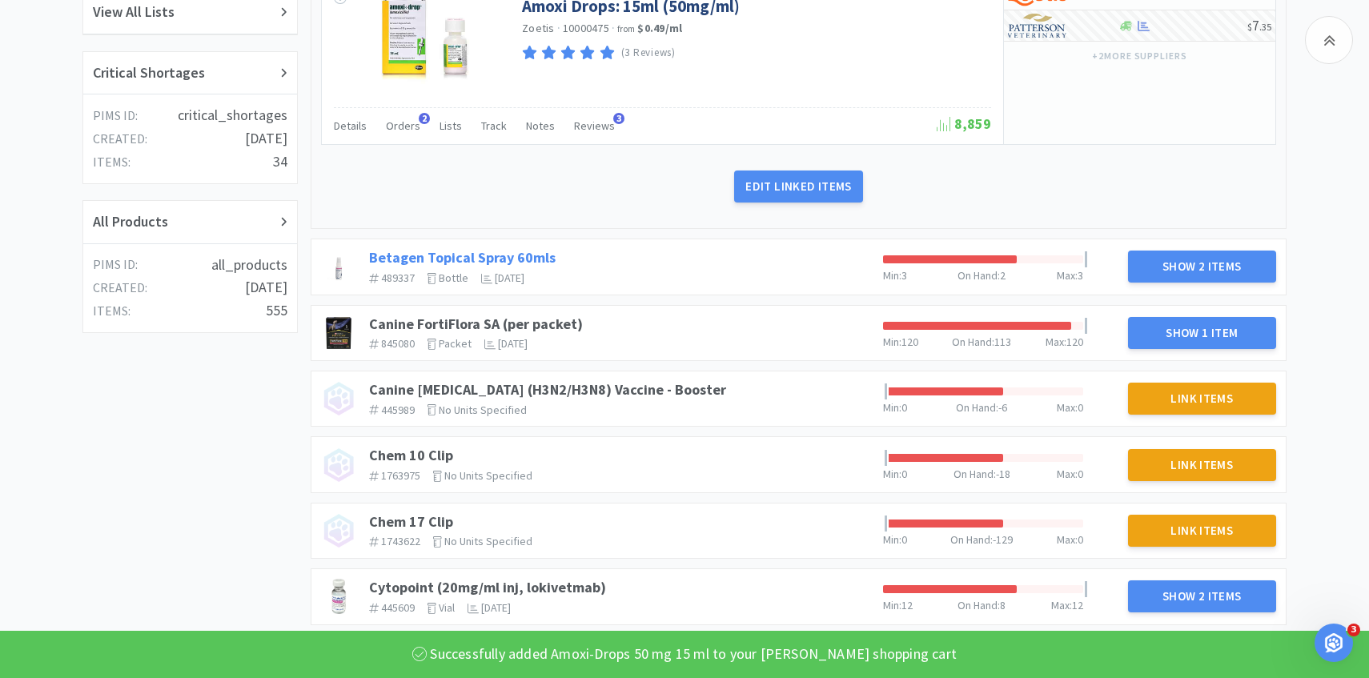
click at [528, 255] on link "Betagen Topical Spray 60mls" at bounding box center [462, 257] width 187 height 18
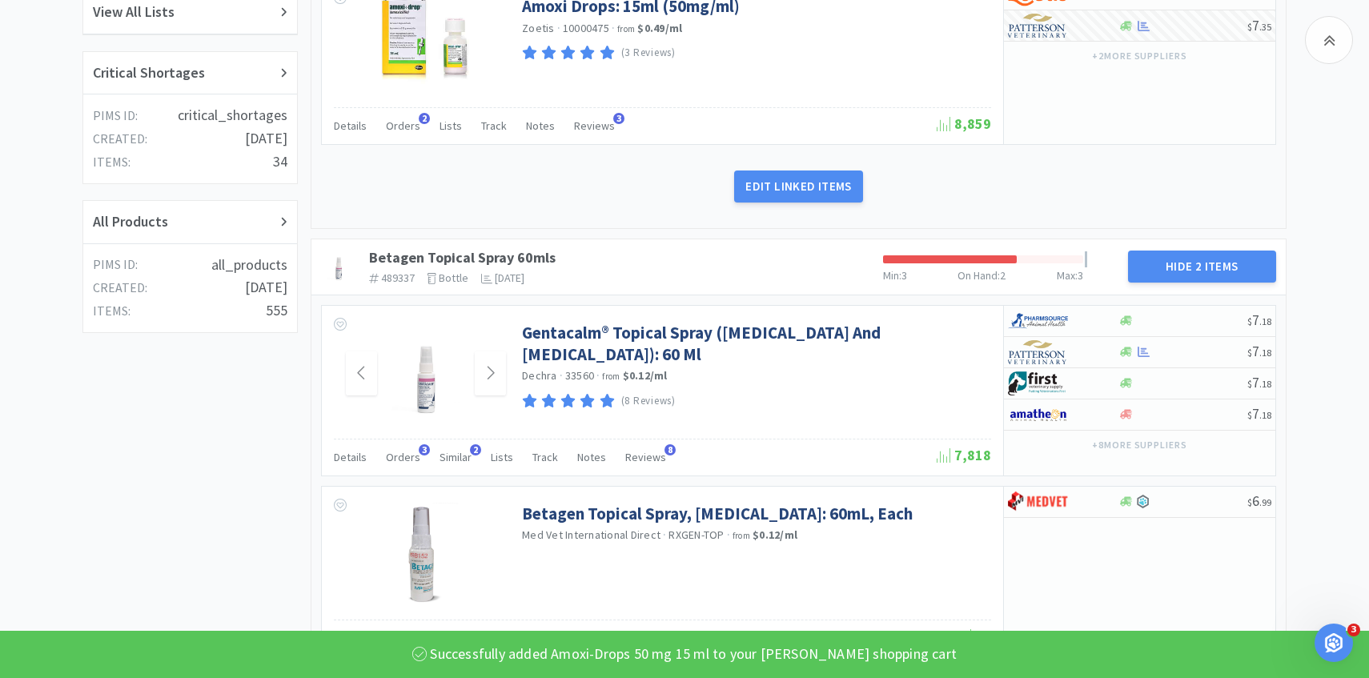
scroll to position [466, 0]
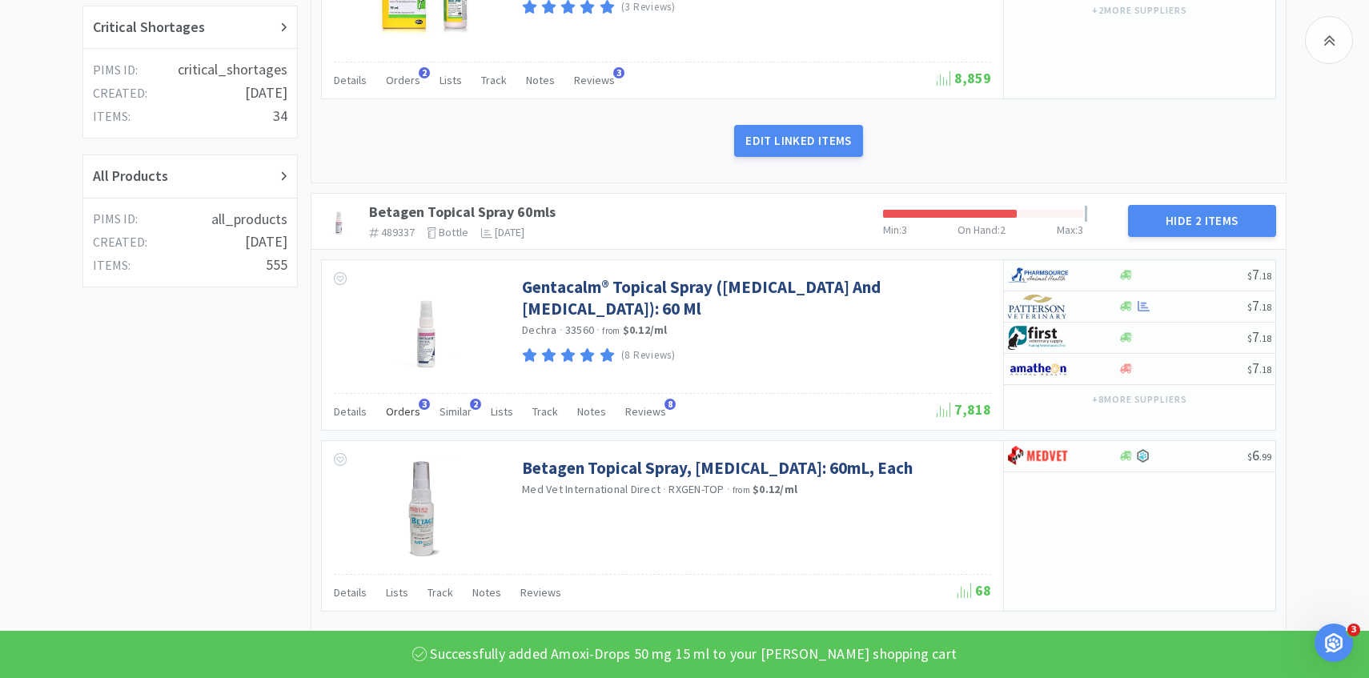
click at [407, 408] on span "Orders" at bounding box center [403, 411] width 34 height 14
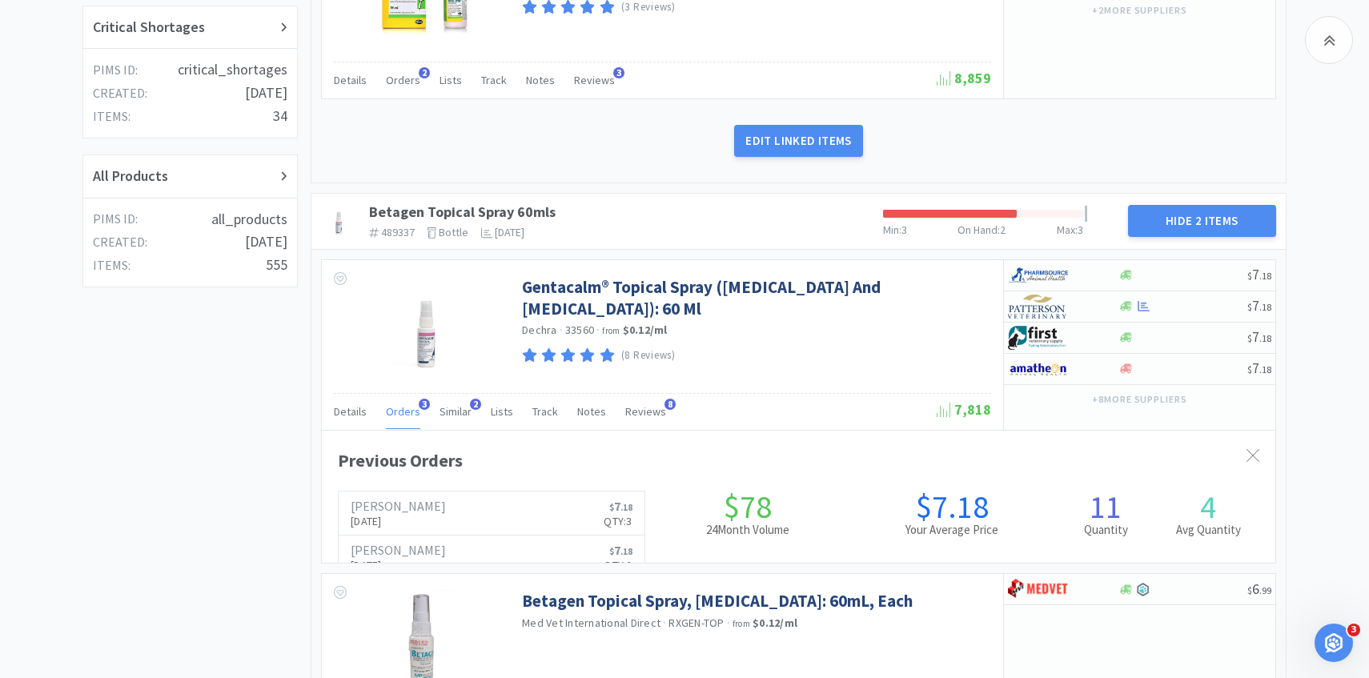
scroll to position [439, 953]
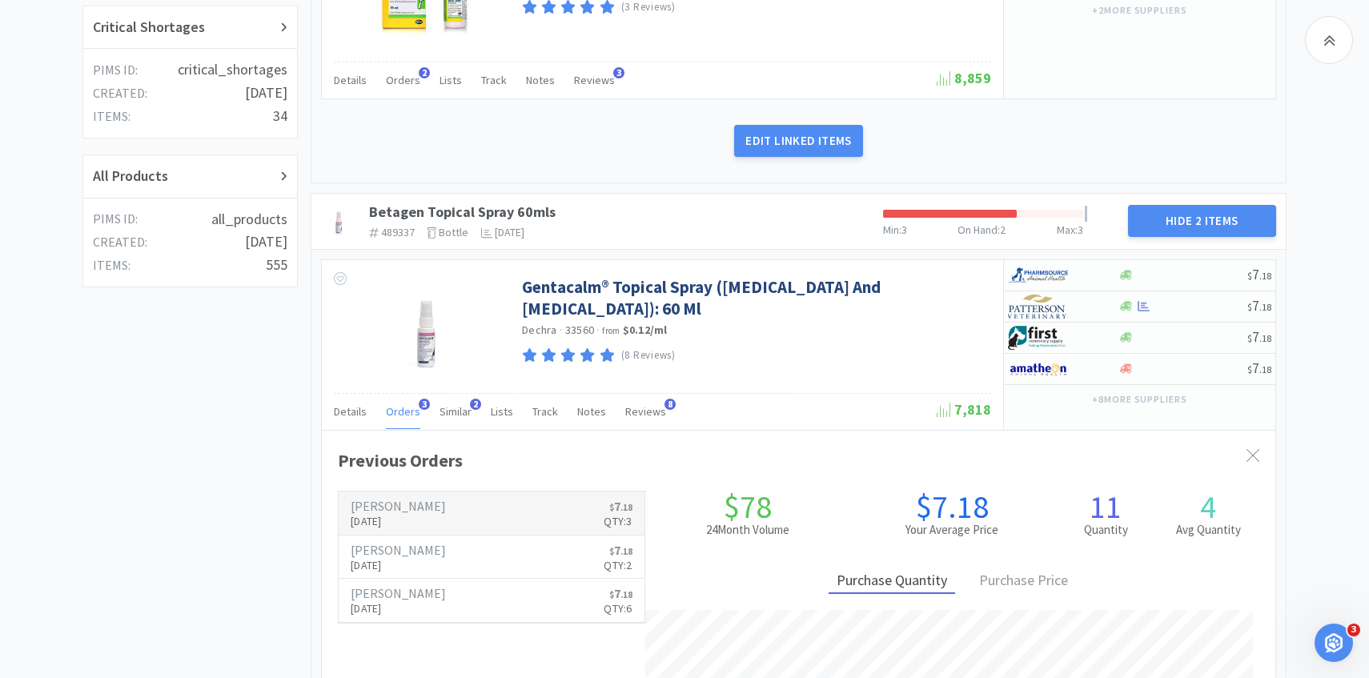
click at [415, 510] on h6 "[PERSON_NAME]" at bounding box center [398, 505] width 95 height 13
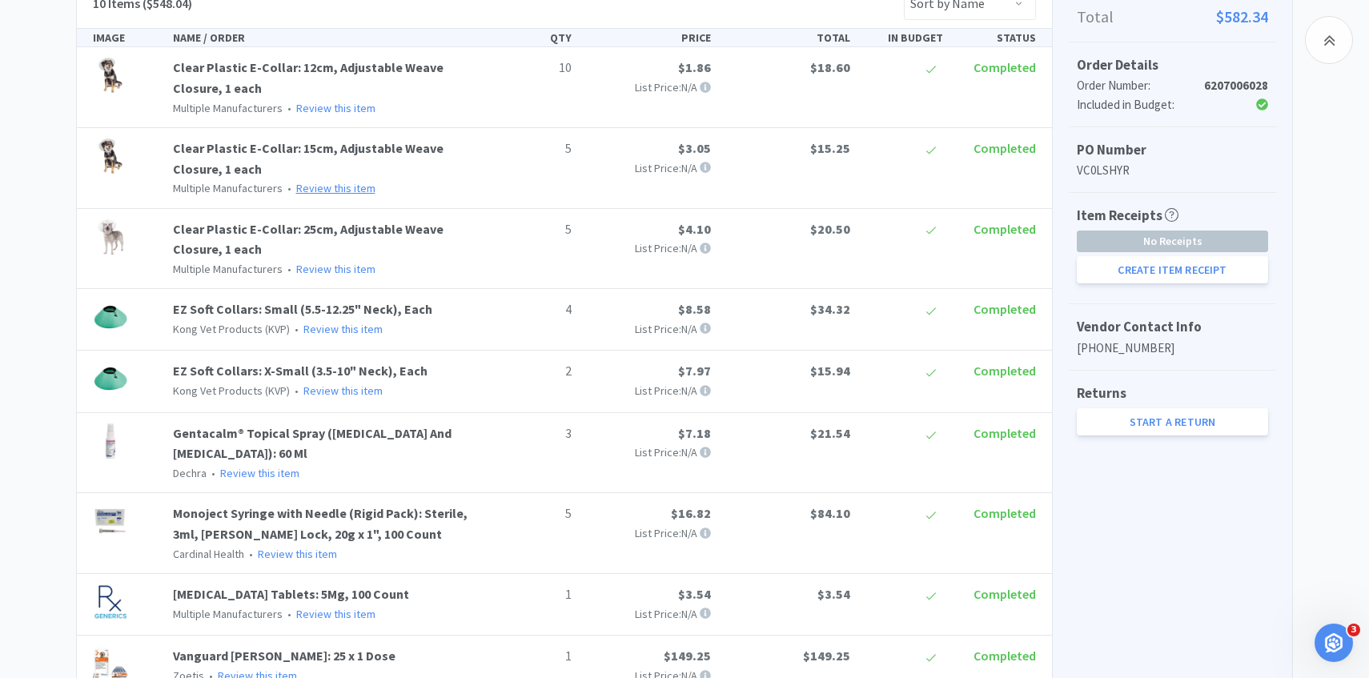
scroll to position [592, 0]
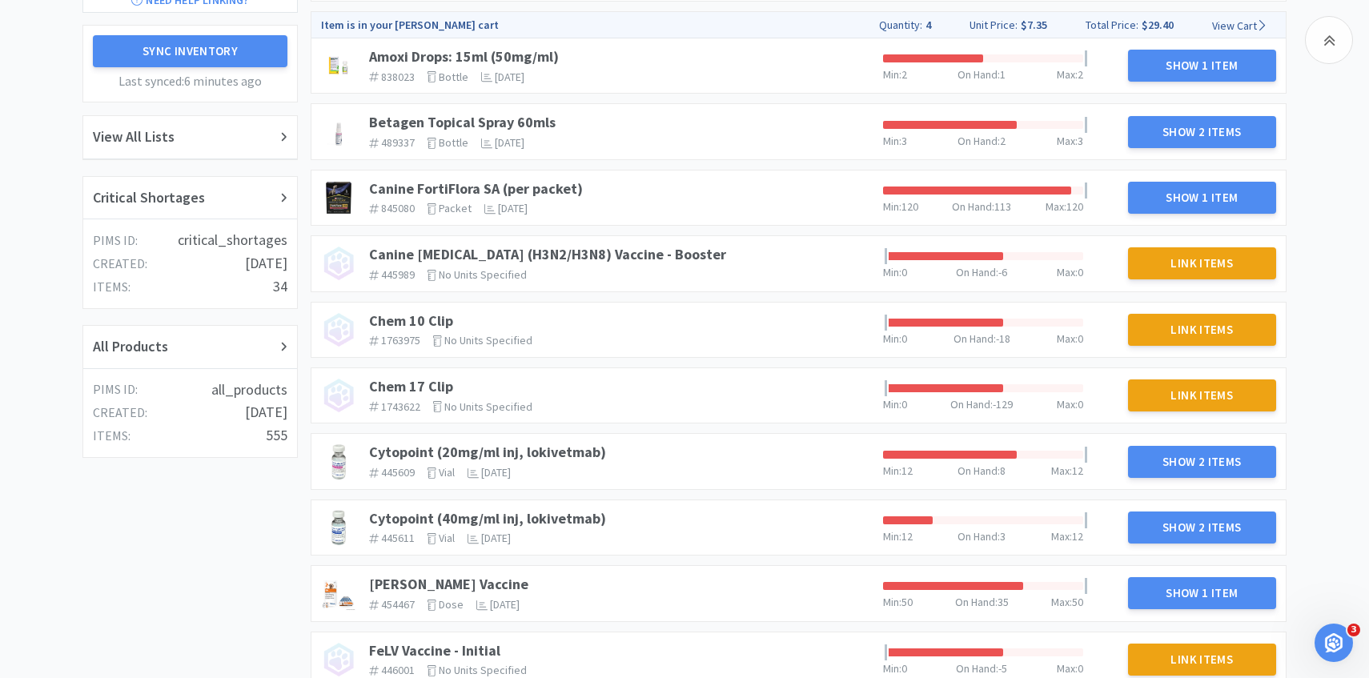
scroll to position [271, 0]
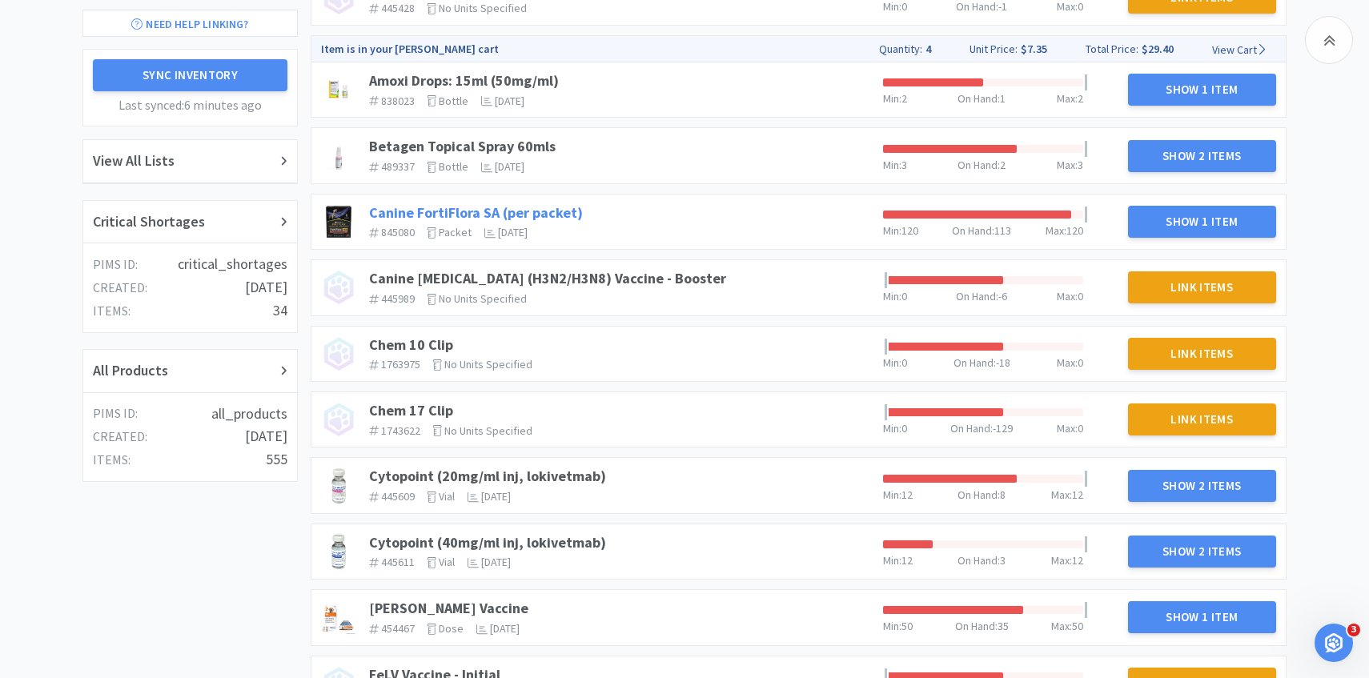
click at [565, 207] on link "Canine FortiFlora SA (per packet)" at bounding box center [476, 212] width 214 height 18
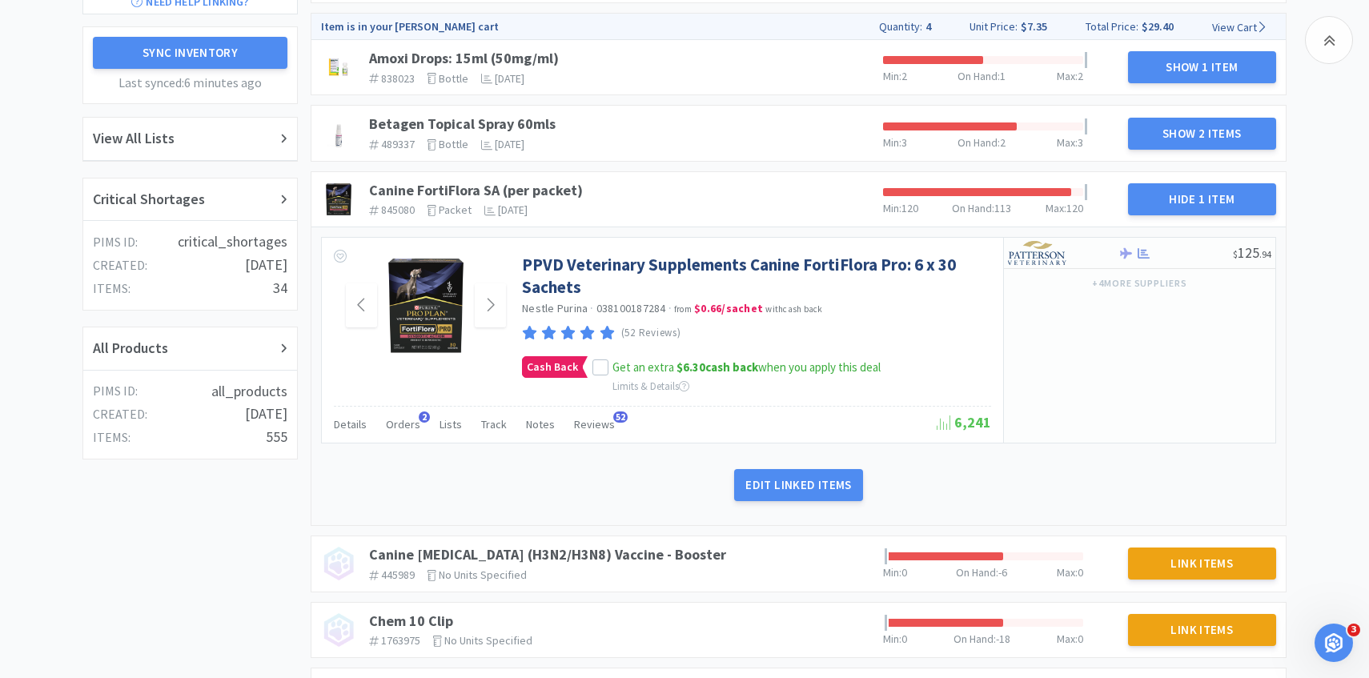
scroll to position [314, 0]
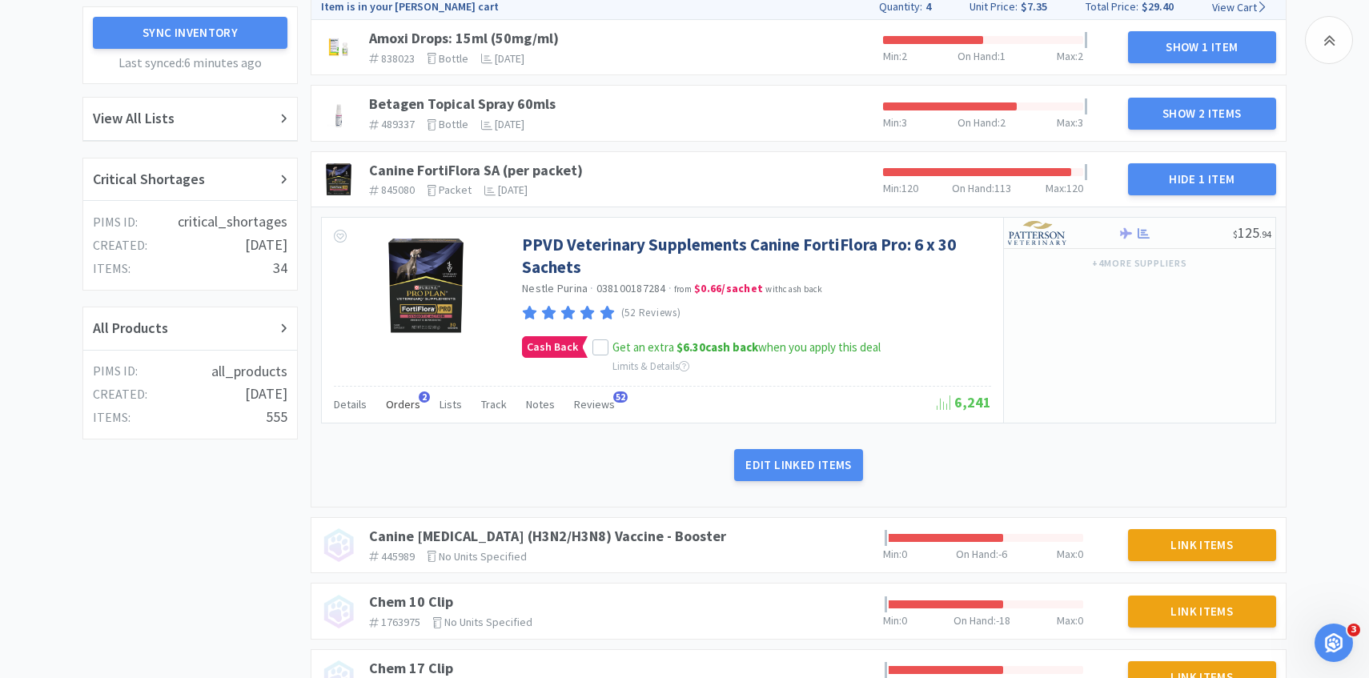
click at [389, 404] on span "Orders" at bounding box center [403, 404] width 34 height 14
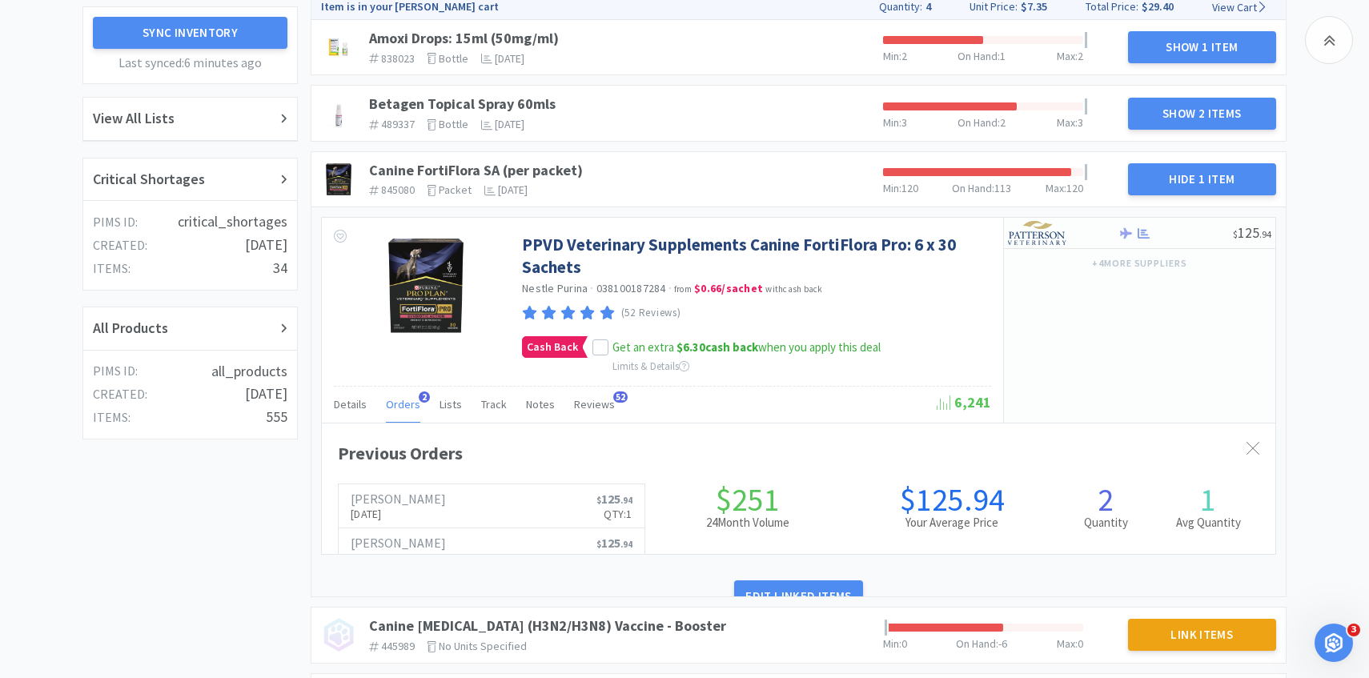
scroll to position [439, 953]
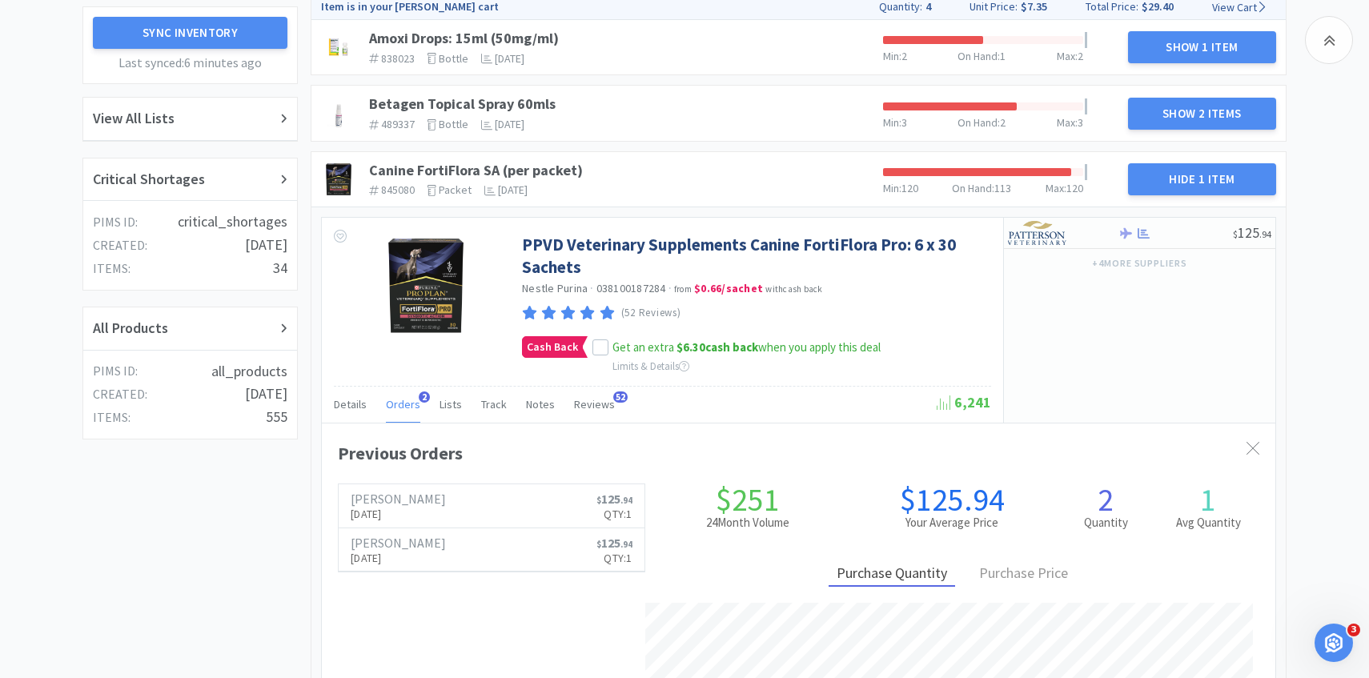
click at [403, 405] on span "Orders" at bounding box center [403, 404] width 34 height 14
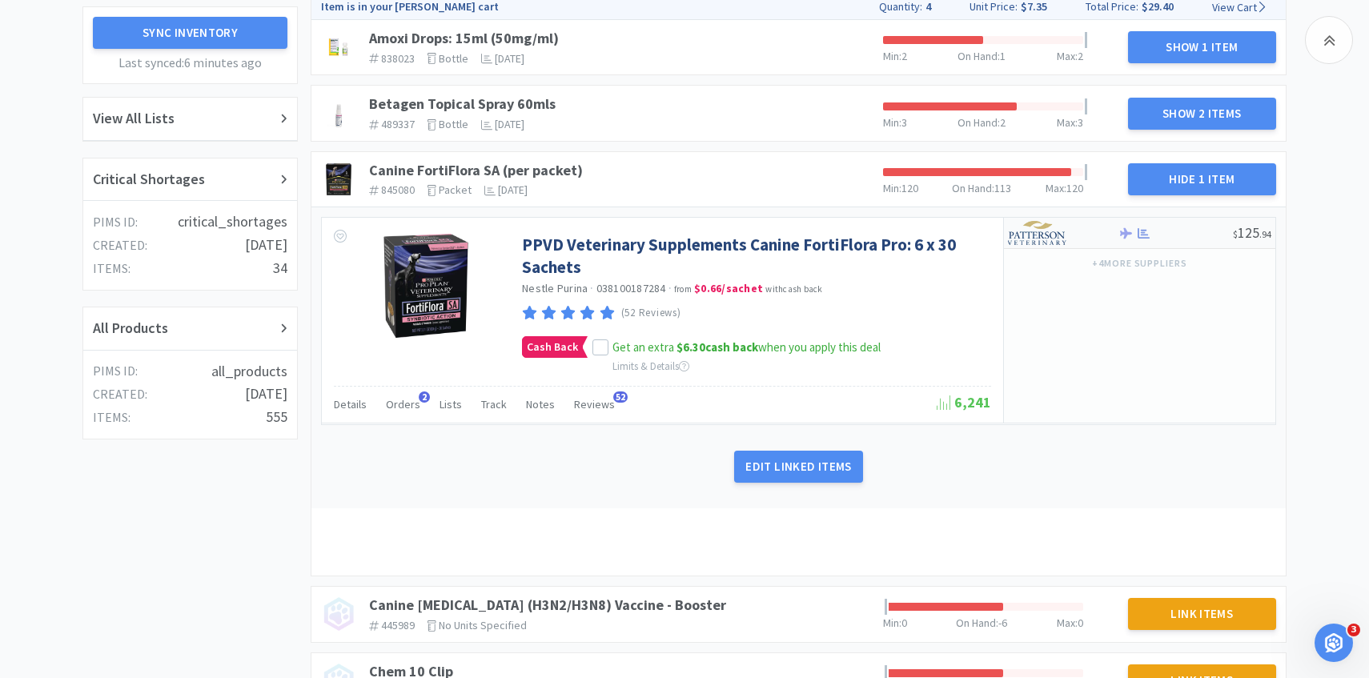
click at [1091, 231] on div at bounding box center [1052, 232] width 88 height 27
select select "1"
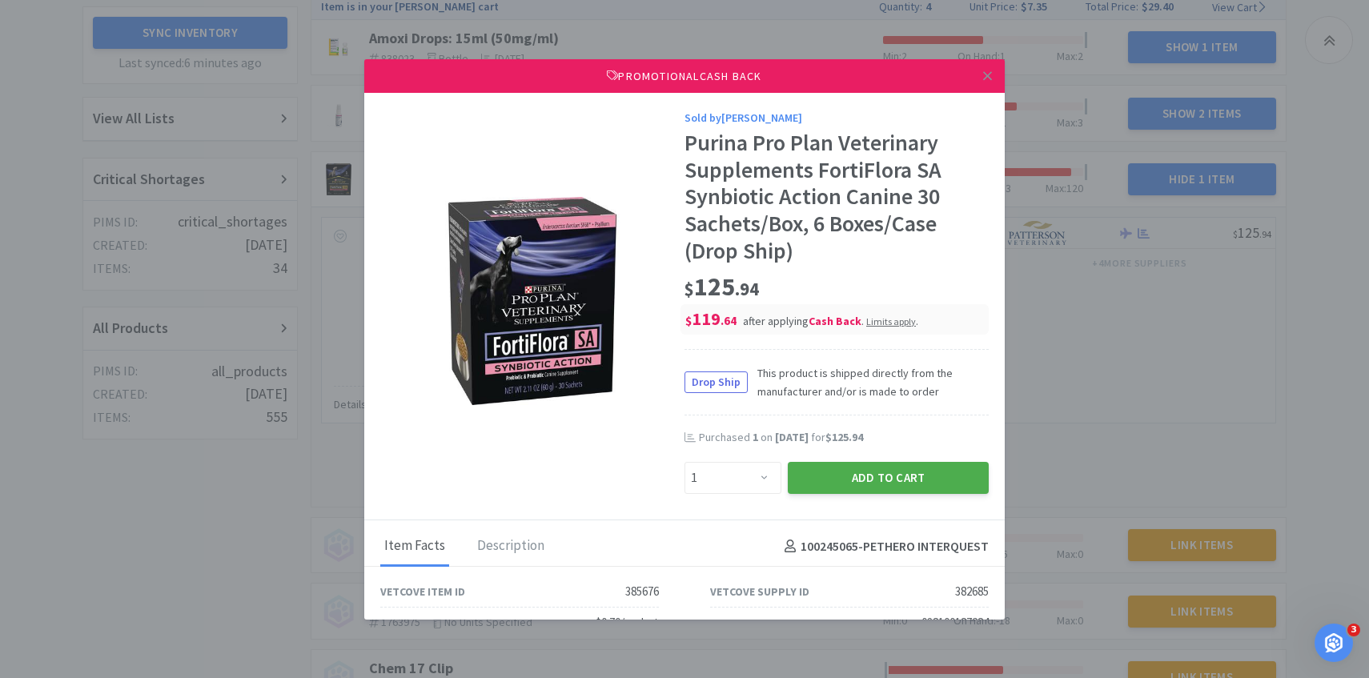
click at [828, 470] on button "Add to Cart" at bounding box center [888, 478] width 201 height 32
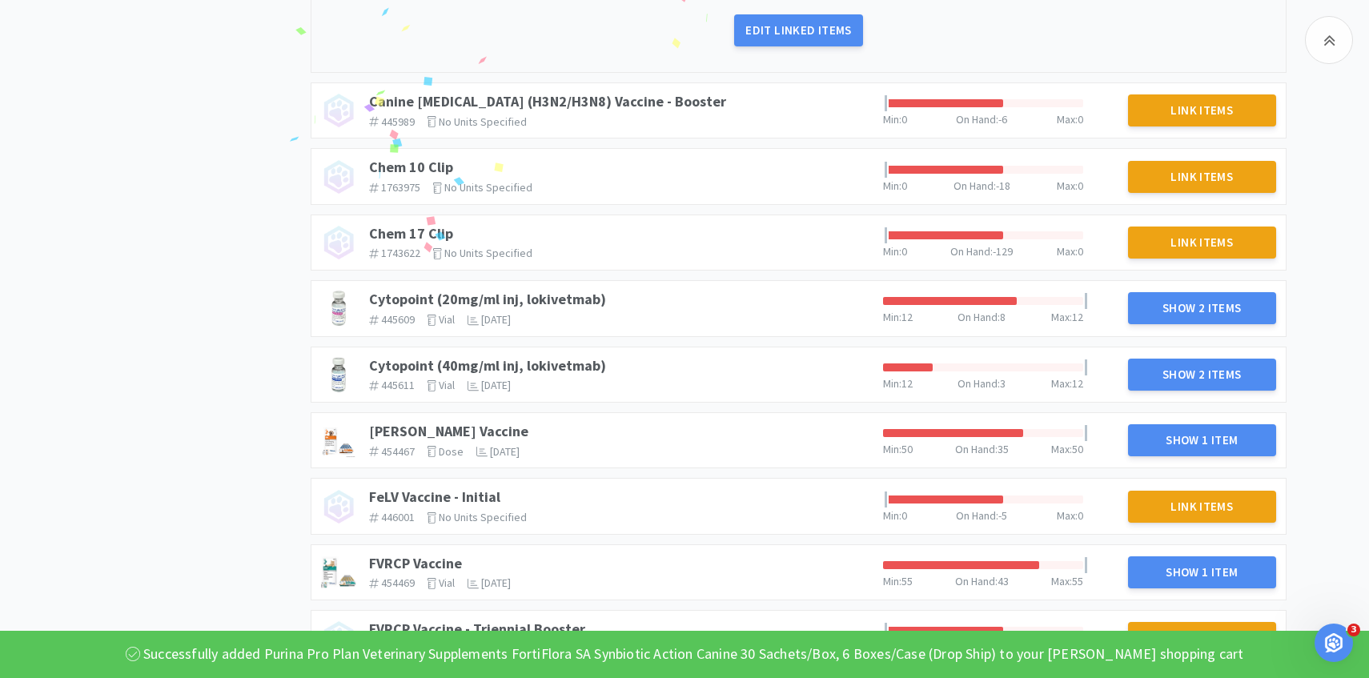
scroll to position [806, 0]
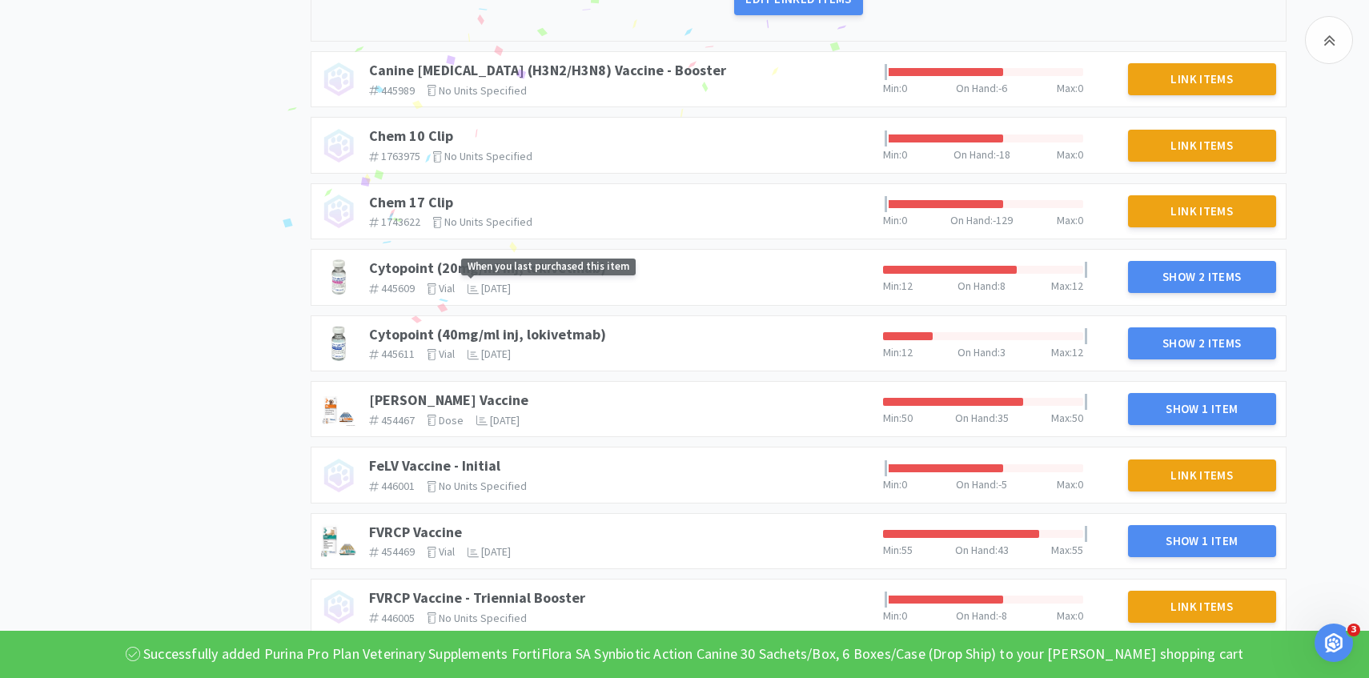
click at [511, 282] on span "4 months ago" at bounding box center [496, 288] width 30 height 14
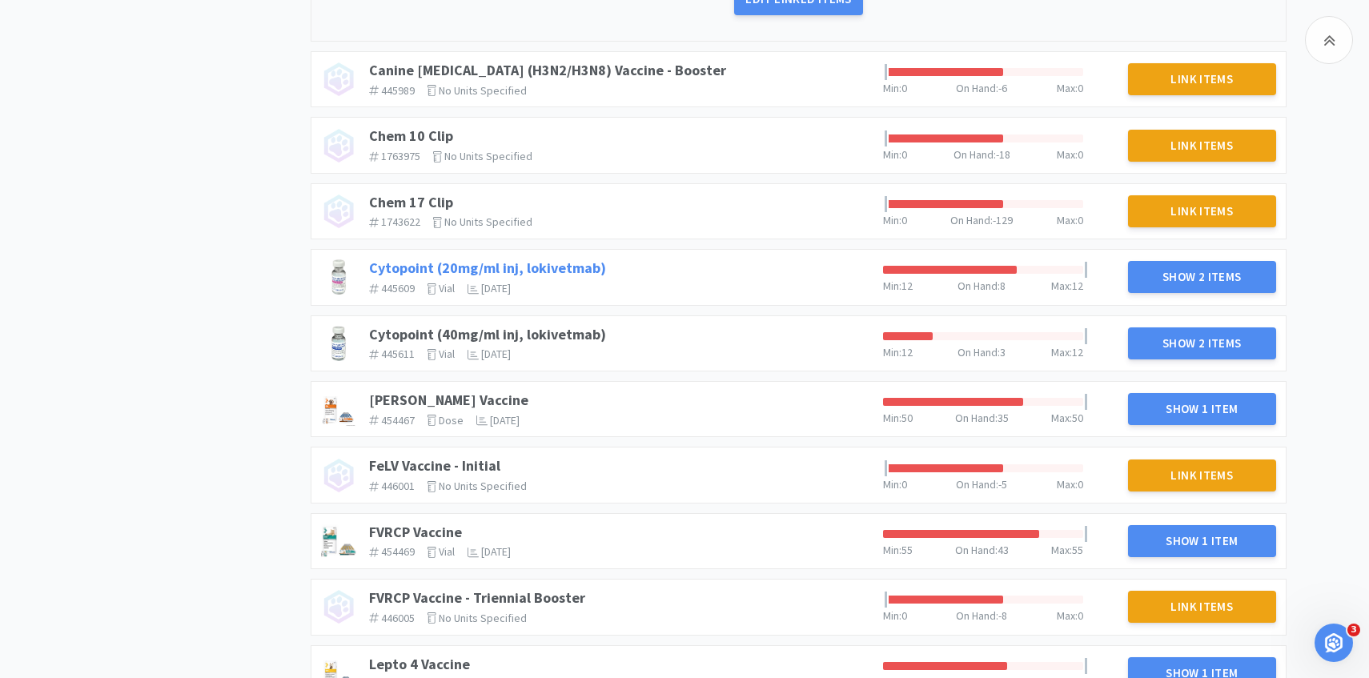
click at [405, 263] on link "Cytopoint (20mg/ml inj, lokivetmab)" at bounding box center [487, 268] width 237 height 18
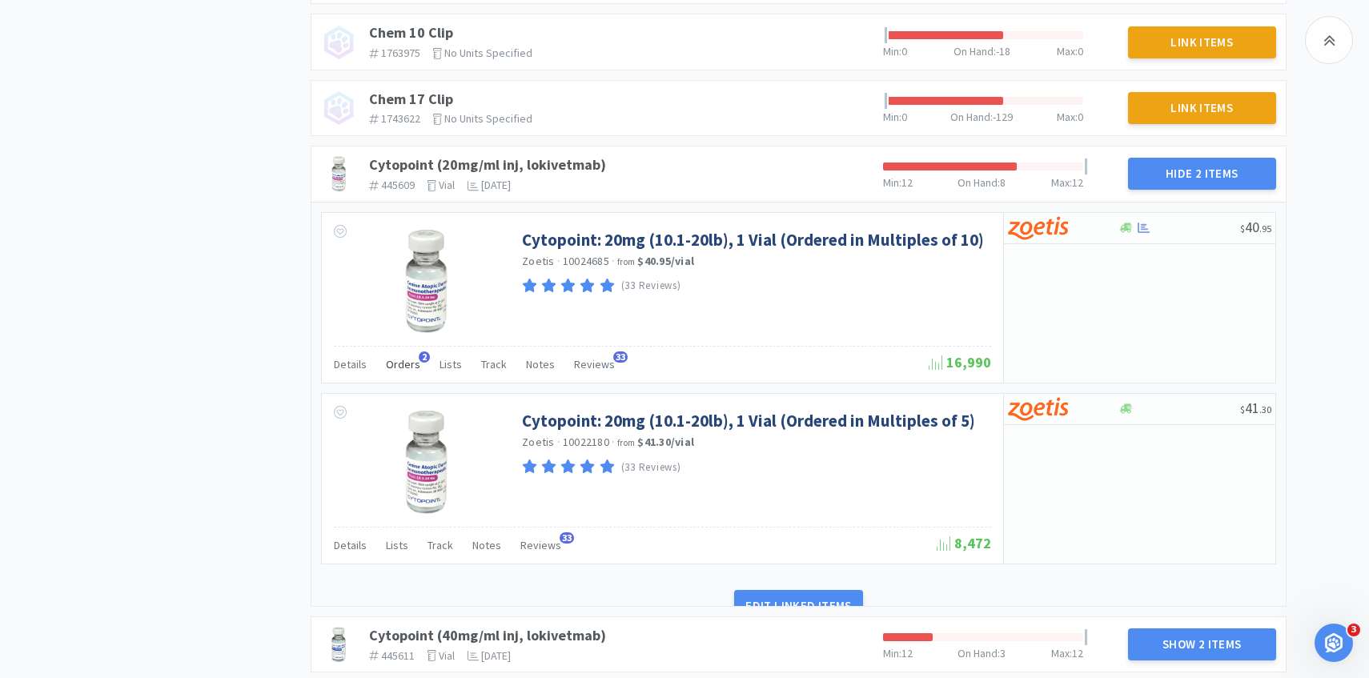
scroll to position [922, 0]
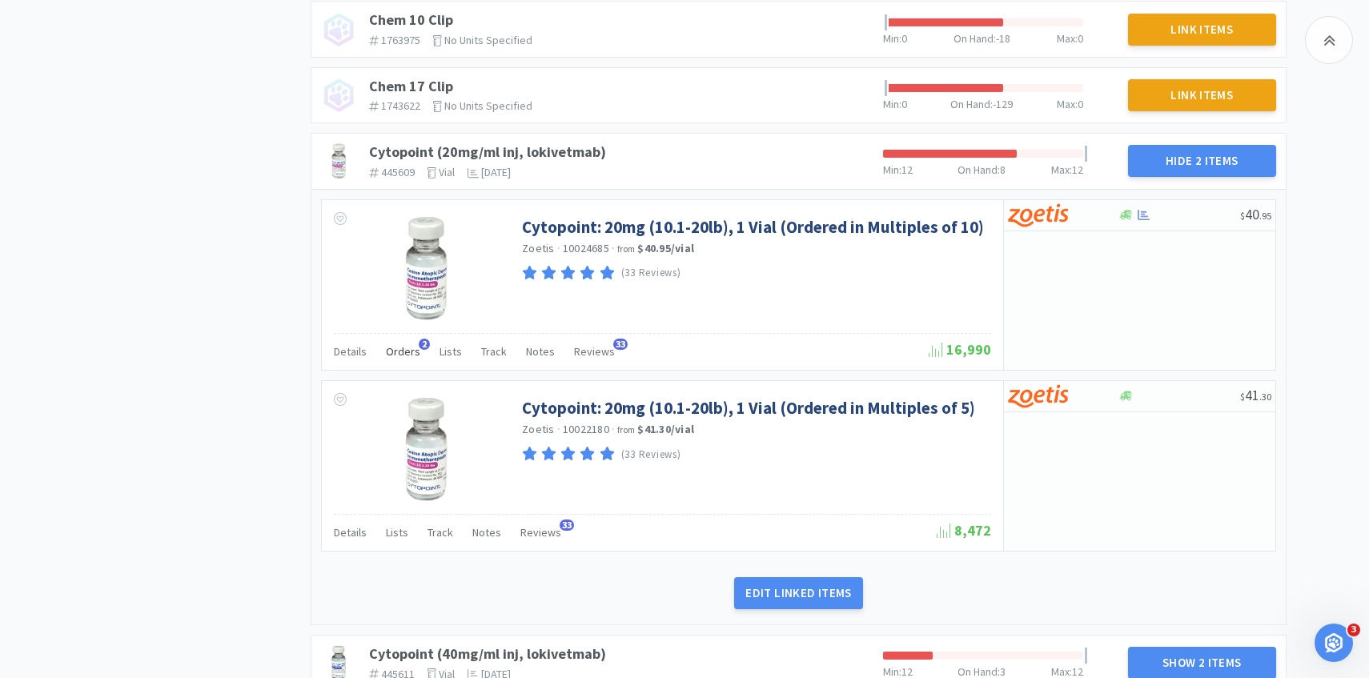
click at [403, 351] on span "Orders" at bounding box center [403, 351] width 34 height 14
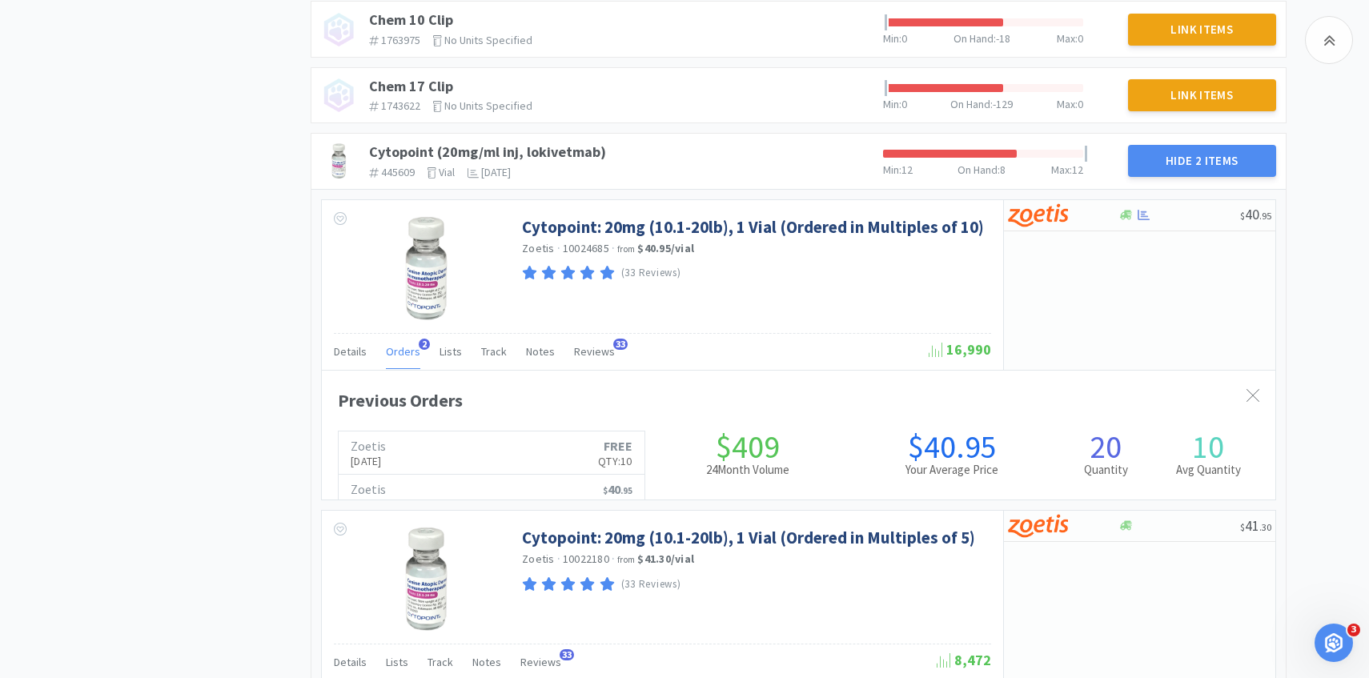
scroll to position [439, 953]
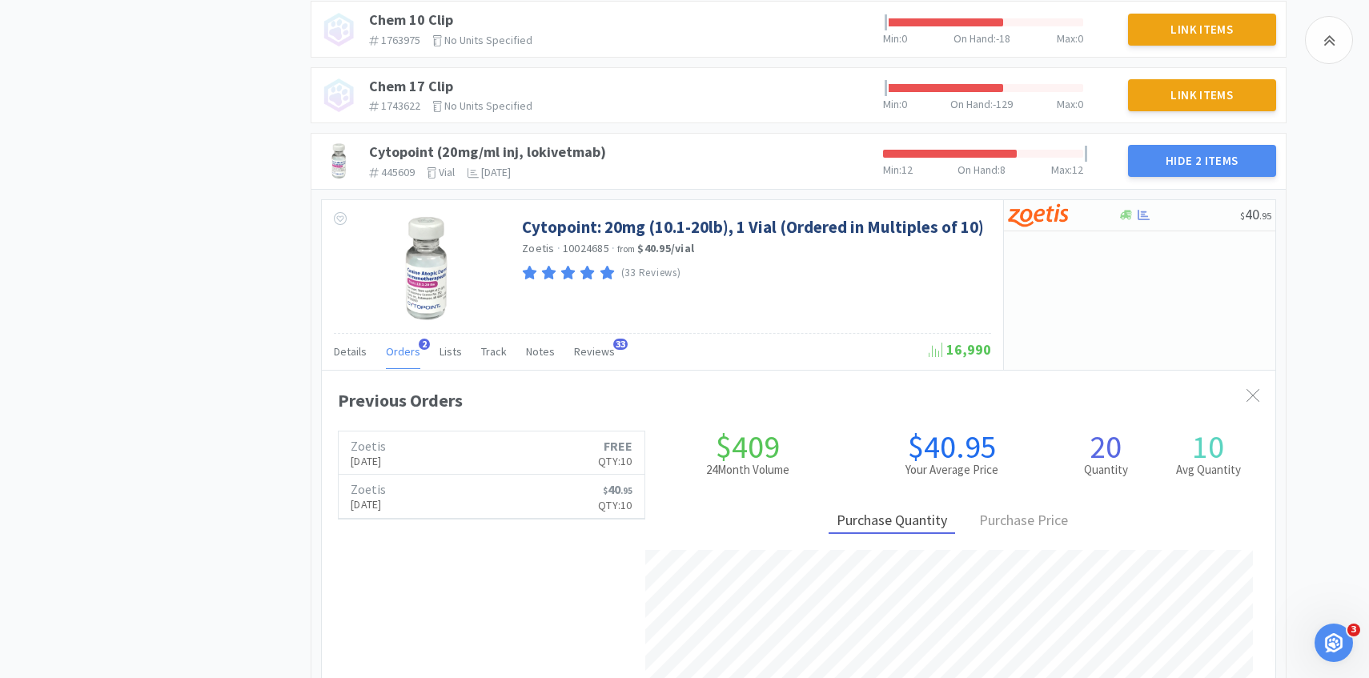
click at [403, 351] on span "Orders" at bounding box center [403, 351] width 34 height 14
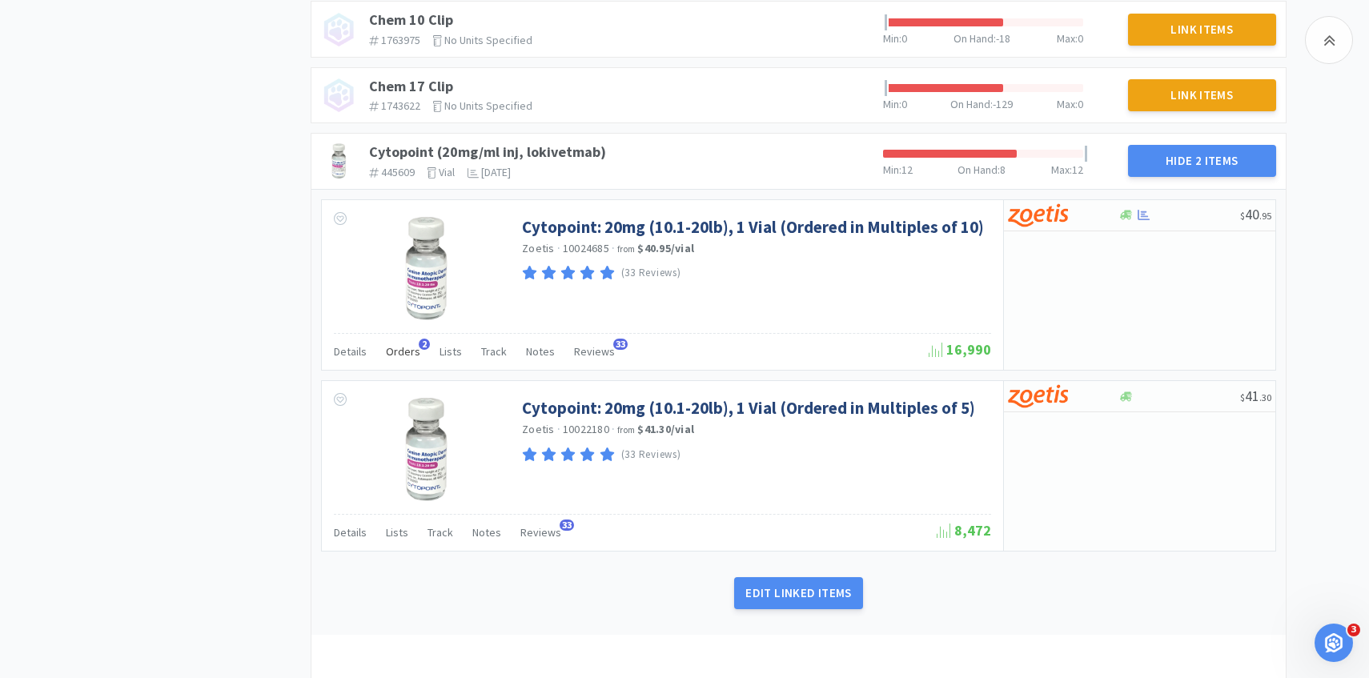
click at [403, 351] on span "Orders" at bounding box center [403, 351] width 34 height 14
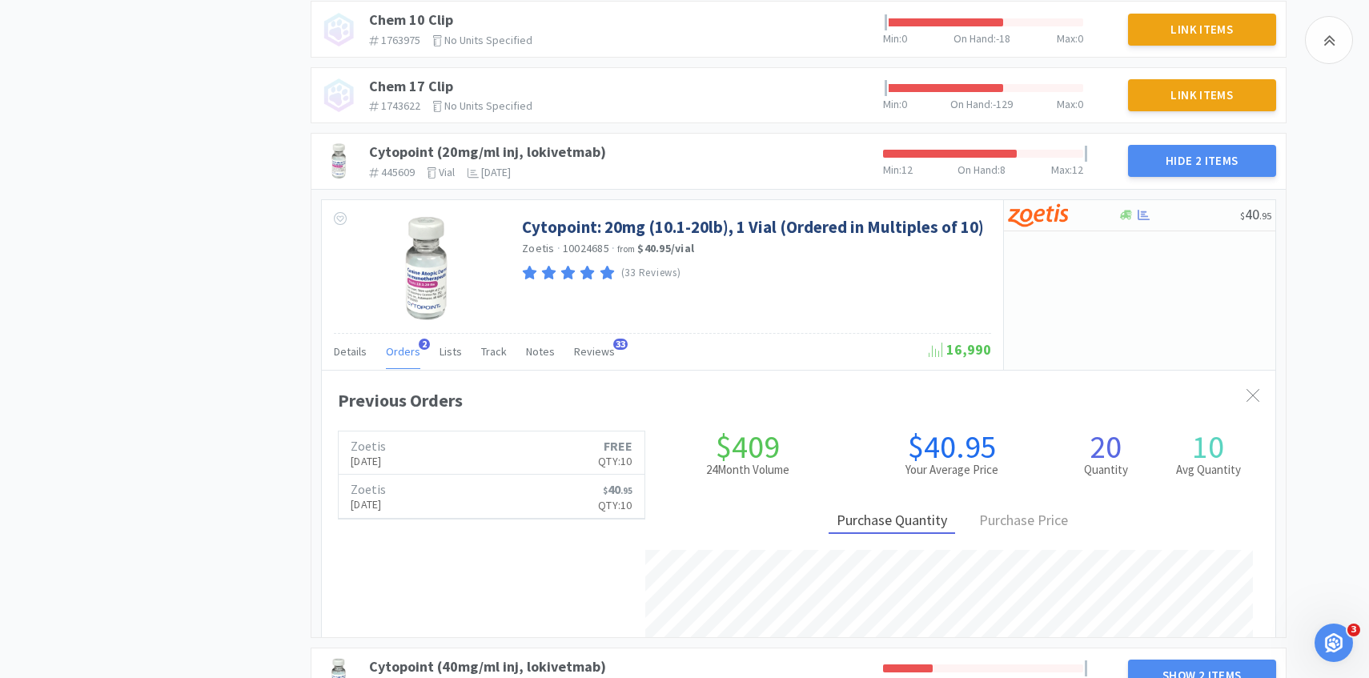
click at [403, 351] on span "Orders" at bounding box center [403, 351] width 34 height 14
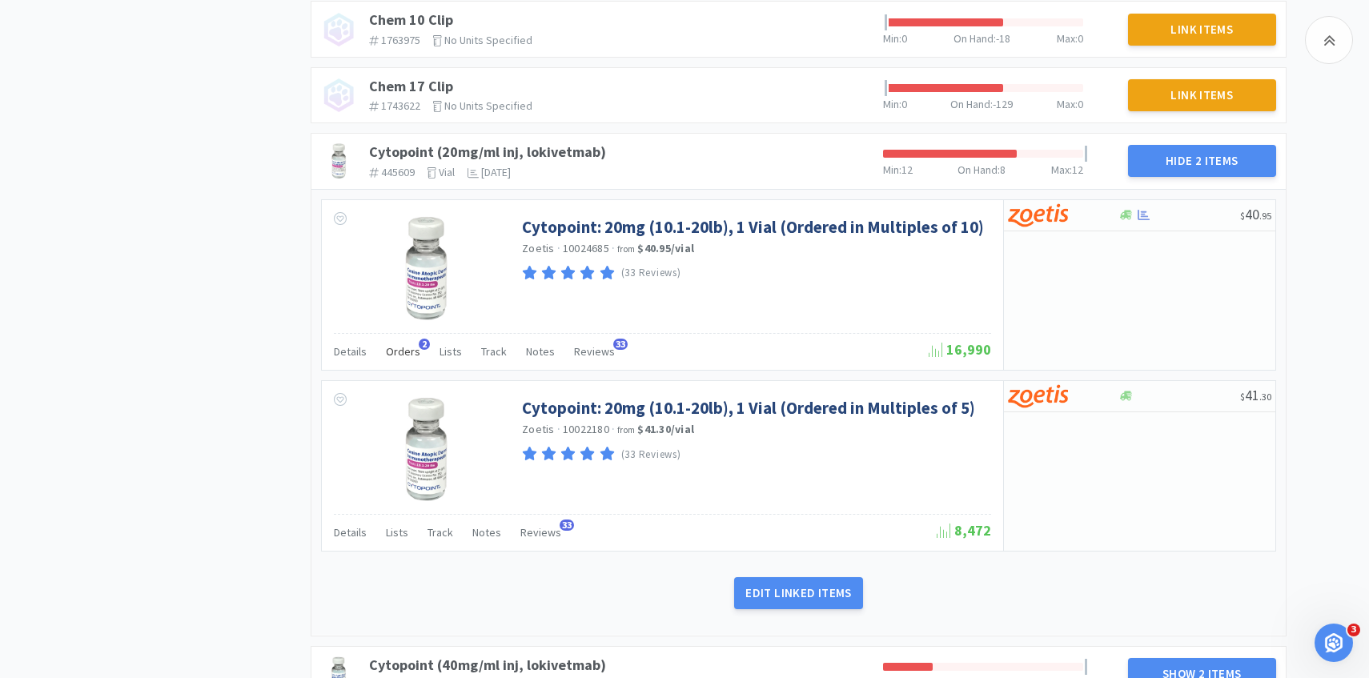
click at [403, 351] on span "Orders" at bounding box center [403, 351] width 34 height 14
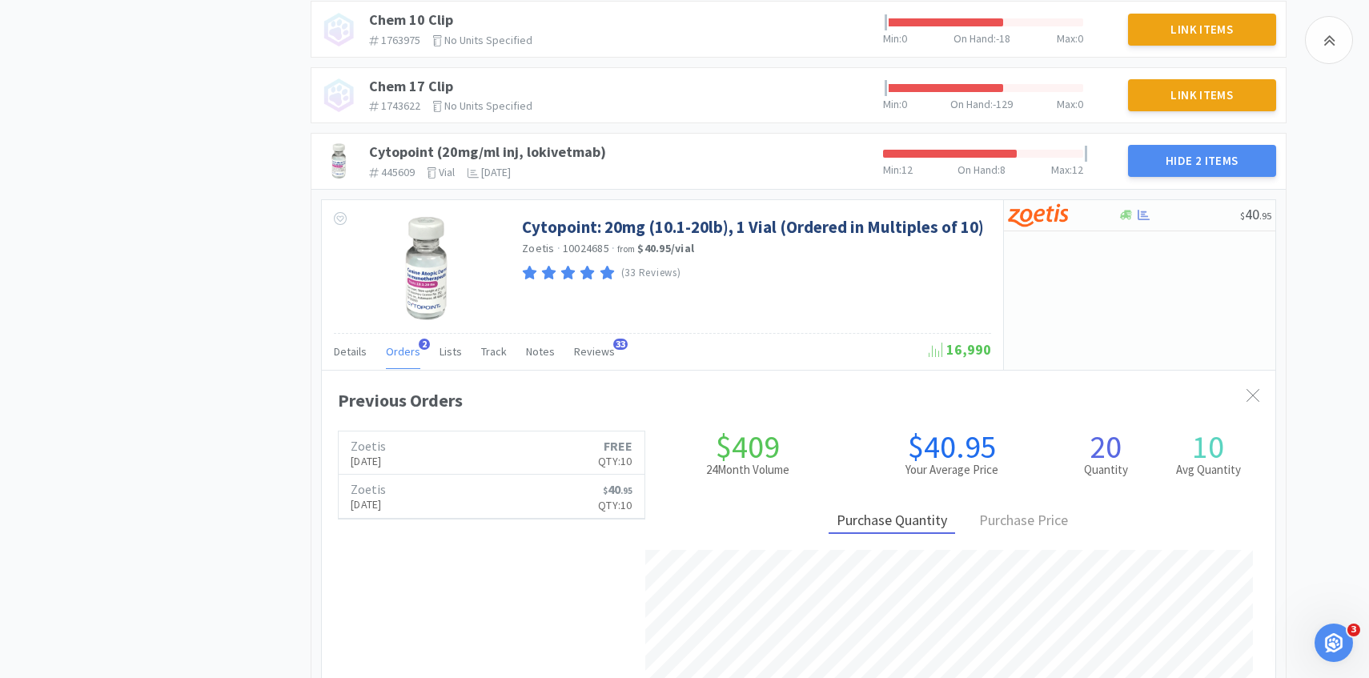
click at [403, 351] on span "Orders" at bounding box center [403, 351] width 34 height 14
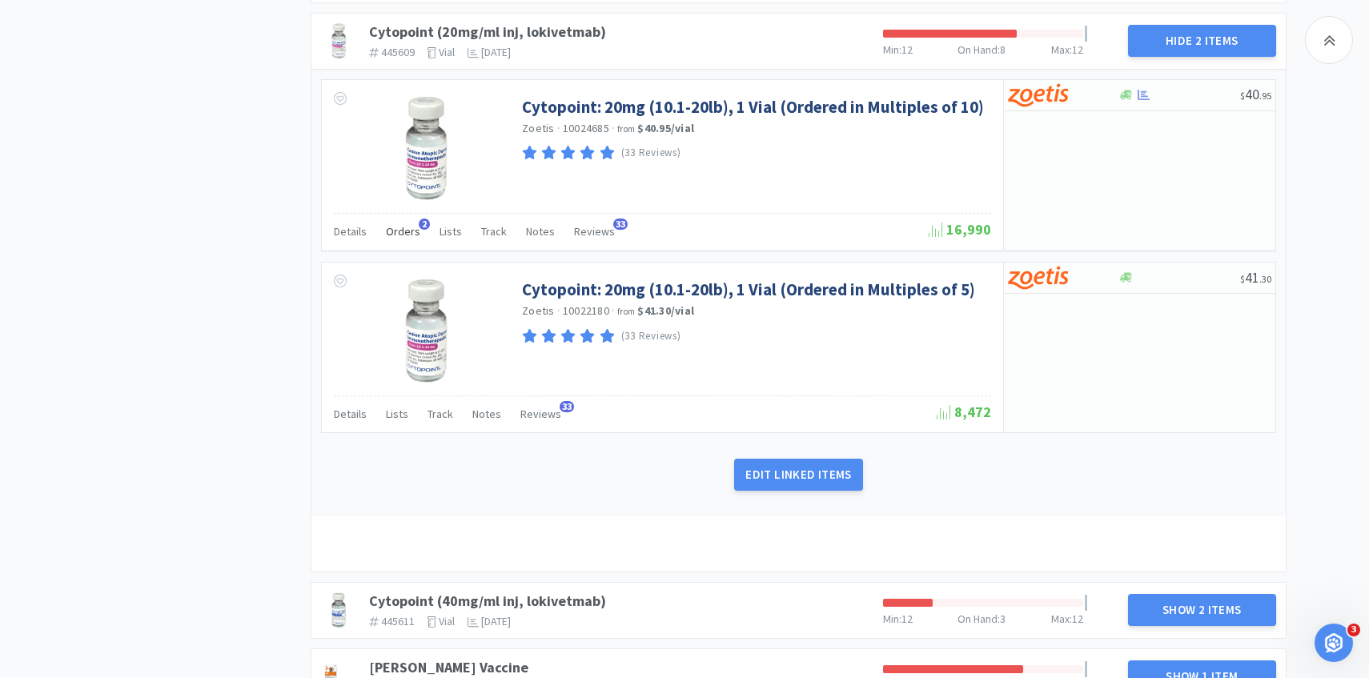
scroll to position [1200, 0]
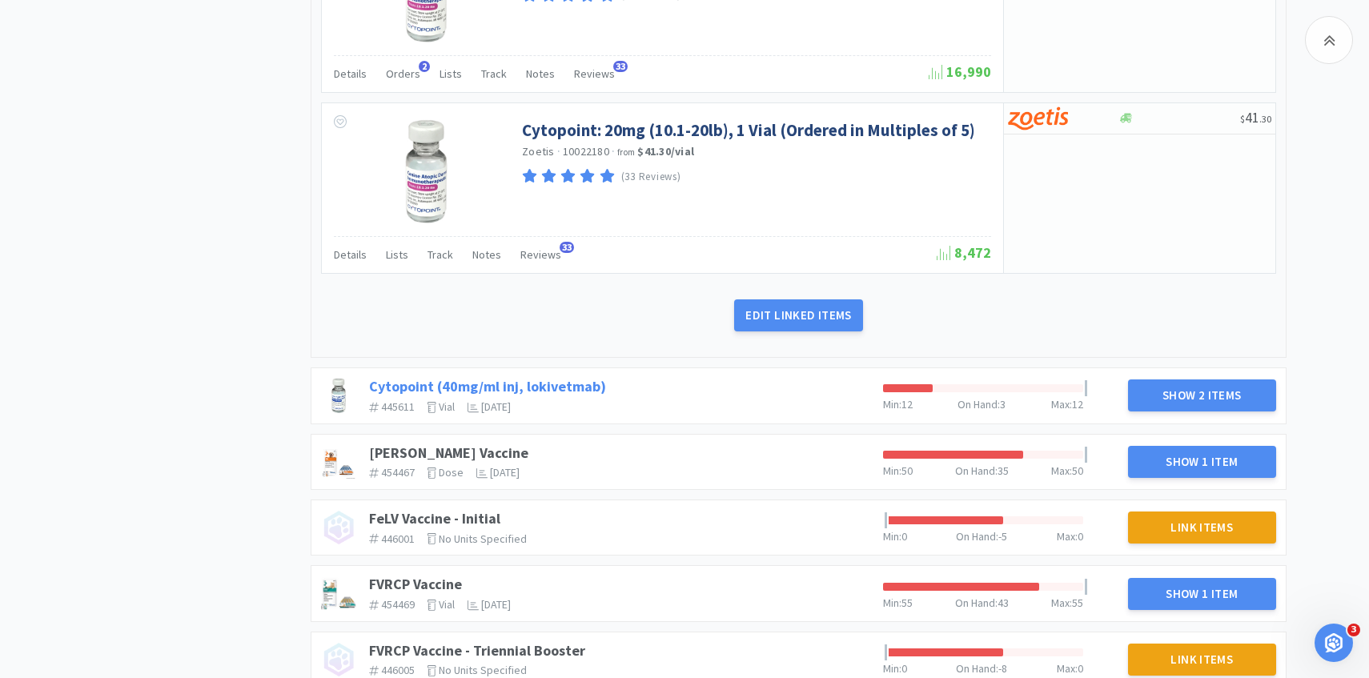
click at [552, 392] on link "Cytopoint (40mg/ml inj, lokivetmab)" at bounding box center [487, 386] width 237 height 18
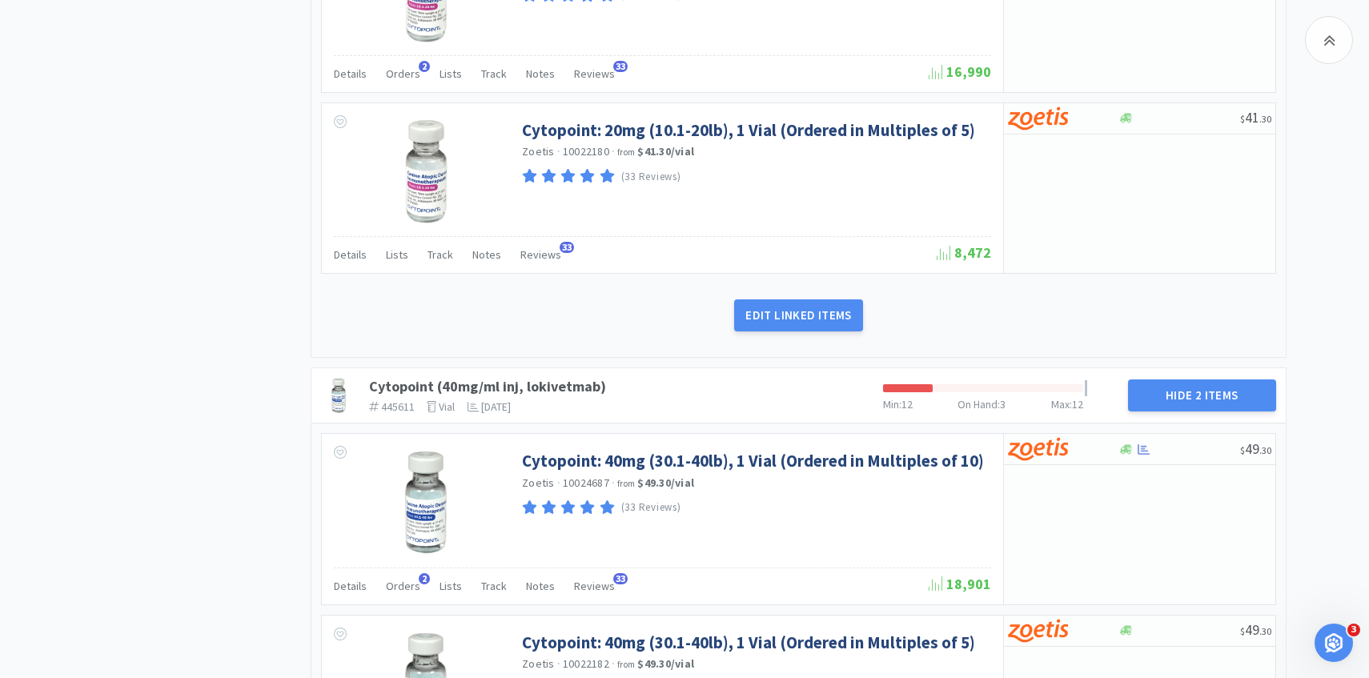
scroll to position [1302, 0]
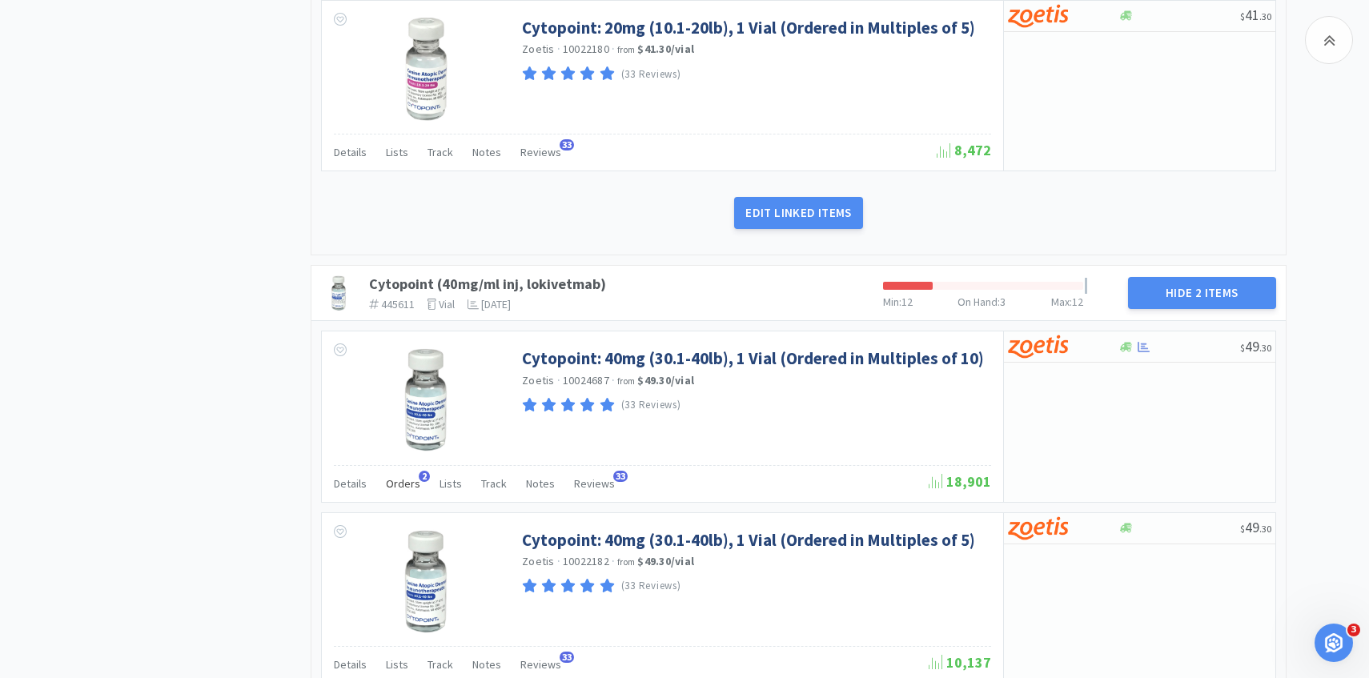
click at [403, 481] on span "Orders" at bounding box center [403, 483] width 34 height 14
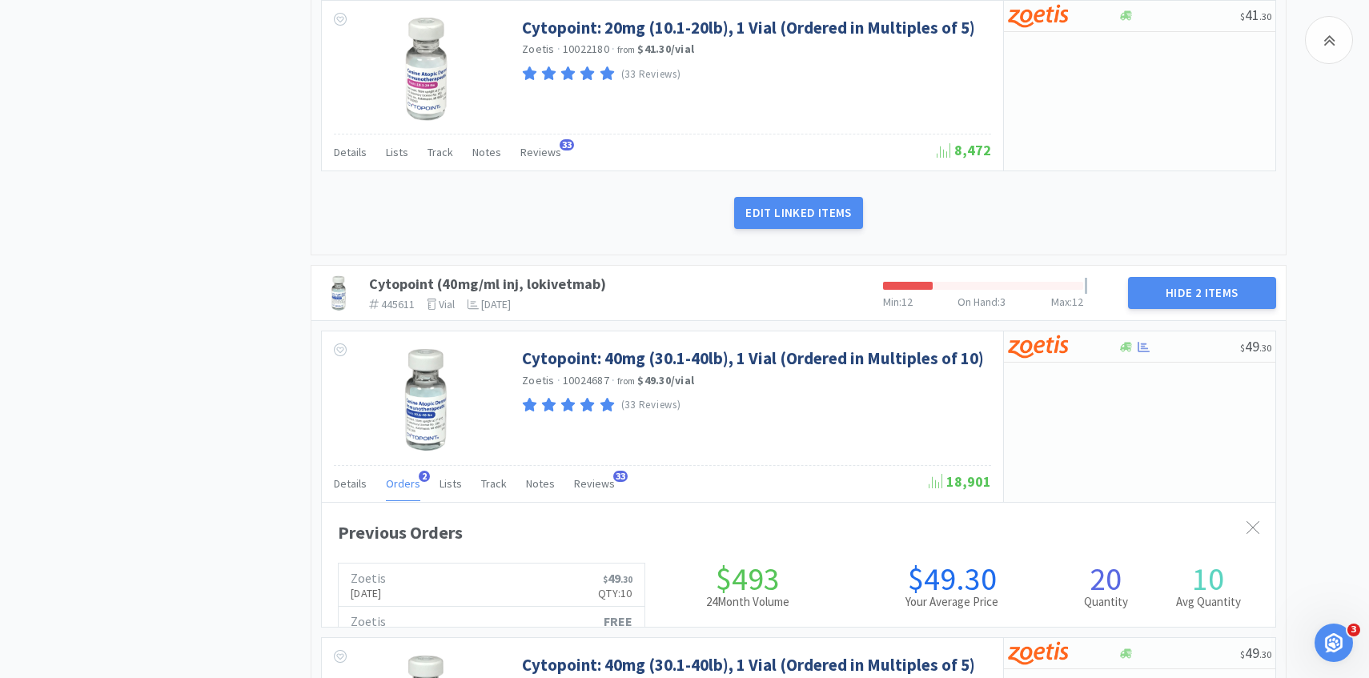
scroll to position [439, 953]
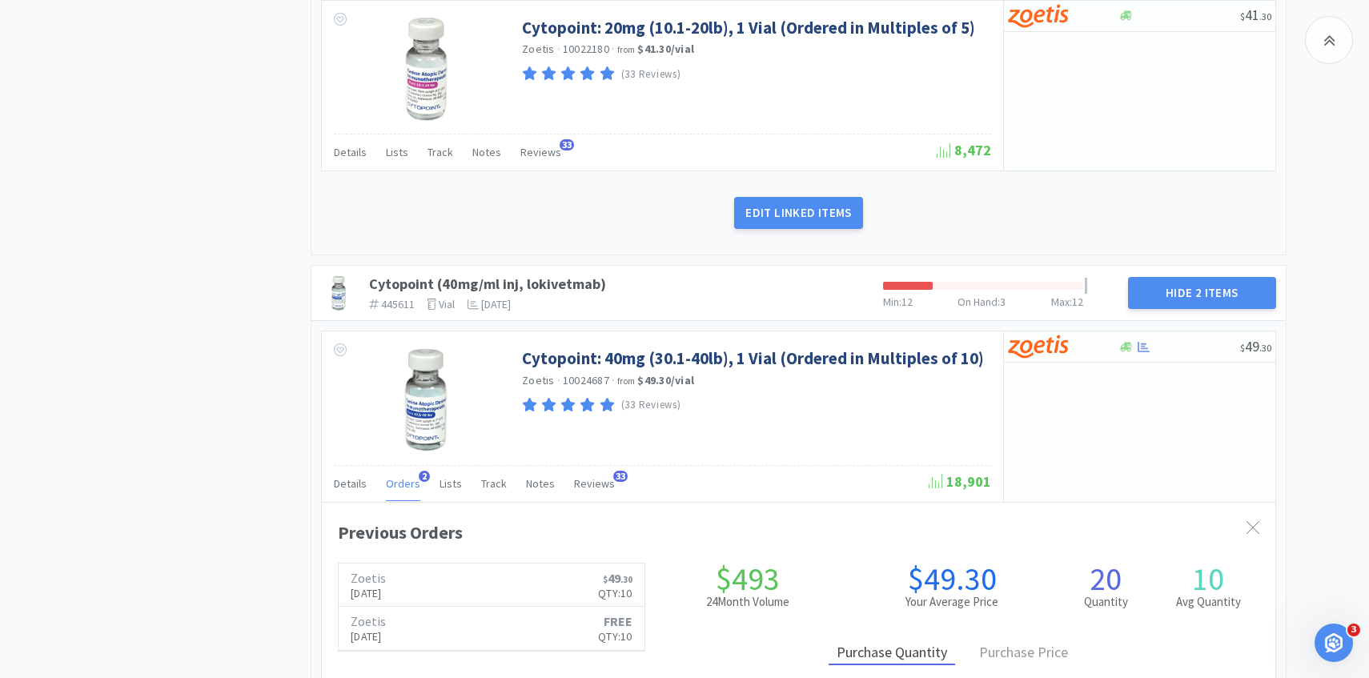
click at [403, 481] on span "Orders" at bounding box center [403, 483] width 34 height 14
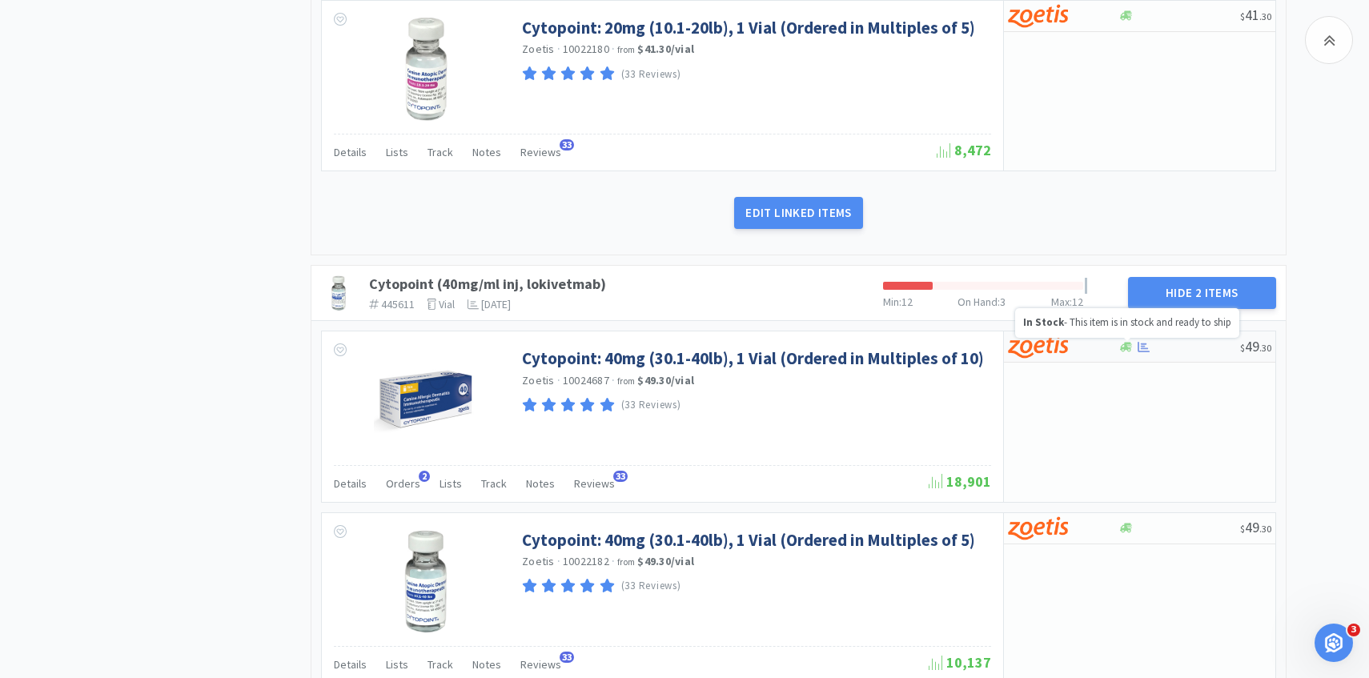
click at [1050, 344] on img at bounding box center [1038, 347] width 60 height 24
select select "10"
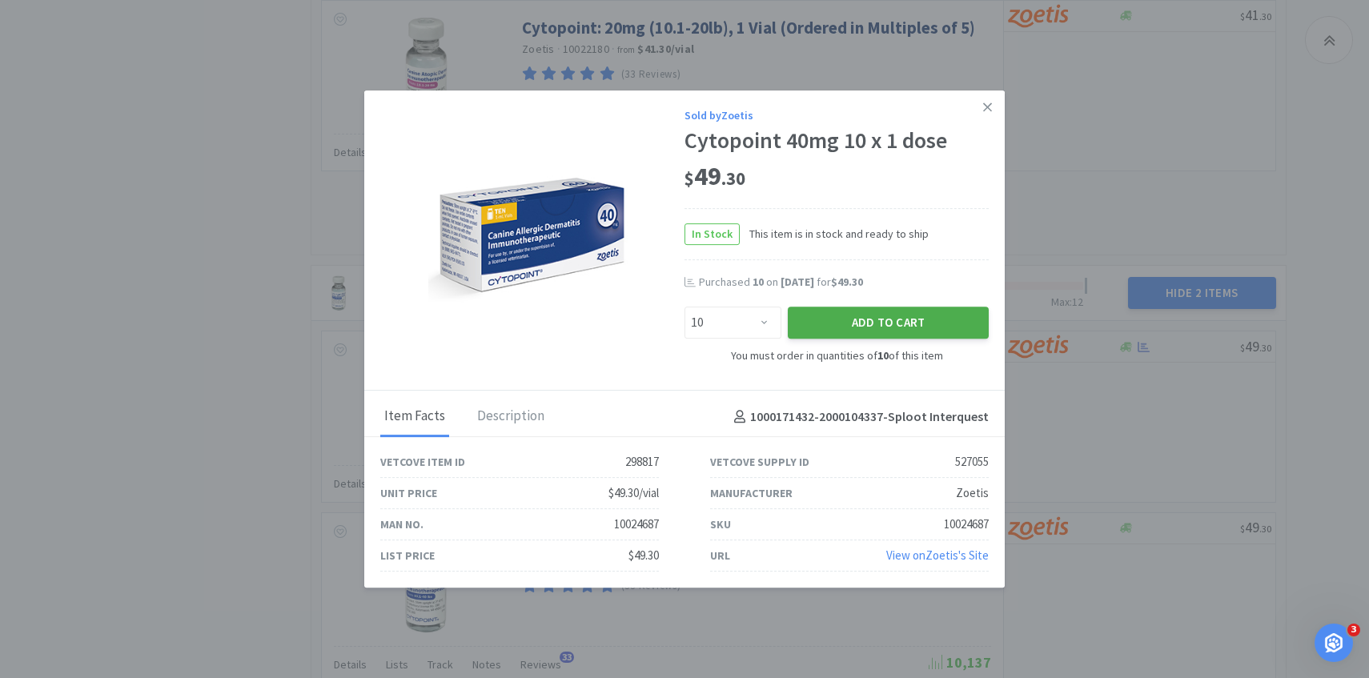
click at [929, 323] on button "Add to Cart" at bounding box center [888, 323] width 201 height 32
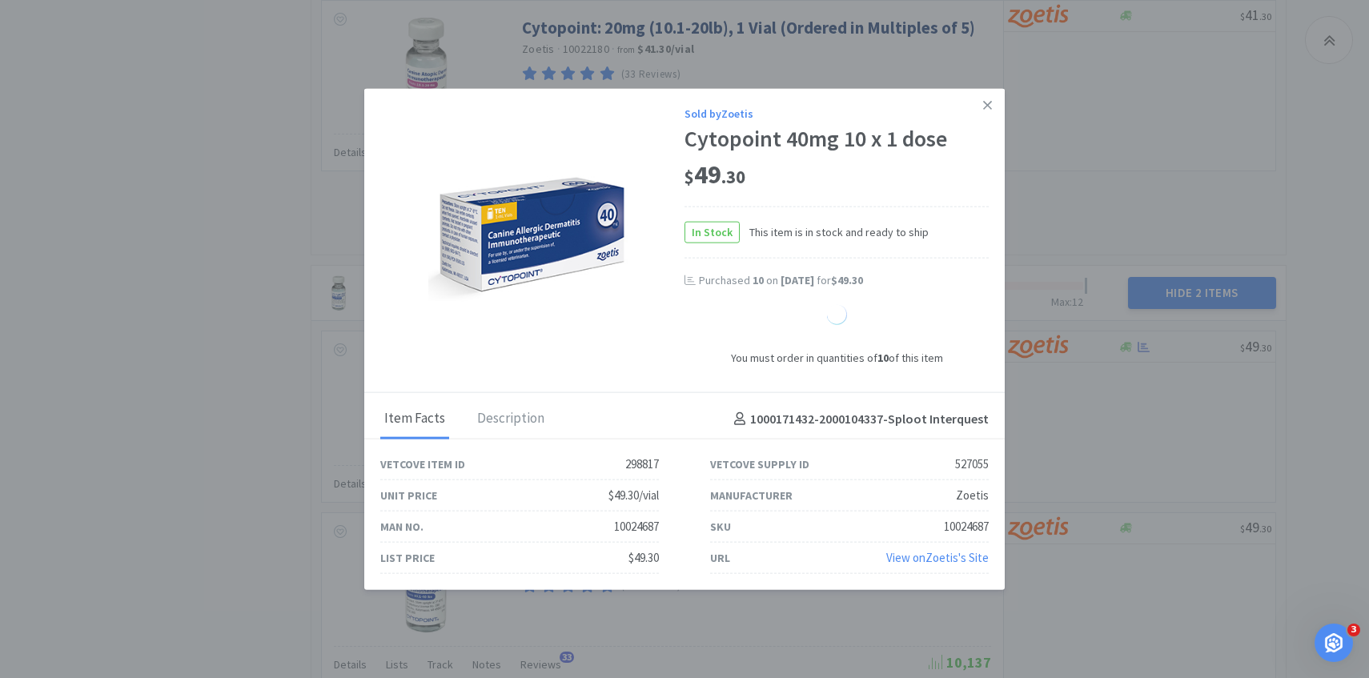
select select "1"
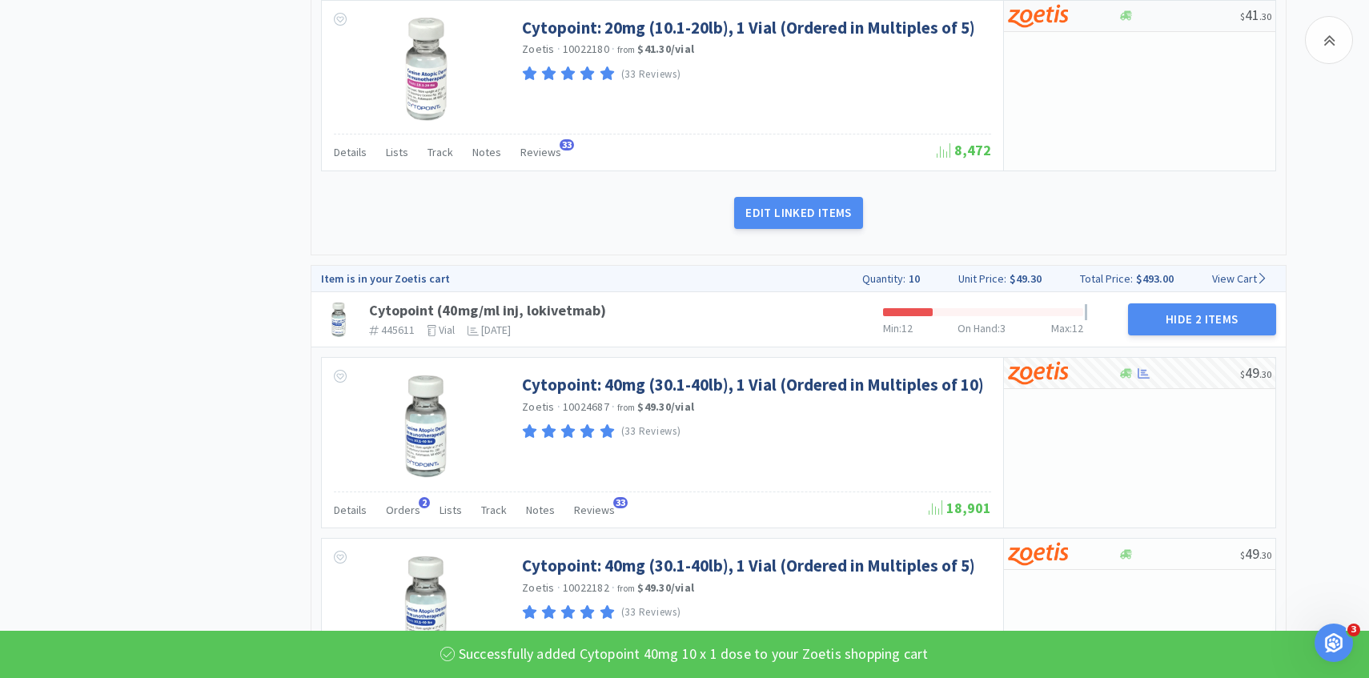
click at [1058, 22] on img at bounding box center [1038, 16] width 60 height 24
select select "5"
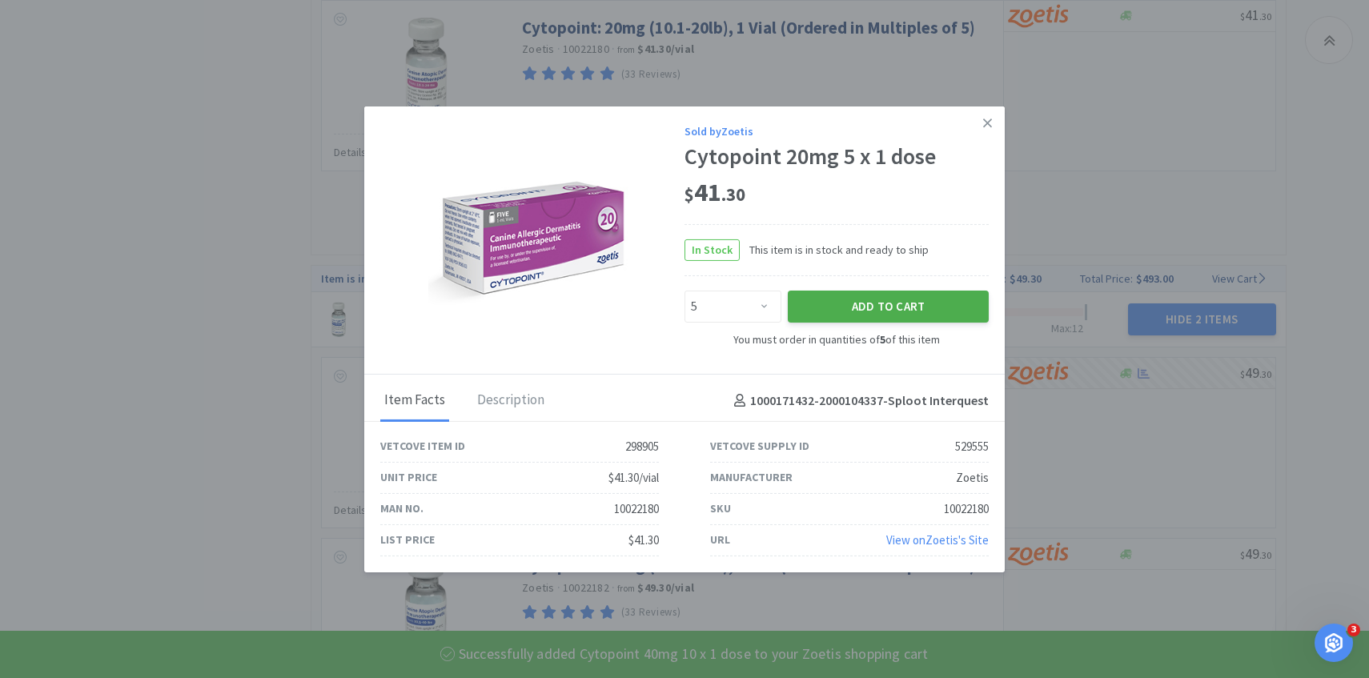
click at [901, 302] on button "Add to Cart" at bounding box center [888, 307] width 201 height 32
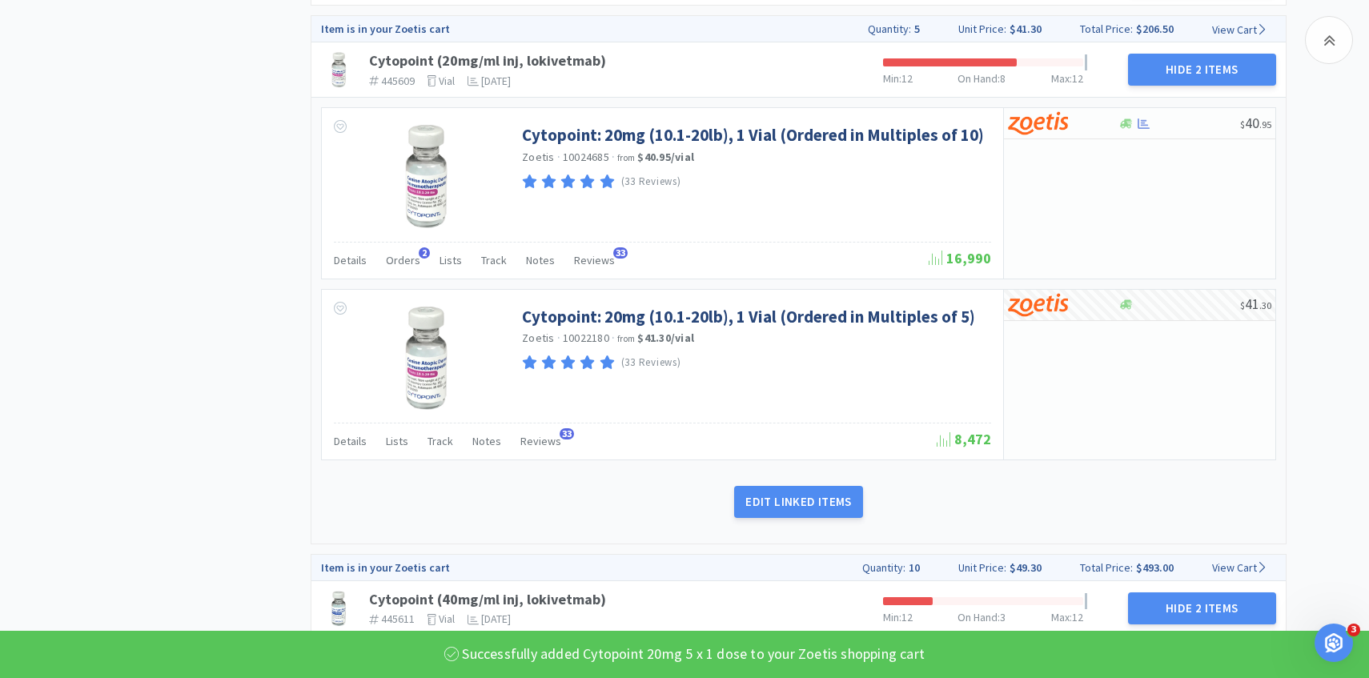
scroll to position [973, 0]
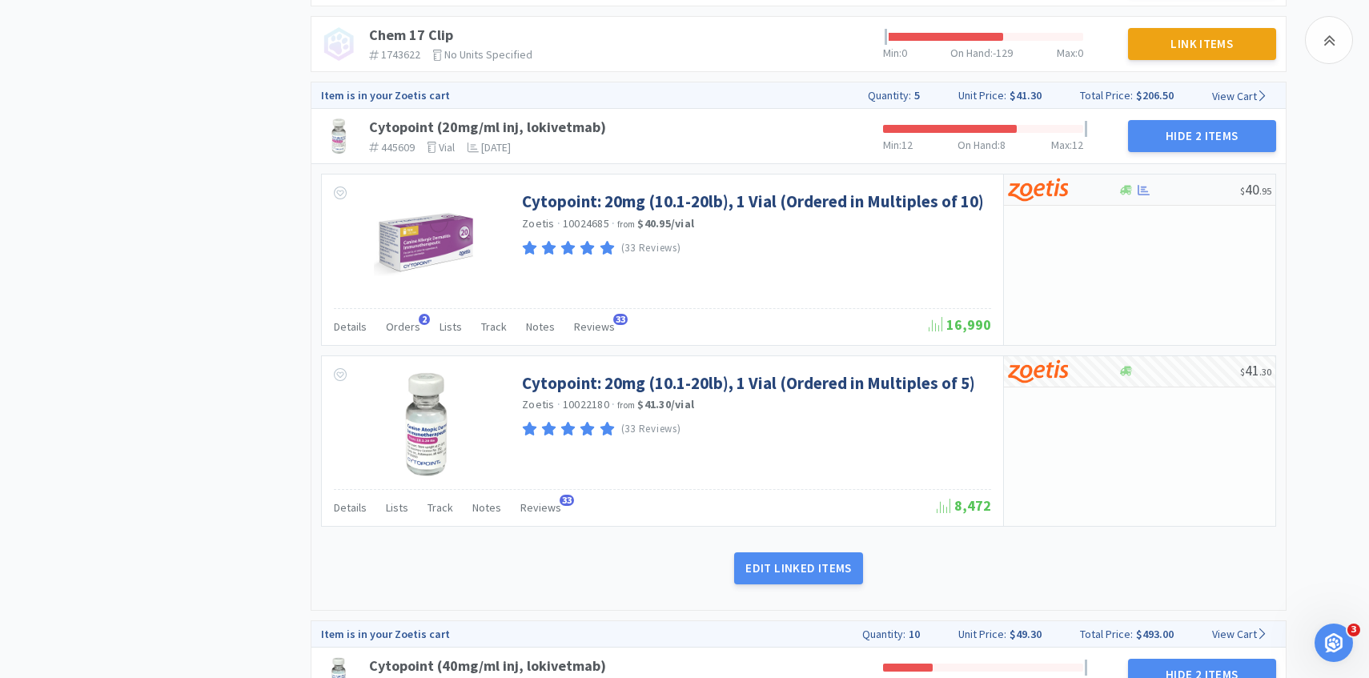
click at [1057, 197] on img at bounding box center [1038, 190] width 60 height 24
select select "10"
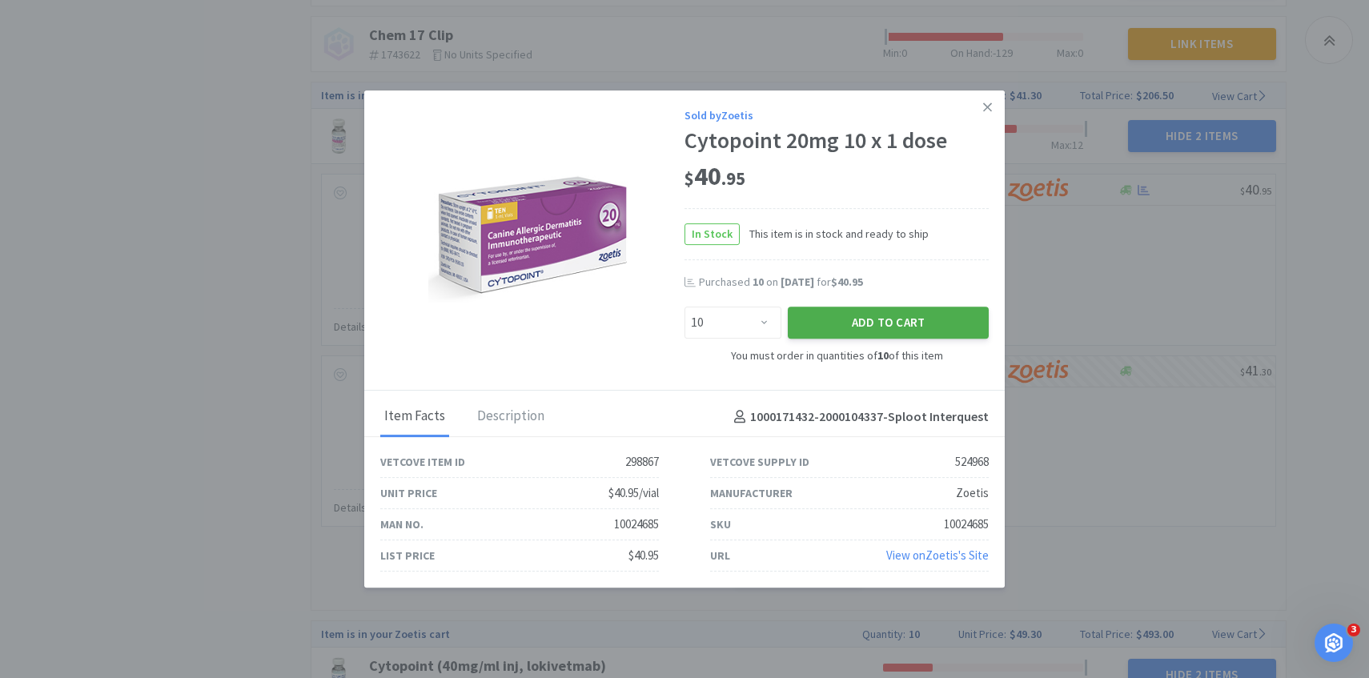
click at [906, 338] on button "Add to Cart" at bounding box center [888, 323] width 201 height 32
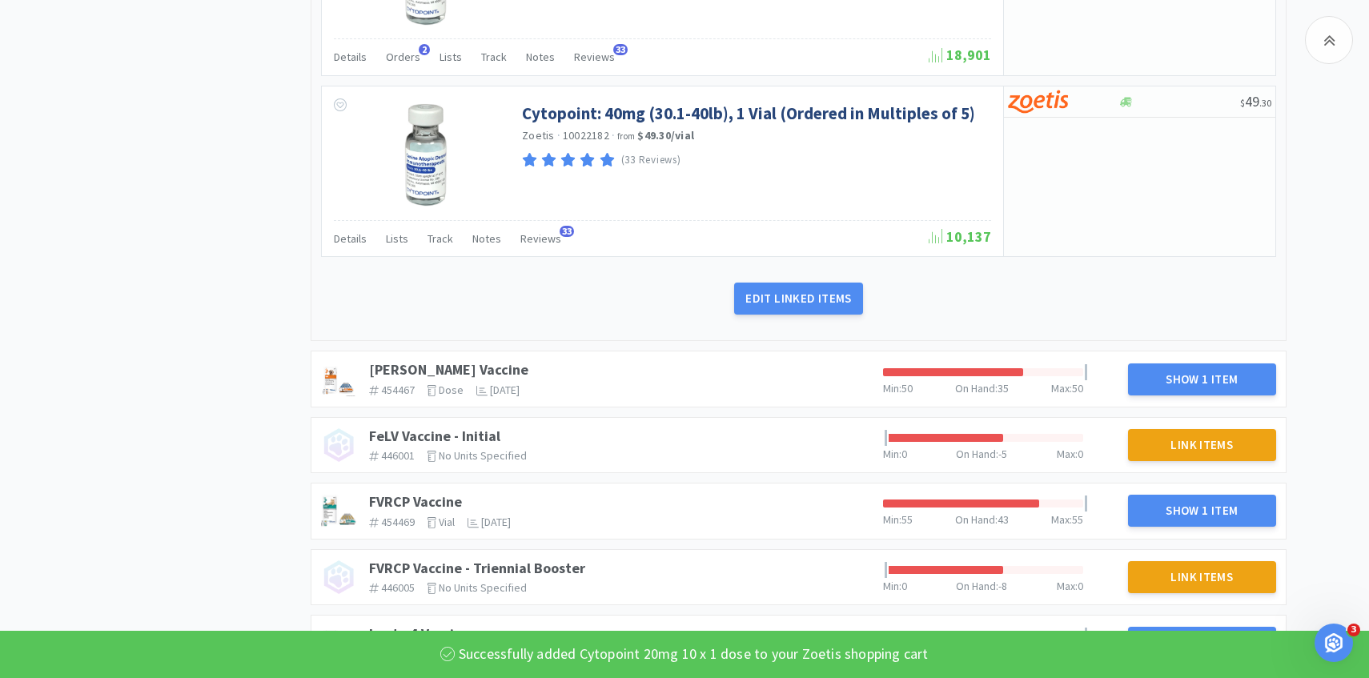
scroll to position [1782, 0]
click at [440, 362] on link "DAPP Vaccine" at bounding box center [448, 368] width 159 height 18
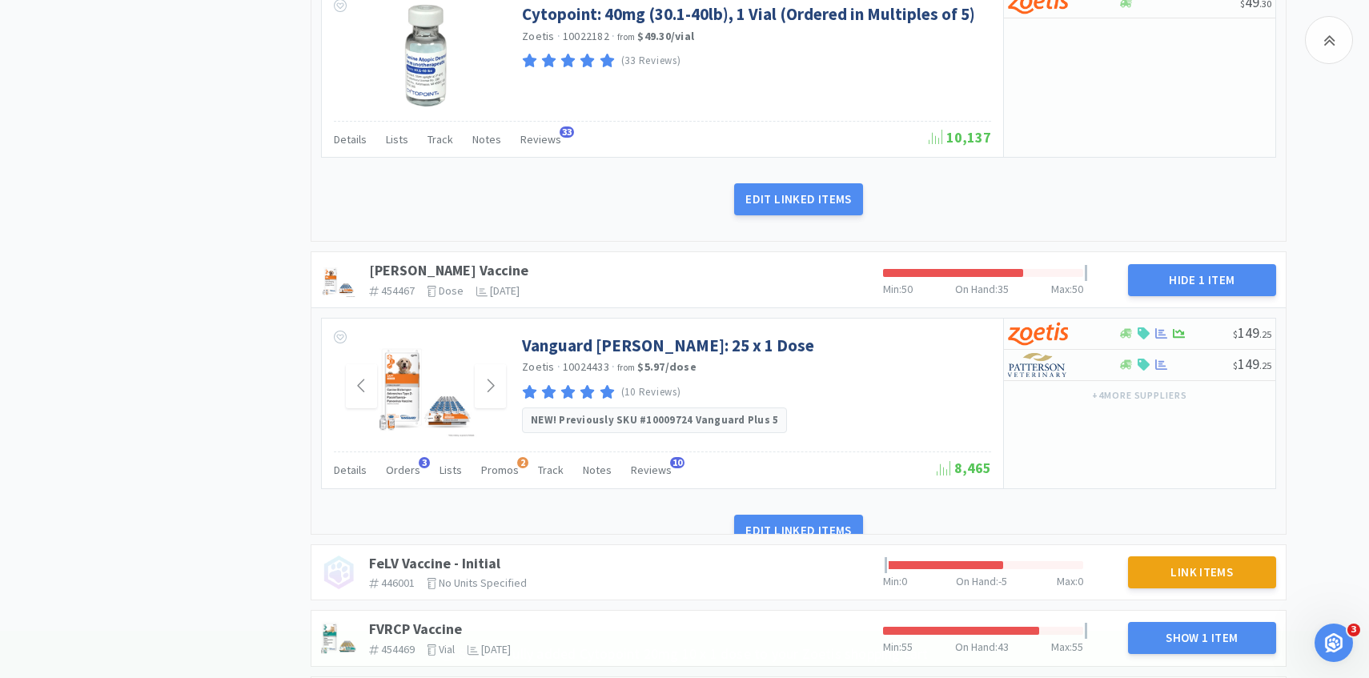
scroll to position [1897, 0]
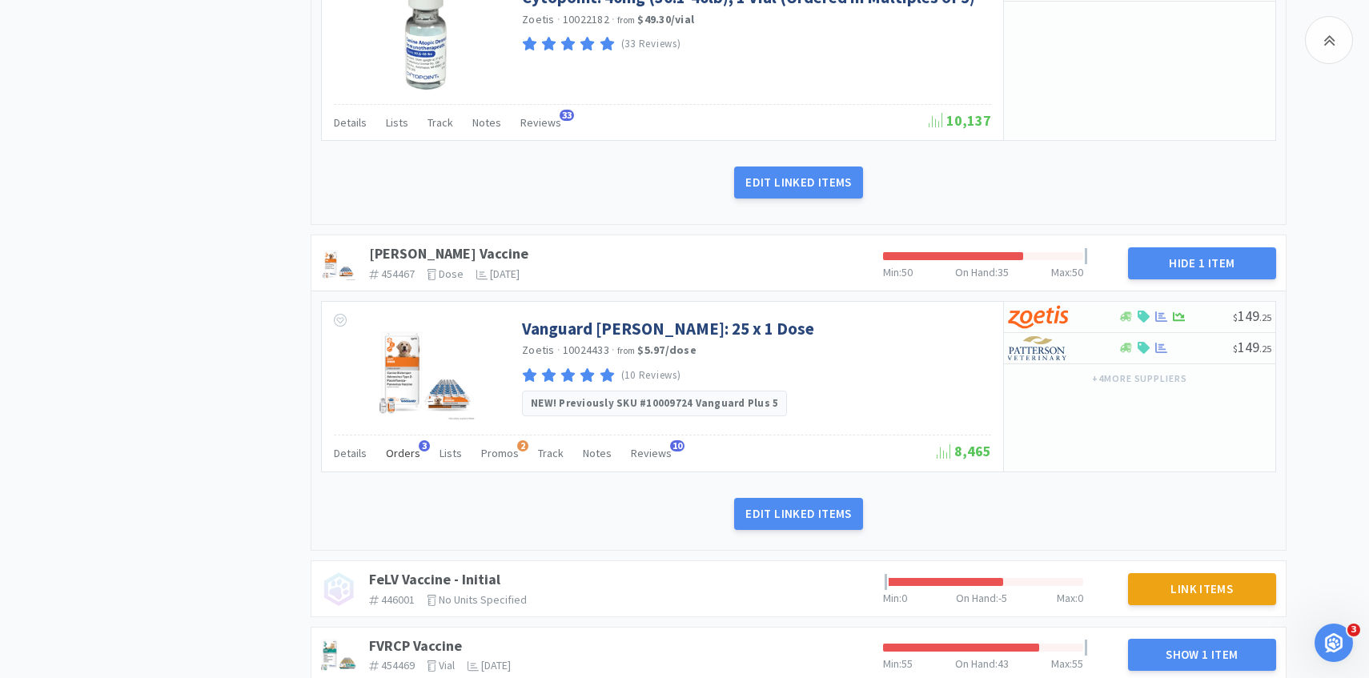
click at [406, 463] on div "Orders 3" at bounding box center [403, 455] width 34 height 30
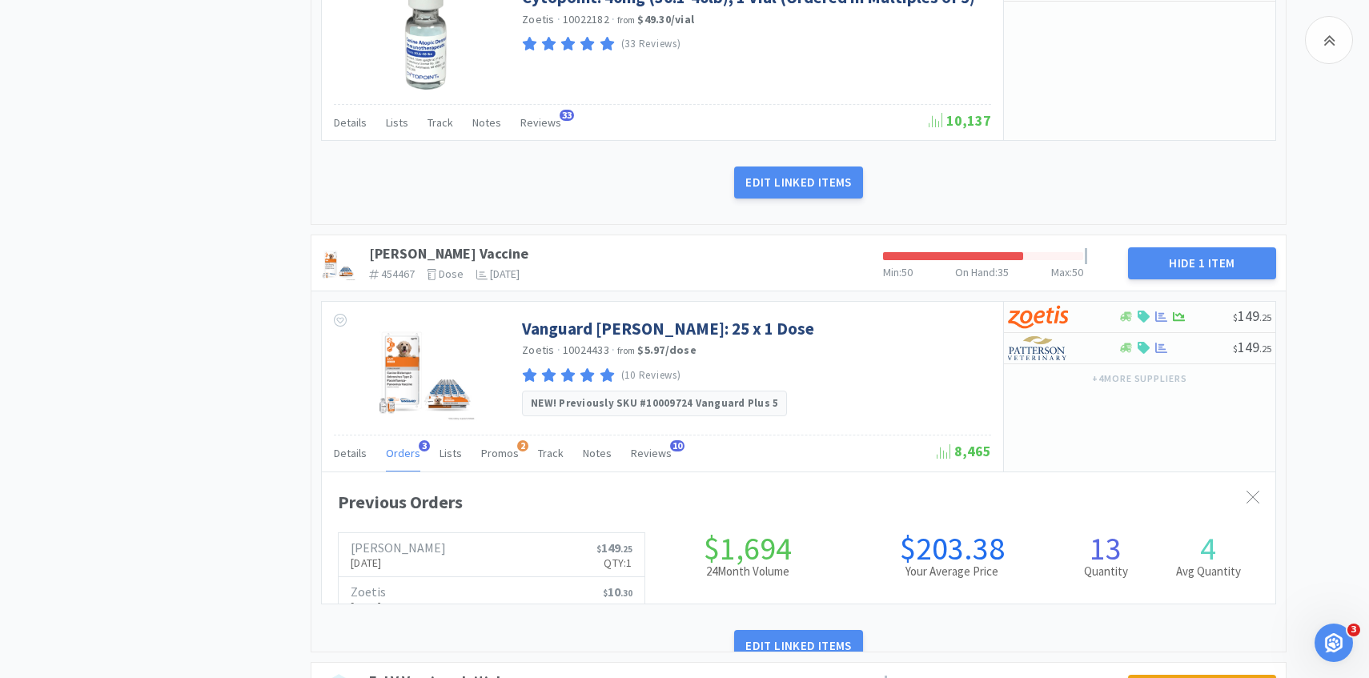
scroll to position [439, 953]
click at [402, 459] on span "Orders" at bounding box center [403, 453] width 34 height 14
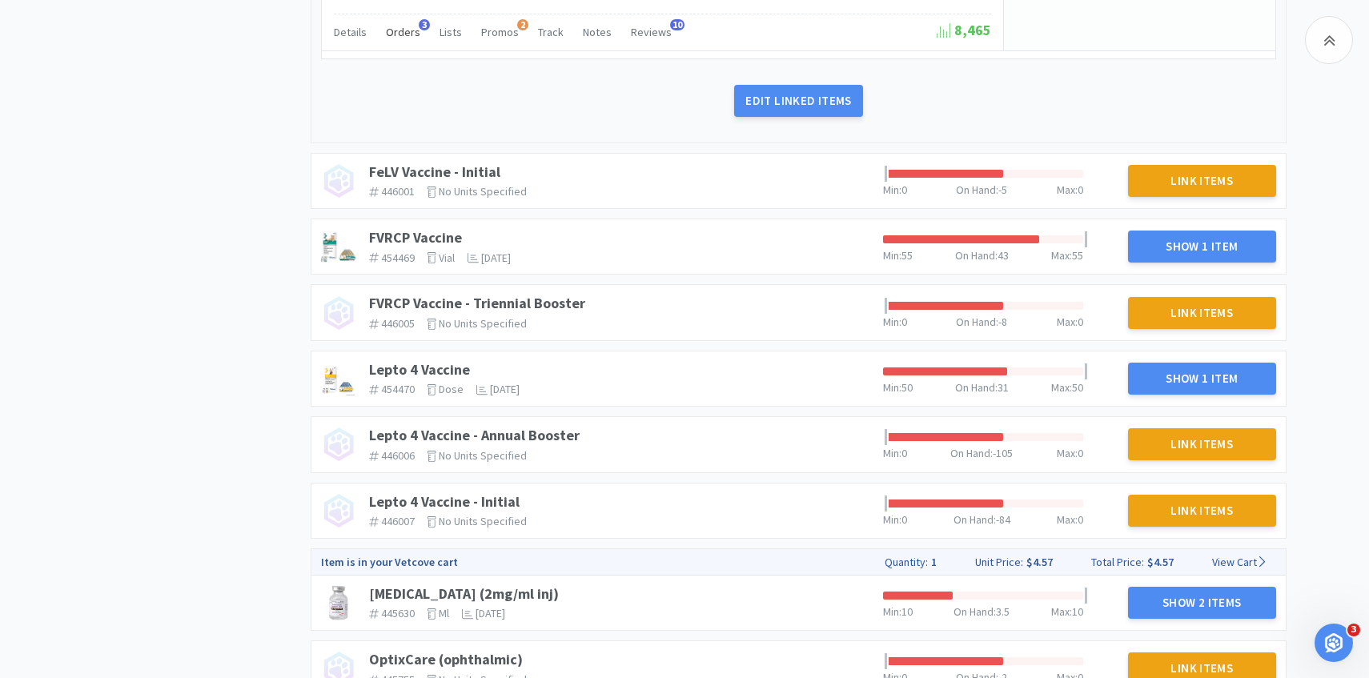
scroll to position [2393, 0]
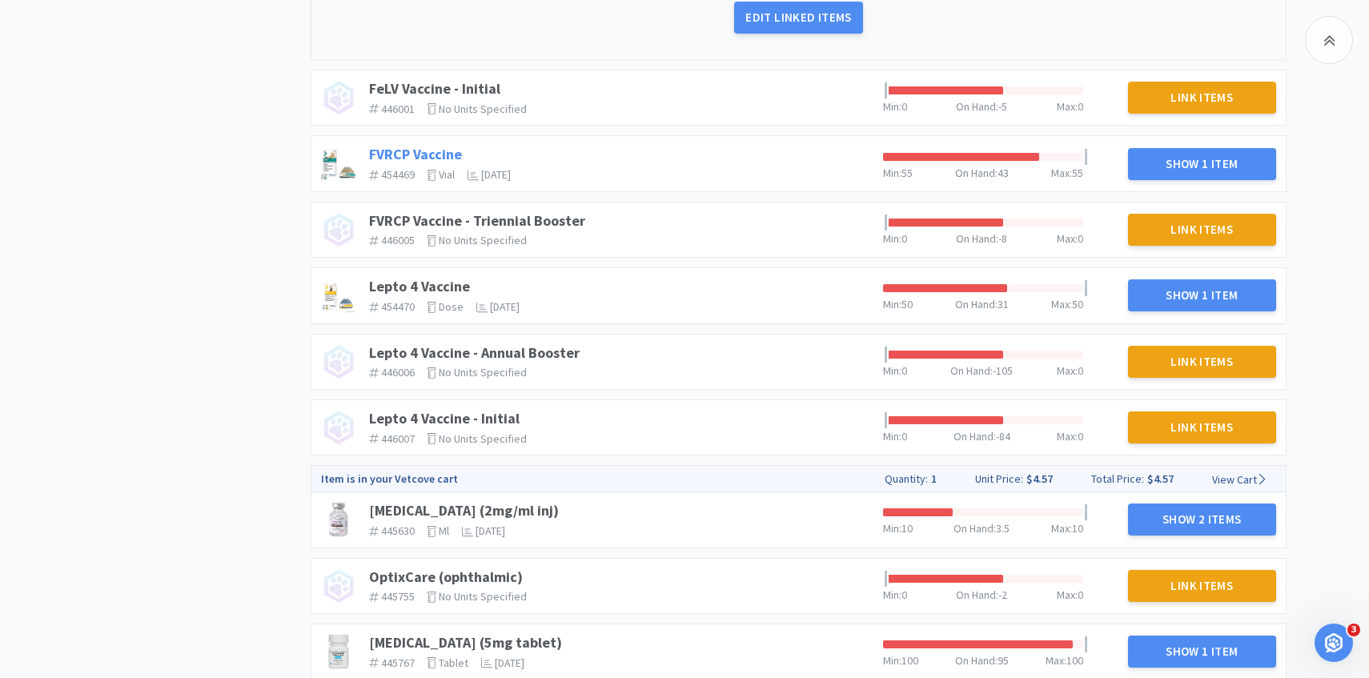
click at [448, 150] on link "FVRCP Vaccine" at bounding box center [415, 154] width 93 height 18
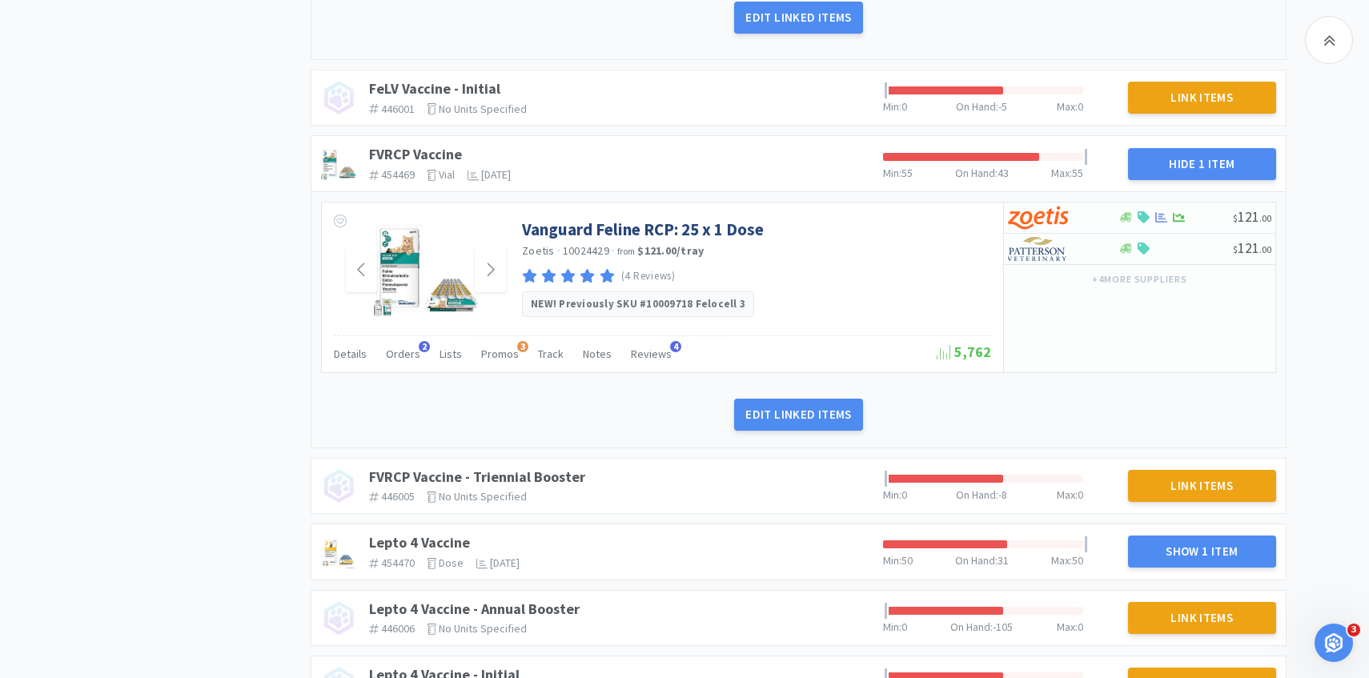
scroll to position [2397, 0]
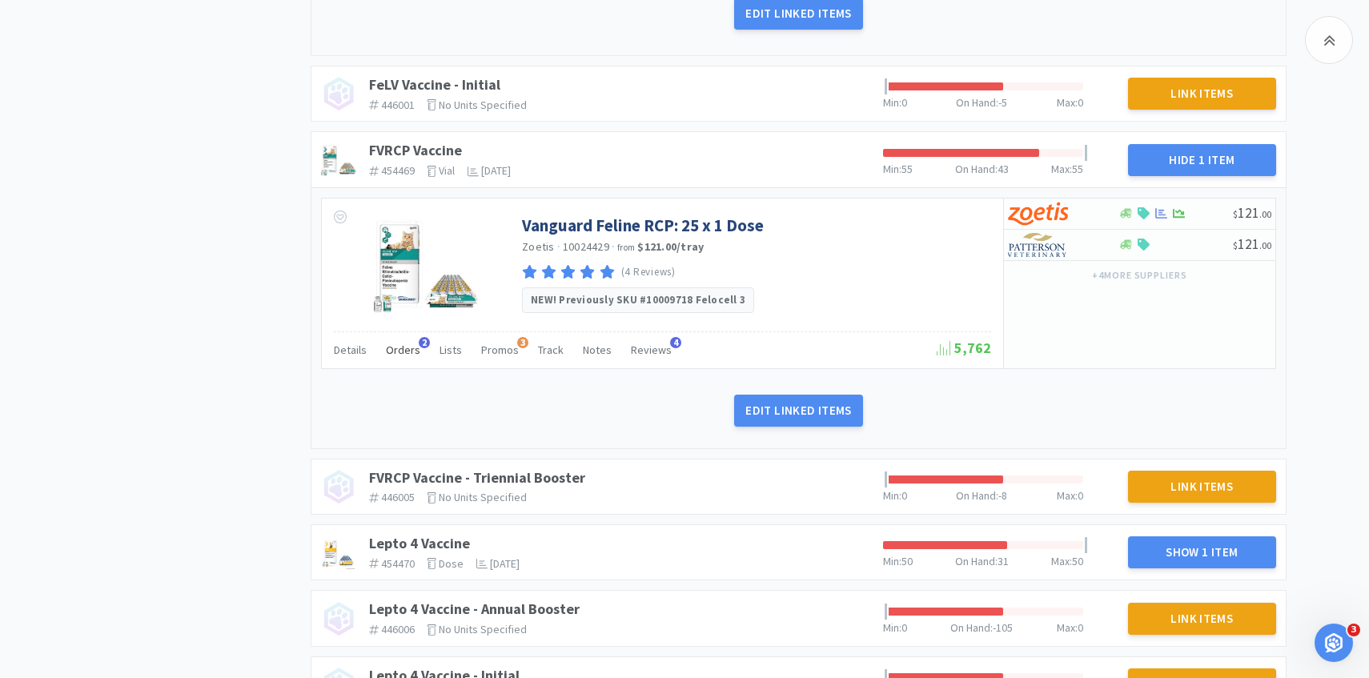
click at [403, 350] on span "Orders" at bounding box center [403, 350] width 34 height 14
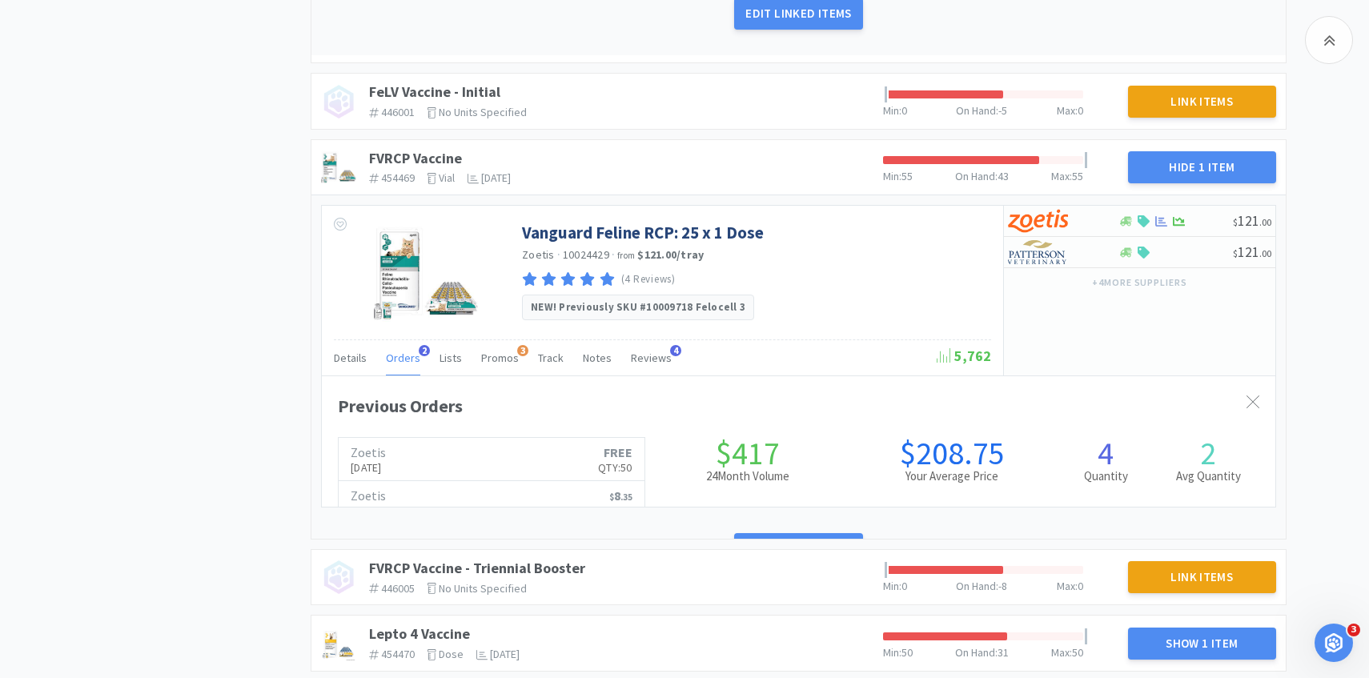
scroll to position [439, 953]
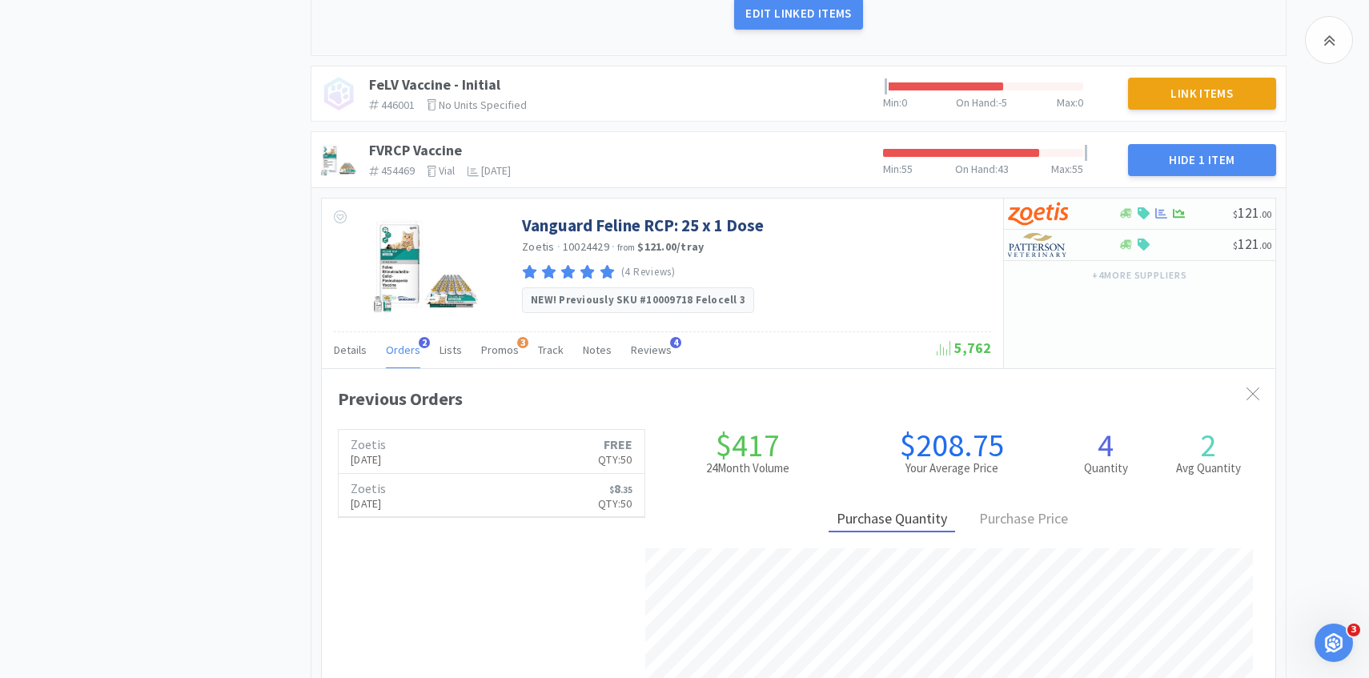
click at [403, 350] on span "Orders" at bounding box center [403, 350] width 34 height 14
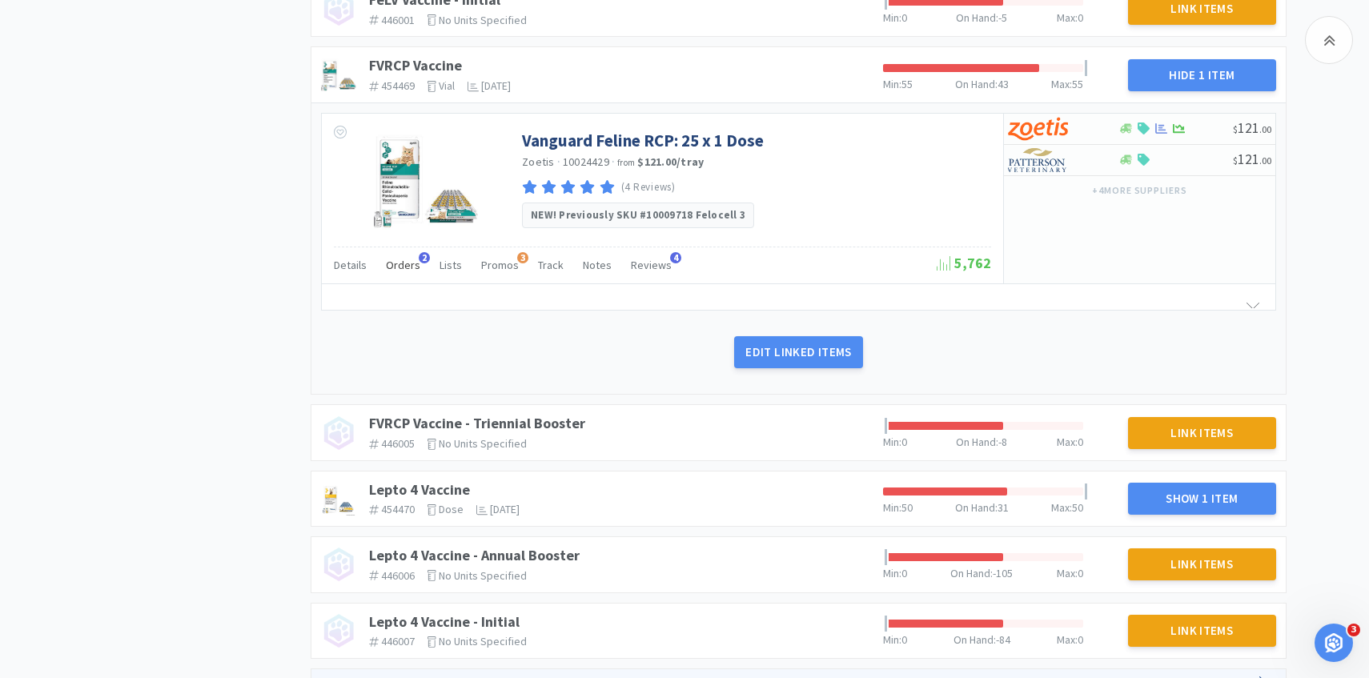
scroll to position [2670, 0]
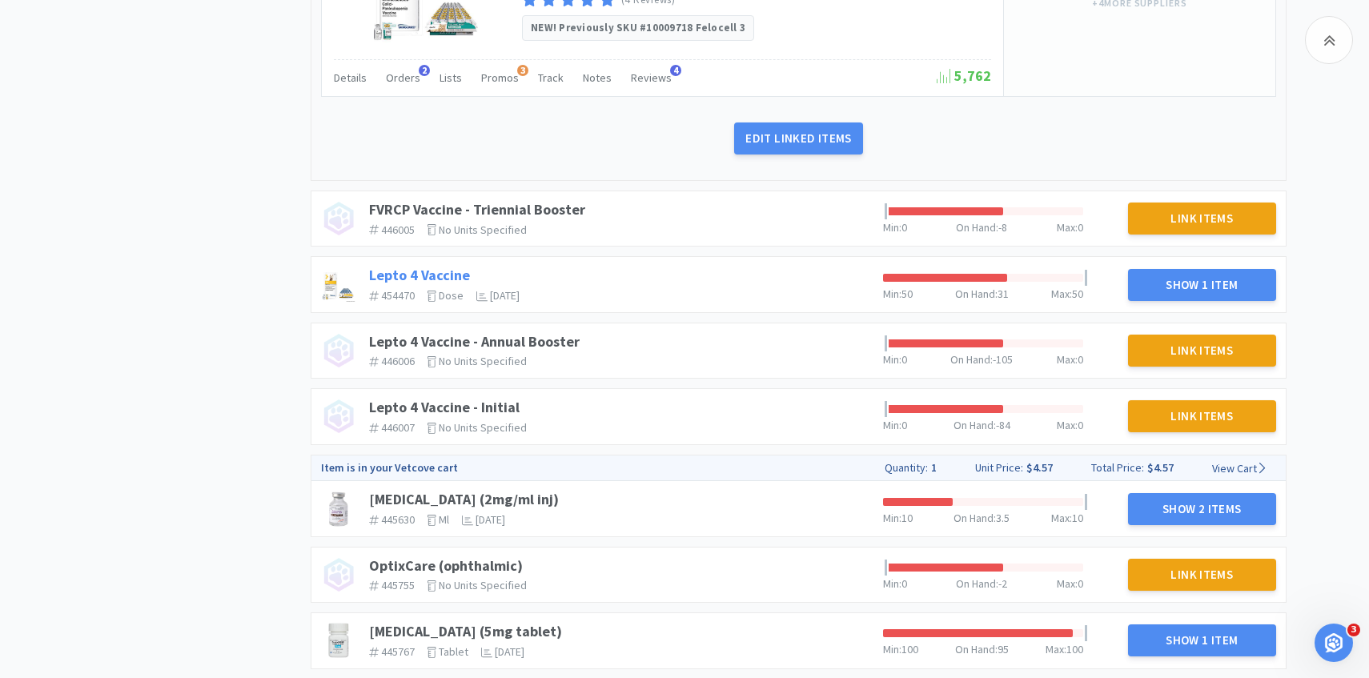
click at [454, 271] on link "Lepto 4 Vaccine" at bounding box center [419, 275] width 101 height 18
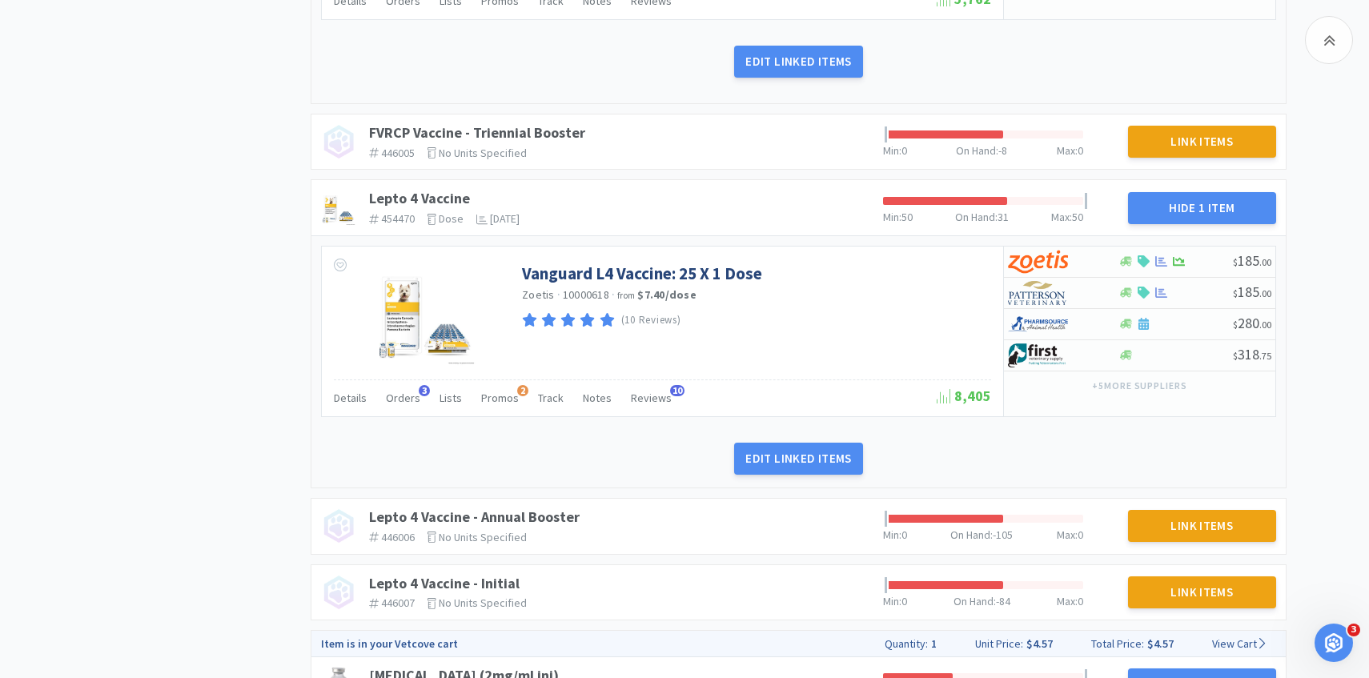
scroll to position [2754, 0]
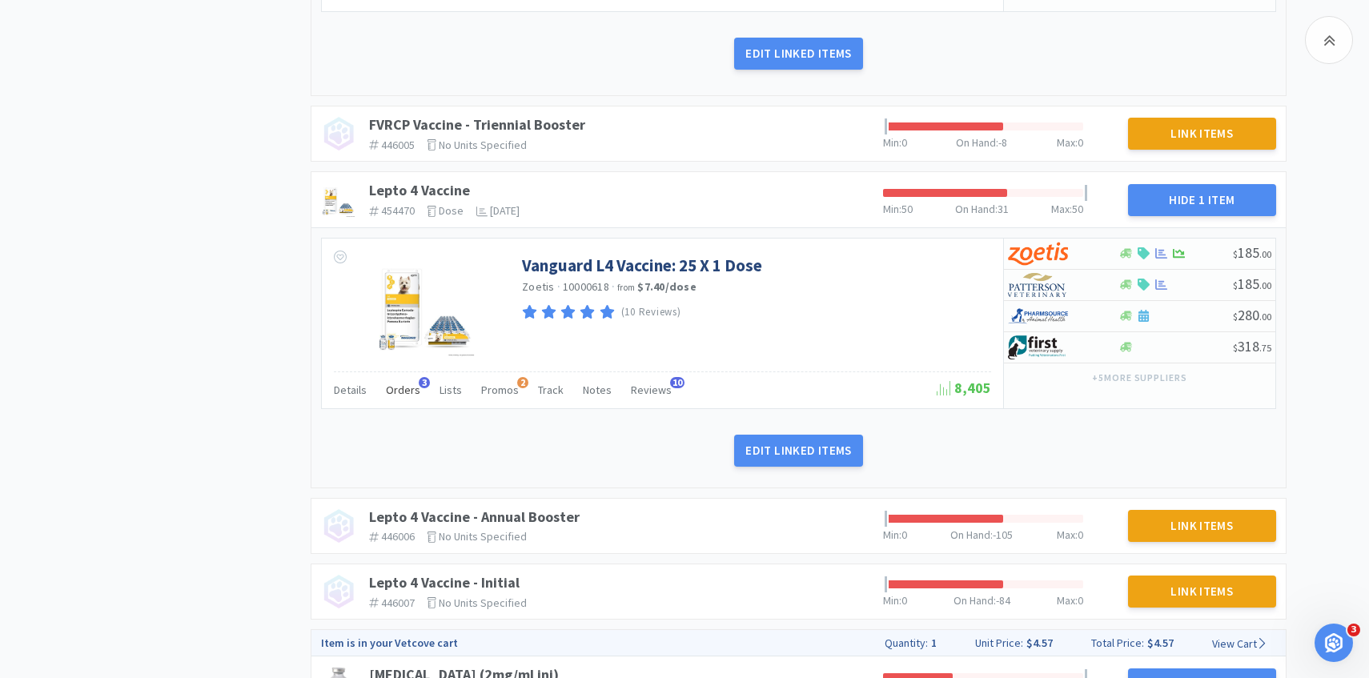
click at [401, 388] on span "Orders" at bounding box center [403, 390] width 34 height 14
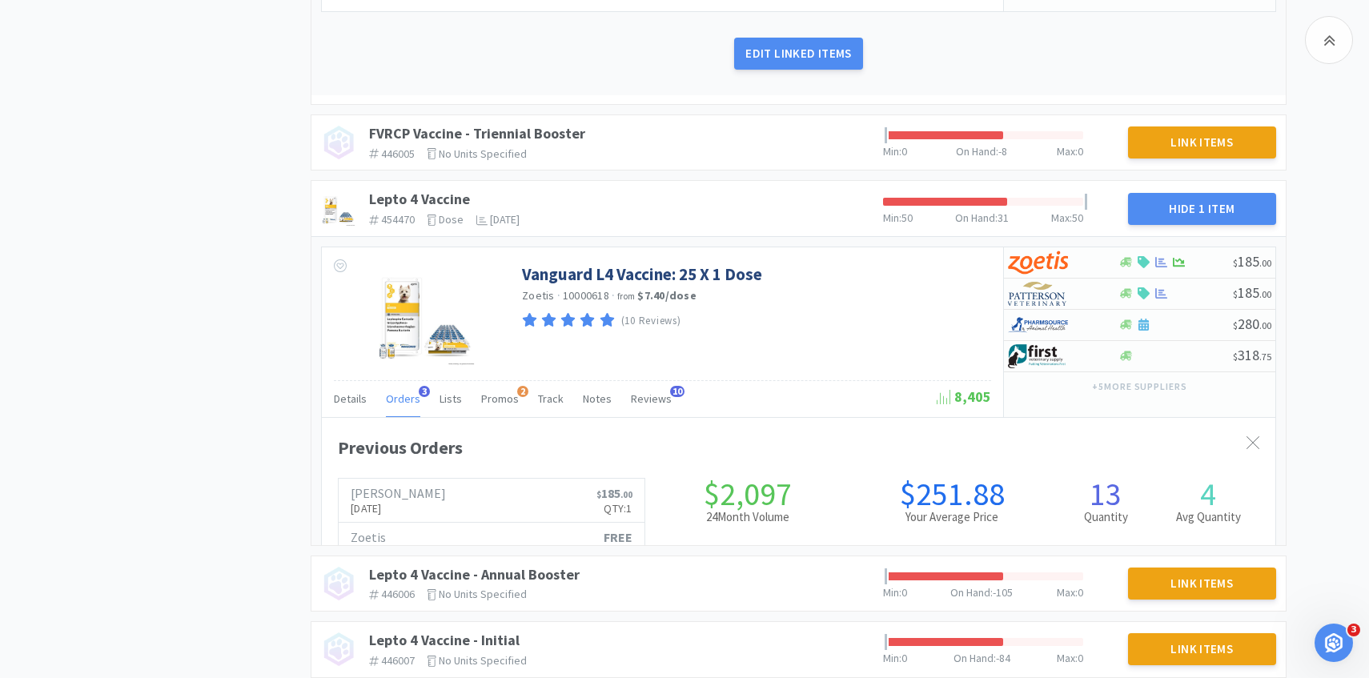
scroll to position [439, 953]
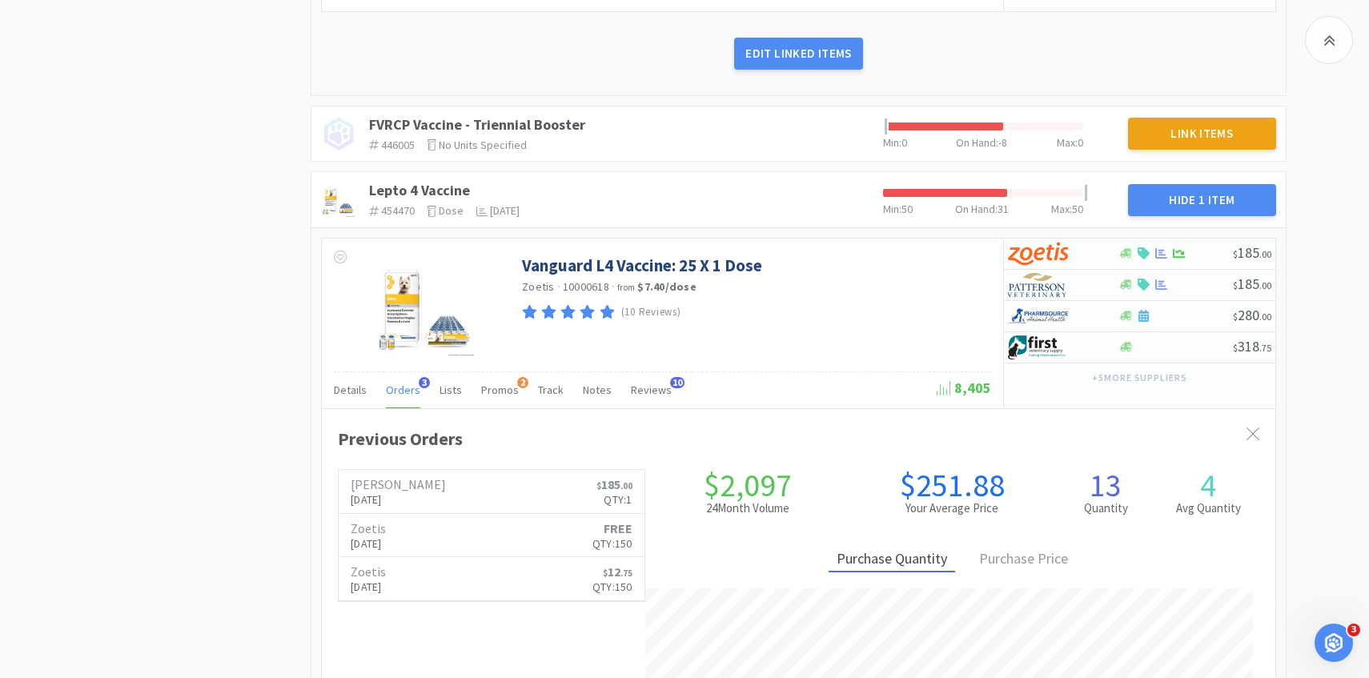
click at [401, 388] on span "Orders" at bounding box center [403, 390] width 34 height 14
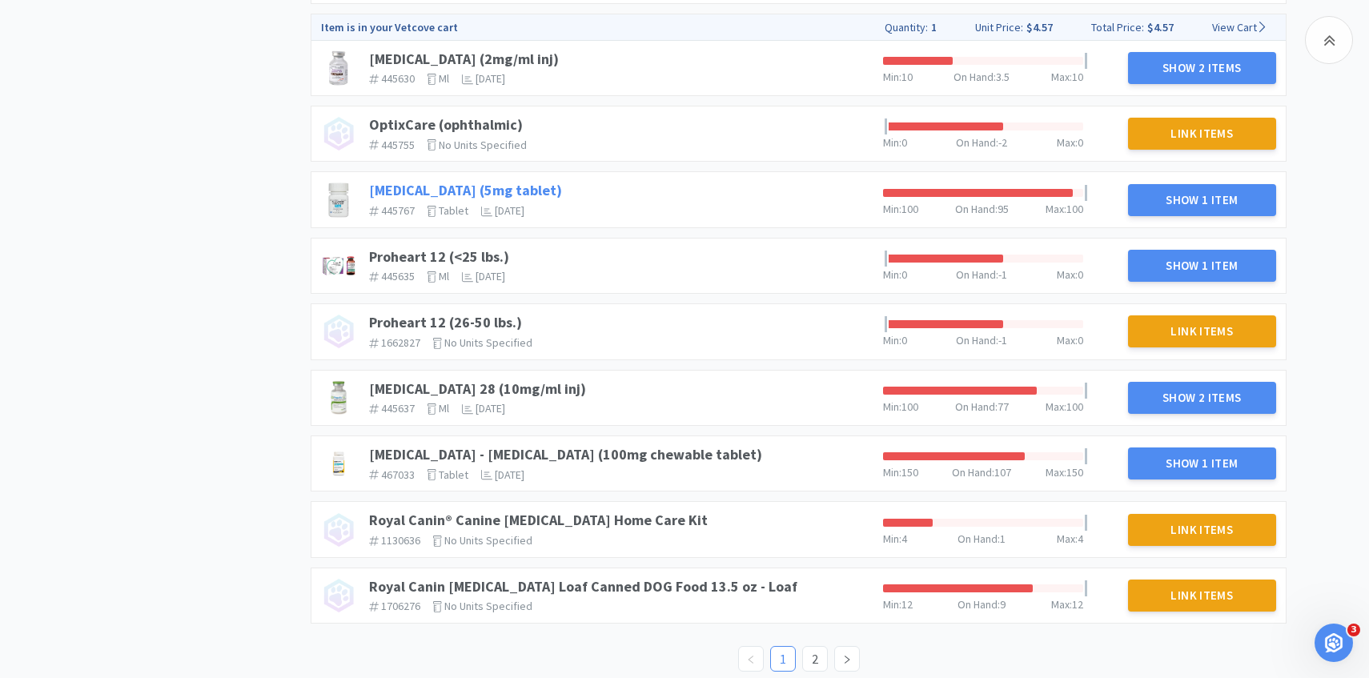
scroll to position [3392, 0]
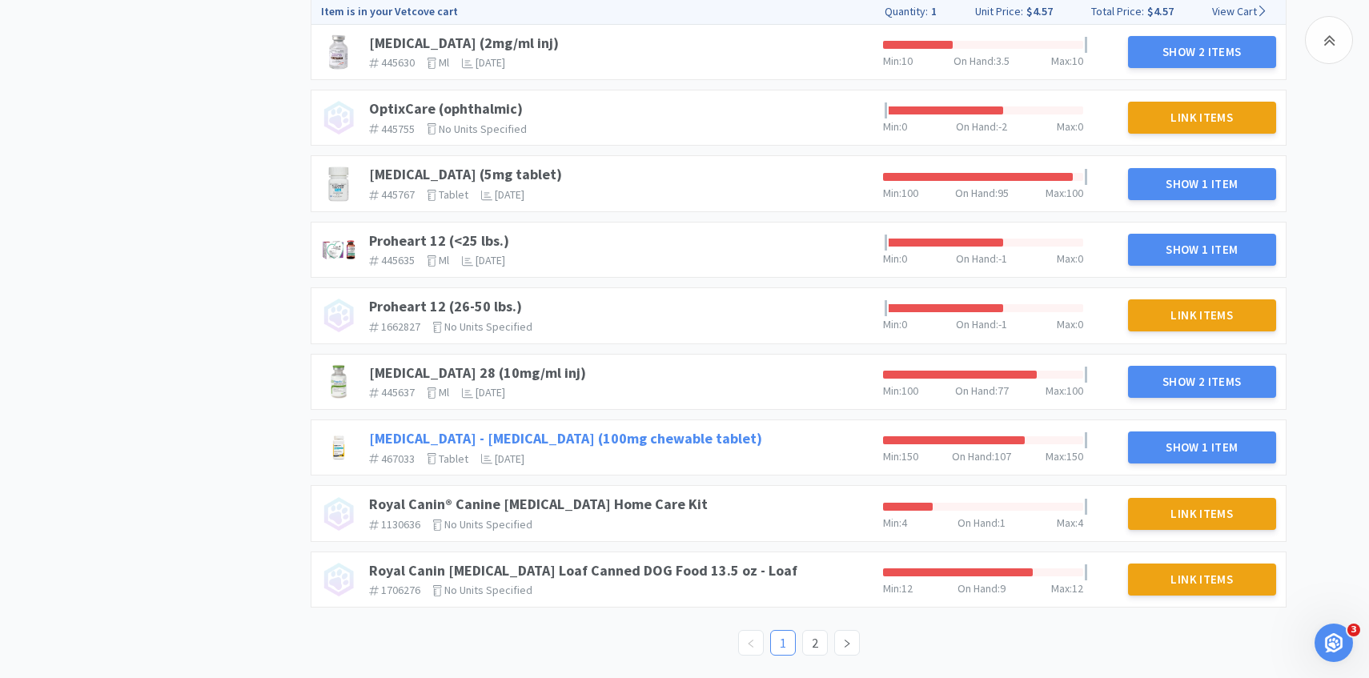
click at [617, 431] on link "Rimadyl - Carprofen (100mg chewable tablet)" at bounding box center [565, 438] width 393 height 18
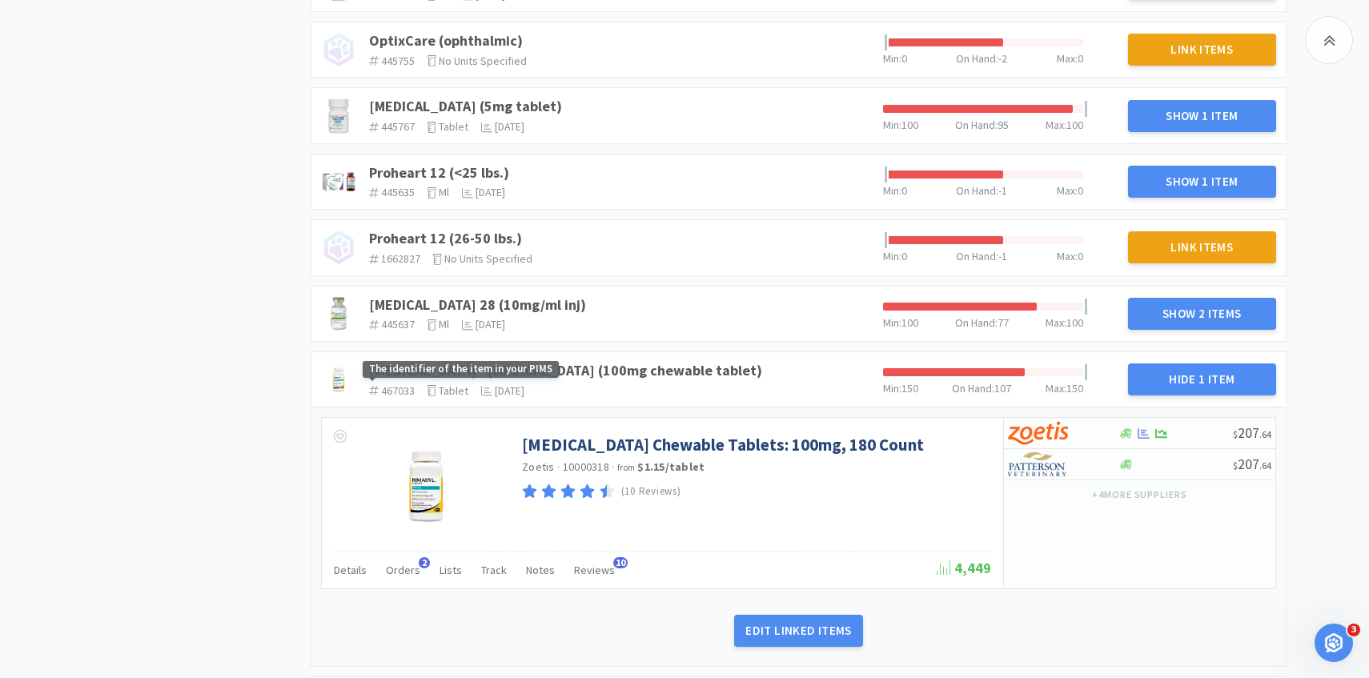
scroll to position [3553, 0]
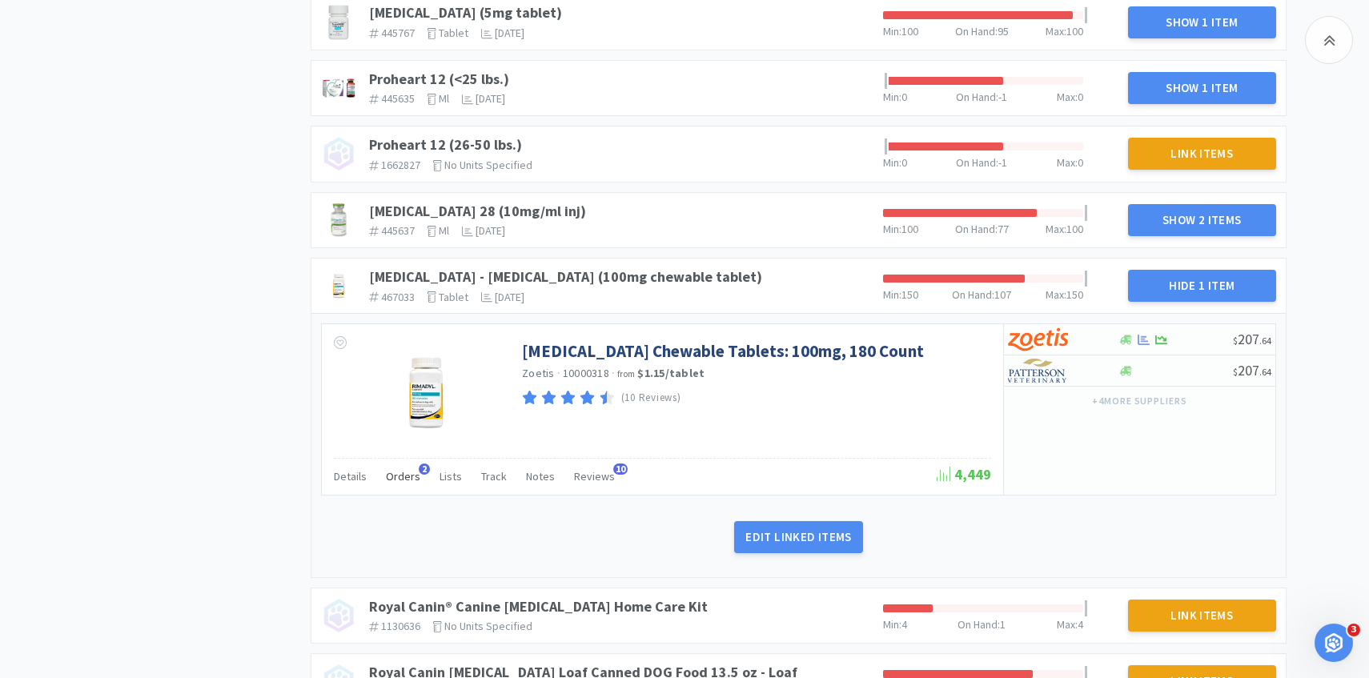
click at [400, 482] on span "Orders" at bounding box center [403, 476] width 34 height 14
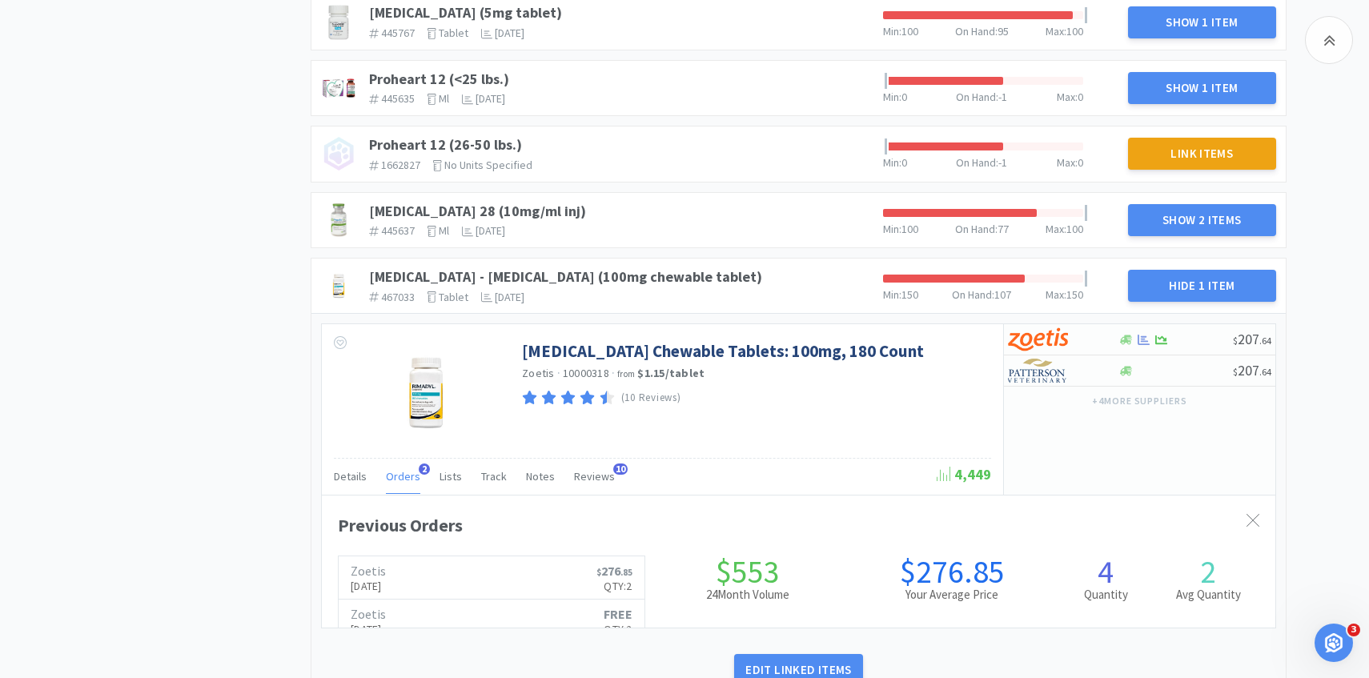
scroll to position [439, 953]
click at [401, 478] on span "Orders" at bounding box center [403, 476] width 34 height 14
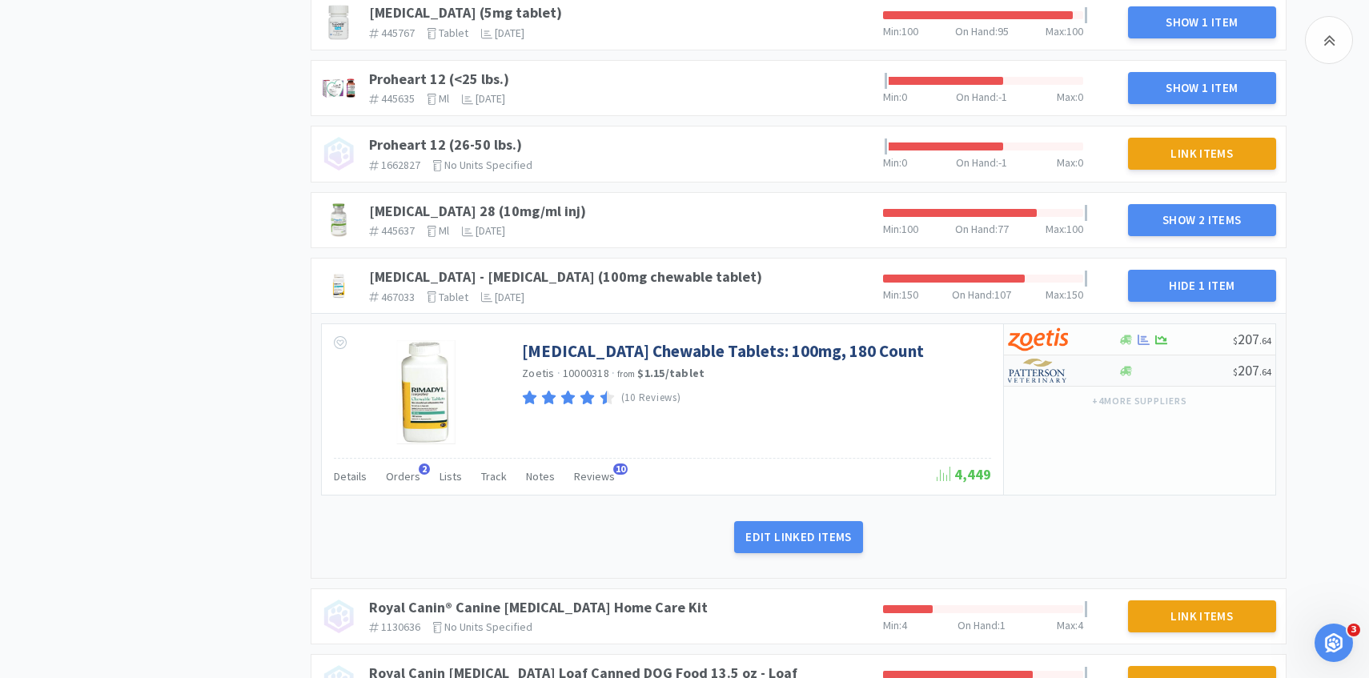
click at [1039, 377] on img at bounding box center [1038, 371] width 60 height 24
select select "1"
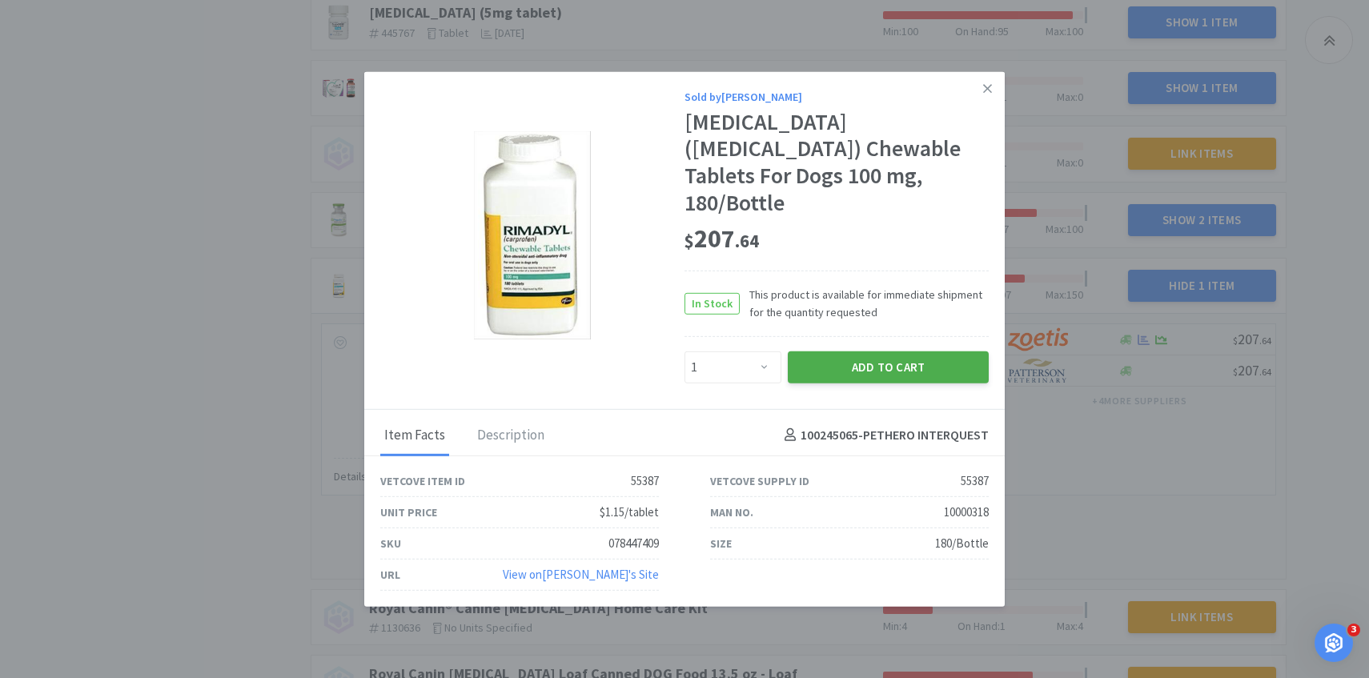
click at [881, 352] on button "Add to Cart" at bounding box center [888, 367] width 201 height 32
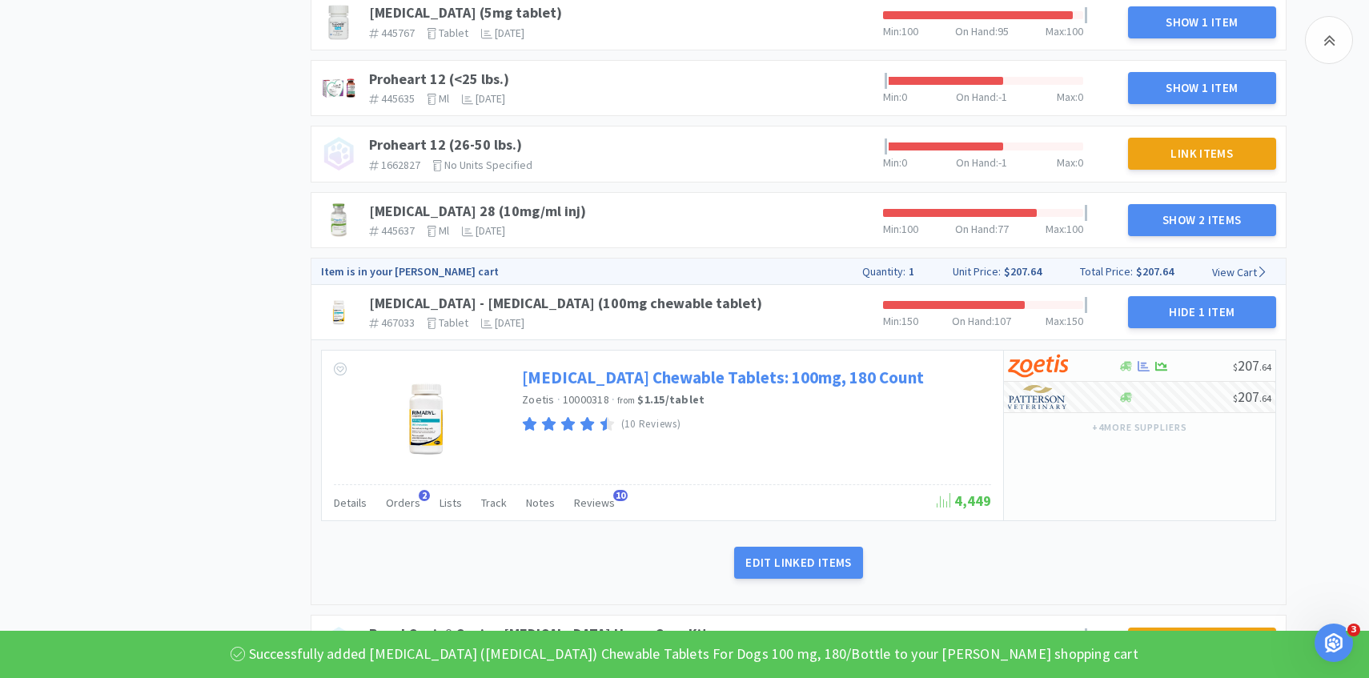
scroll to position [3683, 0]
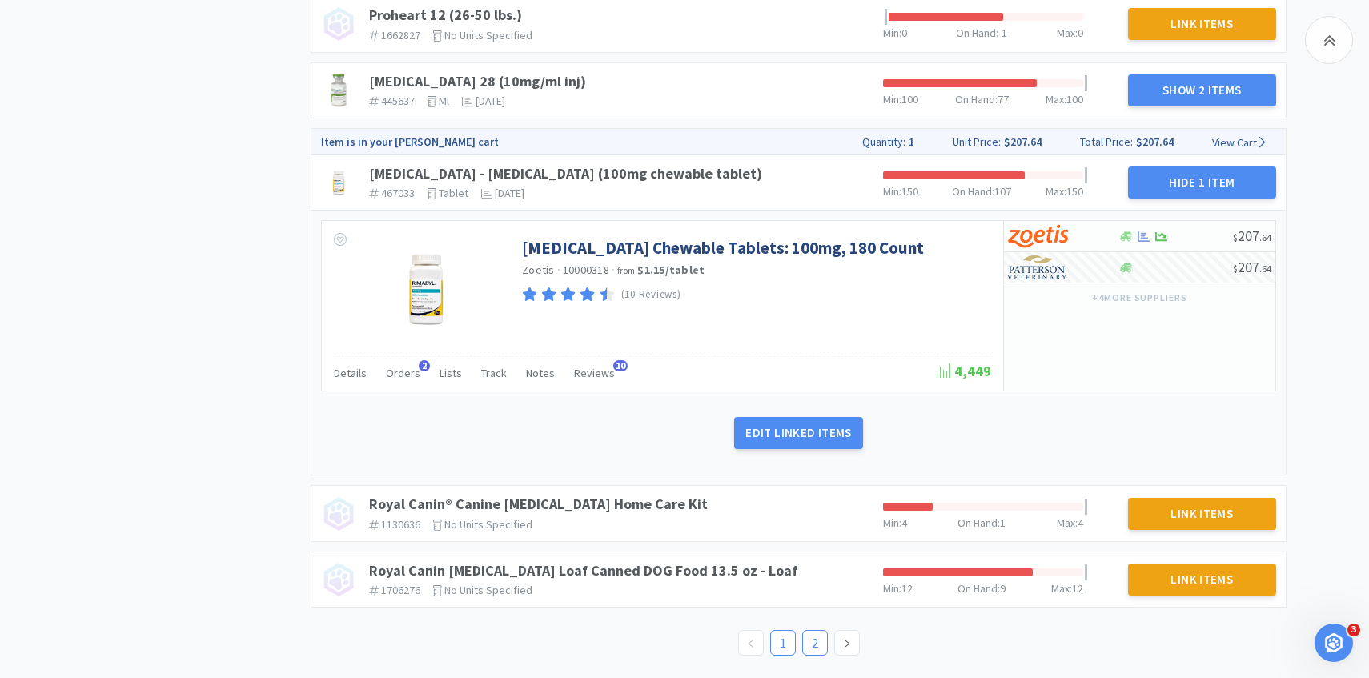
click at [813, 644] on link "2" at bounding box center [815, 643] width 24 height 24
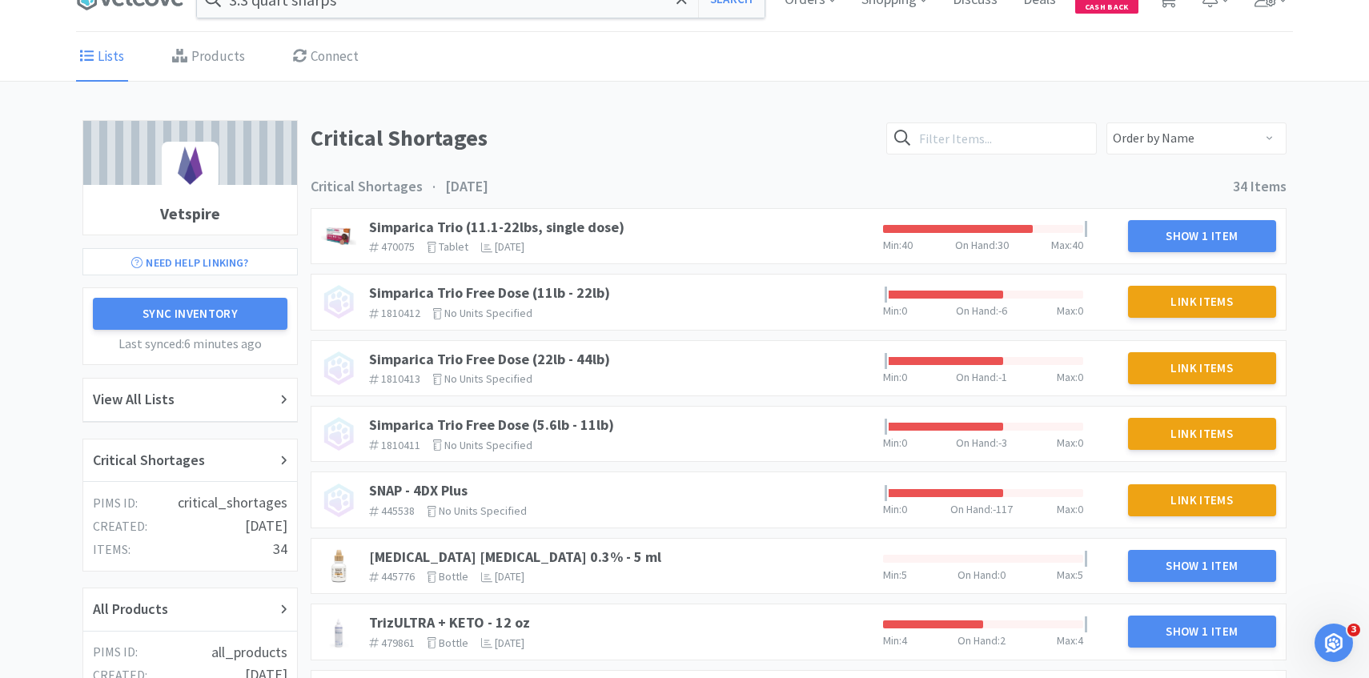
scroll to position [83, 0]
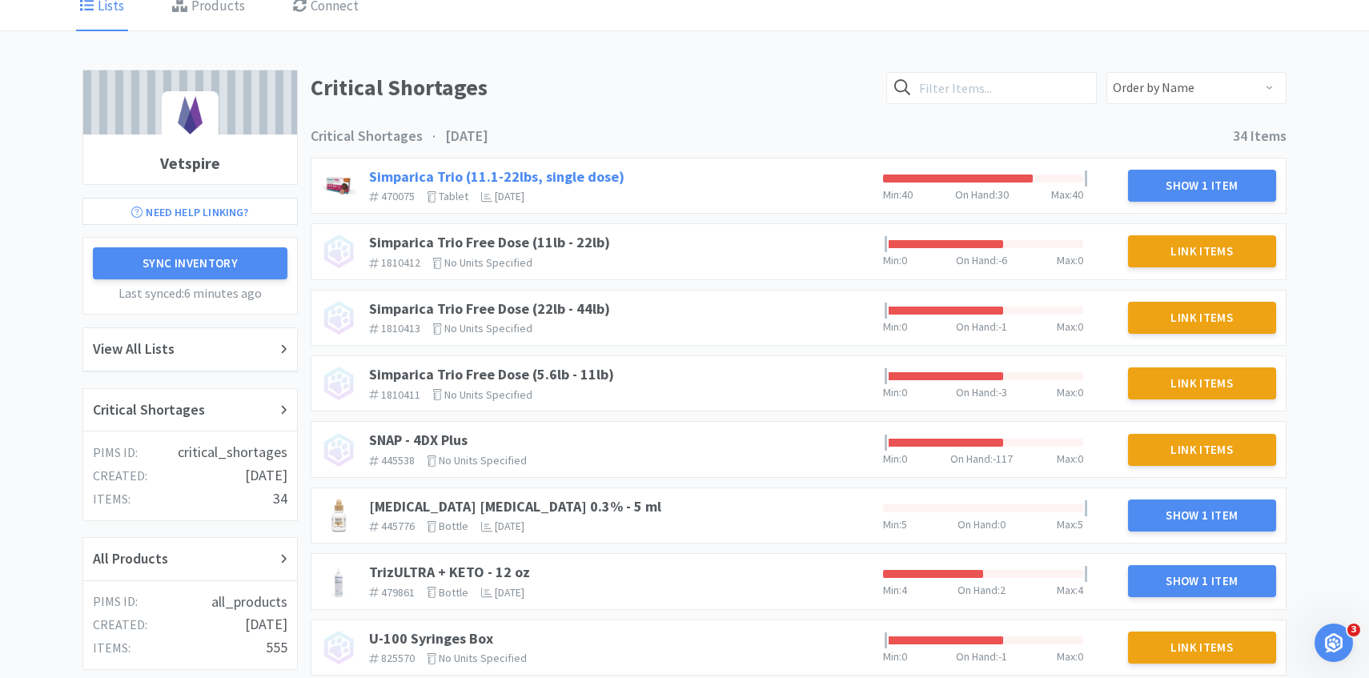
click at [590, 170] on link "Simparica Trio (11.1-22lbs, single dose)" at bounding box center [496, 176] width 255 height 18
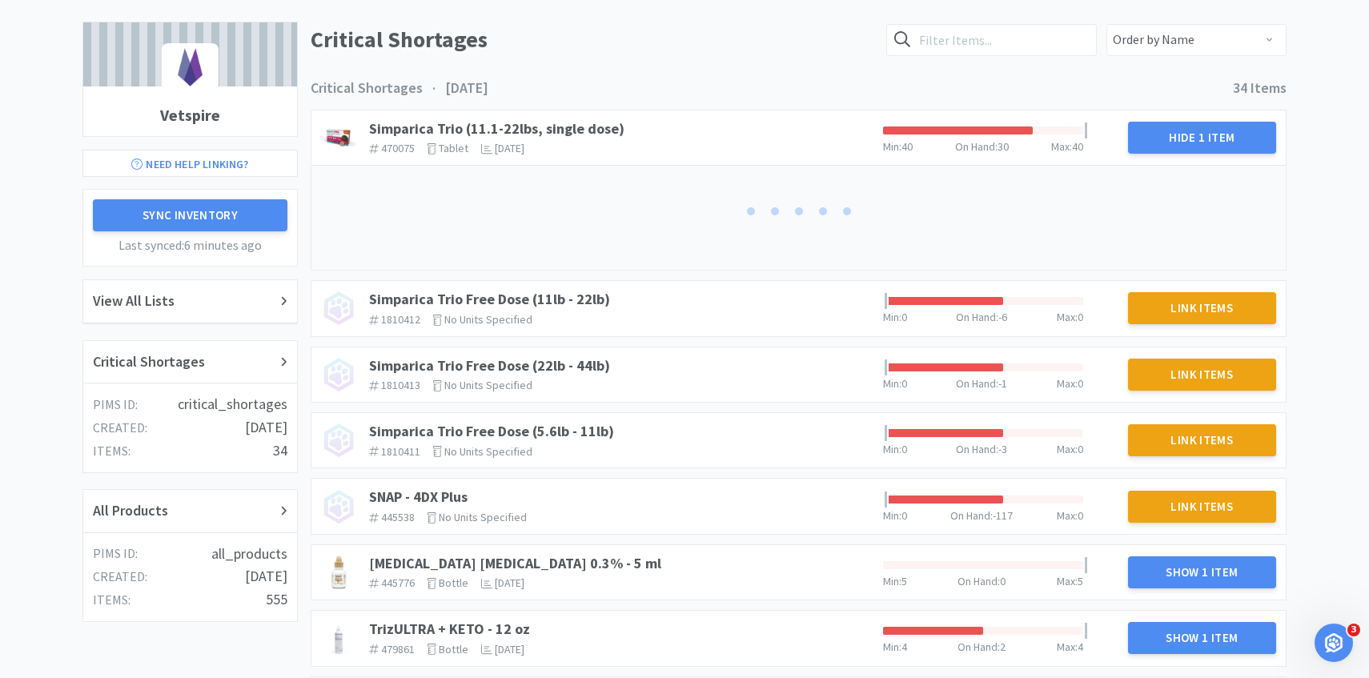
scroll to position [139, 0]
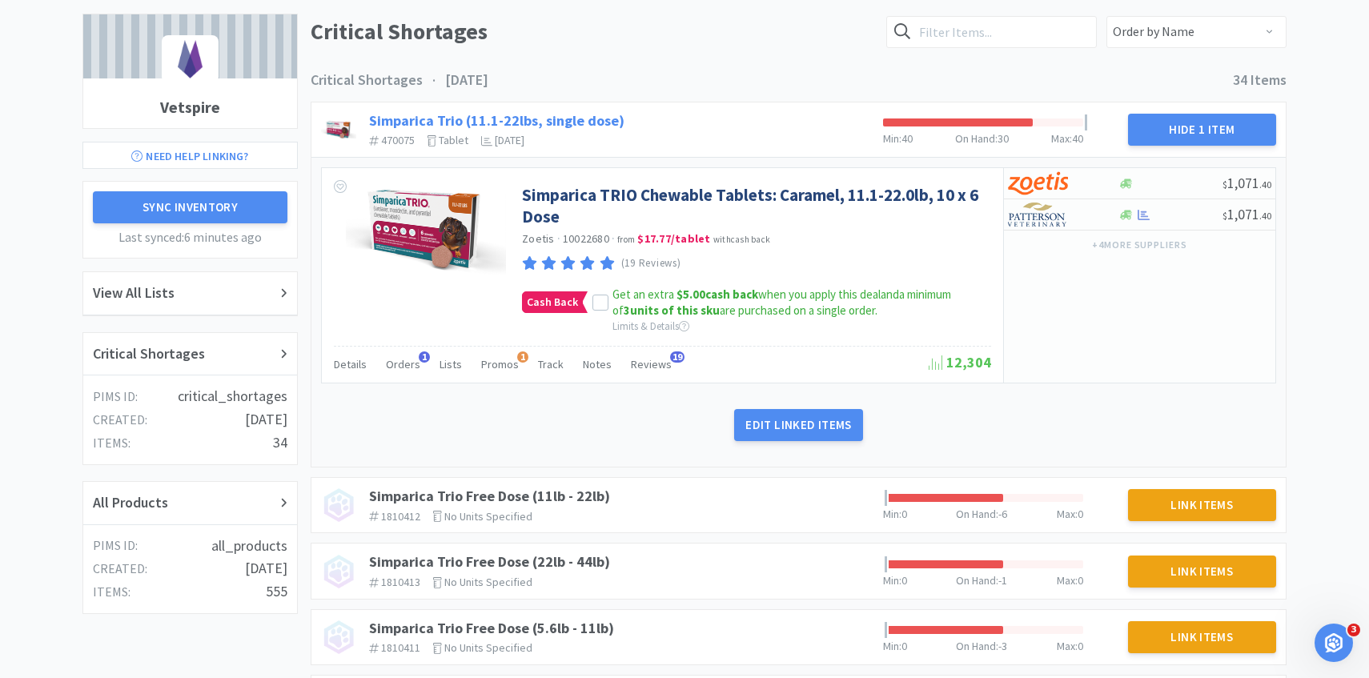
click at [585, 117] on link "Simparica Trio (11.1-22lbs, single dose)" at bounding box center [496, 120] width 255 height 18
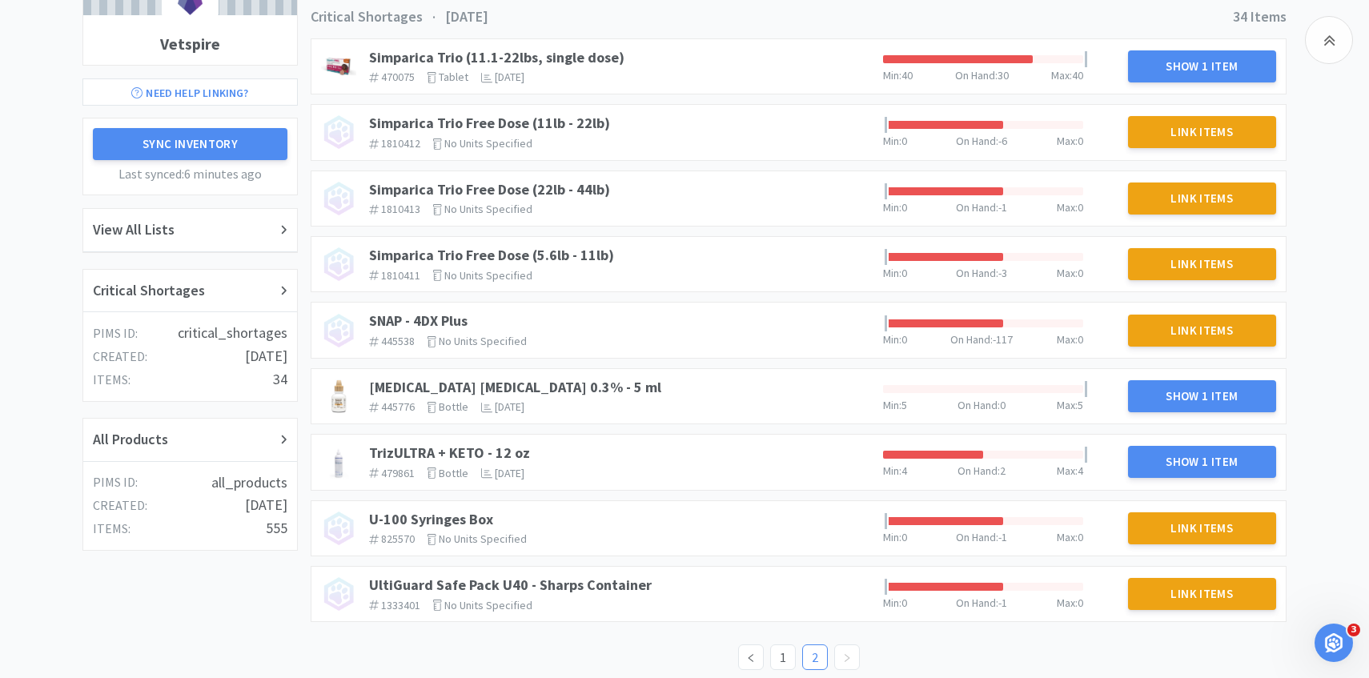
scroll to position [204, 0]
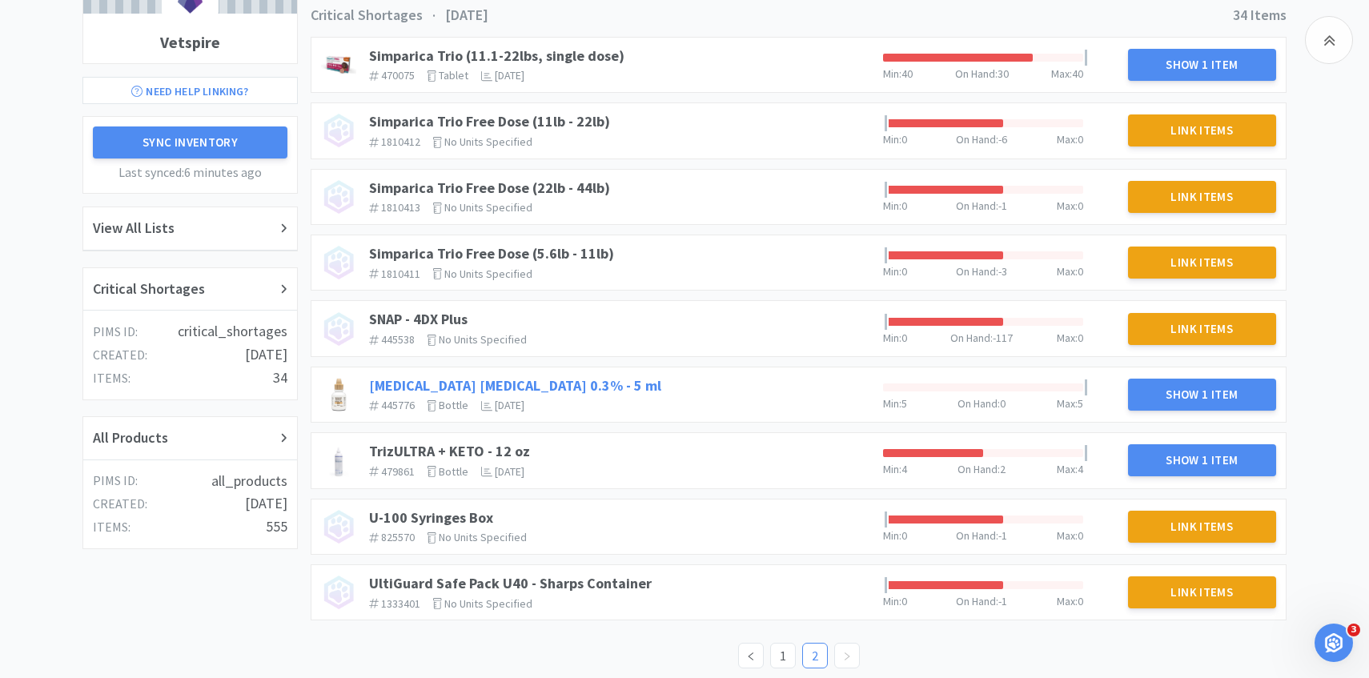
click at [589, 384] on link "Tobramycin Ophthalmic Solution 0.3% - 5 ml" at bounding box center [515, 385] width 292 height 18
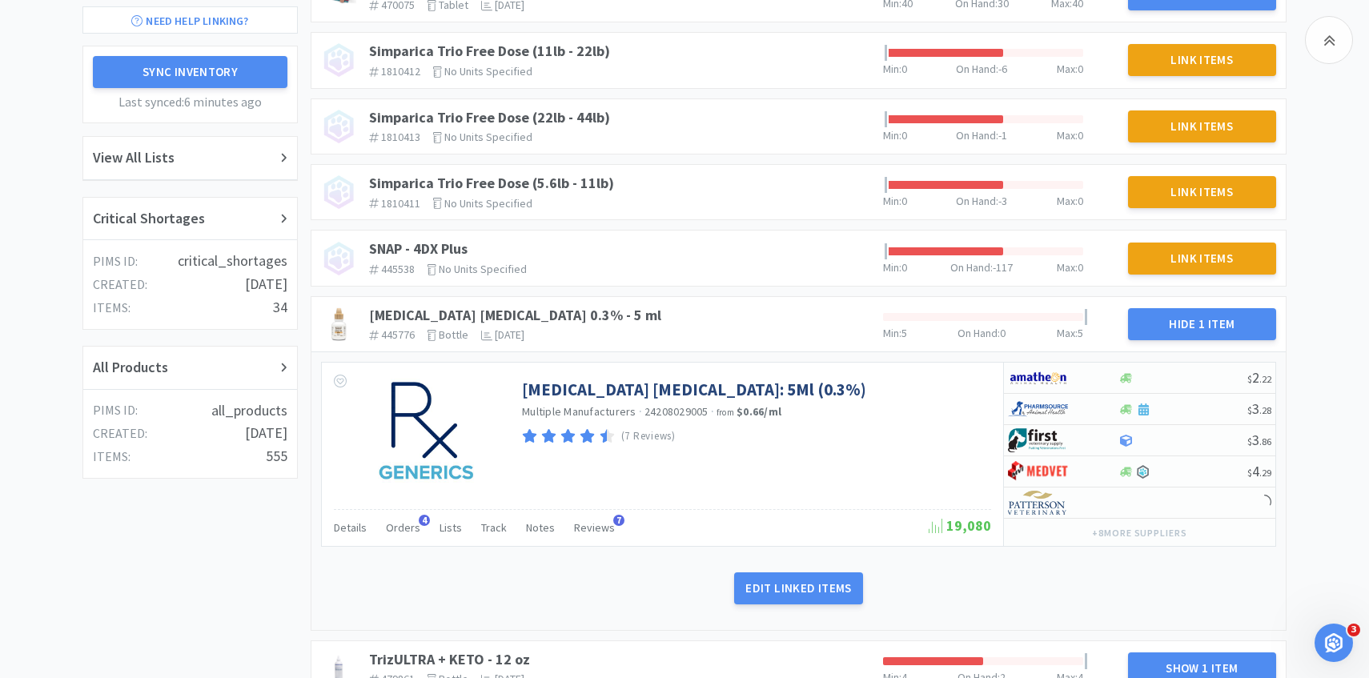
scroll to position [391, 0]
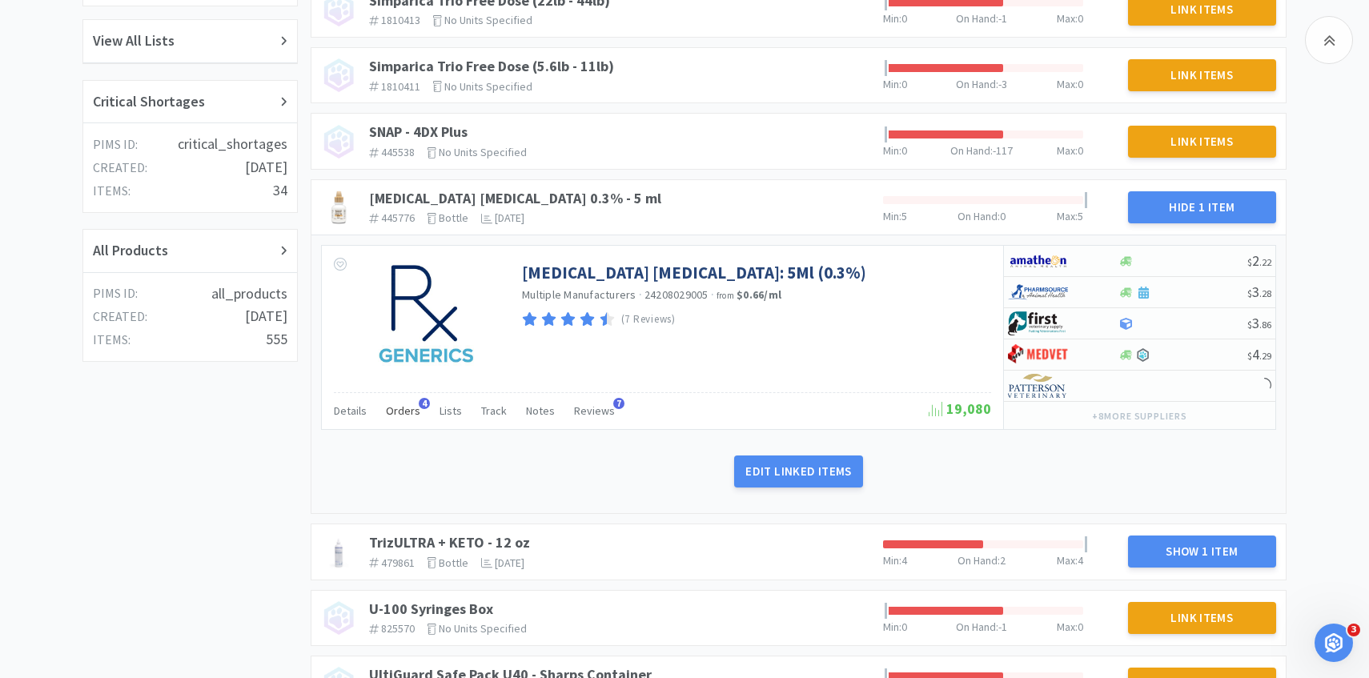
click at [419, 406] on span "4" at bounding box center [424, 403] width 11 height 11
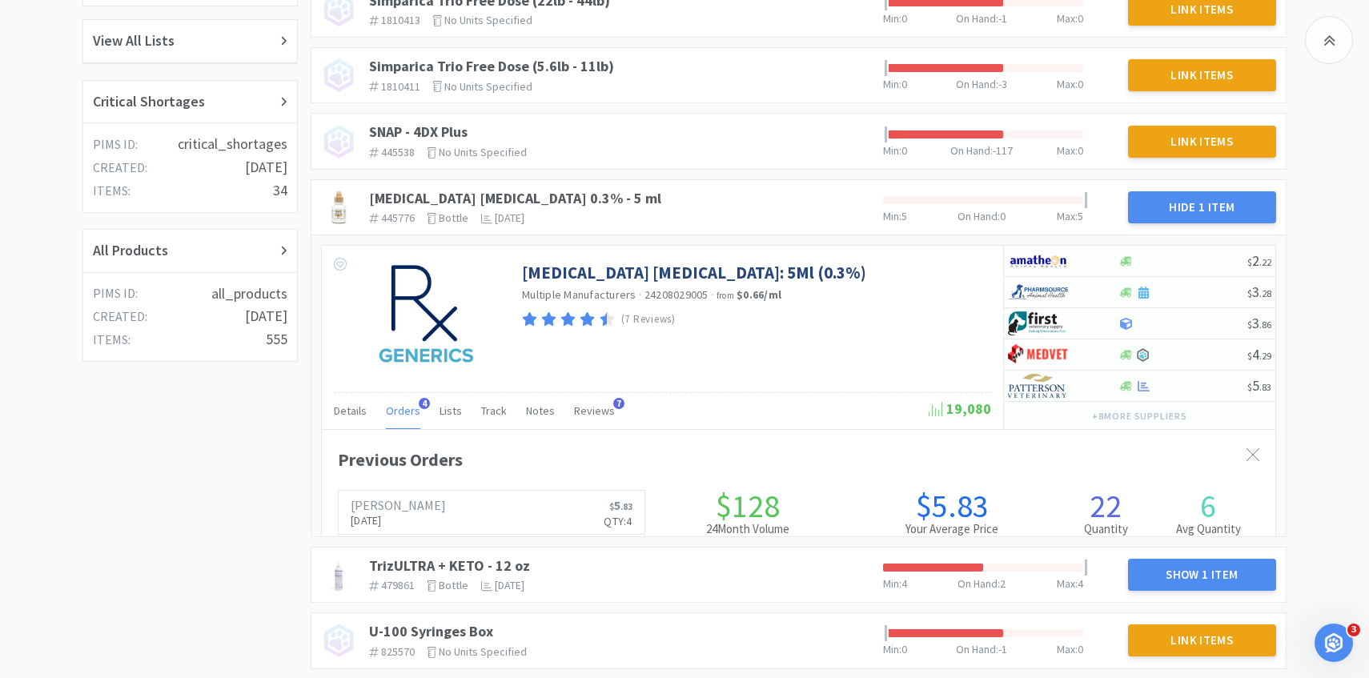
scroll to position [439, 953]
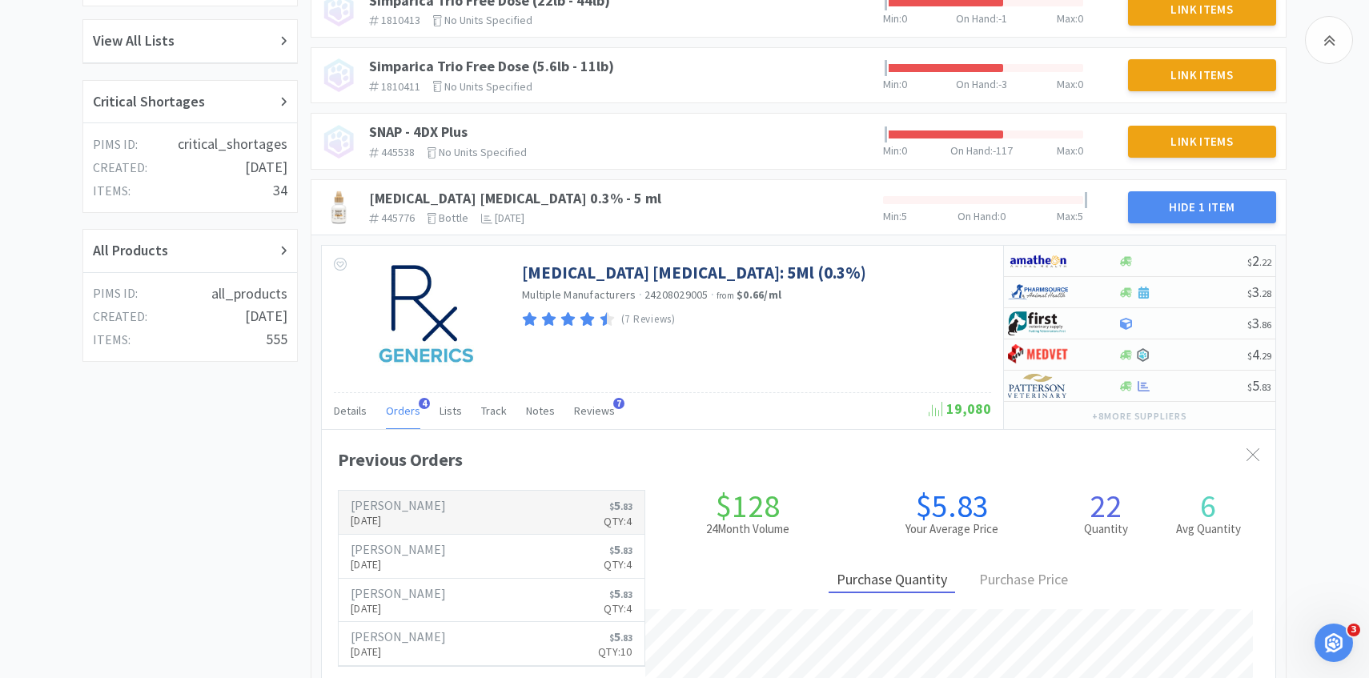
click at [616, 520] on p "Qty: 4" at bounding box center [618, 521] width 28 height 18
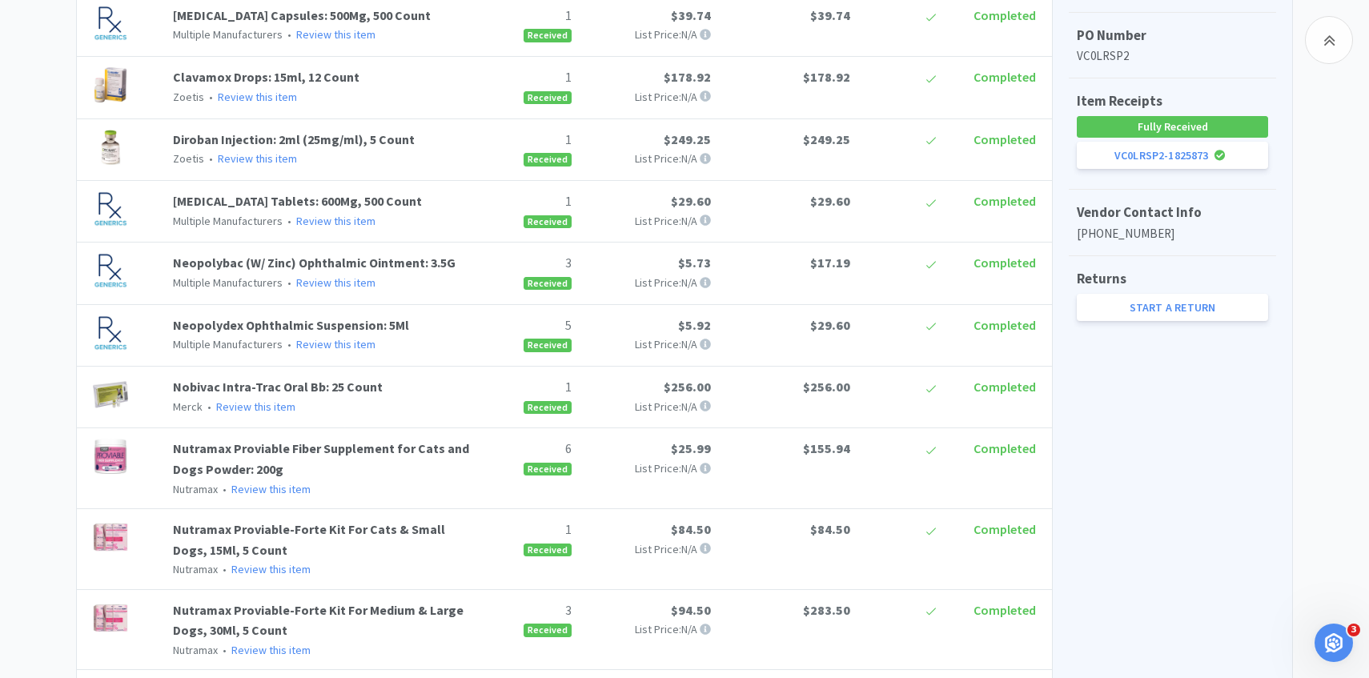
scroll to position [883, 0]
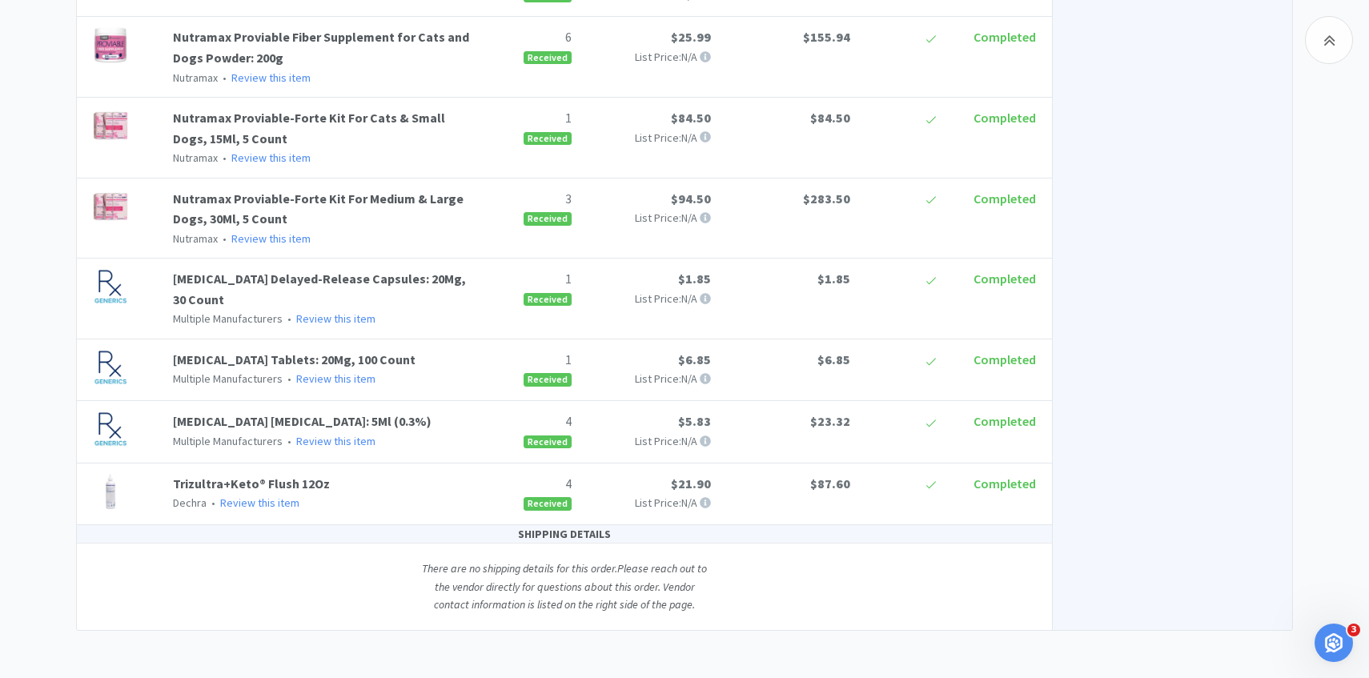
scroll to position [217, 0]
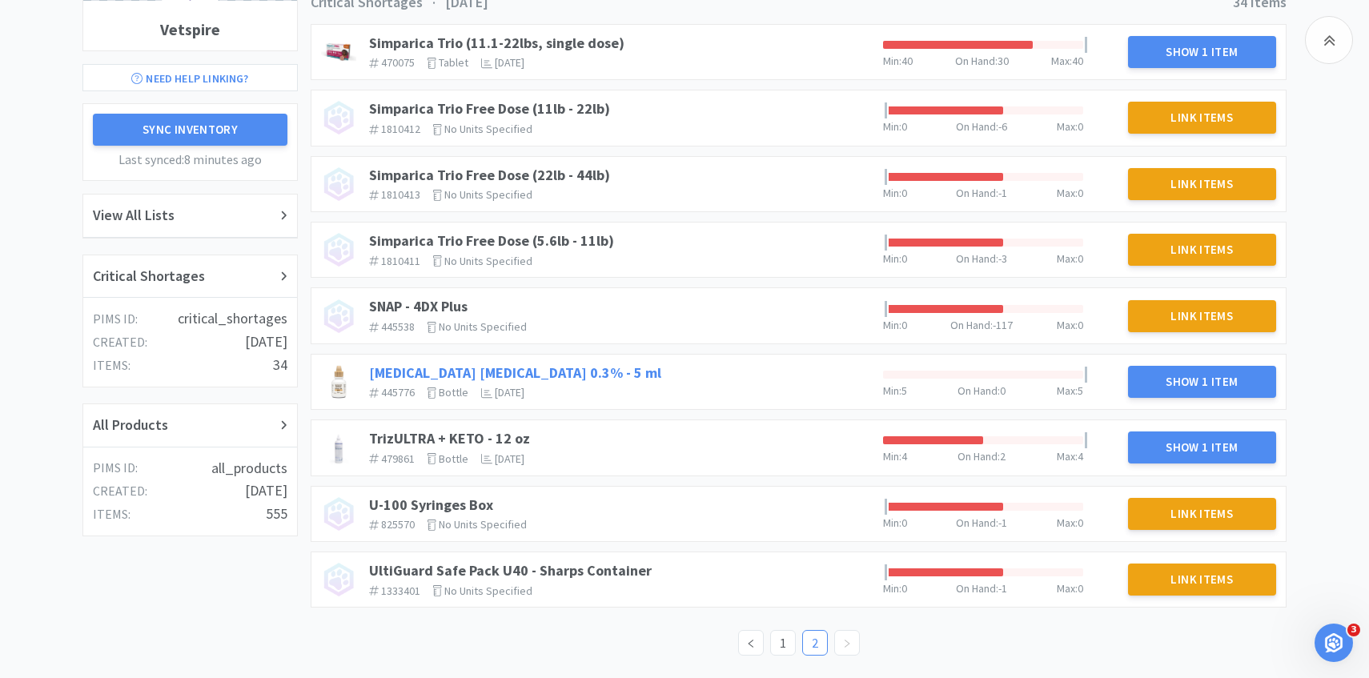
click at [563, 379] on link "Tobramycin Ophthalmic Solution 0.3% - 5 ml" at bounding box center [515, 372] width 292 height 18
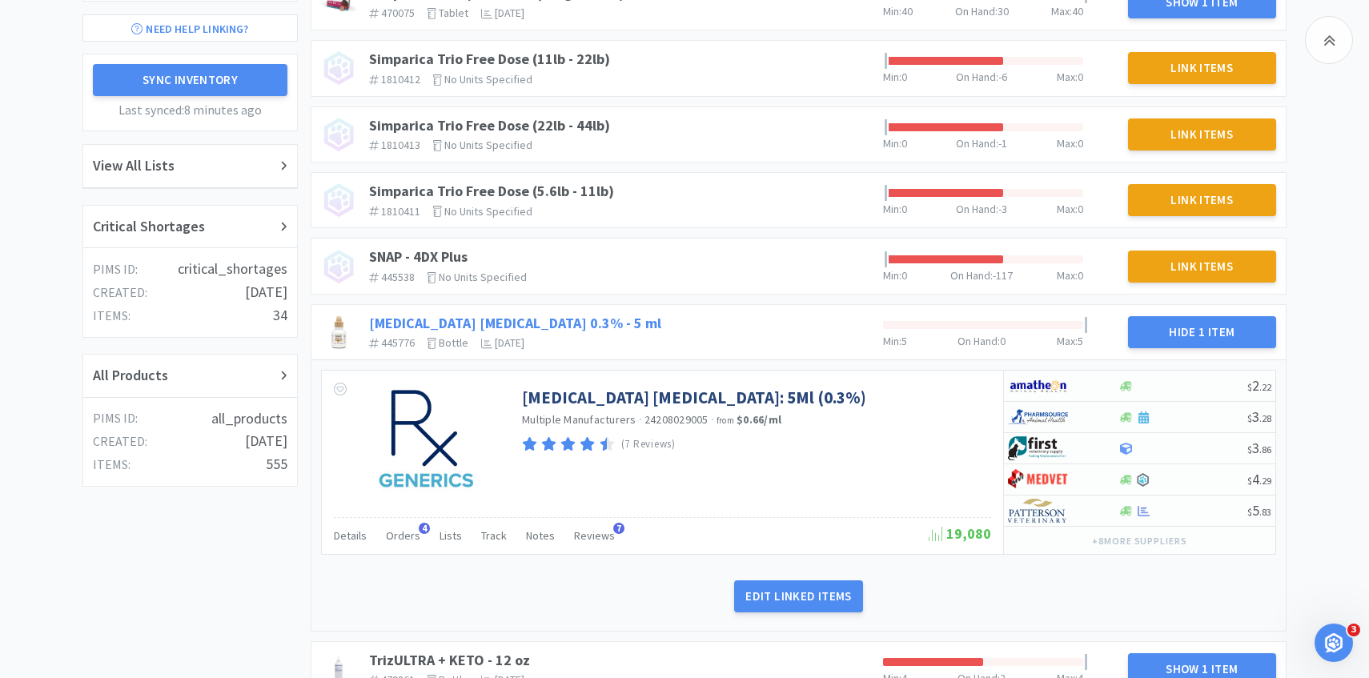
scroll to position [318, 0]
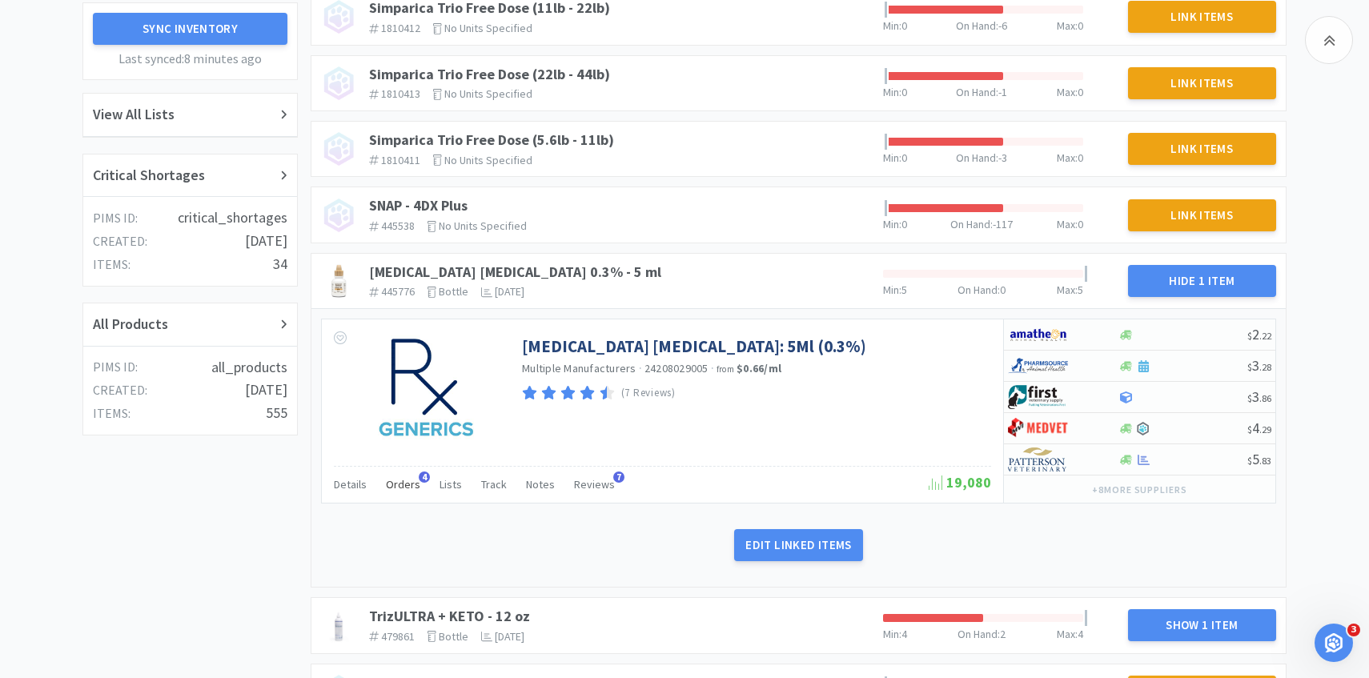
click at [406, 481] on span "Orders" at bounding box center [403, 484] width 34 height 14
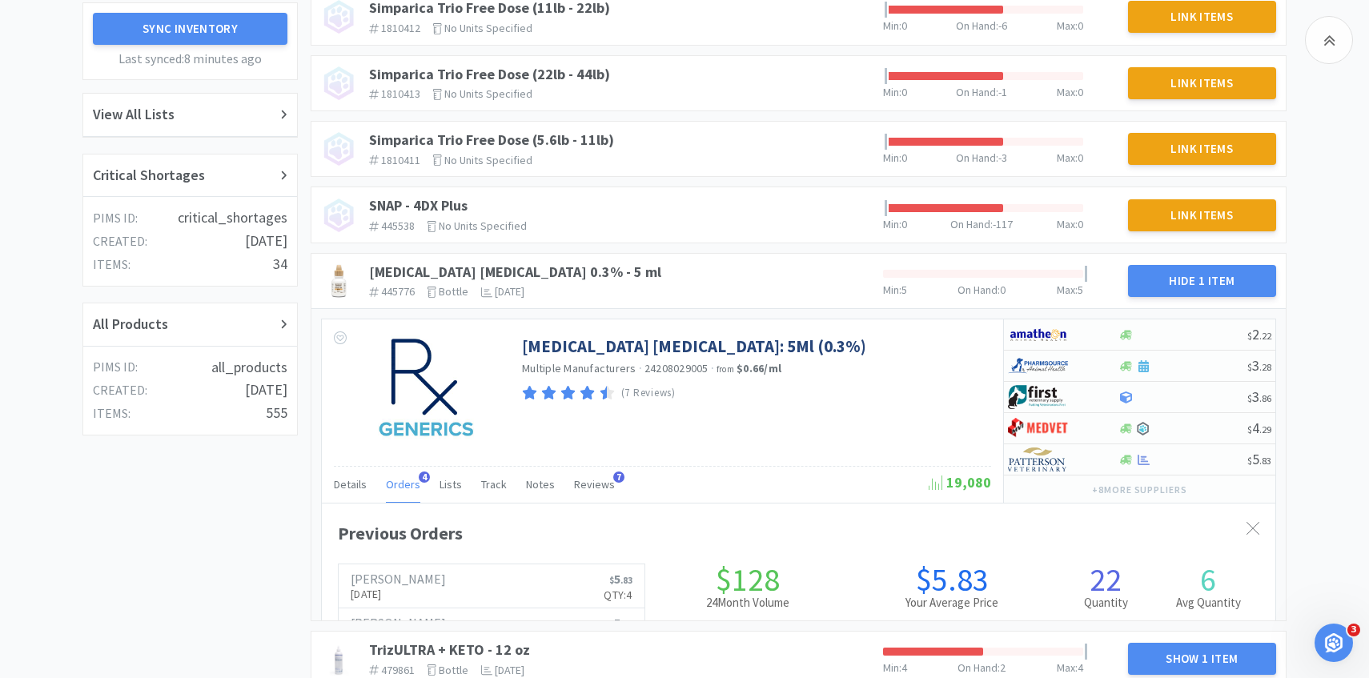
scroll to position [439, 953]
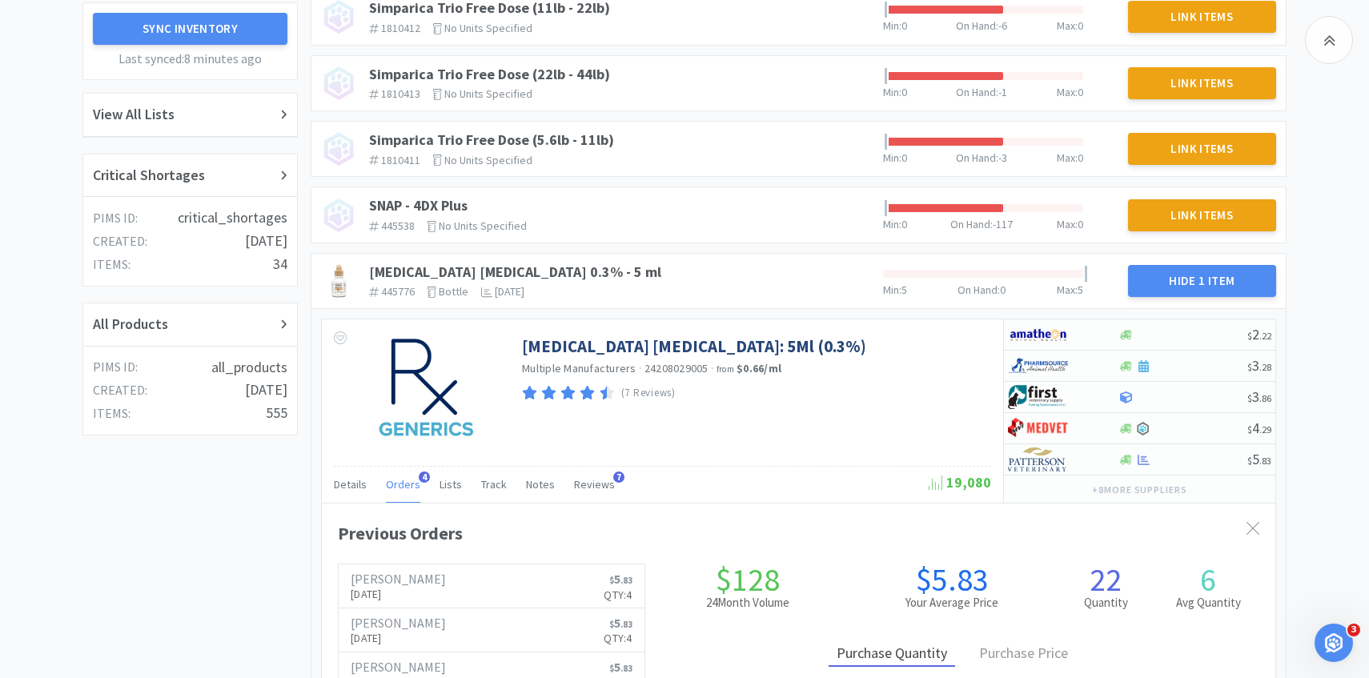
click at [401, 484] on span "Orders" at bounding box center [403, 484] width 34 height 14
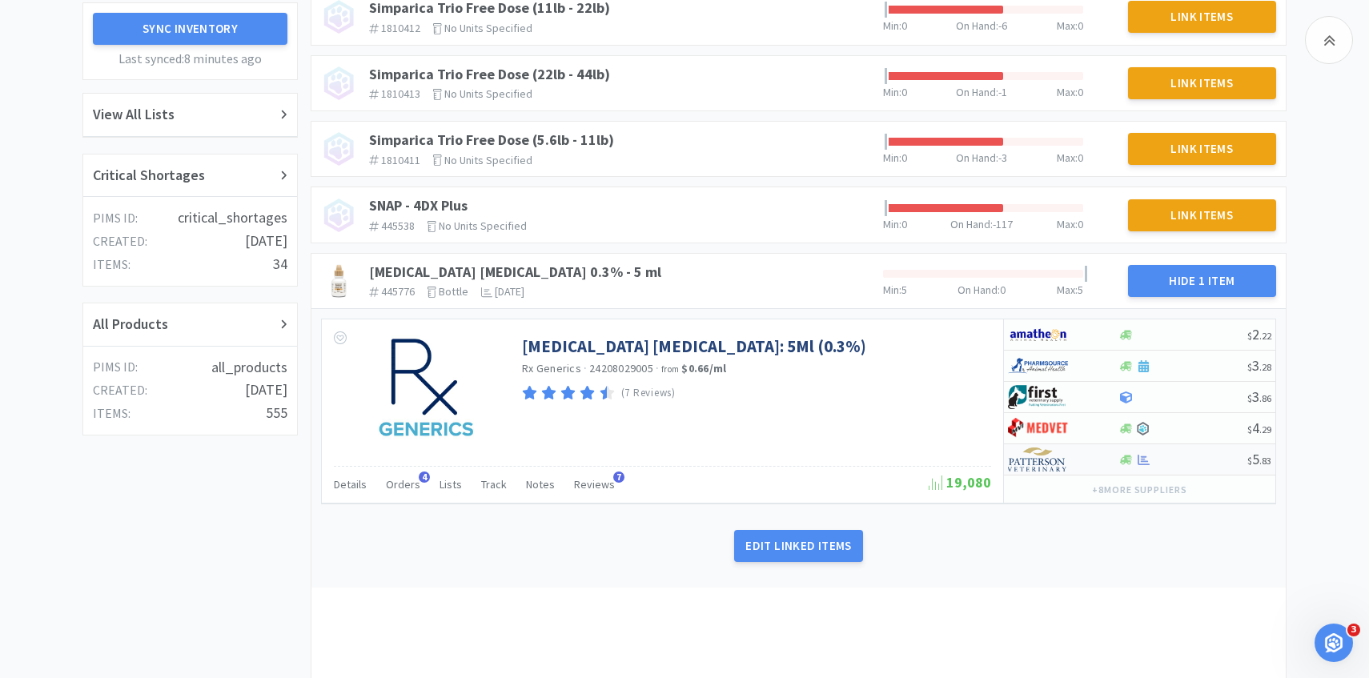
click at [1076, 461] on div at bounding box center [1052, 459] width 88 height 27
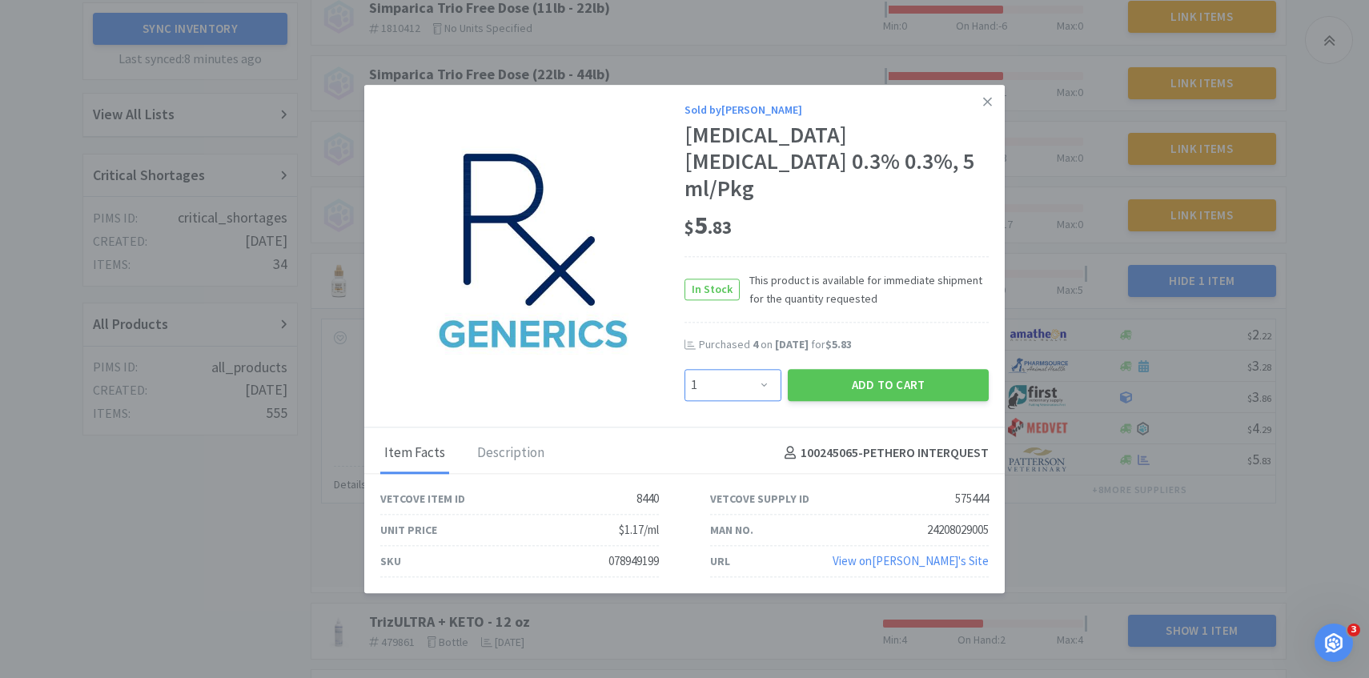
click at [755, 375] on select "Enter Quantity 1 2 3 4 5 6 7 8 9 10 11 12 13 14 15 16 17 18 19 20 Enter Quantity" at bounding box center [732, 385] width 97 height 32
select select "5"
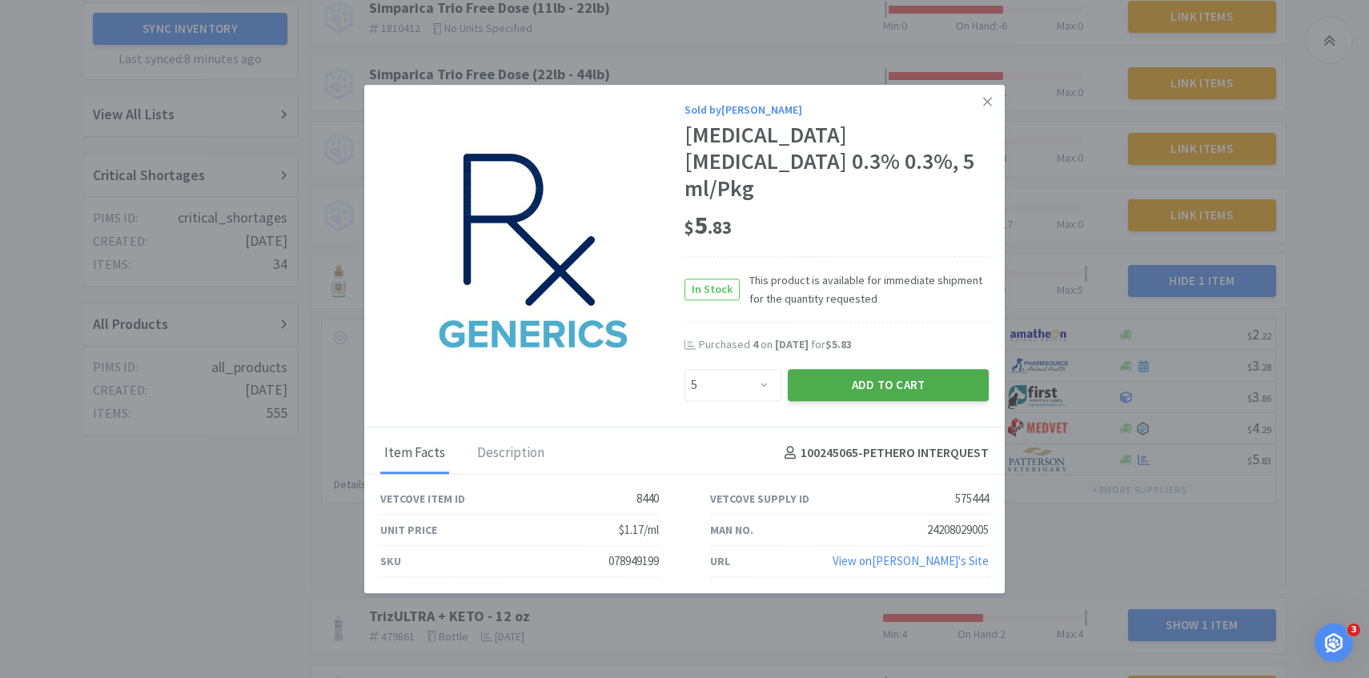
click at [912, 369] on button "Add to Cart" at bounding box center [888, 385] width 201 height 32
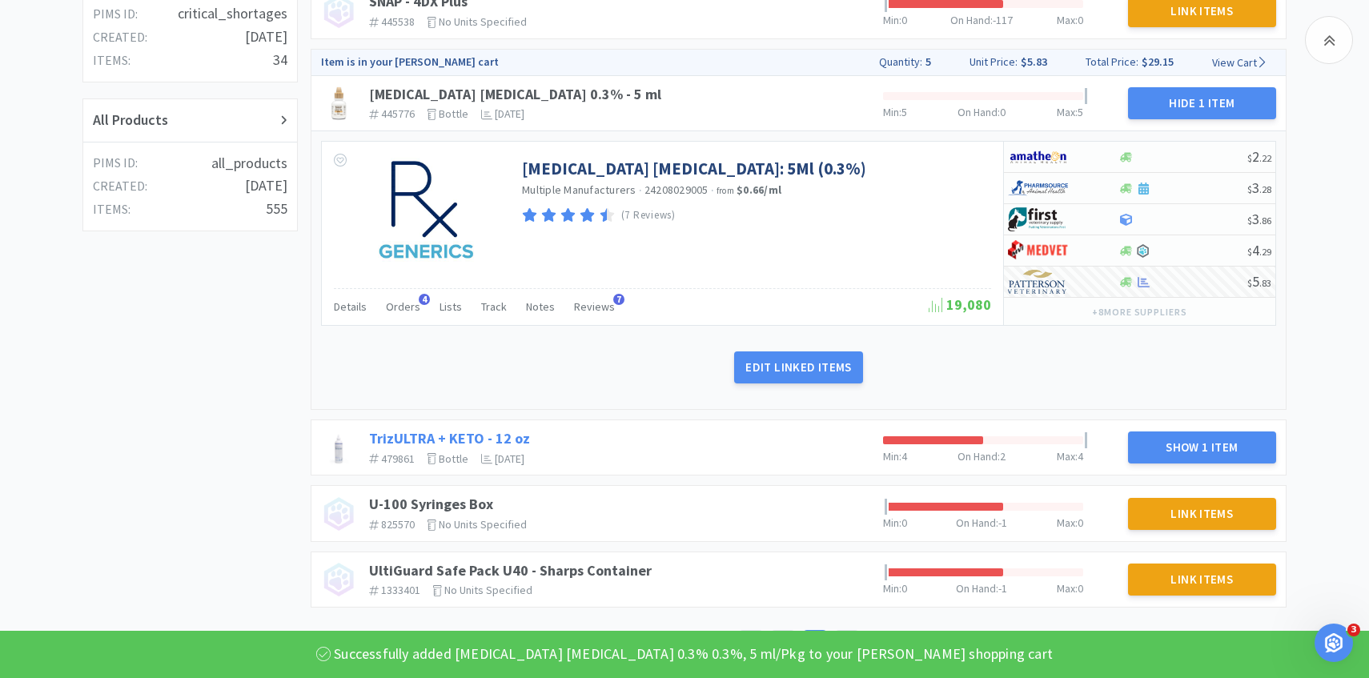
click at [503, 435] on link "TrizULTRA + KETO - 12 oz" at bounding box center [449, 438] width 161 height 18
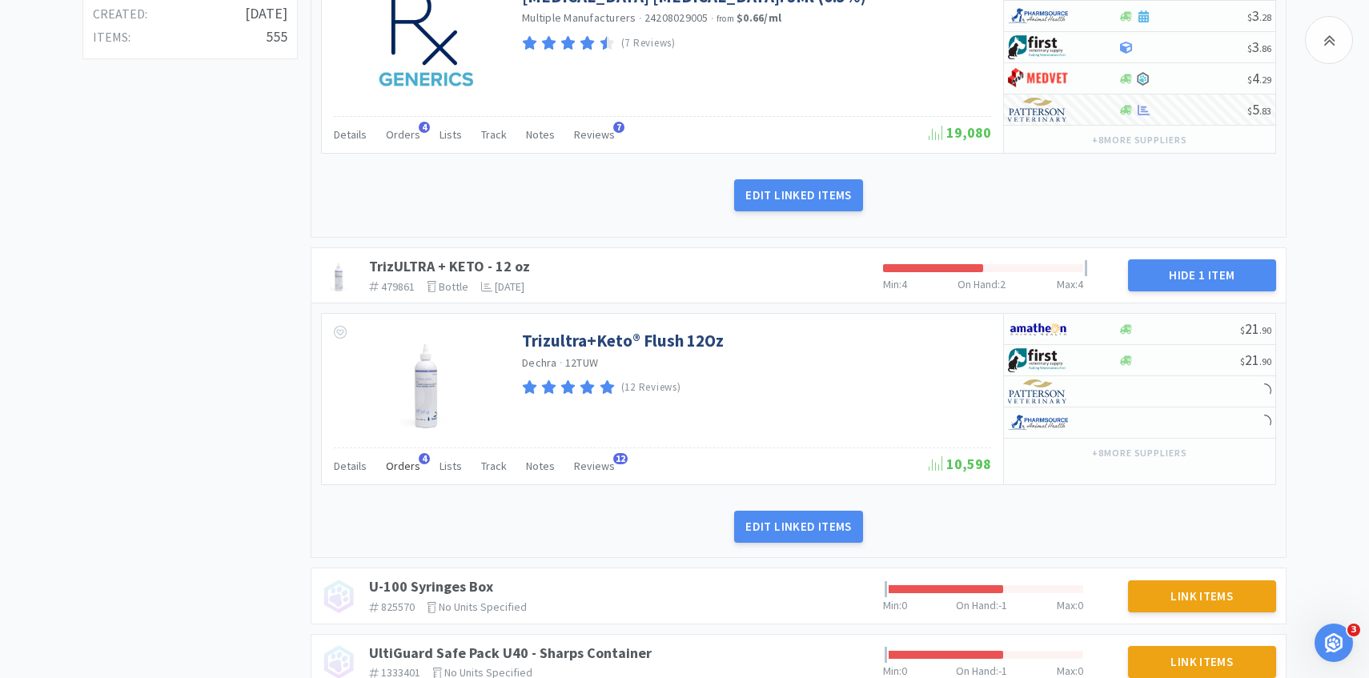
scroll to position [706, 0]
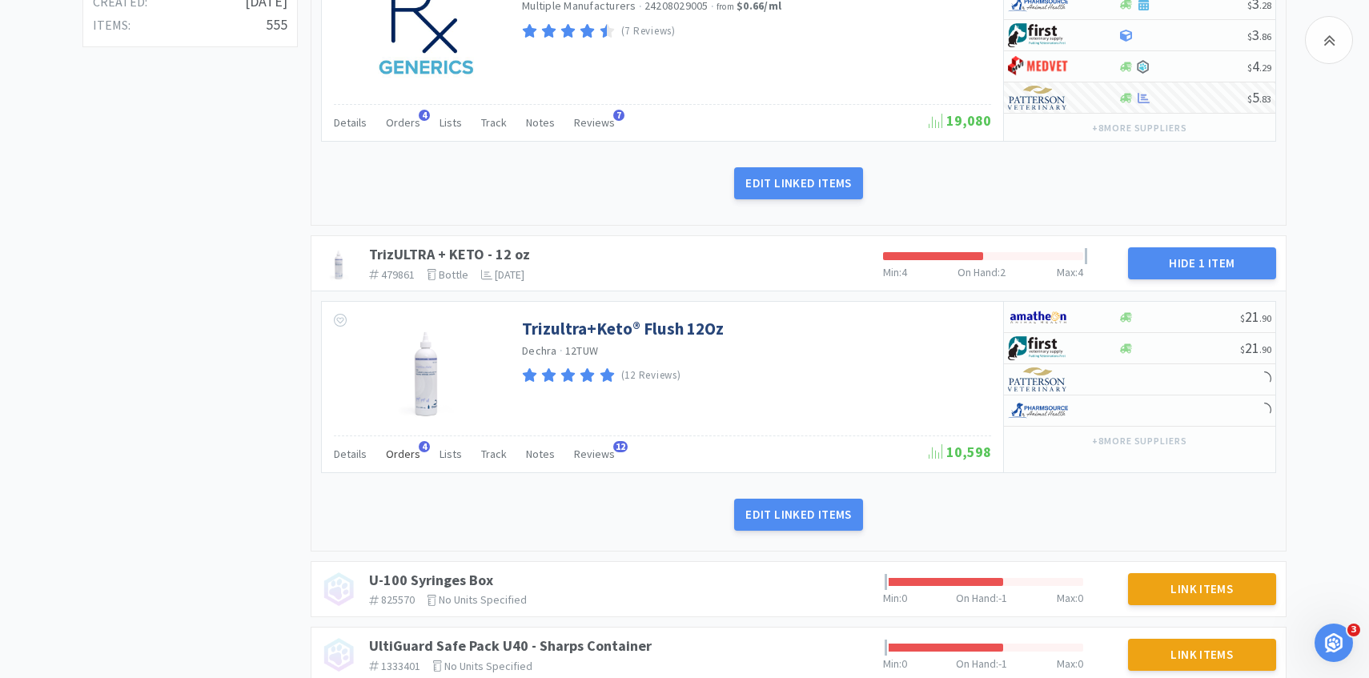
click at [401, 463] on div "Orders 4" at bounding box center [403, 456] width 34 height 30
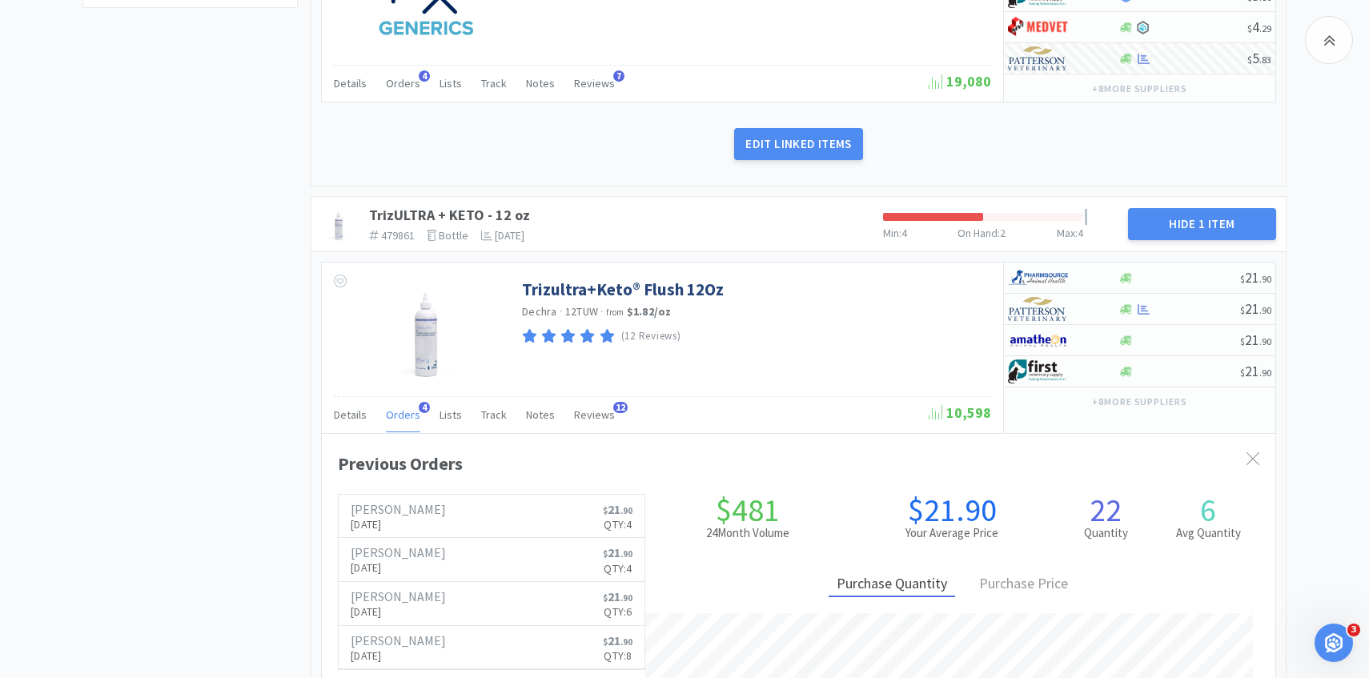
scroll to position [769, 0]
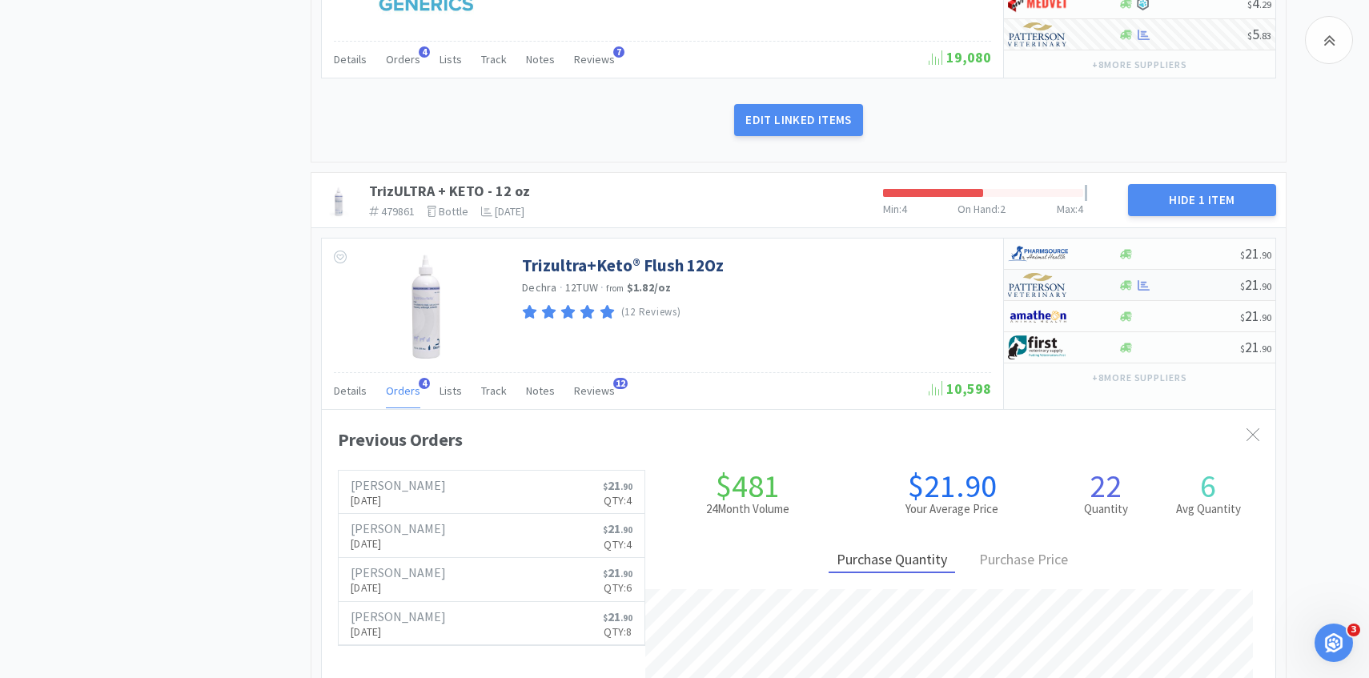
click at [1036, 293] on img at bounding box center [1038, 285] width 60 height 24
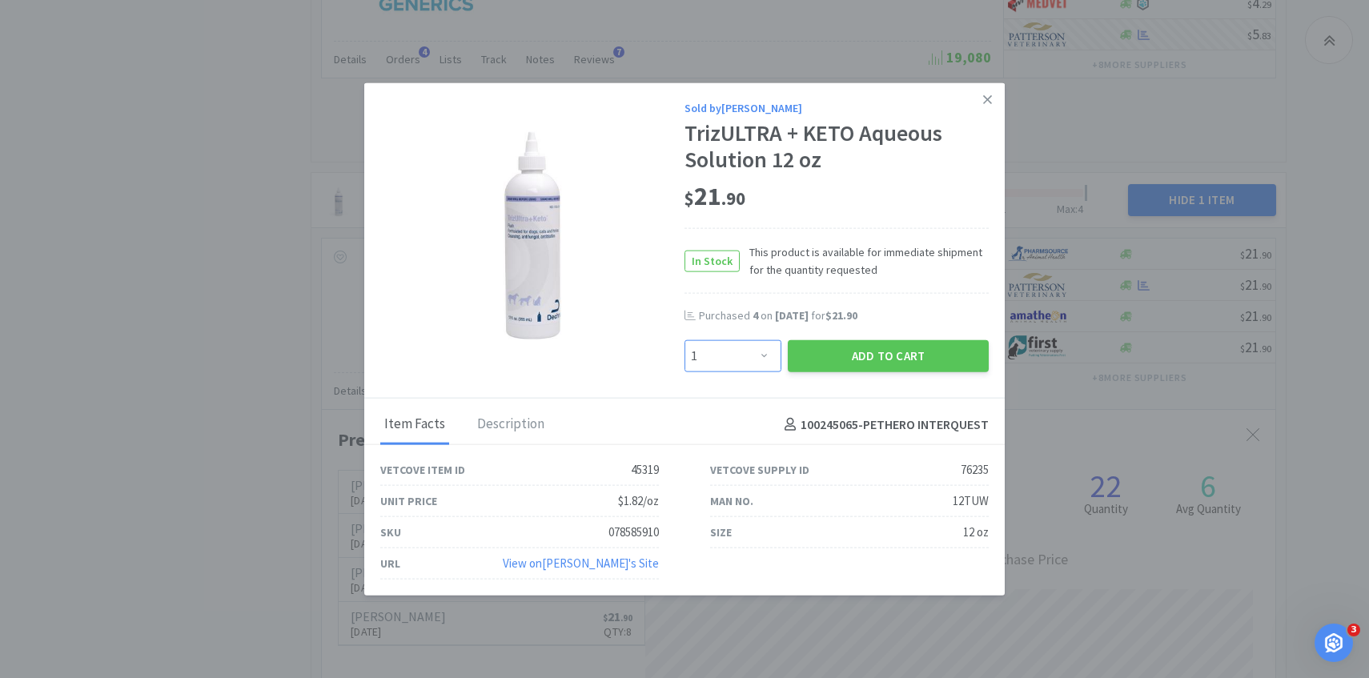
click at [757, 343] on select "Enter Quantity 1 2 3 4 5 6 7 8 9 10 11 12 13 14 15 16 17 18 19 20 Enter Quantity" at bounding box center [732, 356] width 97 height 32
select select "5"
click at [854, 352] on button "Add to Cart" at bounding box center [888, 356] width 201 height 32
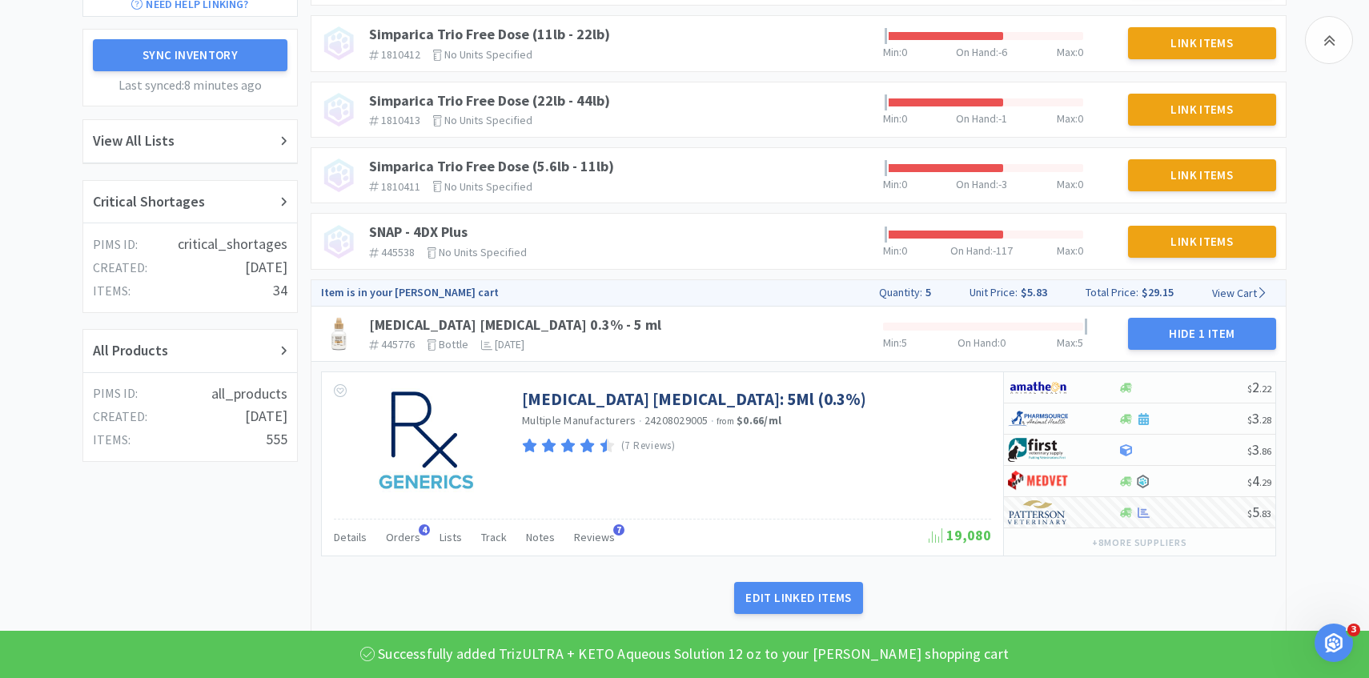
scroll to position [0, 0]
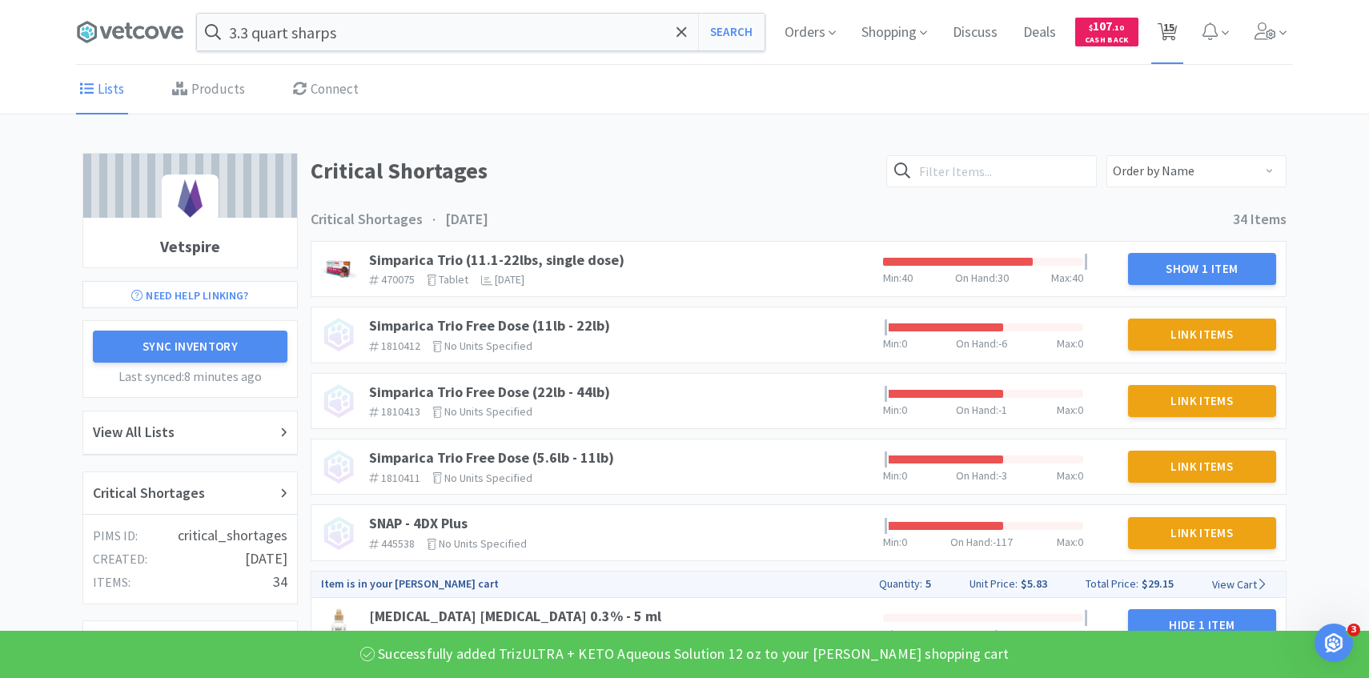
click at [1169, 49] on span "15" at bounding box center [1168, 27] width 11 height 64
select select "10"
select select "5"
select select "10"
select select "1"
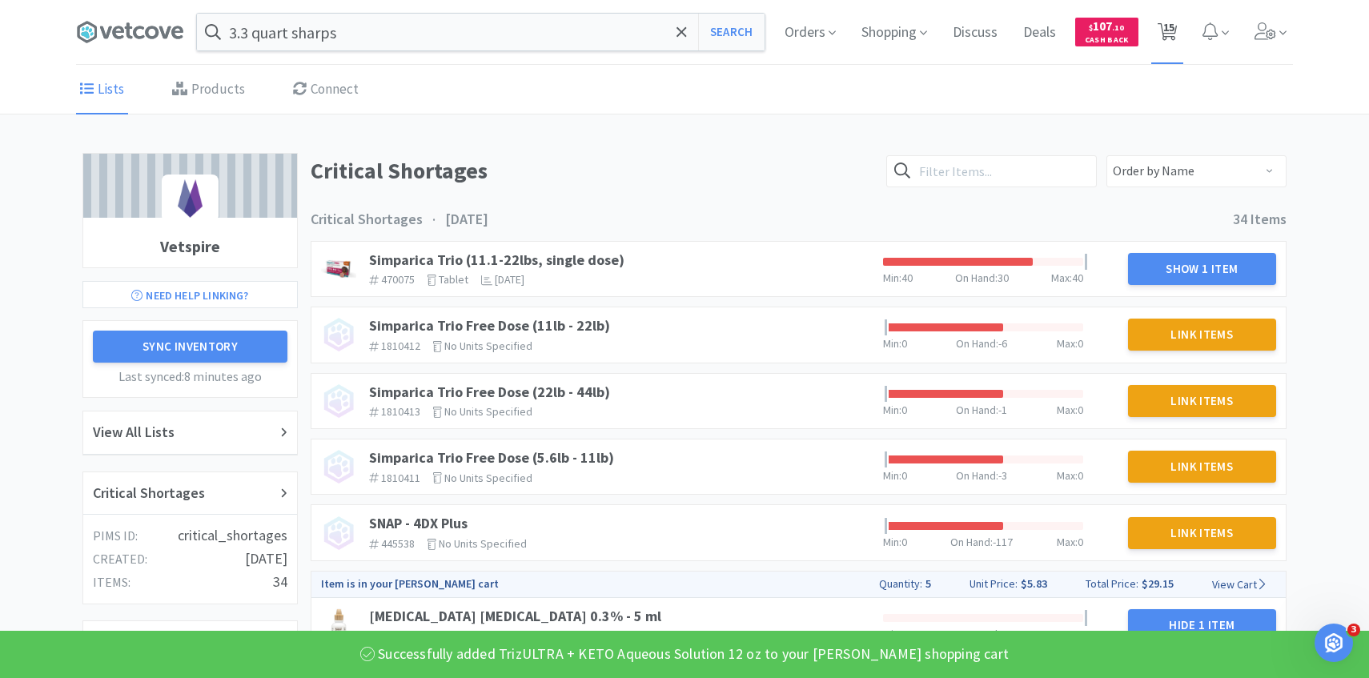
select select "4"
select select "1"
select select "2"
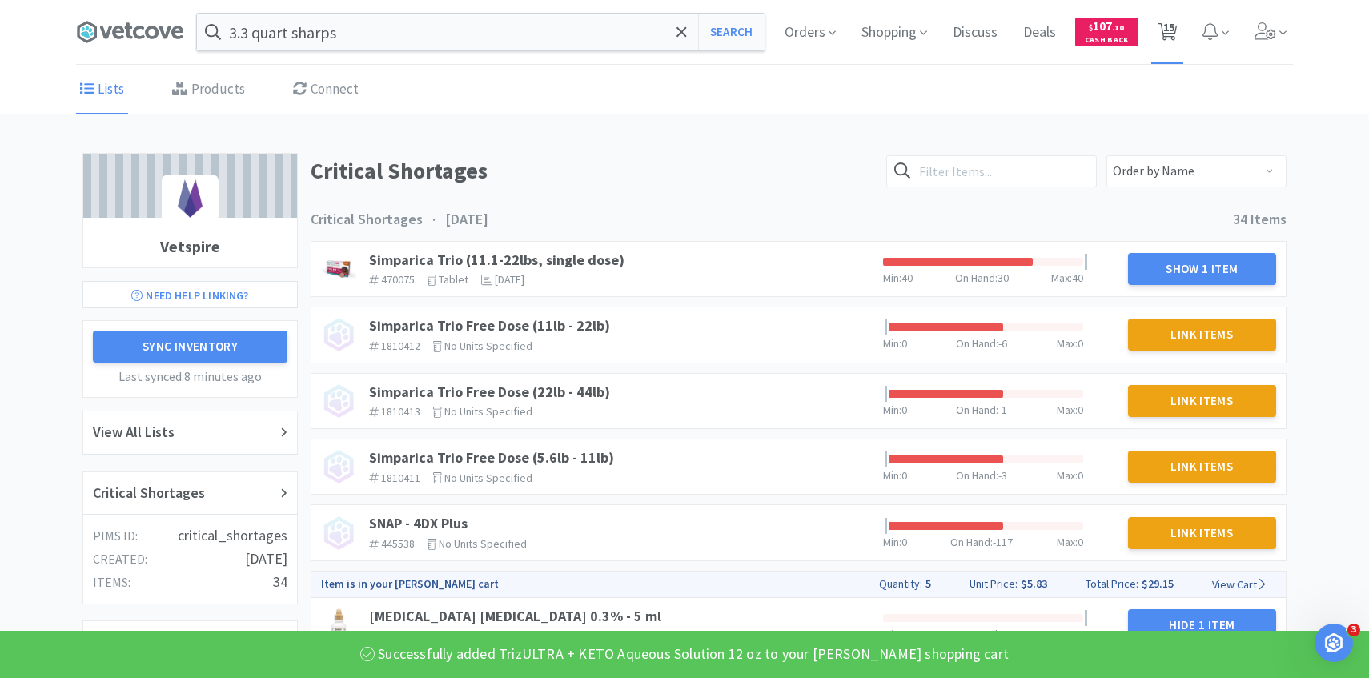
select select "5"
select select "6"
select select "5"
select select "1"
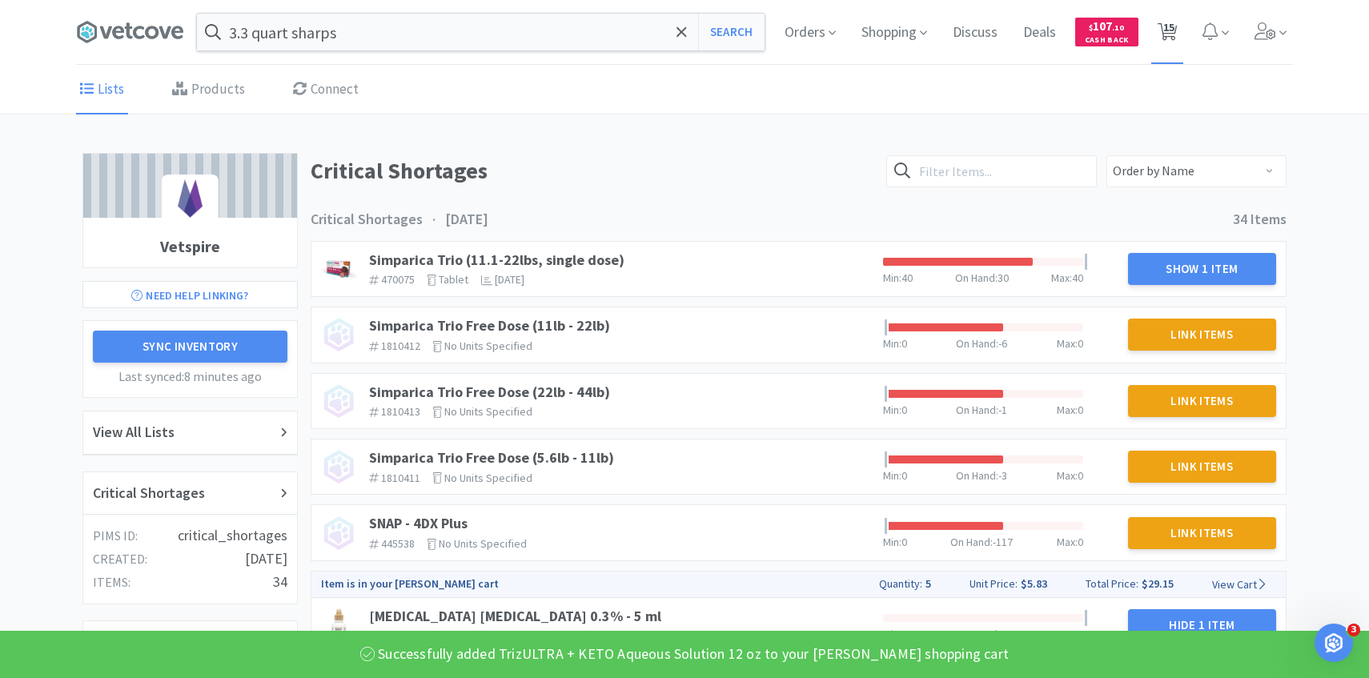
select select "1"
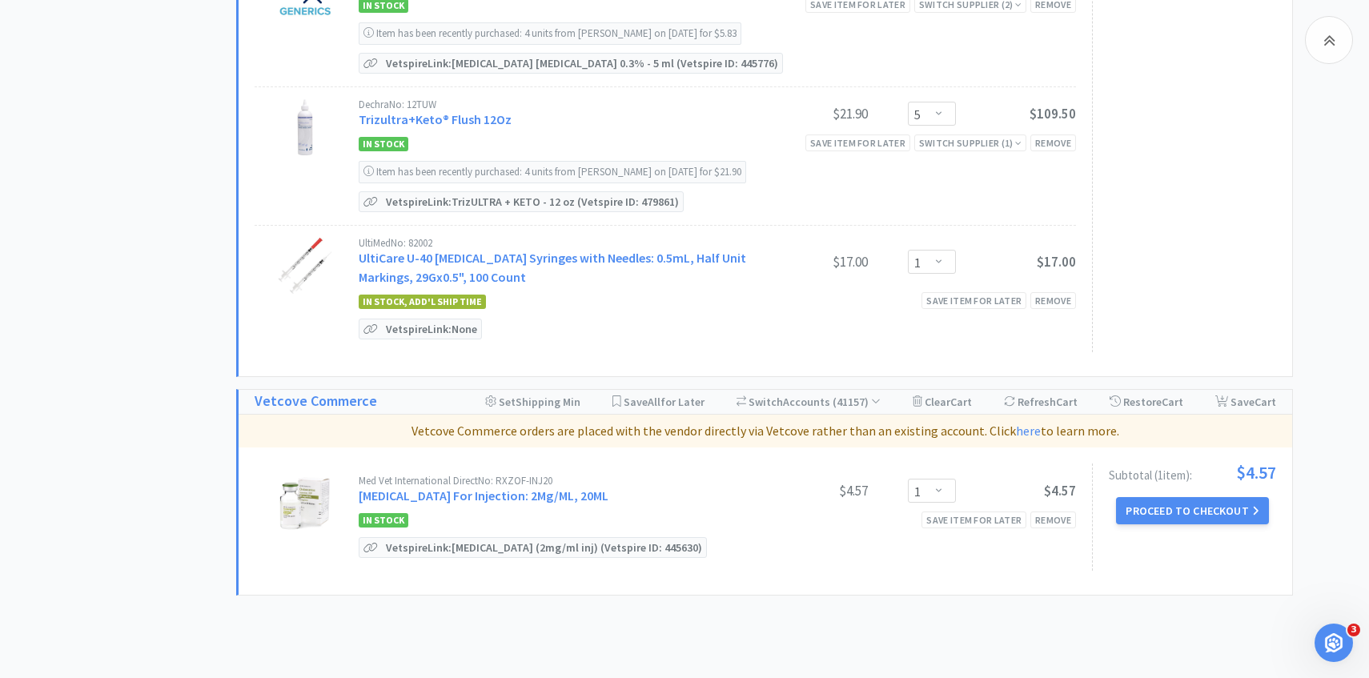
scroll to position [1865, 0]
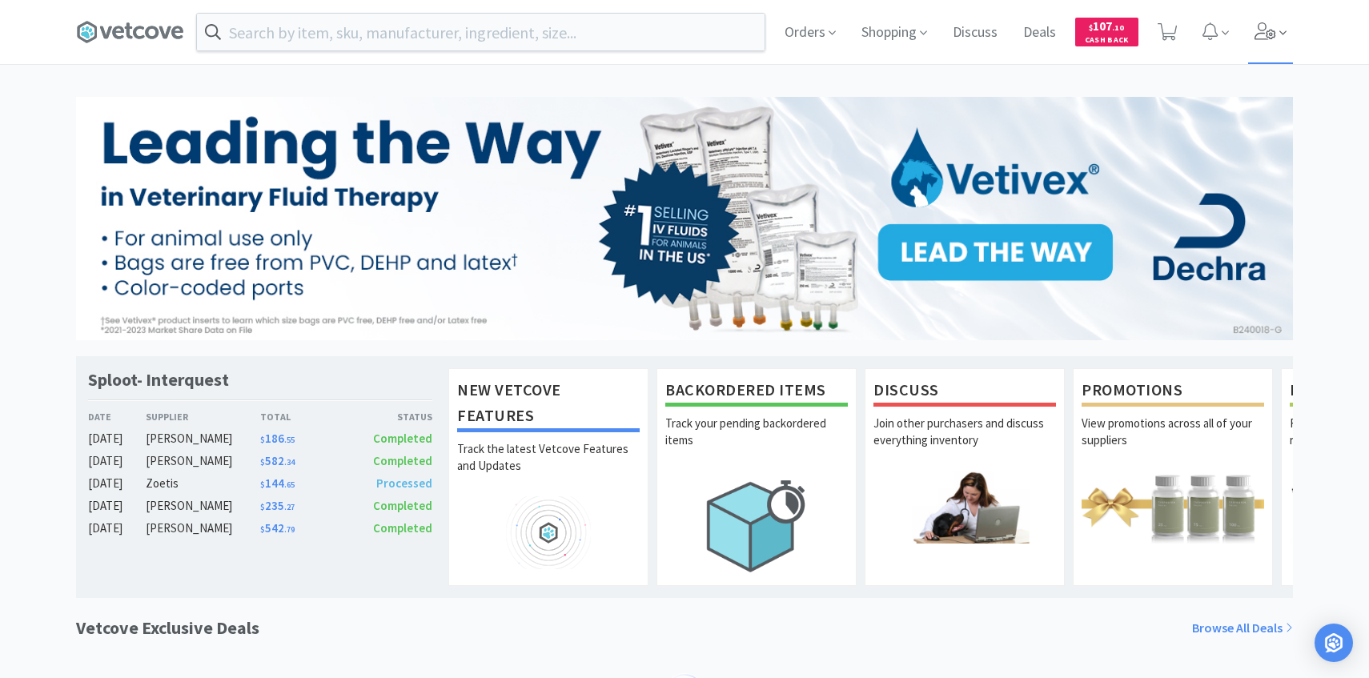
click at [1280, 42] on span at bounding box center [1282, 33] width 7 height 18
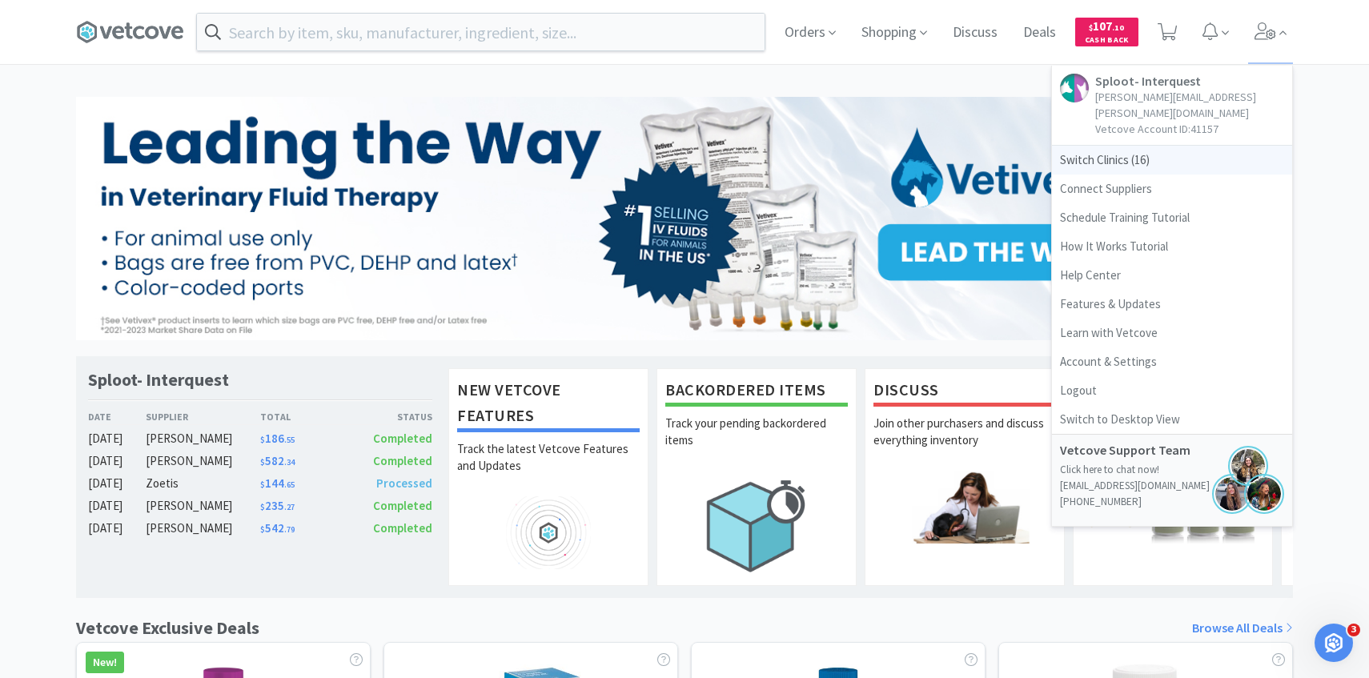
click at [1154, 148] on span "Switch Clinics ( 16 )" at bounding box center [1172, 160] width 240 height 29
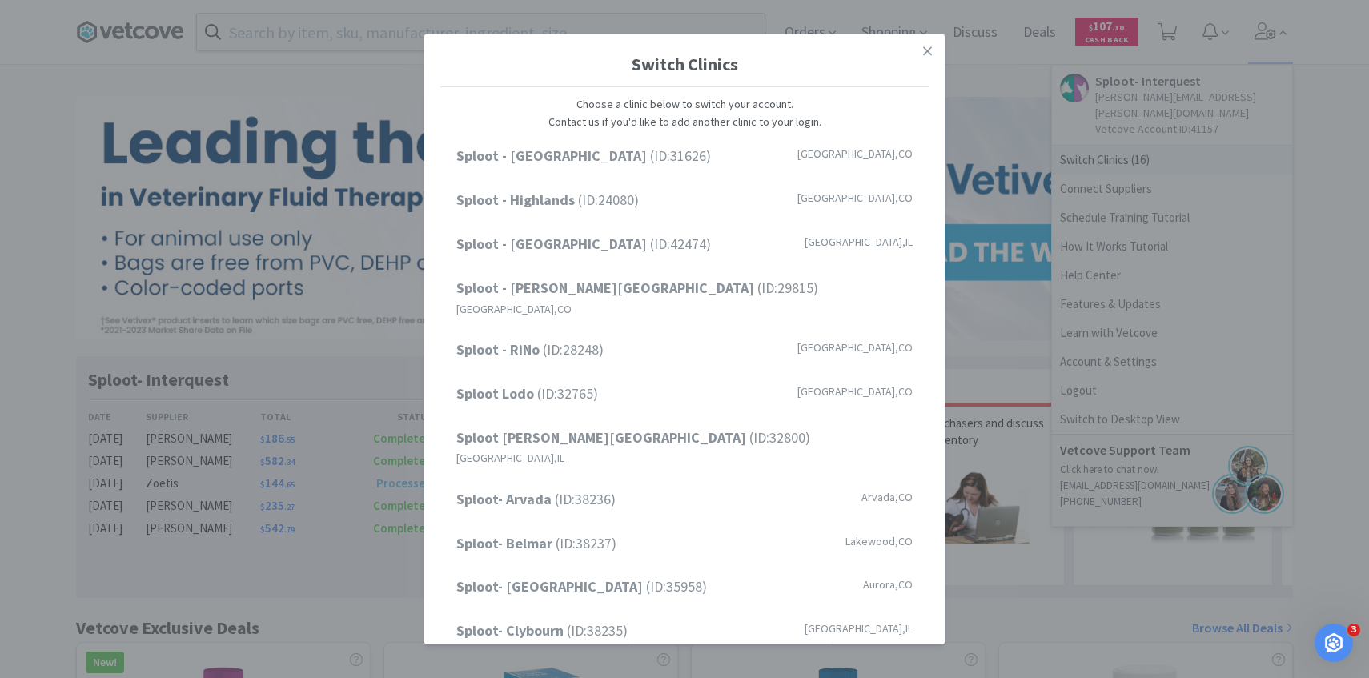
scroll to position [204, 0]
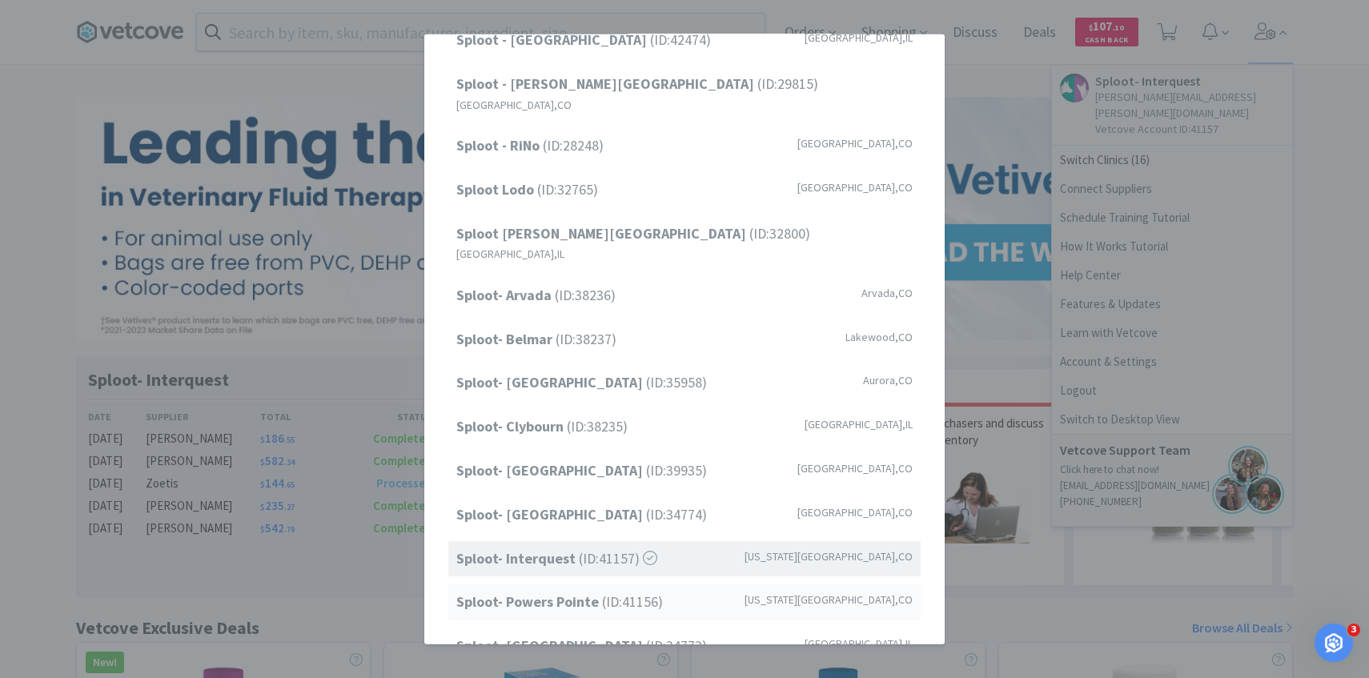
click at [579, 592] on strong "Sploot- Powers Pointe" at bounding box center [529, 601] width 146 height 18
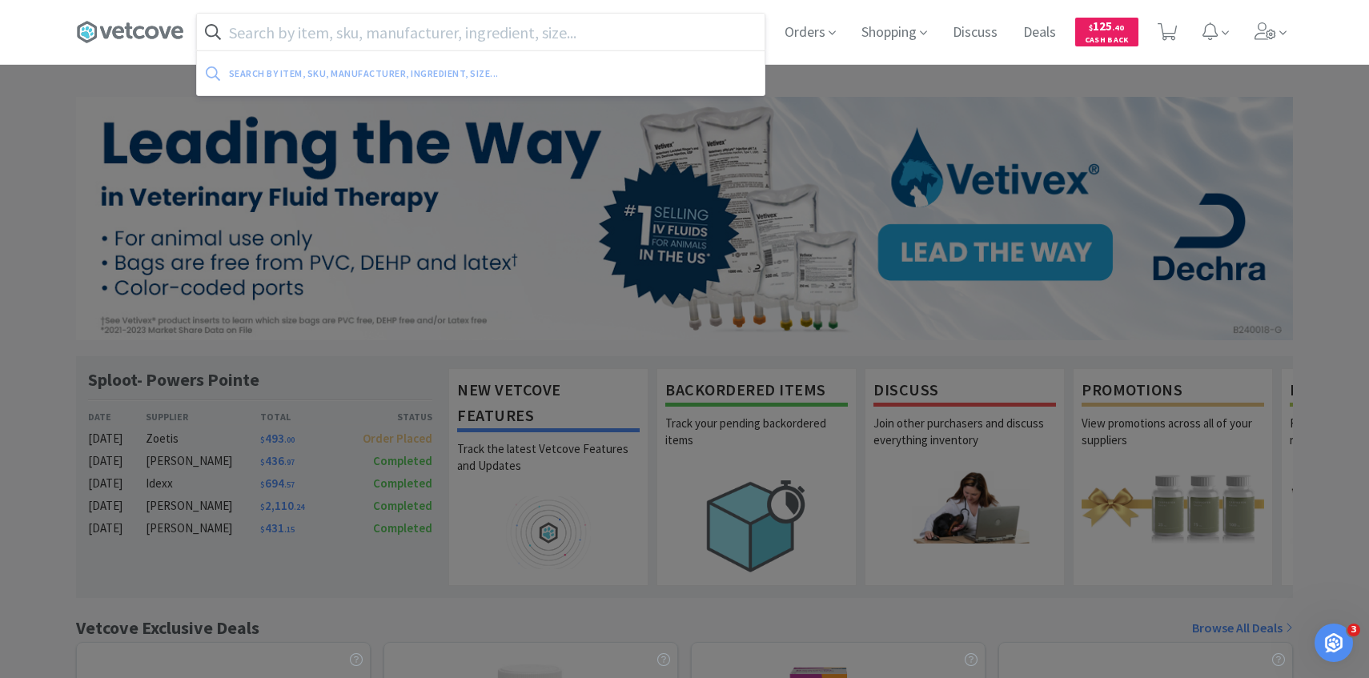
click at [368, 42] on input "text" at bounding box center [481, 32] width 568 height 37
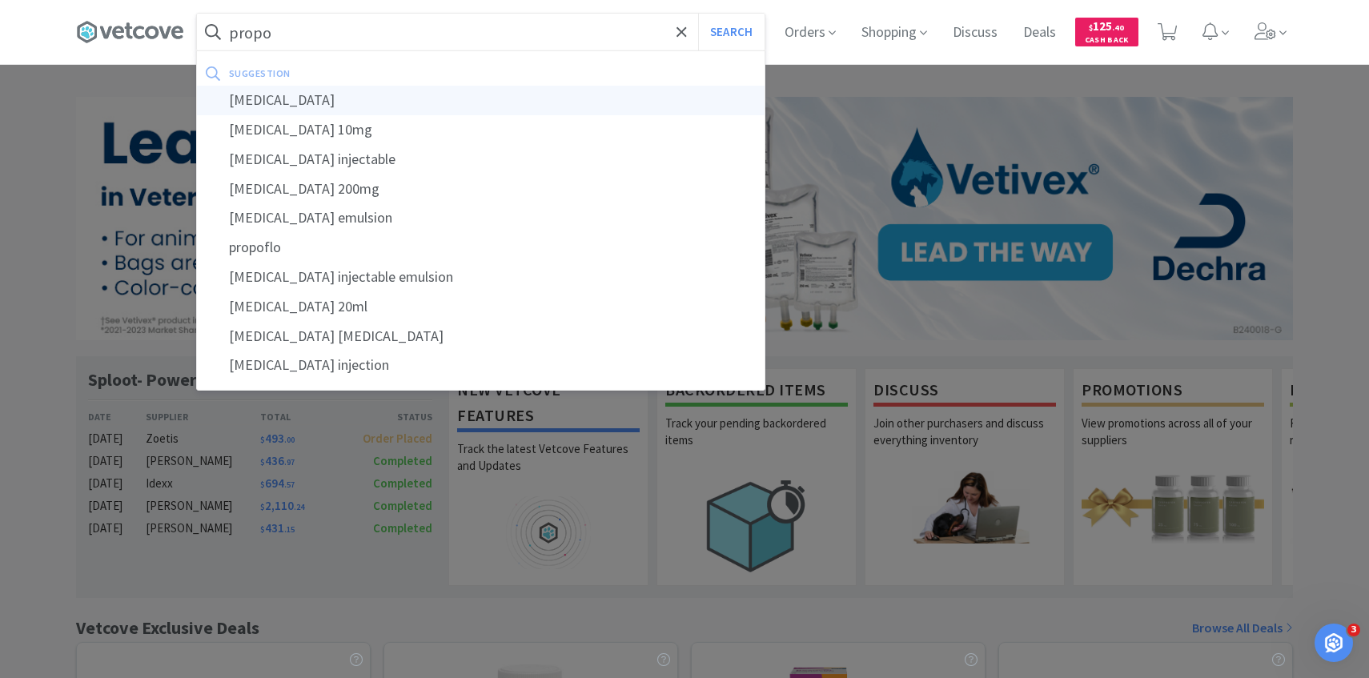
click at [393, 106] on div "[MEDICAL_DATA]" at bounding box center [481, 101] width 568 height 30
type input "[MEDICAL_DATA]"
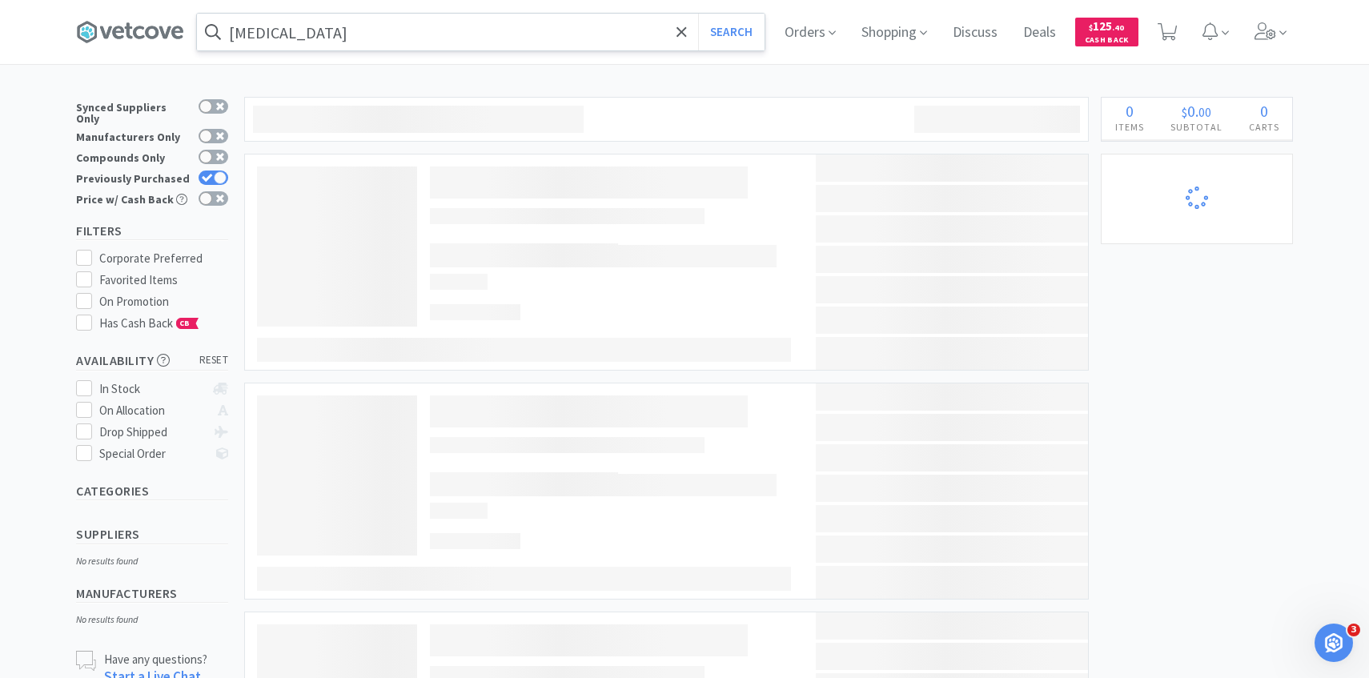
select select "1"
select select "2"
select select "1"
select select "3"
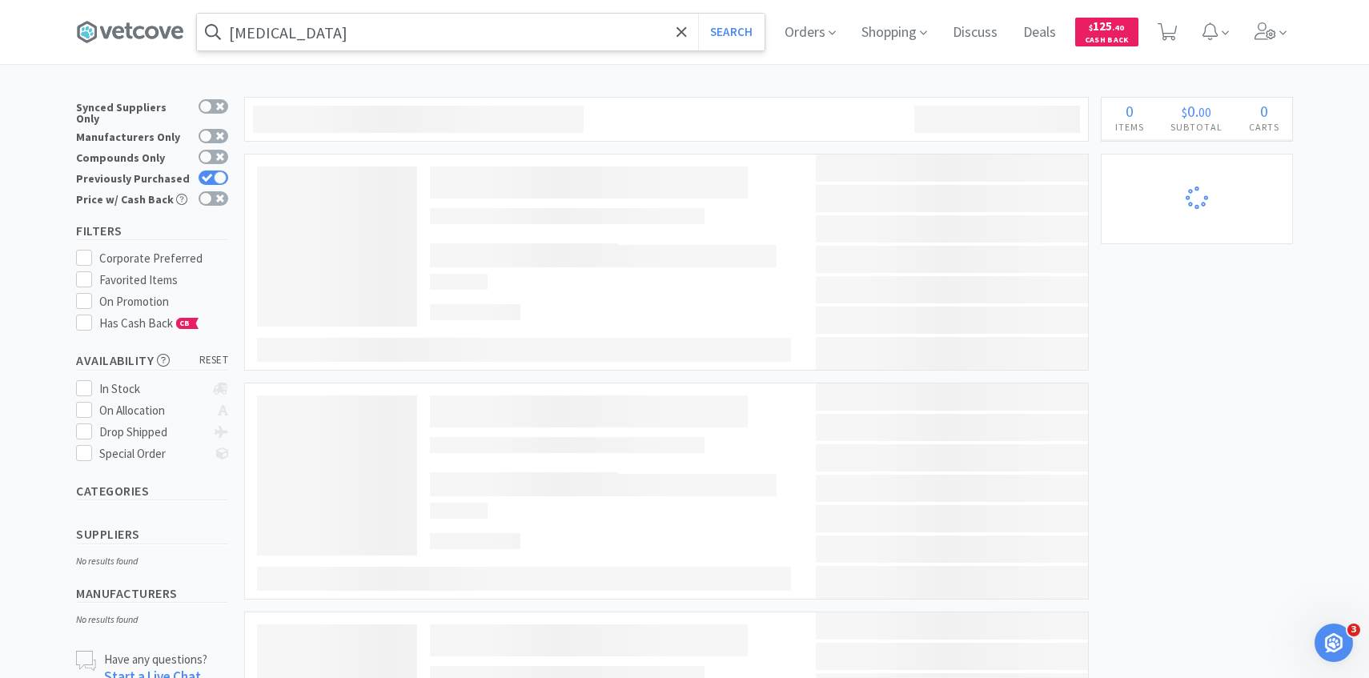
select select "1"
select select "3"
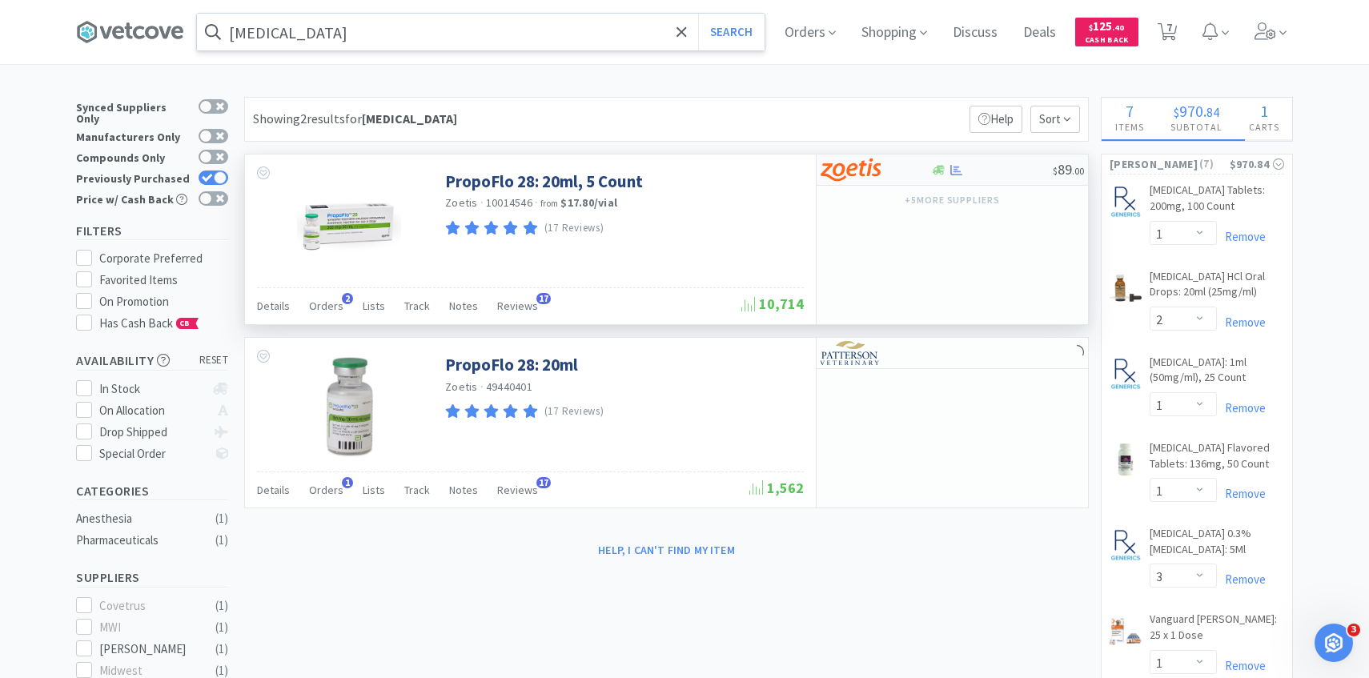
click at [856, 174] on img at bounding box center [850, 170] width 60 height 24
select select "5"
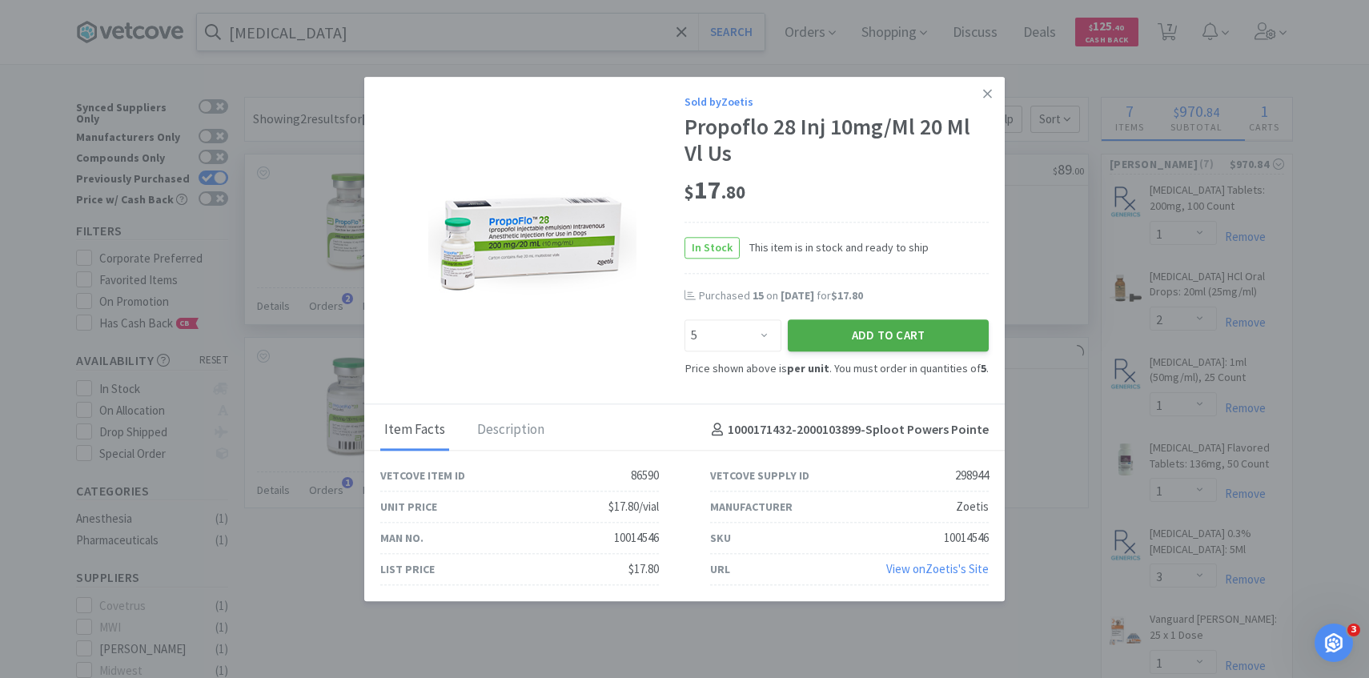
click at [848, 333] on button "Add to Cart" at bounding box center [888, 336] width 201 height 32
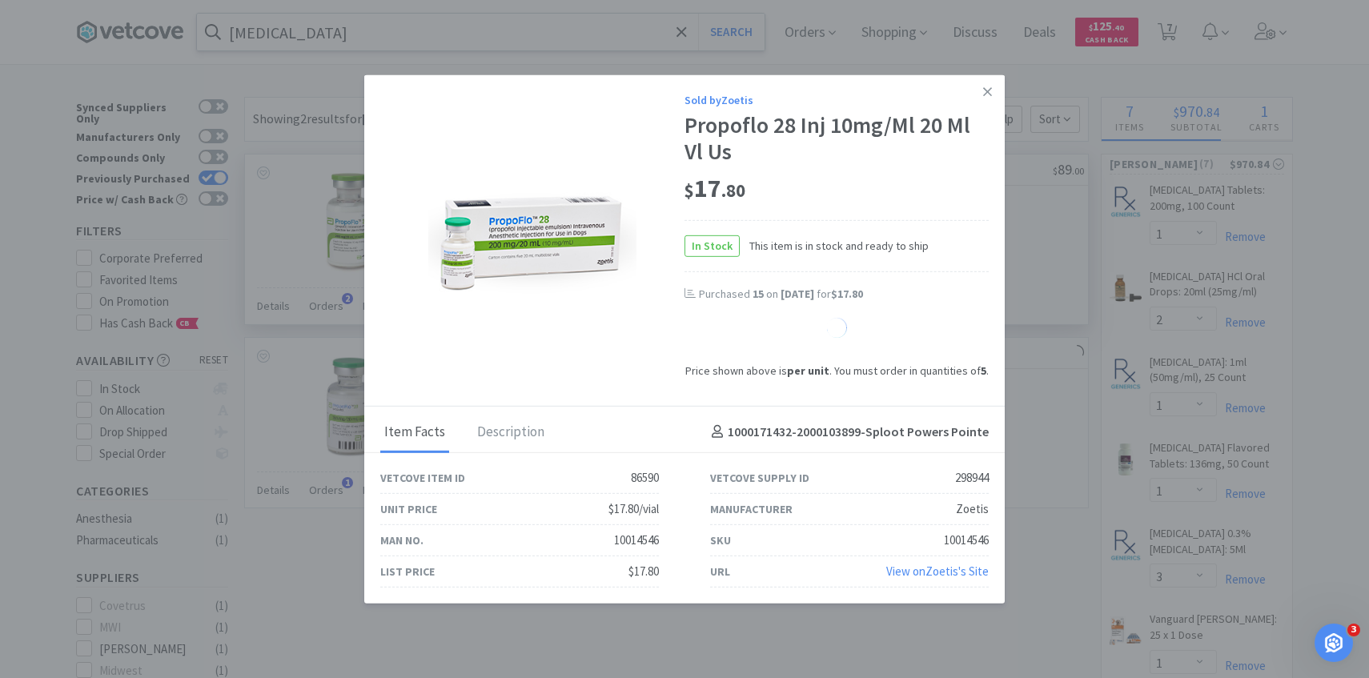
select select "5"
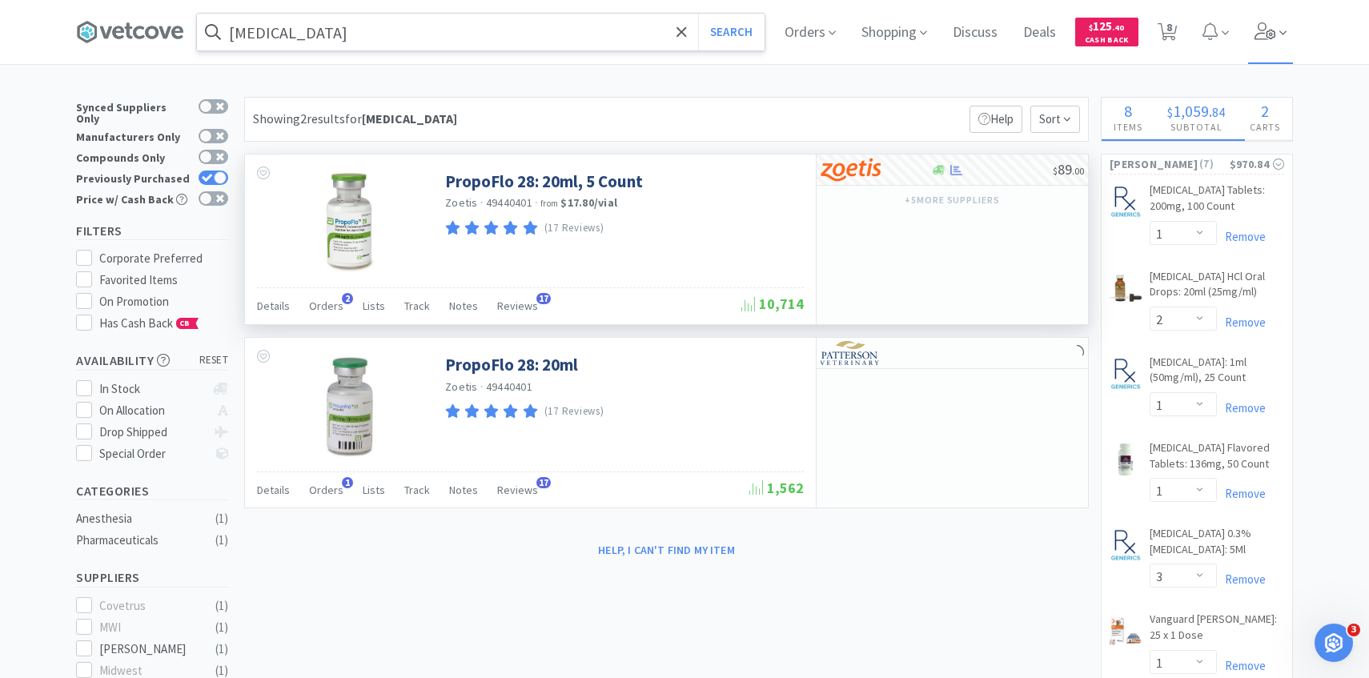
click at [1249, 32] on span at bounding box center [1271, 32] width 46 height 64
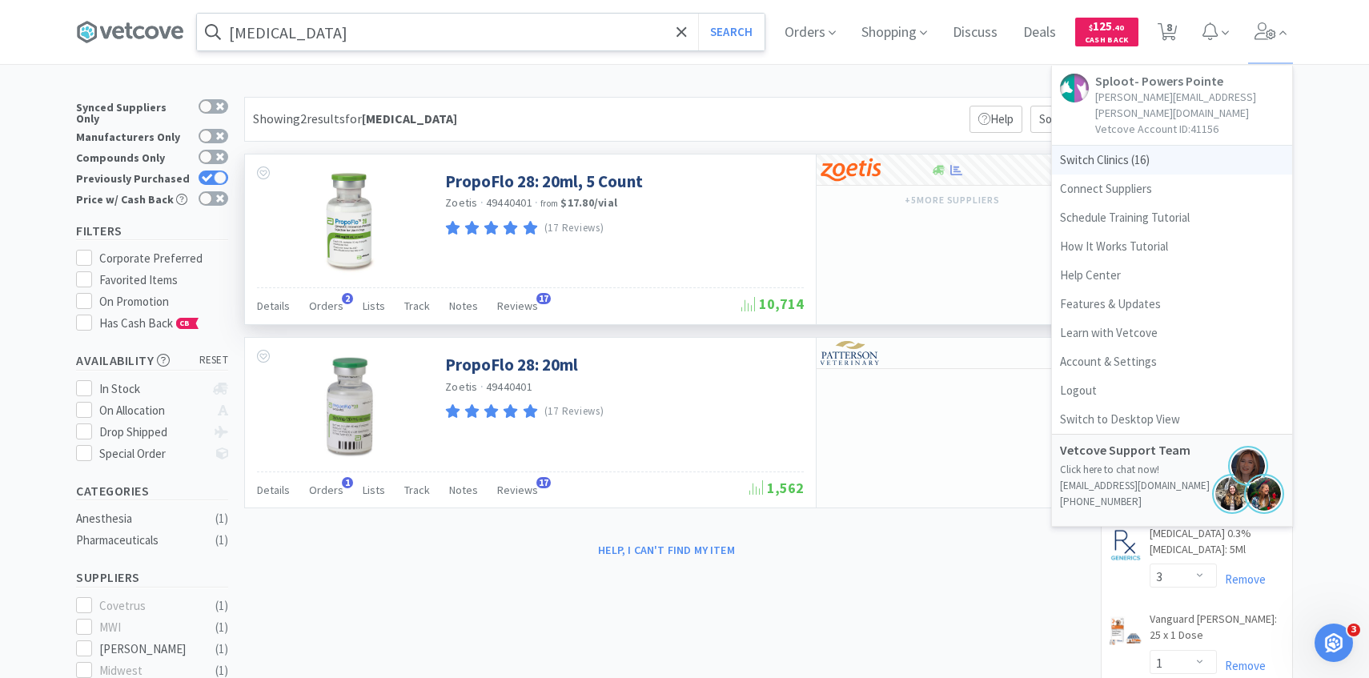
click at [1168, 151] on span "Switch Clinics ( 16 )" at bounding box center [1172, 160] width 240 height 29
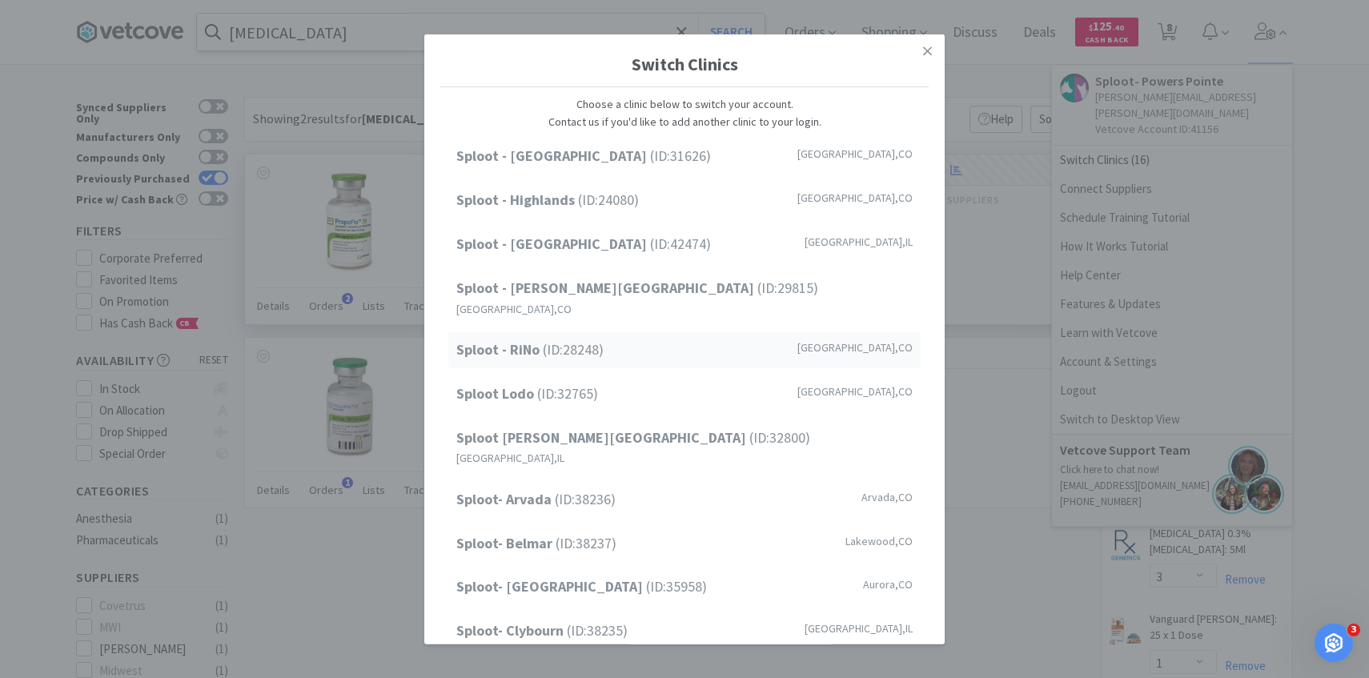
scroll to position [204, 0]
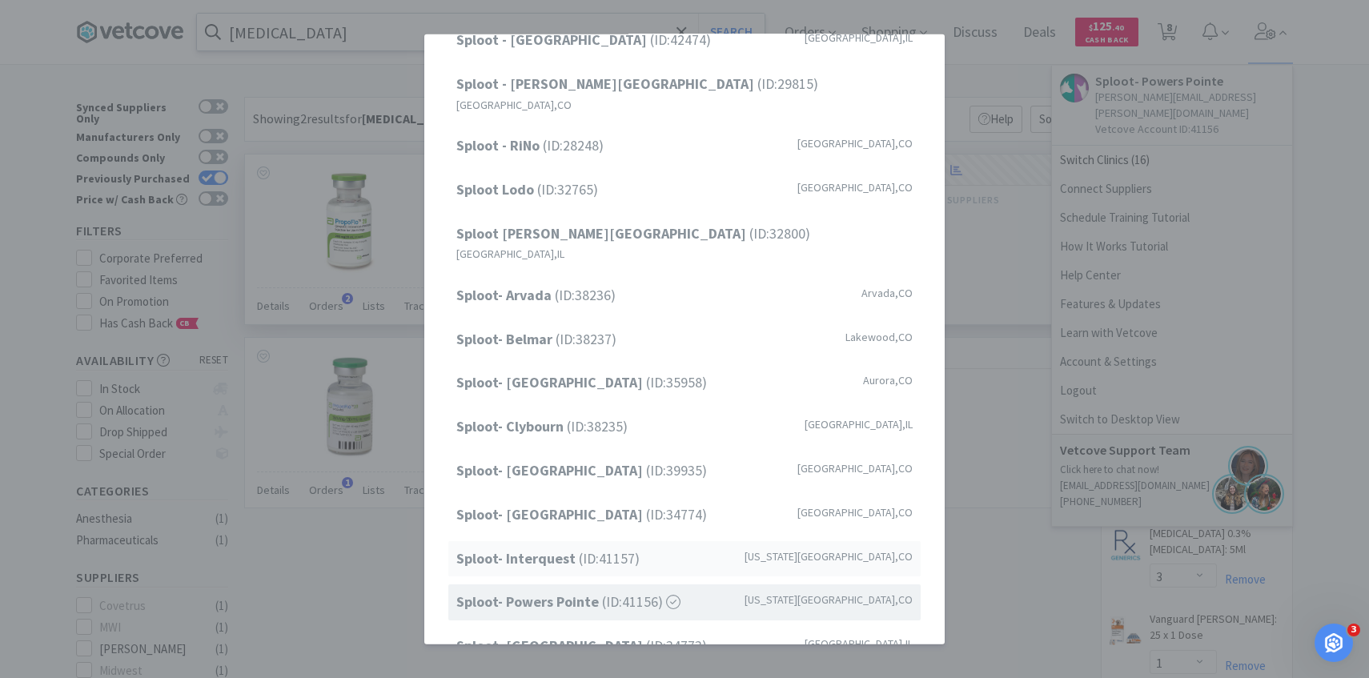
click at [604, 547] on span "Sploot- Interquest (ID: 41157 )" at bounding box center [547, 558] width 183 height 23
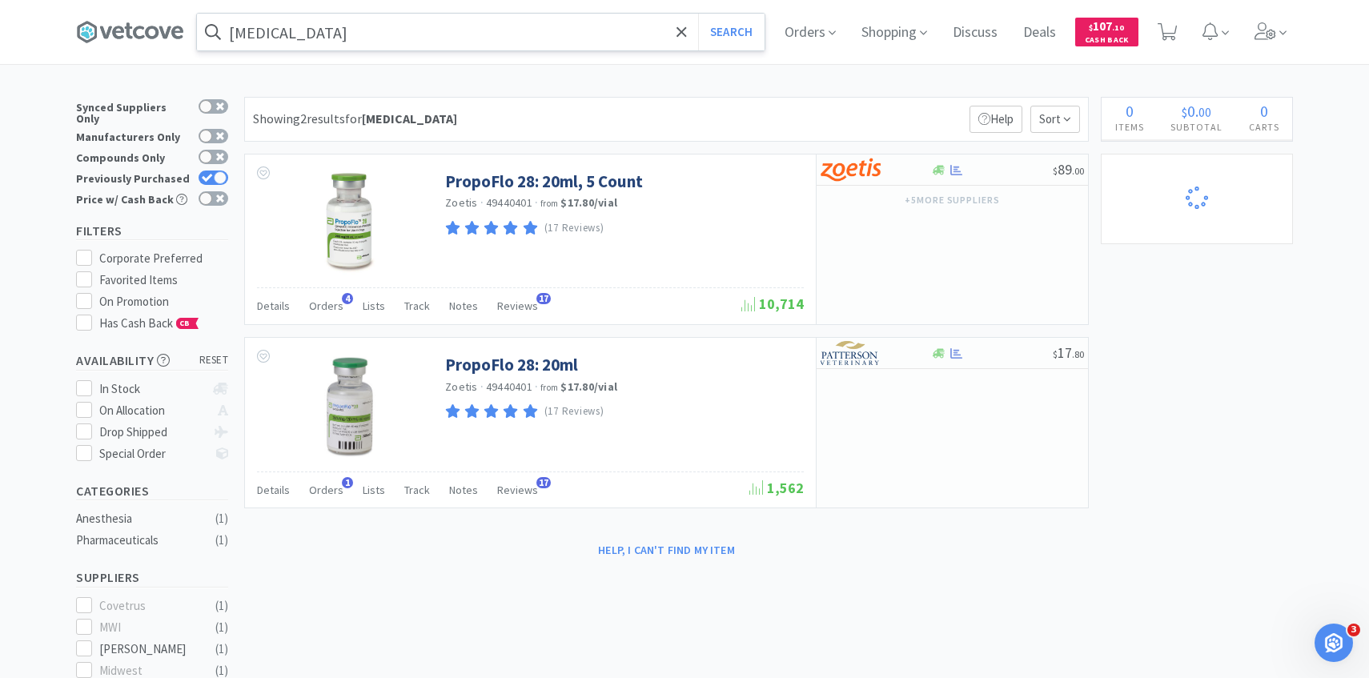
select select "4"
select select "1"
select select "2"
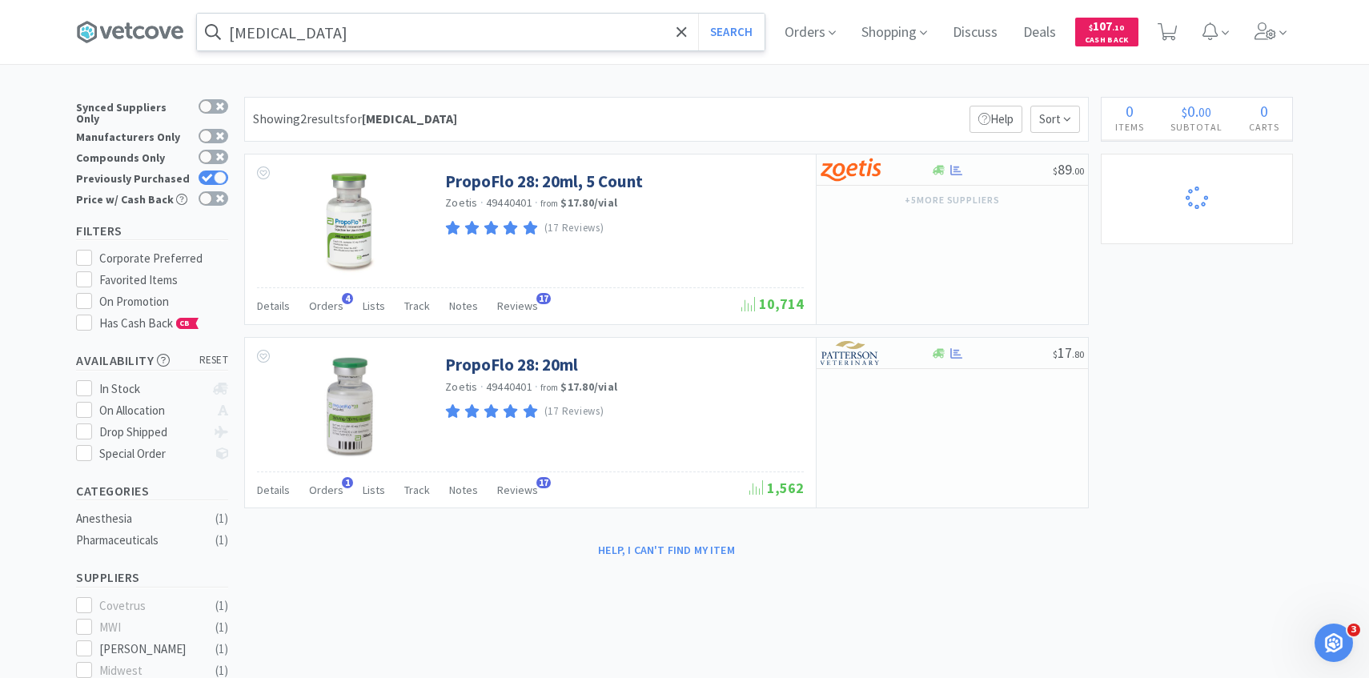
select select "5"
select select "6"
select select "5"
select select "1"
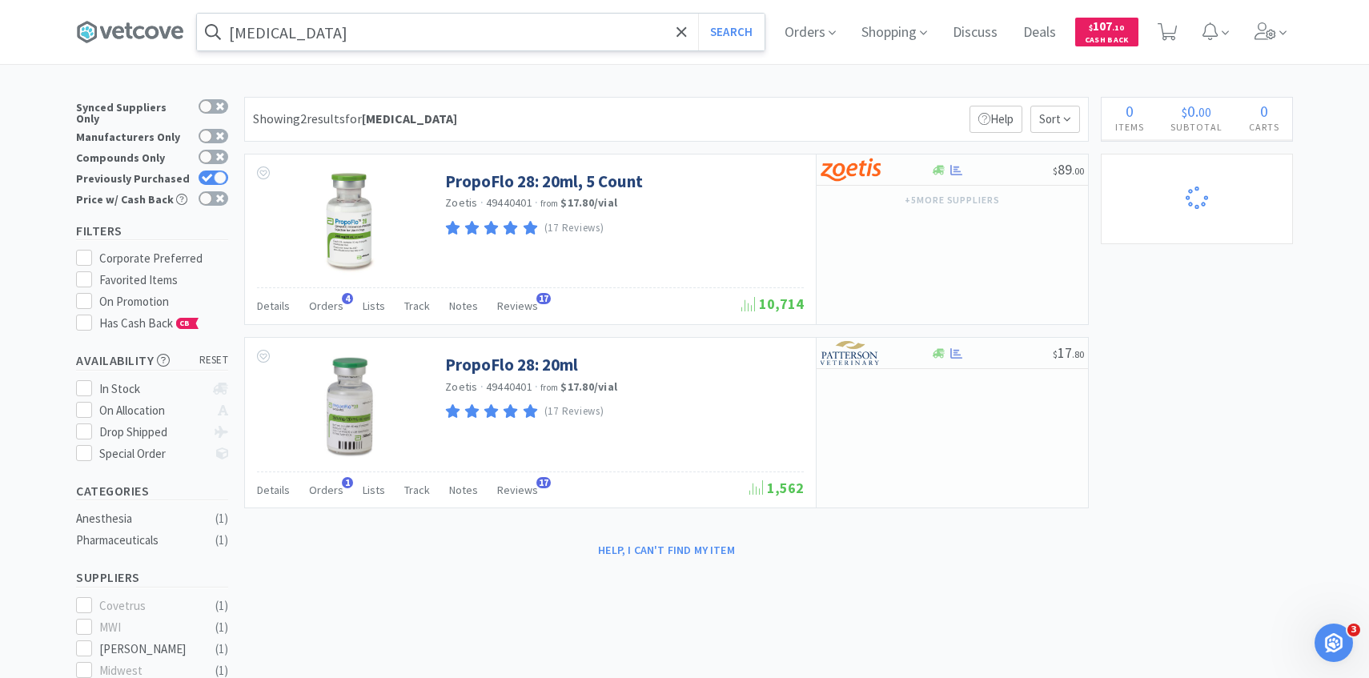
select select "10"
select select "5"
select select "10"
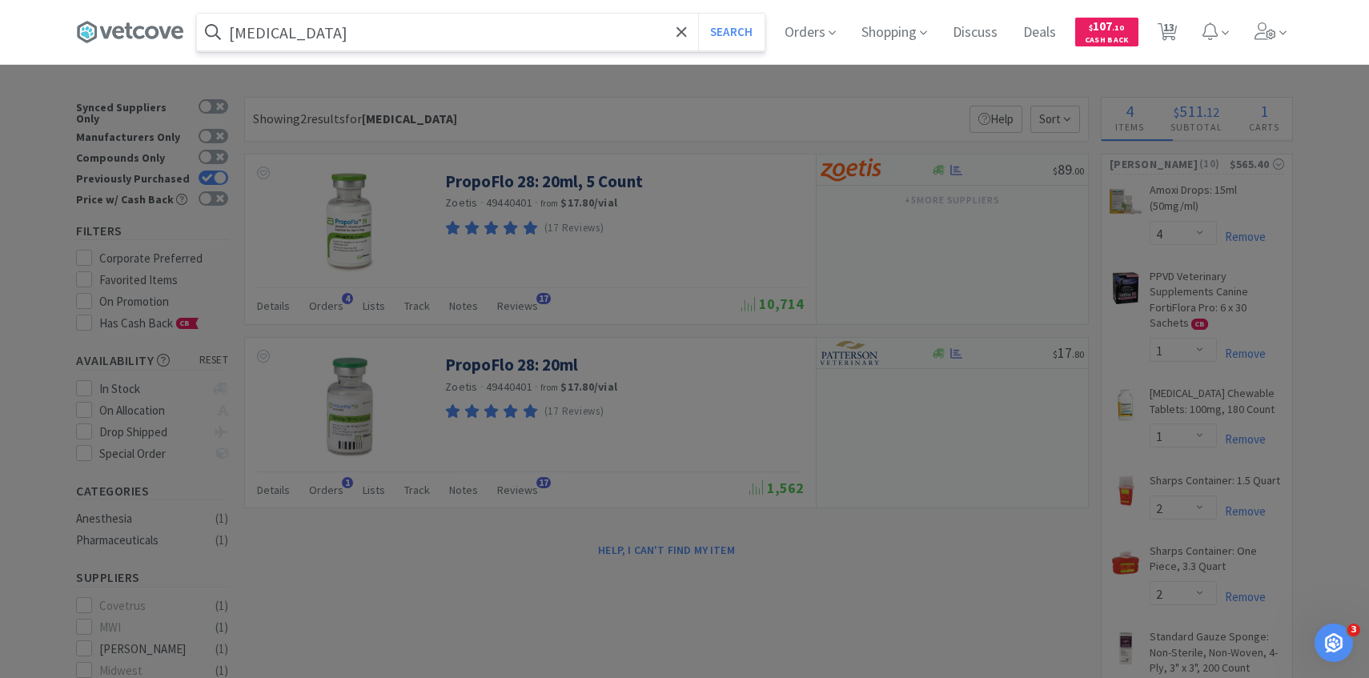
click at [389, 33] on input "[MEDICAL_DATA]" at bounding box center [481, 32] width 568 height 37
type input "dex"
select select "1"
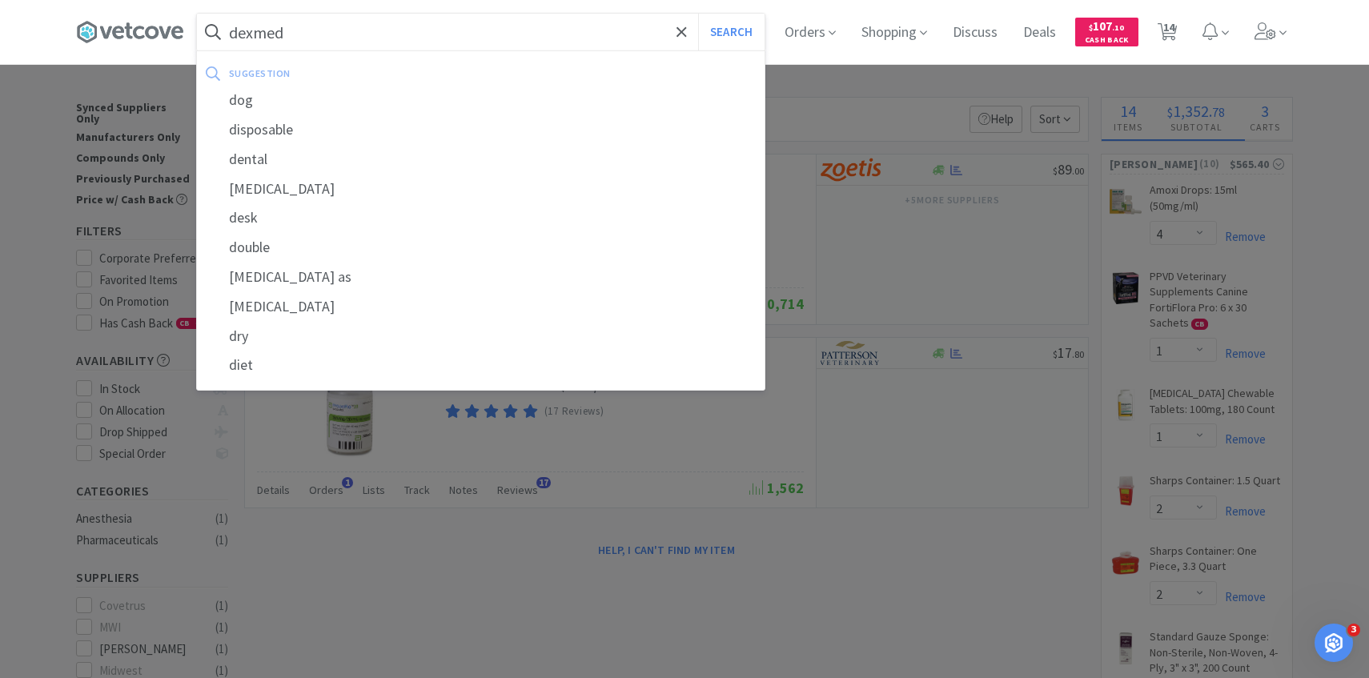
type input "dexmed"
click at [698, 14] on button "Search" at bounding box center [731, 32] width 66 height 37
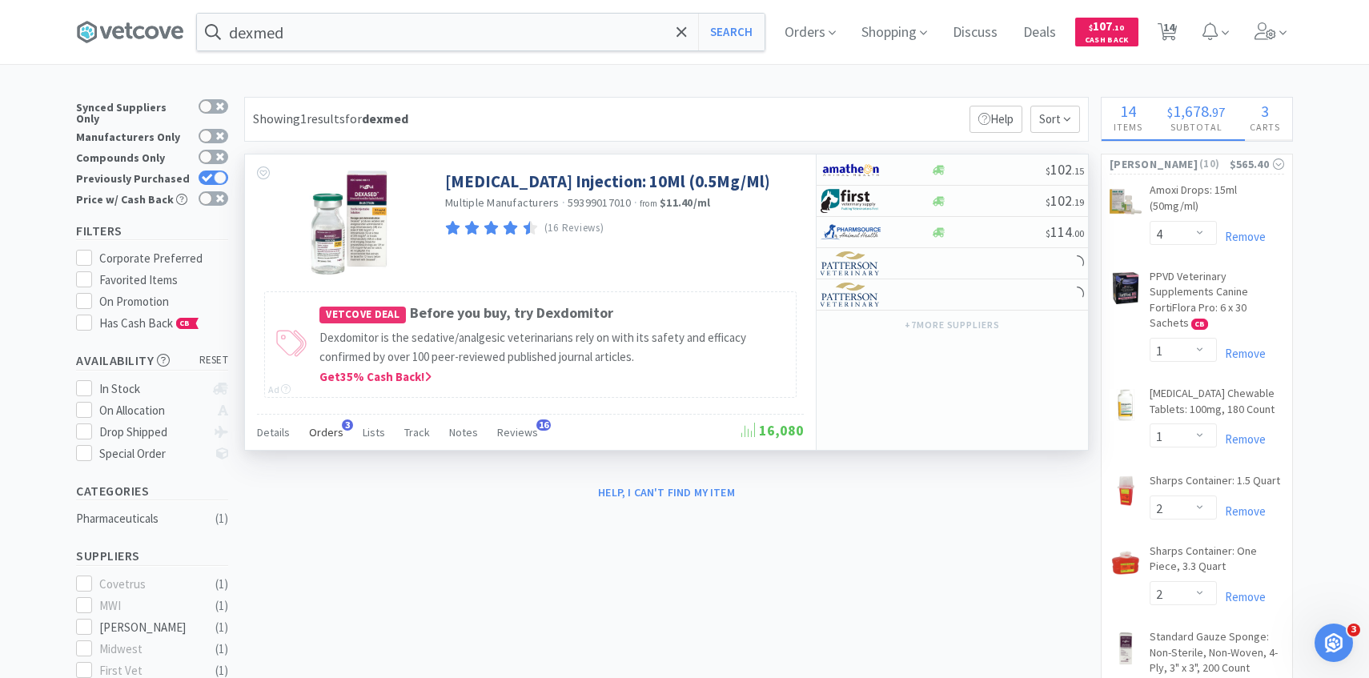
click at [338, 443] on div "Orders 3" at bounding box center [326, 434] width 34 height 30
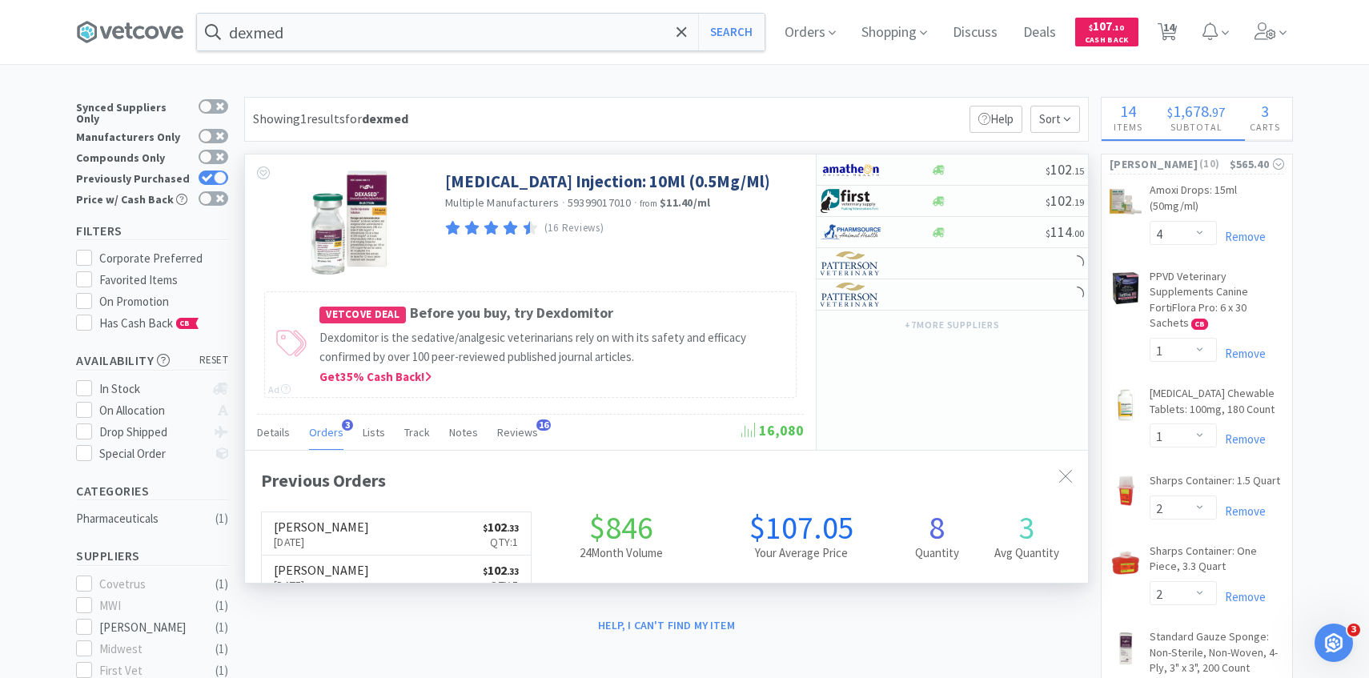
scroll to position [415, 843]
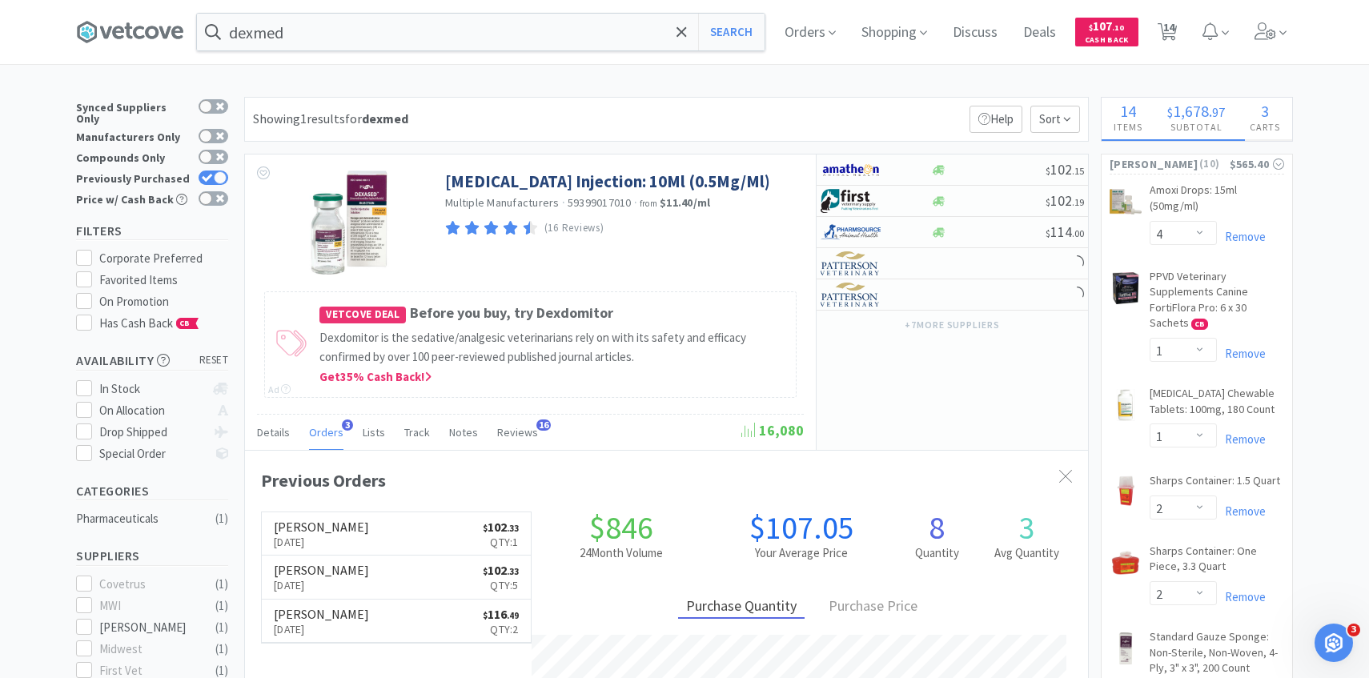
select select "1"
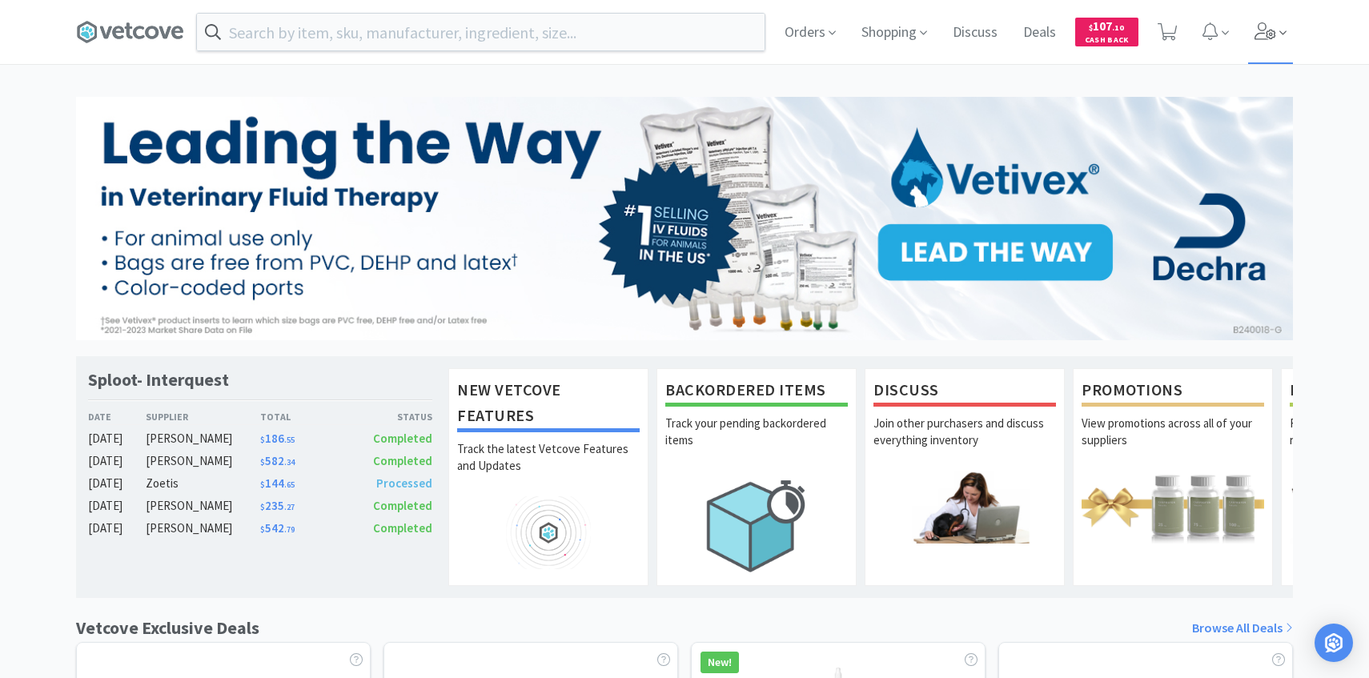
click at [1290, 45] on span at bounding box center [1271, 32] width 46 height 64
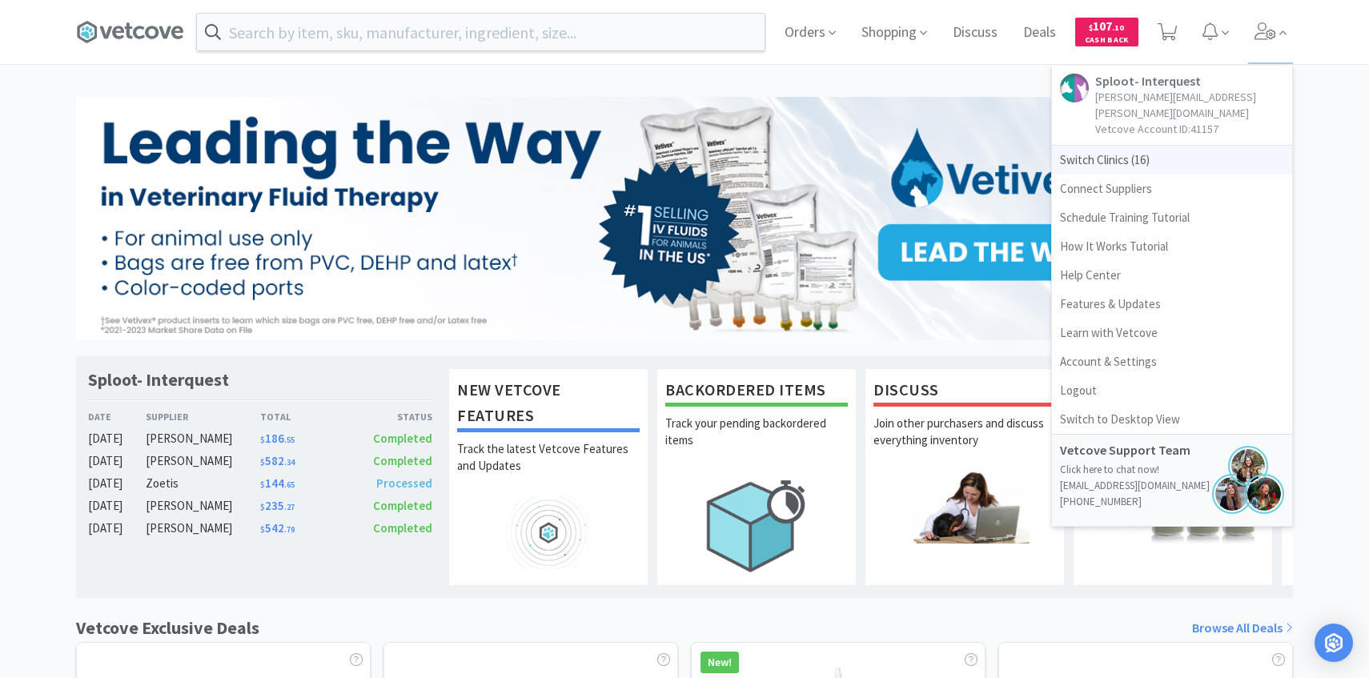
click at [1095, 147] on span "Switch Clinics ( 16 )" at bounding box center [1172, 160] width 240 height 29
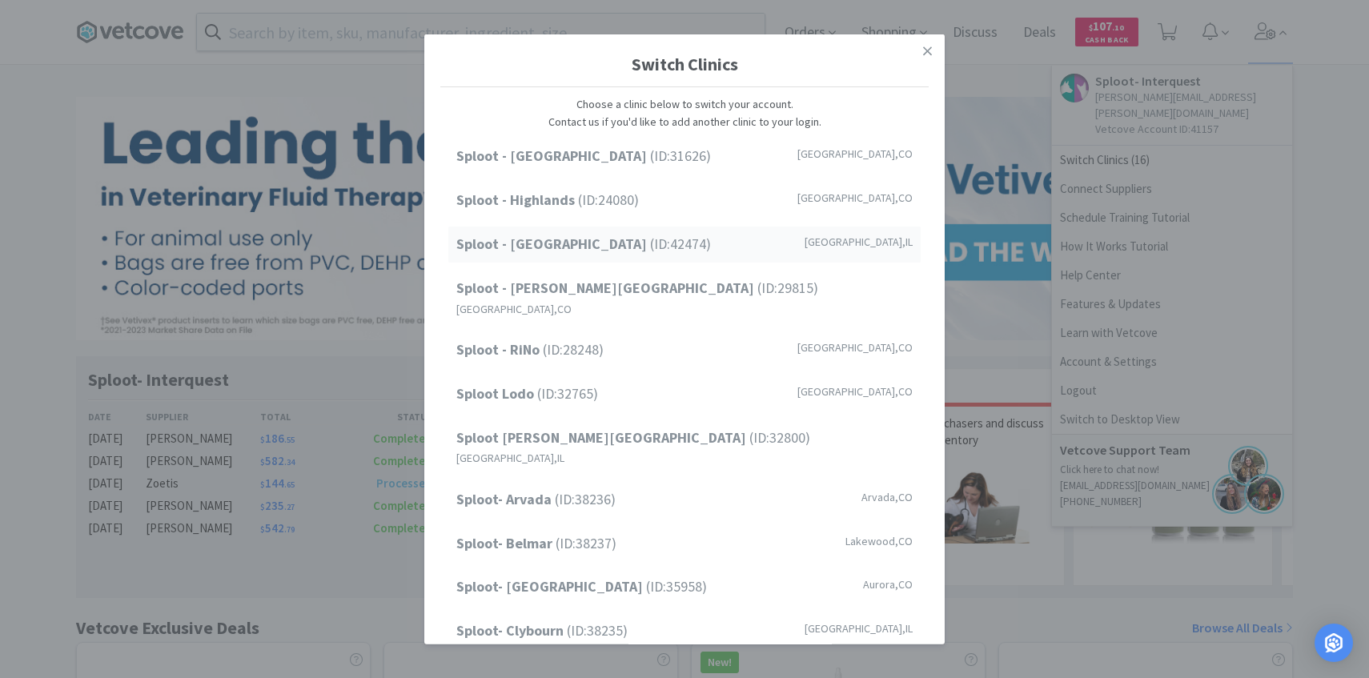
scroll to position [204, 0]
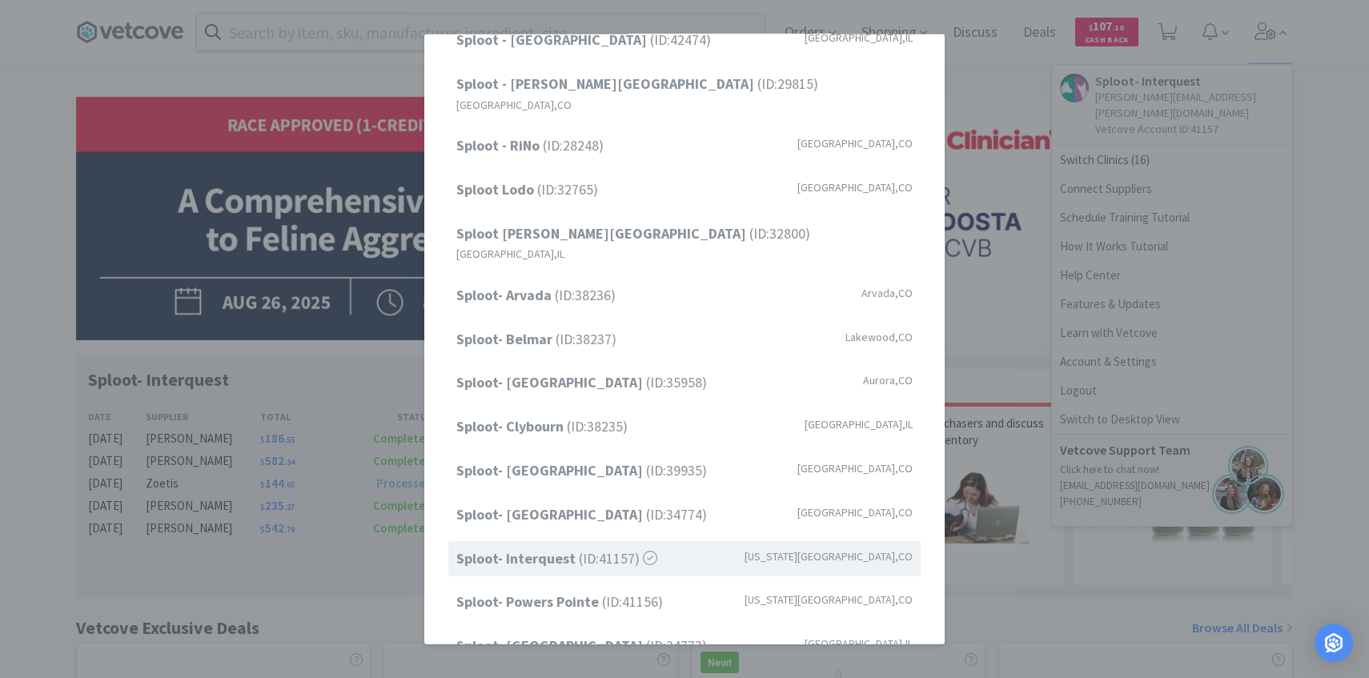
click at [1169, 400] on div "Switch Clinics Choose a clinic below to switch your account. Contact us if you'…" at bounding box center [684, 339] width 1369 height 678
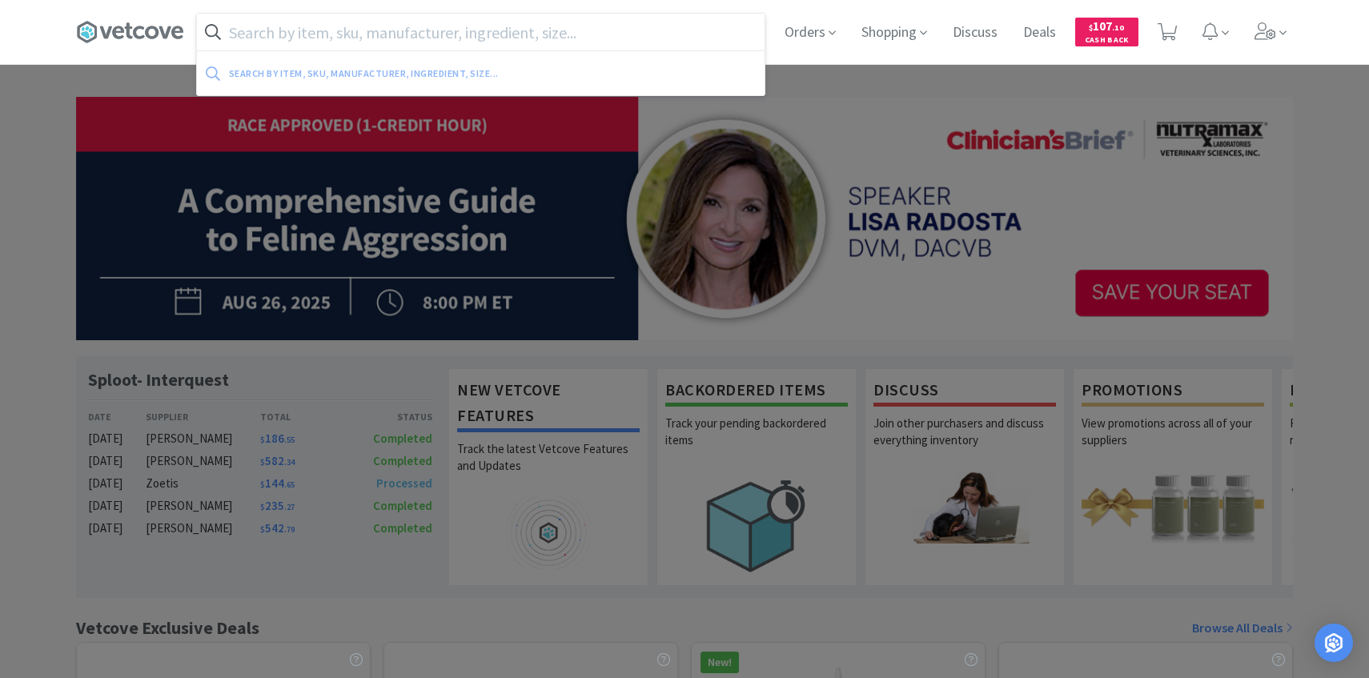
click at [579, 37] on input "text" at bounding box center [481, 32] width 568 height 37
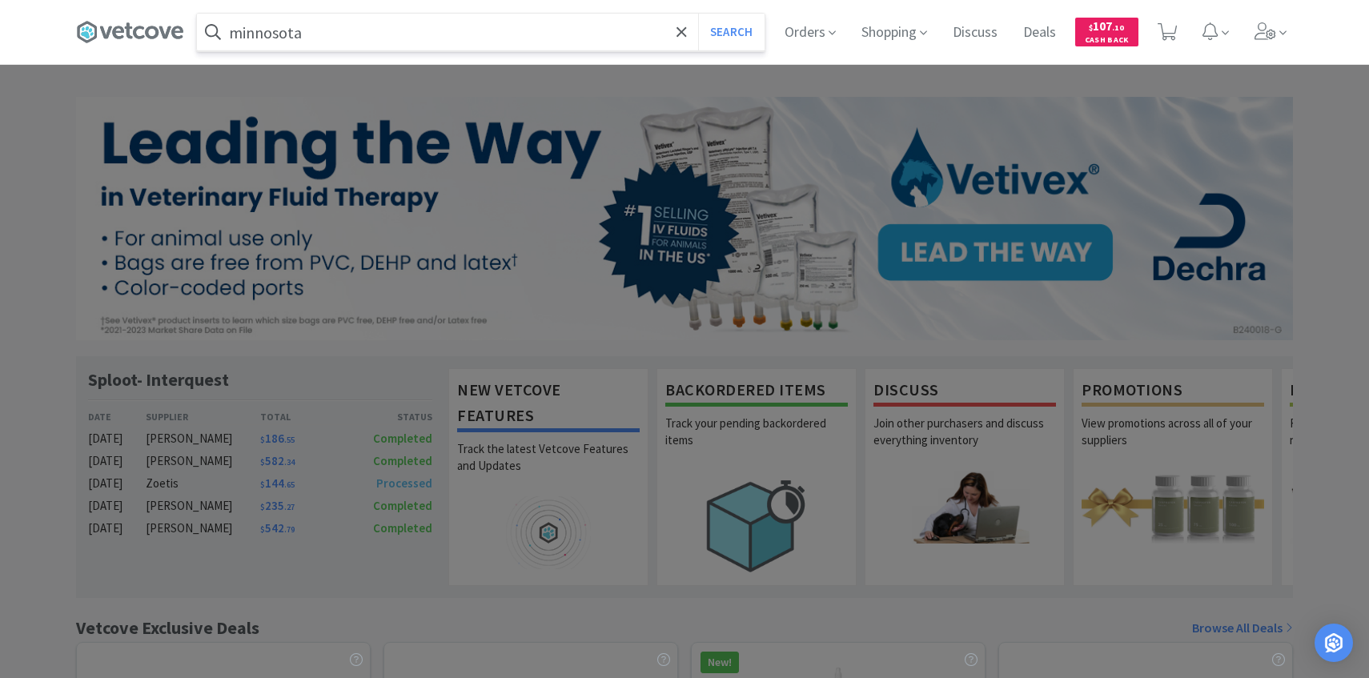
click at [277, 35] on input "minnosota" at bounding box center [481, 32] width 568 height 37
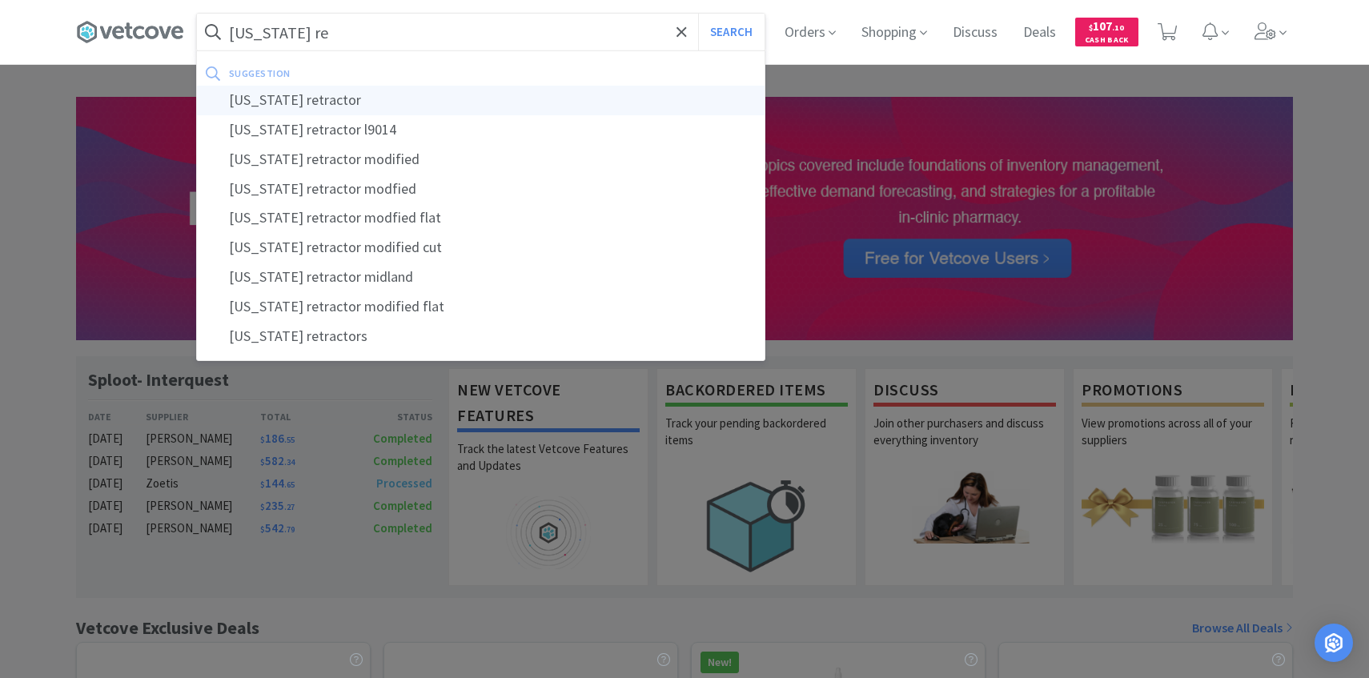
click at [346, 89] on div "[US_STATE] retractor" at bounding box center [481, 101] width 568 height 30
type input "[US_STATE] retractor"
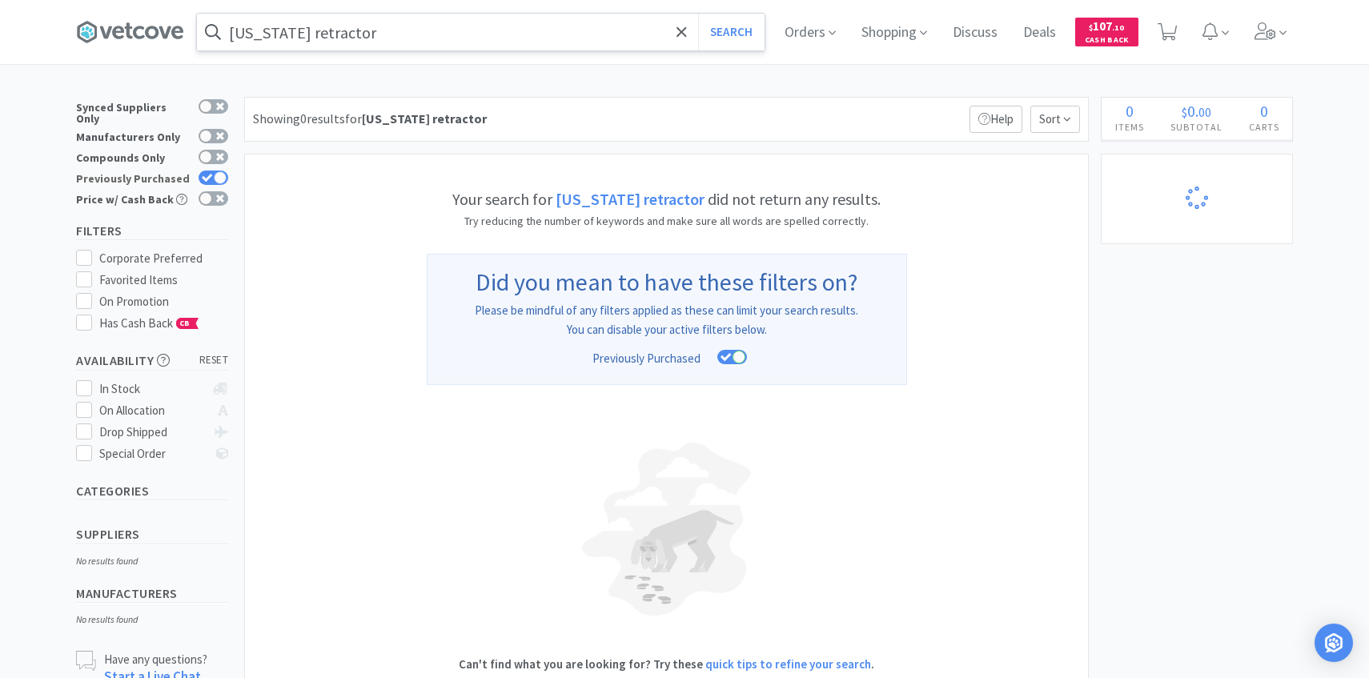
click at [215, 171] on div at bounding box center [220, 177] width 13 height 13
checkbox input "false"
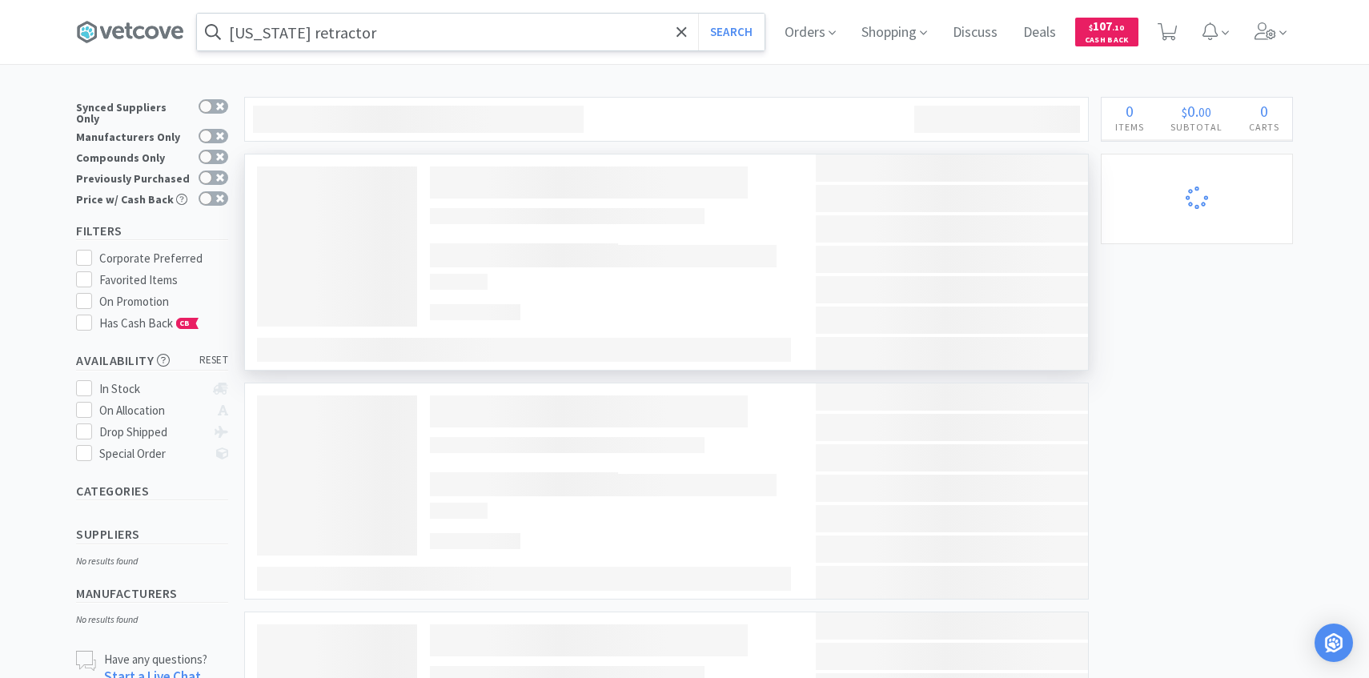
select select "1"
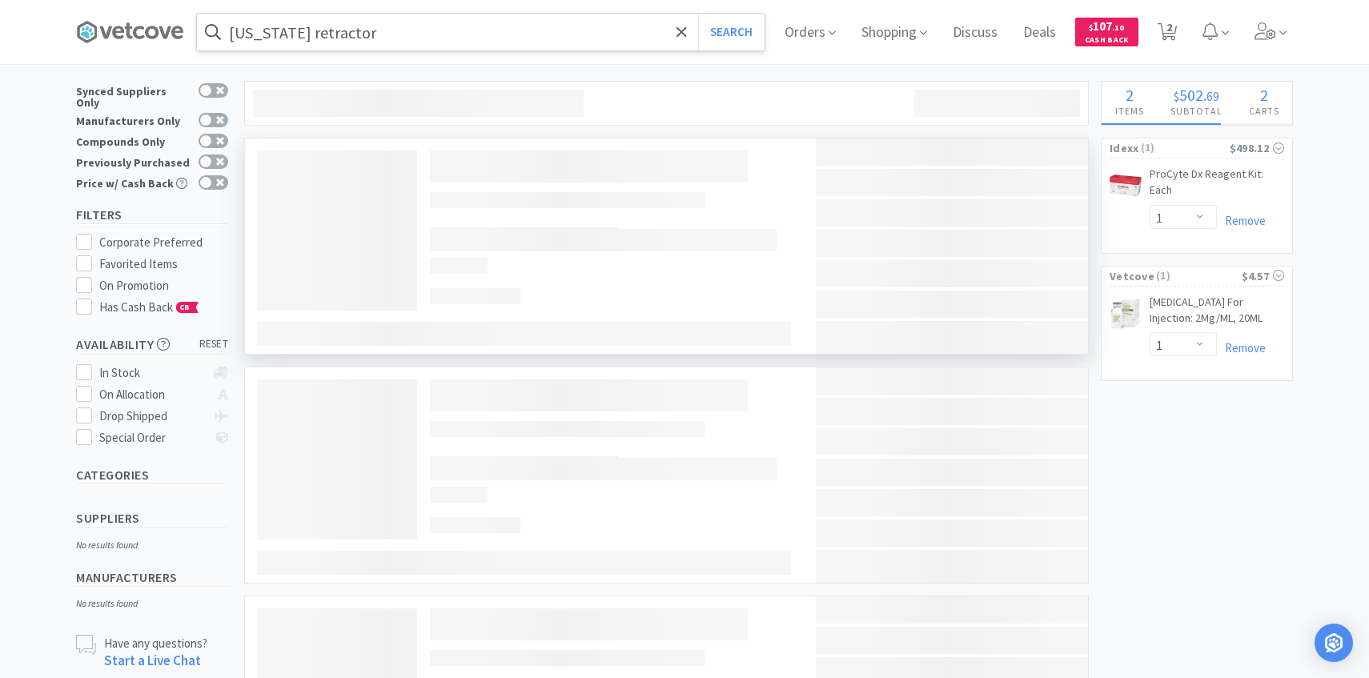
select select "10"
select select "5"
select select "10"
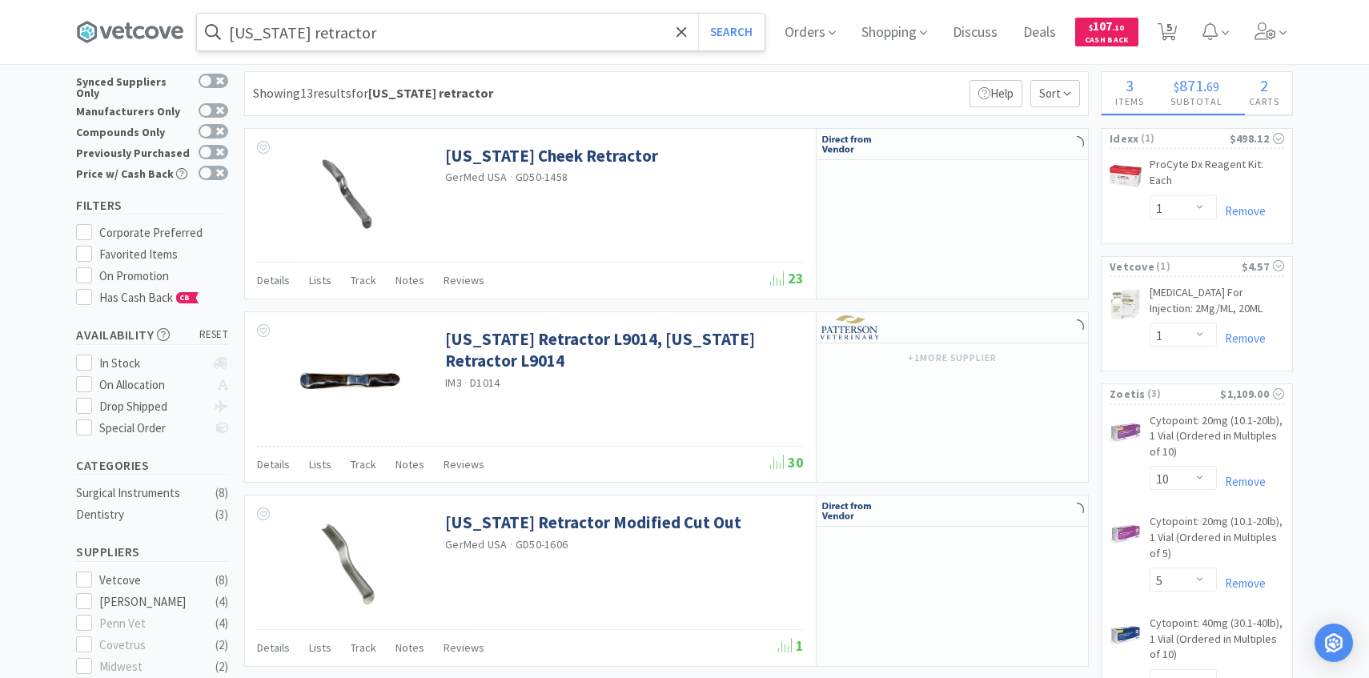
select select "4"
select select "1"
select select "2"
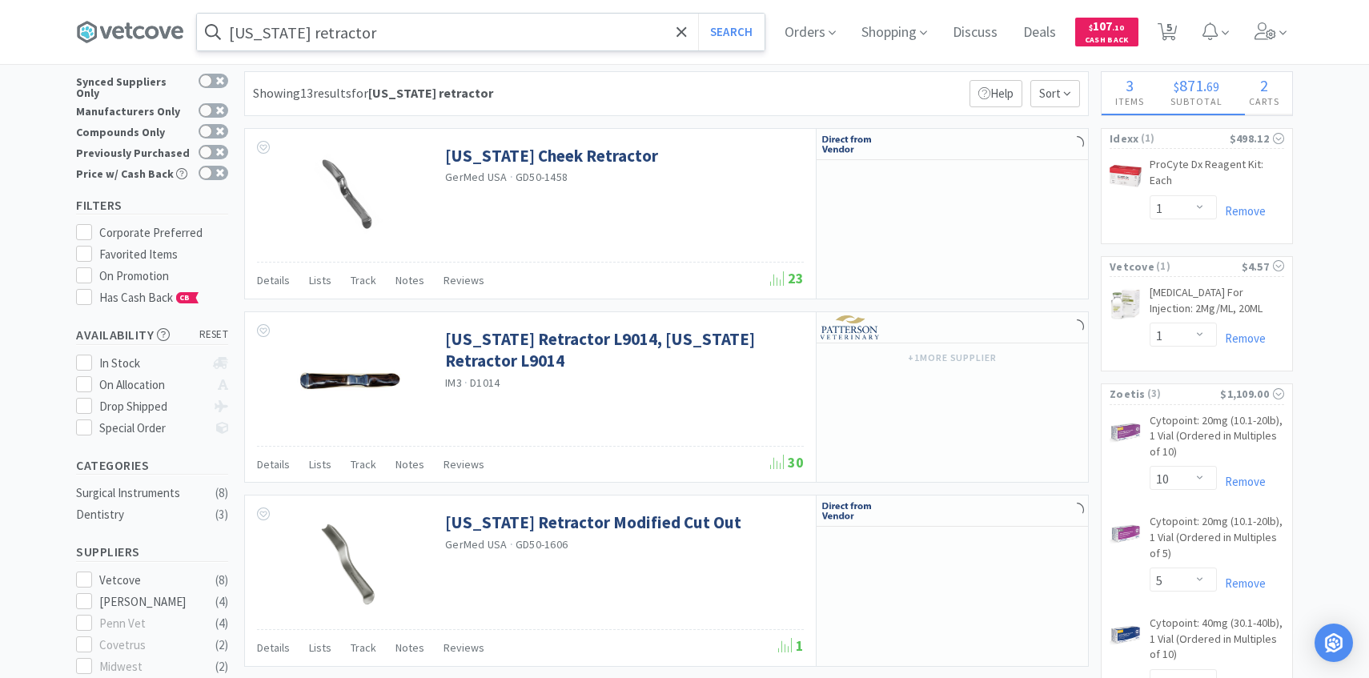
select select "5"
select select "6"
select select "5"
select select "1"
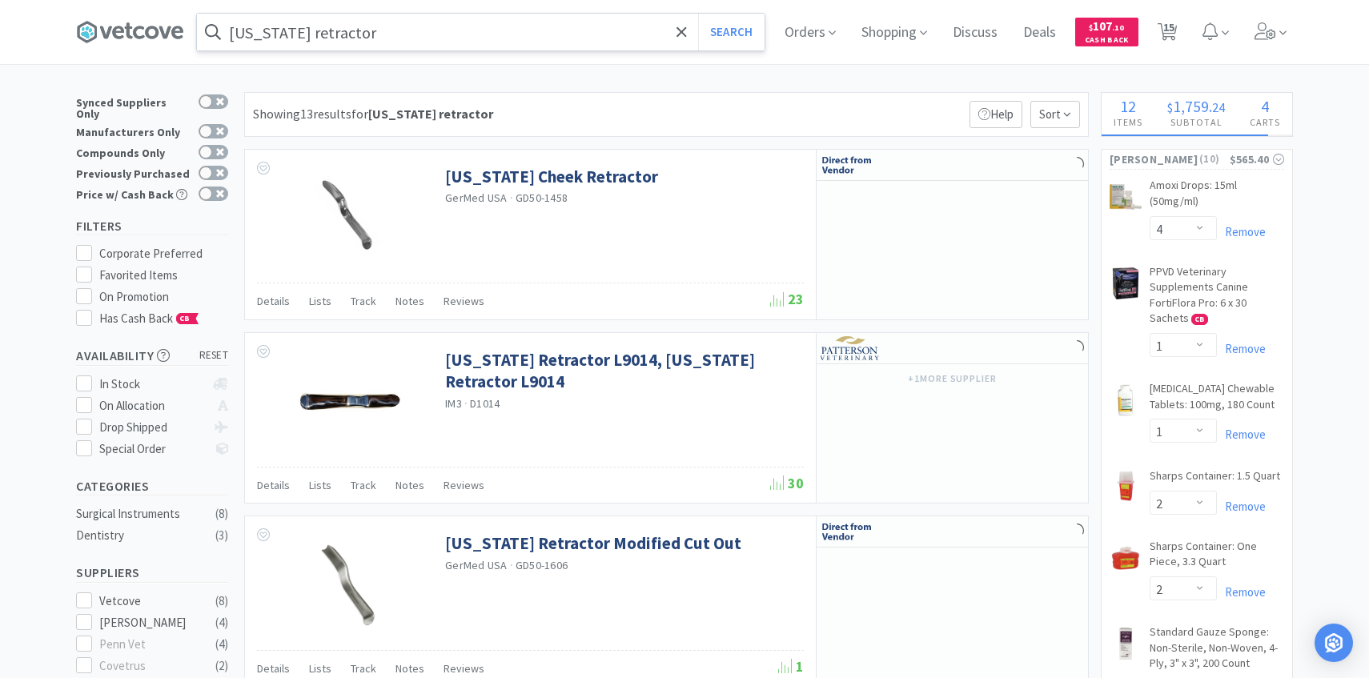
scroll to position [4, 0]
click at [1282, 39] on icon at bounding box center [1282, 33] width 7 height 14
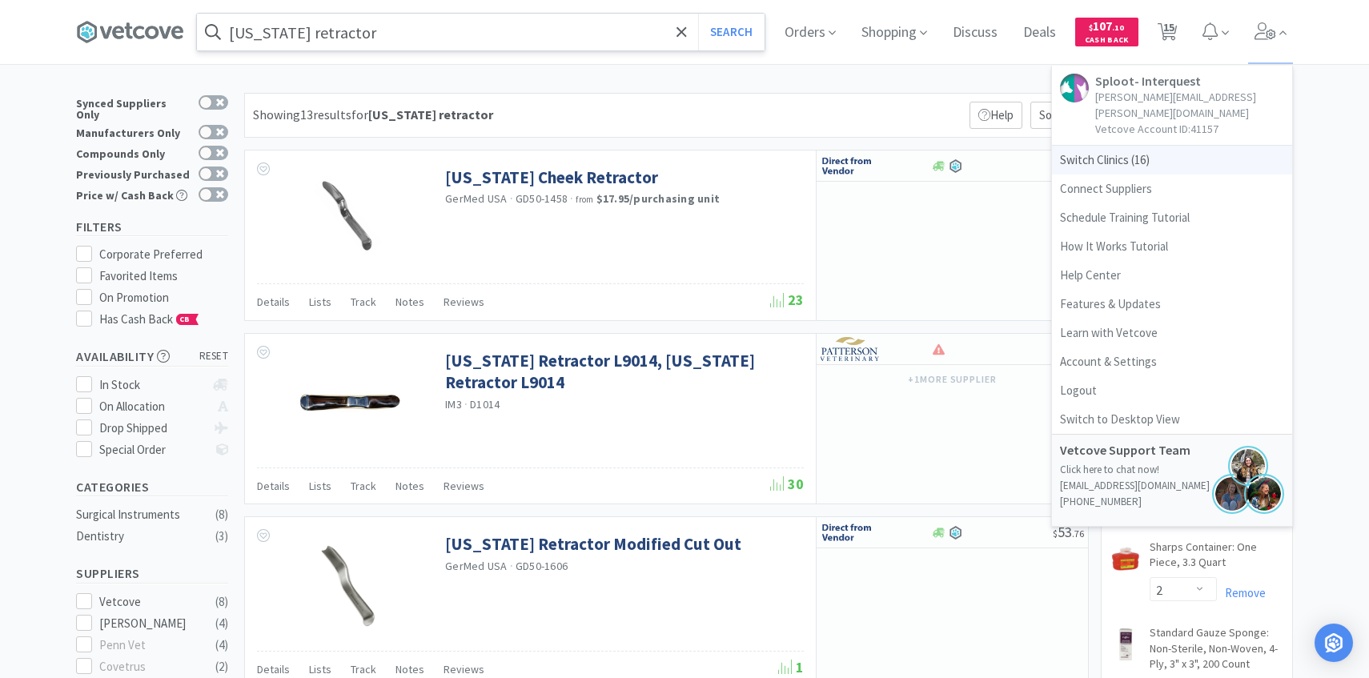
click at [1202, 146] on span "Switch Clinics ( 16 )" at bounding box center [1172, 160] width 240 height 29
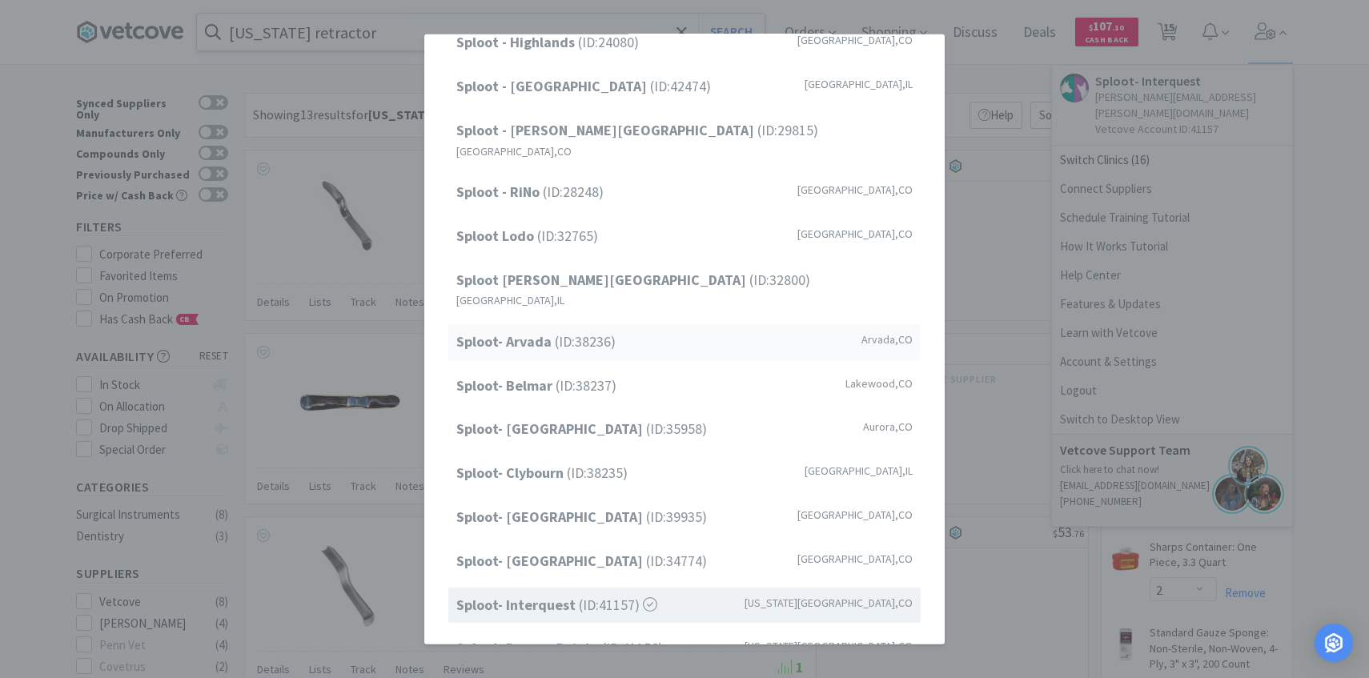
scroll to position [204, 0]
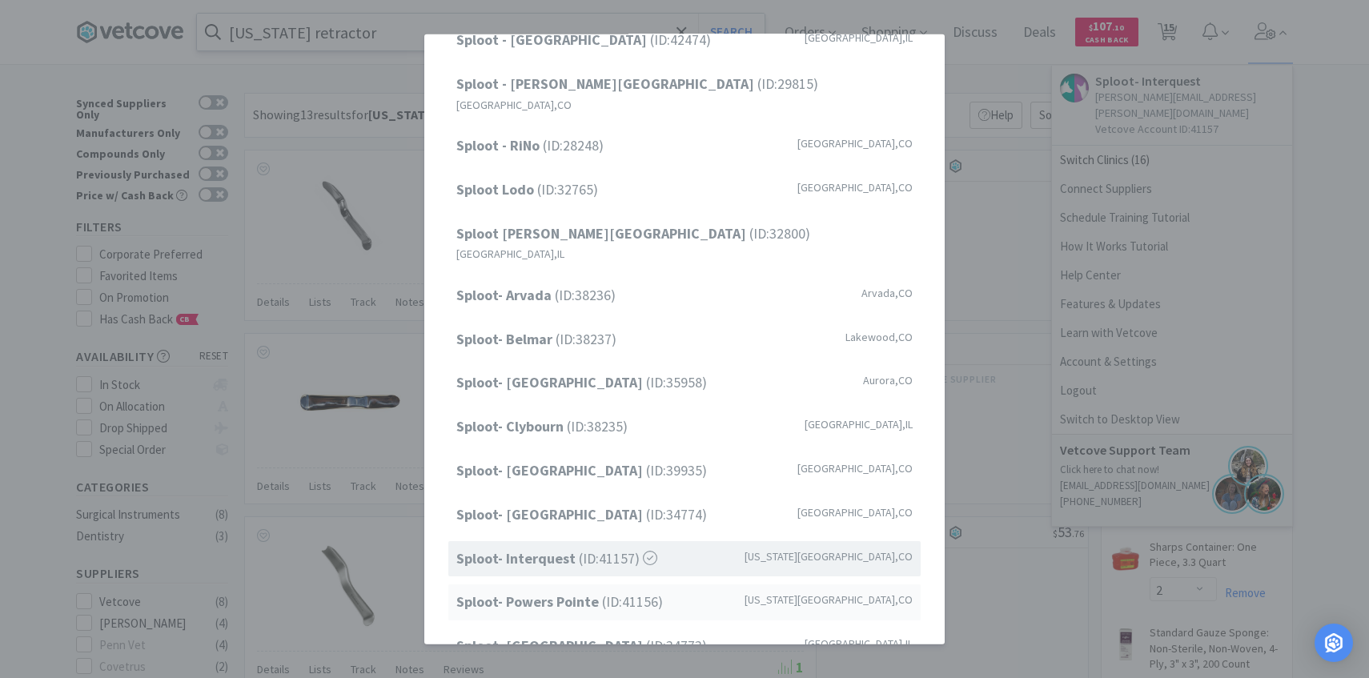
click at [608, 584] on div "Sploot- Powers Pointe (ID: 41156 ) Colorado Springs , CO" at bounding box center [684, 602] width 472 height 36
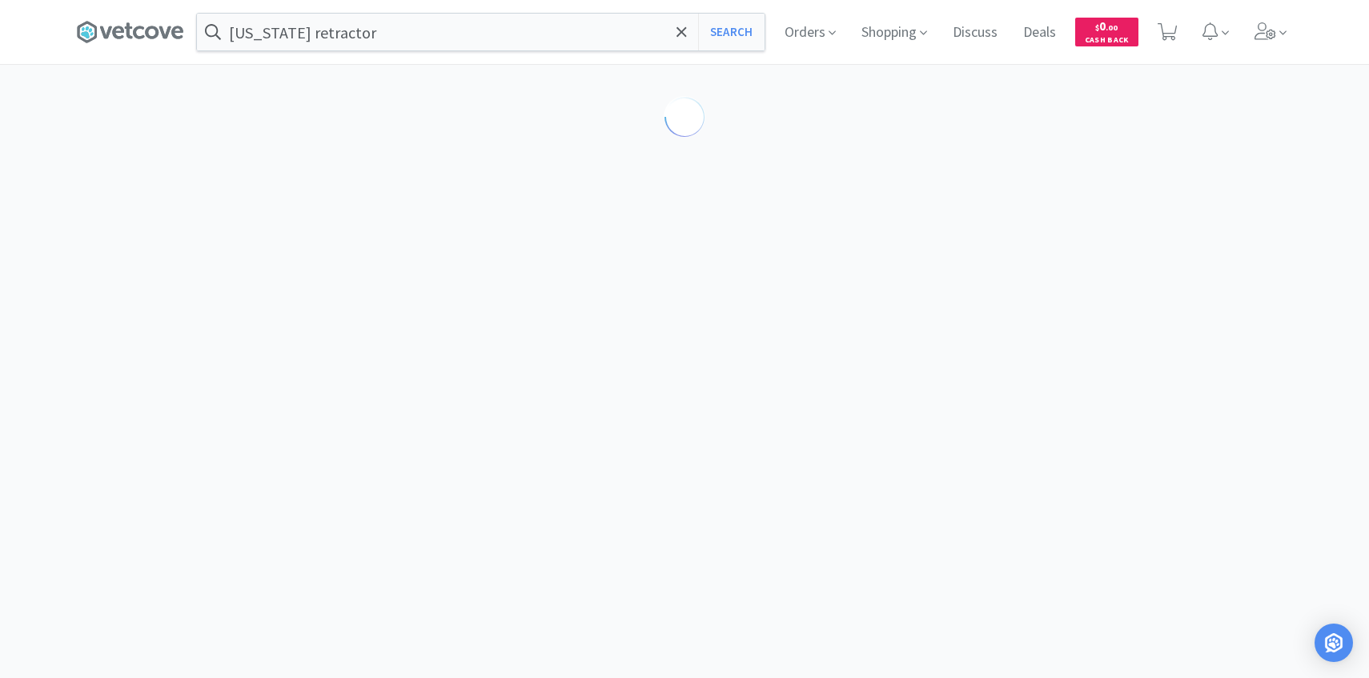
click at [447, 34] on input "[US_STATE] retractor" at bounding box center [481, 32] width 568 height 37
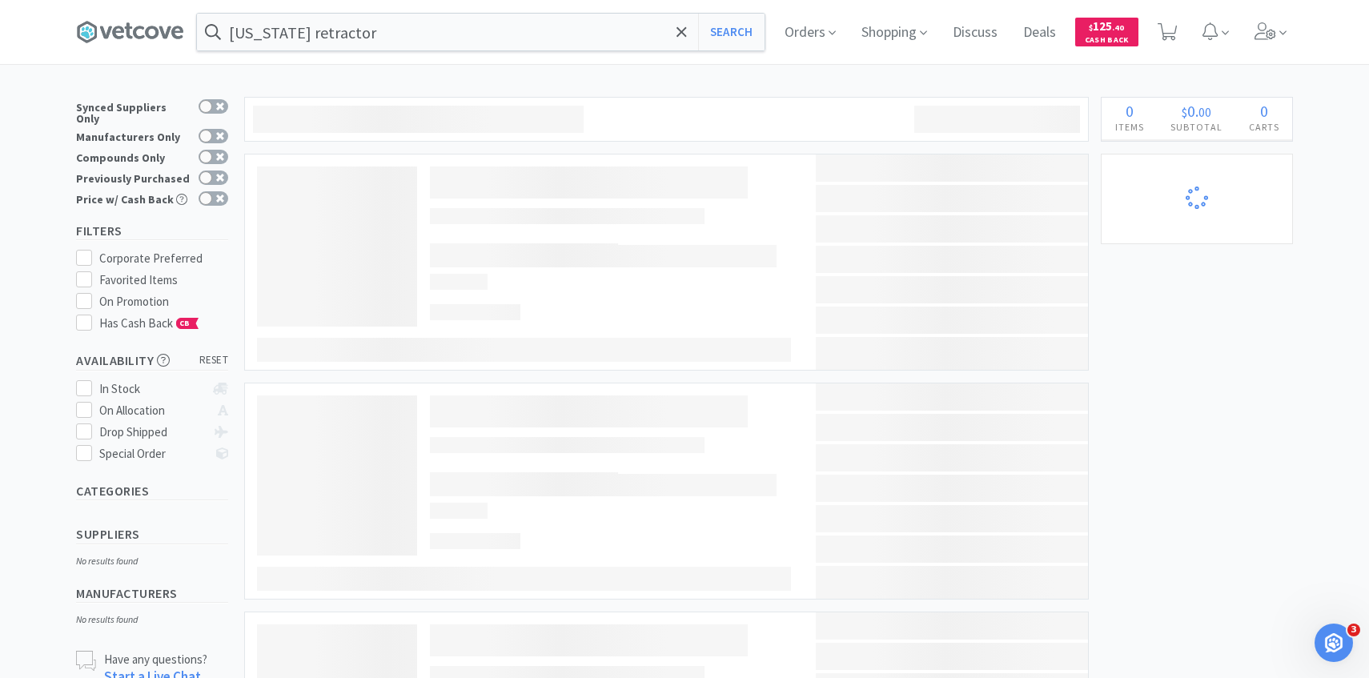
click at [433, 201] on div at bounding box center [684, 339] width 1369 height 678
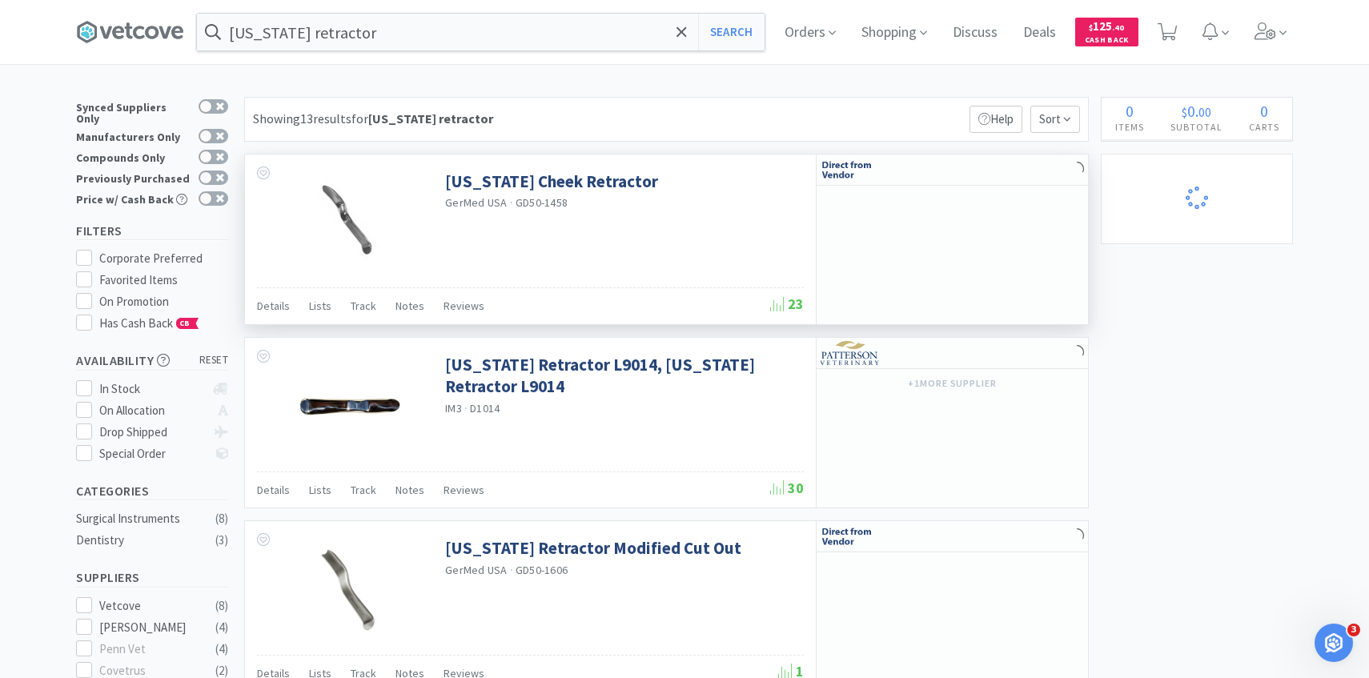
select select "1"
select select "2"
select select "1"
select select "3"
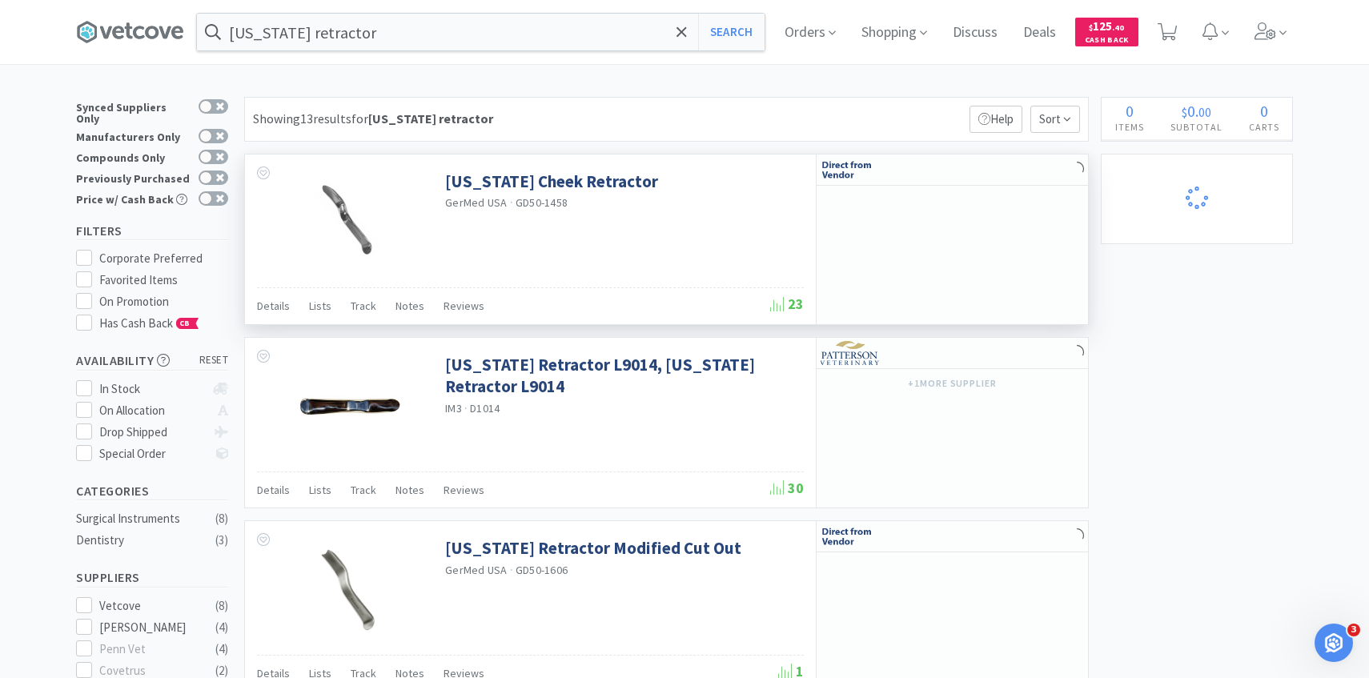
select select "1"
select select "3"
select select "5"
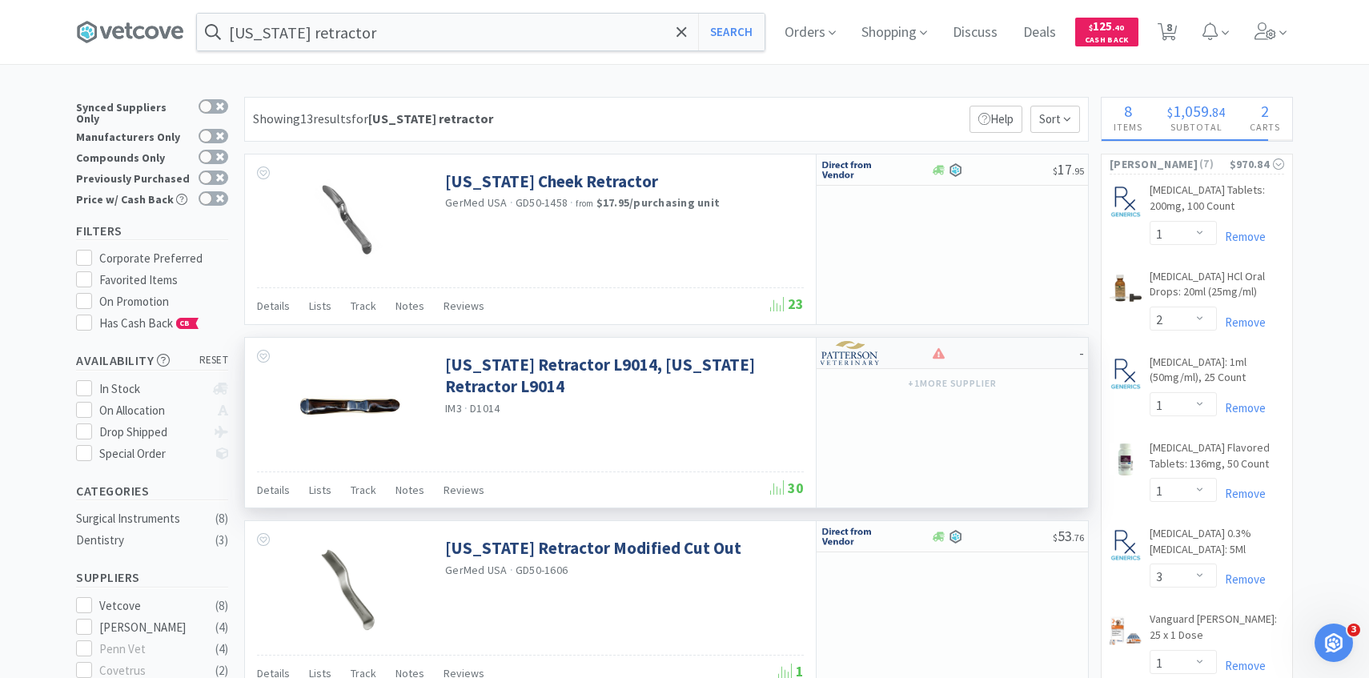
click at [877, 362] on img at bounding box center [850, 353] width 60 height 24
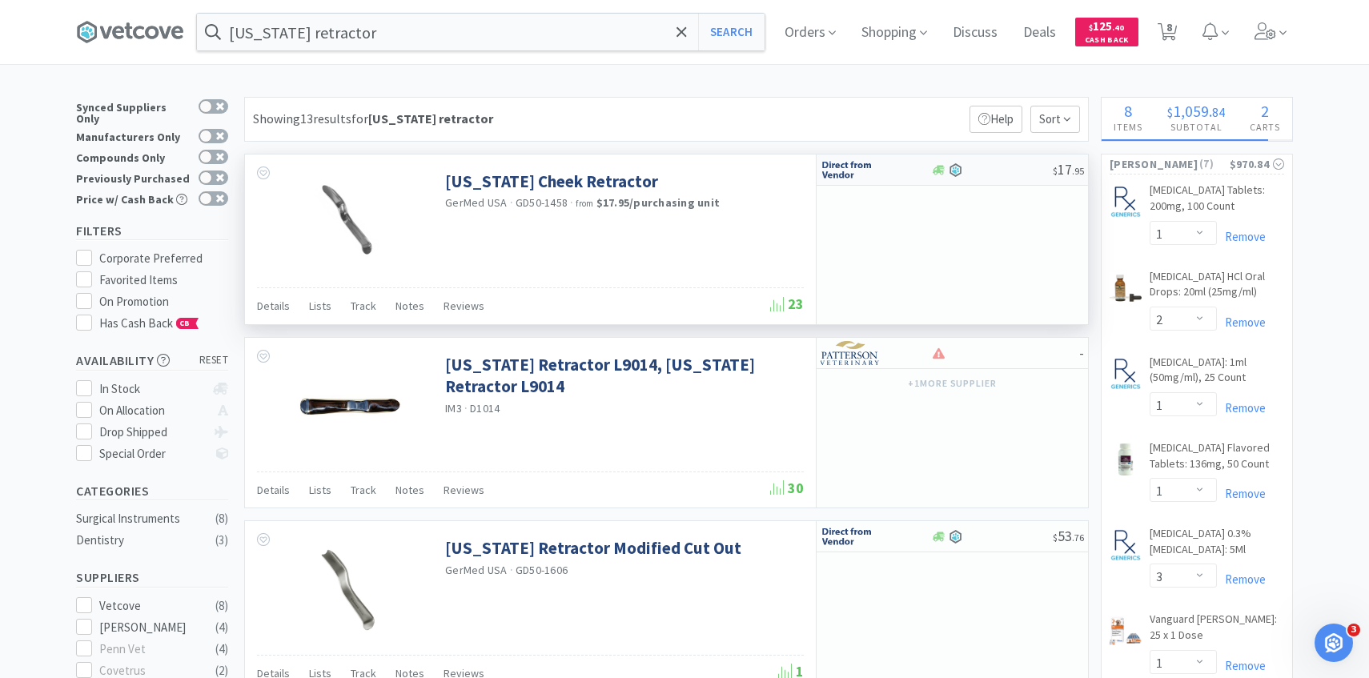
click at [848, 170] on img at bounding box center [850, 170] width 60 height 24
select select "1"
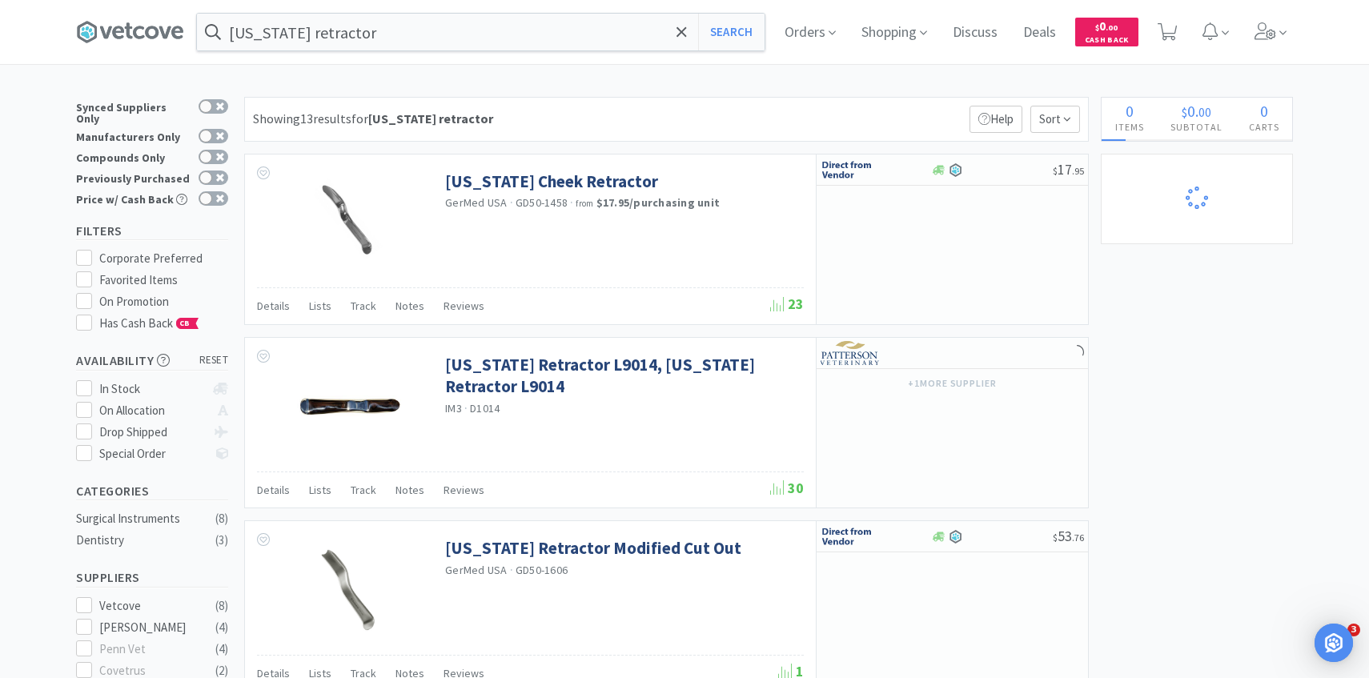
select select "1"
select select "2"
select select "1"
select select "3"
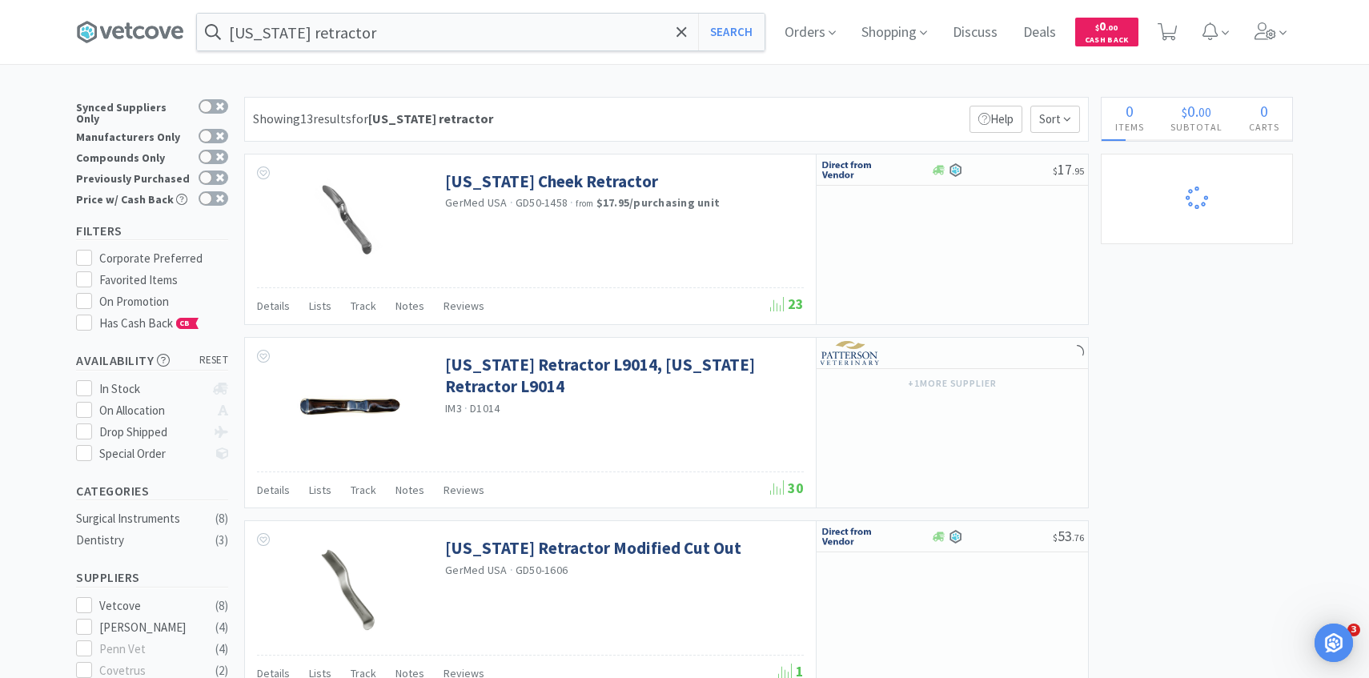
select select "1"
select select "3"
select select "5"
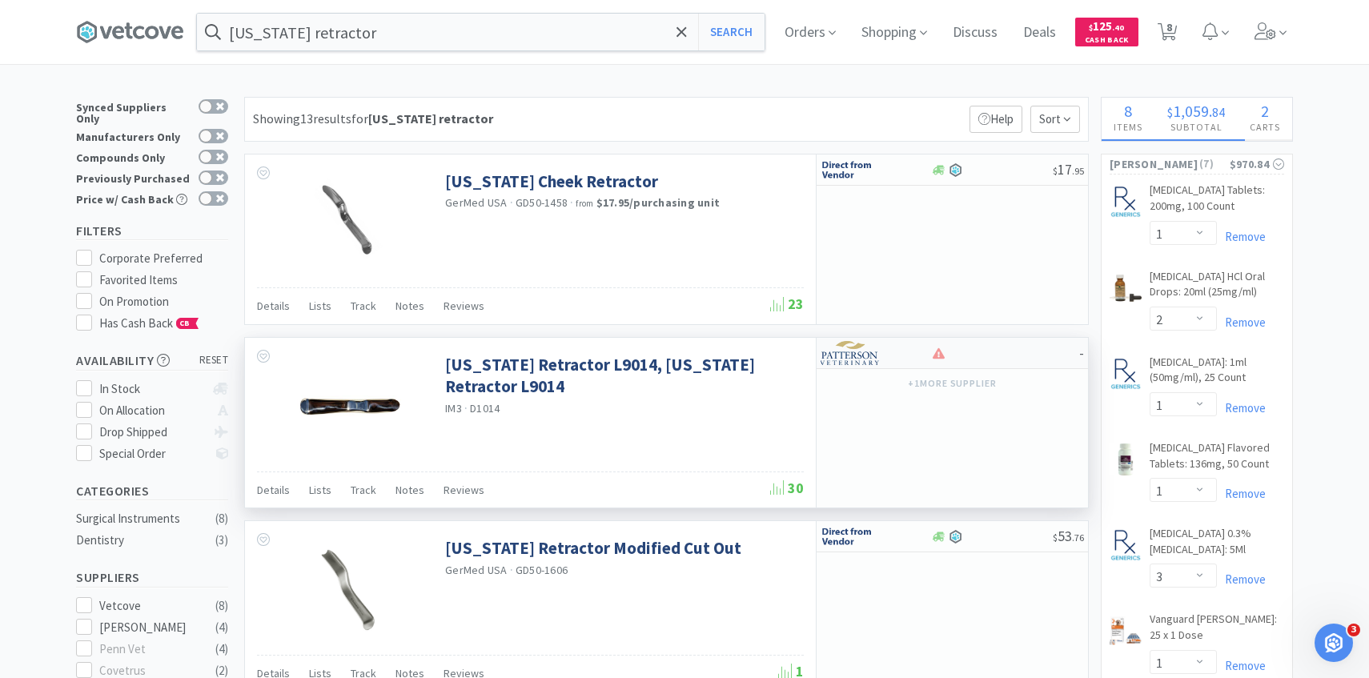
click at [902, 362] on div at bounding box center [864, 352] width 88 height 27
click at [1161, 28] on icon at bounding box center [1167, 32] width 20 height 18
select select "5"
select select "1"
select select "2"
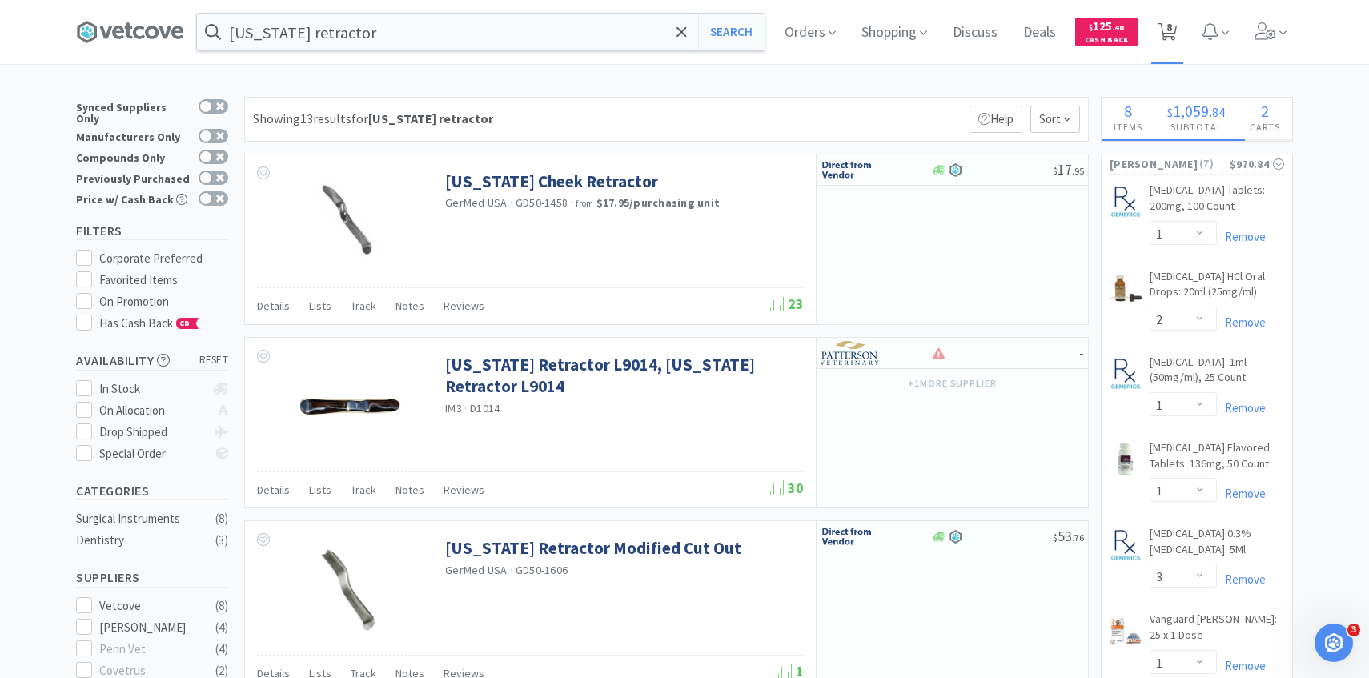
select select "1"
select select "3"
select select "1"
select select "3"
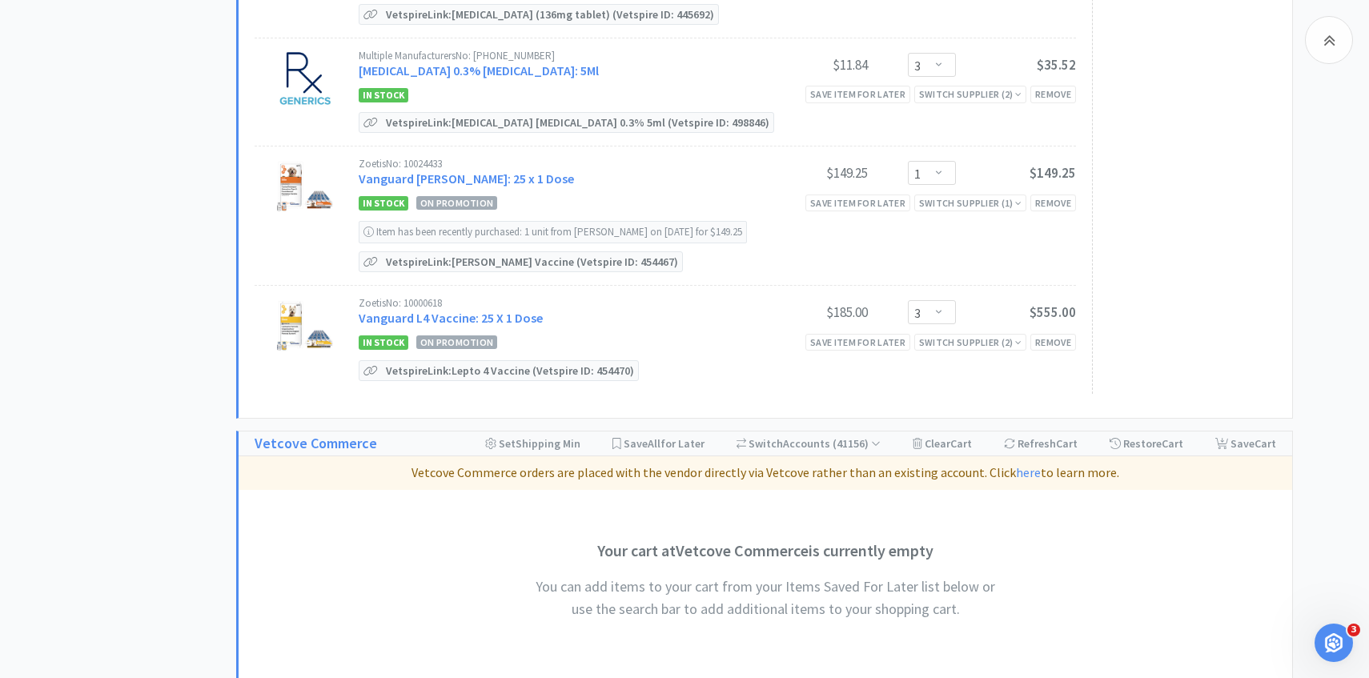
scroll to position [990, 0]
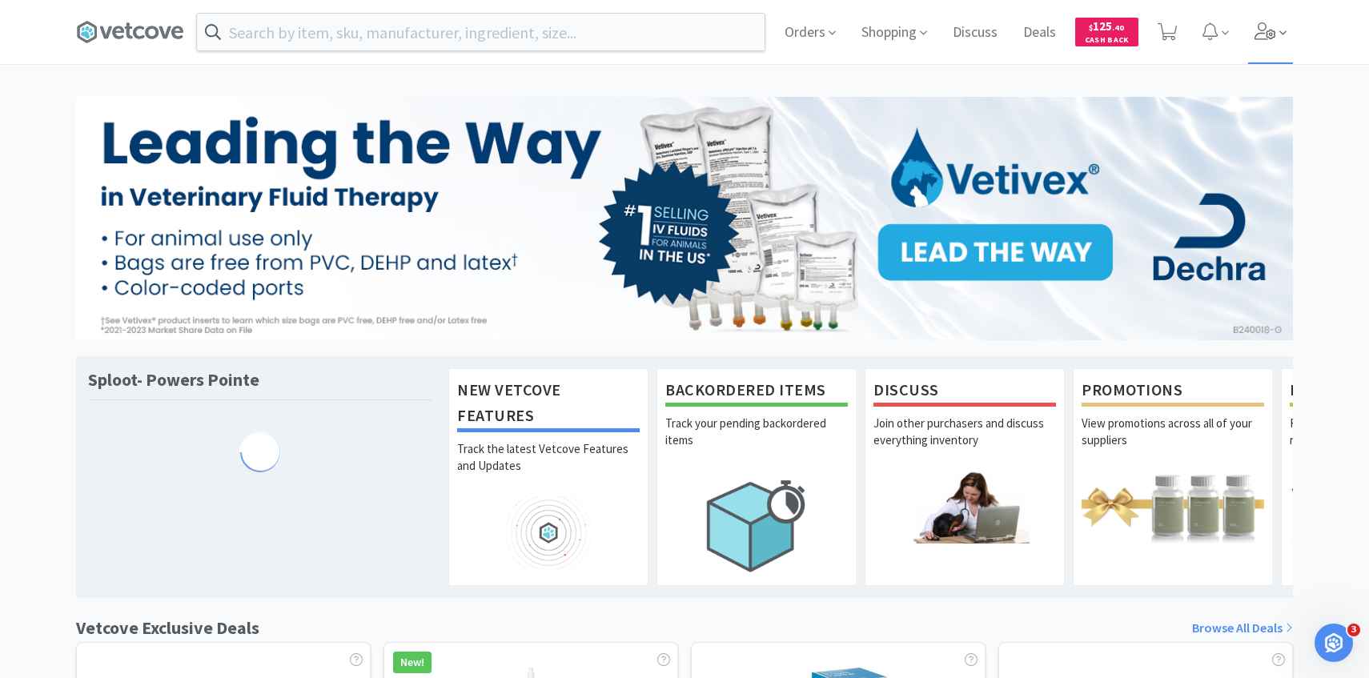
click at [1283, 18] on span at bounding box center [1271, 32] width 46 height 64
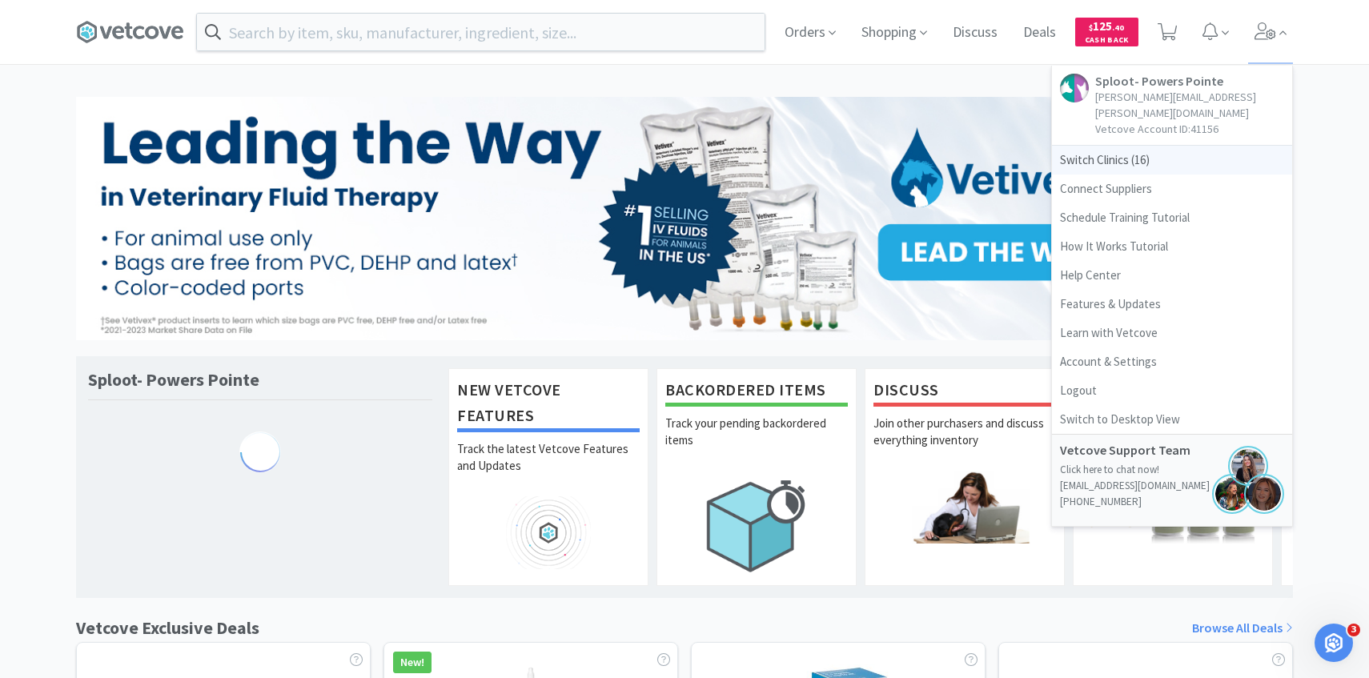
click at [1150, 151] on span "Switch Clinics ( 16 )" at bounding box center [1172, 160] width 240 height 29
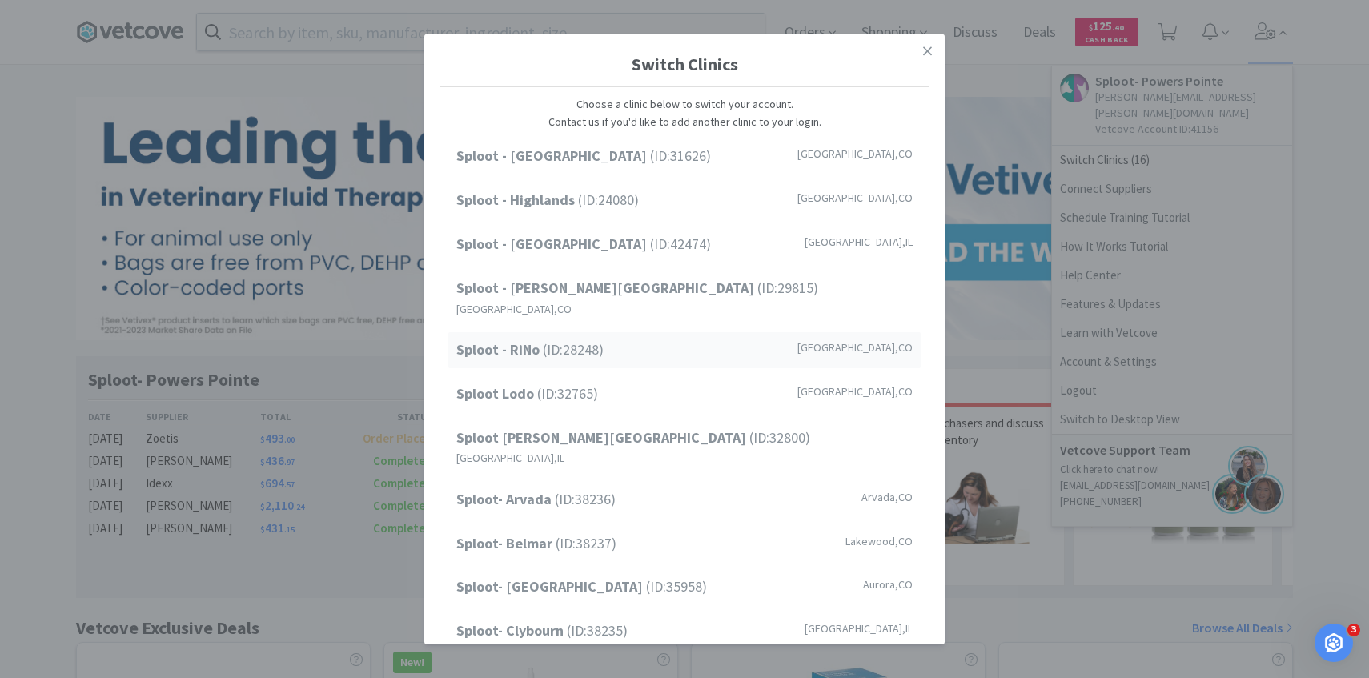
click at [637, 335] on div "Sploot - RiNo (ID: 28248 ) [GEOGRAPHIC_DATA] , [GEOGRAPHIC_DATA]" at bounding box center [684, 350] width 472 height 36
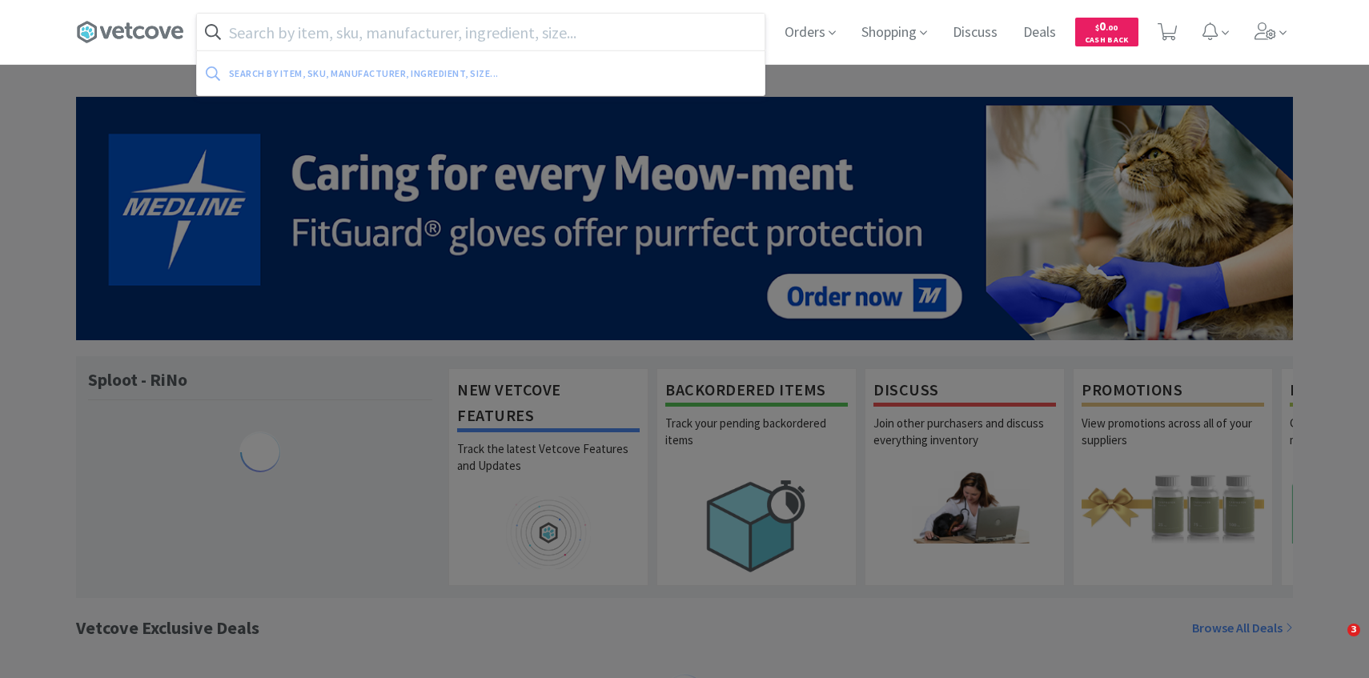
click at [379, 38] on input "text" at bounding box center [481, 32] width 568 height 37
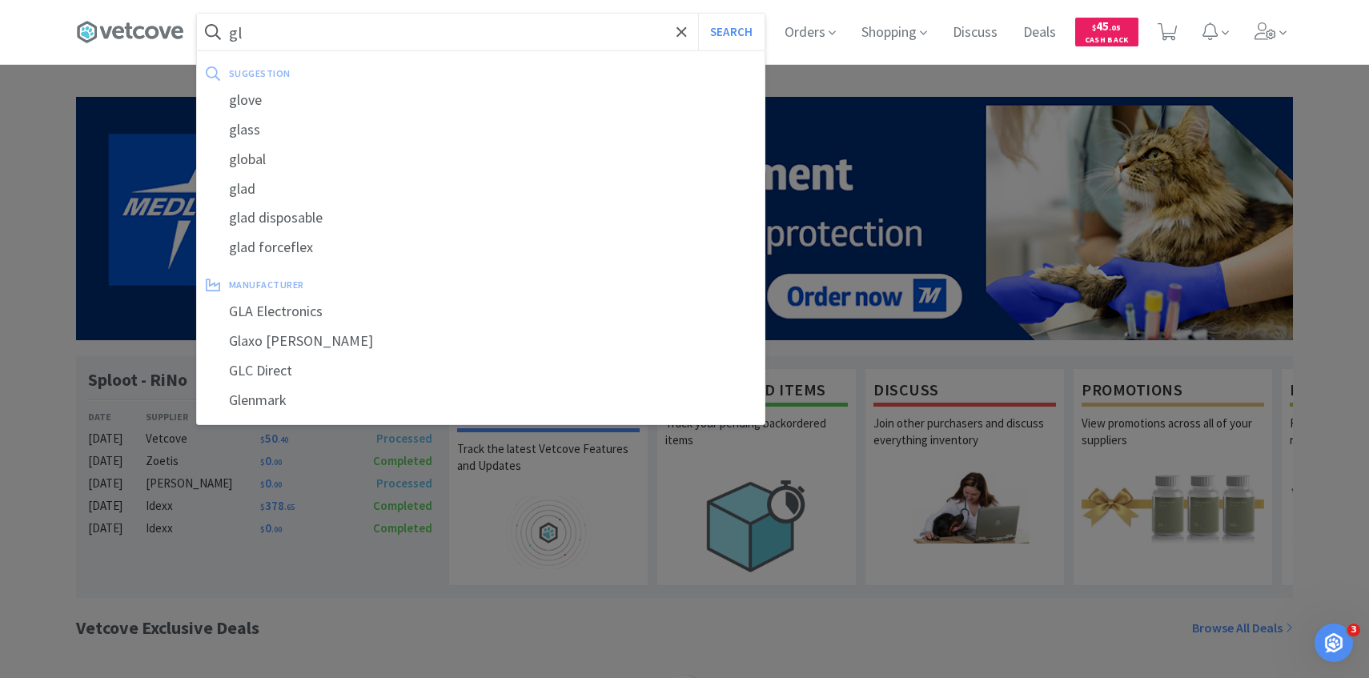
type input "g"
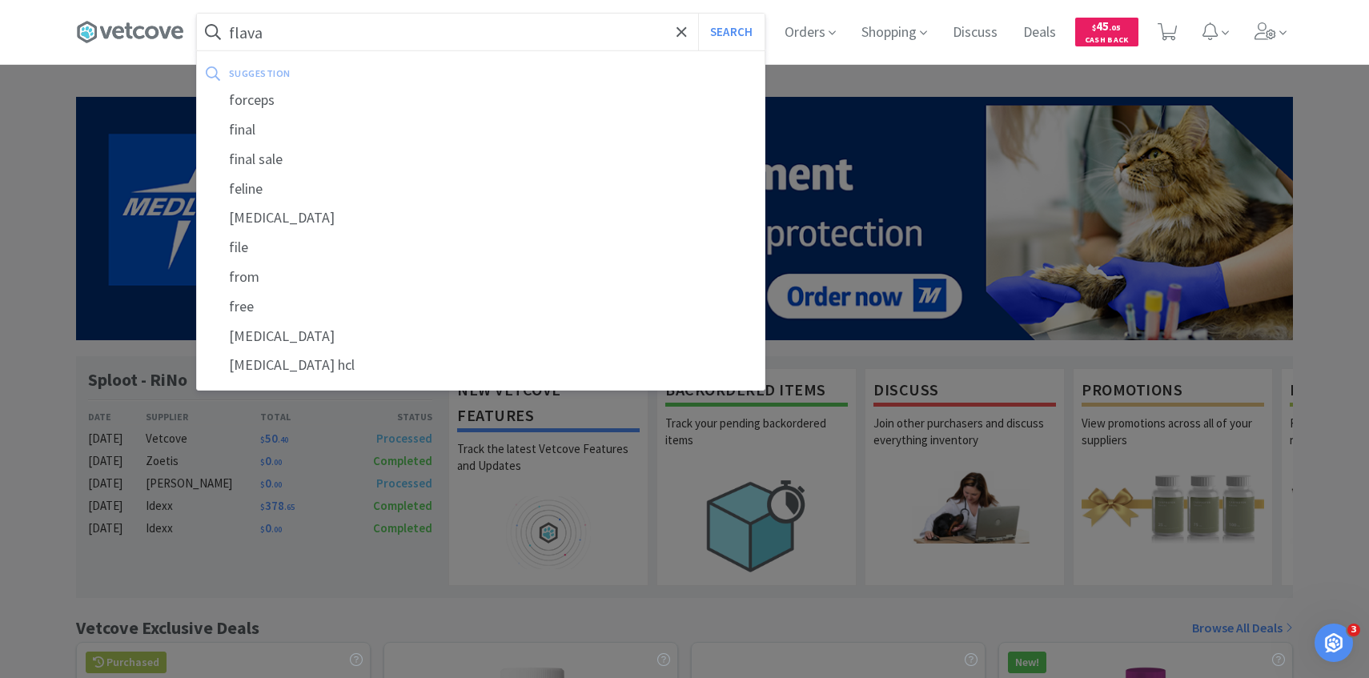
type input "flava"
click at [698, 14] on button "Search" at bounding box center [731, 32] width 66 height 37
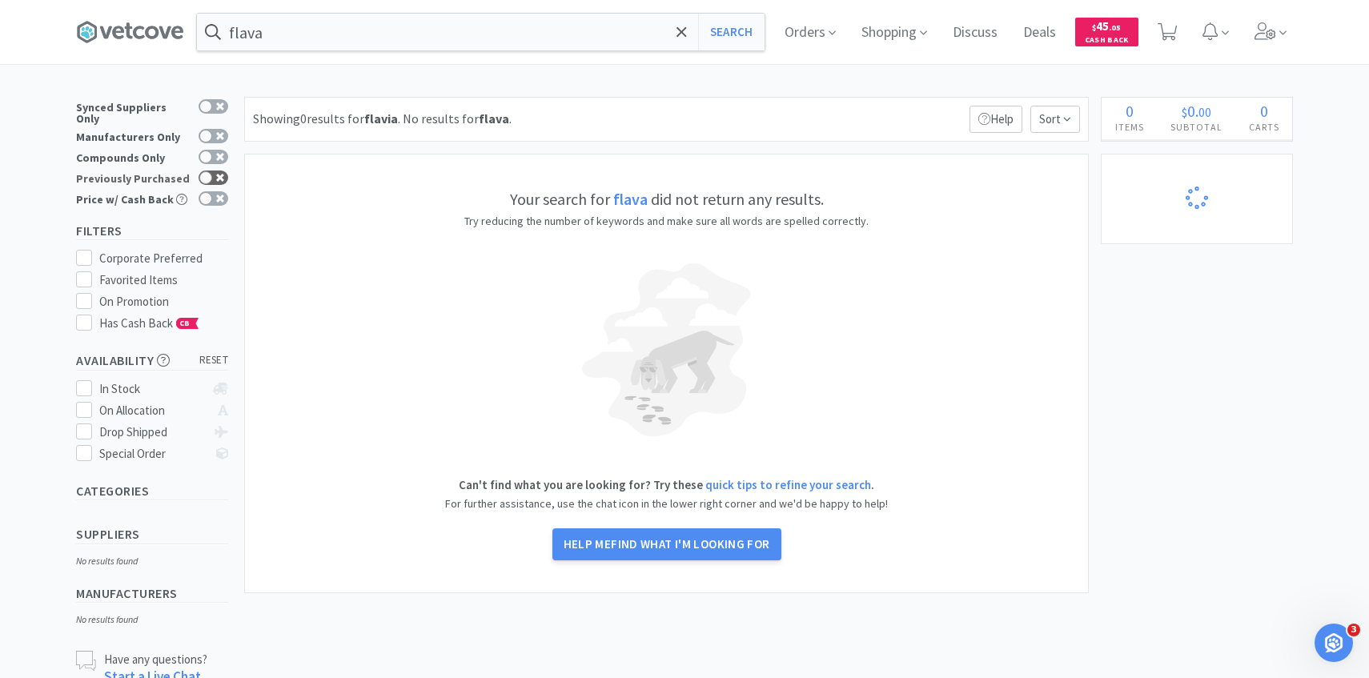
click at [223, 174] on icon at bounding box center [220, 178] width 8 height 8
checkbox input "true"
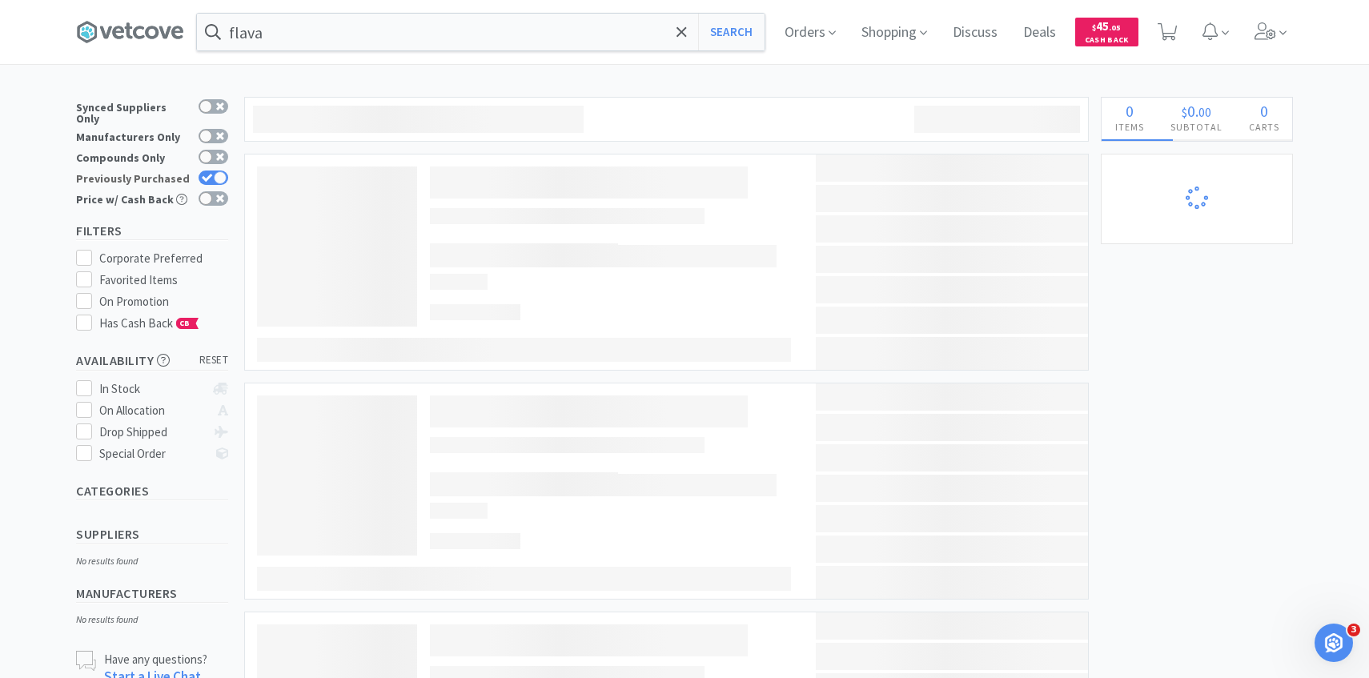
select select "1"
select select "2"
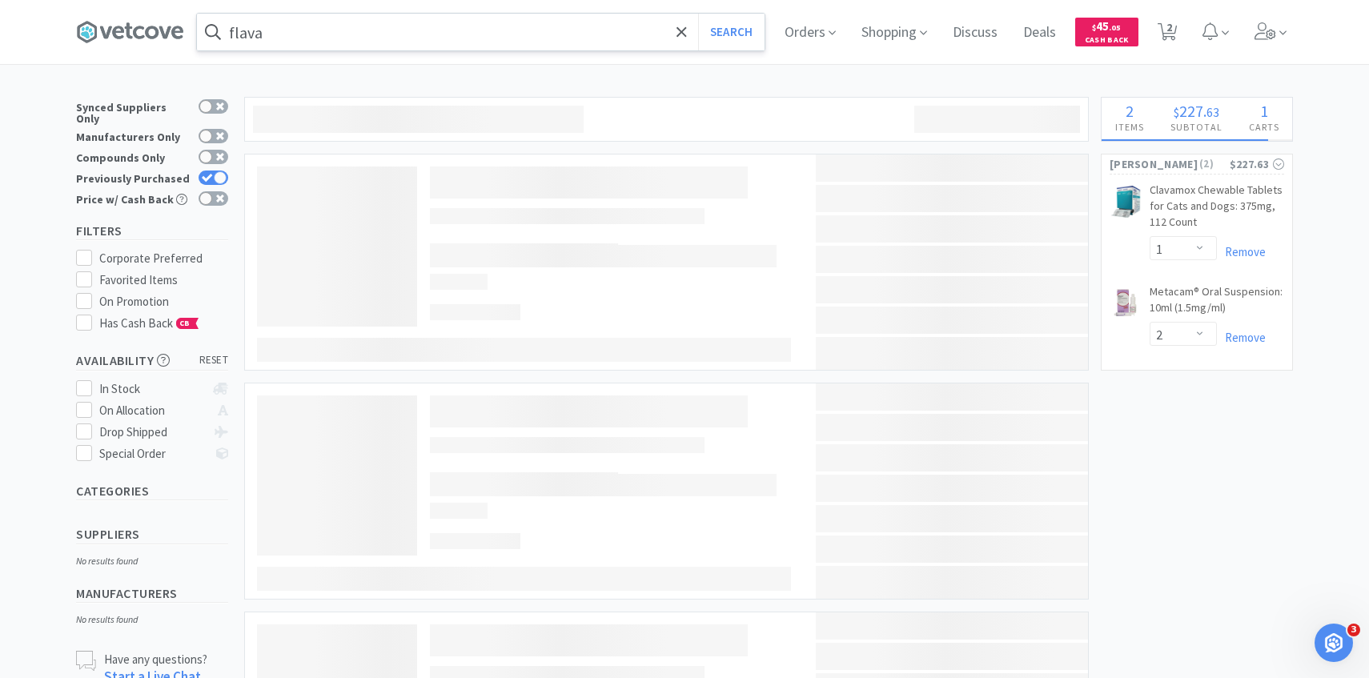
click at [333, 30] on input "flava" at bounding box center [481, 32] width 568 height 37
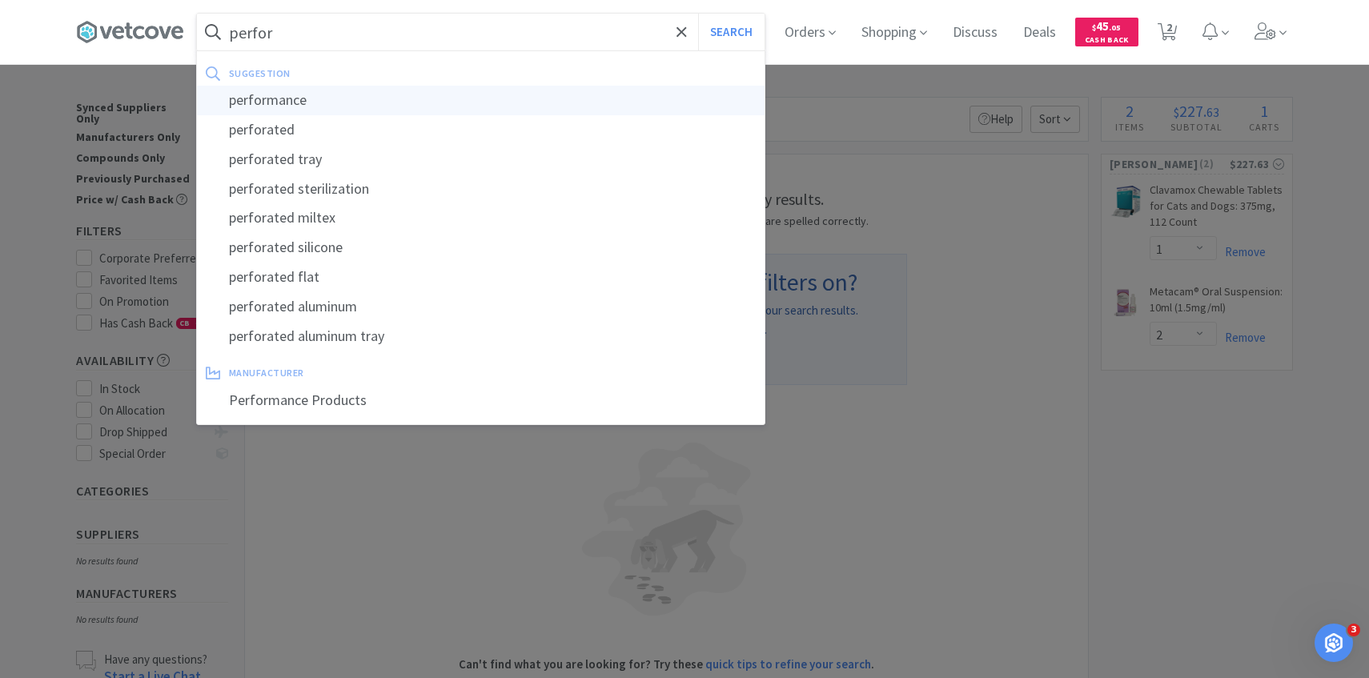
click at [323, 99] on div "performance" at bounding box center [481, 101] width 568 height 30
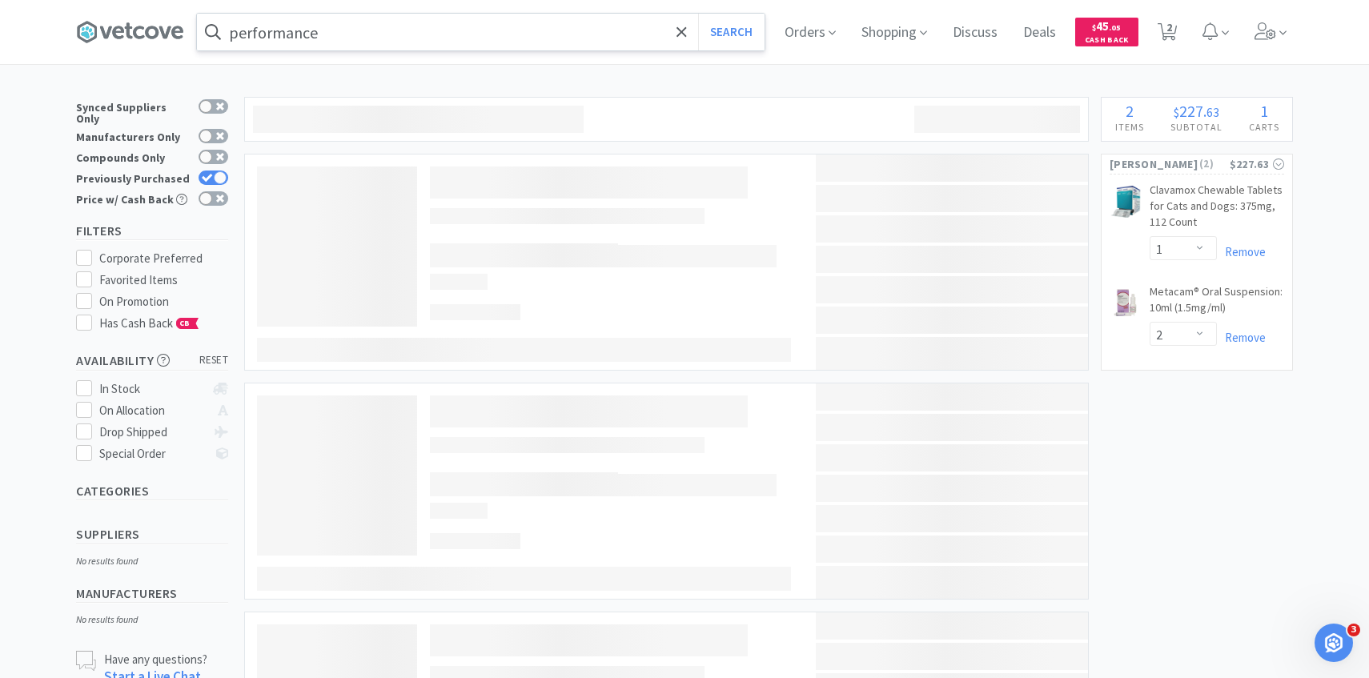
click at [357, 36] on input "performance" at bounding box center [481, 32] width 568 height 37
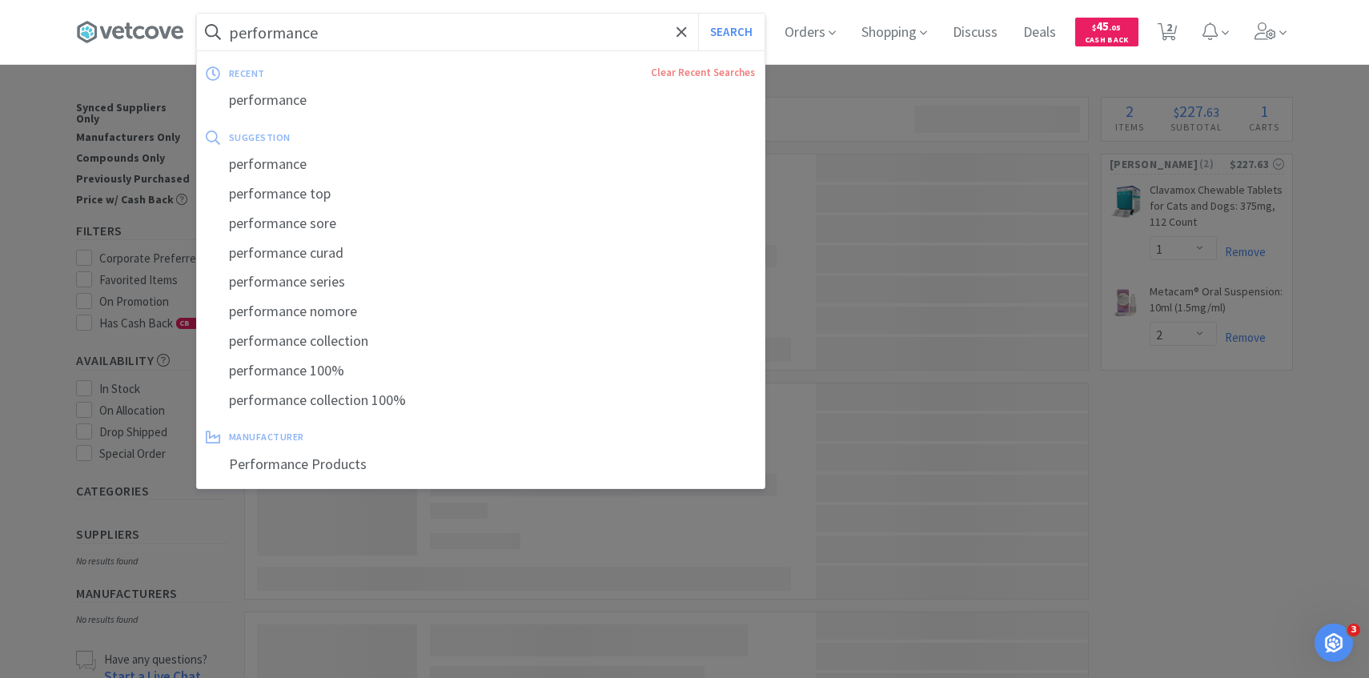
click at [346, 36] on input "performance" at bounding box center [481, 32] width 568 height 37
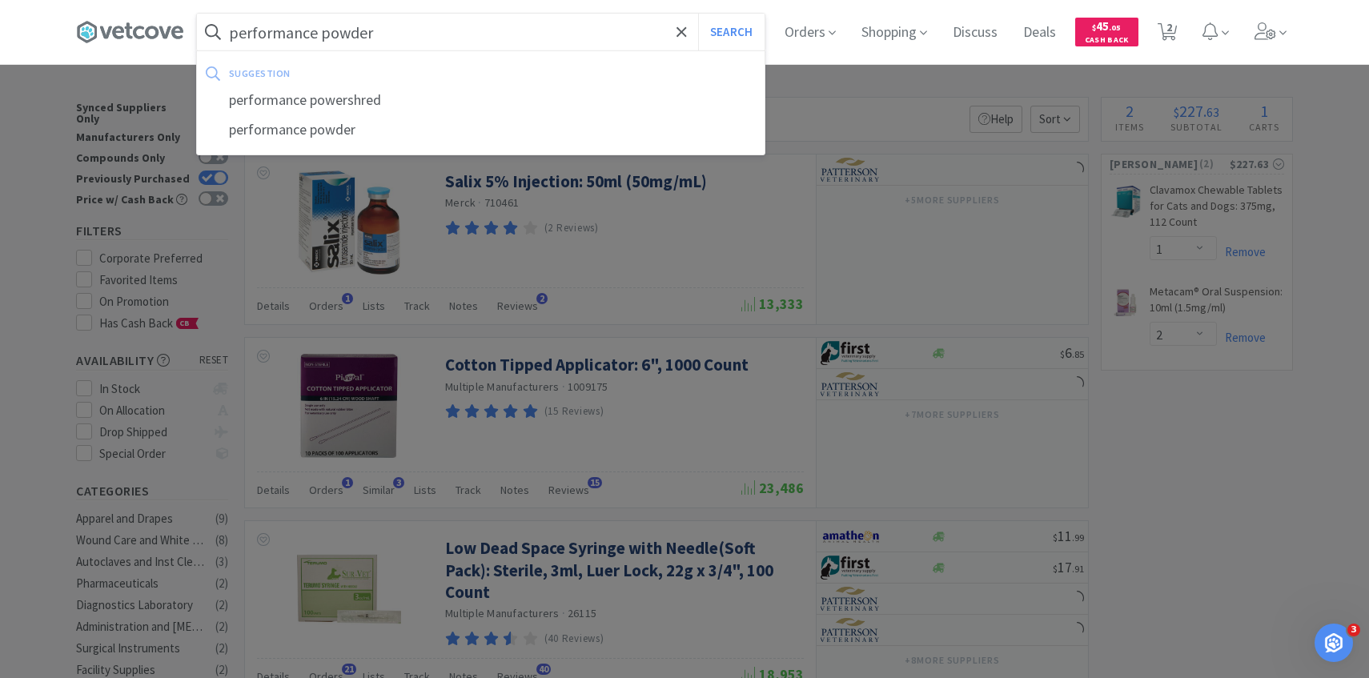
type input "performance powder"
click at [698, 14] on button "Search" at bounding box center [731, 32] width 66 height 37
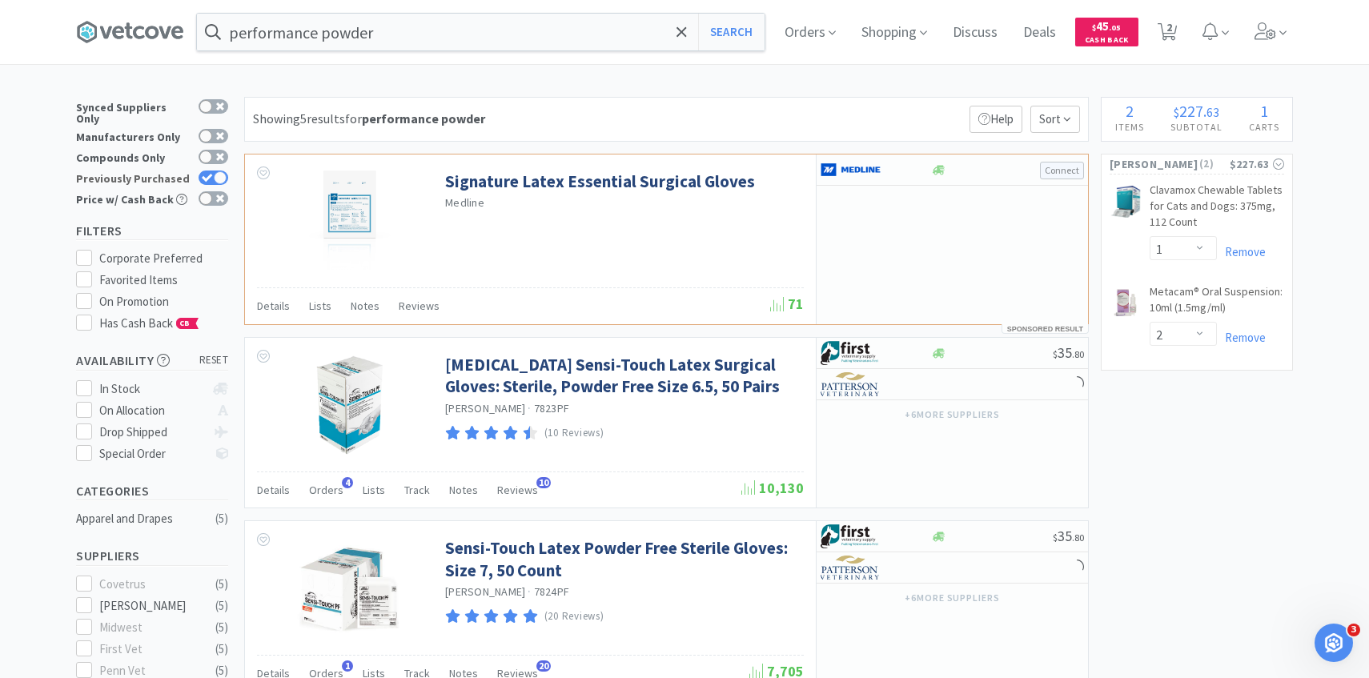
click at [215, 173] on div at bounding box center [220, 177] width 13 height 13
checkbox input "false"
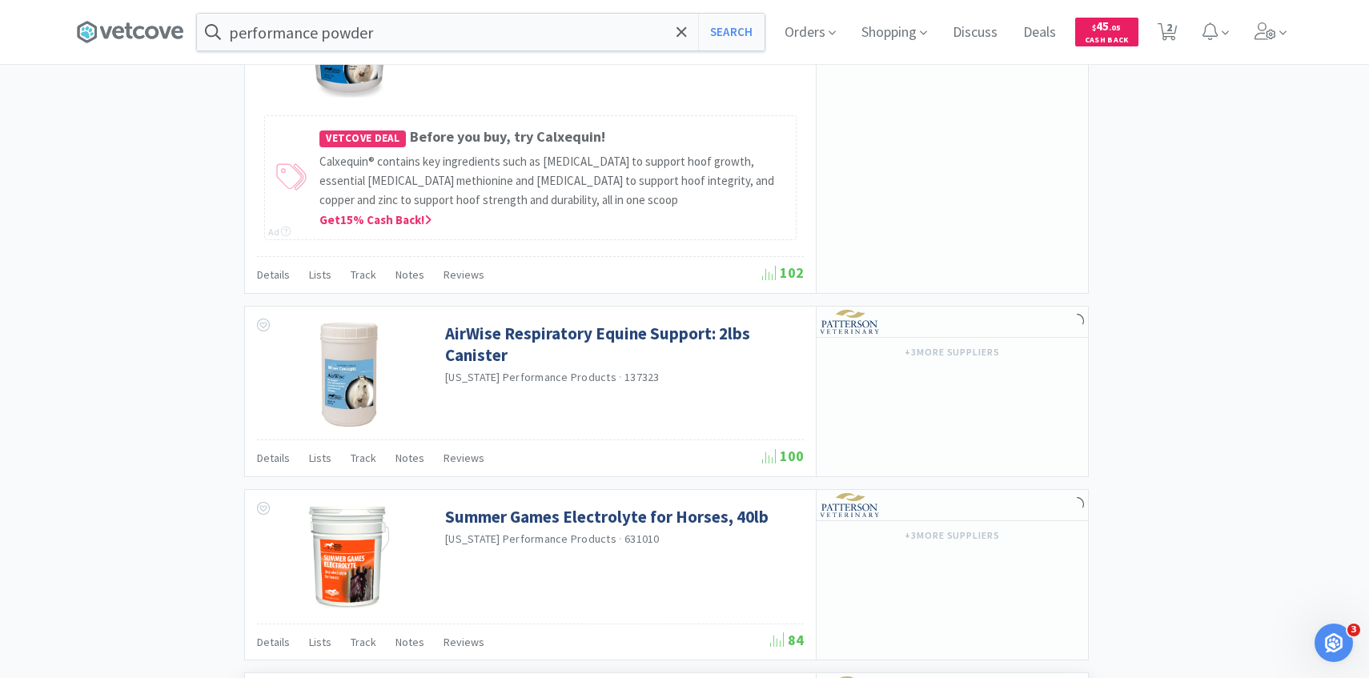
scroll to position [2021, 0]
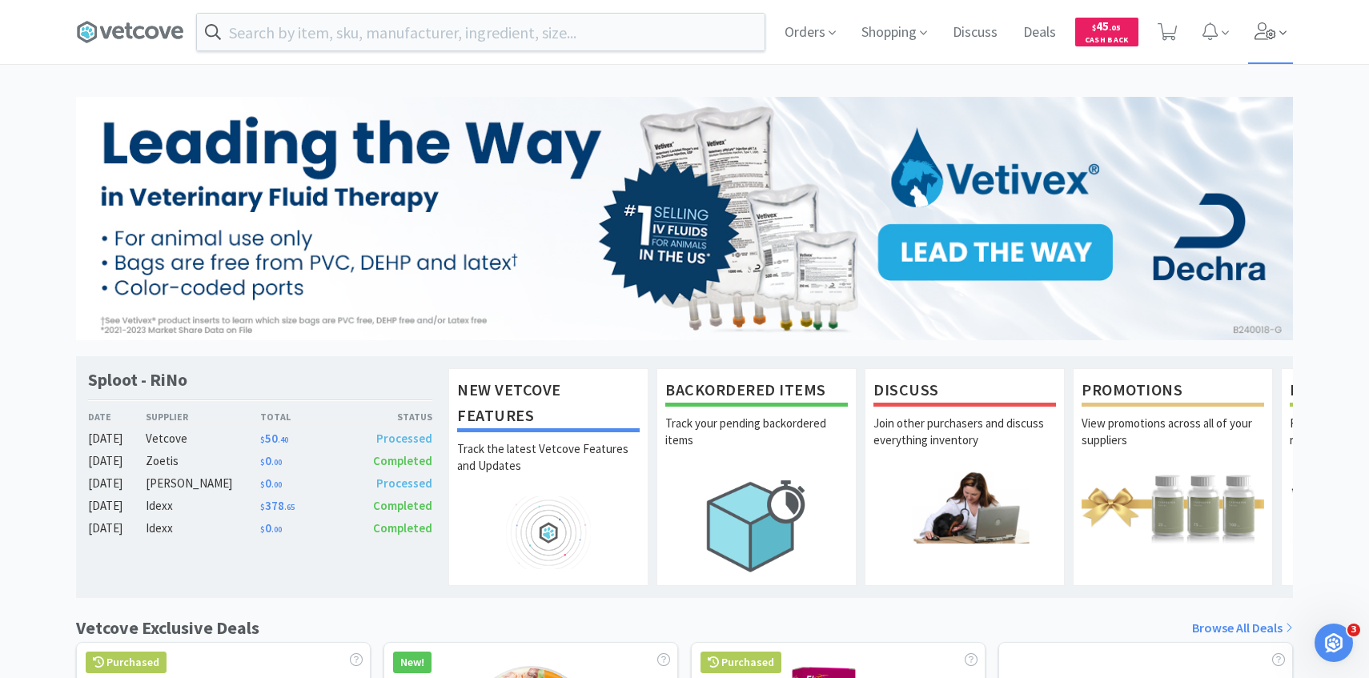
click at [1272, 33] on icon at bounding box center [1265, 31] width 22 height 18
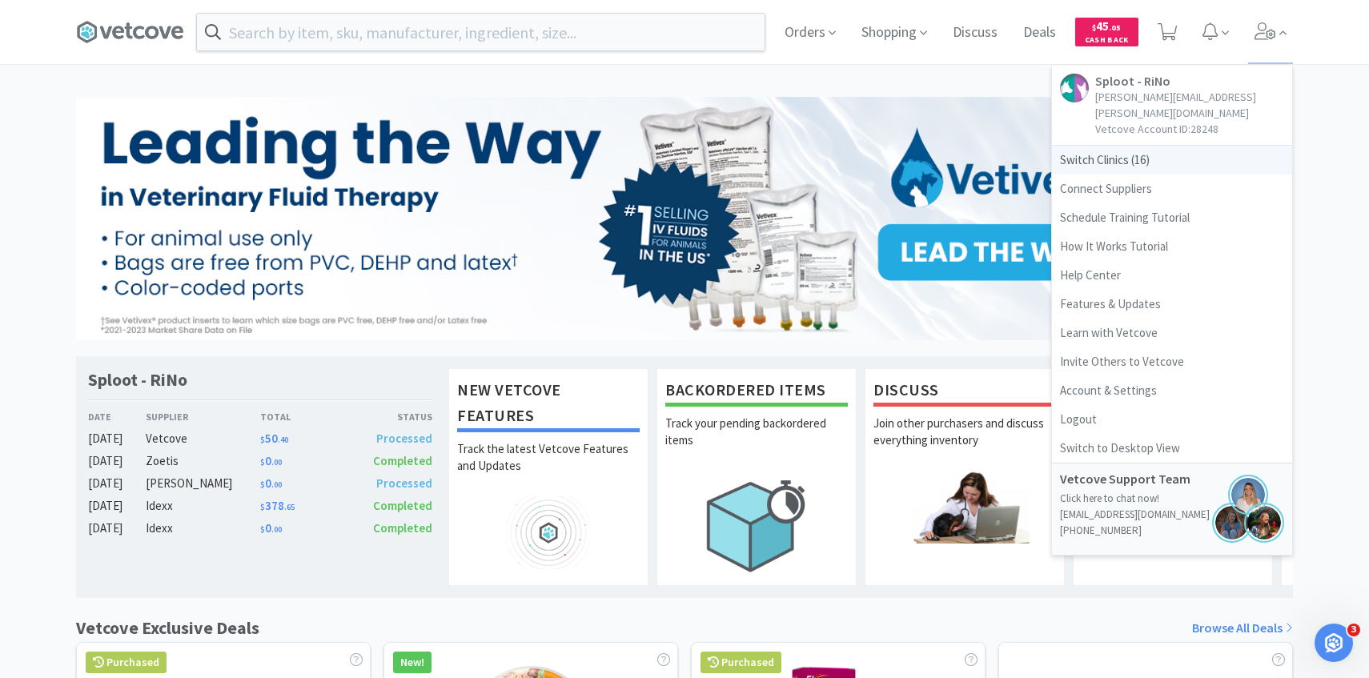
click at [1125, 146] on span "Switch Clinics ( 16 )" at bounding box center [1172, 160] width 240 height 29
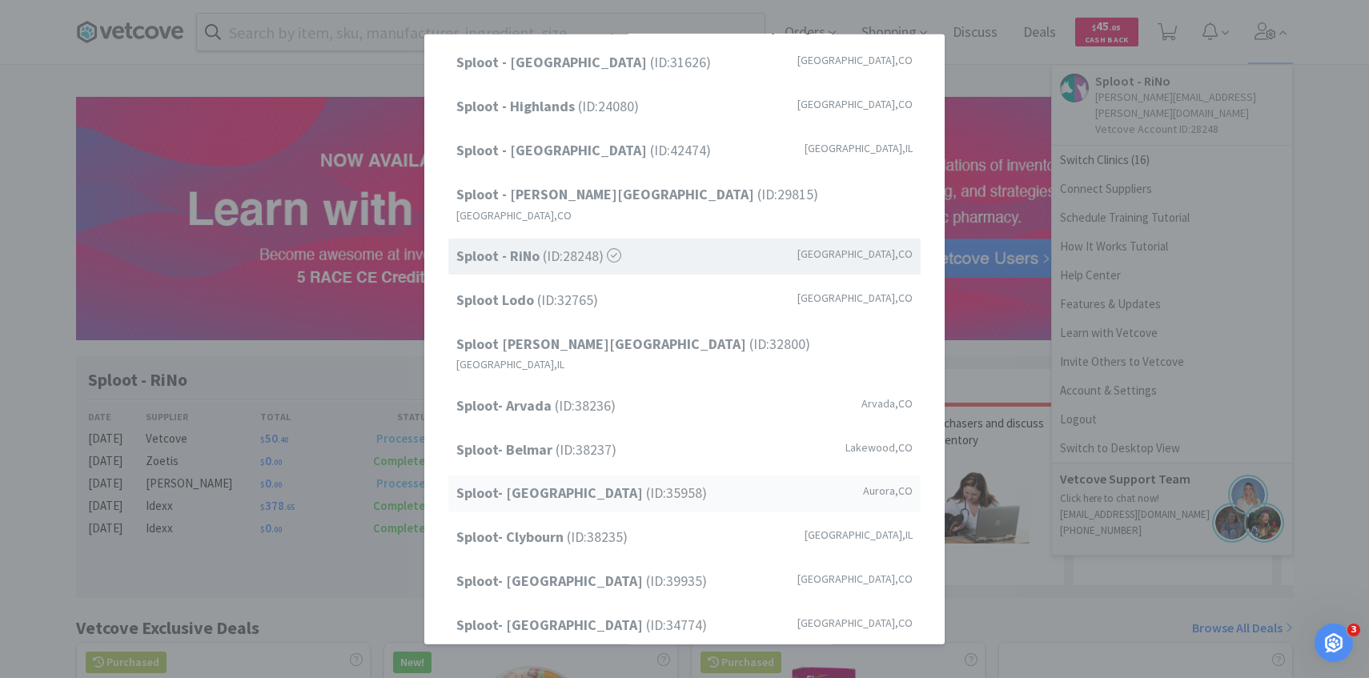
scroll to position [89, 0]
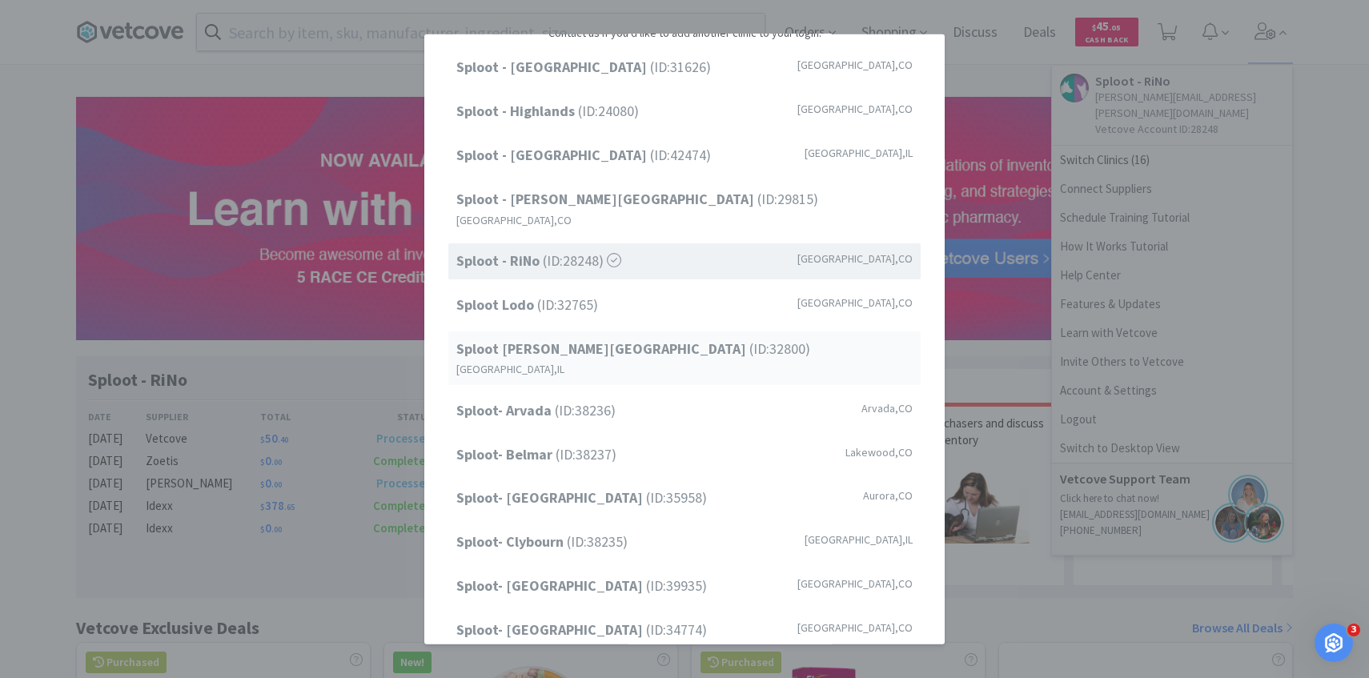
click at [633, 337] on span "Sploot [PERSON_NAME][GEOGRAPHIC_DATA] (ID: 32800 )" at bounding box center [633, 348] width 354 height 23
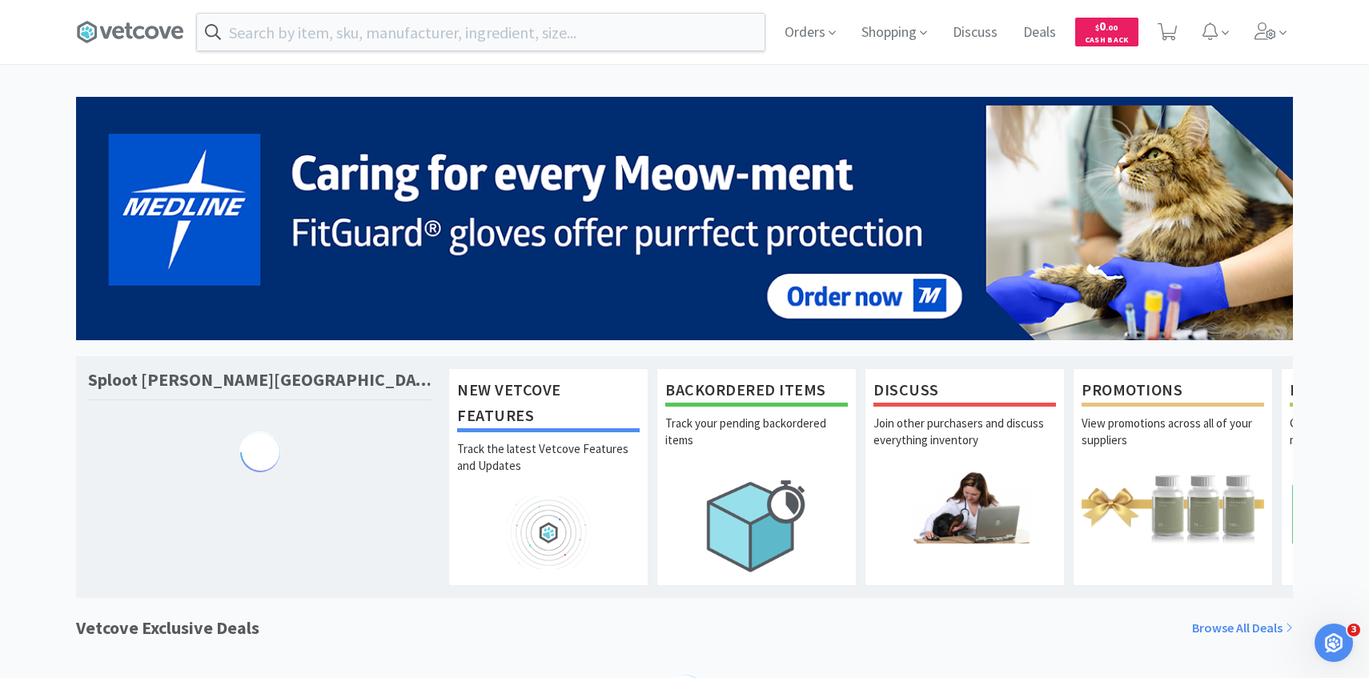
click at [809, 31] on span "Orders" at bounding box center [810, 32] width 64 height 64
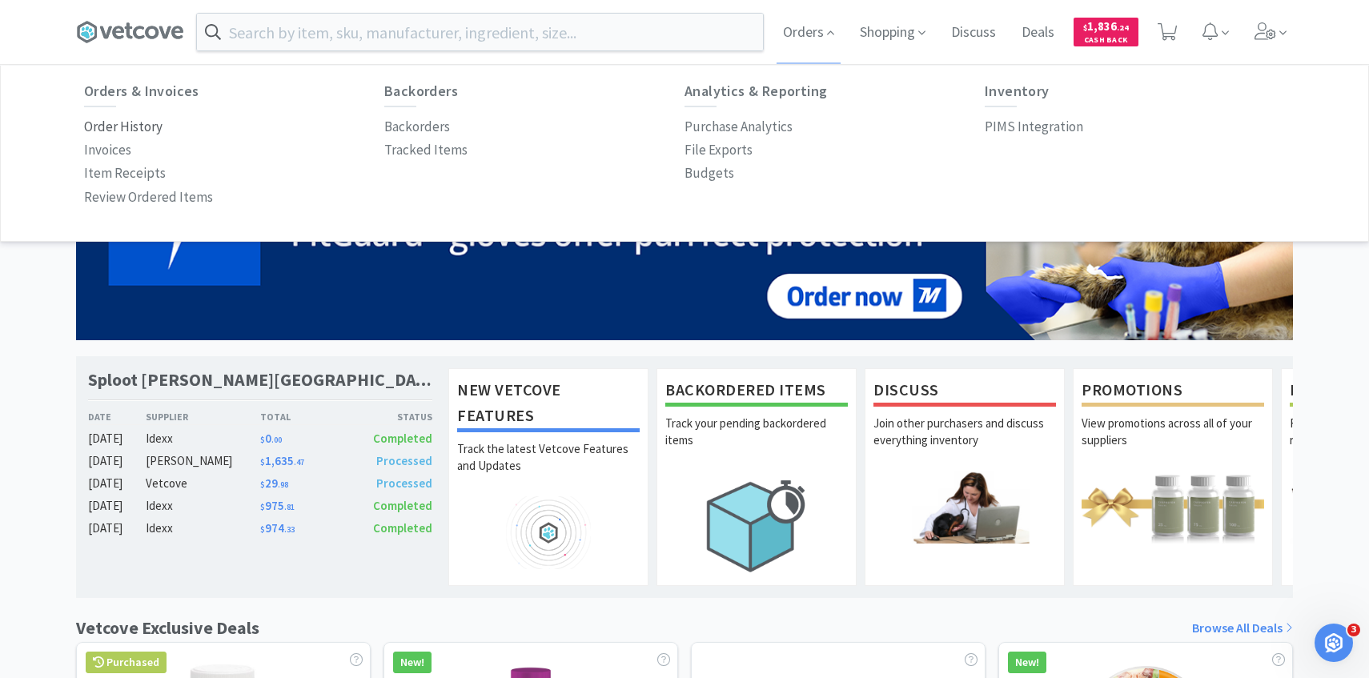
click at [104, 126] on p "Order History" at bounding box center [123, 127] width 78 height 22
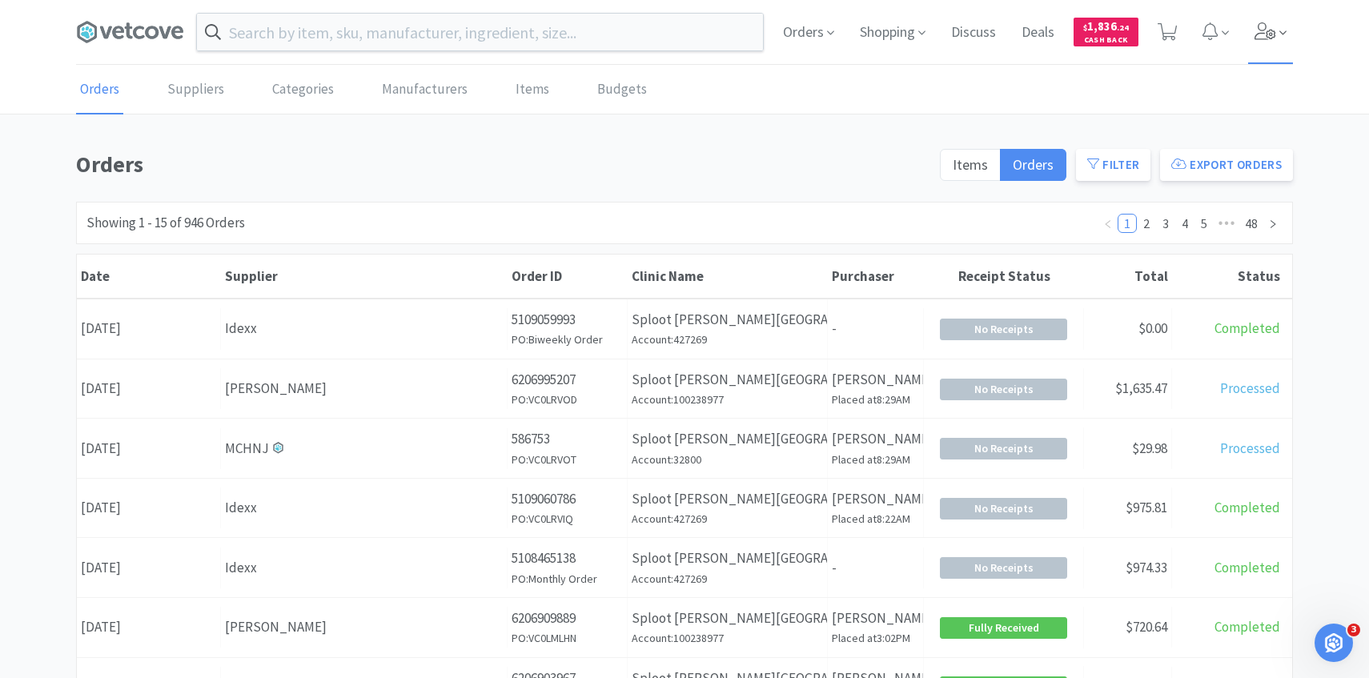
click at [1270, 34] on icon at bounding box center [1265, 31] width 22 height 18
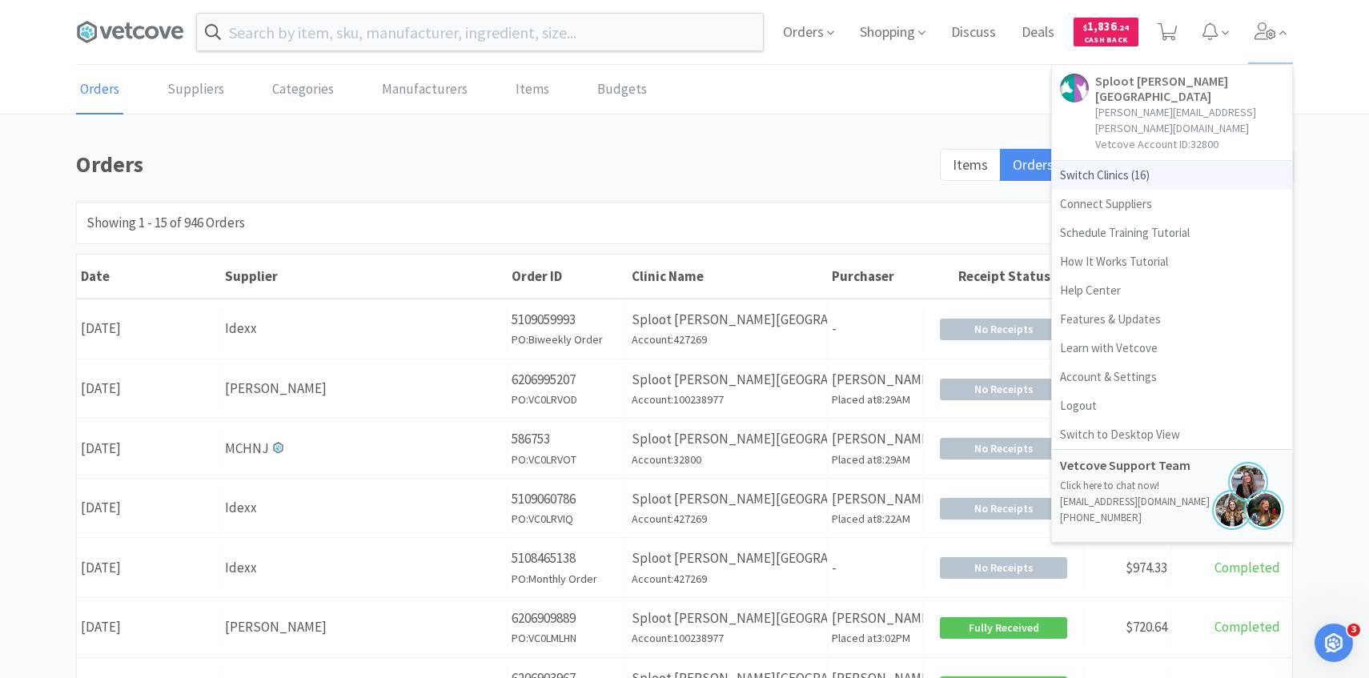
click at [1105, 161] on span "Switch Clinics ( 16 )" at bounding box center [1172, 175] width 240 height 29
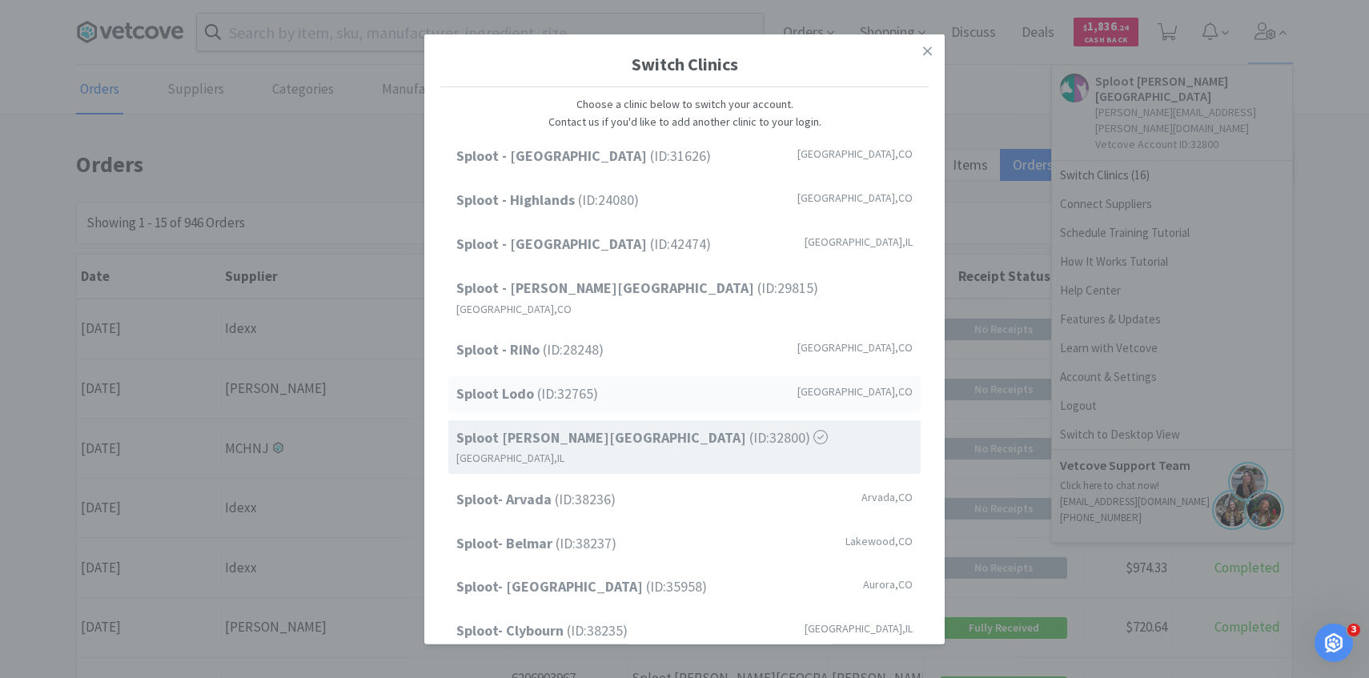
scroll to position [204, 0]
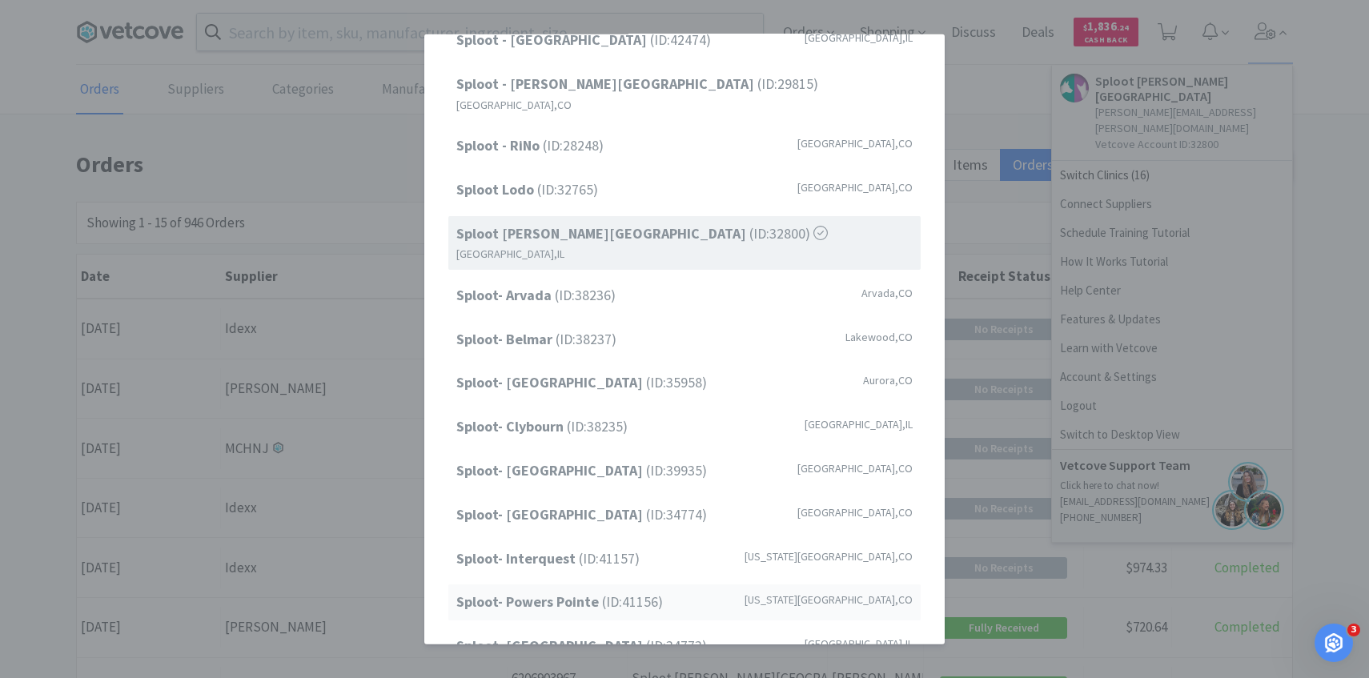
click at [627, 591] on span "Sploot- Powers Pointe (ID: 41156 )" at bounding box center [559, 602] width 207 height 23
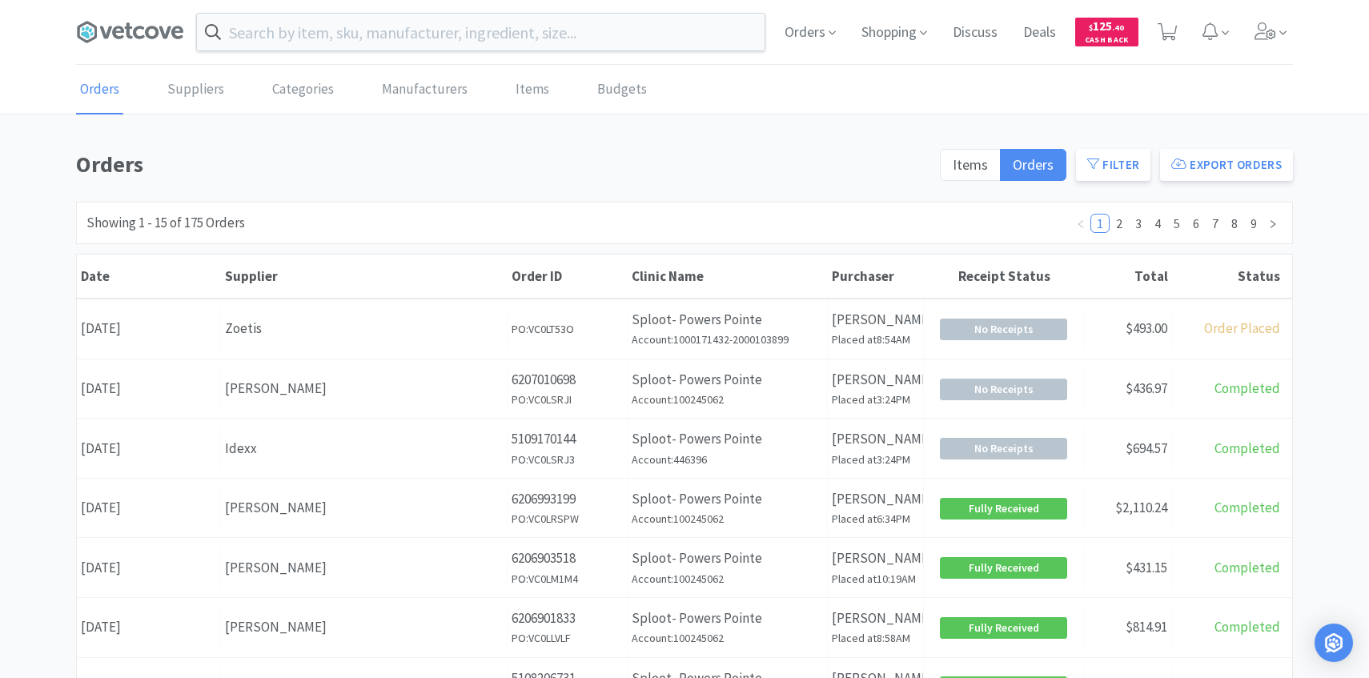
click at [1188, 24] on div "Orders Shopping Discuss Discuss Deals Deals $ 125 . 40 Cash Back" at bounding box center [1032, 32] width 521 height 64
click at [1170, 24] on icon at bounding box center [1167, 32] width 20 height 18
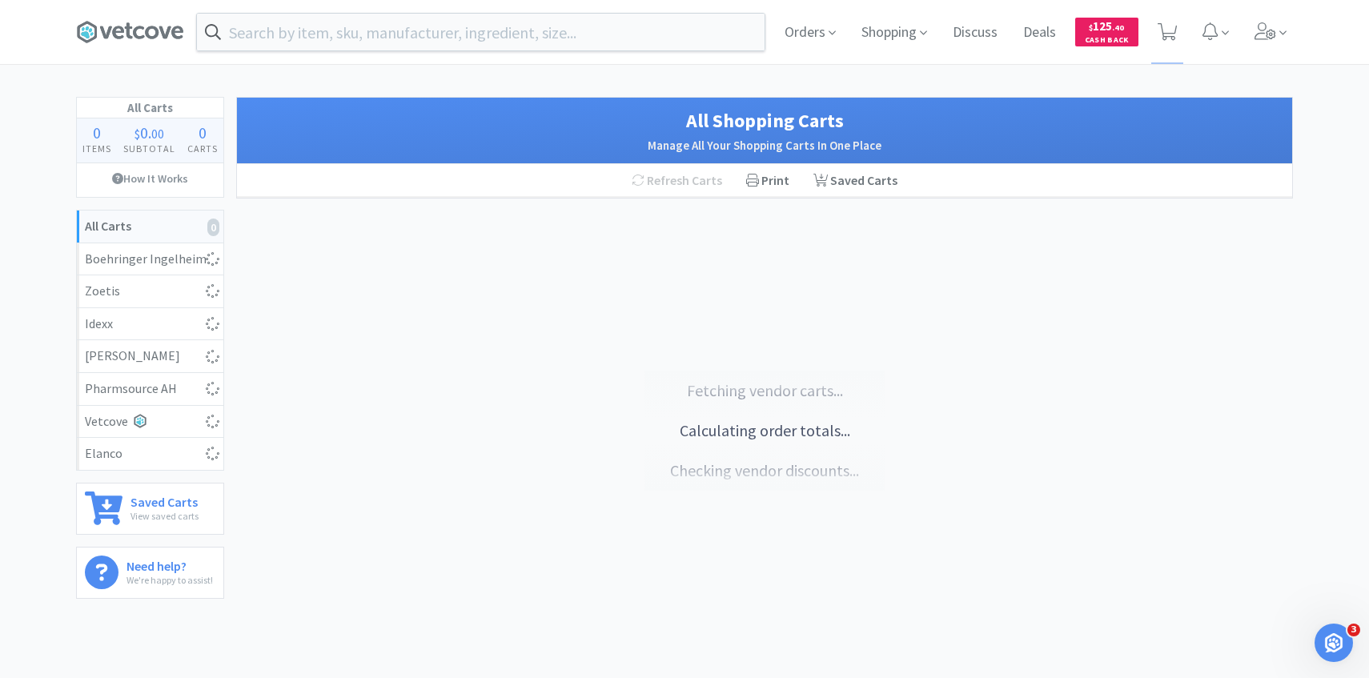
select select "5"
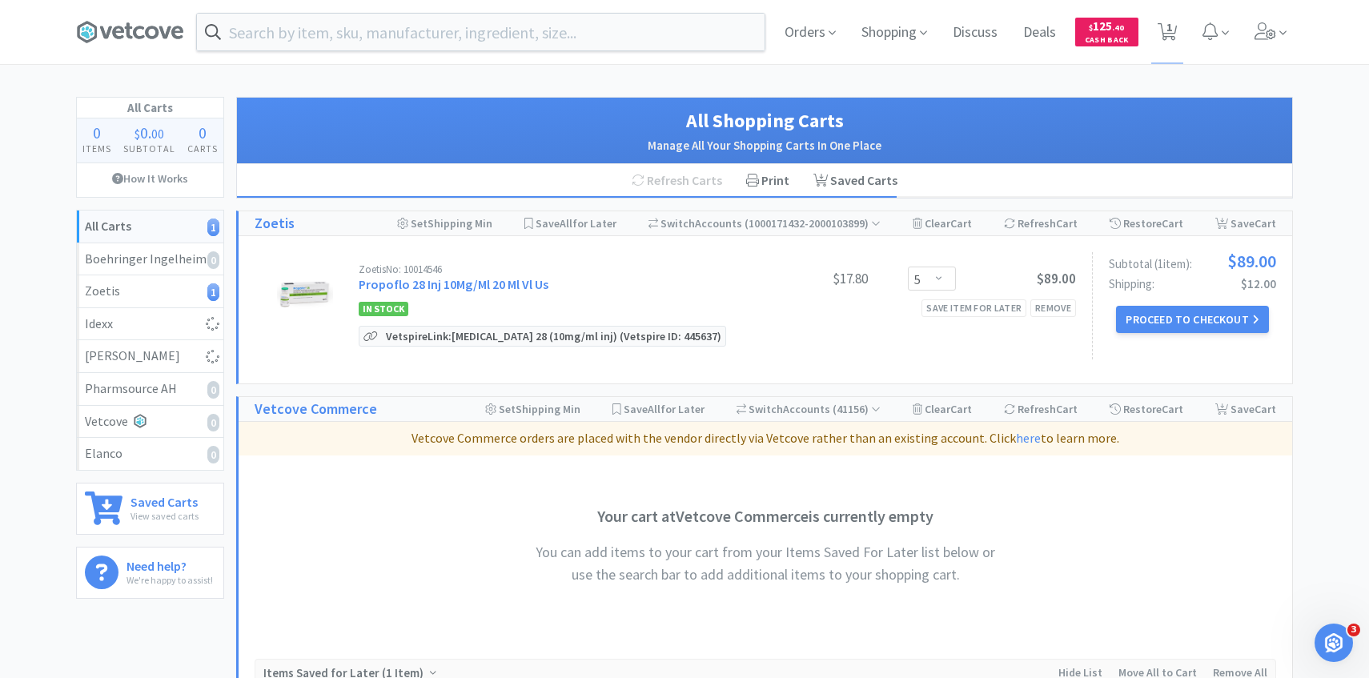
select select "1"
select select "2"
select select "1"
select select "3"
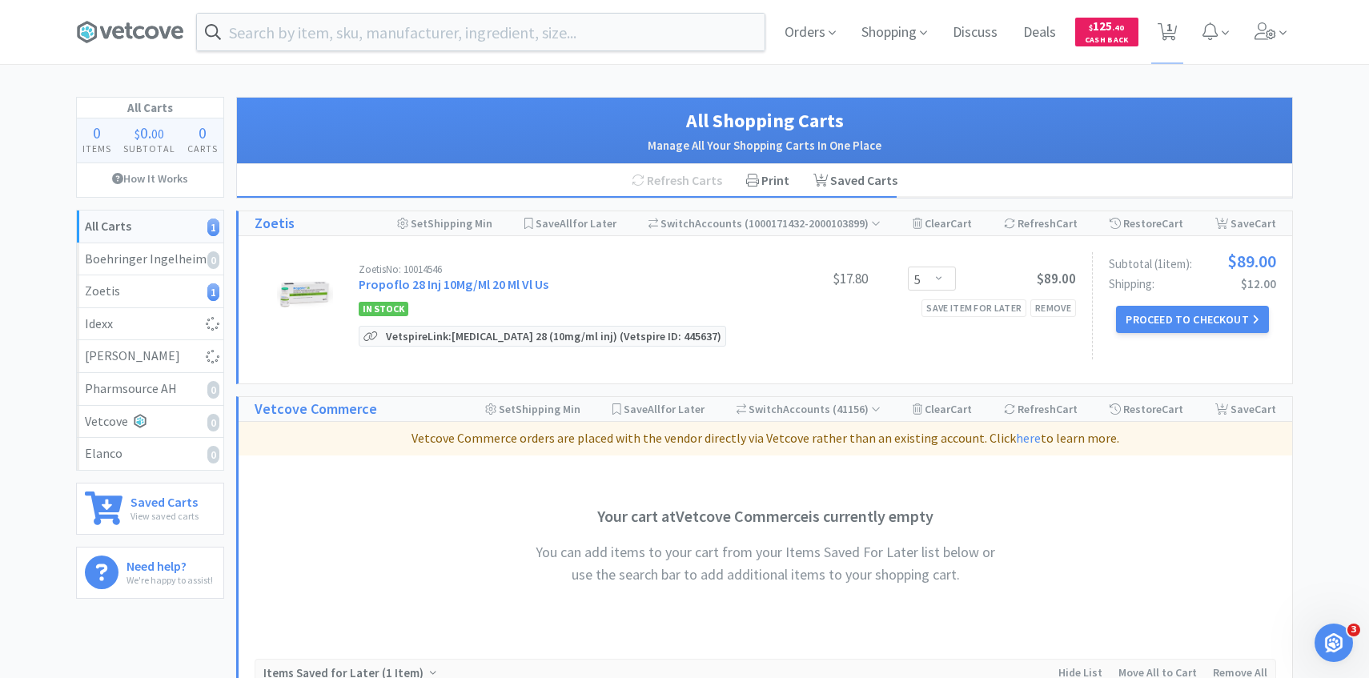
select select "1"
select select "3"
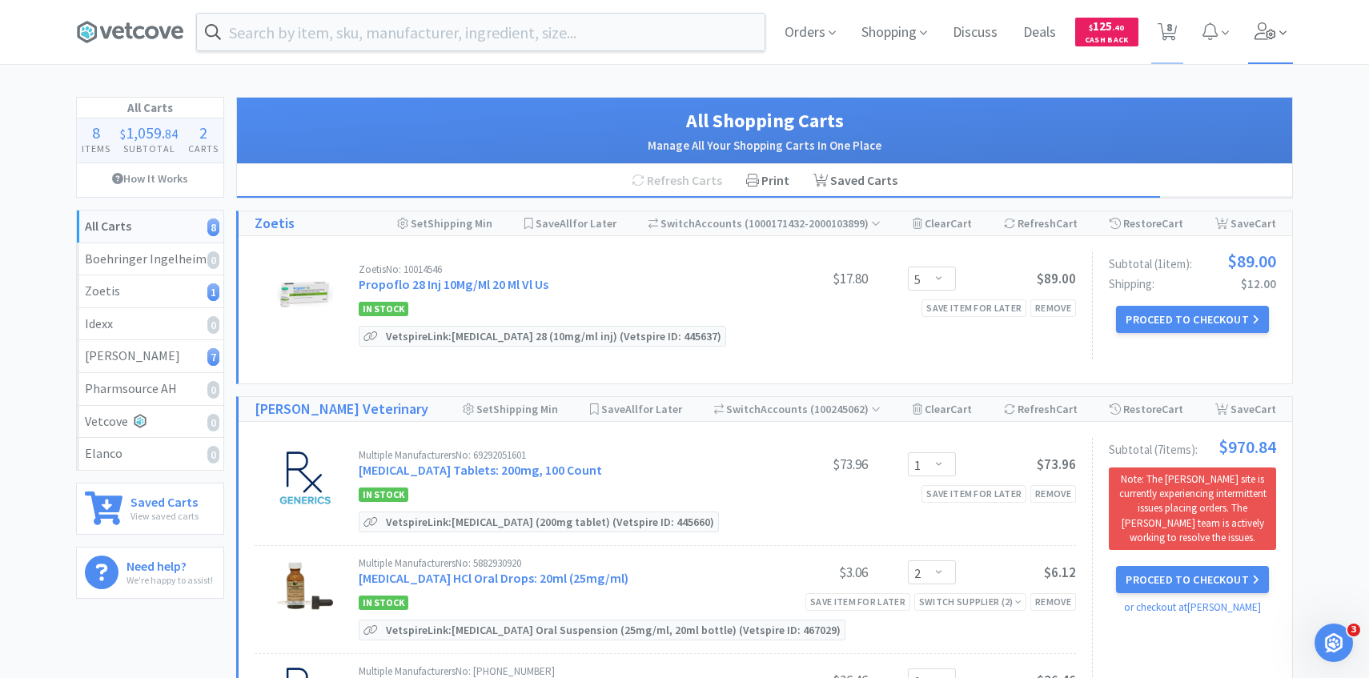
click at [1262, 42] on span at bounding box center [1271, 32] width 46 height 64
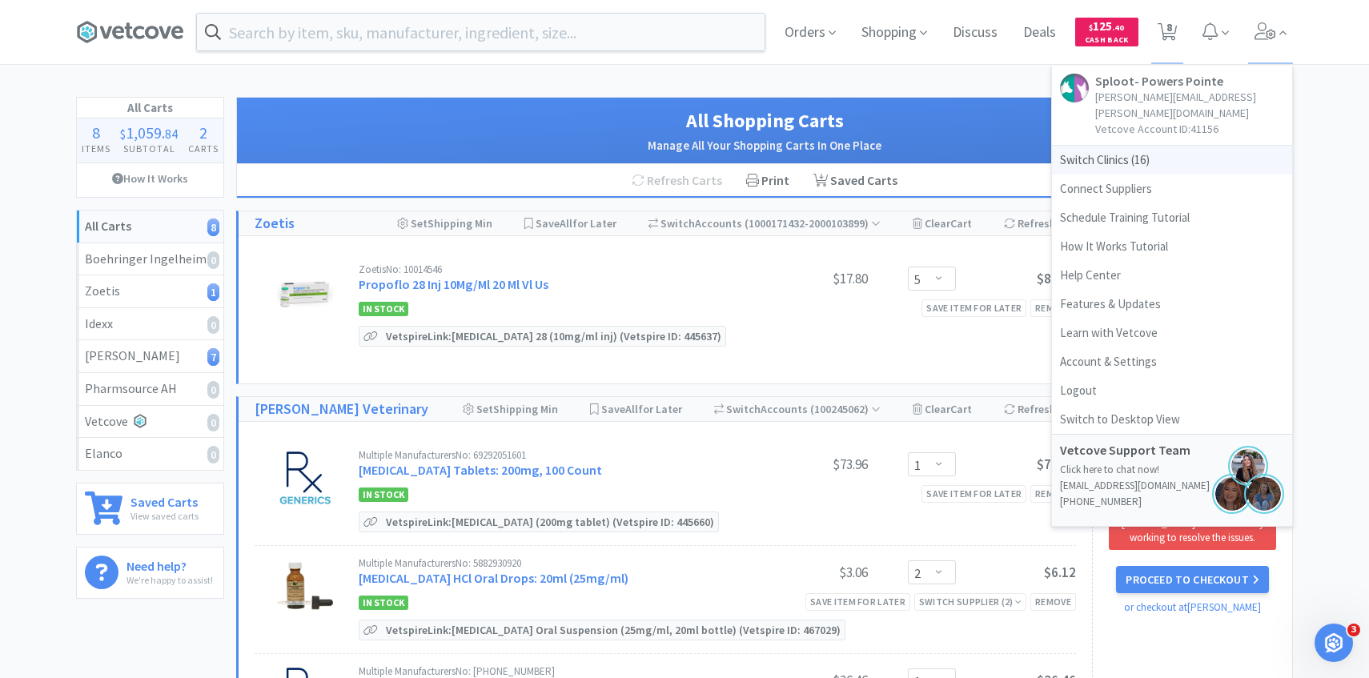
click at [1073, 146] on span "Switch Clinics ( 16 )" at bounding box center [1172, 160] width 240 height 29
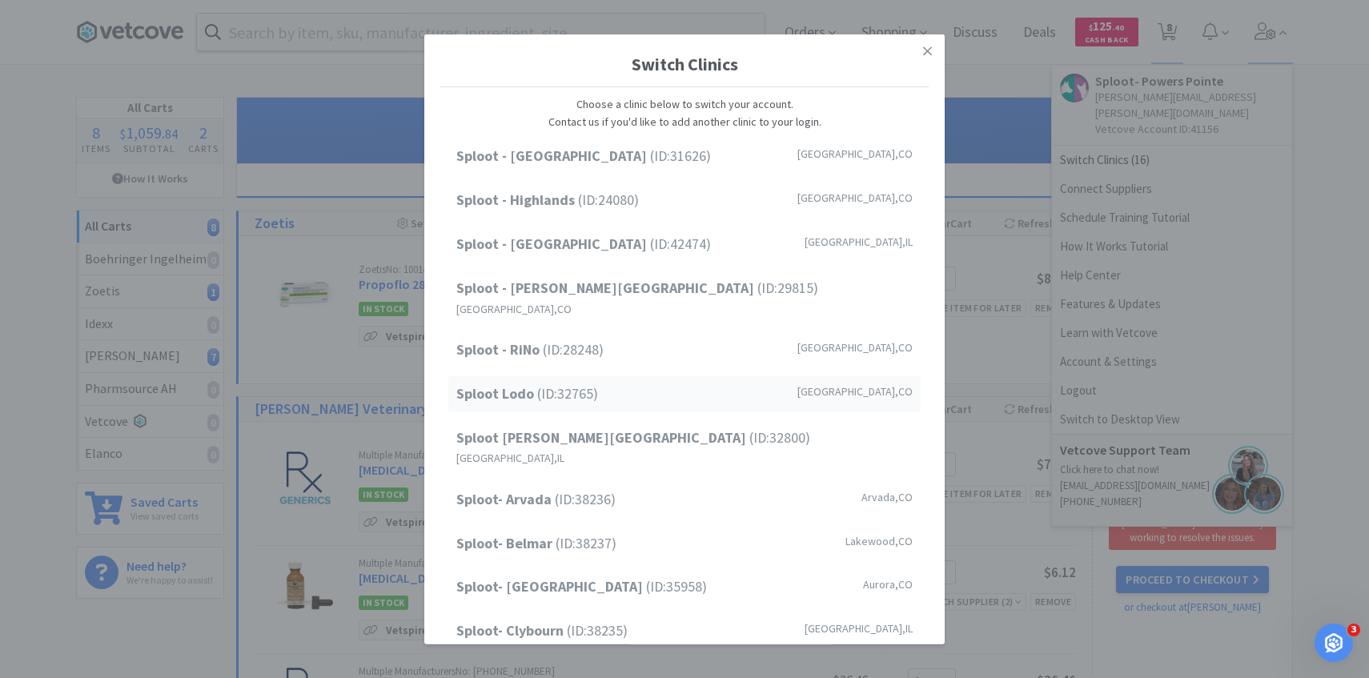
scroll to position [204, 0]
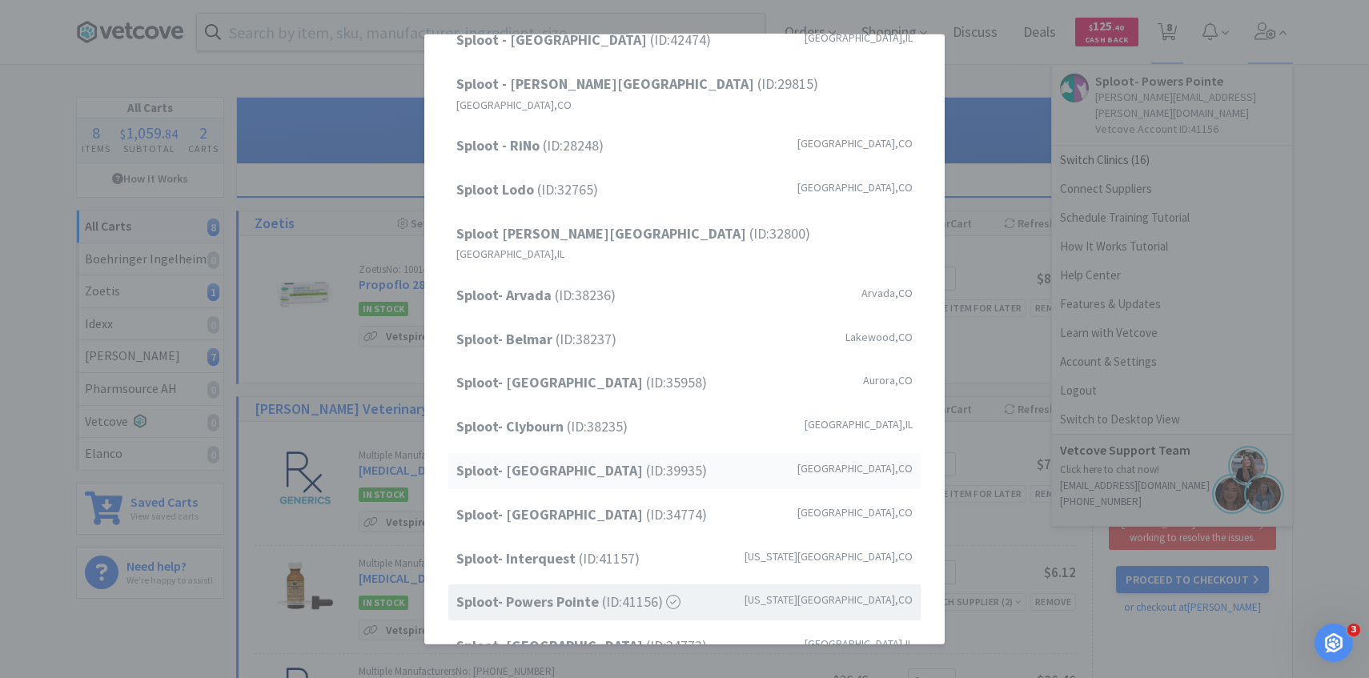
click at [636, 459] on span "Sploot- Greenwood Village (ID: 39935 )" at bounding box center [581, 470] width 251 height 23
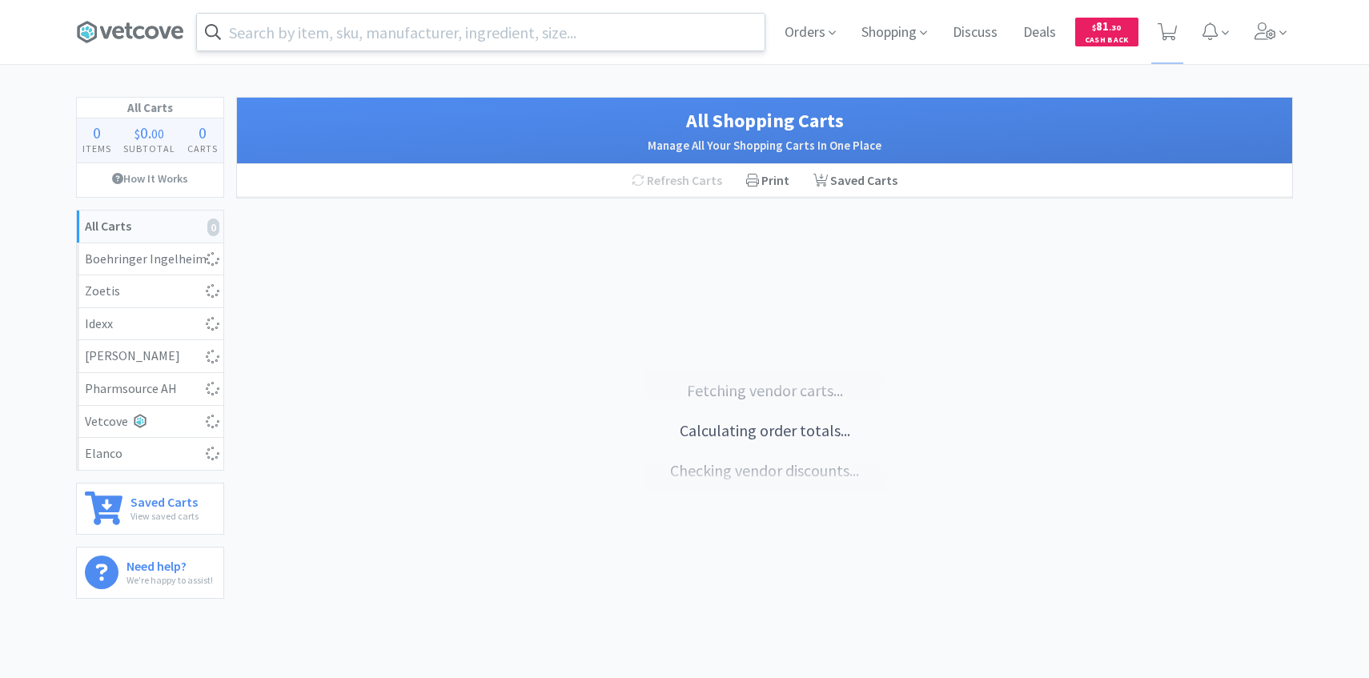
click at [452, 33] on input "text" at bounding box center [481, 32] width 568 height 37
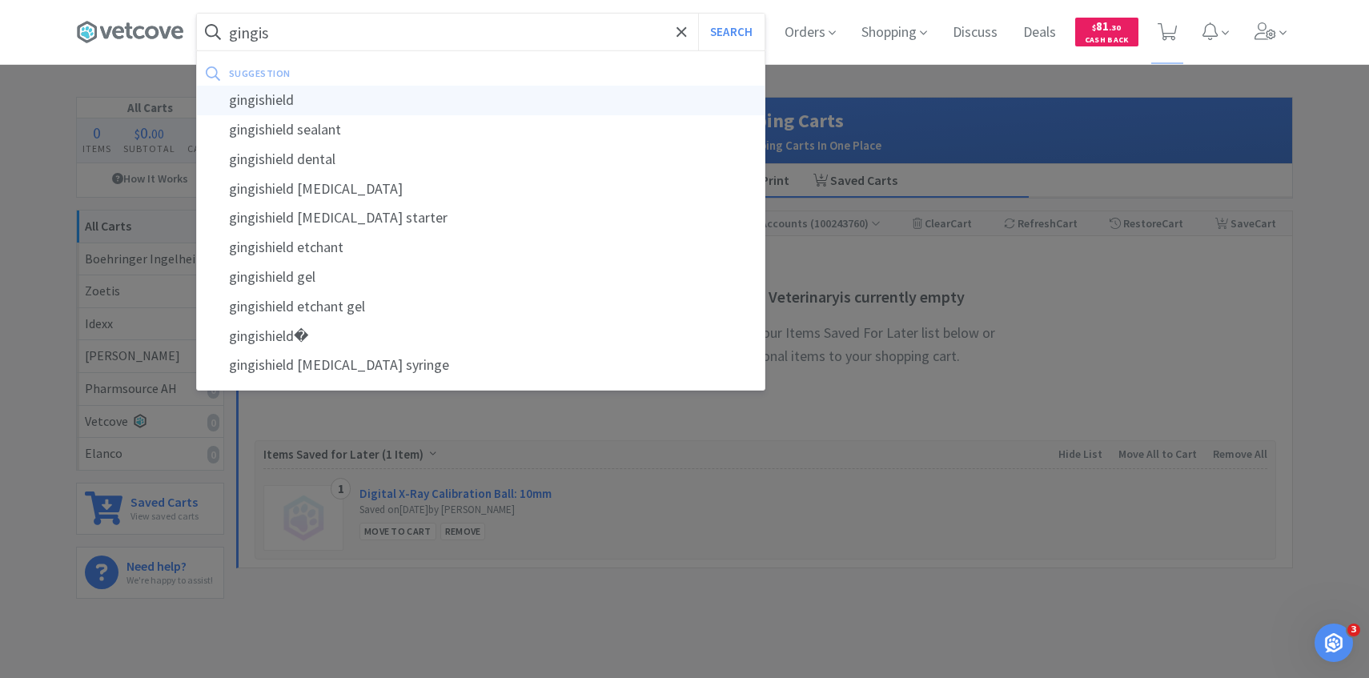
click at [453, 91] on div "gingishield" at bounding box center [481, 101] width 568 height 30
type input "gingishield"
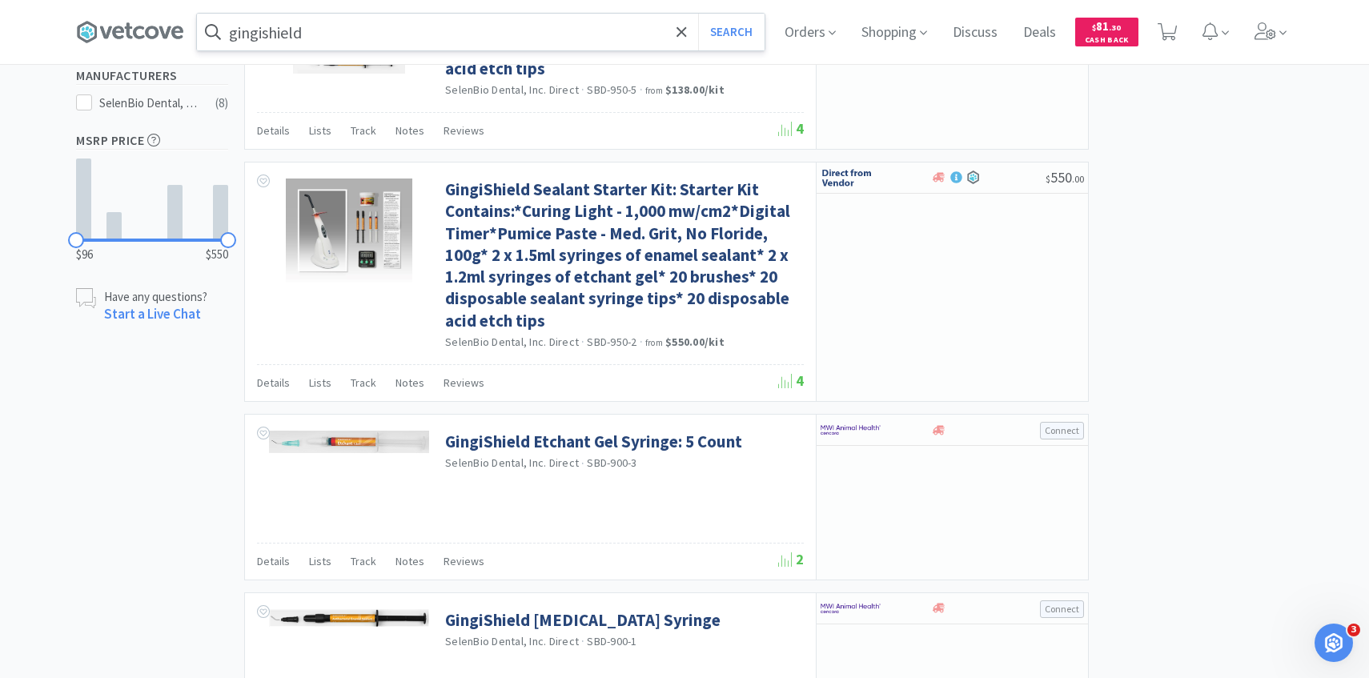
scroll to position [628, 0]
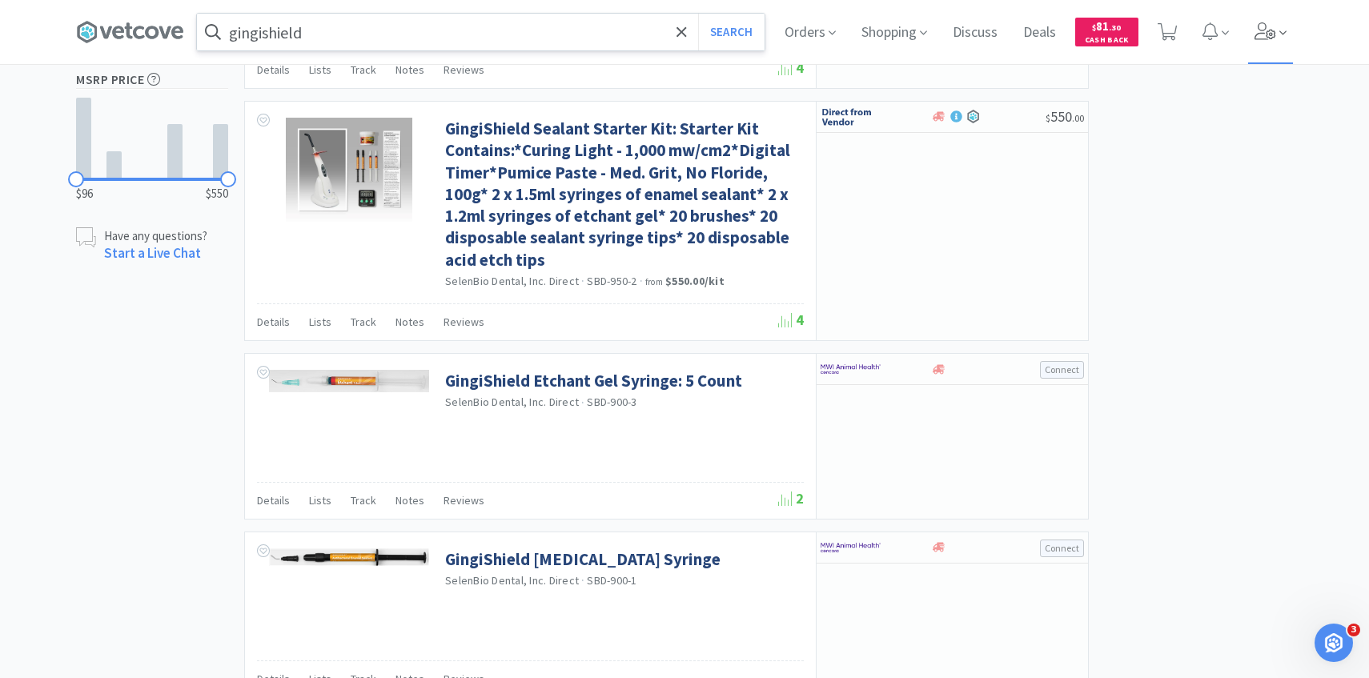
click at [1277, 48] on span at bounding box center [1271, 32] width 46 height 64
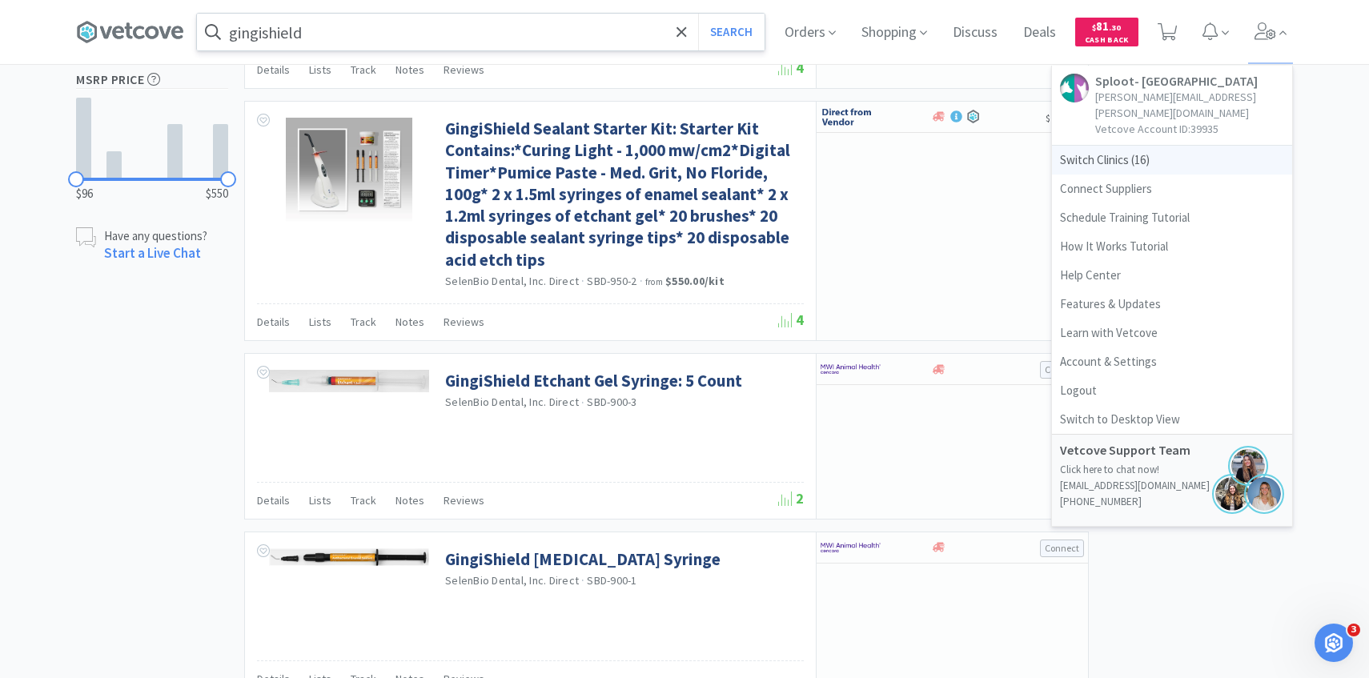
click at [1167, 146] on span "Switch Clinics ( 16 )" at bounding box center [1172, 160] width 240 height 29
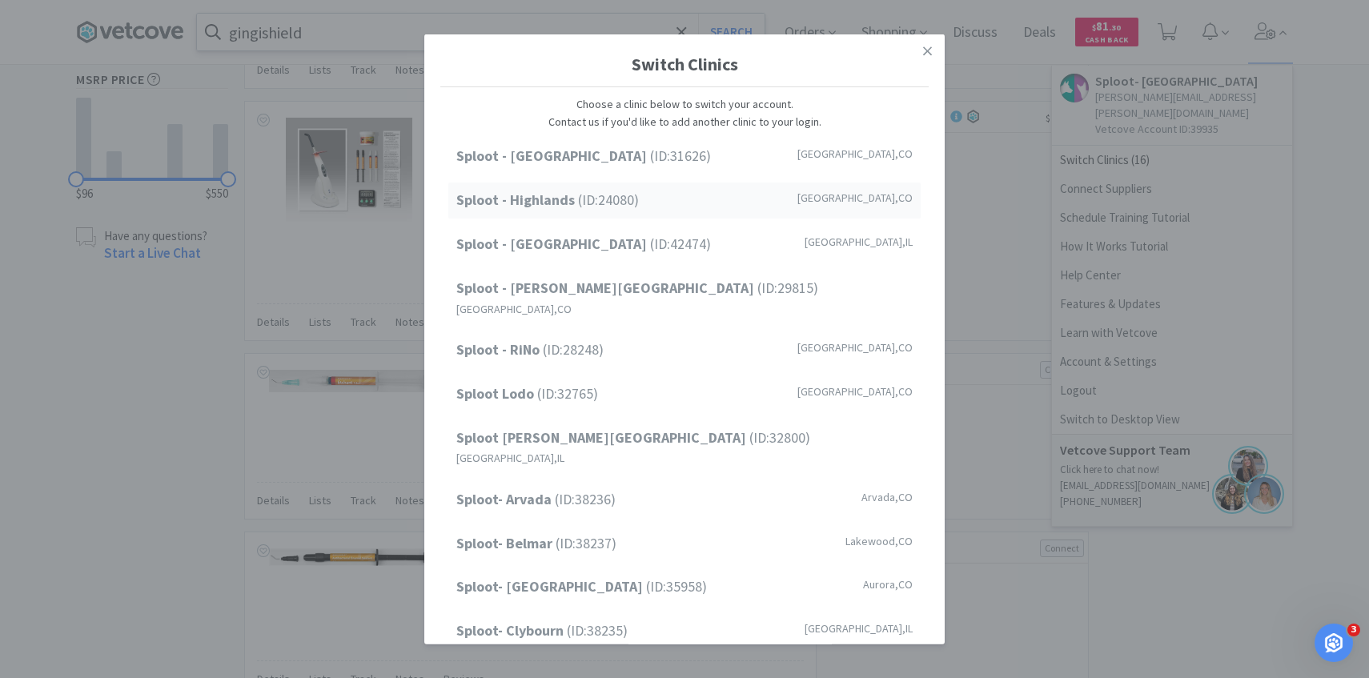
click at [690, 197] on div "Sploot - Highlands (ID: 24080 ) Denver , CO" at bounding box center [684, 201] width 472 height 36
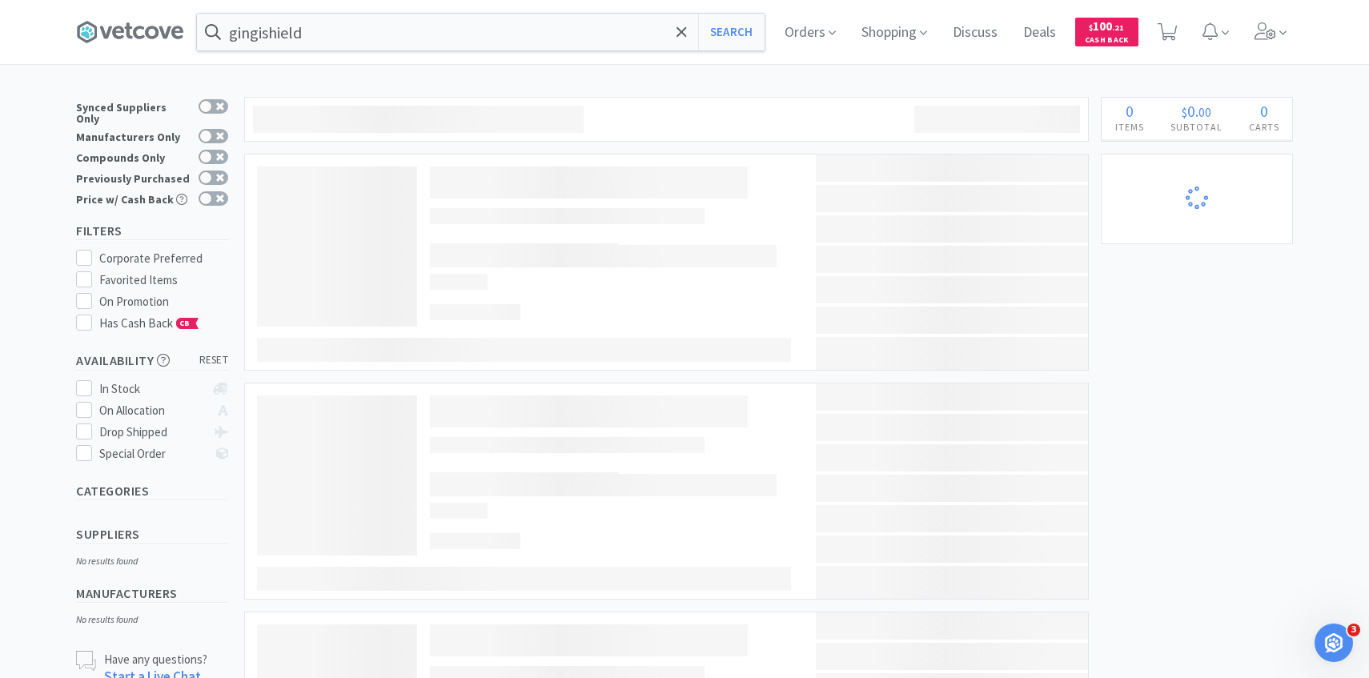
click at [848, 43] on div "Orders Shopping Discuss Discuss Deals Deals $ 100 . 21 Cash Back" at bounding box center [1032, 32] width 521 height 64
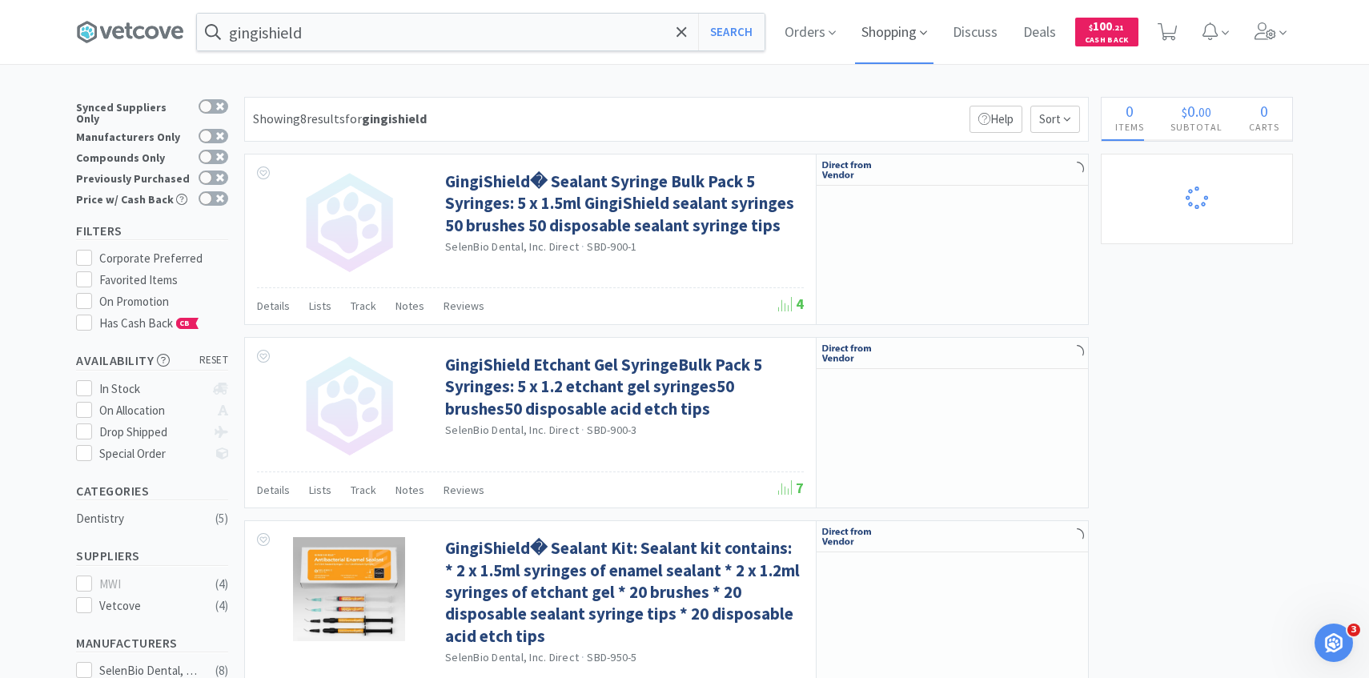
click at [873, 43] on span "Shopping" at bounding box center [894, 32] width 78 height 64
select select "5"
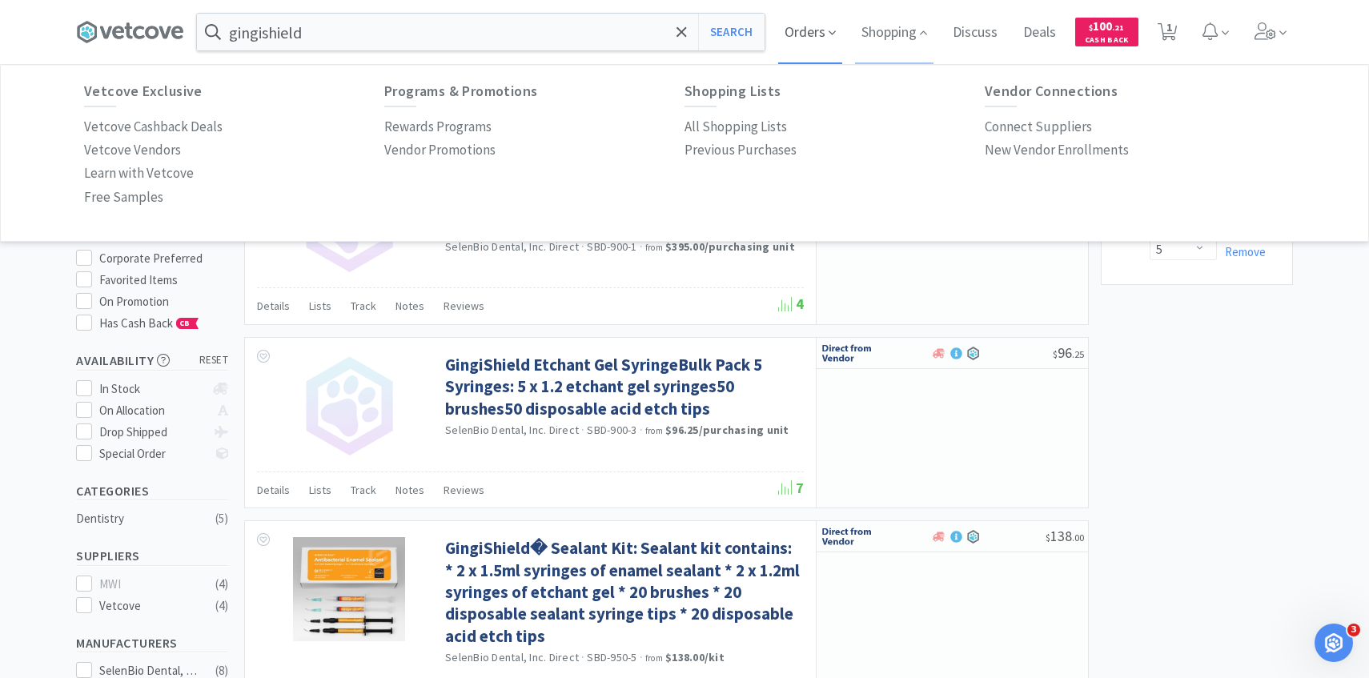
click at [826, 30] on span "Orders" at bounding box center [810, 32] width 64 height 64
click at [877, 32] on span "Shopping" at bounding box center [894, 32] width 78 height 64
click at [999, 132] on p "Connect Suppliers" at bounding box center [1038, 127] width 107 height 22
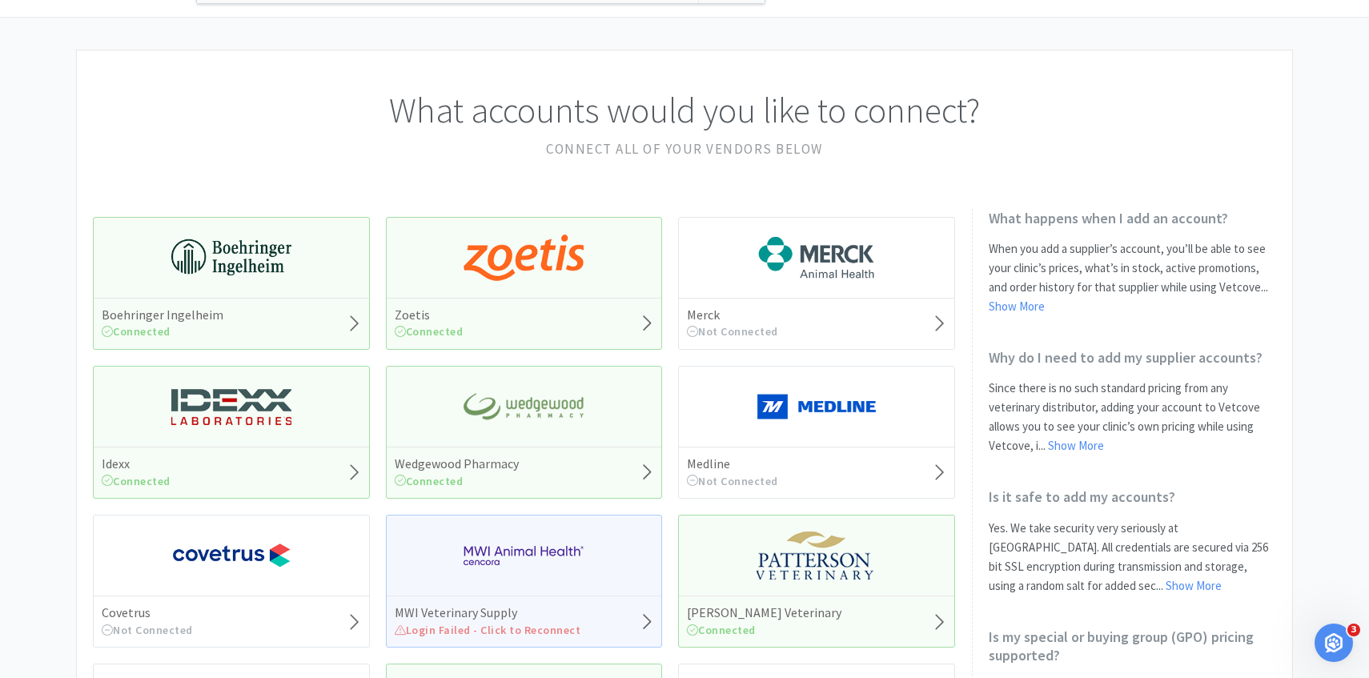
scroll to position [61, 0]
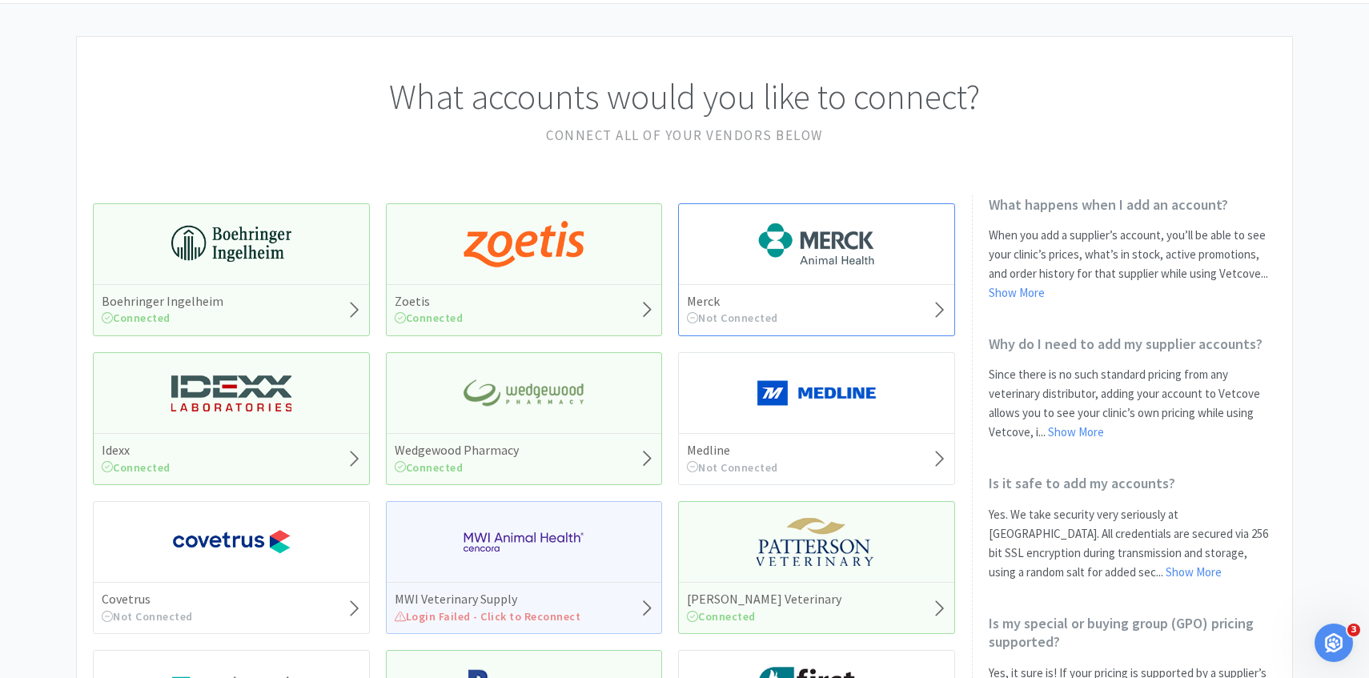
click at [768, 259] on img at bounding box center [816, 244] width 120 height 48
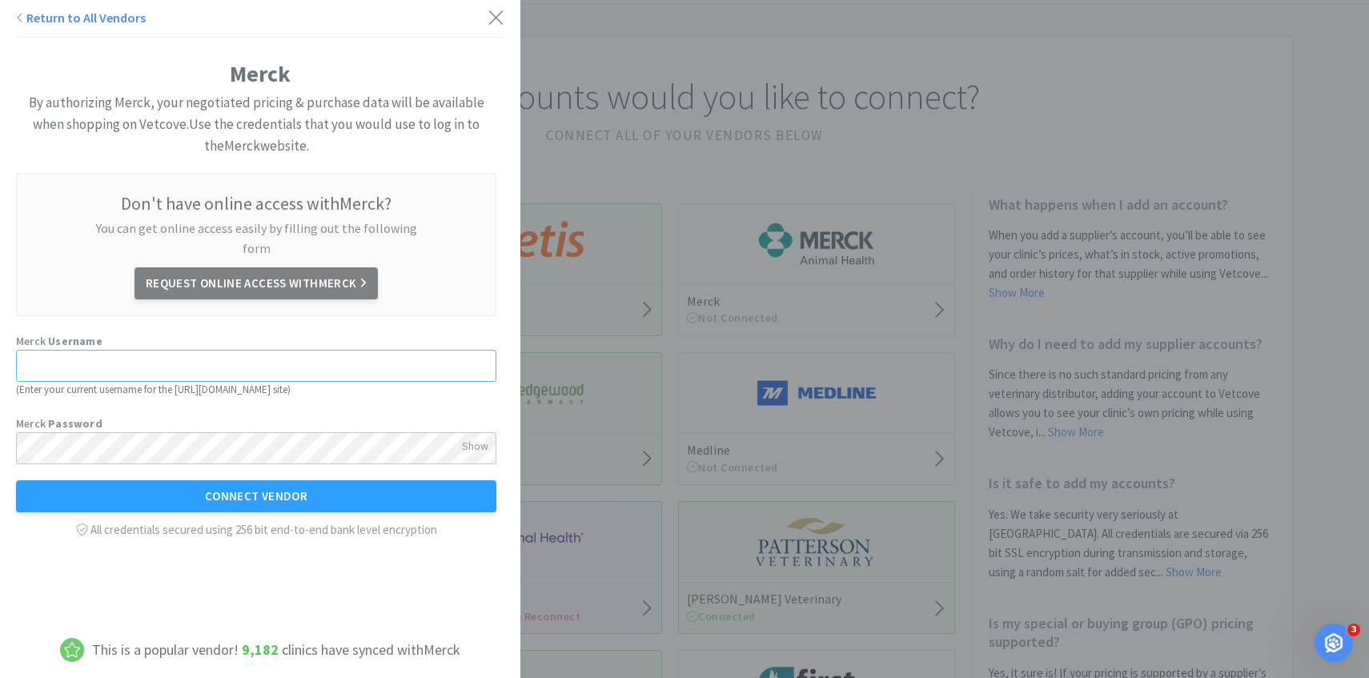
type input "[EMAIL_ADDRESS][DOMAIN_NAME]"
click at [469, 432] on div "Show" at bounding box center [475, 445] width 26 height 27
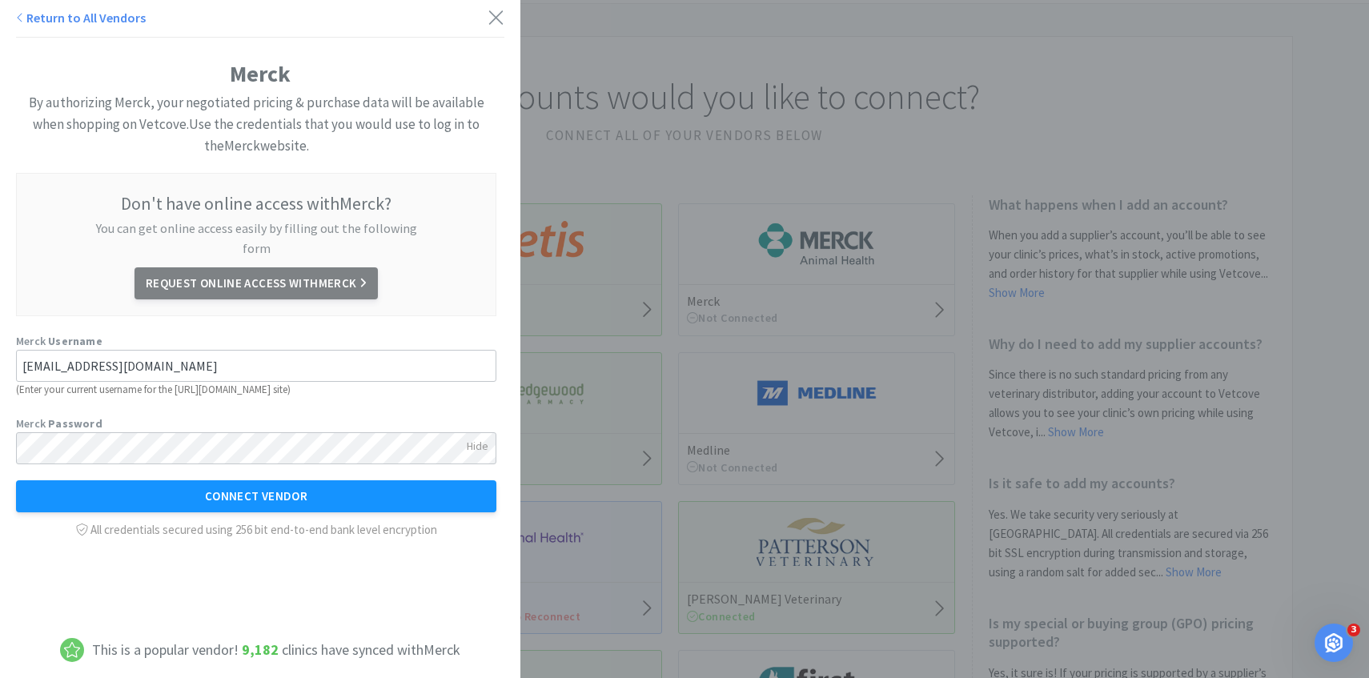
click at [355, 480] on button "Connect Vendor" at bounding box center [256, 496] width 480 height 32
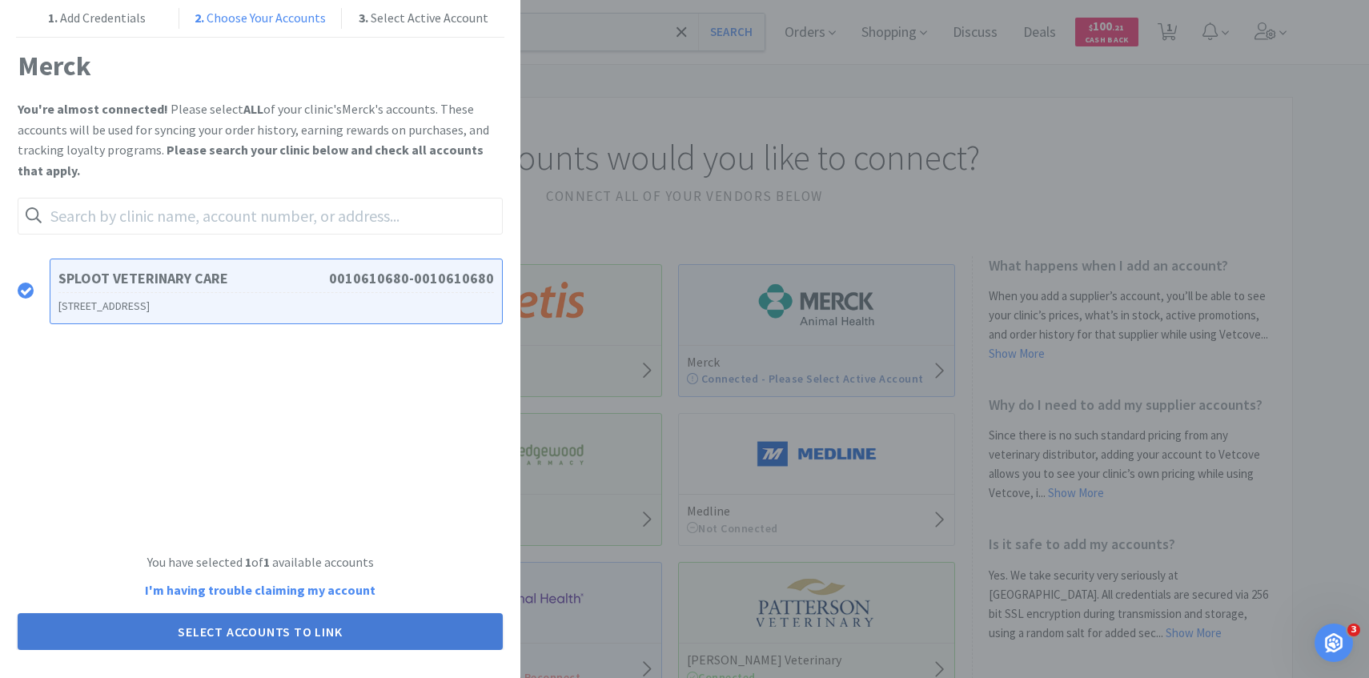
click at [295, 640] on button "Select Accounts to Link" at bounding box center [260, 631] width 485 height 37
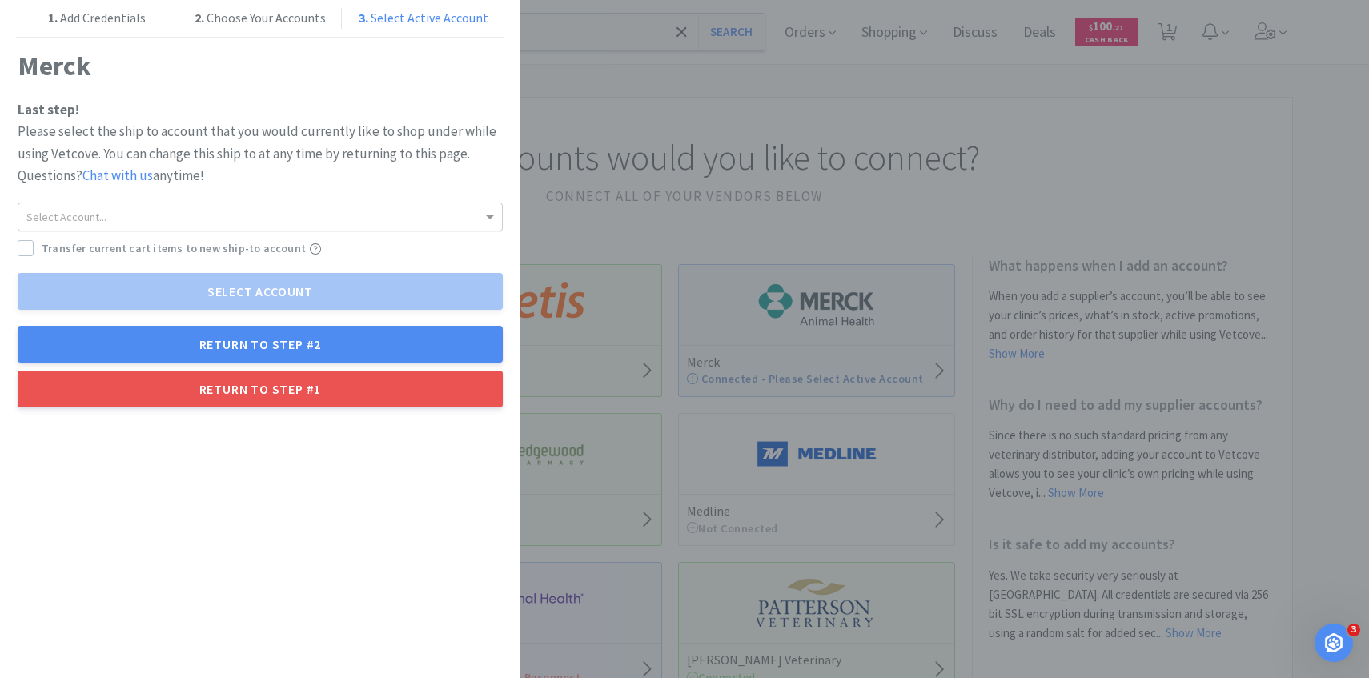
click at [345, 209] on div "Select Account..." at bounding box center [259, 216] width 483 height 27
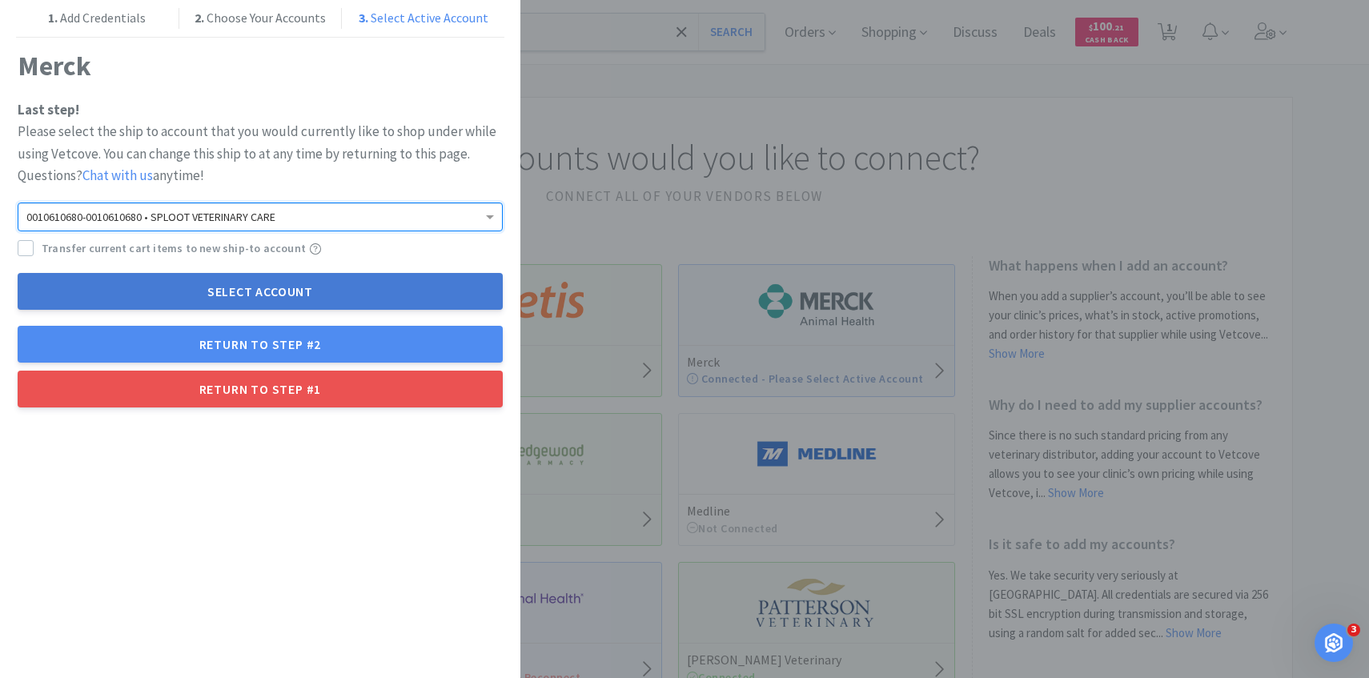
click at [331, 295] on button "Select Account" at bounding box center [260, 291] width 485 height 37
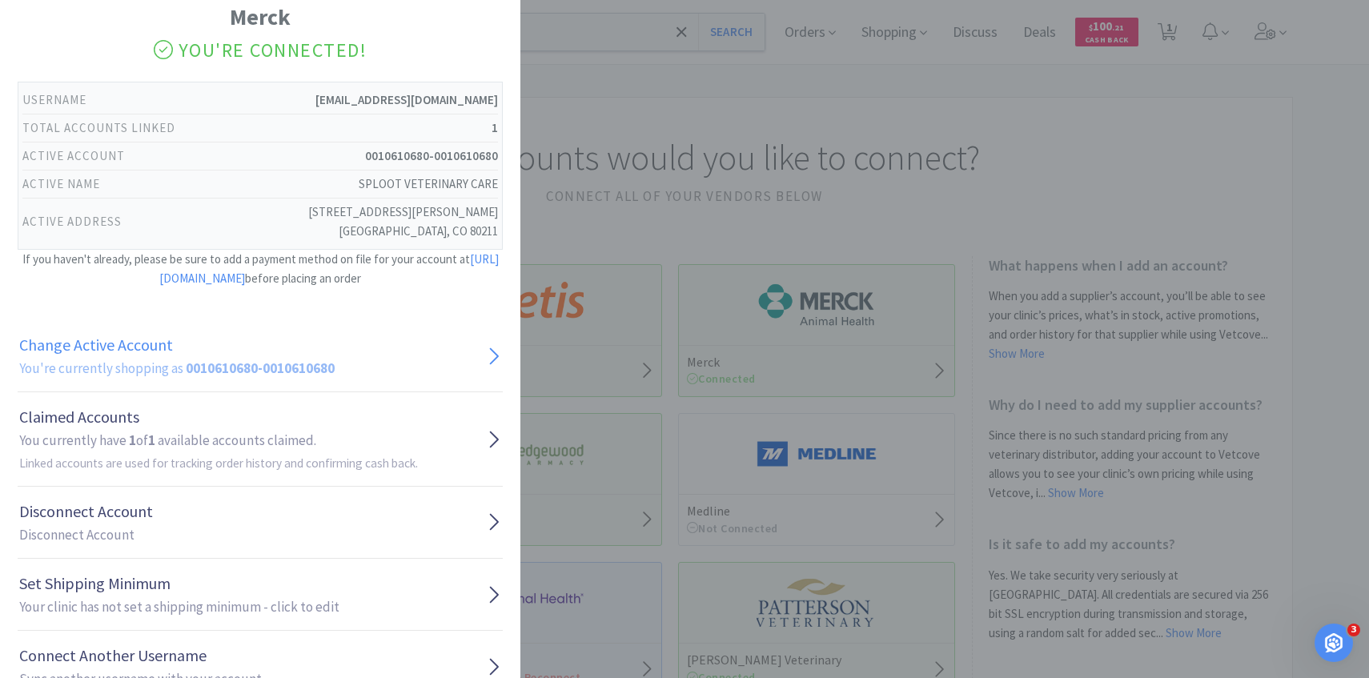
scroll to position [113, 0]
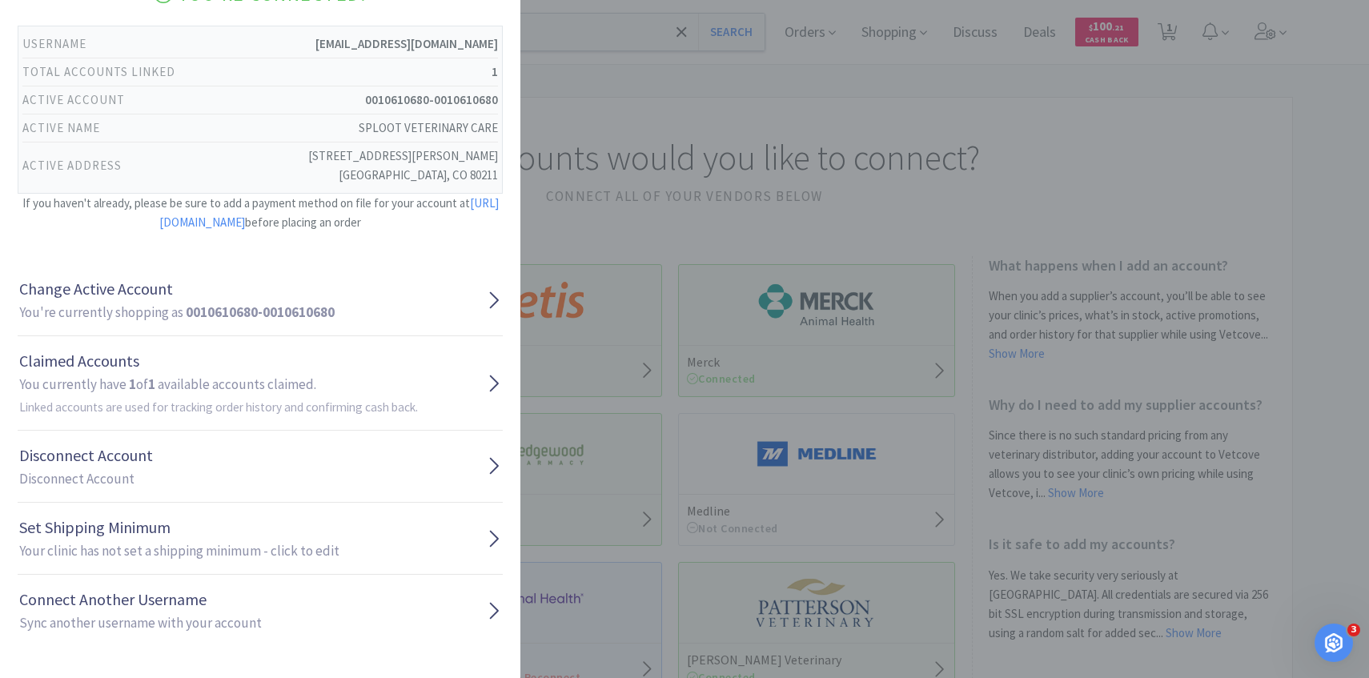
click at [753, 403] on div "Return to All Vendors Merck You're Connected! Username [EMAIL_ADDRESS][DOMAIN_N…" at bounding box center [684, 339] width 1369 height 678
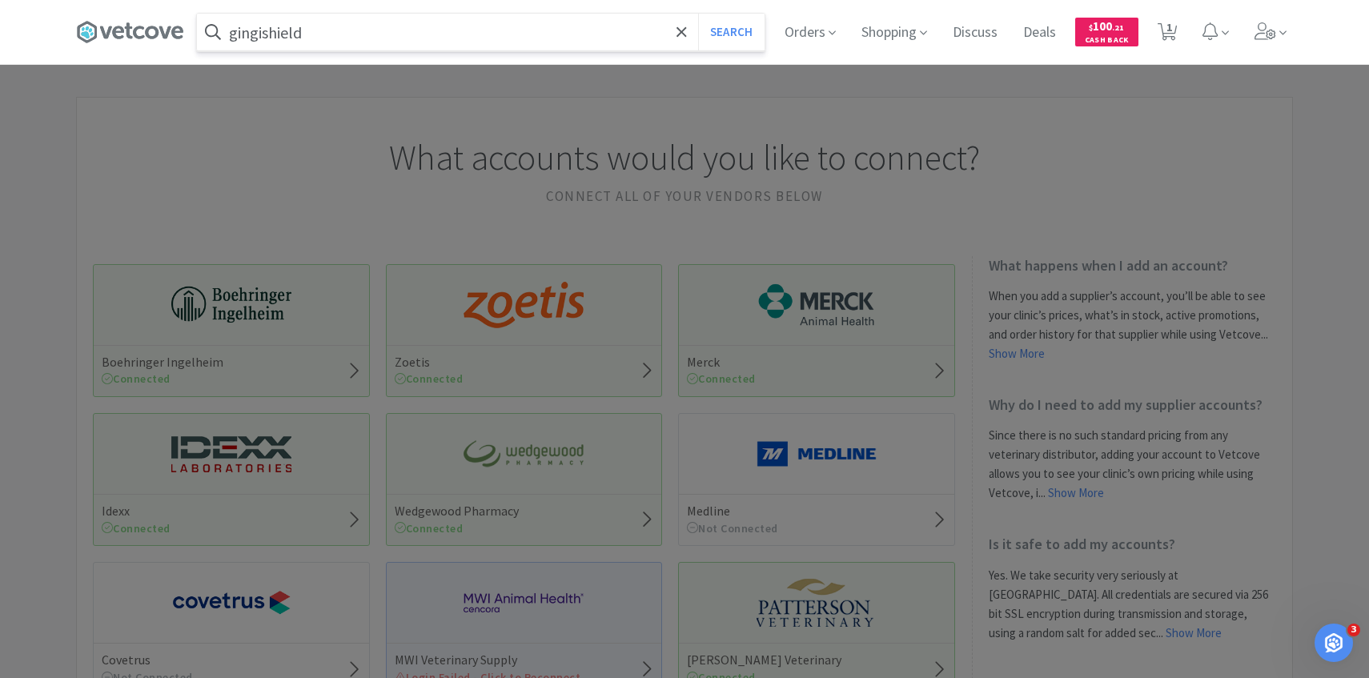
click at [508, 15] on input "gingishield" at bounding box center [481, 32] width 568 height 37
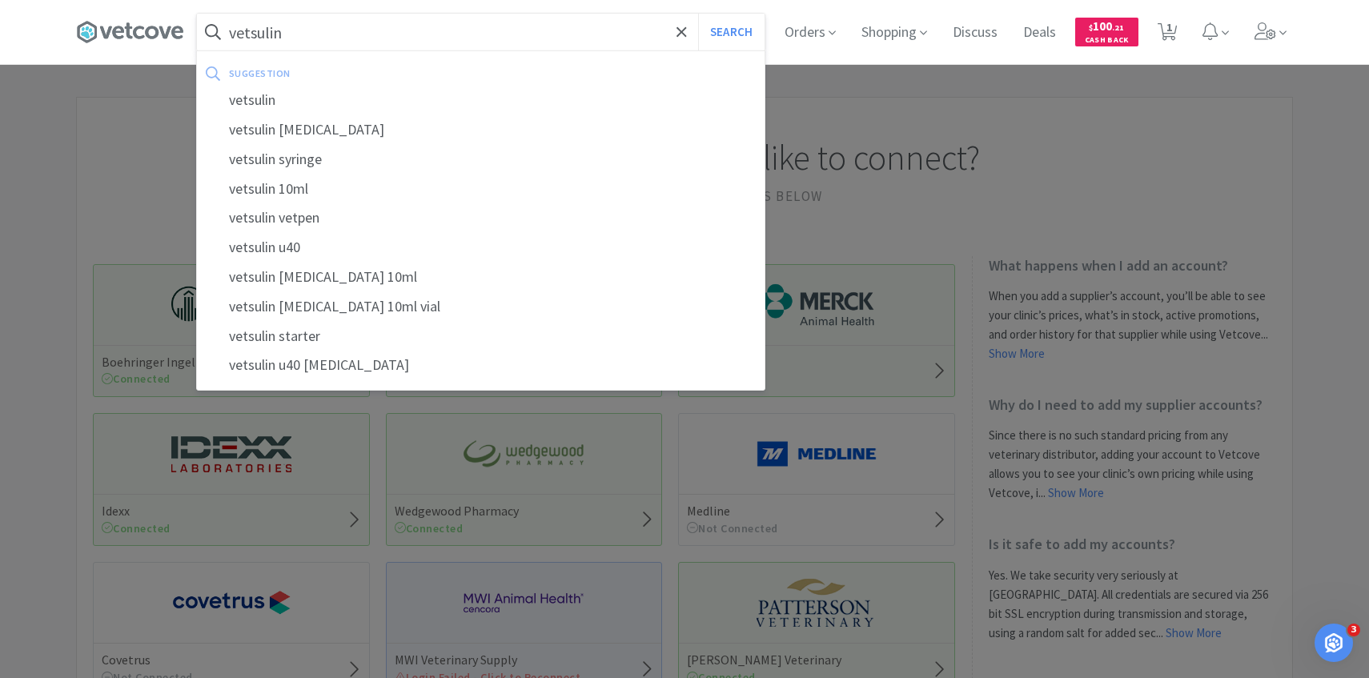
type input "vetsulin"
click at [698, 14] on button "Search" at bounding box center [731, 32] width 66 height 37
select select "5"
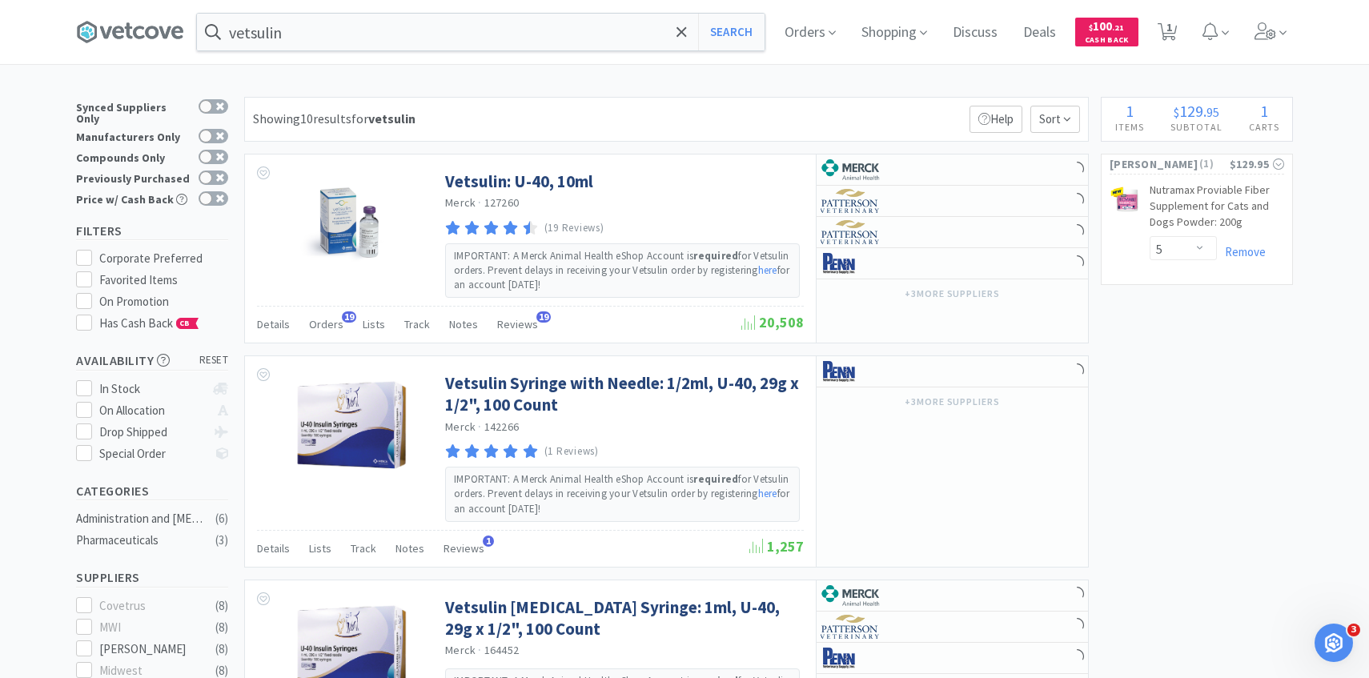
scroll to position [7, 0]
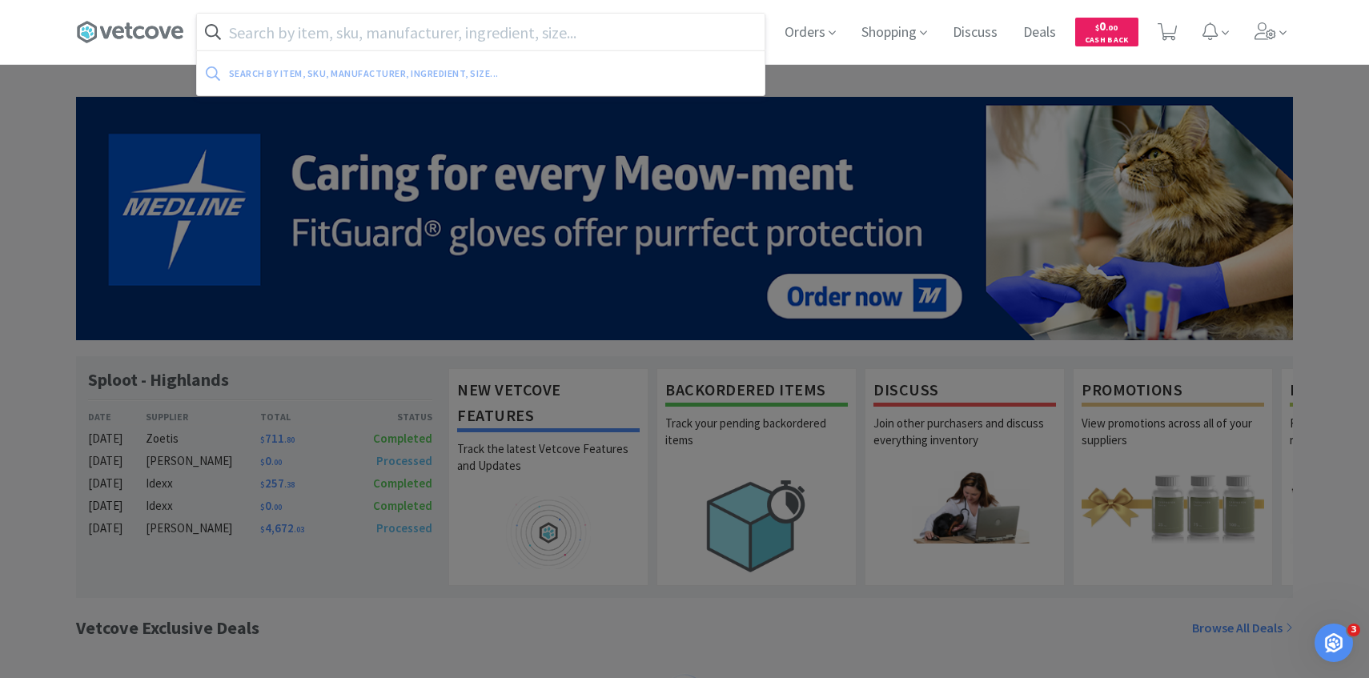
click at [420, 34] on input "text" at bounding box center [481, 32] width 568 height 37
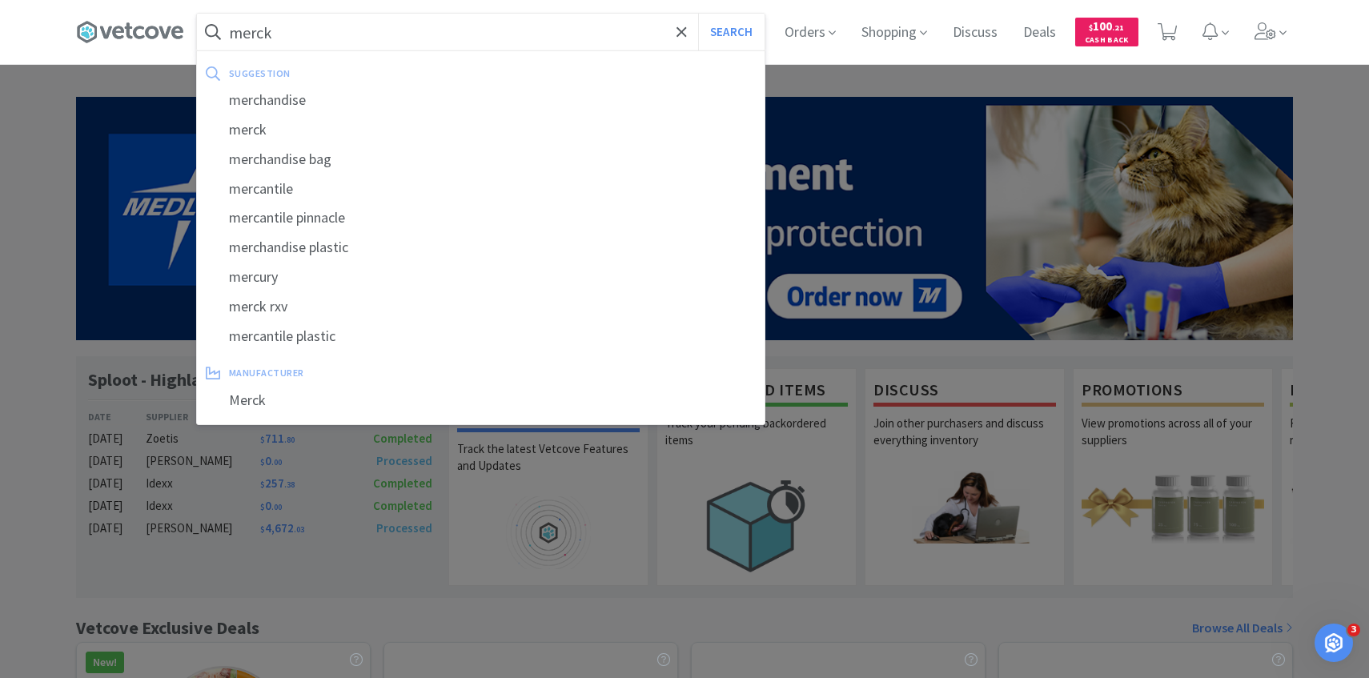
type input "merck"
click at [698, 14] on button "Search" at bounding box center [731, 32] width 66 height 37
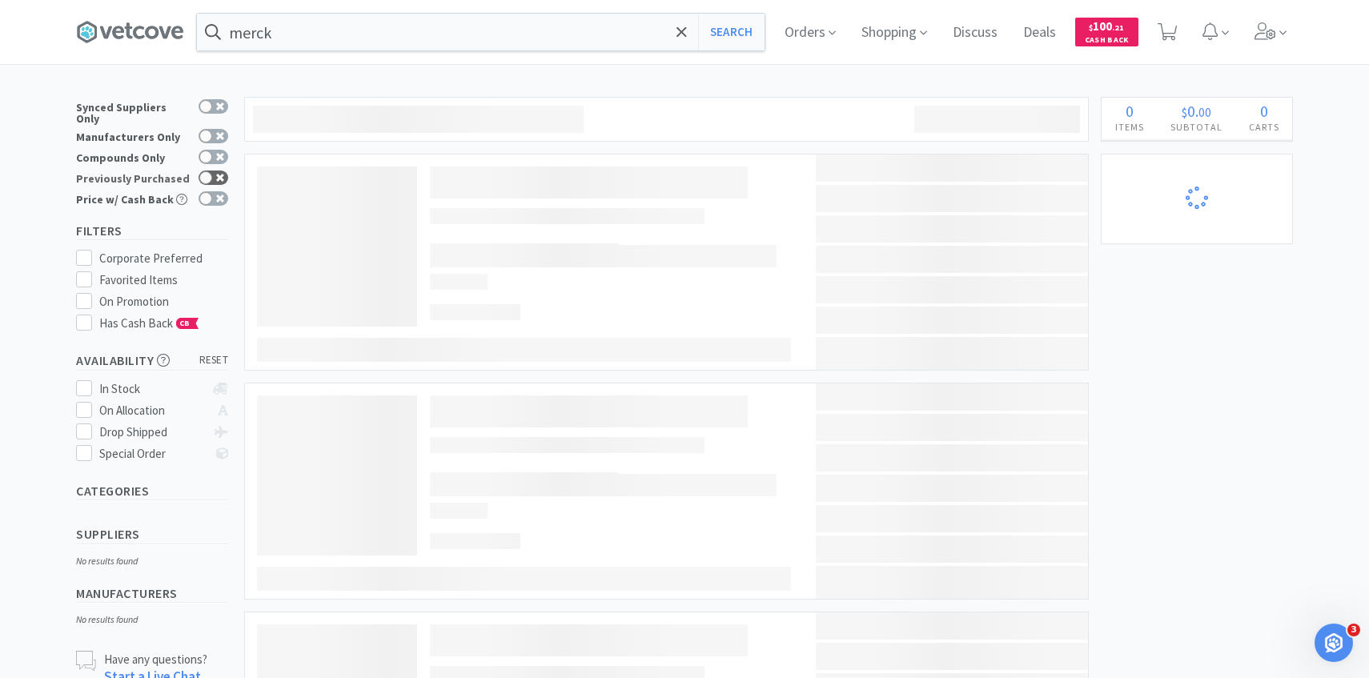
click at [219, 174] on icon at bounding box center [220, 178] width 8 height 8
checkbox input "true"
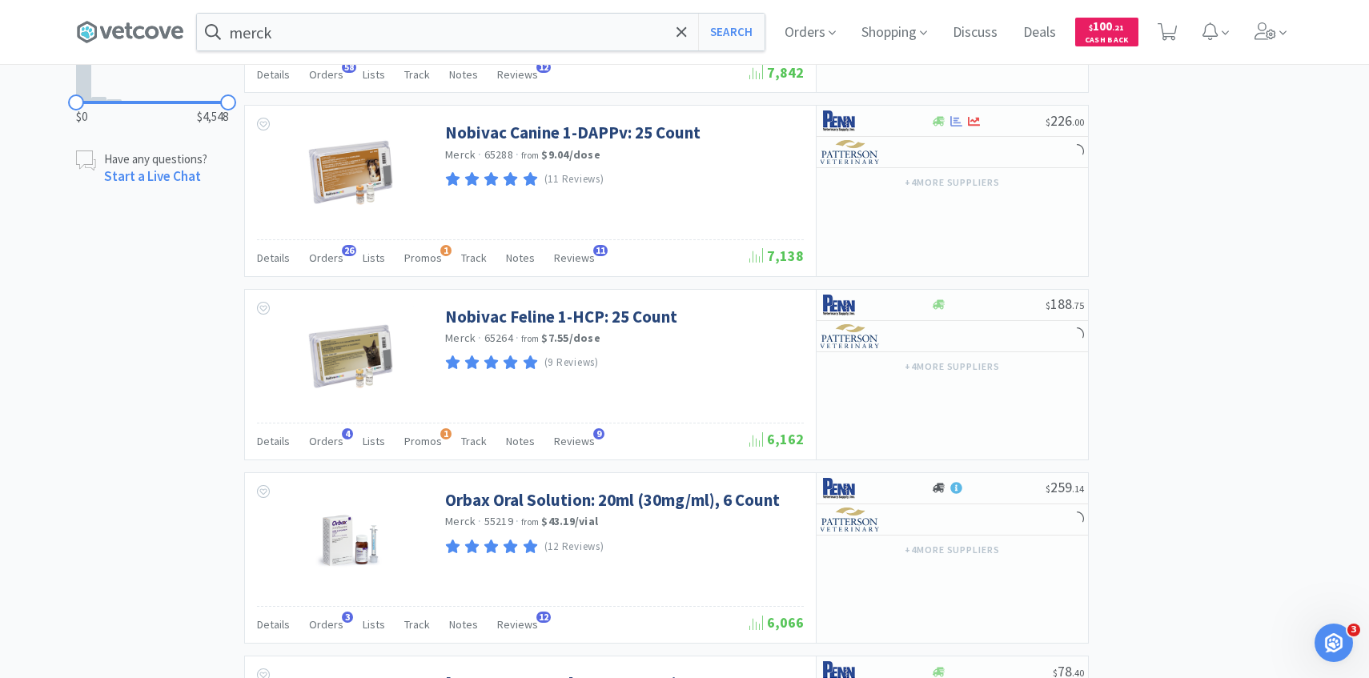
scroll to position [1274, 0]
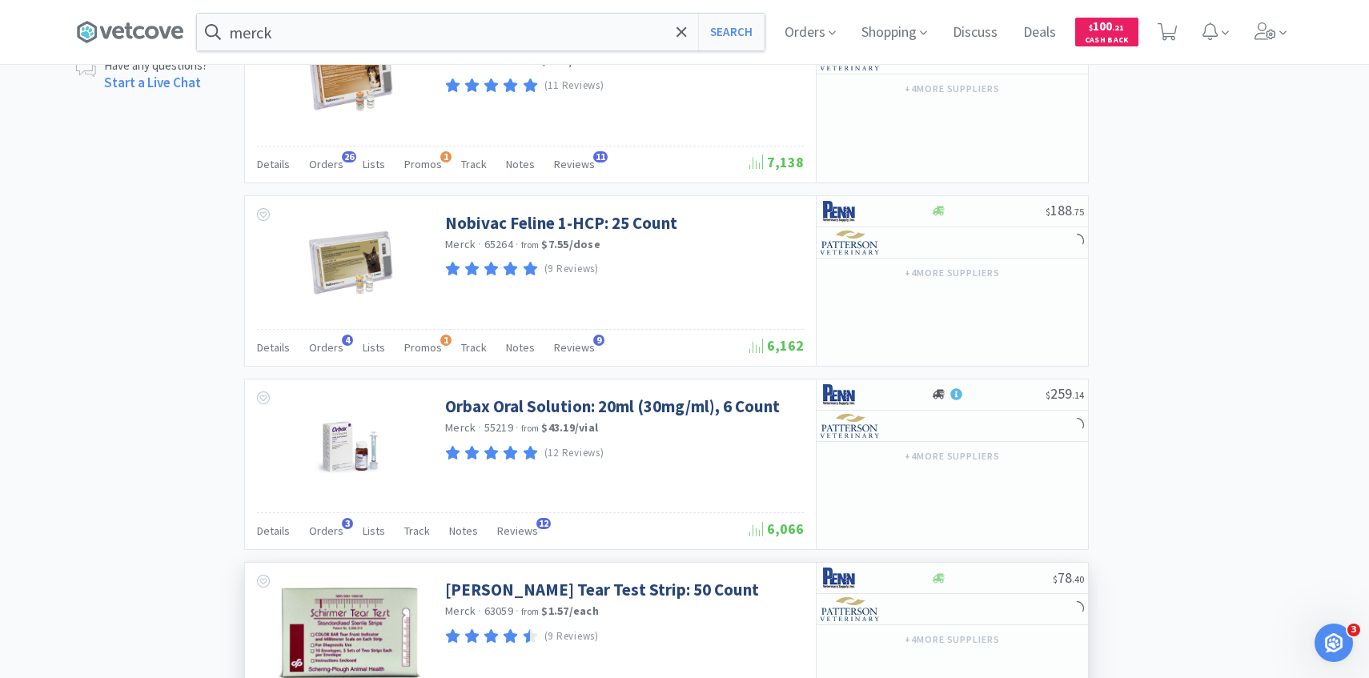
select select "5"
